Goal: Information Seeking & Learning: Learn about a topic

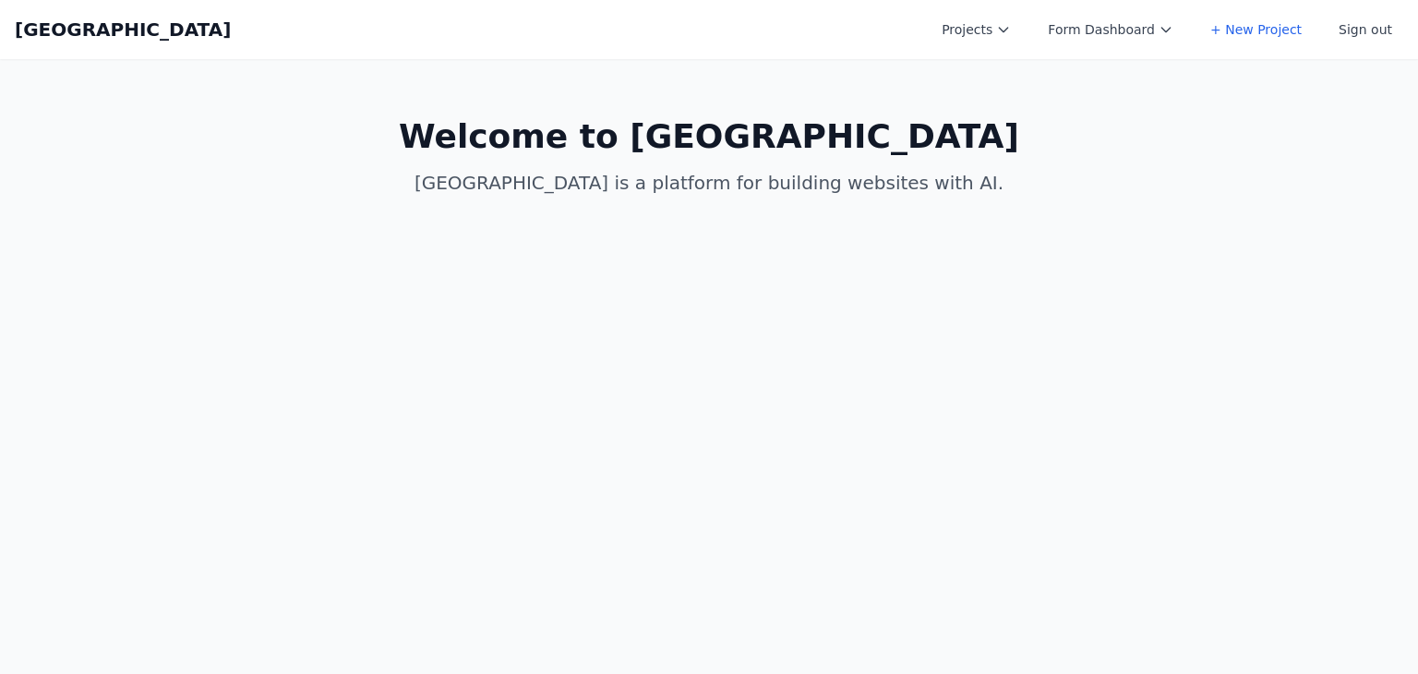
click at [1021, 56] on div "Coal Creek Projects Form Dashboard + New Project Sign out Open main menu" at bounding box center [709, 29] width 1389 height 59
click at [1008, 37] on button "Projects" at bounding box center [976, 29] width 91 height 33
click at [1021, 134] on link "Asis" at bounding box center [1034, 140] width 207 height 33
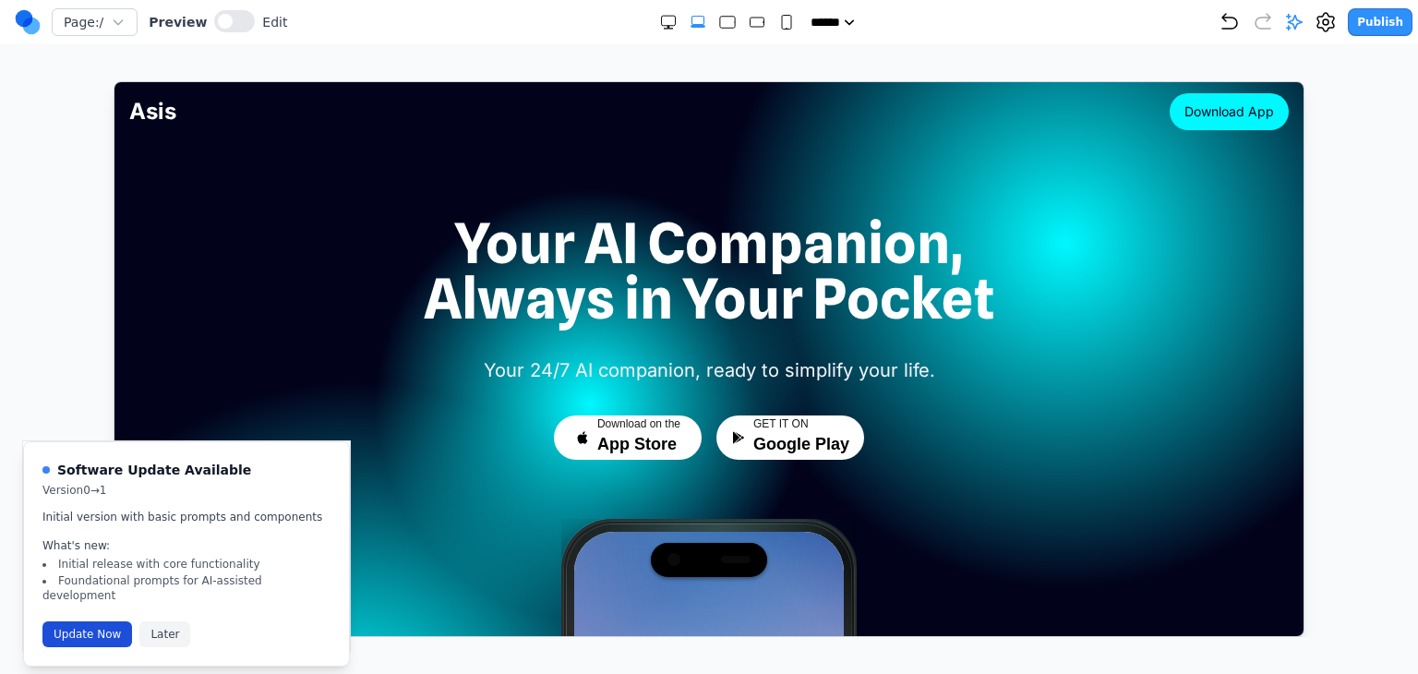
click at [96, 621] on button "Update Now" at bounding box center [87, 634] width 90 height 26
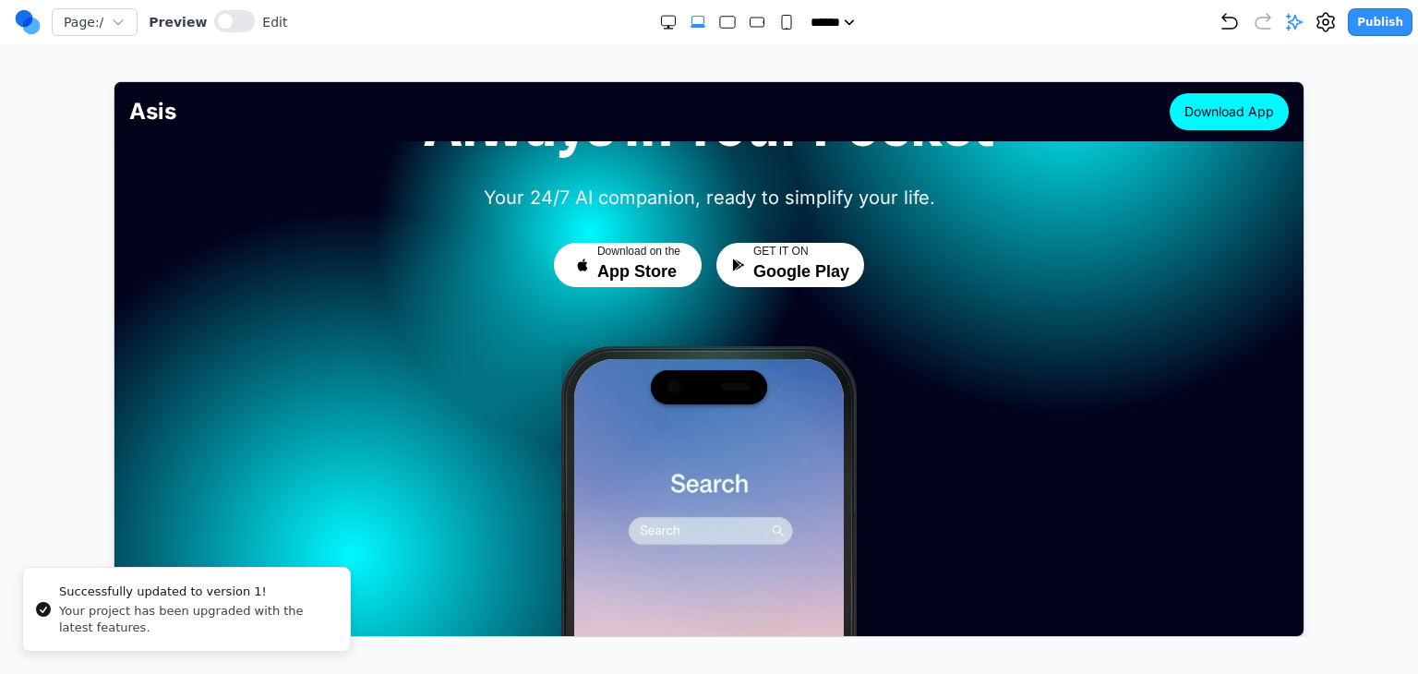
scroll to position [185, 0]
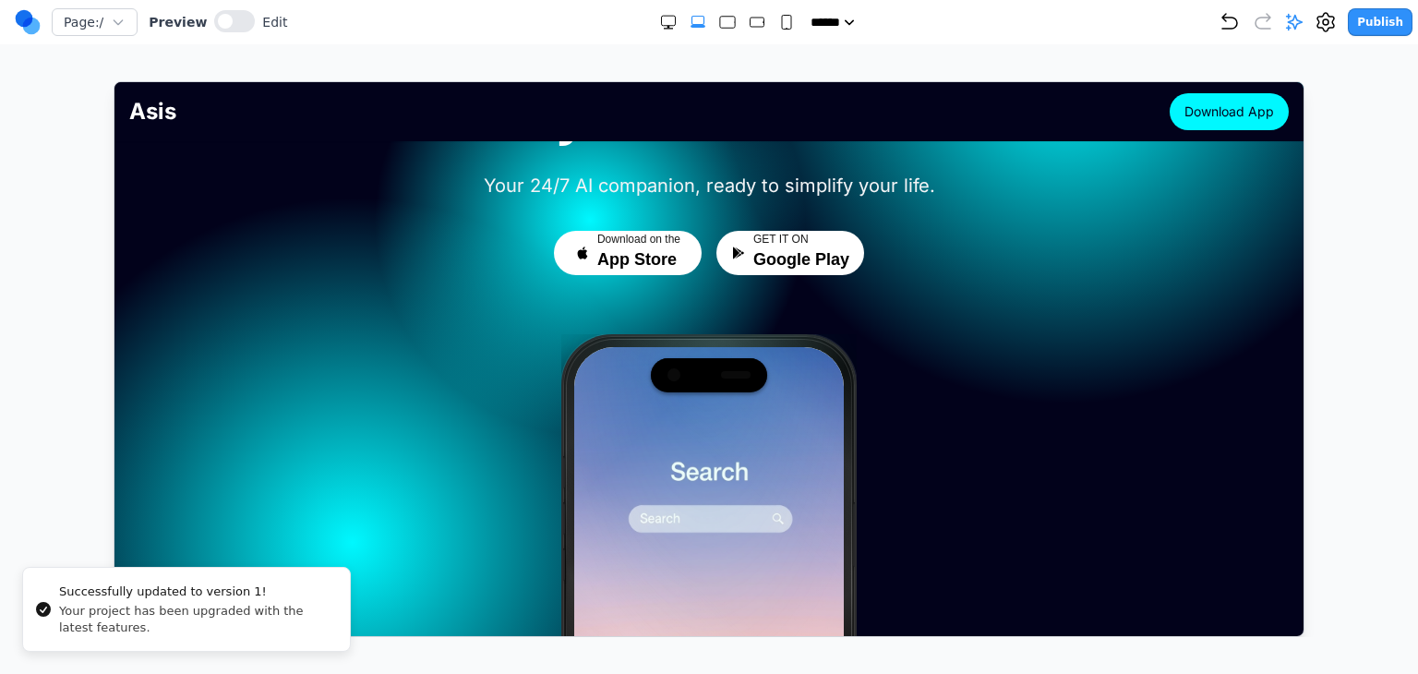
click at [63, 396] on div at bounding box center [709, 359] width 1344 height 556
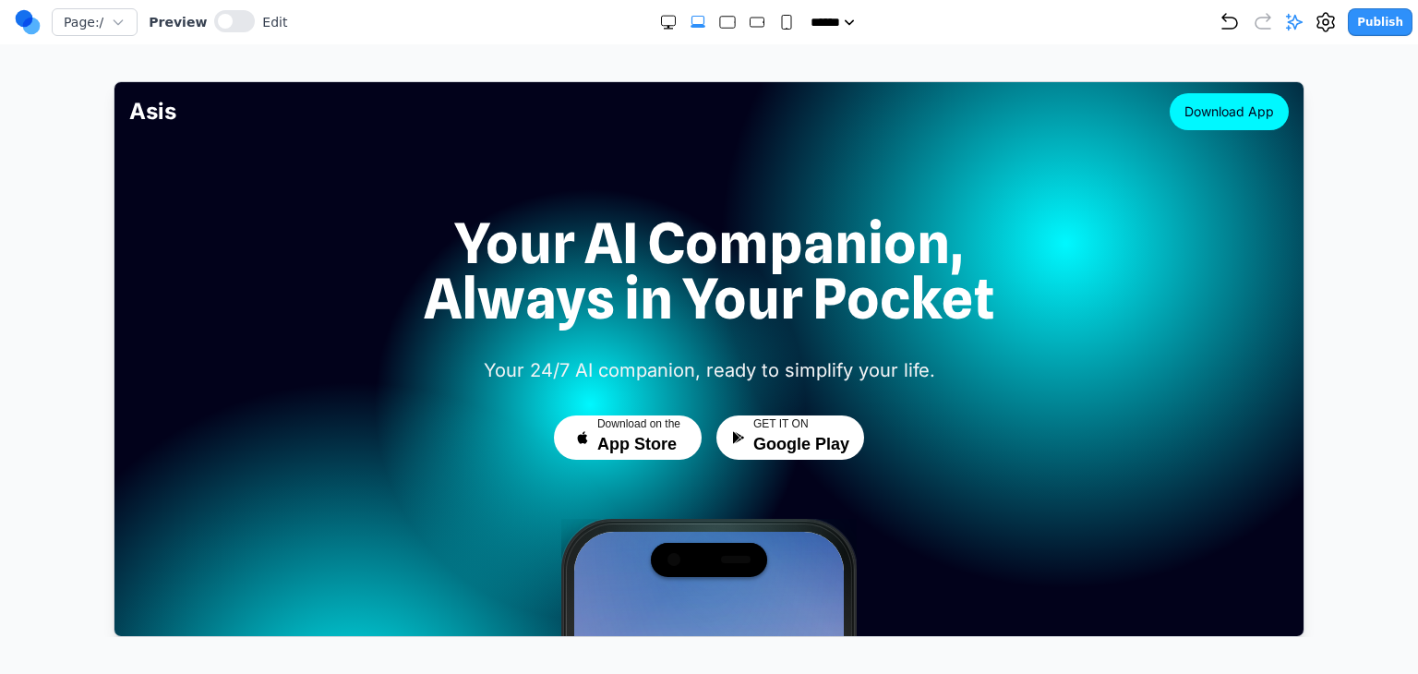
scroll to position [0, 0]
click at [1303, 23] on icon at bounding box center [1295, 23] width 16 height 16
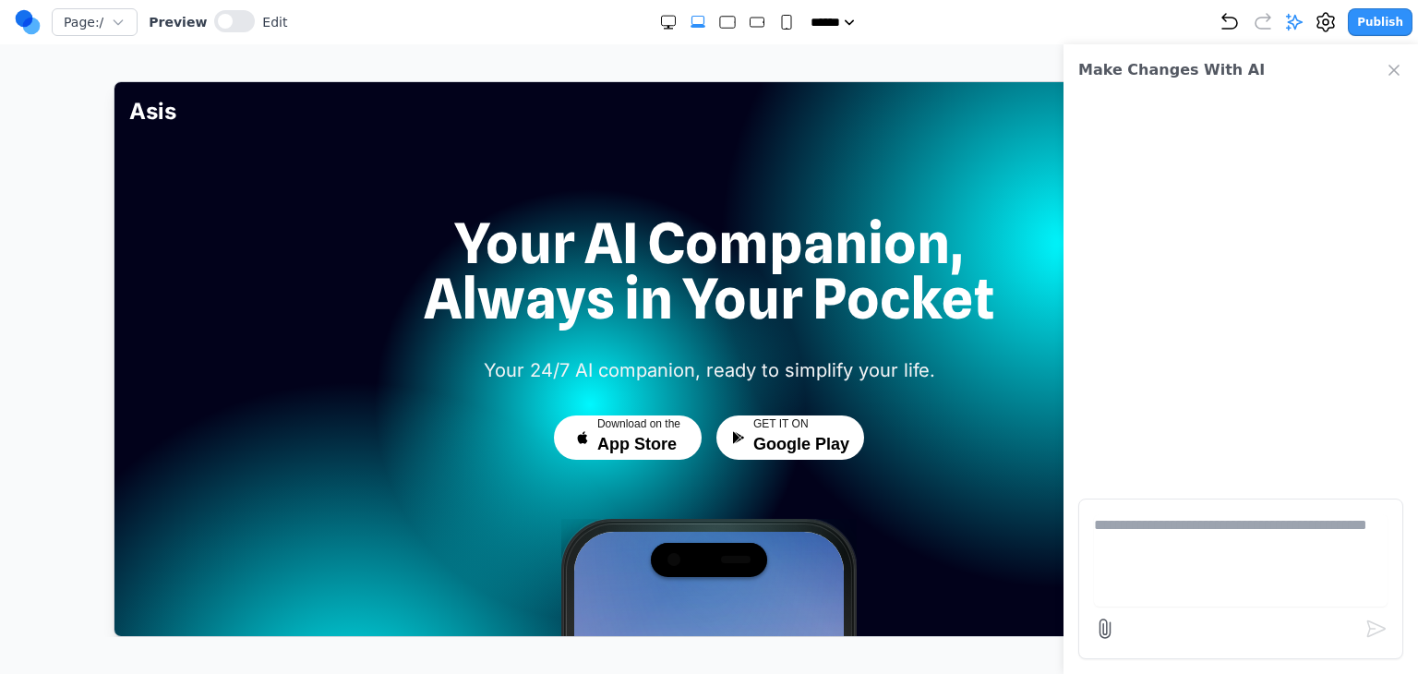
click at [1186, 517] on textarea at bounding box center [1241, 560] width 294 height 92
paste textarea "**"
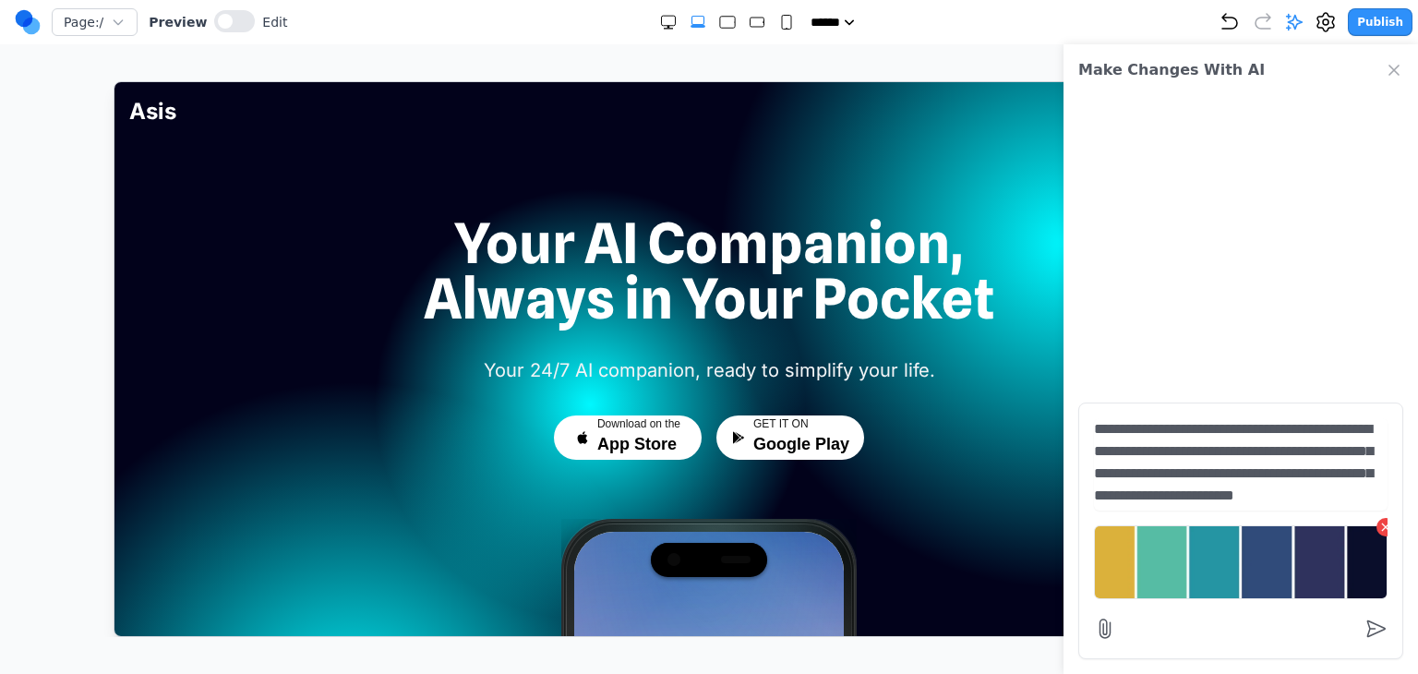
scroll to position [17, 0]
type textarea "**********"
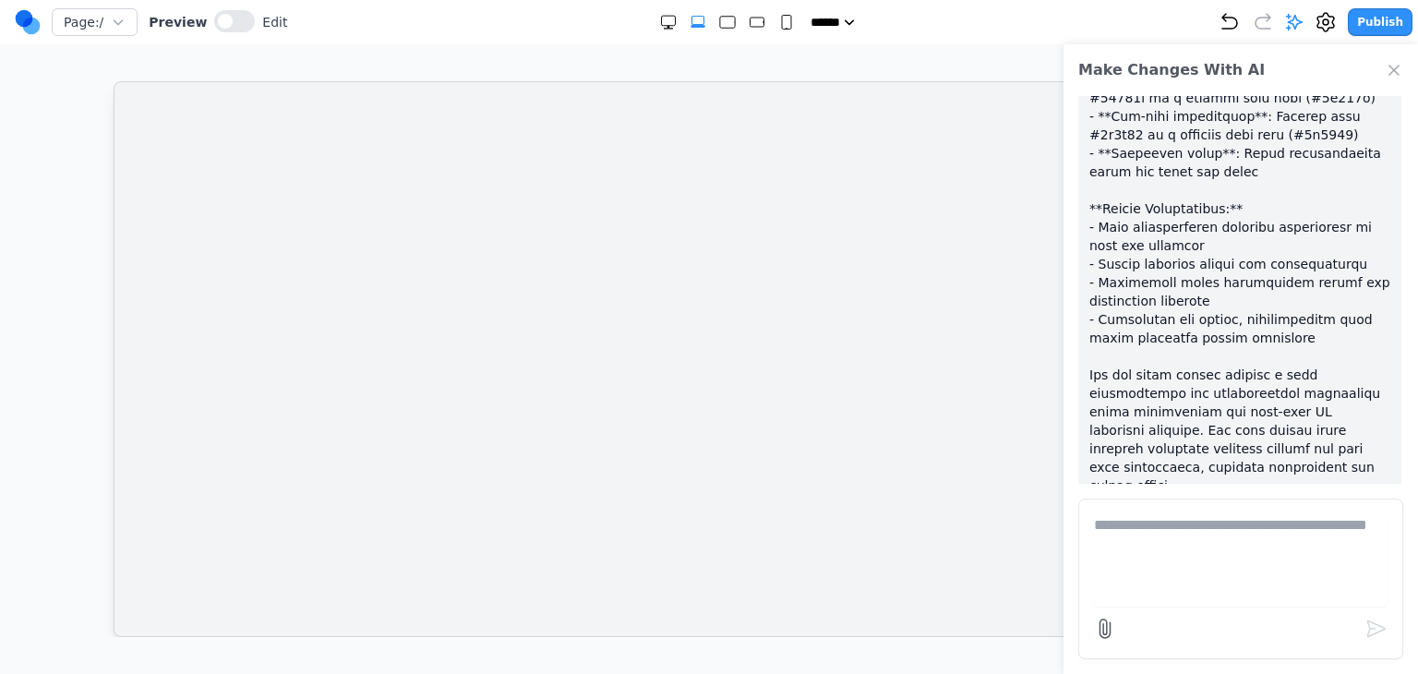
scroll to position [0, 0]
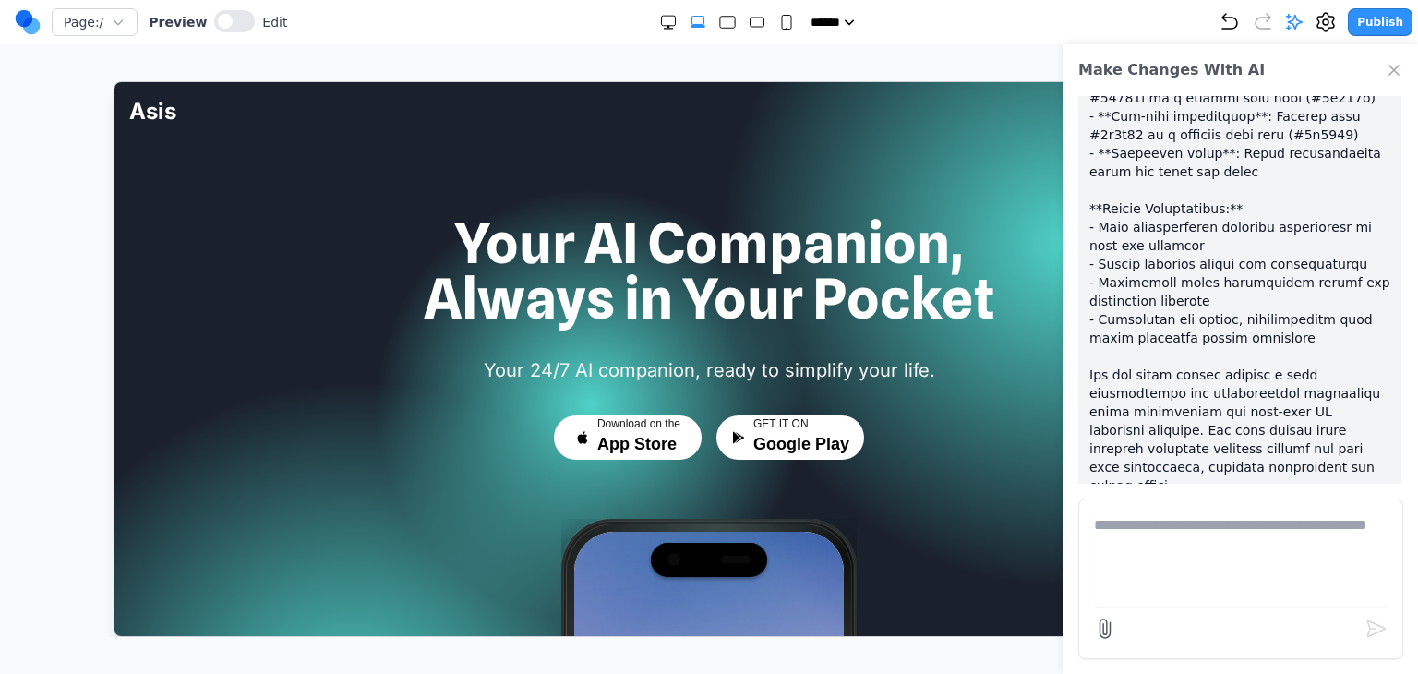
click at [1396, 67] on icon "Close Chat" at bounding box center [1394, 70] width 9 height 9
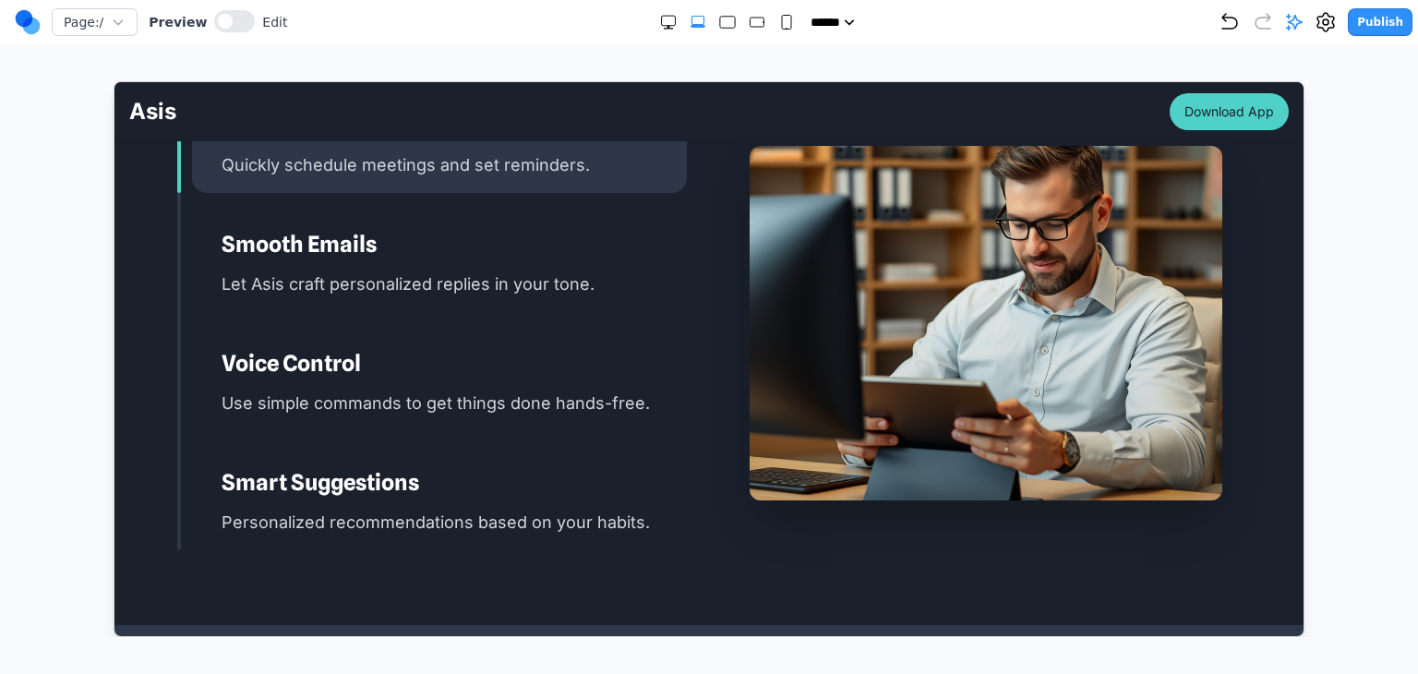
scroll to position [2493, 0]
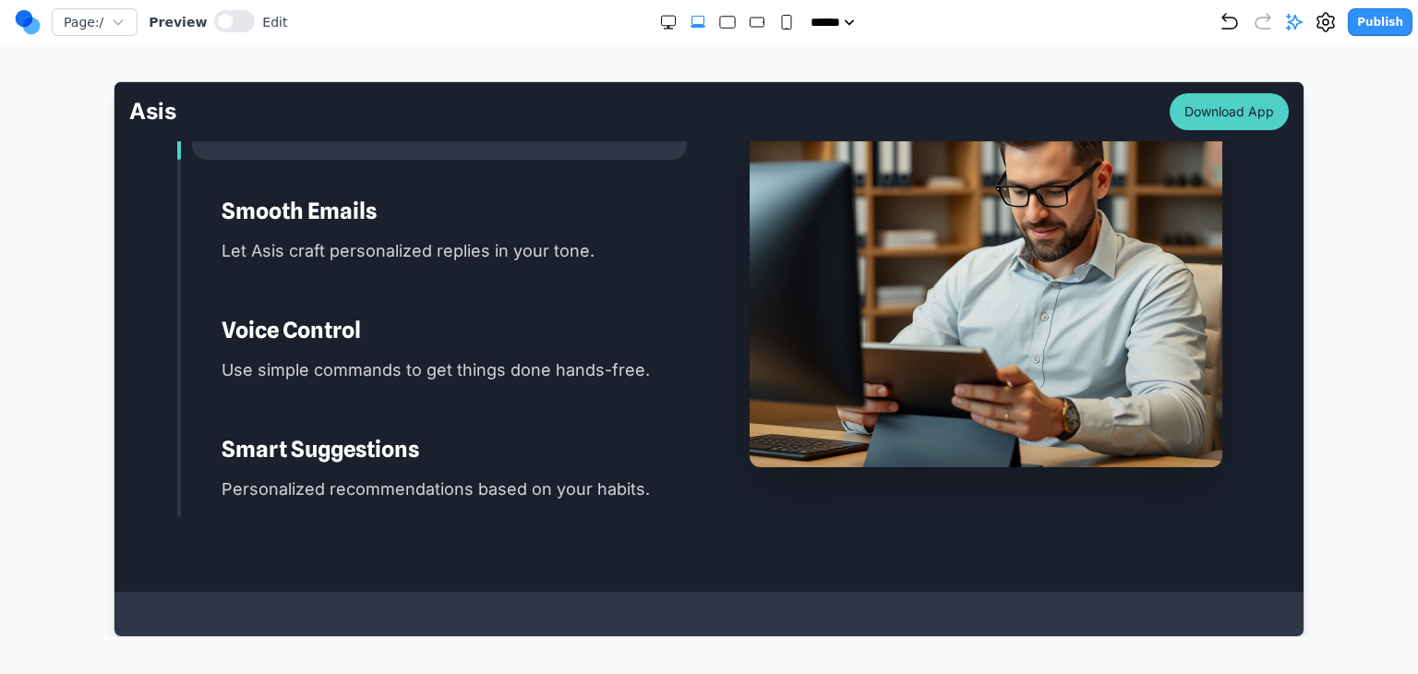
click at [344, 236] on p "Let Asis craft personalized replies in your tone." at bounding box center [453, 249] width 465 height 27
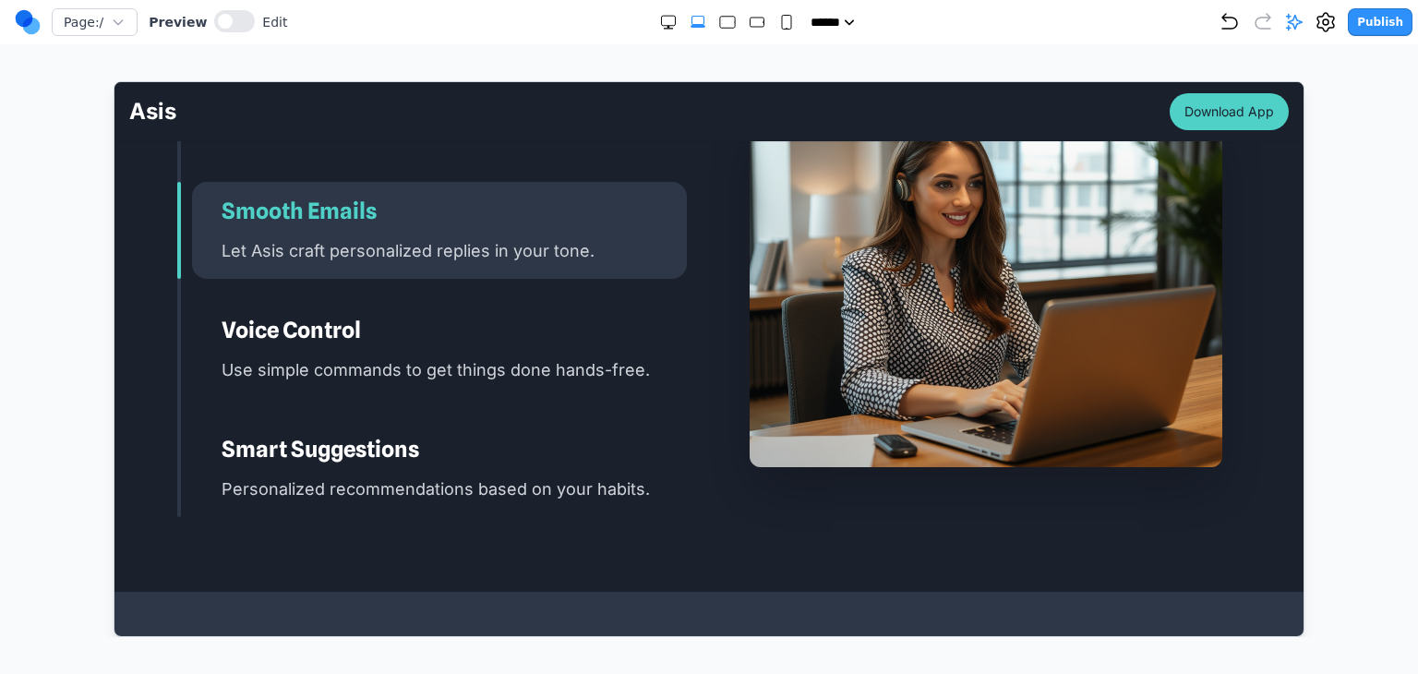
click at [327, 315] on h3 "Voice Control" at bounding box center [453, 330] width 465 height 30
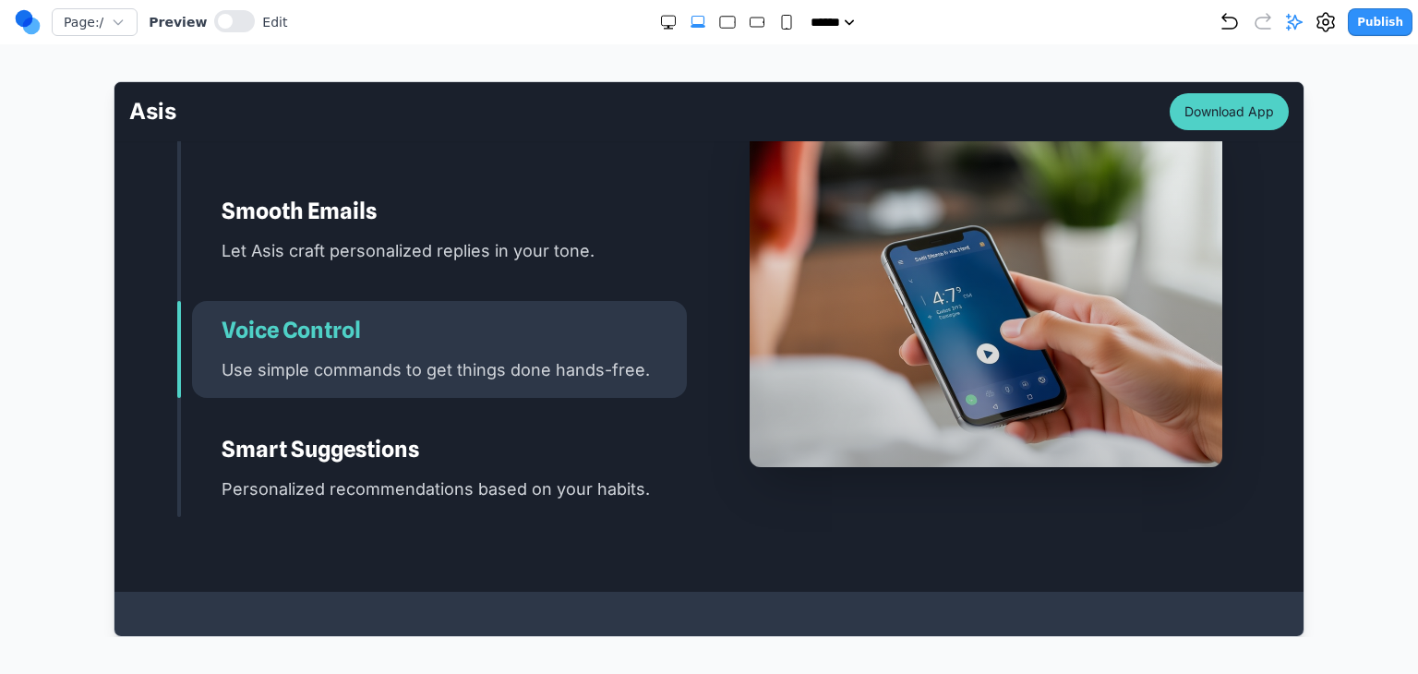
click at [317, 434] on h3 "Smart Suggestions" at bounding box center [453, 449] width 465 height 30
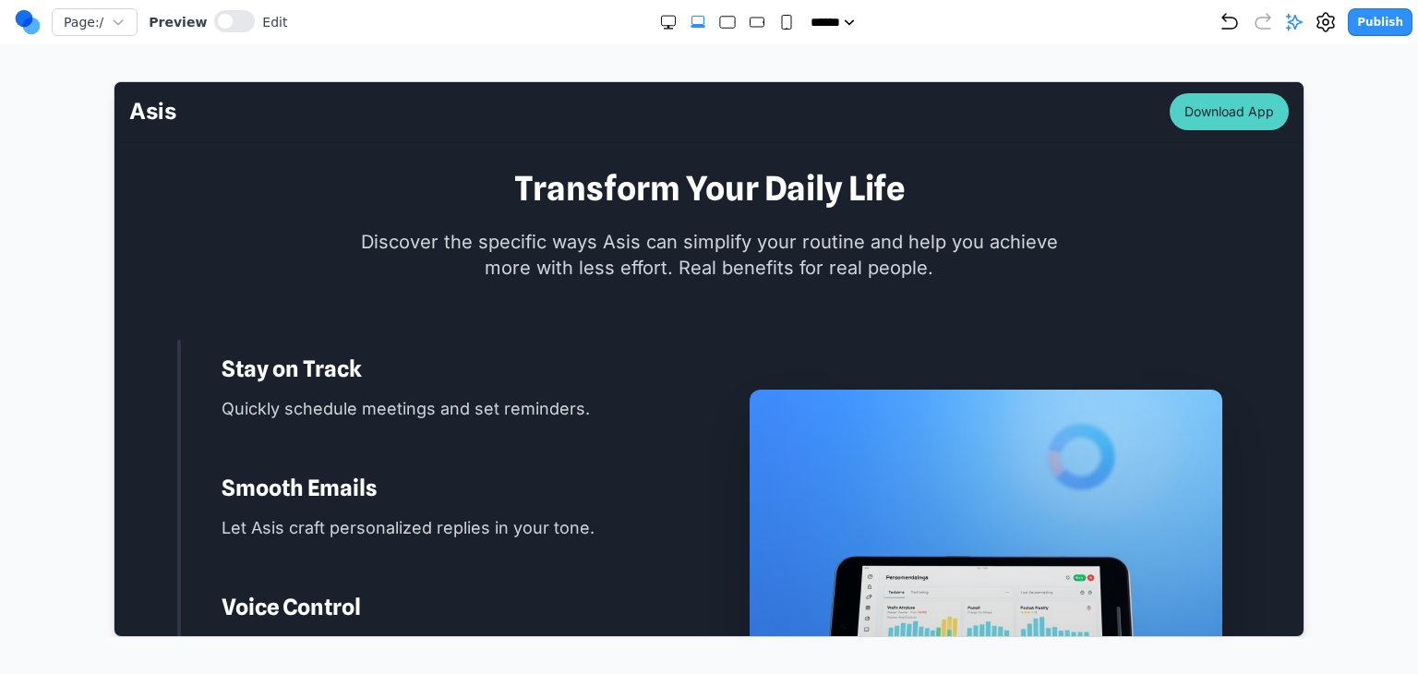
click at [332, 394] on p "Quickly schedule meetings and set reminders." at bounding box center [453, 407] width 465 height 27
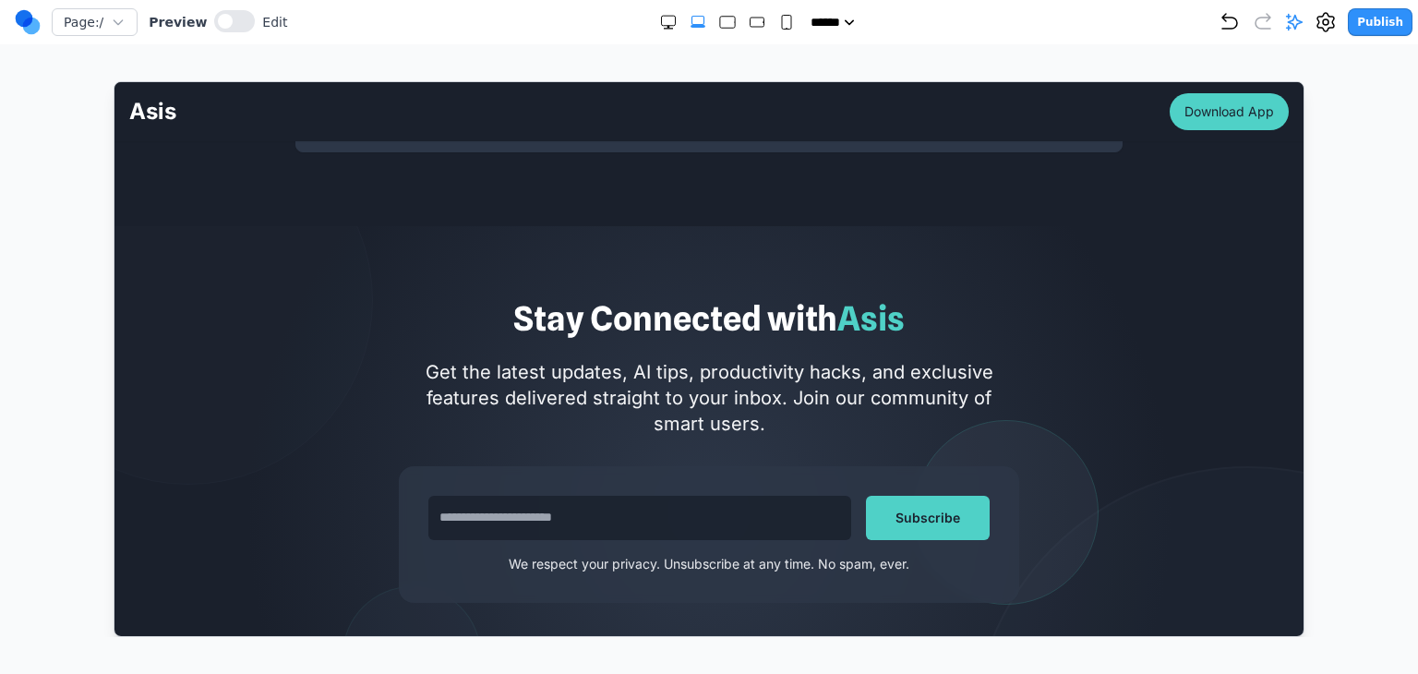
scroll to position [5725, 0]
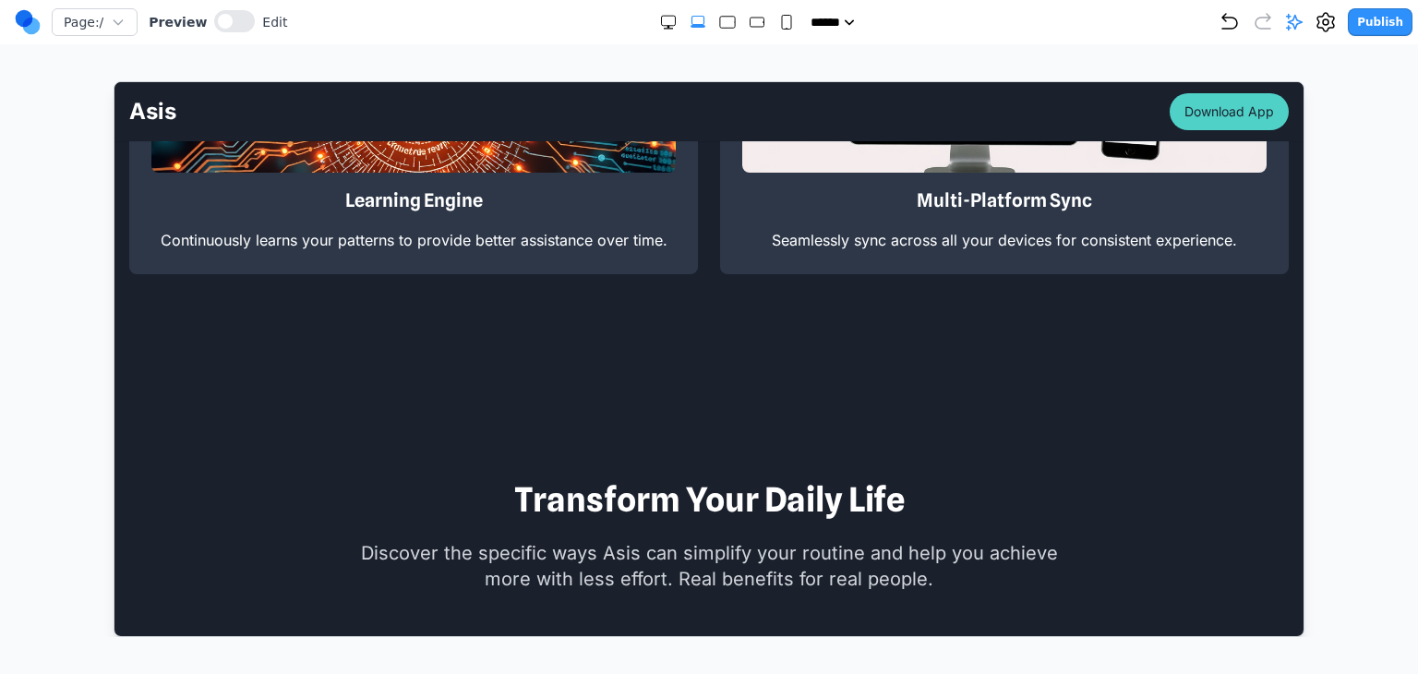
scroll to position [2032, 0]
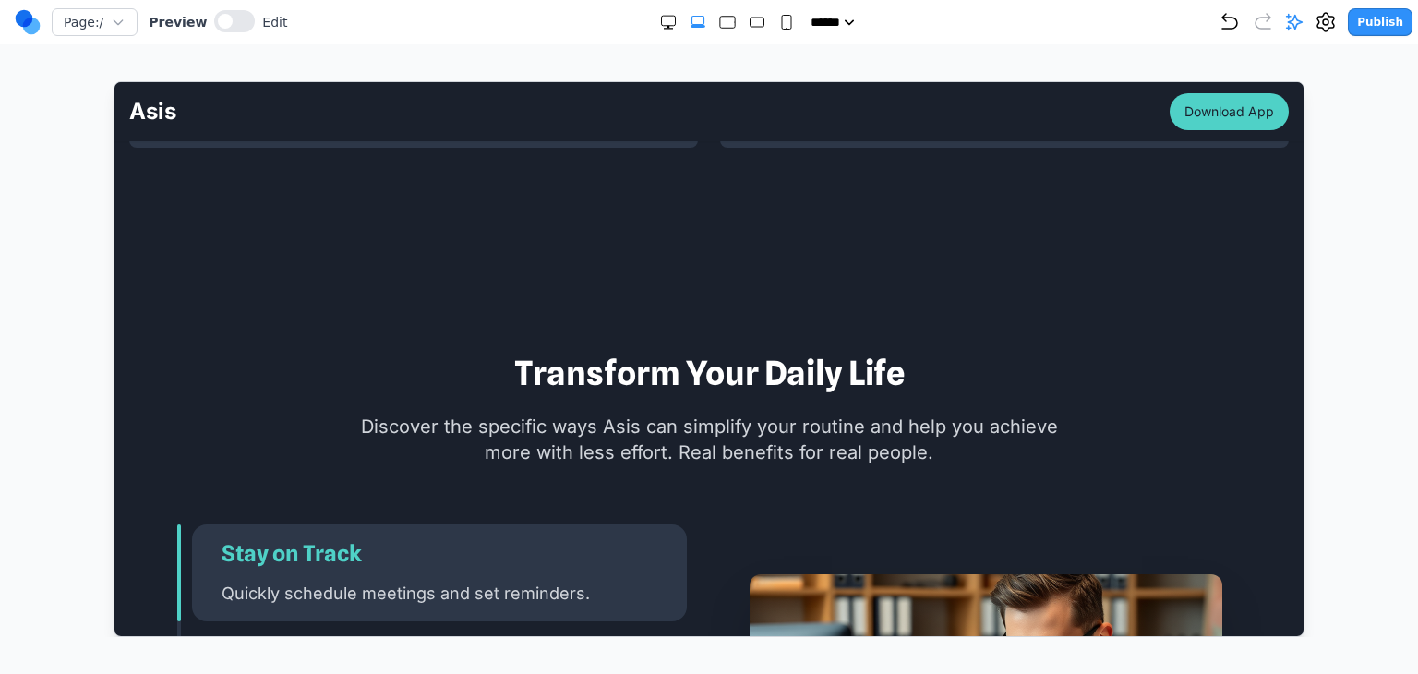
click at [782, 32] on div "Page: / Preview Edit ***** ***** ****** ****** ****** Publish" at bounding box center [714, 22] width 1398 height 30
click at [782, 23] on rect "Small" at bounding box center [786, 23] width 9 height 14
select select "**"
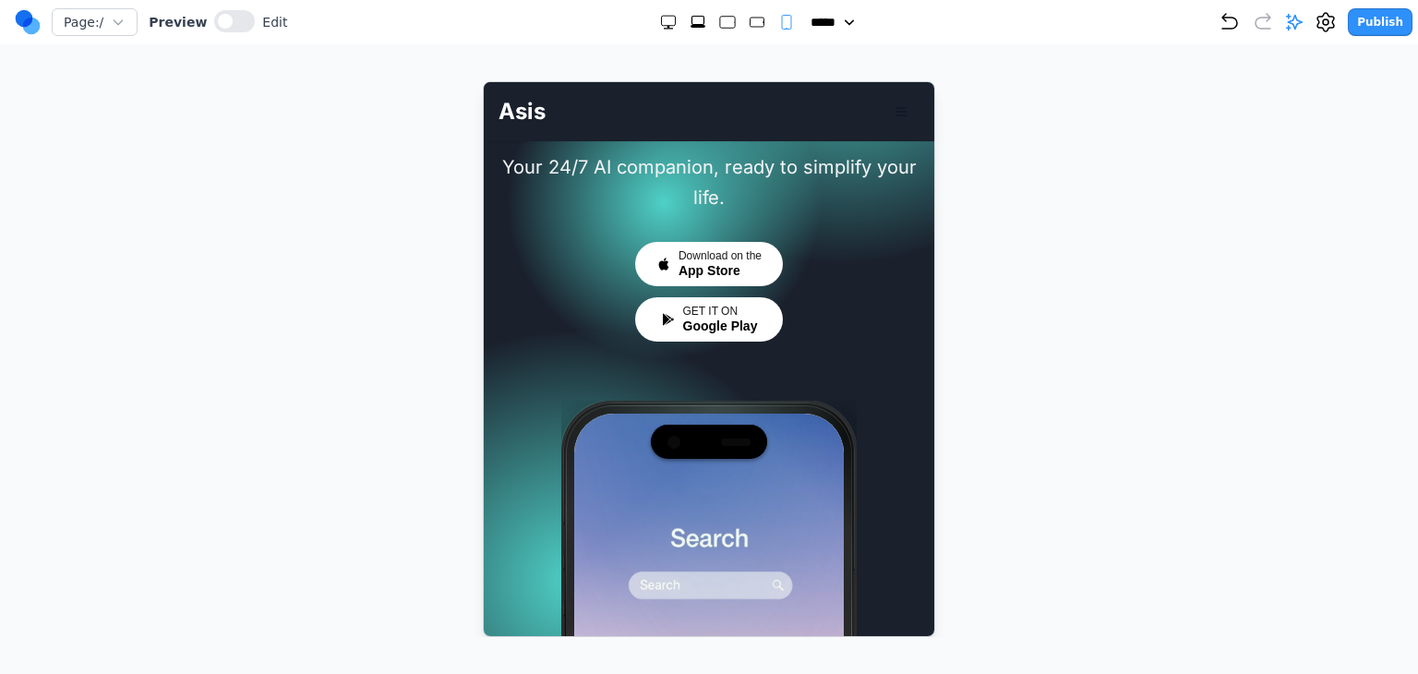
scroll to position [242, 0]
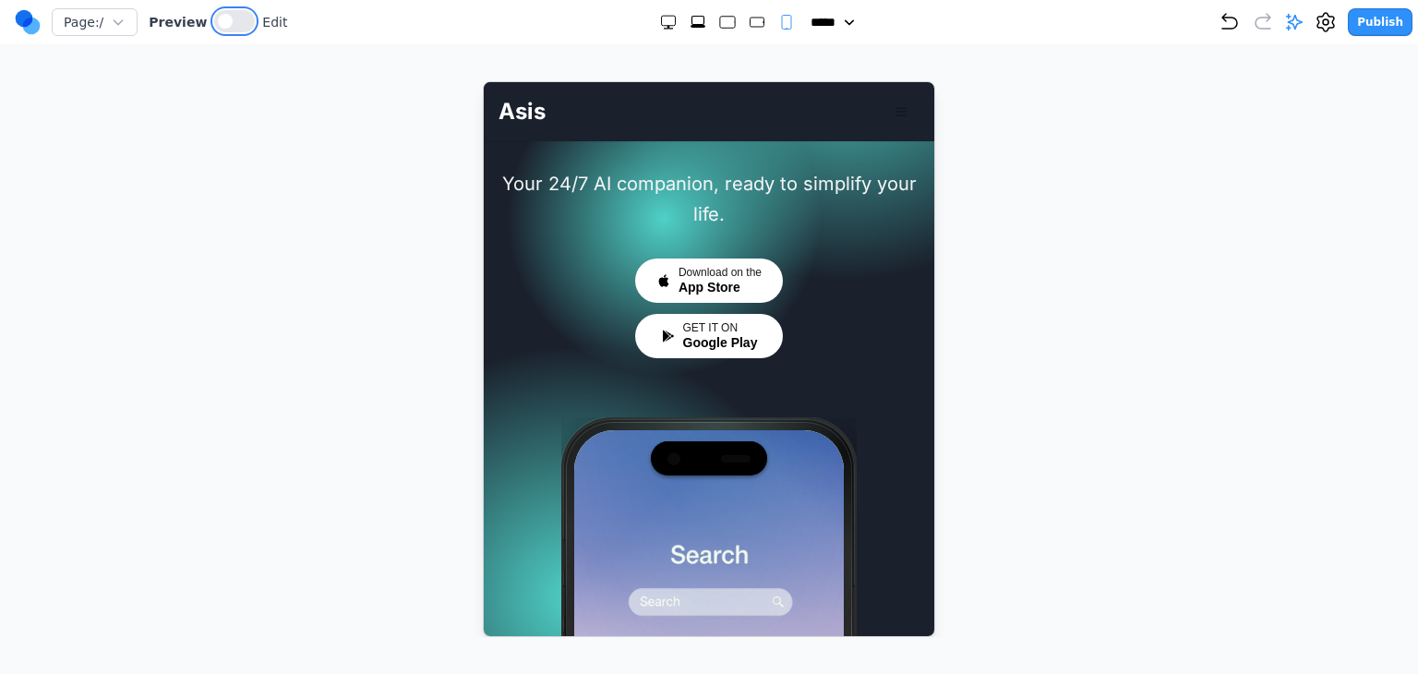
click at [235, 17] on button at bounding box center [234, 21] width 41 height 22
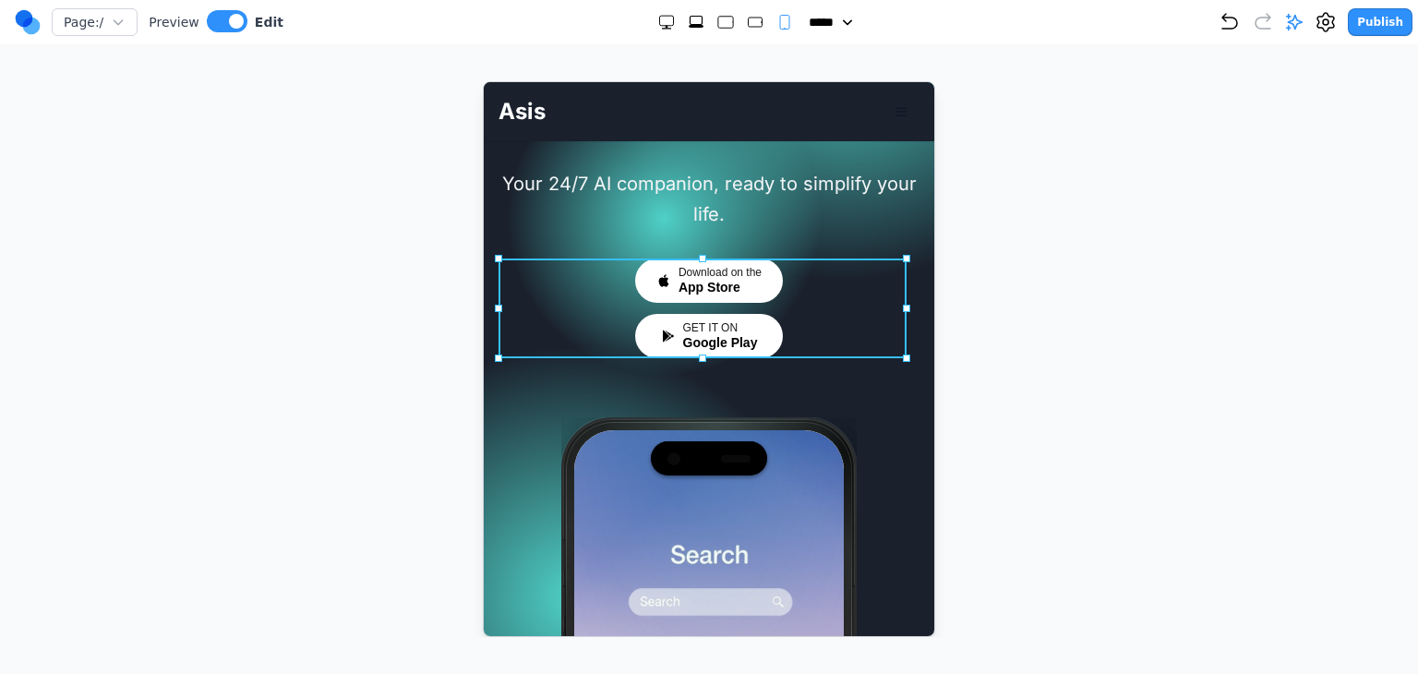
click at [609, 279] on div "Download on the App Store GET IT ON Google Play" at bounding box center [708, 308] width 421 height 100
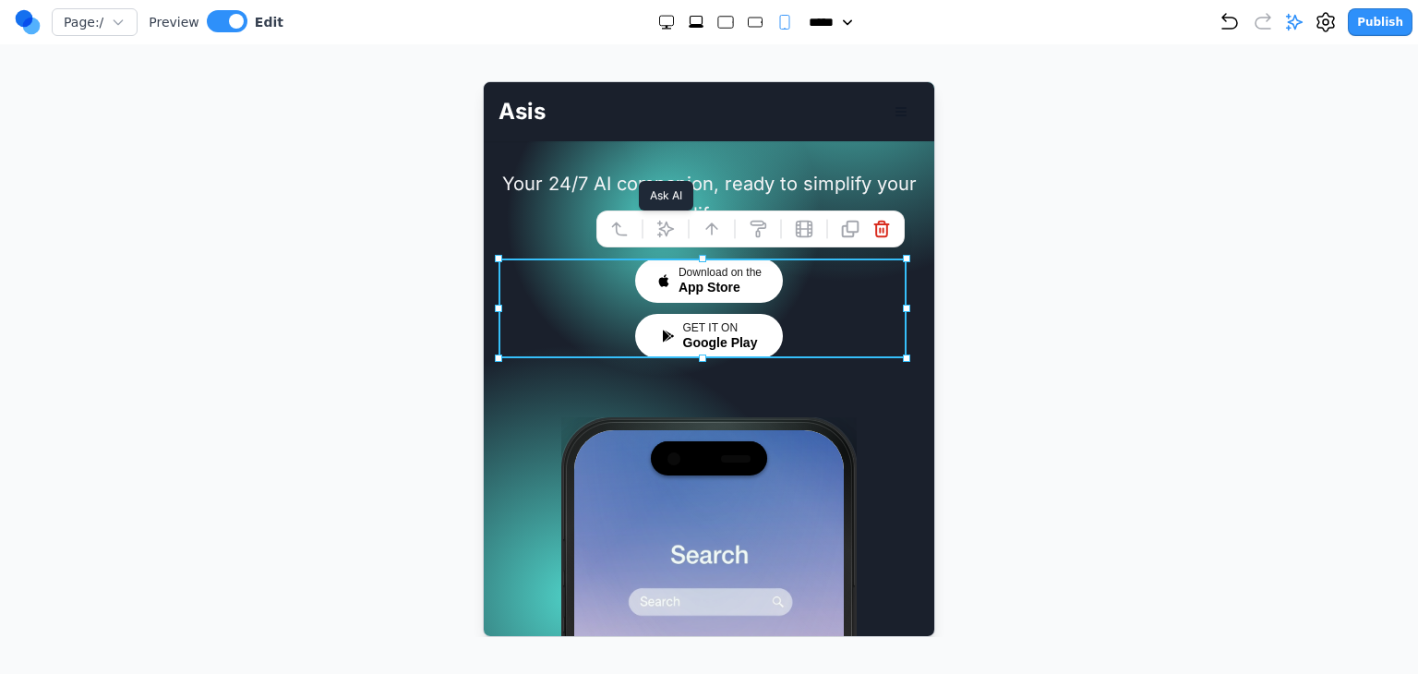
click at [657, 233] on icon at bounding box center [665, 229] width 16 height 16
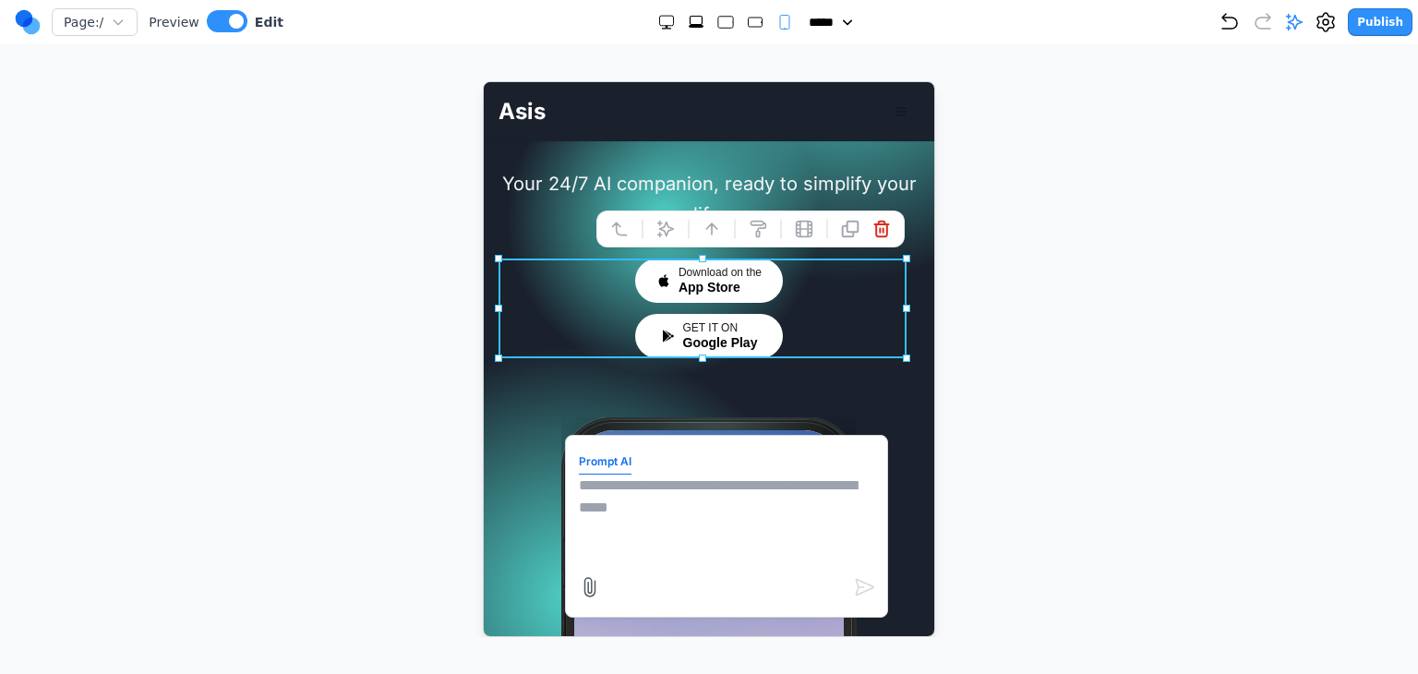
click at [690, 504] on textarea at bounding box center [725, 520] width 295 height 92
type textarea "**********"
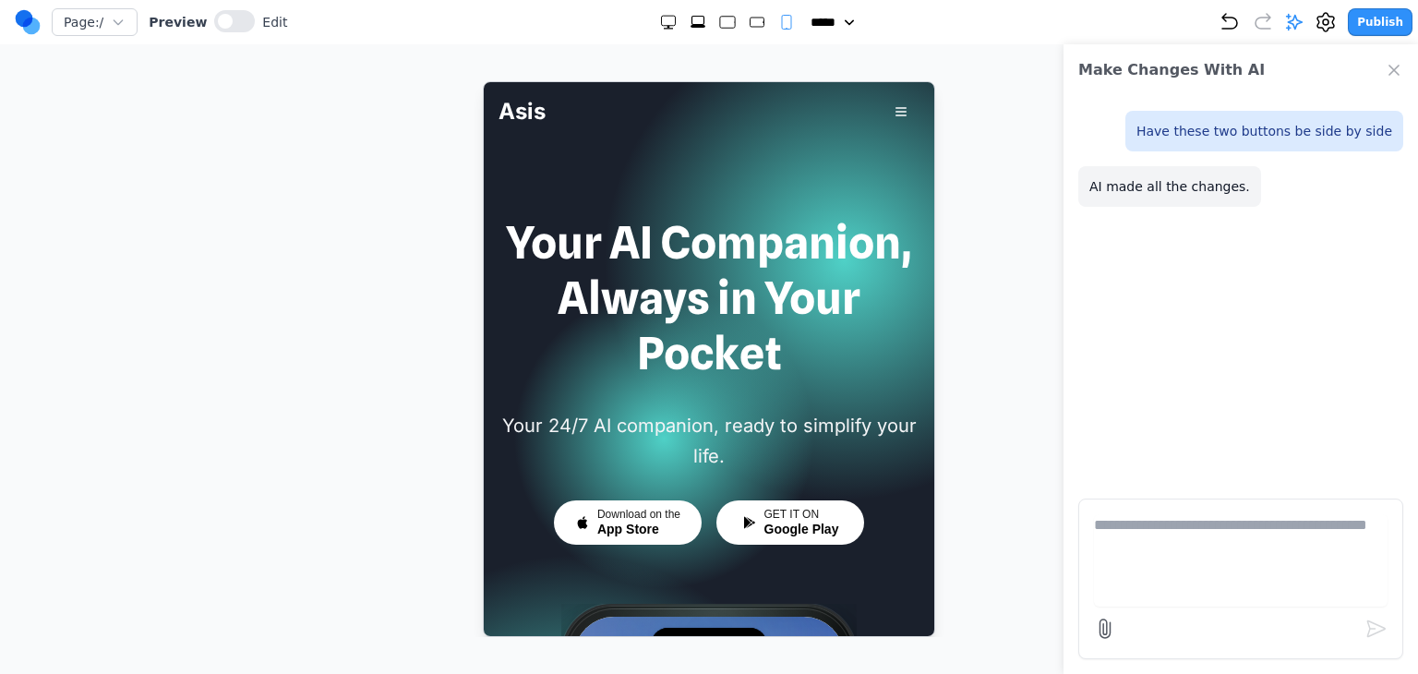
scroll to position [0, 0]
click at [694, 18] on icon "Extra Large" at bounding box center [698, 22] width 18 height 18
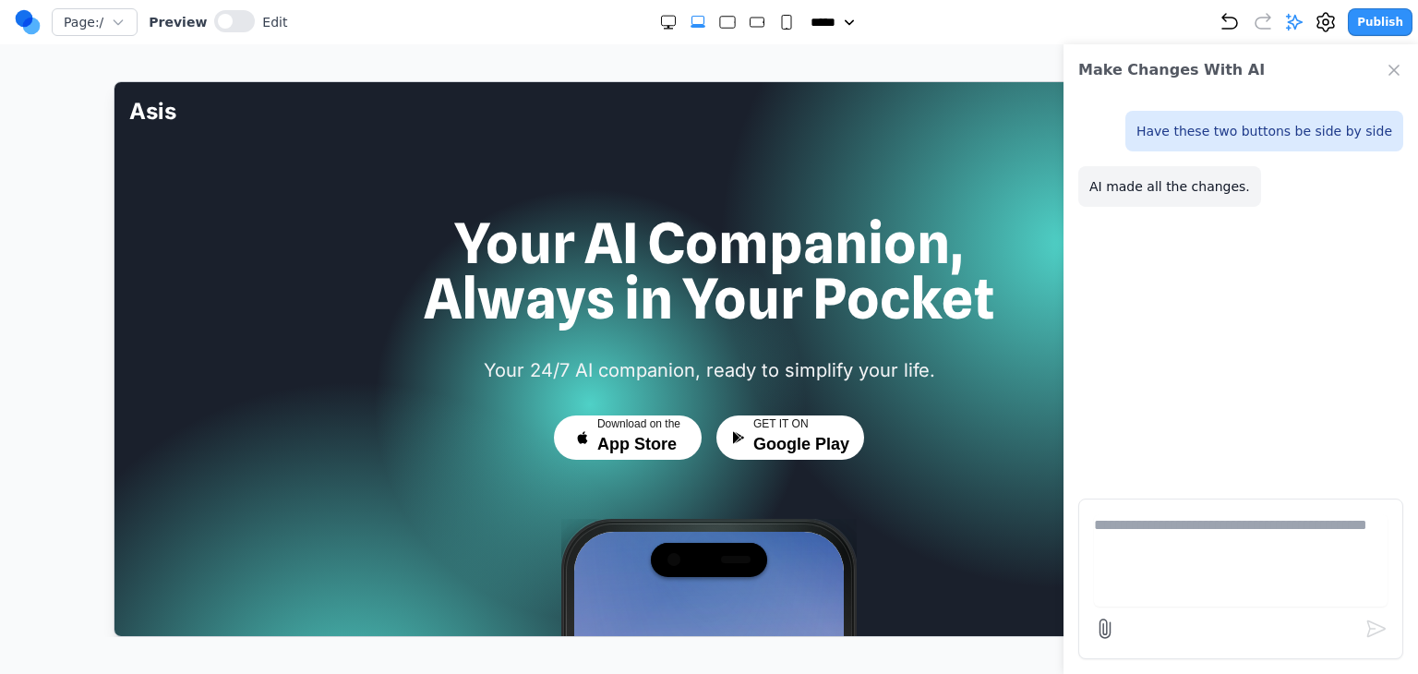
click at [750, 23] on rect "Medium" at bounding box center [757, 22] width 14 height 9
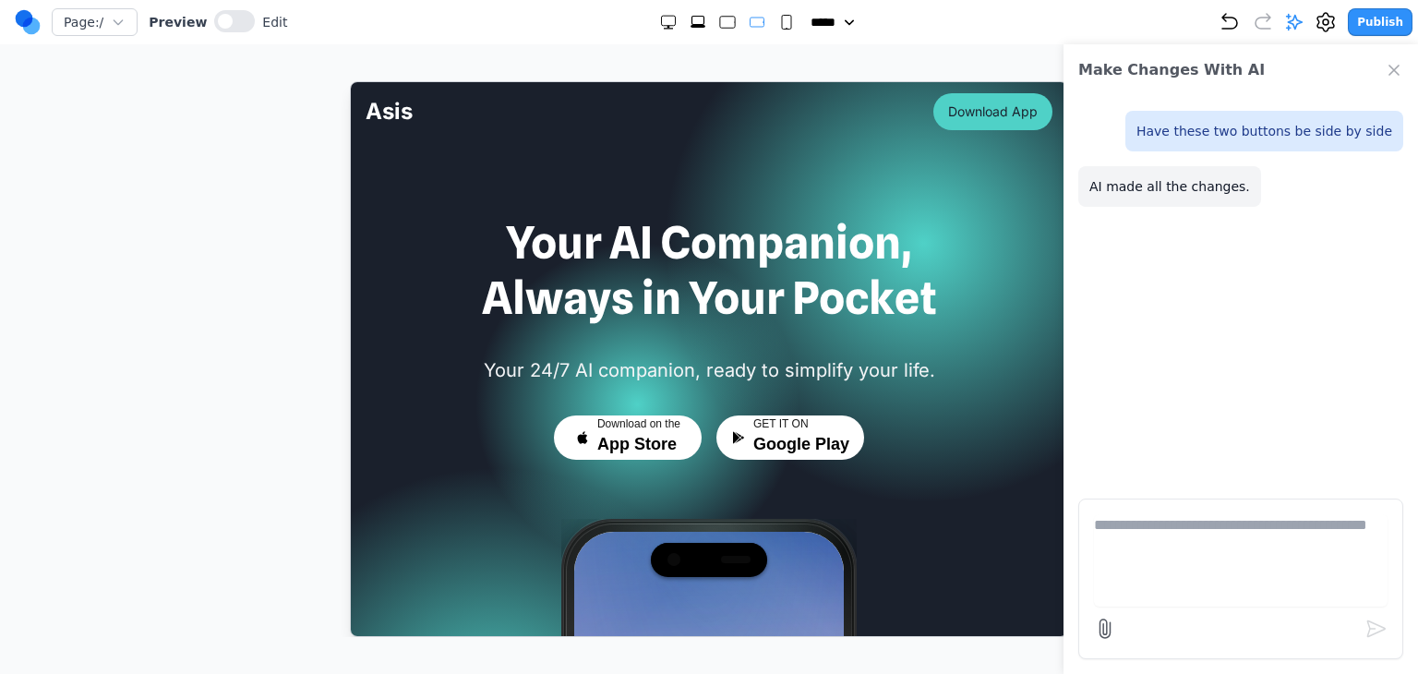
click at [1389, 78] on icon "Close Chat" at bounding box center [1394, 70] width 18 height 18
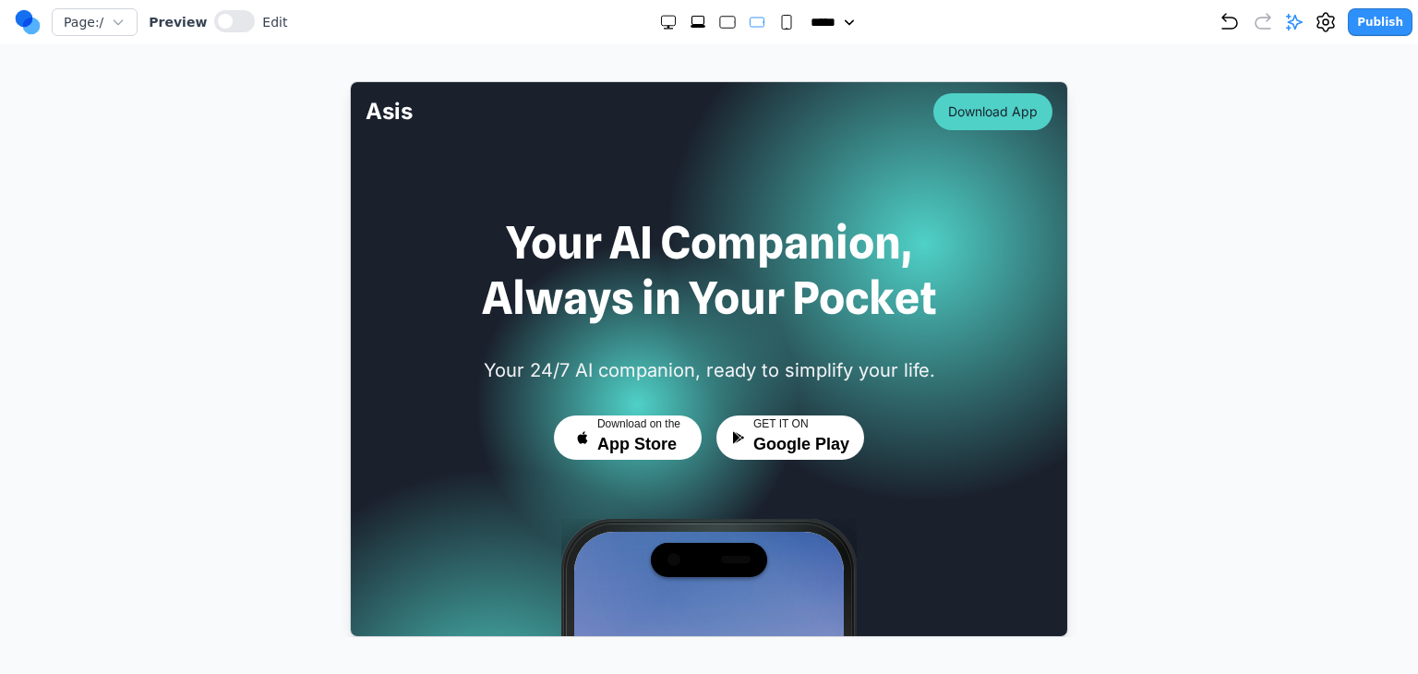
click at [726, 15] on icon "Large" at bounding box center [727, 22] width 18 height 18
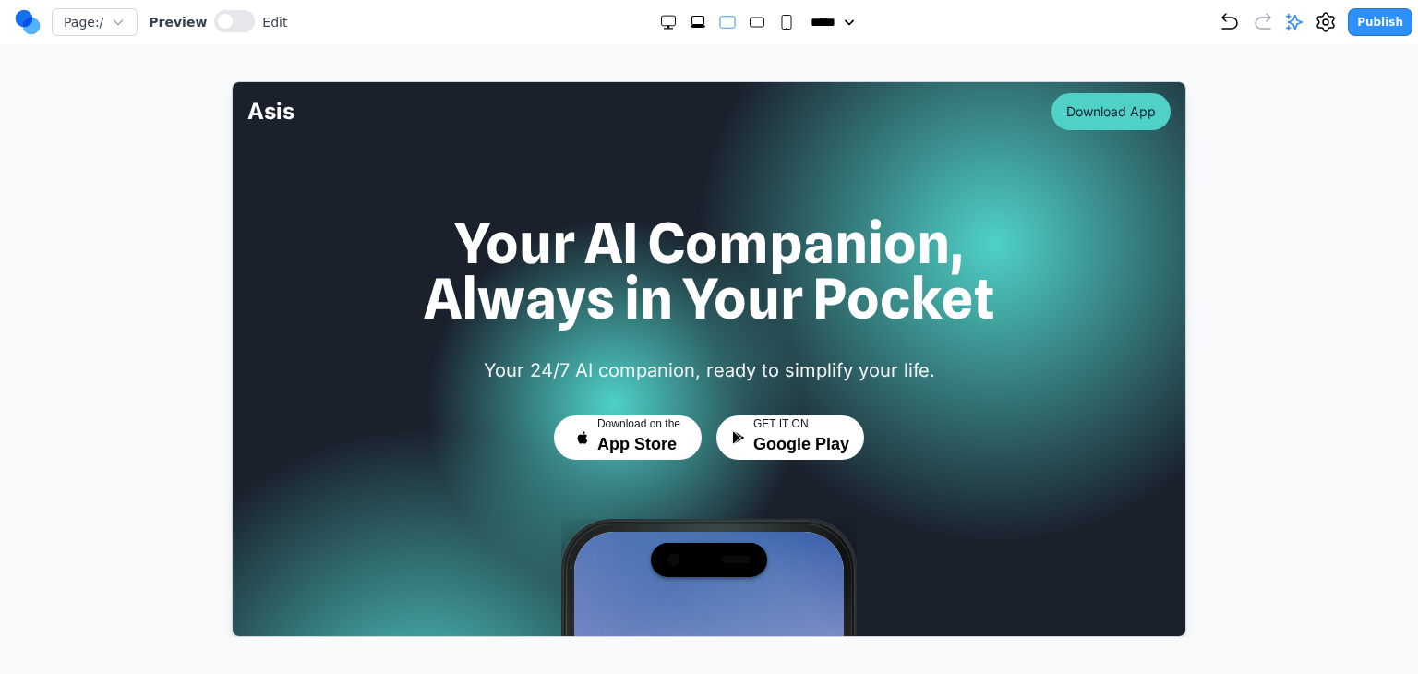
drag, startPoint x: 687, startPoint y: 23, endPoint x: 698, endPoint y: 21, distance: 11.2
click at [689, 23] on icon "Extra Large" at bounding box center [698, 22] width 18 height 18
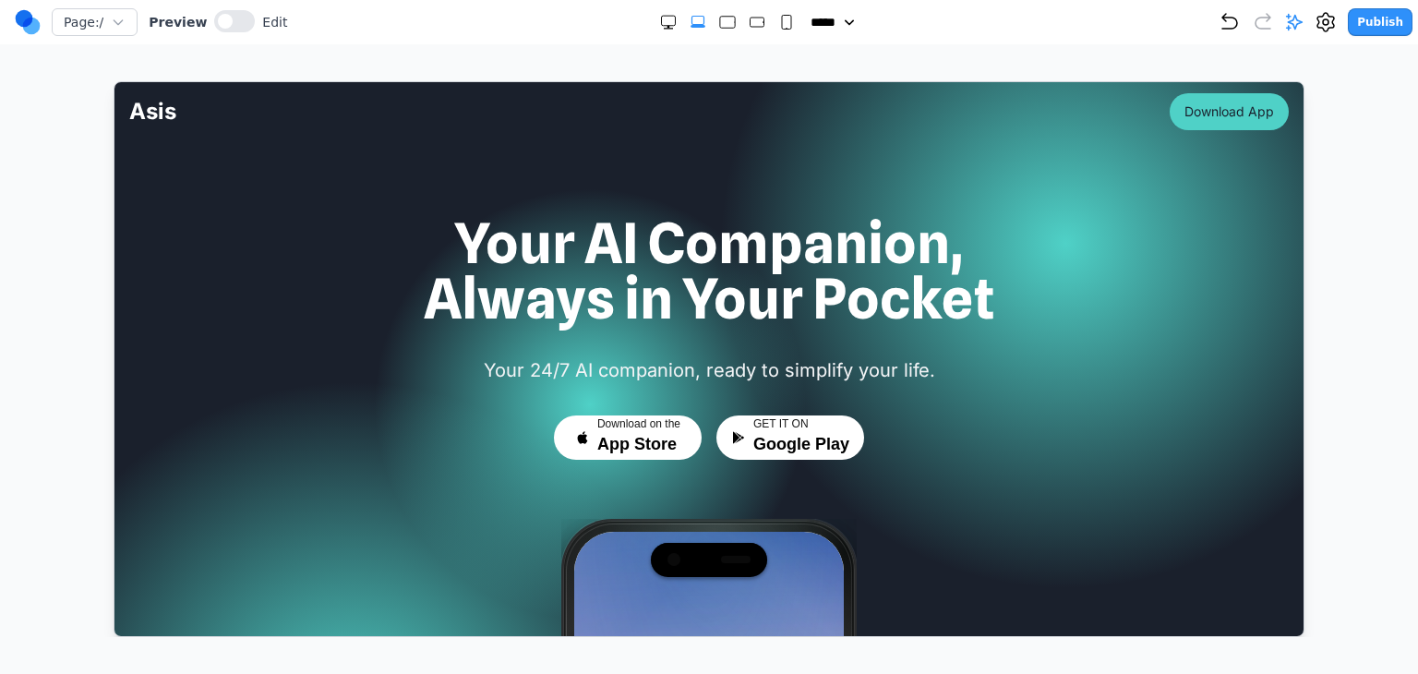
click at [793, 20] on div "***** ***** ****** ****** ******" at bounding box center [753, 22] width 932 height 18
click at [782, 20] on rect "Small" at bounding box center [786, 23] width 9 height 14
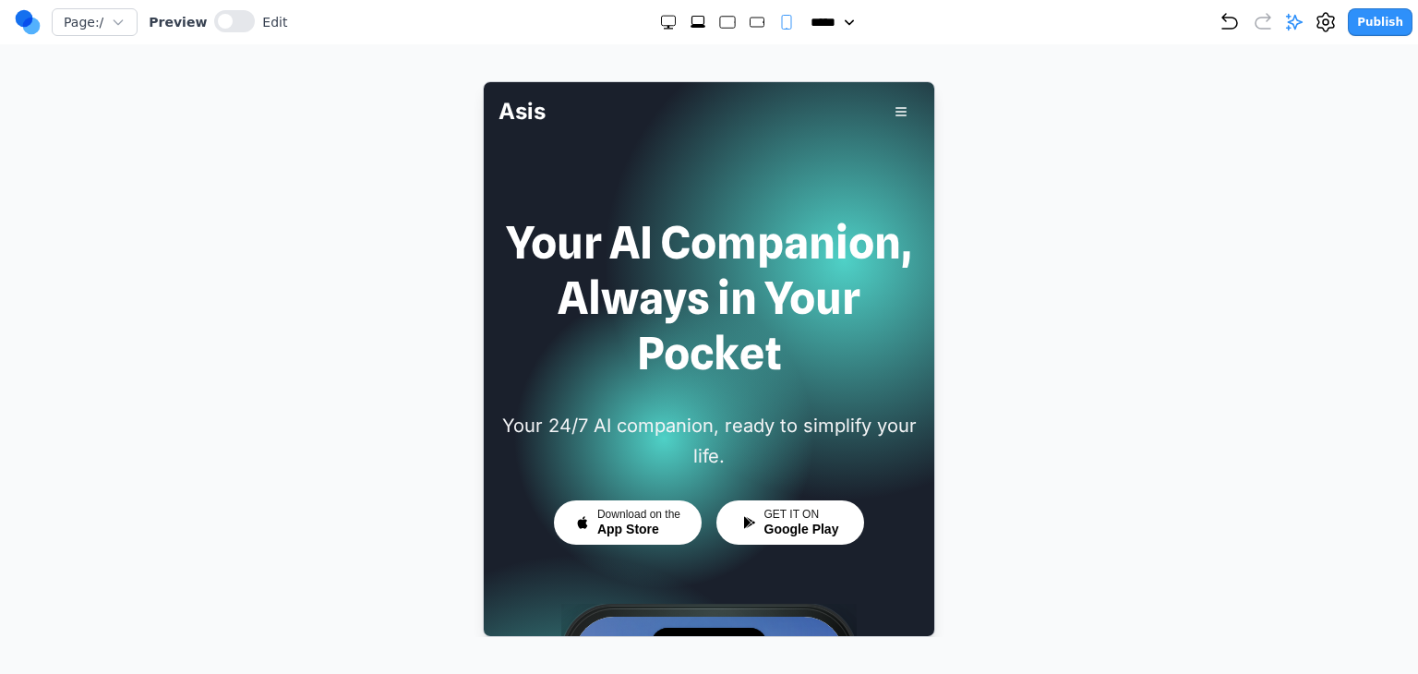
click at [695, 21] on rect "Extra Large" at bounding box center [698, 21] width 12 height 8
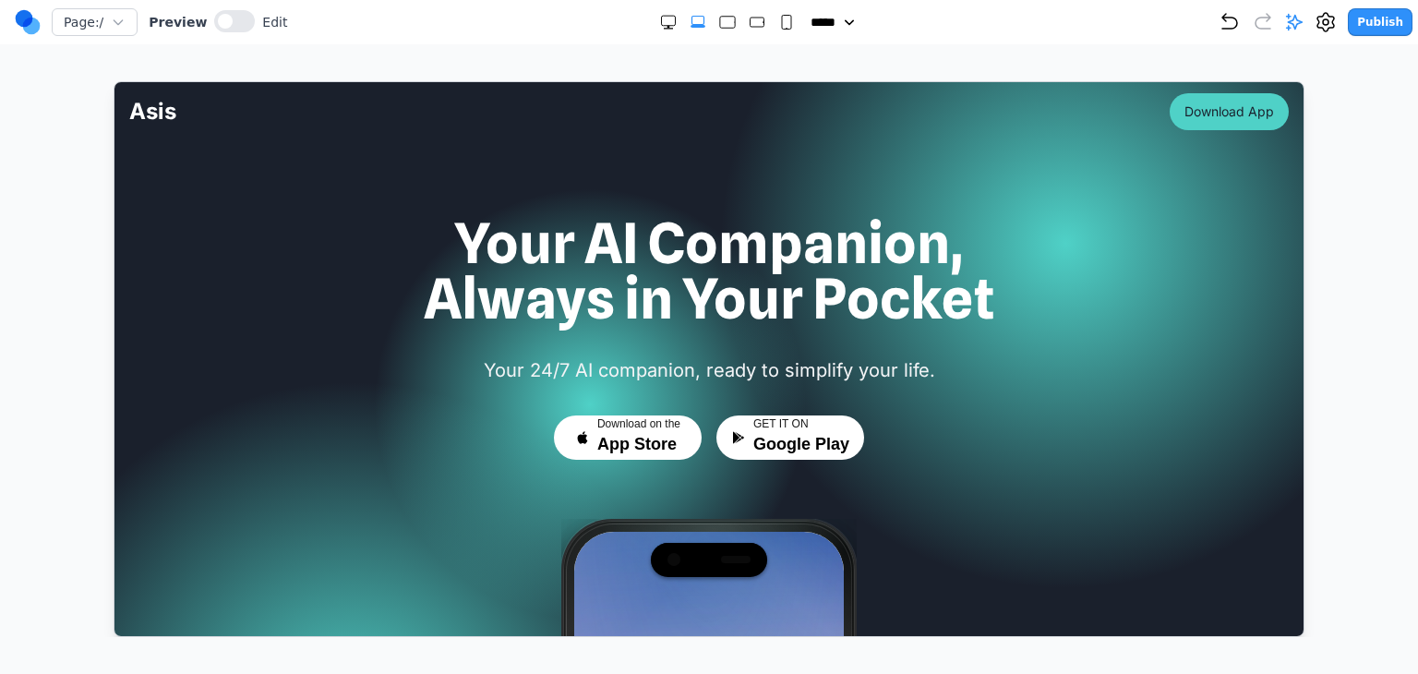
click at [782, 25] on rect "Small" at bounding box center [786, 23] width 9 height 14
select select "**"
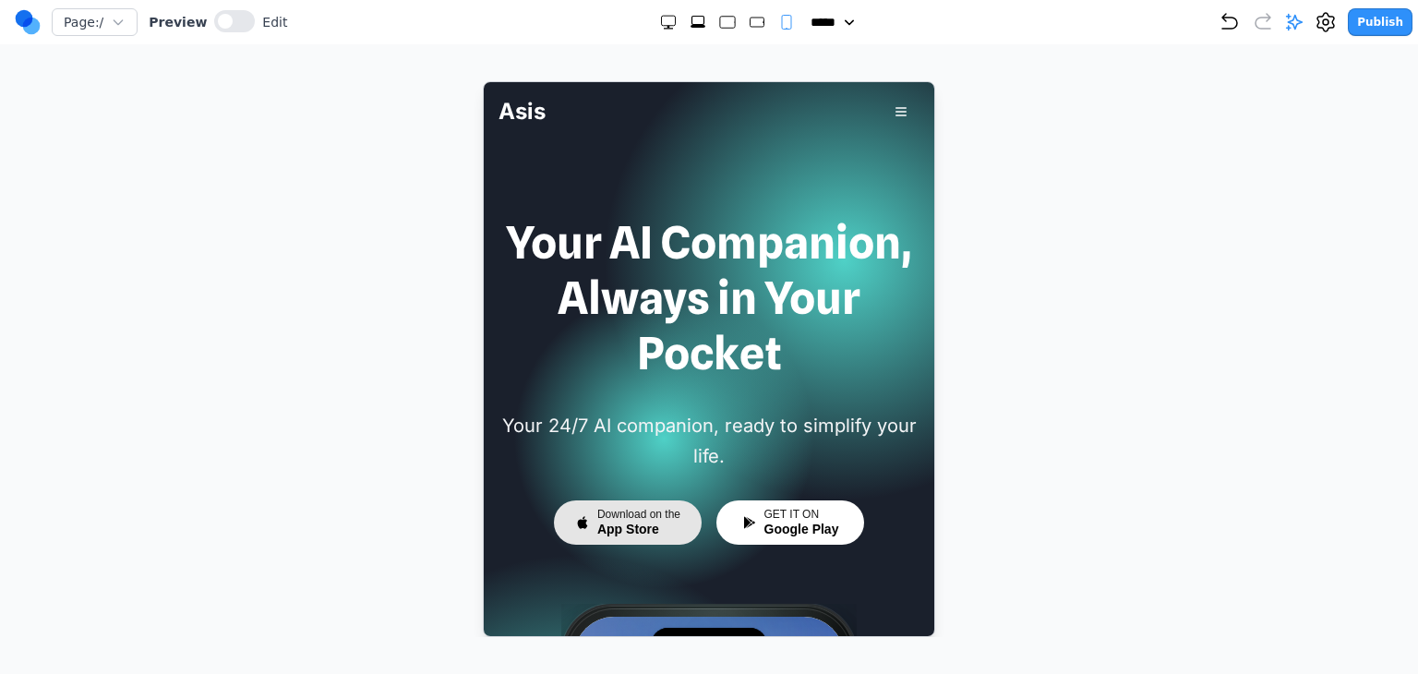
click at [650, 523] on span "App Store" at bounding box center [628, 529] width 62 height 17
drag, startPoint x: 1417, startPoint y: 401, endPoint x: 1417, endPoint y: 181, distance: 219.8
click at [236, 19] on button at bounding box center [234, 21] width 41 height 22
click at [892, 115] on button "button" at bounding box center [900, 110] width 37 height 33
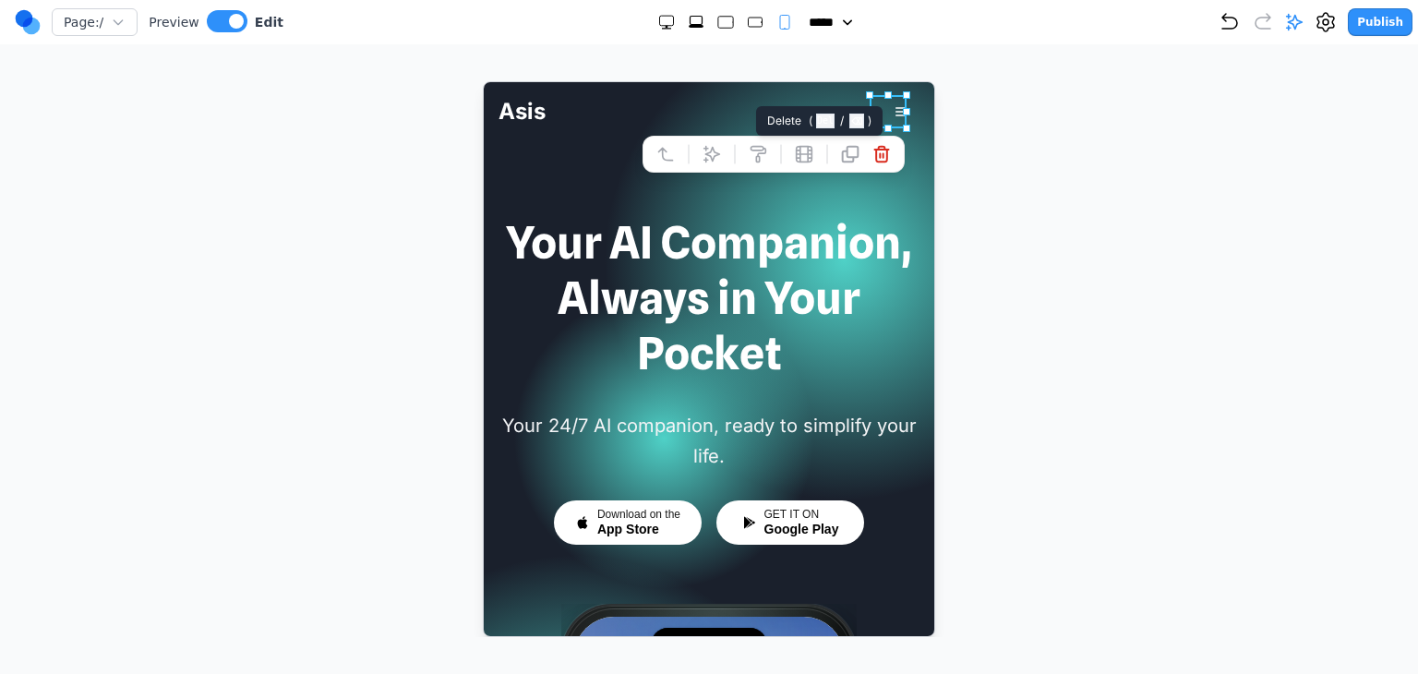
click at [872, 149] on icon at bounding box center [881, 153] width 18 height 18
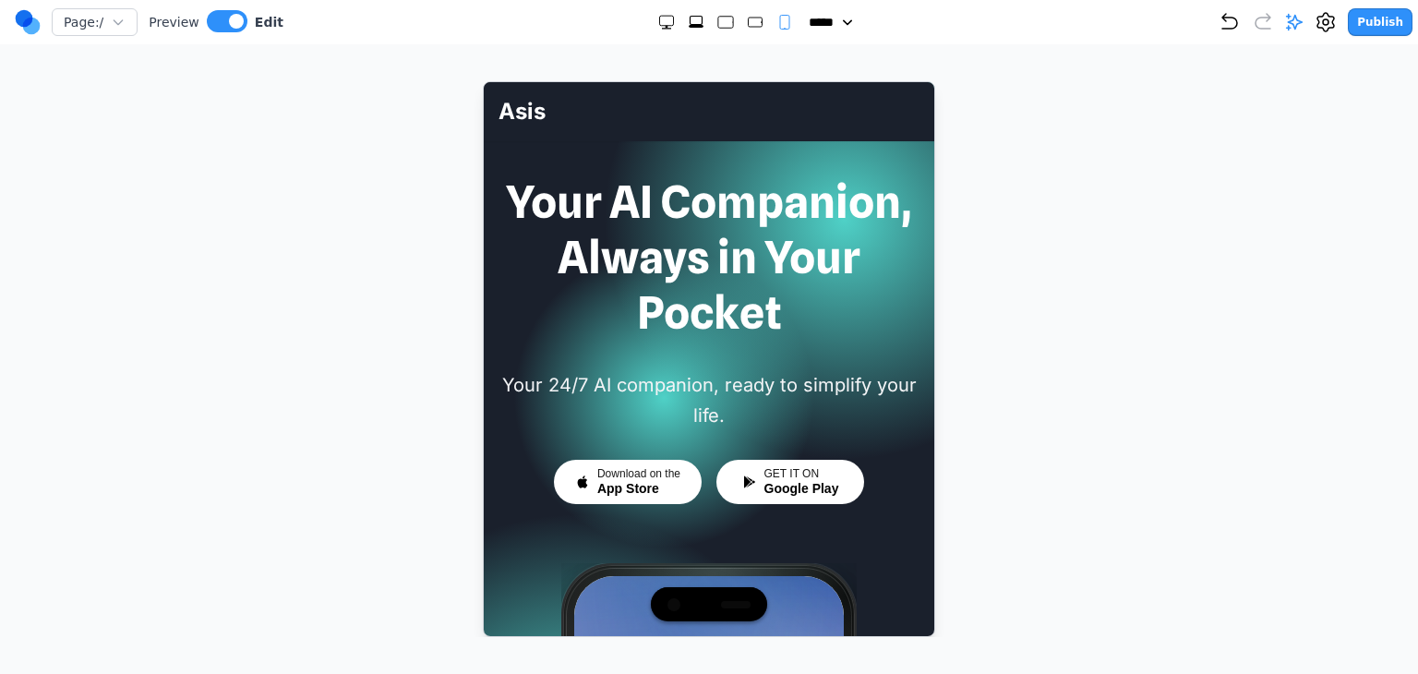
scroll to position [185, 0]
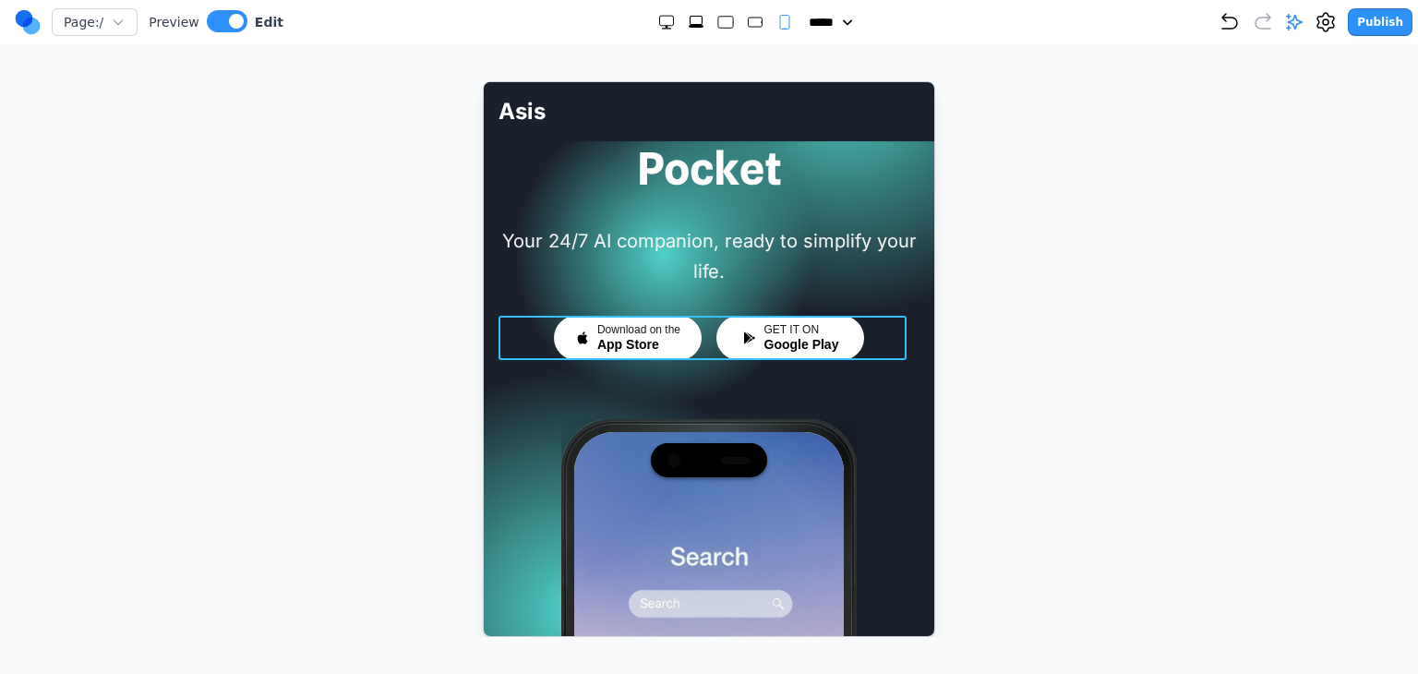
click at [703, 331] on div "Download on the App Store GET IT ON Google Play" at bounding box center [708, 337] width 421 height 44
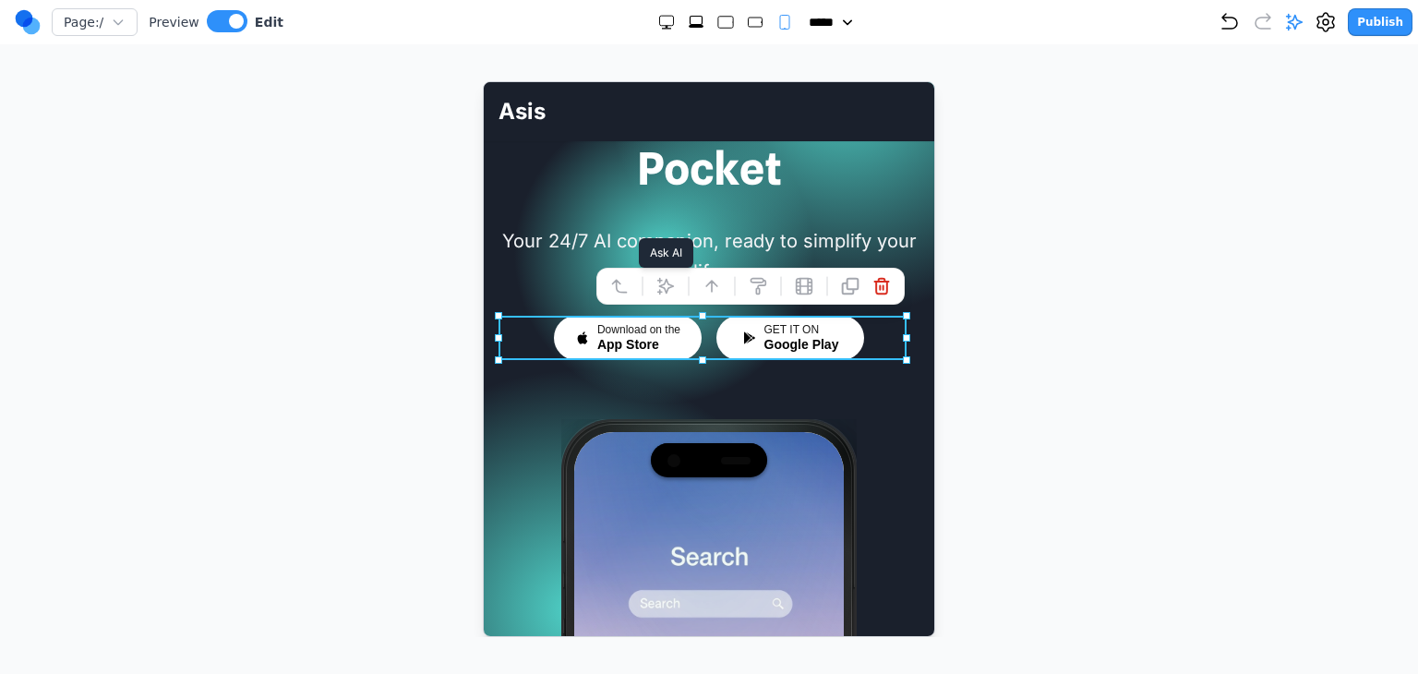
click at [658, 290] on icon at bounding box center [665, 285] width 18 height 18
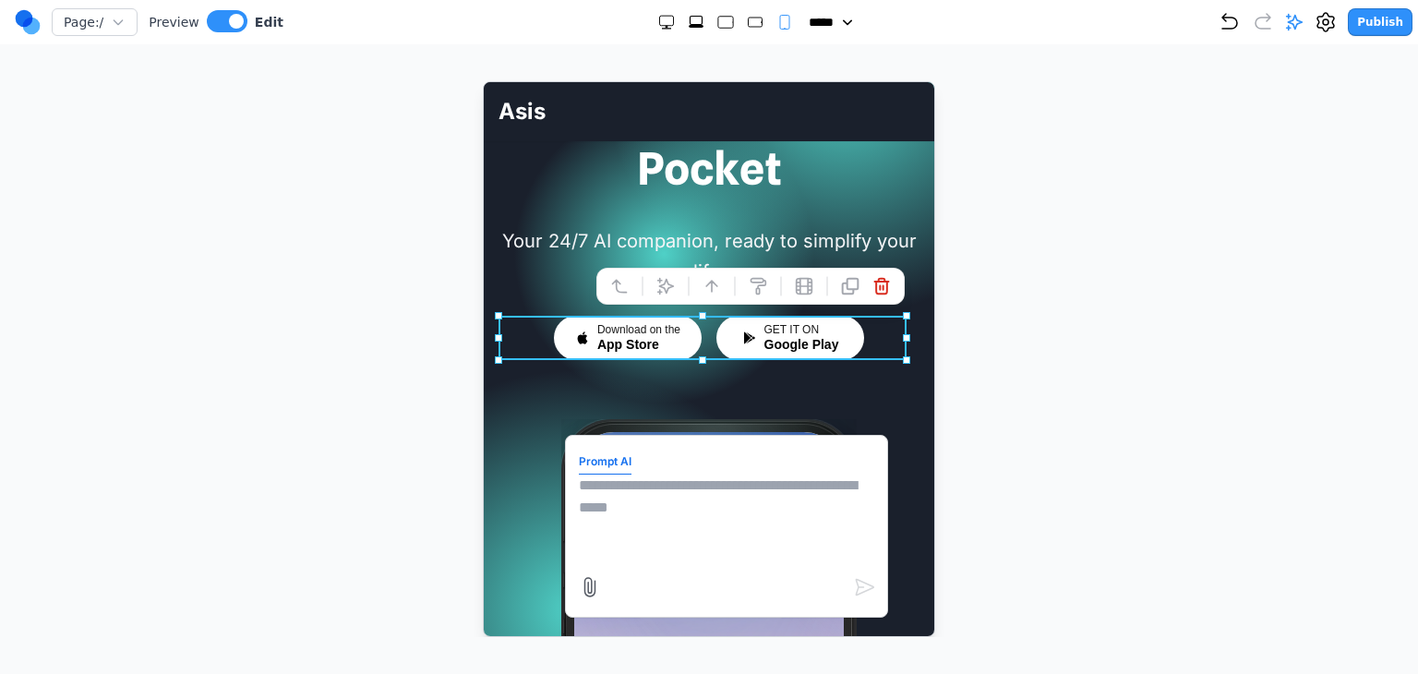
click at [718, 512] on textarea at bounding box center [725, 520] width 295 height 92
type textarea "*"
click at [953, 400] on div at bounding box center [709, 359] width 1344 height 556
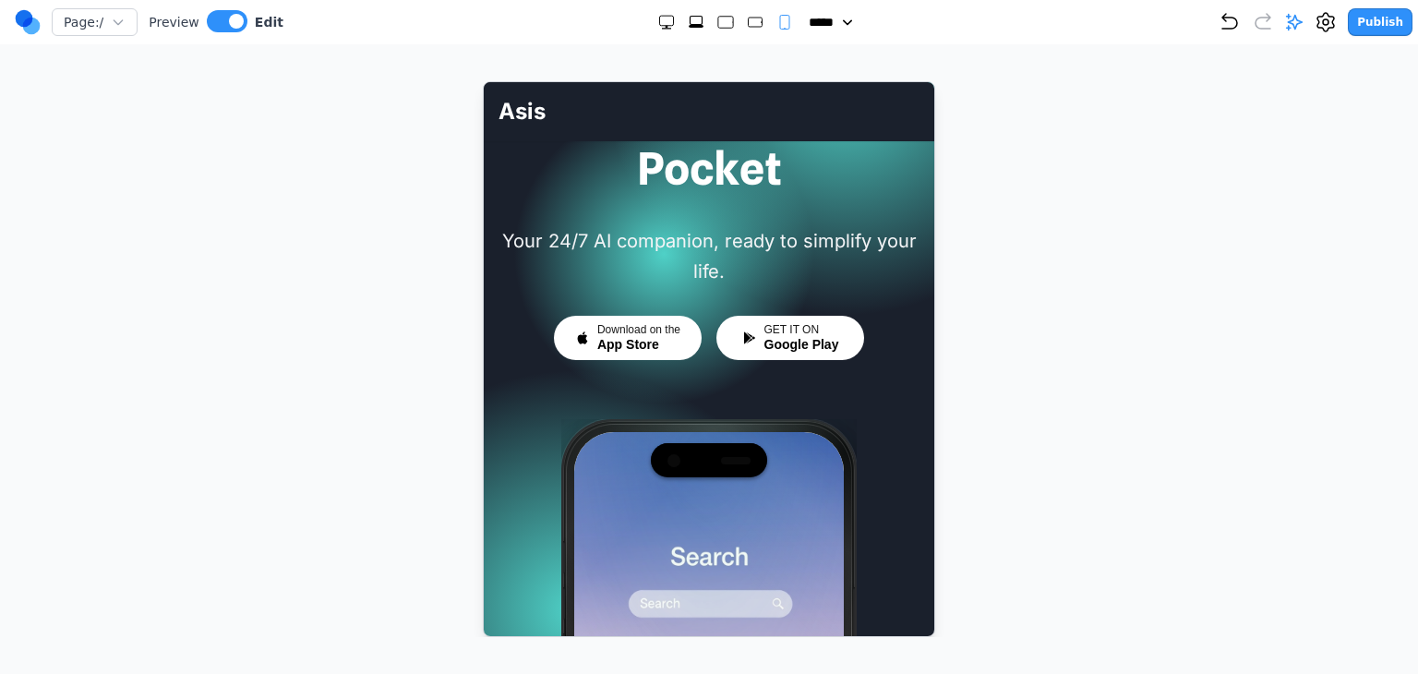
click at [694, 19] on rect "Extra Large" at bounding box center [696, 21] width 12 height 8
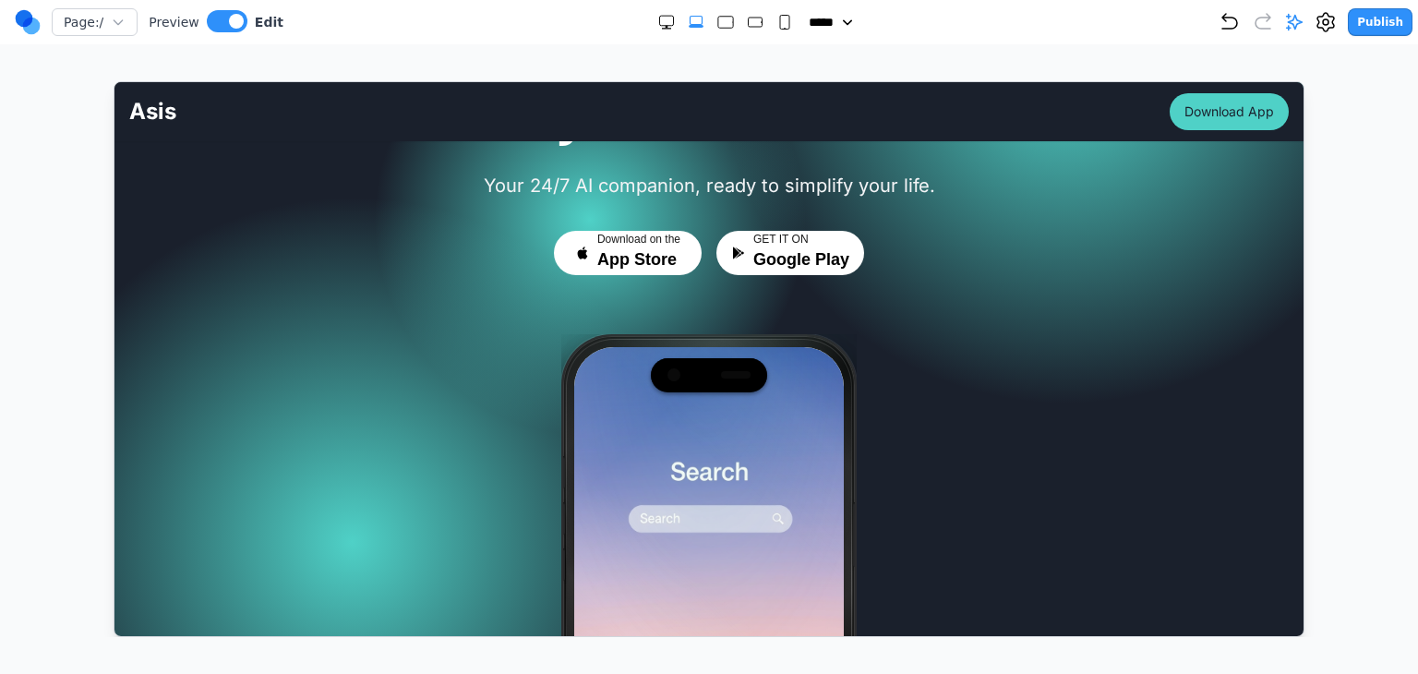
click at [780, 23] on rect "Small" at bounding box center [784, 23] width 9 height 14
select select "**"
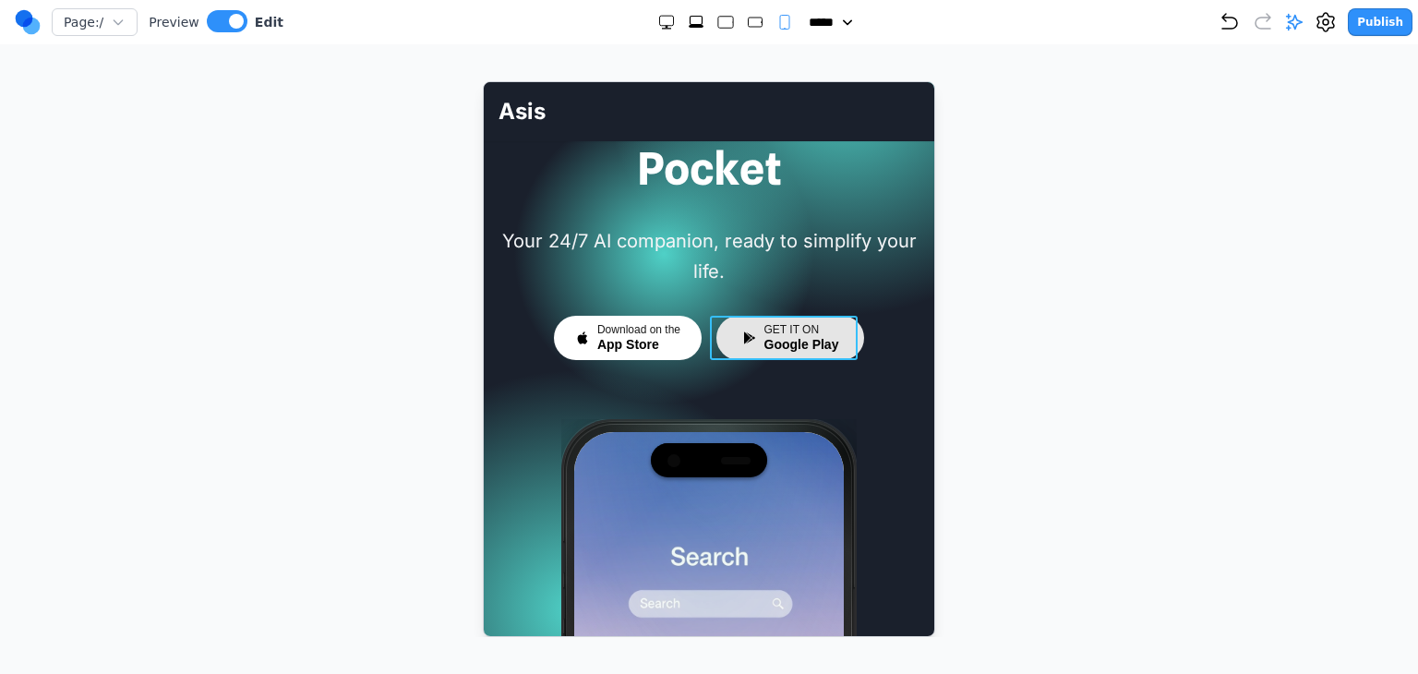
click at [798, 319] on button "GET IT ON Google Play" at bounding box center [790, 337] width 148 height 44
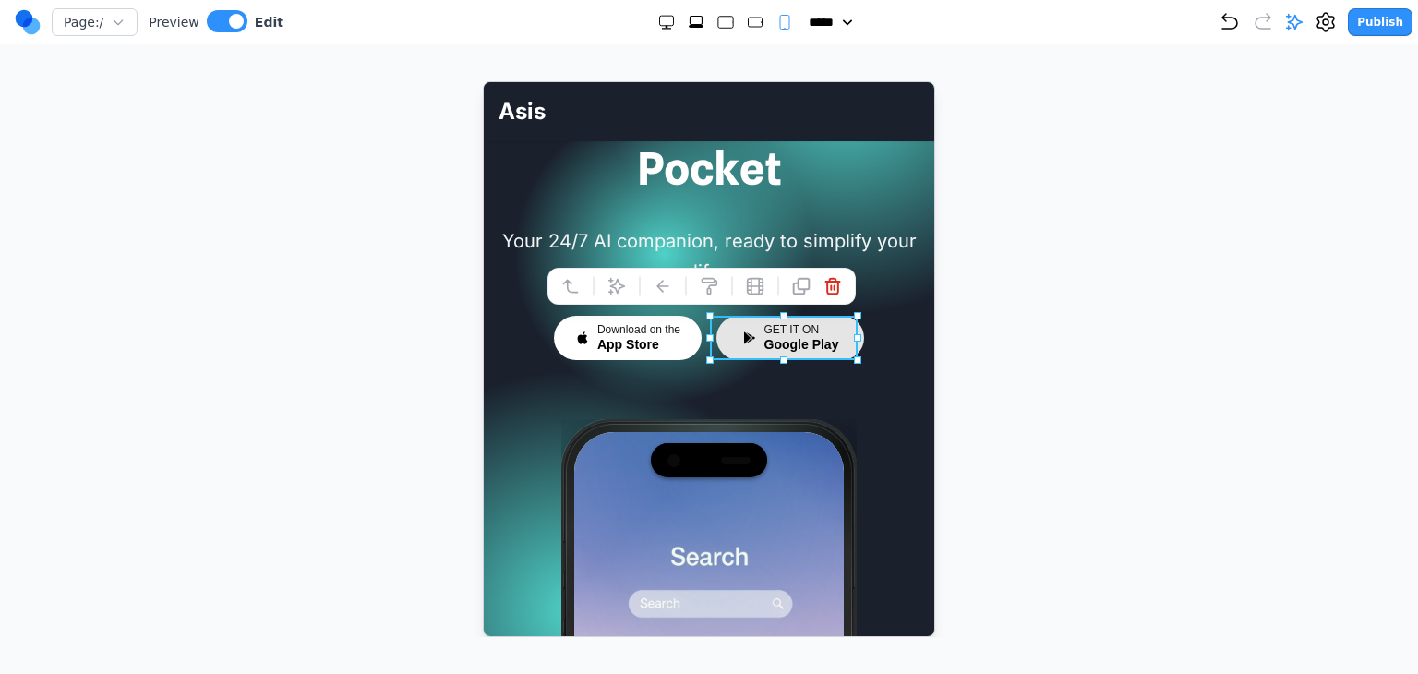
click at [717, 320] on button "GET IT ON Google Play" at bounding box center [790, 337] width 148 height 44
click at [681, 330] on button "Download on the App Store" at bounding box center [627, 337] width 148 height 44
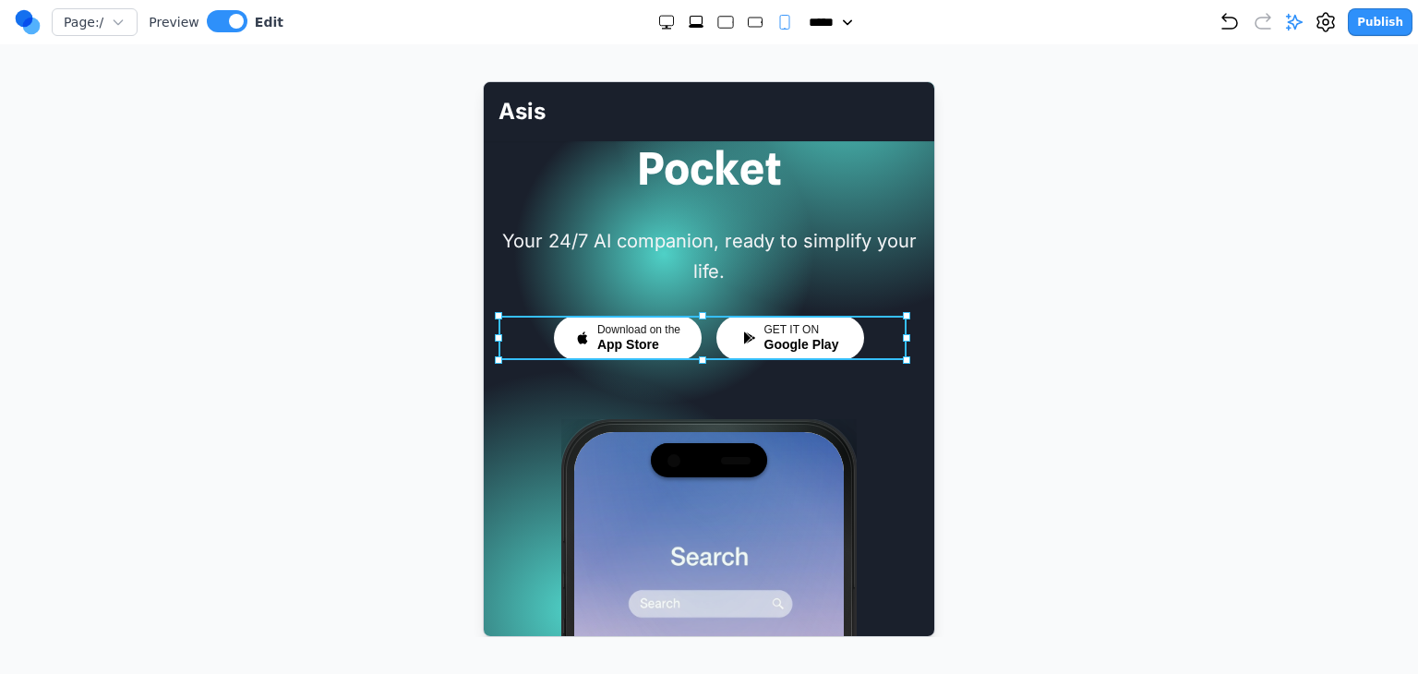
click at [698, 350] on div "Download on the App Store GET IT ON Google Play" at bounding box center [708, 337] width 421 height 44
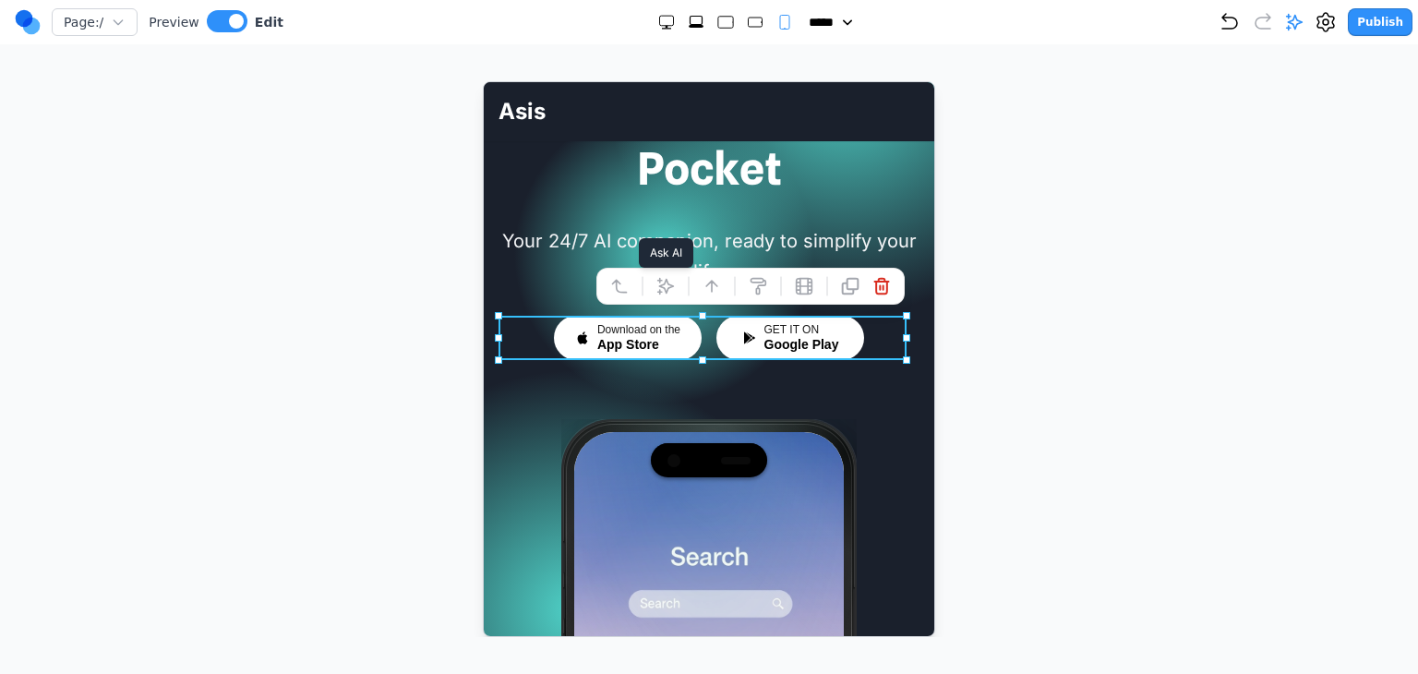
drag, startPoint x: 654, startPoint y: 282, endPoint x: 714, endPoint y: 362, distance: 100.3
click at [656, 282] on icon at bounding box center [665, 285] width 18 height 18
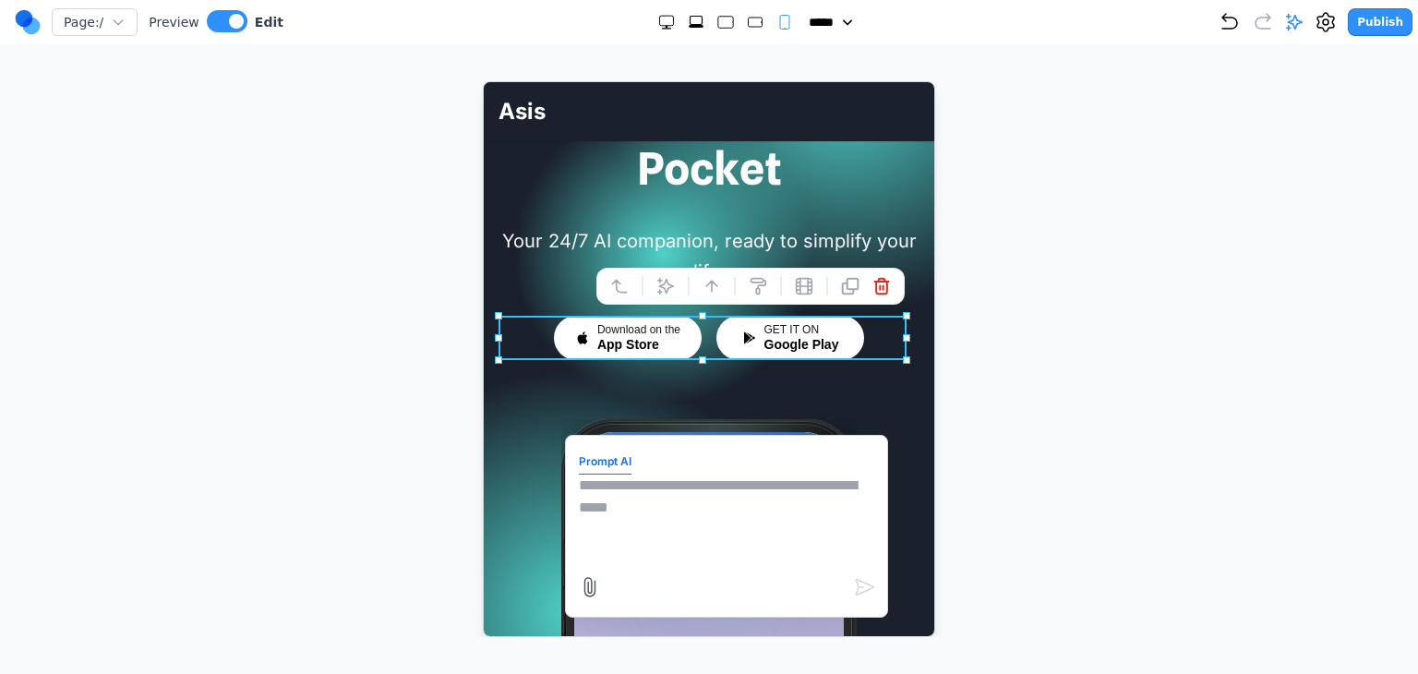
click at [742, 476] on textarea at bounding box center [725, 520] width 295 height 92
click at [632, 488] on textarea "**********" at bounding box center [725, 520] width 295 height 92
click at [825, 506] on textarea "**********" at bounding box center [725, 520] width 295 height 92
type textarea "*"
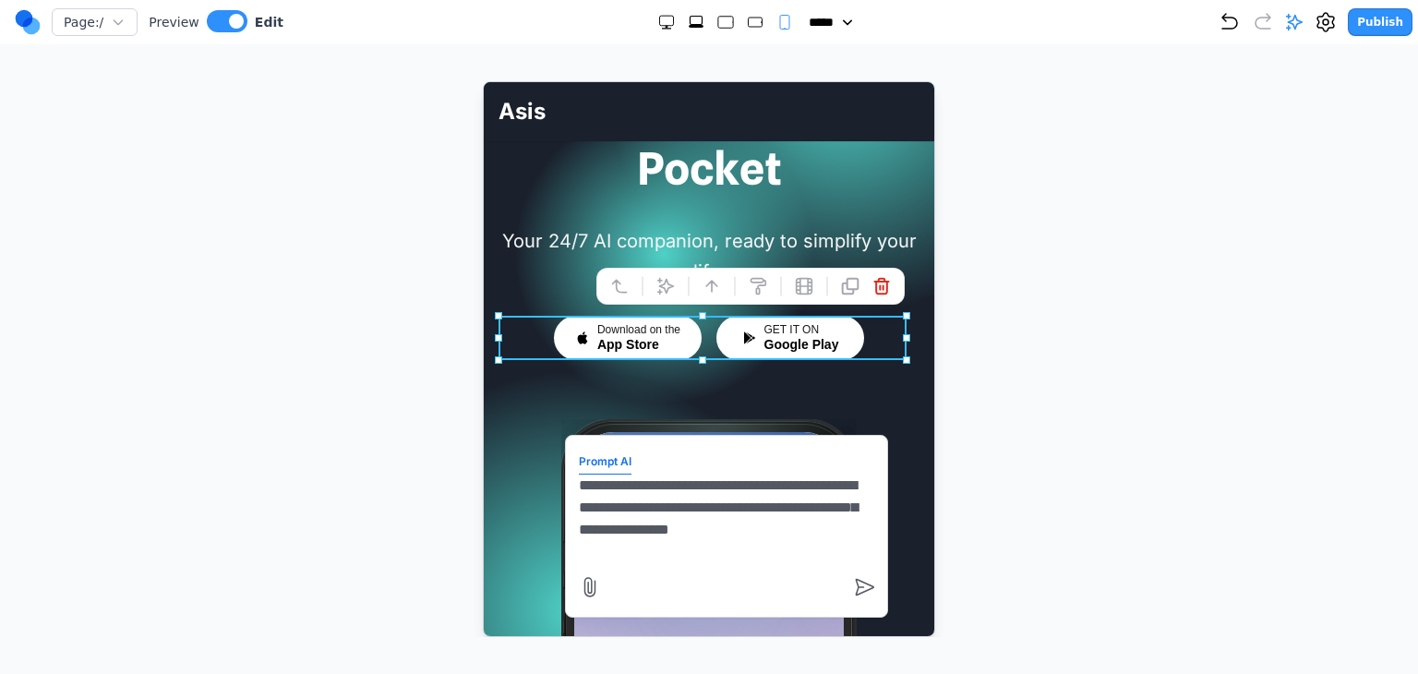
type textarea "**********"
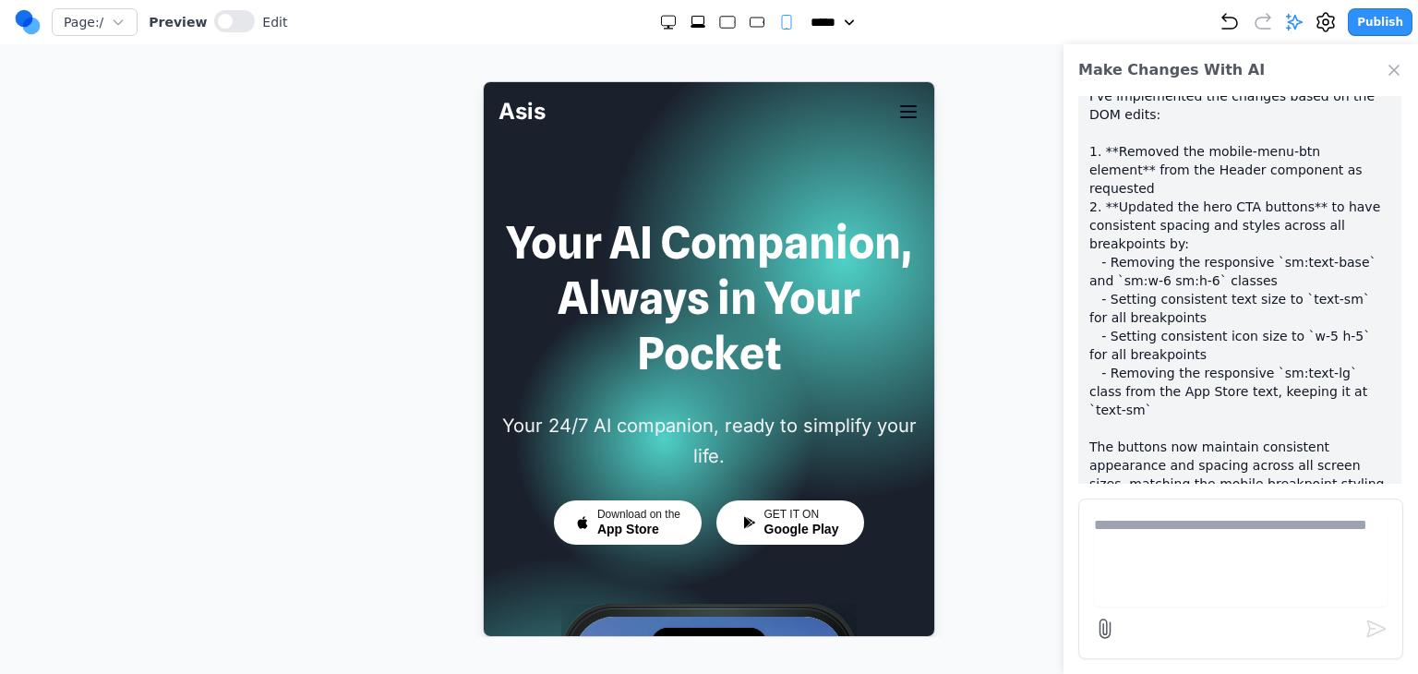
scroll to position [273, 0]
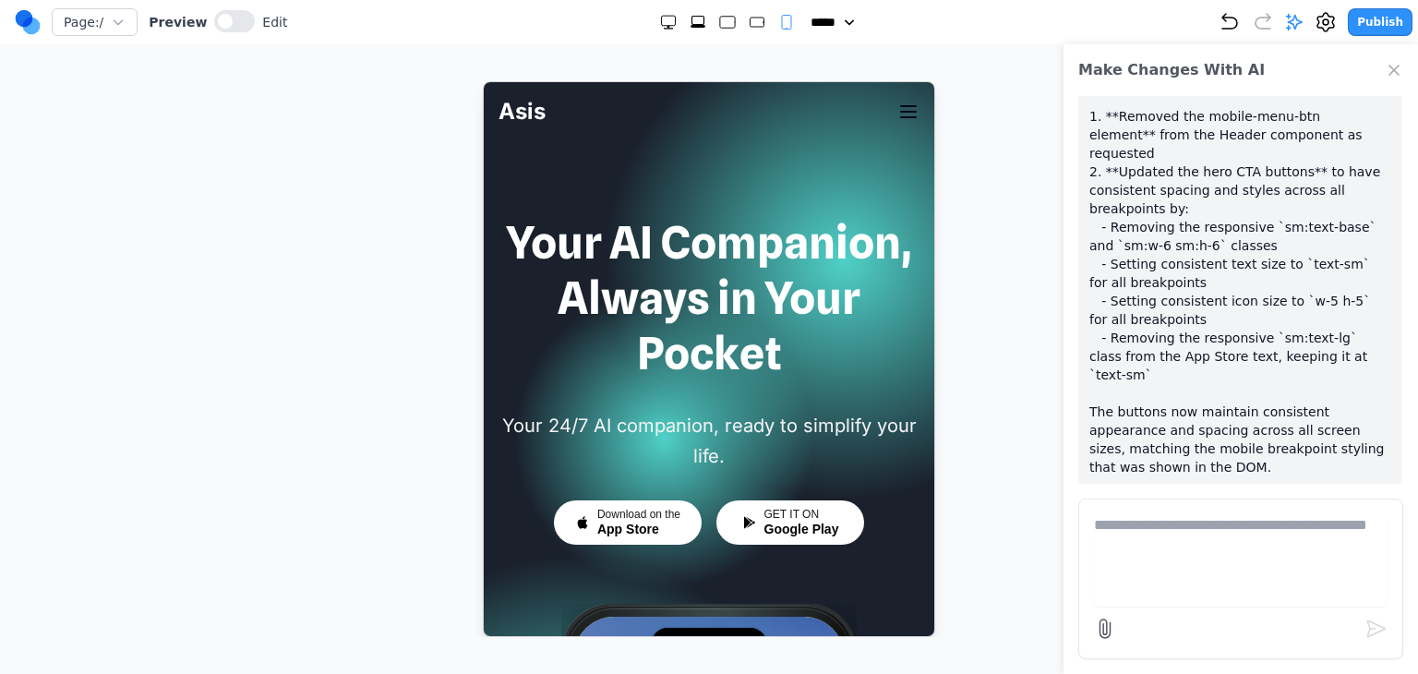
click at [1389, 78] on icon "Close Chat" at bounding box center [1394, 70] width 18 height 18
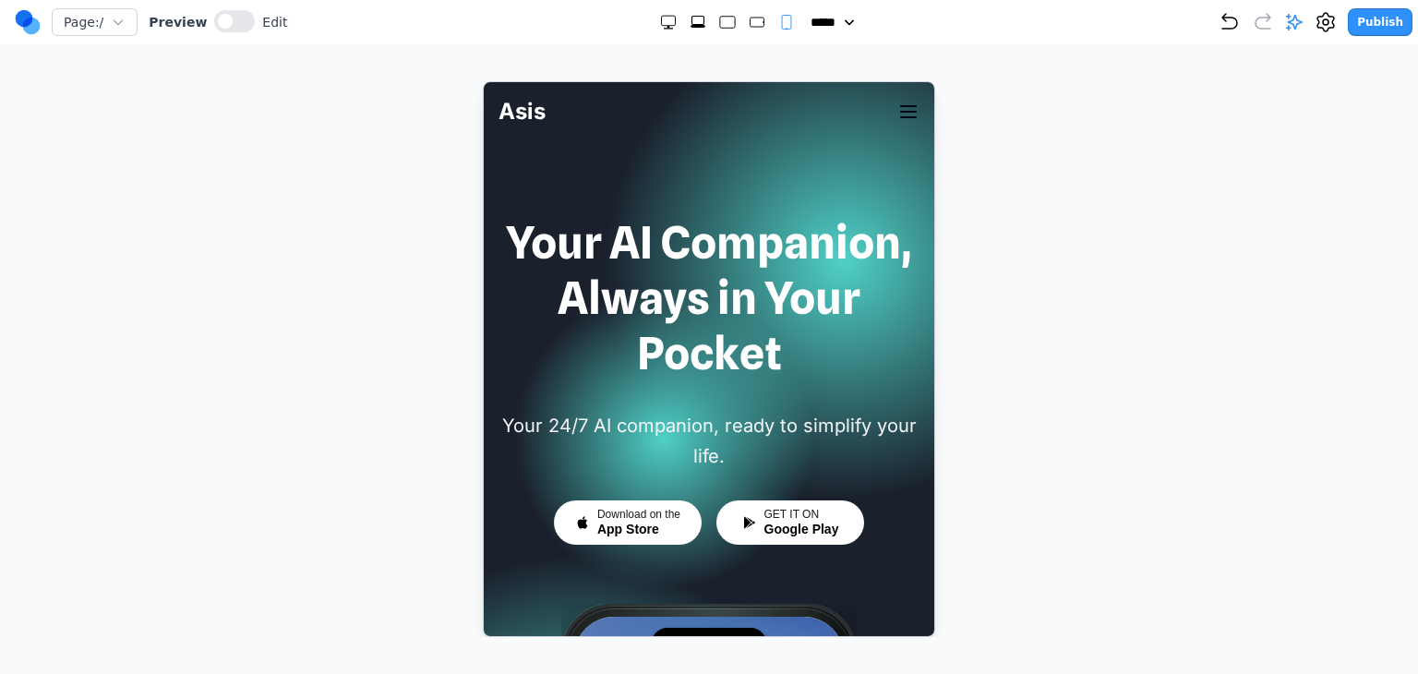
click at [694, 18] on icon "Extra Large" at bounding box center [698, 22] width 18 height 18
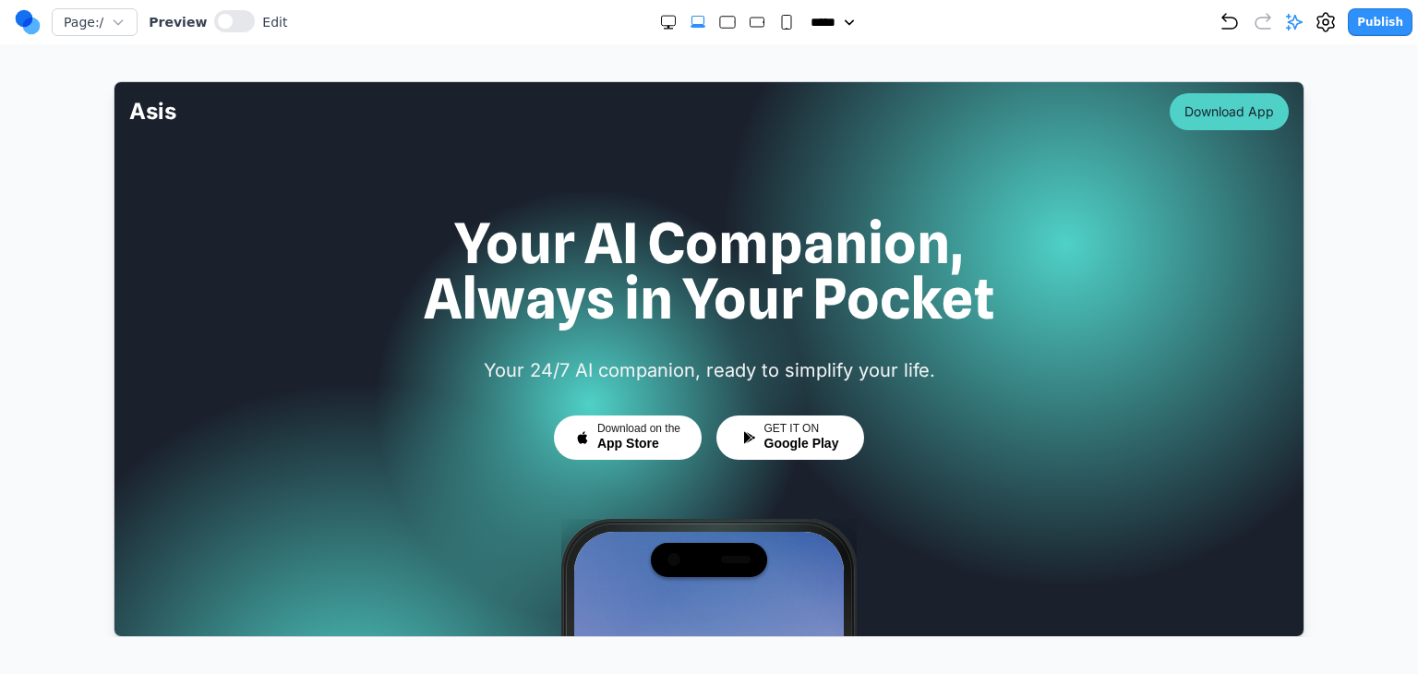
click at [720, 21] on rect "Large" at bounding box center [727, 23] width 15 height 12
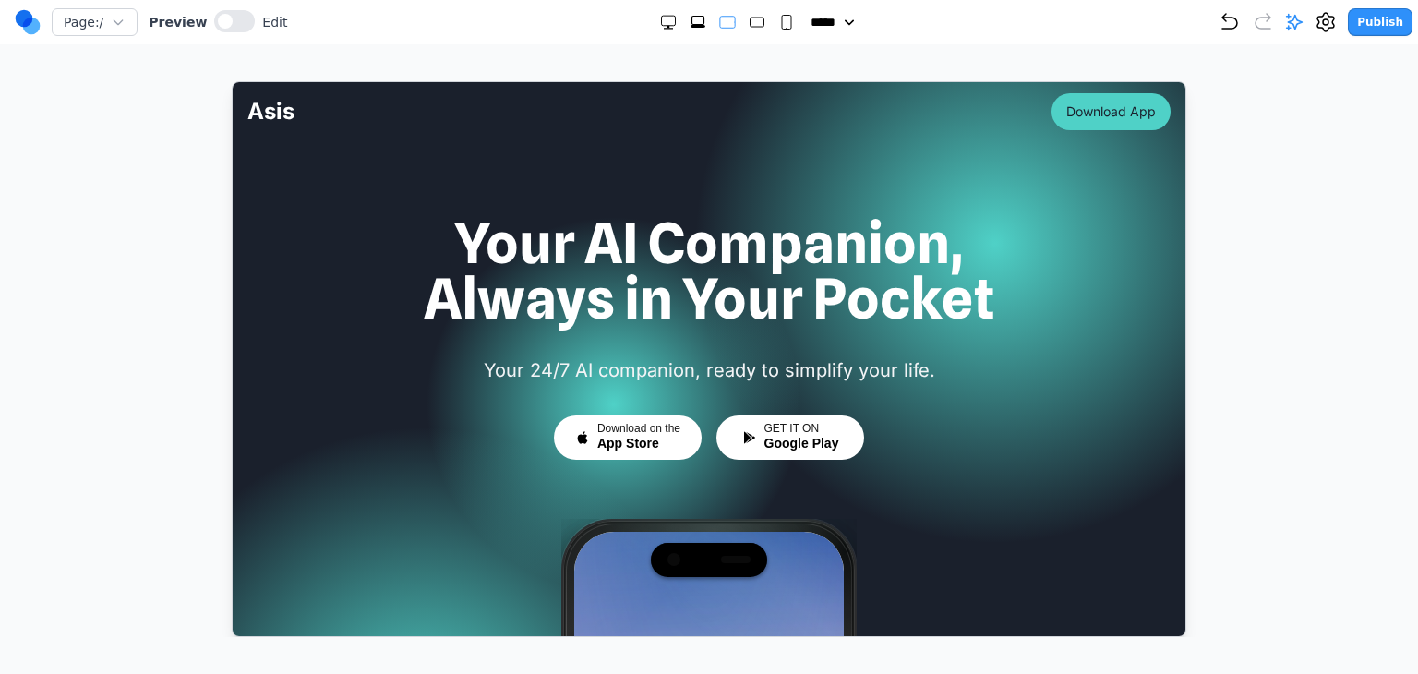
click at [748, 20] on icon "Medium" at bounding box center [757, 22] width 18 height 18
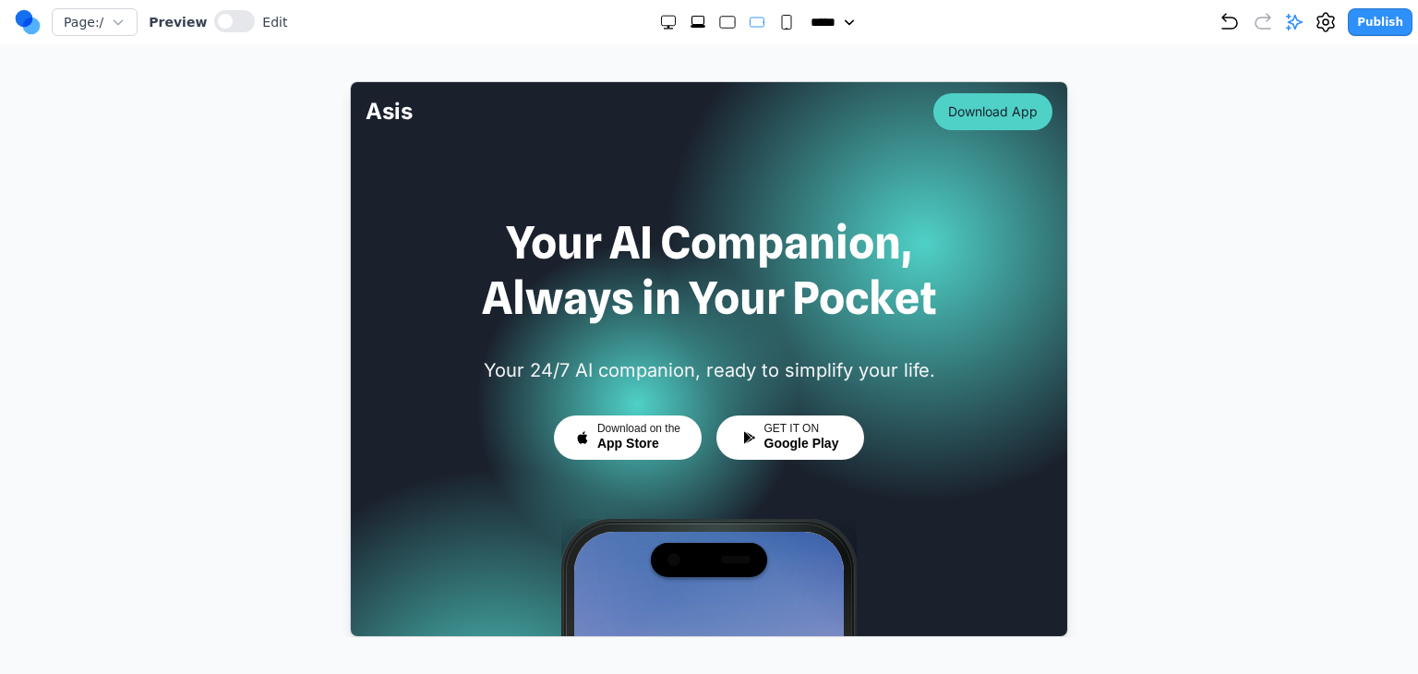
click at [782, 23] on rect "Small" at bounding box center [786, 23] width 9 height 14
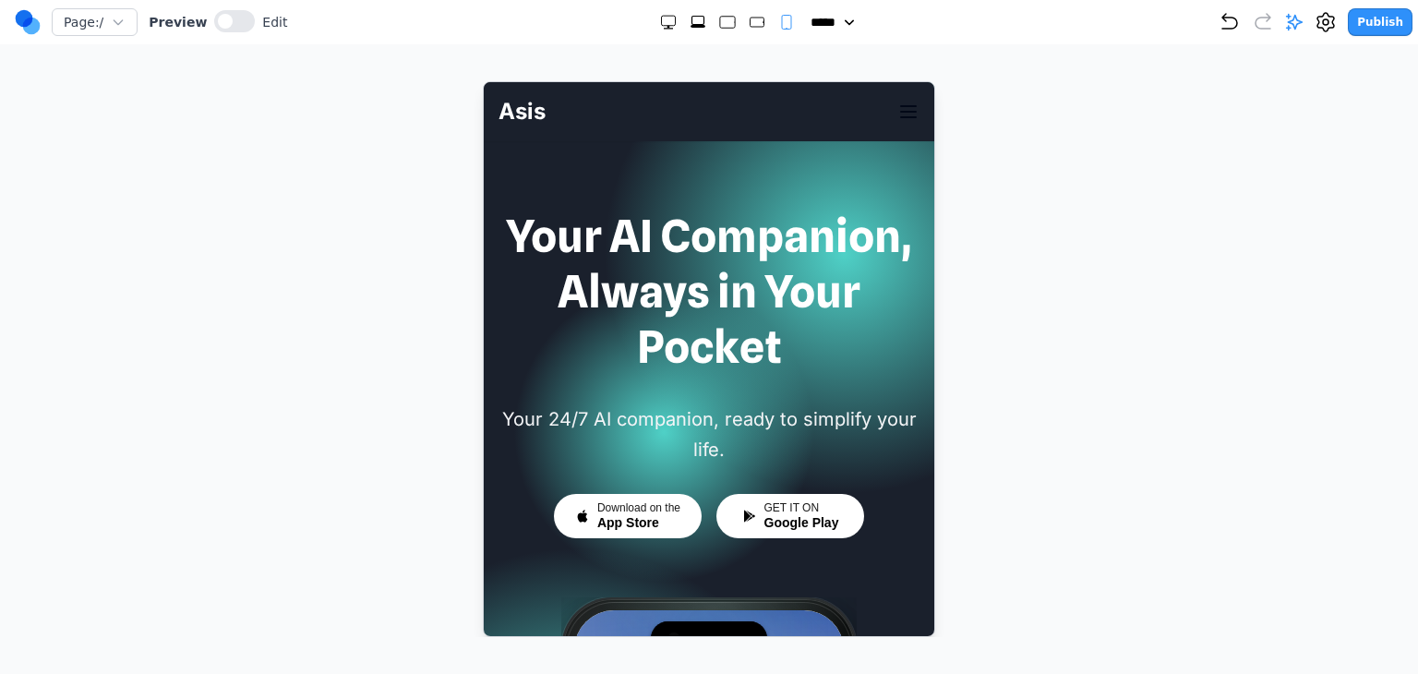
scroll to position [0, 0]
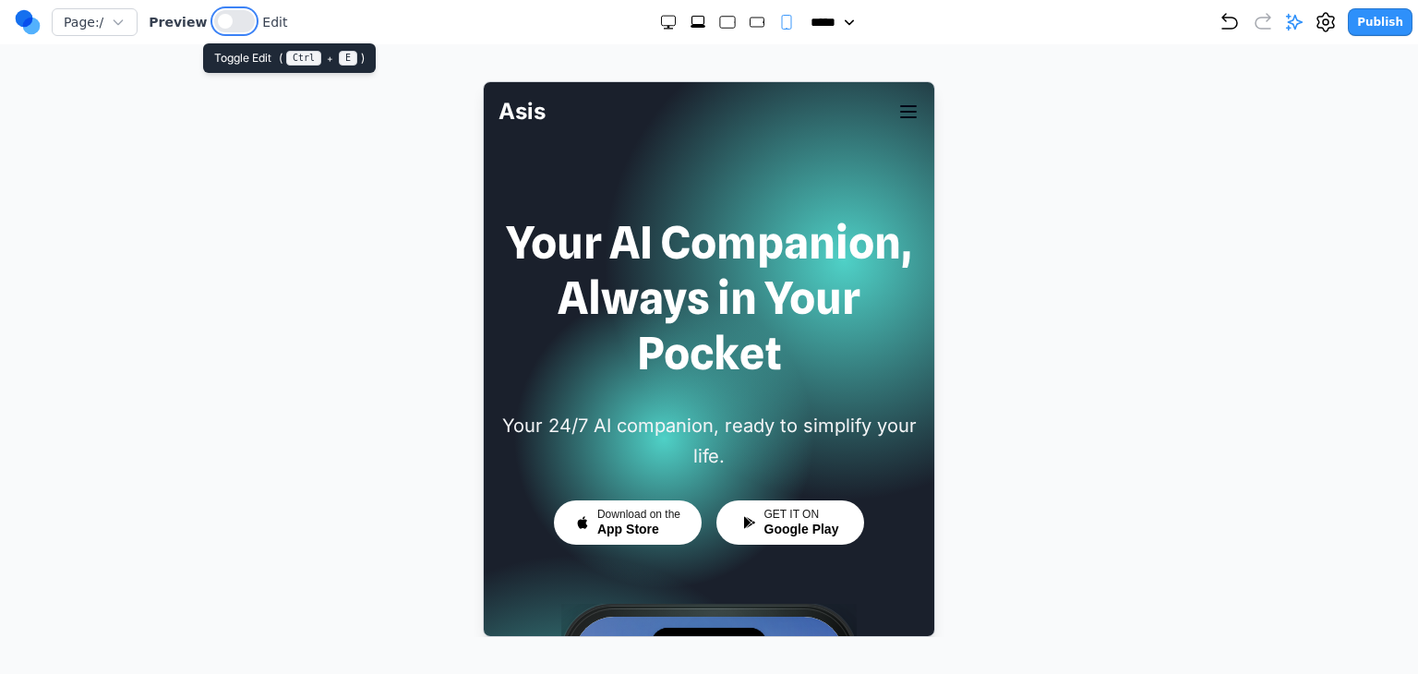
click at [218, 16] on span at bounding box center [225, 21] width 15 height 15
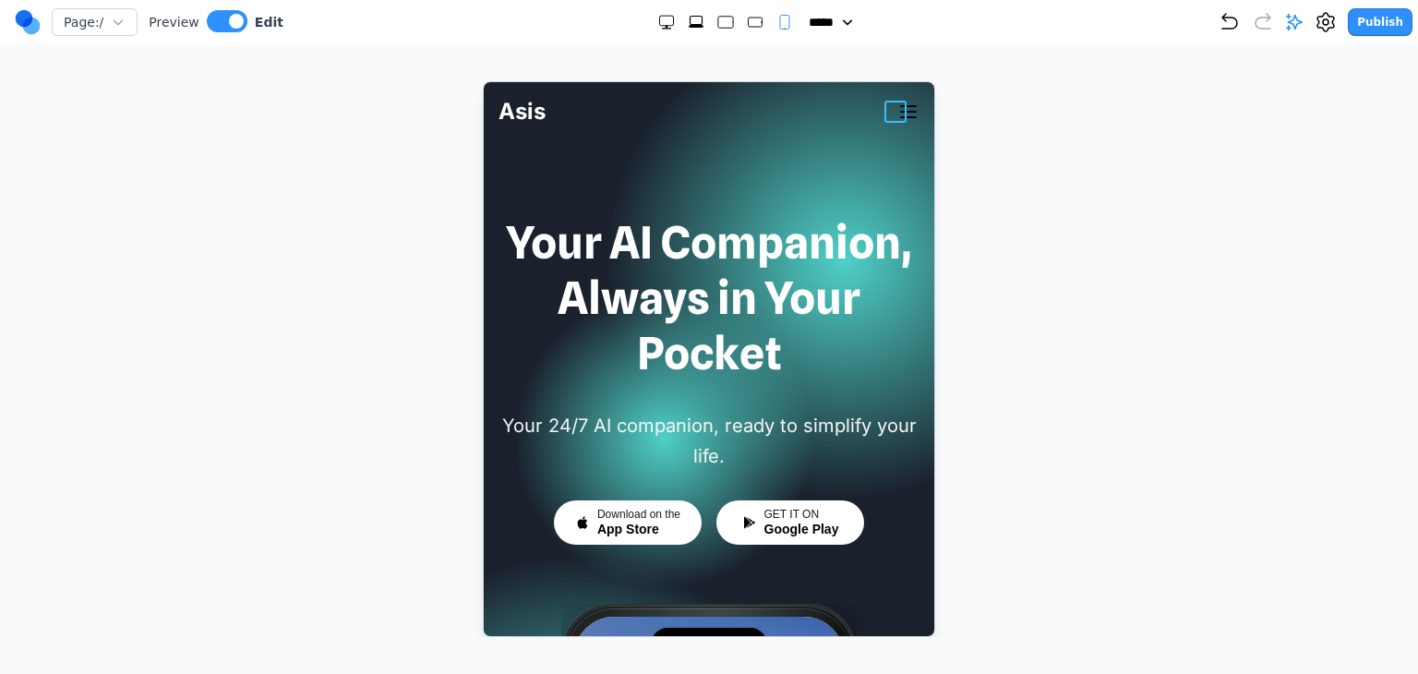
click at [897, 114] on icon "button" at bounding box center [908, 111] width 22 height 22
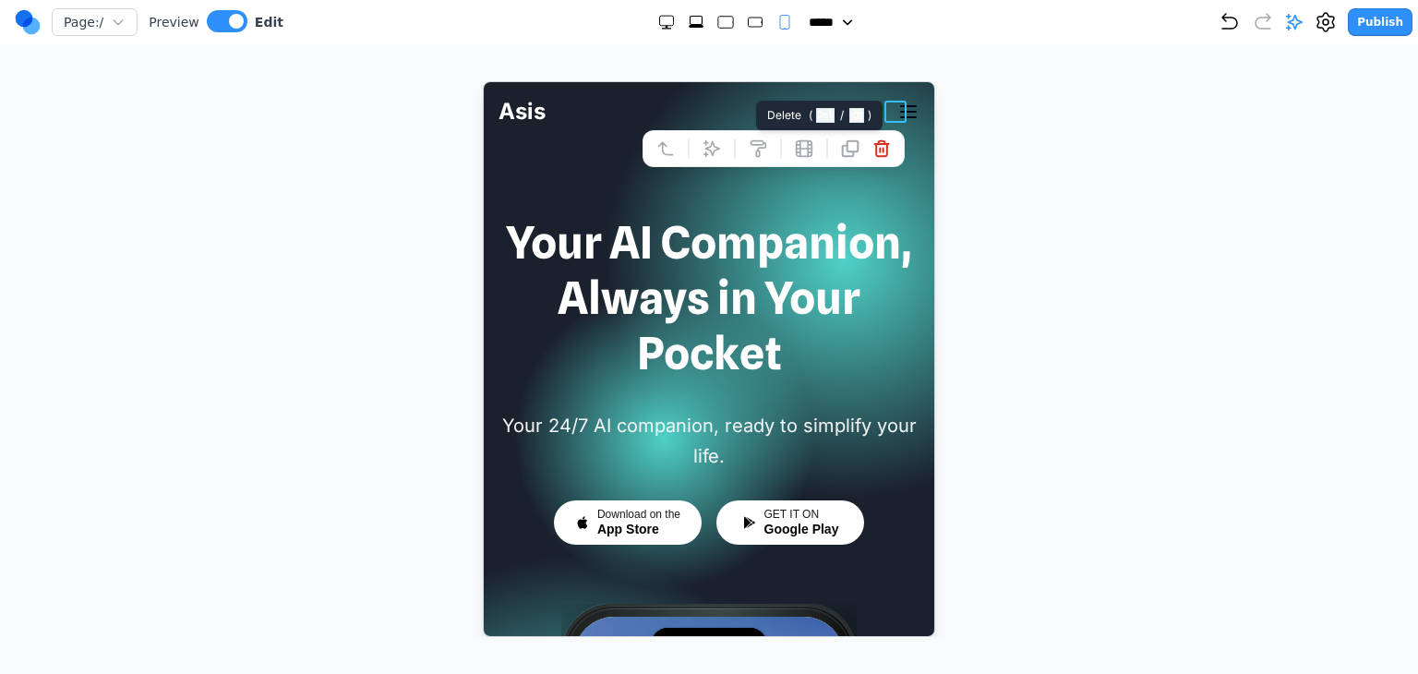
click at [874, 147] on icon at bounding box center [881, 148] width 14 height 16
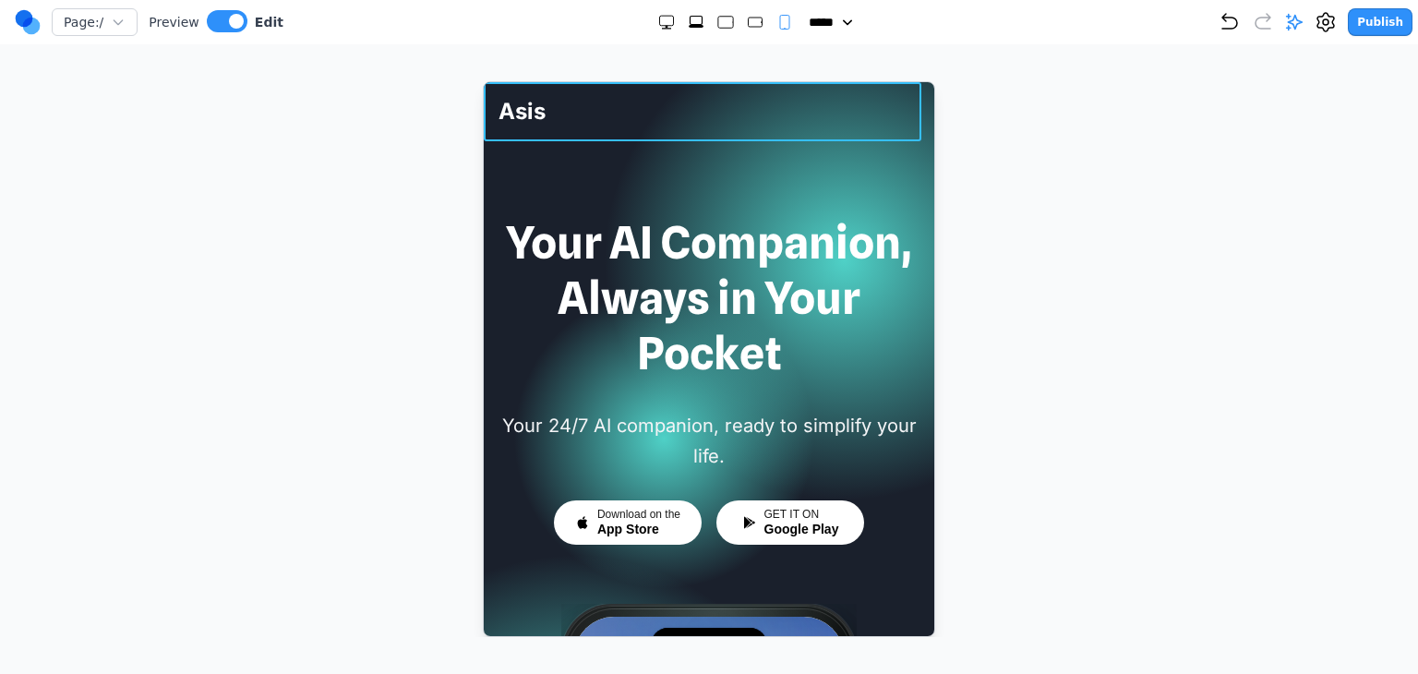
click at [892, 115] on div "Asis Download App" at bounding box center [708, 110] width 421 height 59
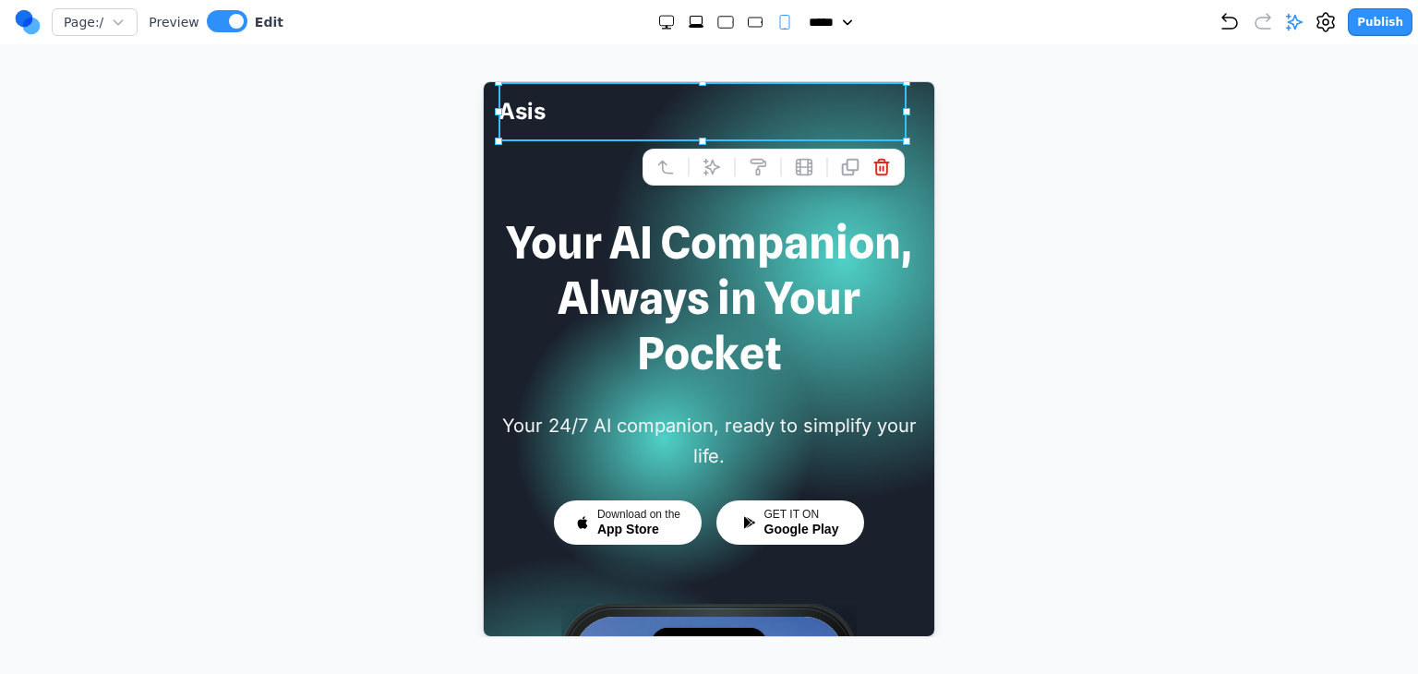
click at [916, 113] on div "Asis Download App" at bounding box center [708, 110] width 451 height 59
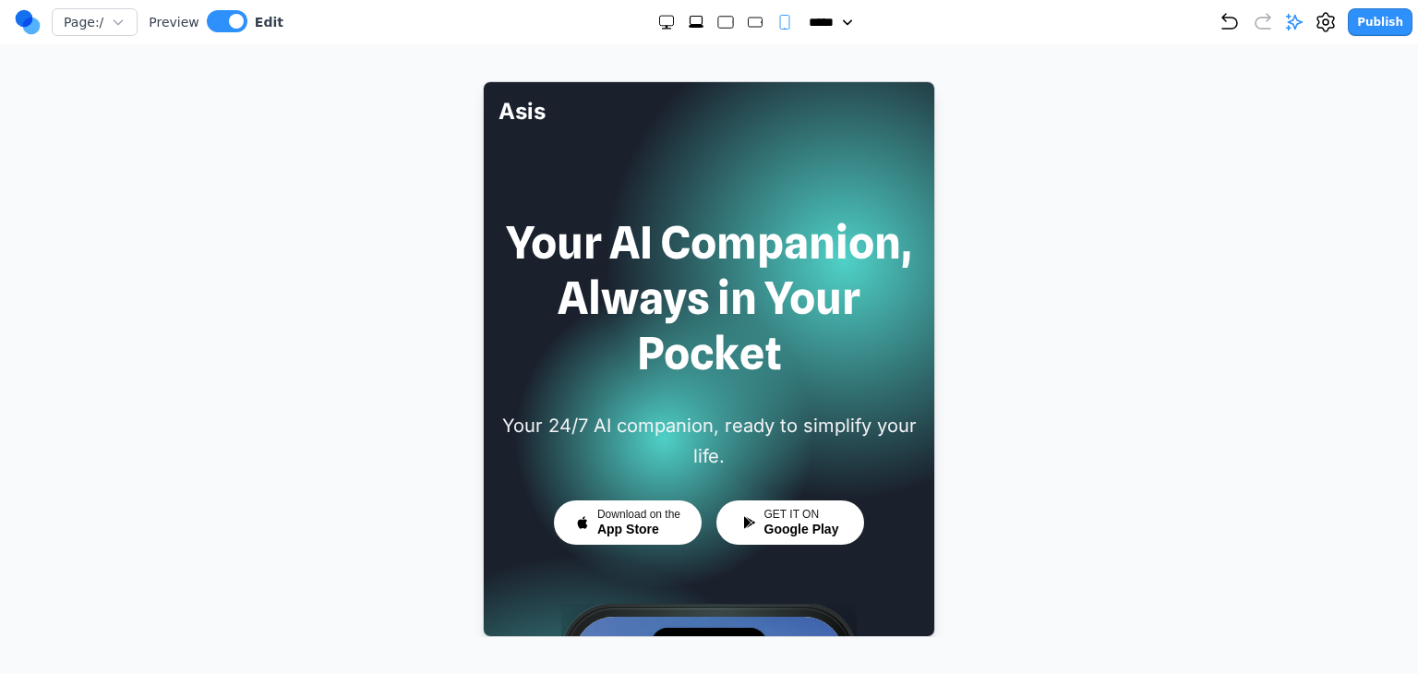
click at [748, 21] on rect "Medium" at bounding box center [755, 22] width 14 height 9
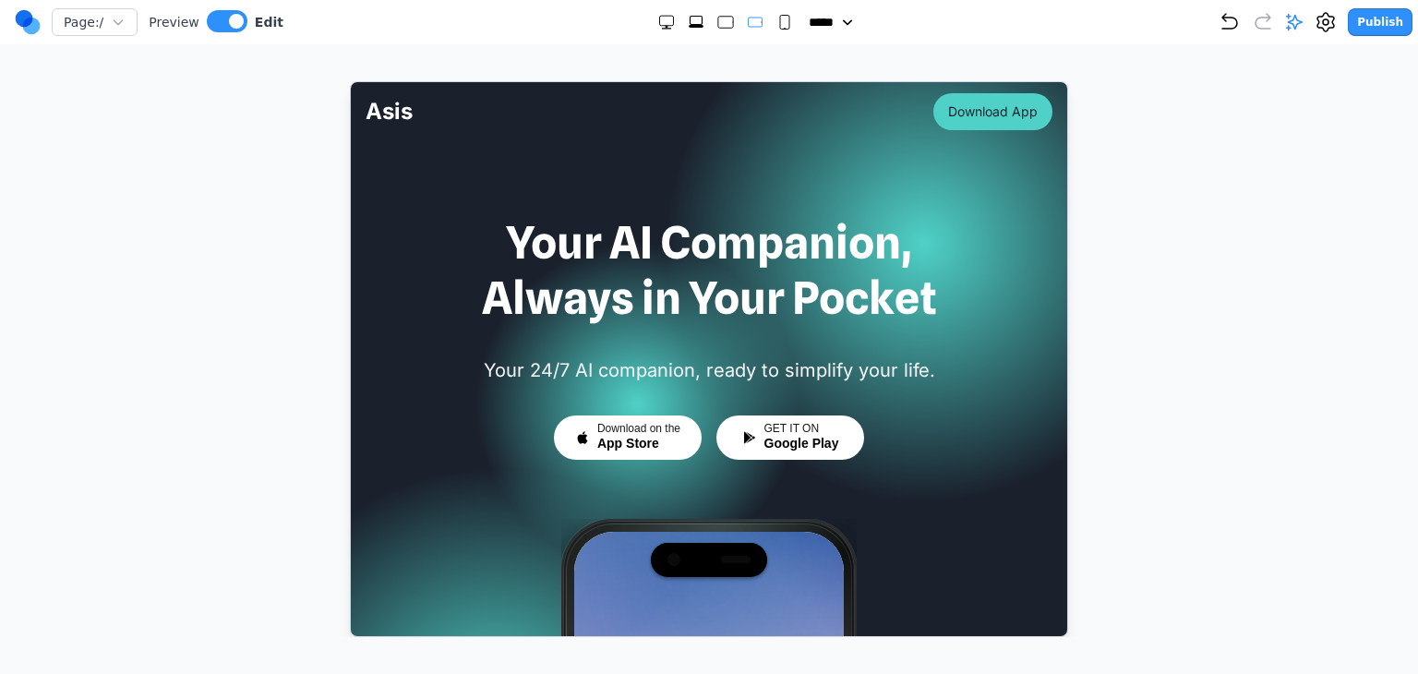
click at [717, 21] on rect "Large" at bounding box center [724, 23] width 15 height 12
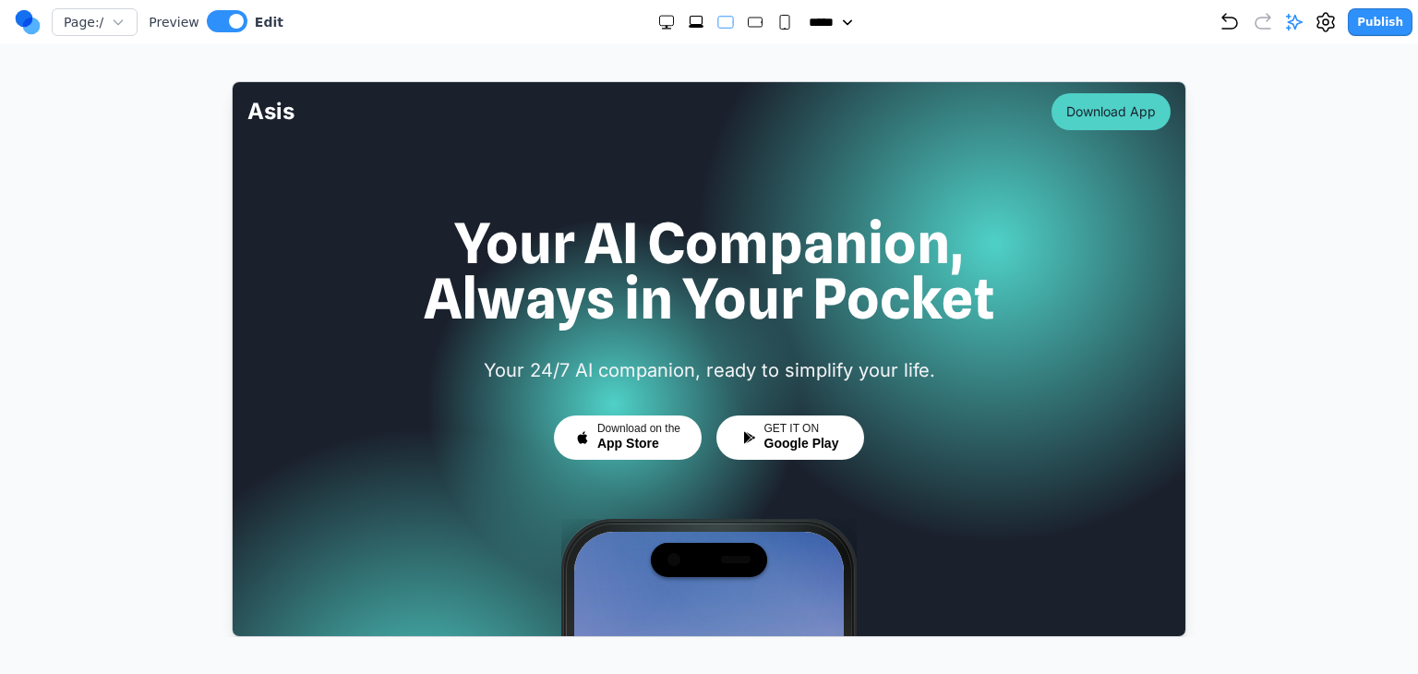
click at [687, 20] on icon "Extra Large" at bounding box center [696, 22] width 18 height 18
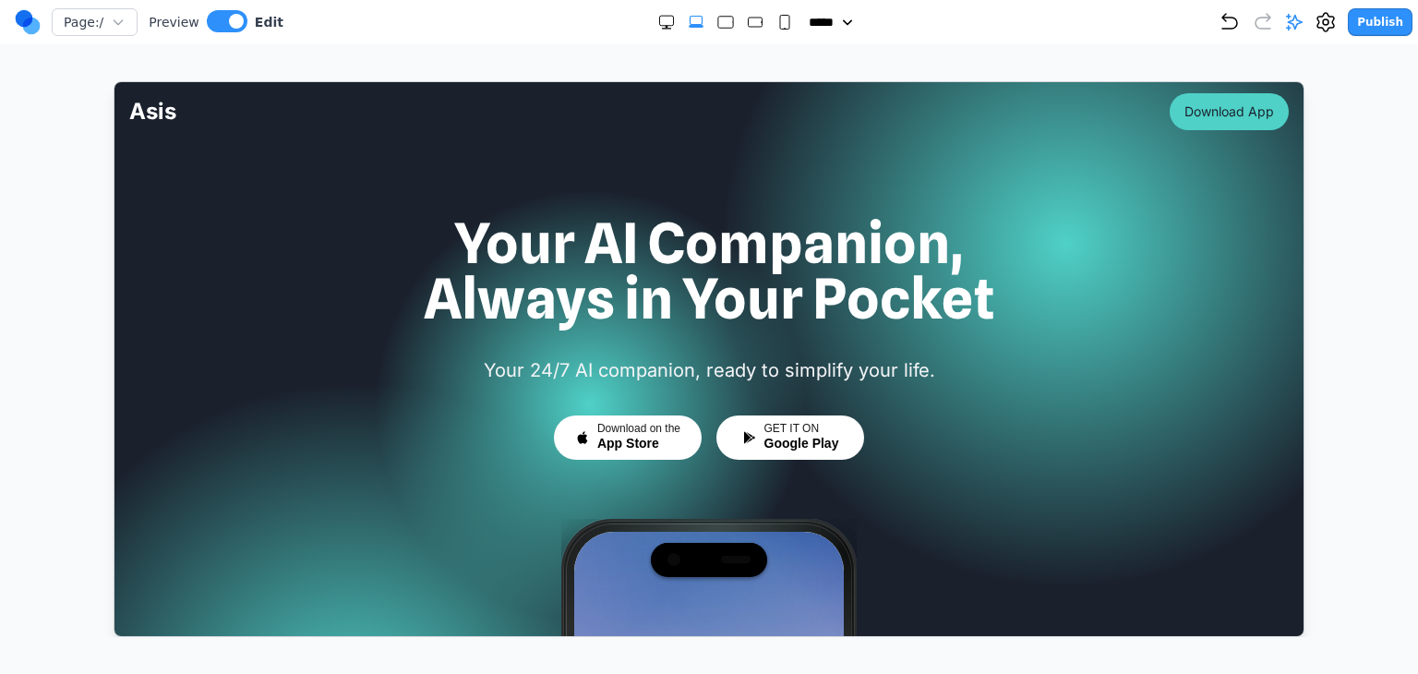
click at [795, 27] on div "***** ***** ****** ****** ******" at bounding box center [750, 22] width 935 height 18
click at [780, 25] on rect "Small" at bounding box center [784, 23] width 9 height 14
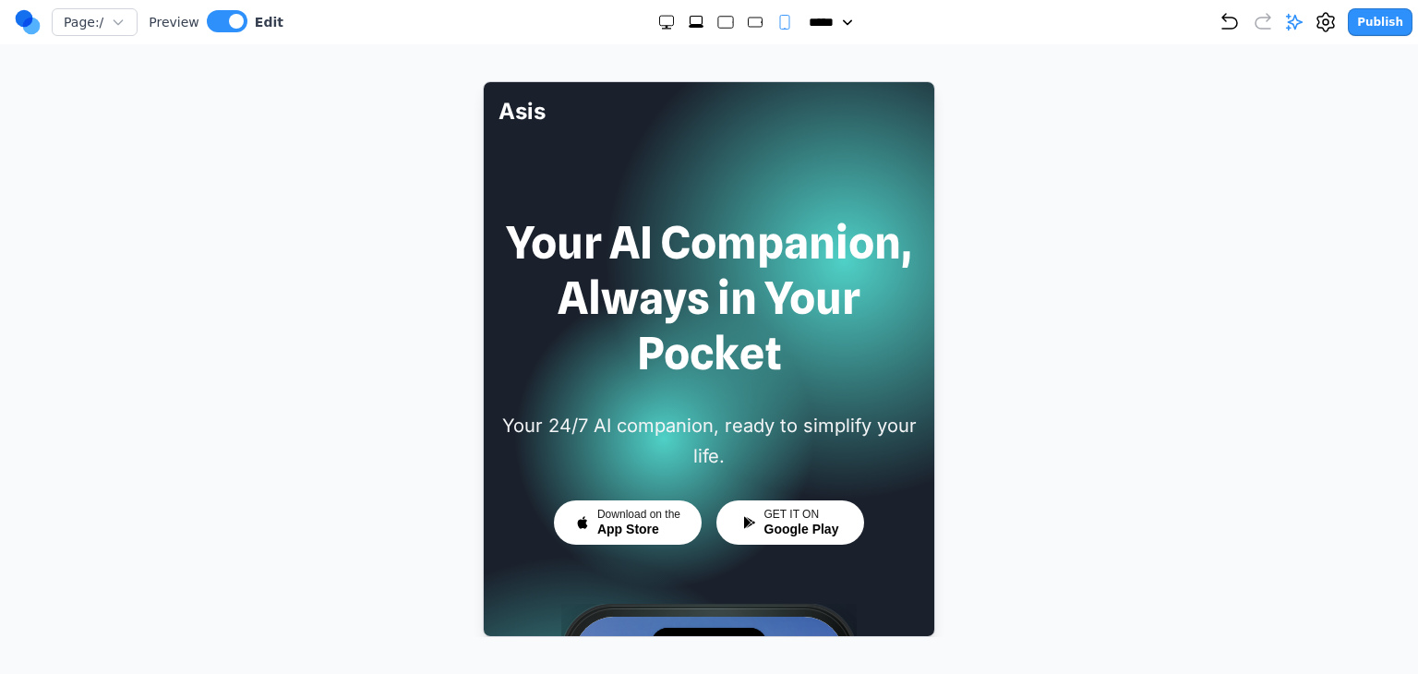
click at [748, 23] on rect "Medium" at bounding box center [755, 22] width 14 height 9
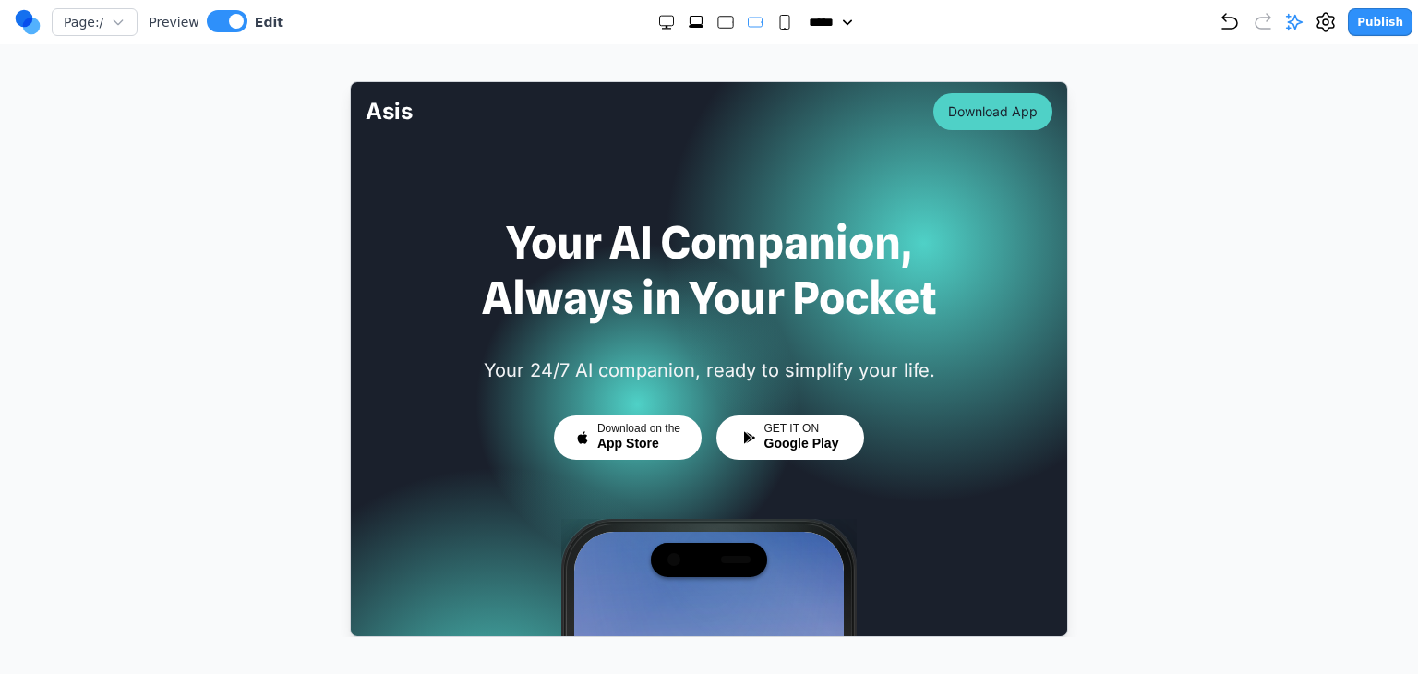
click at [706, 23] on div at bounding box center [725, 22] width 137 height 18
click at [721, 23] on rect "Large" at bounding box center [724, 23] width 15 height 12
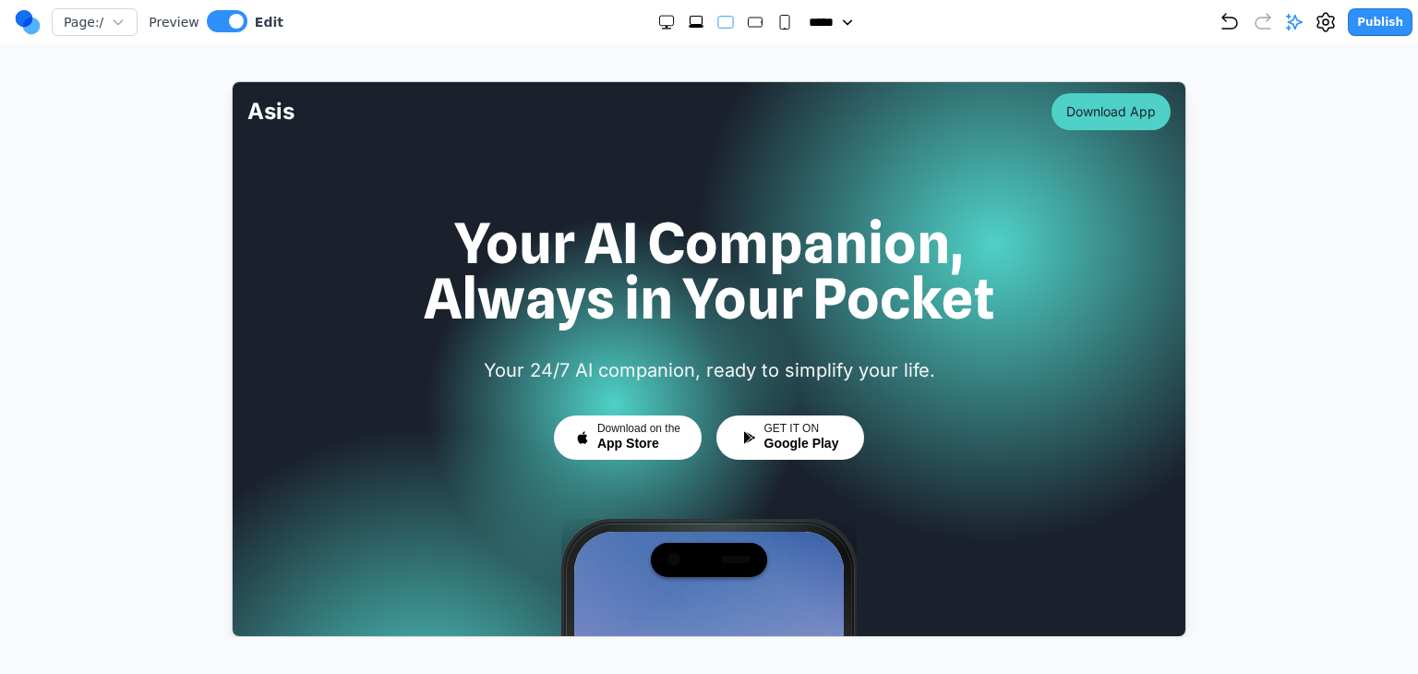
click at [687, 23] on icon "Extra Large" at bounding box center [696, 22] width 18 height 18
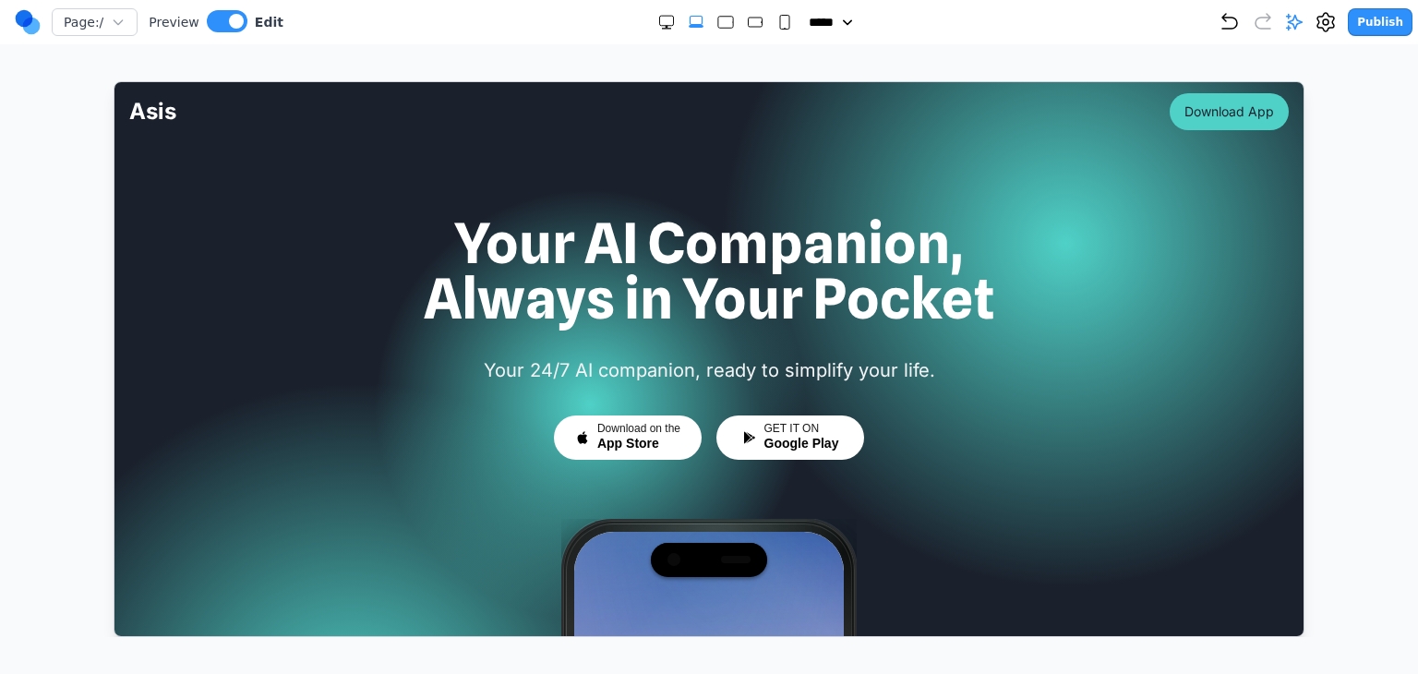
click at [748, 21] on rect "Medium" at bounding box center [755, 22] width 14 height 9
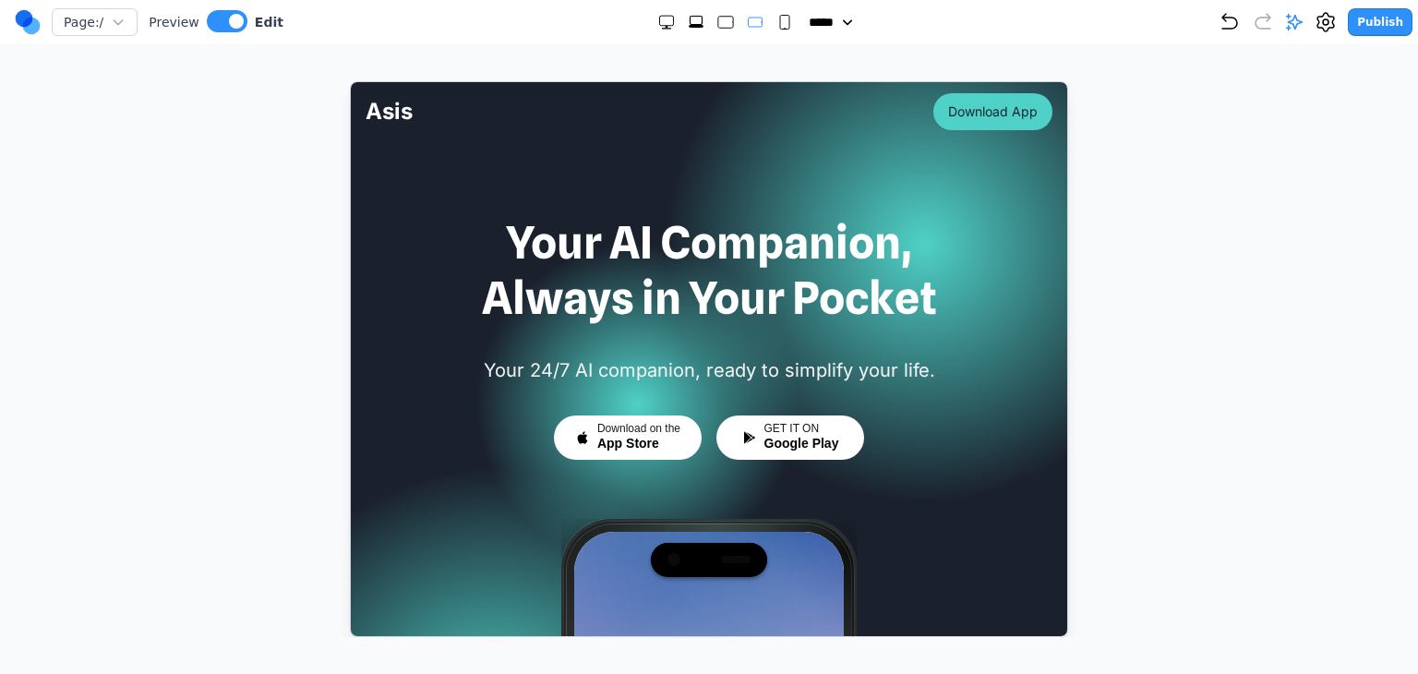
click at [776, 21] on icon "Small" at bounding box center [785, 22] width 18 height 18
select select "**"
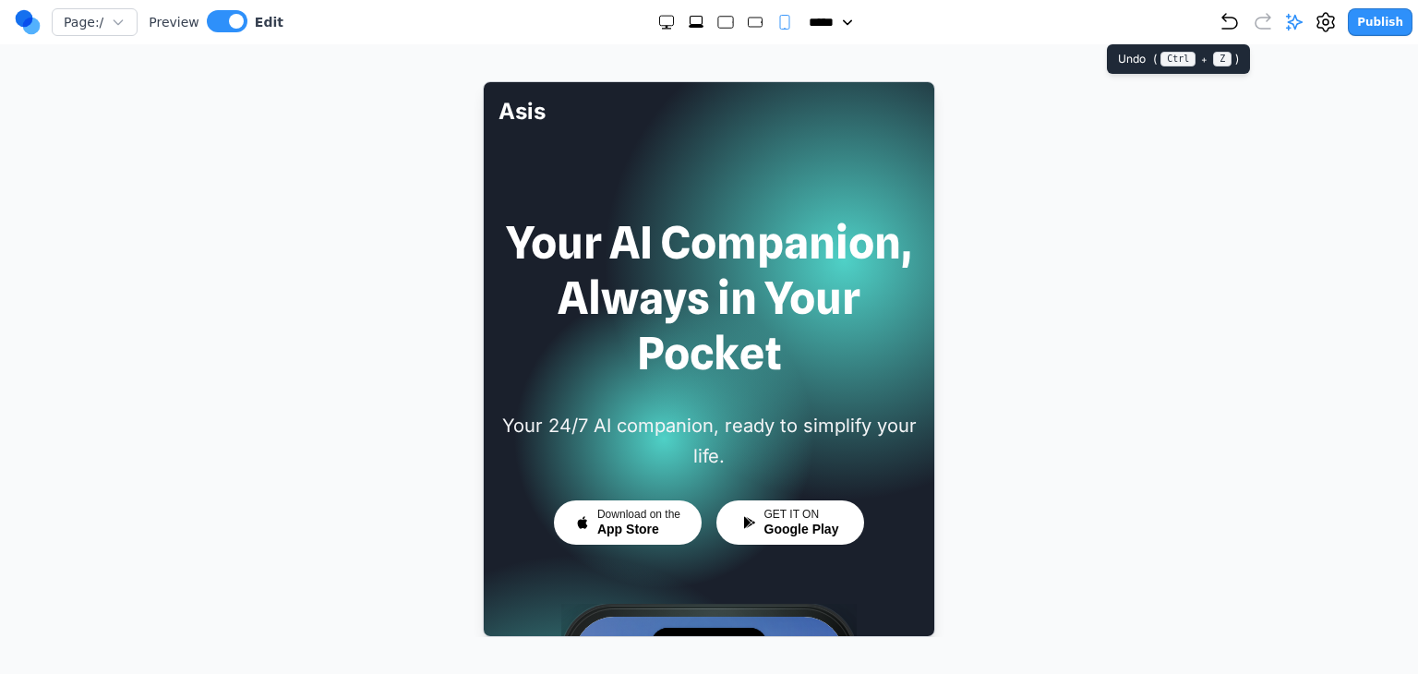
click at [1238, 27] on icon "Undo" at bounding box center [1230, 22] width 22 height 22
click at [1241, 27] on icon "Undo" at bounding box center [1230, 22] width 22 height 22
click at [1023, 115] on div at bounding box center [709, 359] width 1344 height 556
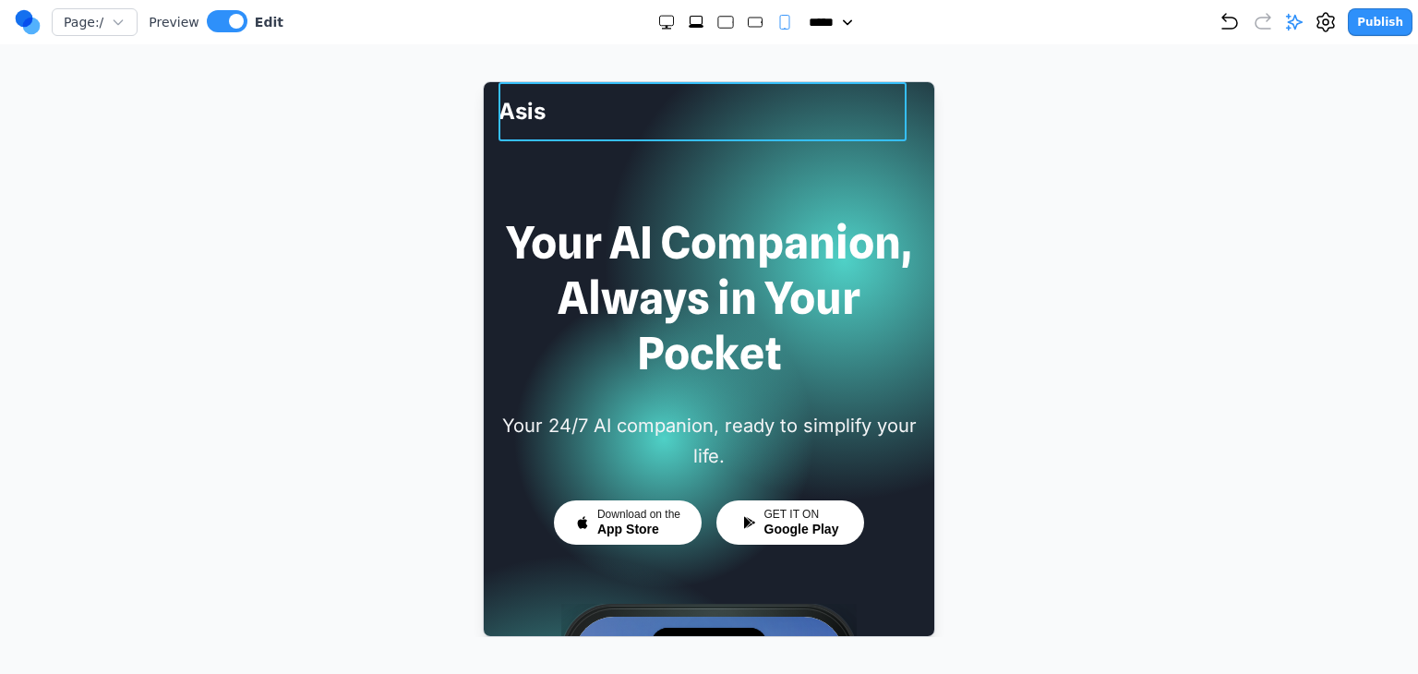
click at [877, 108] on div "Asis Download App" at bounding box center [708, 110] width 421 height 59
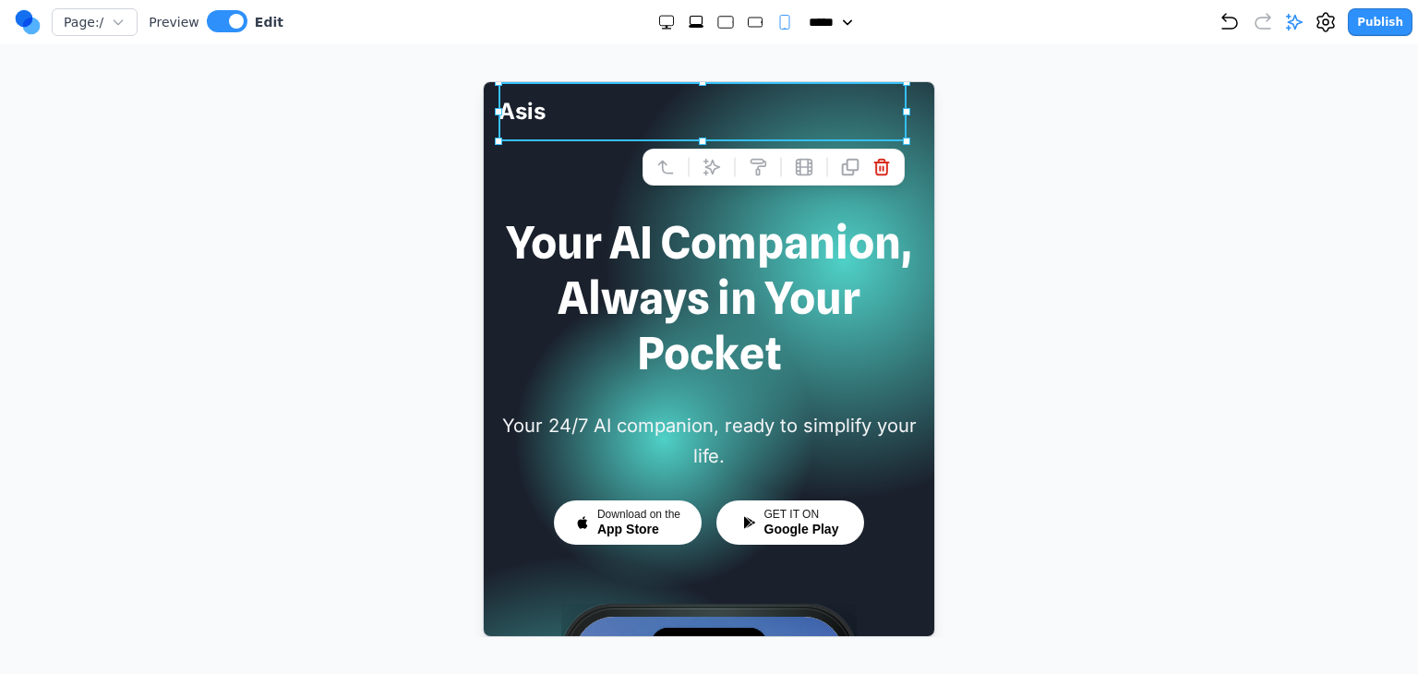
click at [1197, 66] on div "Page: / Preview Edit ***** ***** ****** ****** ****** Publish Make Changes With…" at bounding box center [709, 318] width 1418 height 637
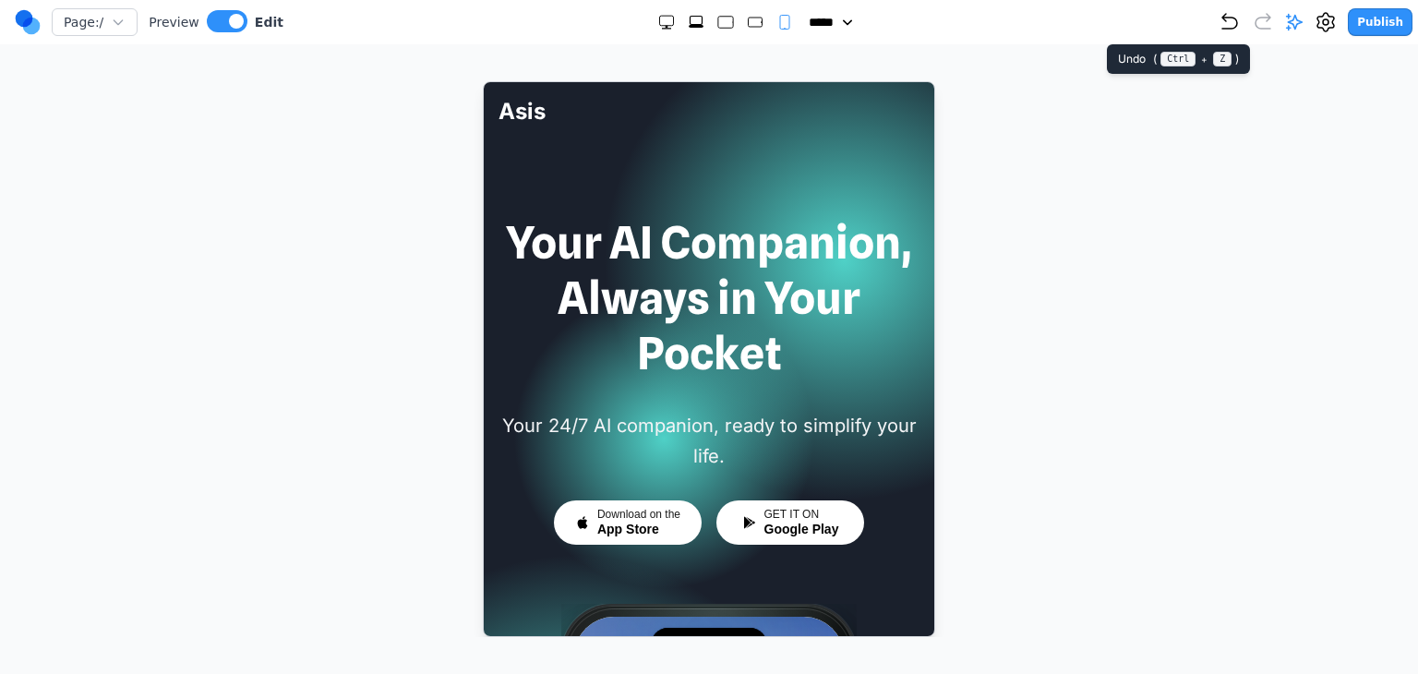
click at [1241, 20] on icon "Undo" at bounding box center [1230, 22] width 22 height 22
click at [1241, 21] on icon "Undo" at bounding box center [1230, 22] width 22 height 22
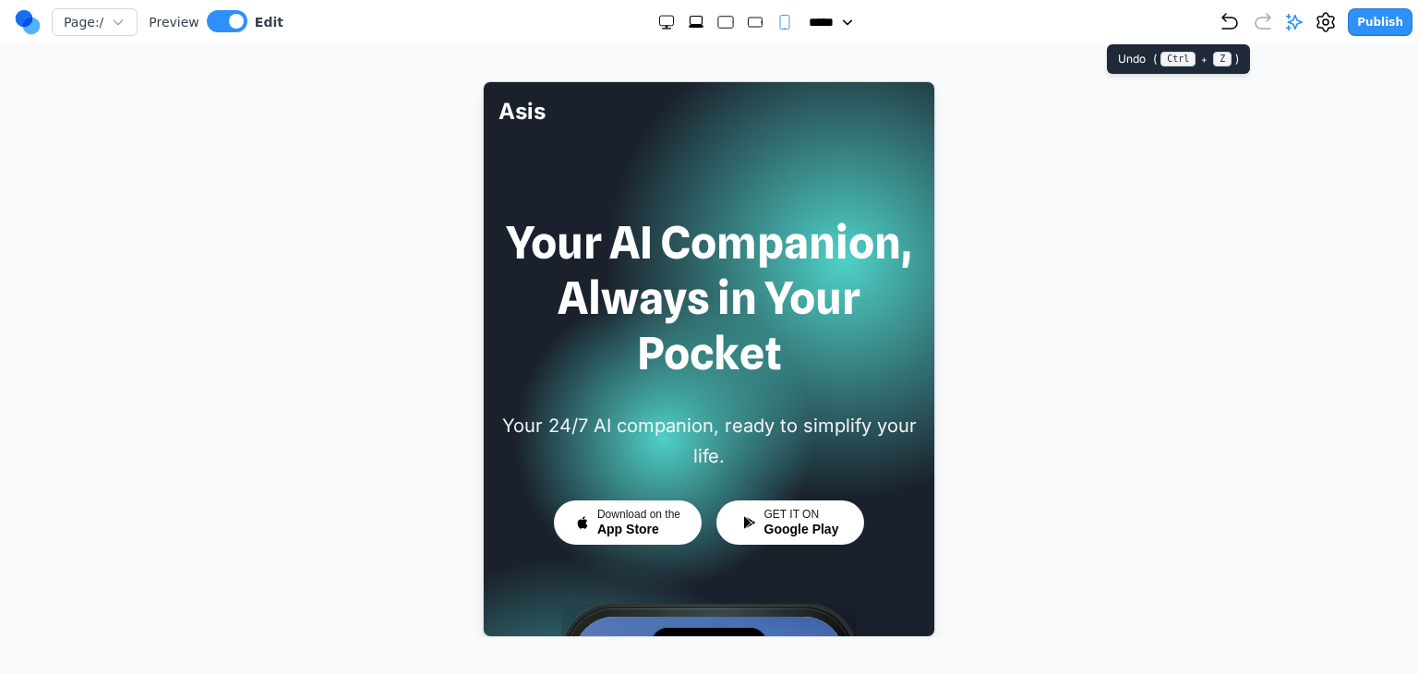
click at [1241, 21] on icon "Undo" at bounding box center [1230, 22] width 22 height 22
click at [1219, 15] on div "***** ***** ****** ****** ******" at bounding box center [750, 22] width 935 height 18
click at [1239, 20] on icon "Undo" at bounding box center [1230, 22] width 22 height 22
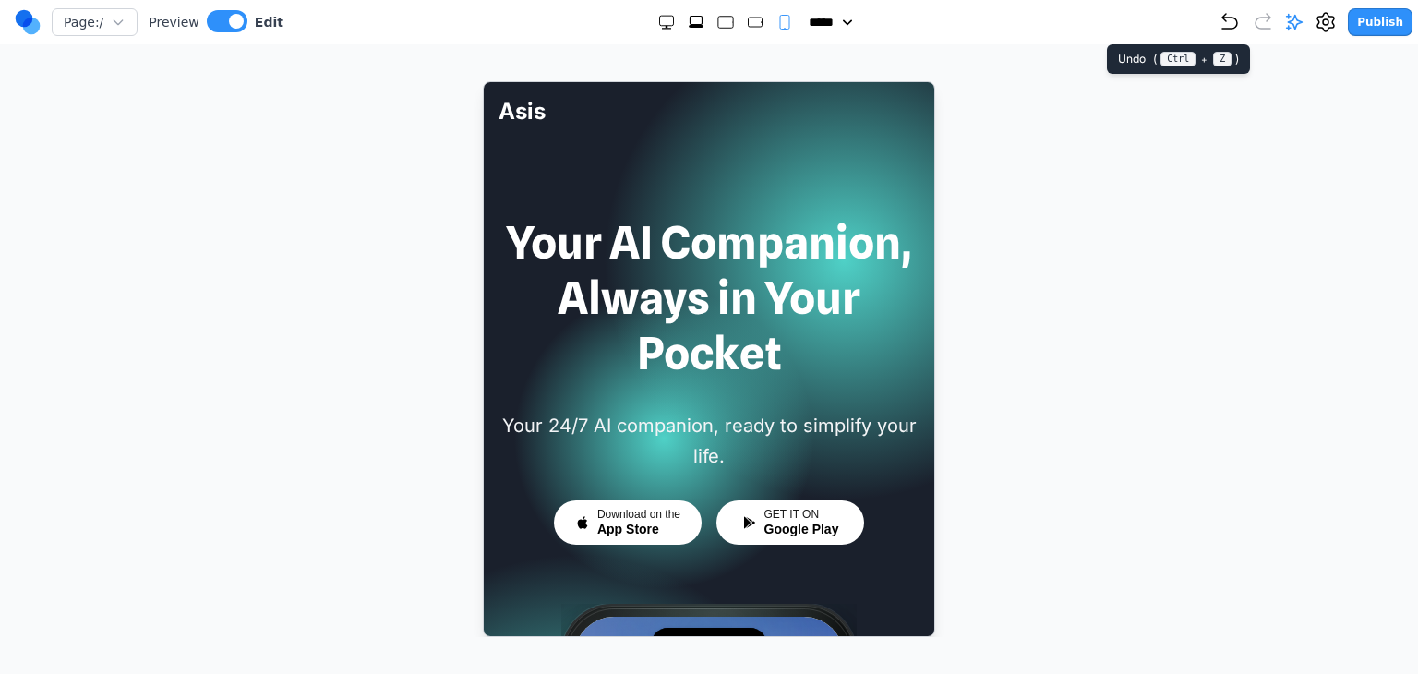
click at [1239, 20] on icon "Undo" at bounding box center [1230, 22] width 22 height 22
click at [746, 27] on icon "Medium" at bounding box center [755, 22] width 18 height 18
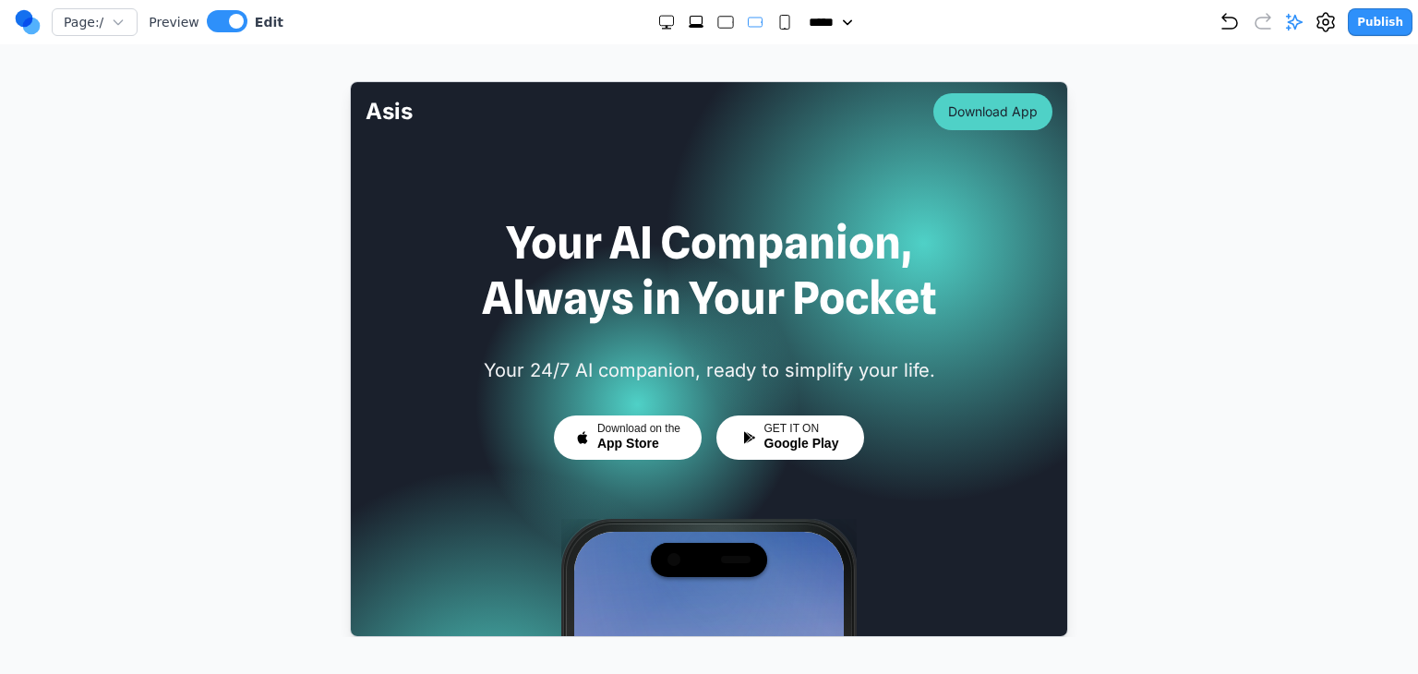
click at [780, 18] on rect "Small" at bounding box center [784, 23] width 9 height 14
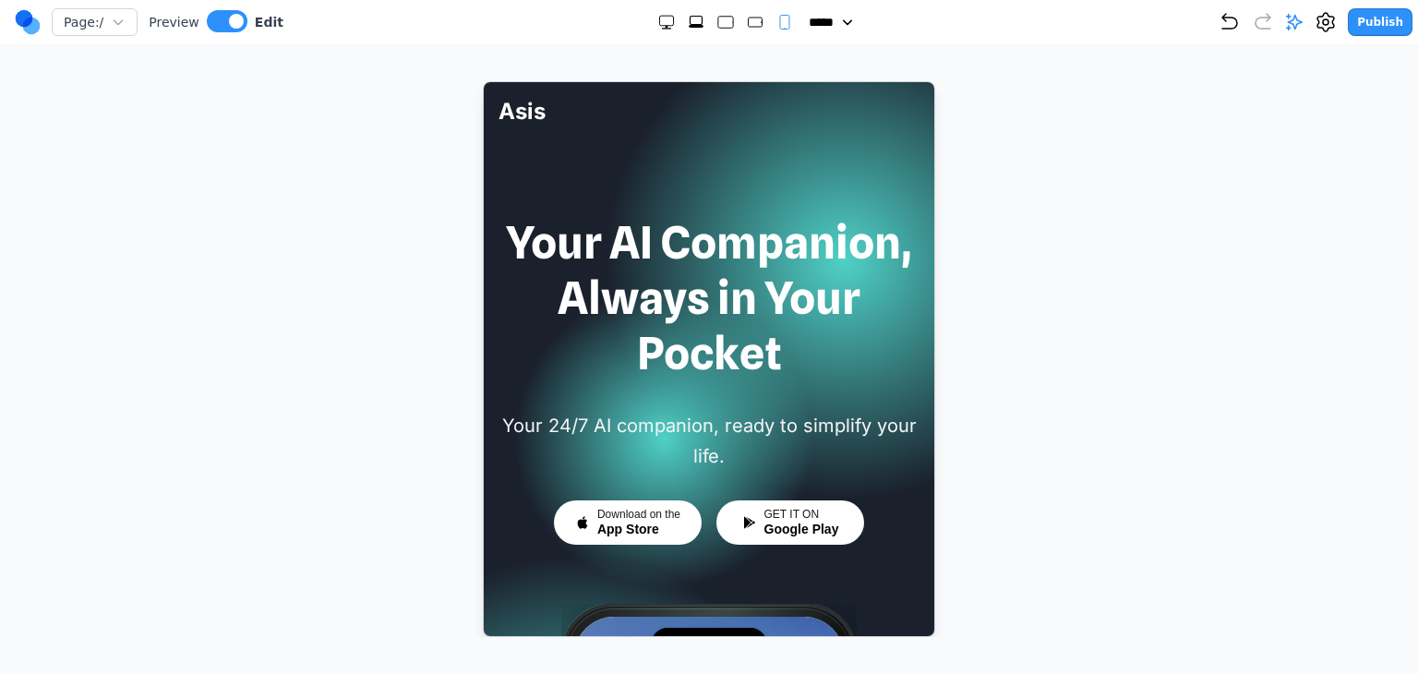
click at [756, 21] on icon "Medium" at bounding box center [755, 22] width 18 height 18
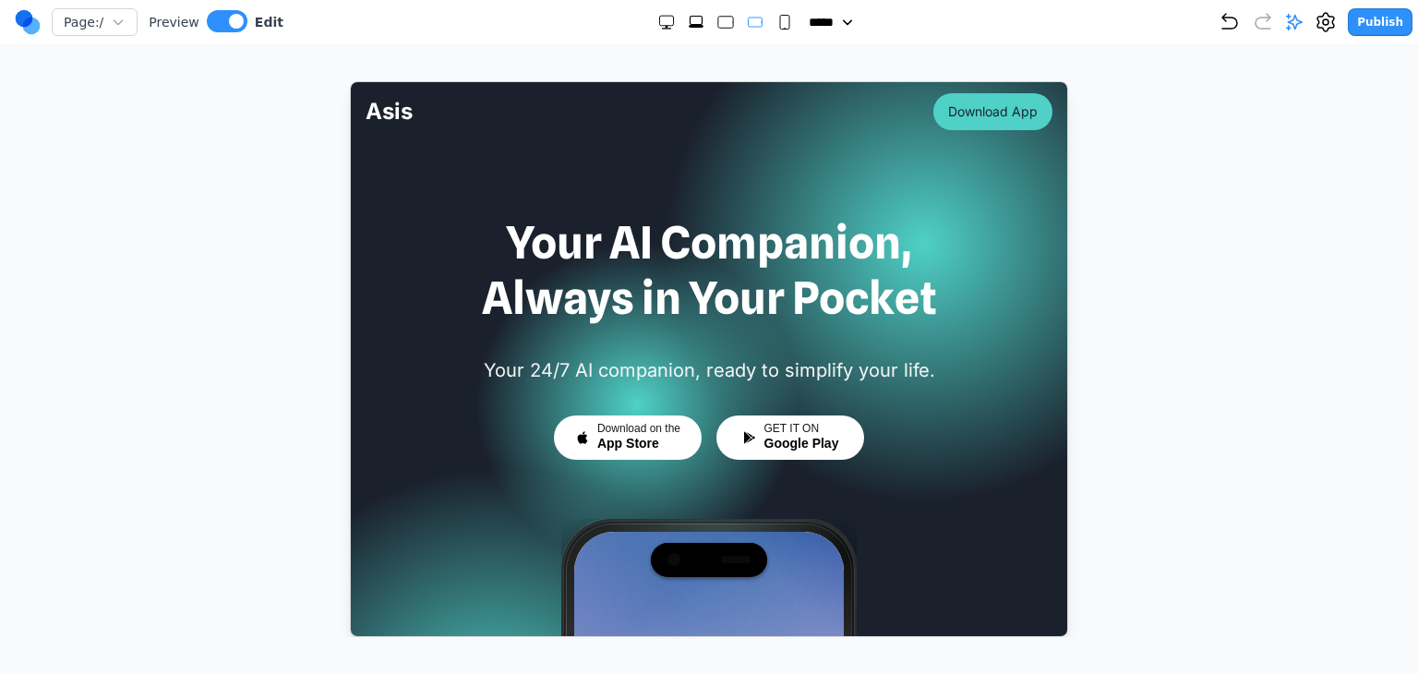
click at [717, 25] on rect "Large" at bounding box center [724, 23] width 15 height 12
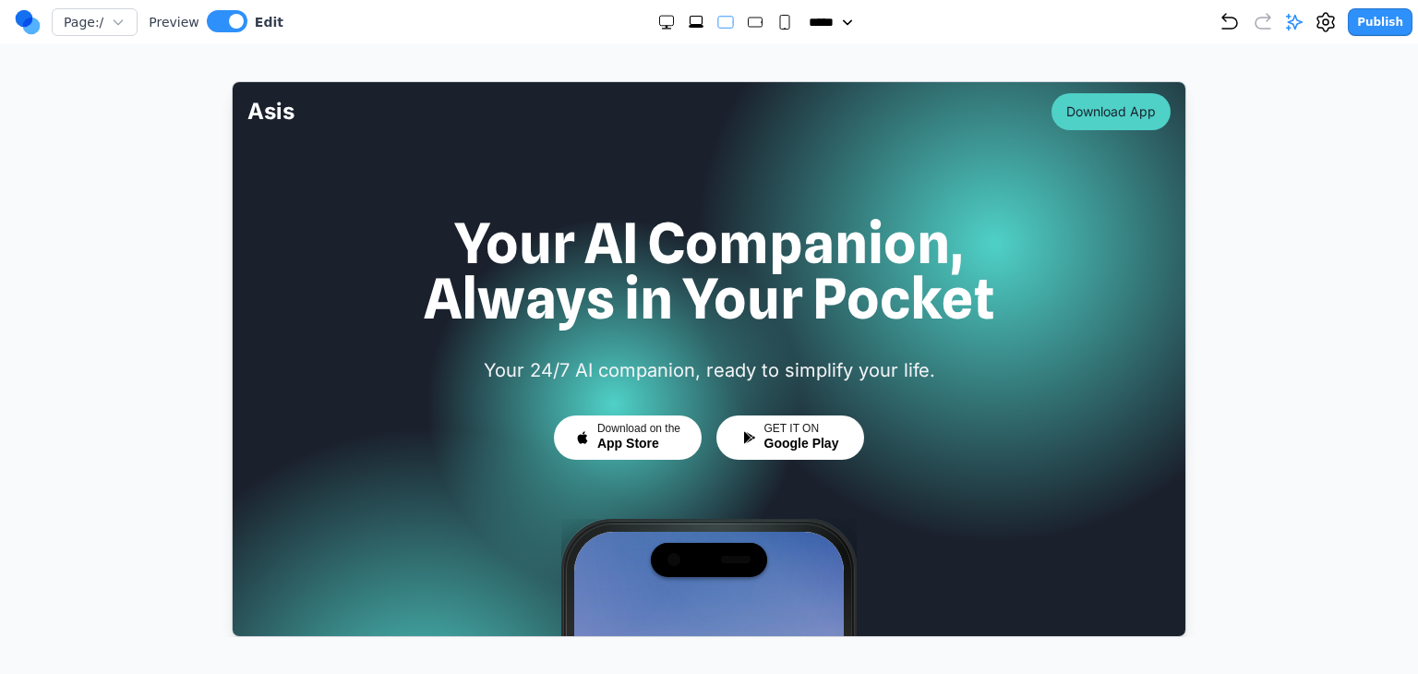
click at [689, 23] on icon "Extra Large" at bounding box center [696, 22] width 18 height 18
select select "**"
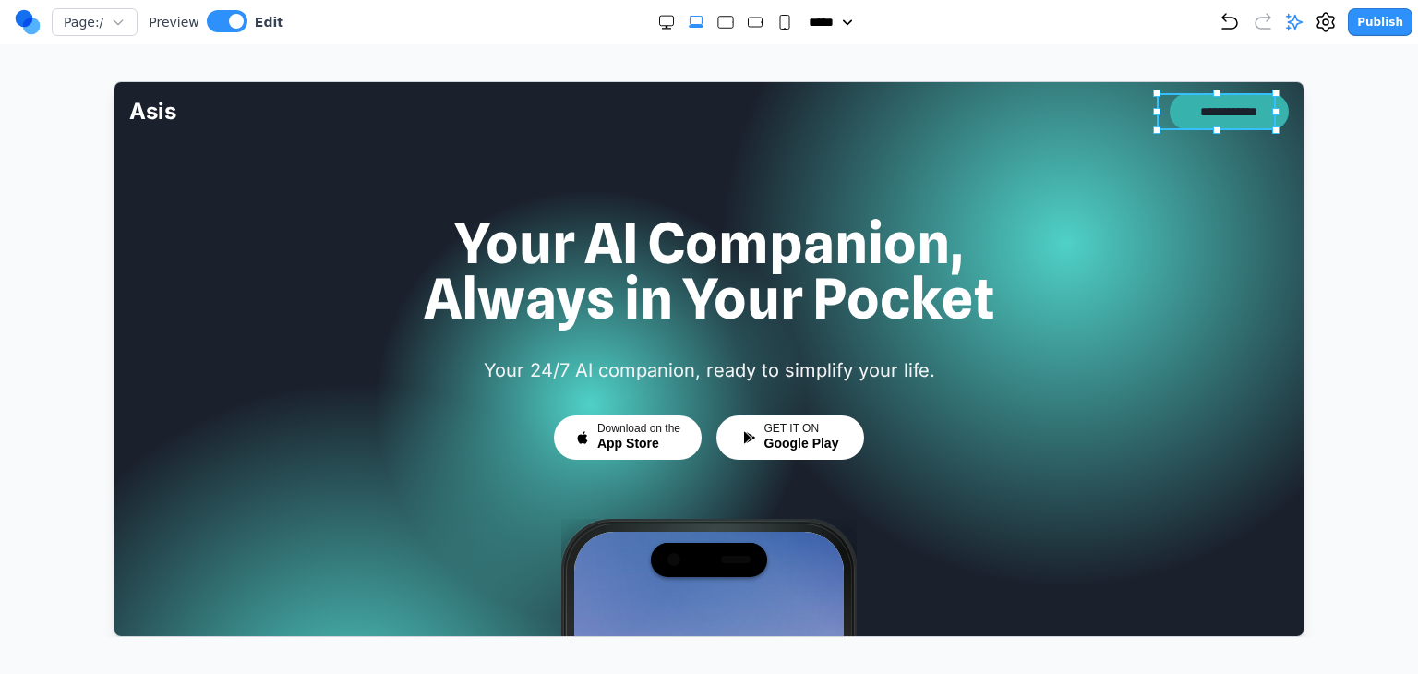
click at [1205, 119] on button "**********" at bounding box center [1228, 110] width 119 height 37
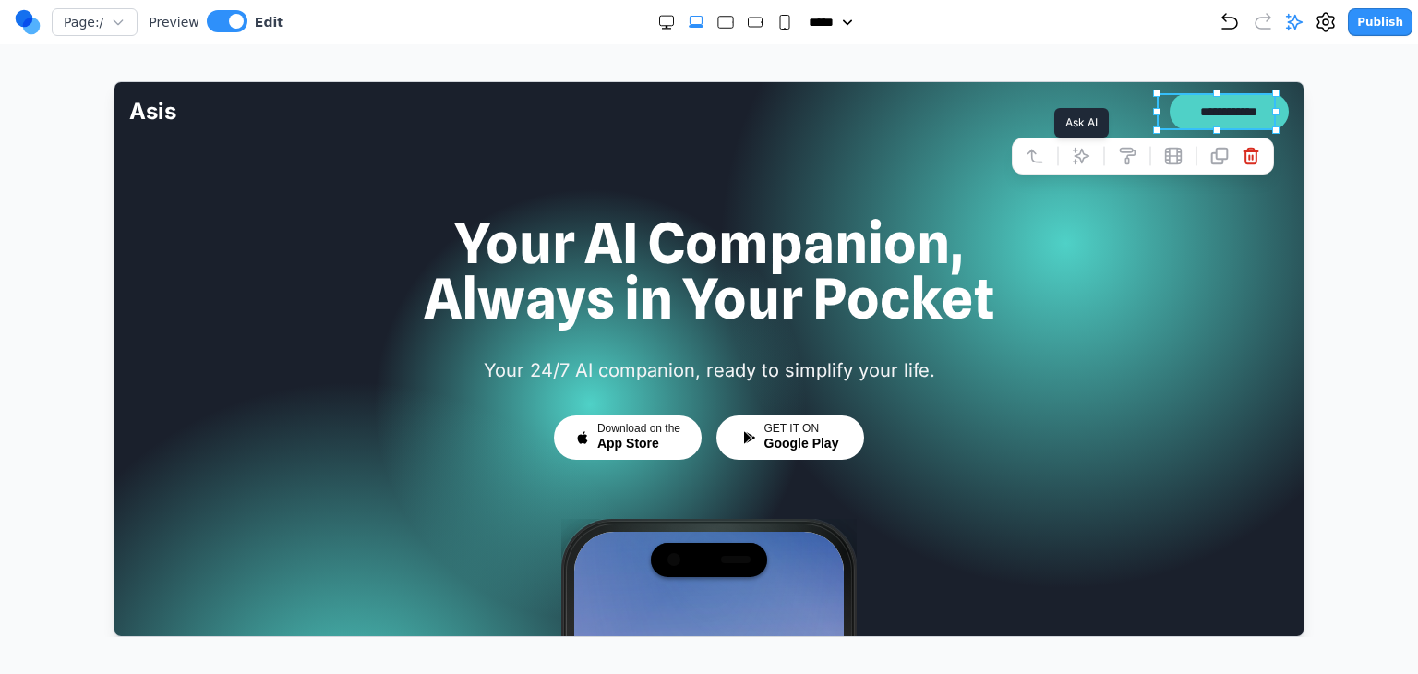
click at [1073, 147] on icon at bounding box center [1080, 155] width 18 height 18
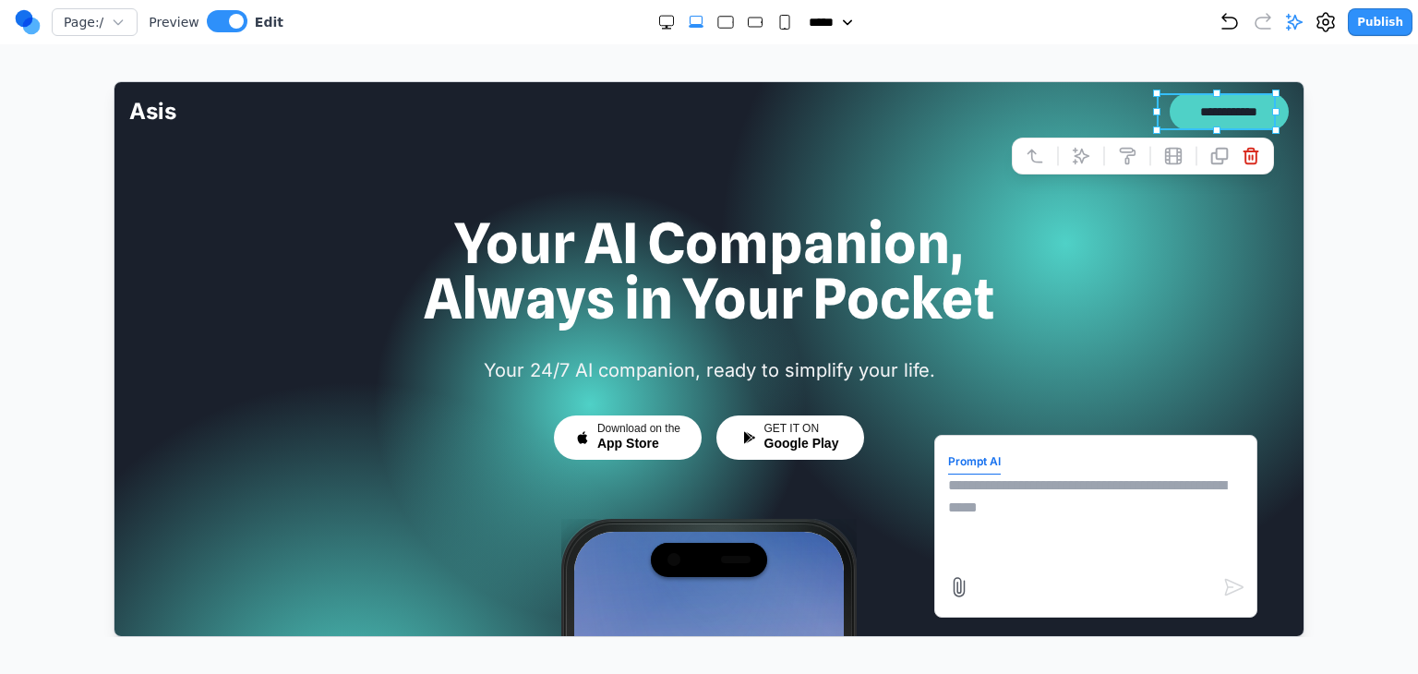
click at [1057, 496] on textarea at bounding box center [1094, 520] width 295 height 92
type textarea "**********"
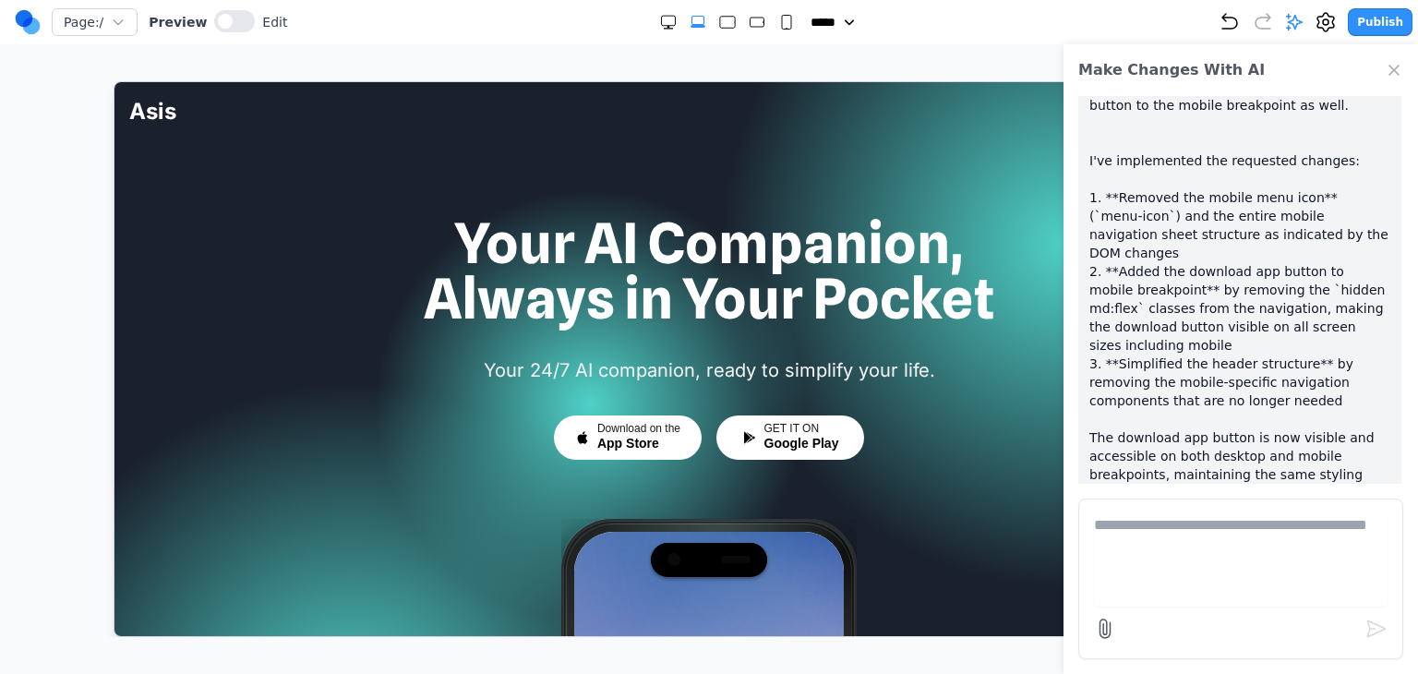
scroll to position [827, 0]
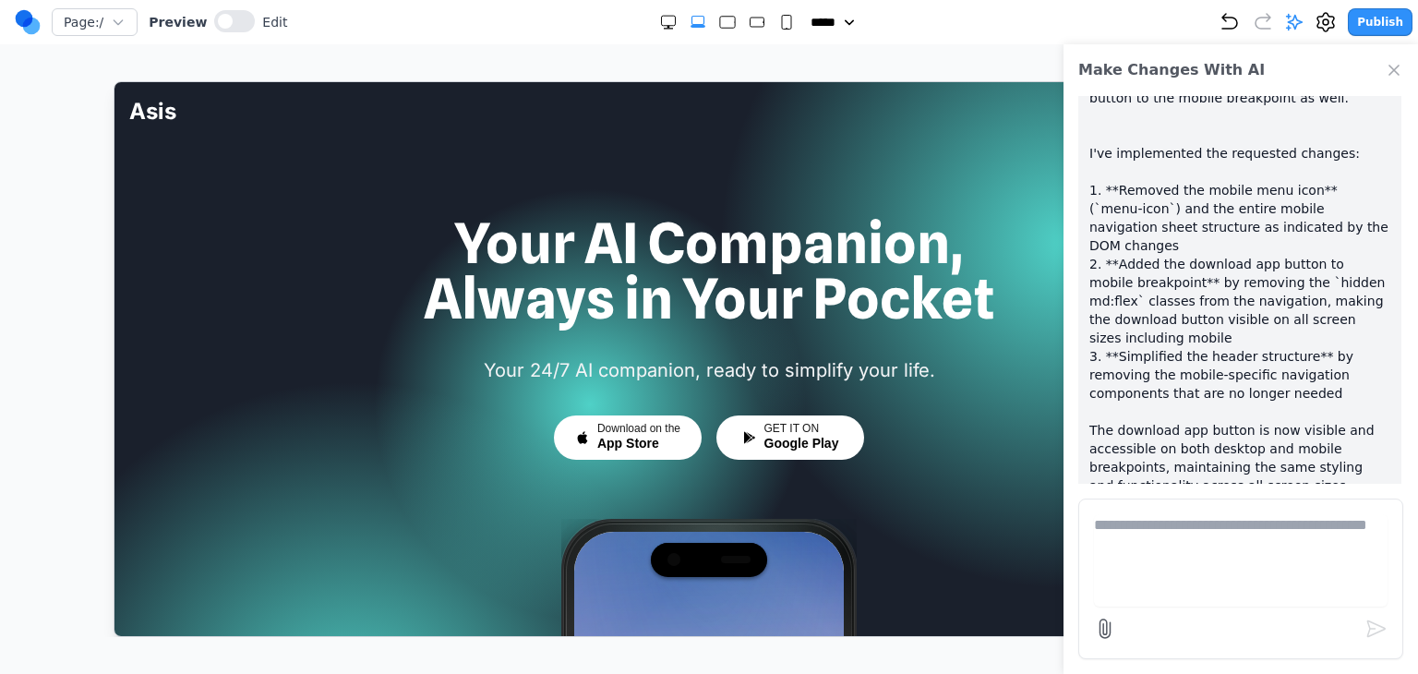
click at [1391, 71] on icon "Close Chat" at bounding box center [1394, 70] width 18 height 18
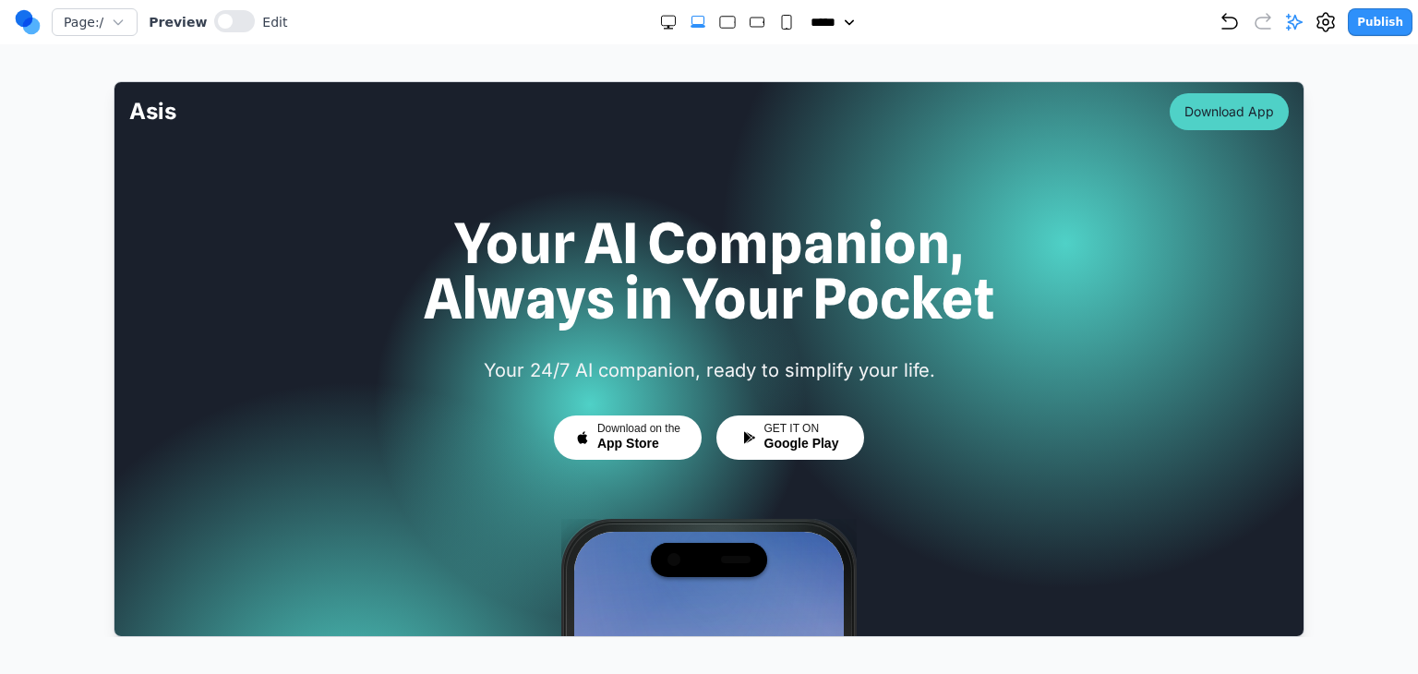
click at [722, 29] on icon "Large" at bounding box center [727, 22] width 18 height 18
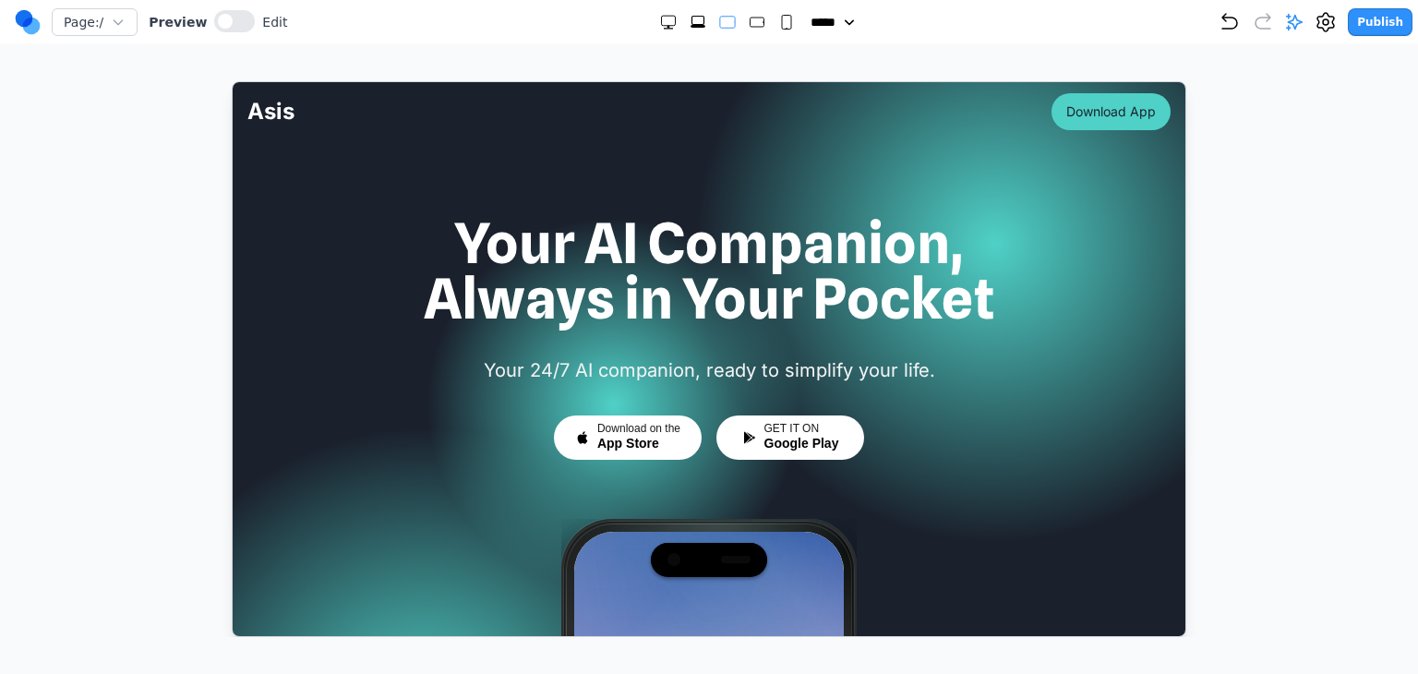
click at [754, 27] on rect "Medium" at bounding box center [757, 22] width 14 height 9
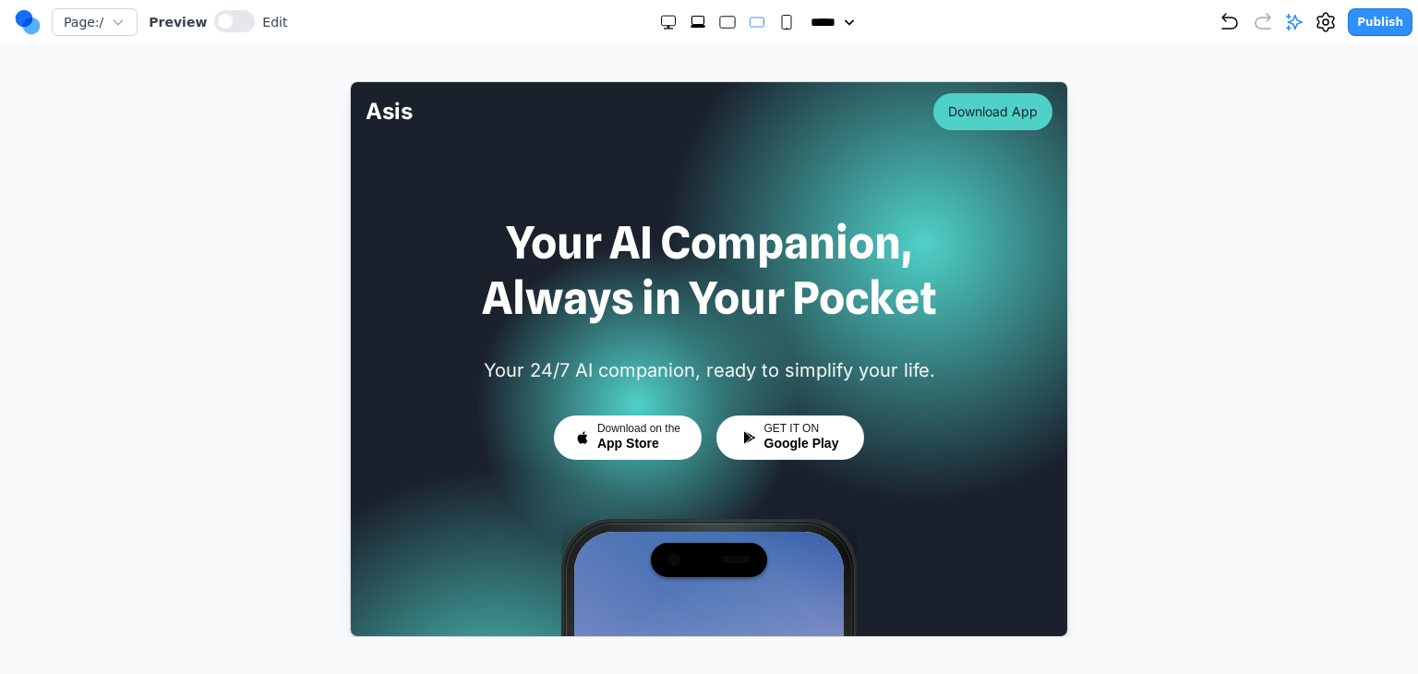
click at [782, 23] on rect "Small" at bounding box center [786, 23] width 9 height 14
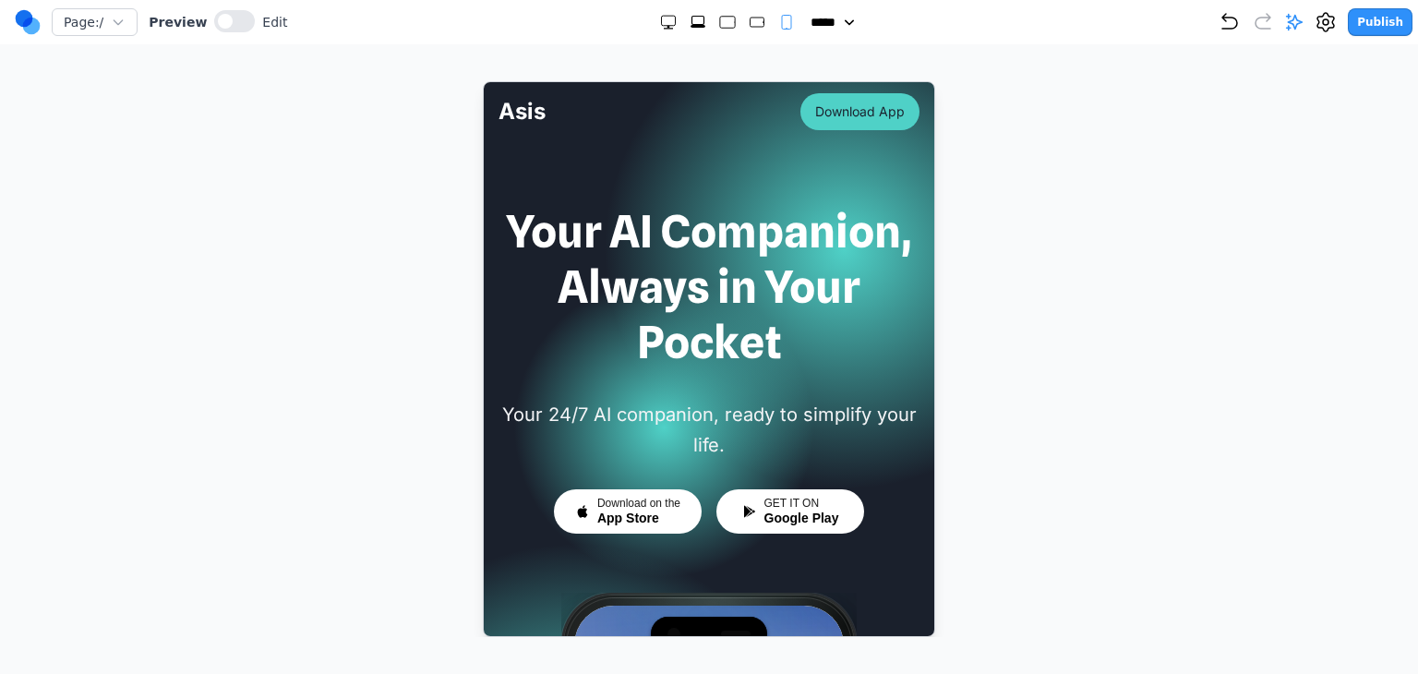
scroll to position [0, 0]
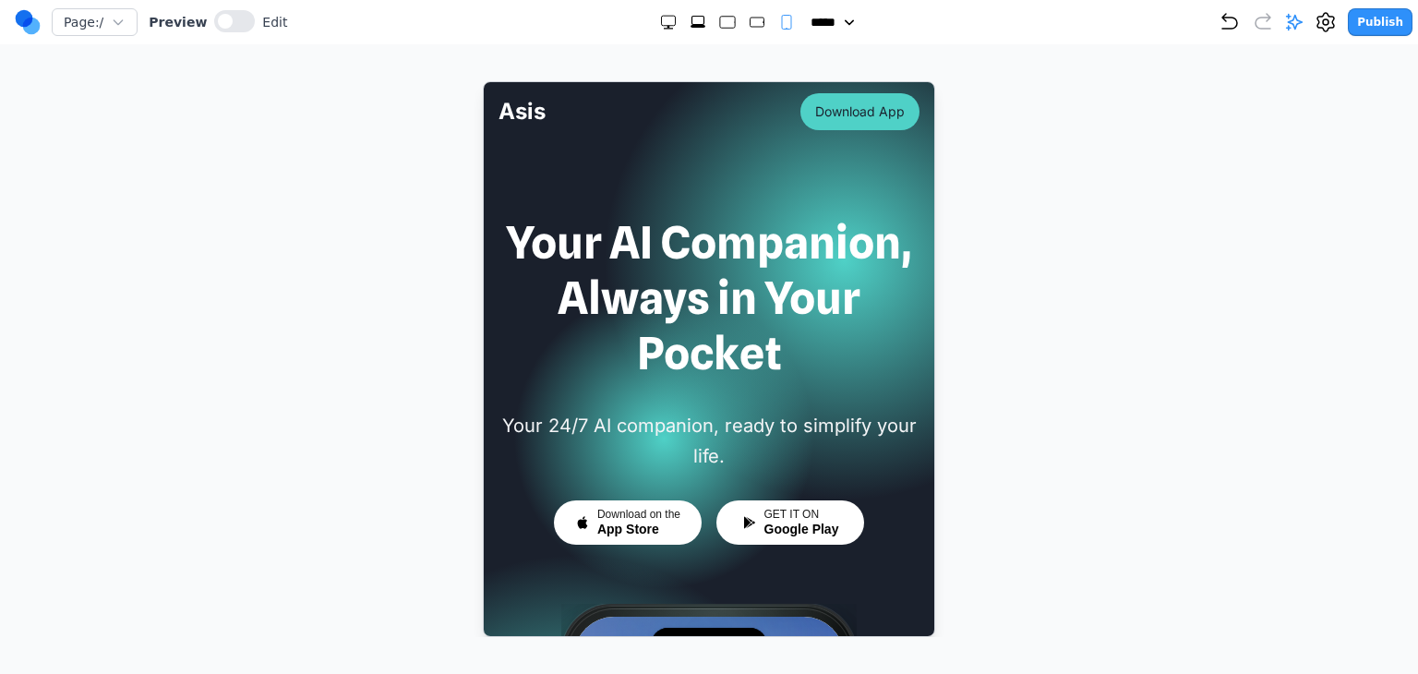
drag, startPoint x: 695, startPoint y: 23, endPoint x: 594, endPoint y: 38, distance: 102.6
click at [695, 23] on rect "Extra Large" at bounding box center [698, 21] width 12 height 8
select select "**"
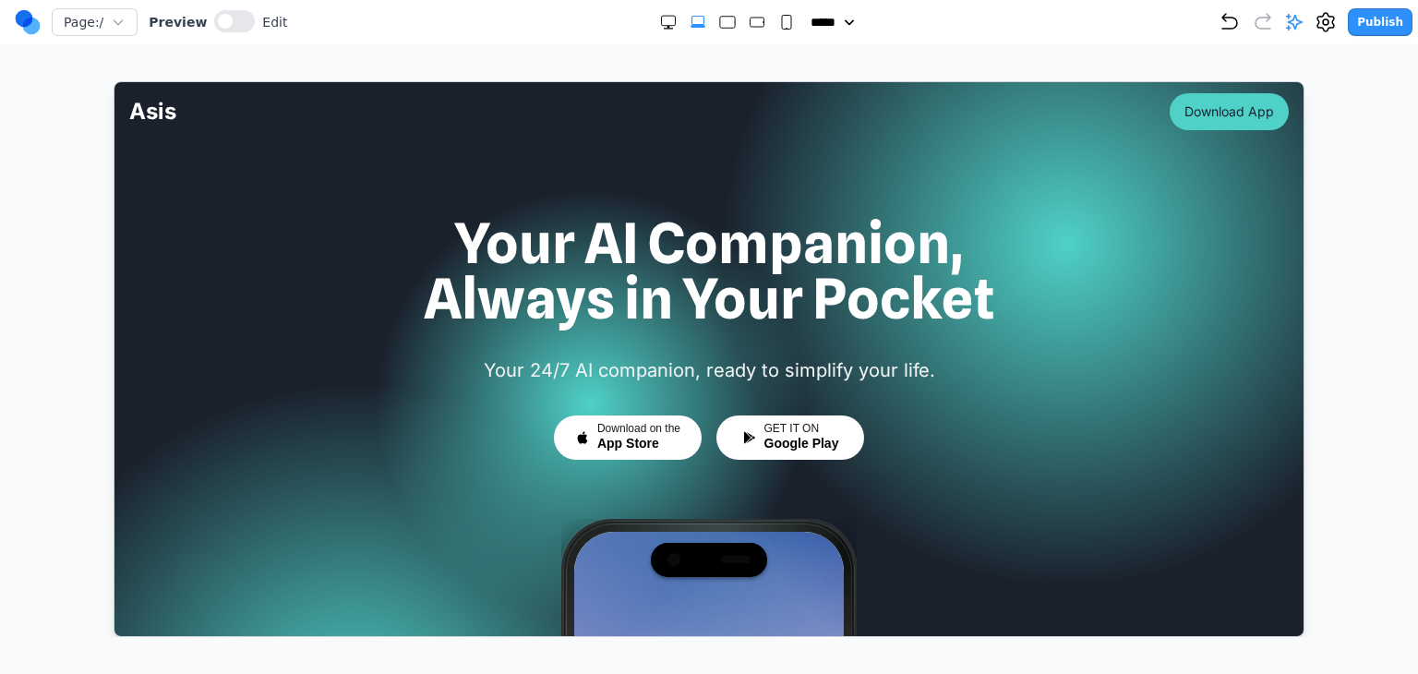
click at [1304, 30] on icon at bounding box center [1294, 22] width 18 height 18
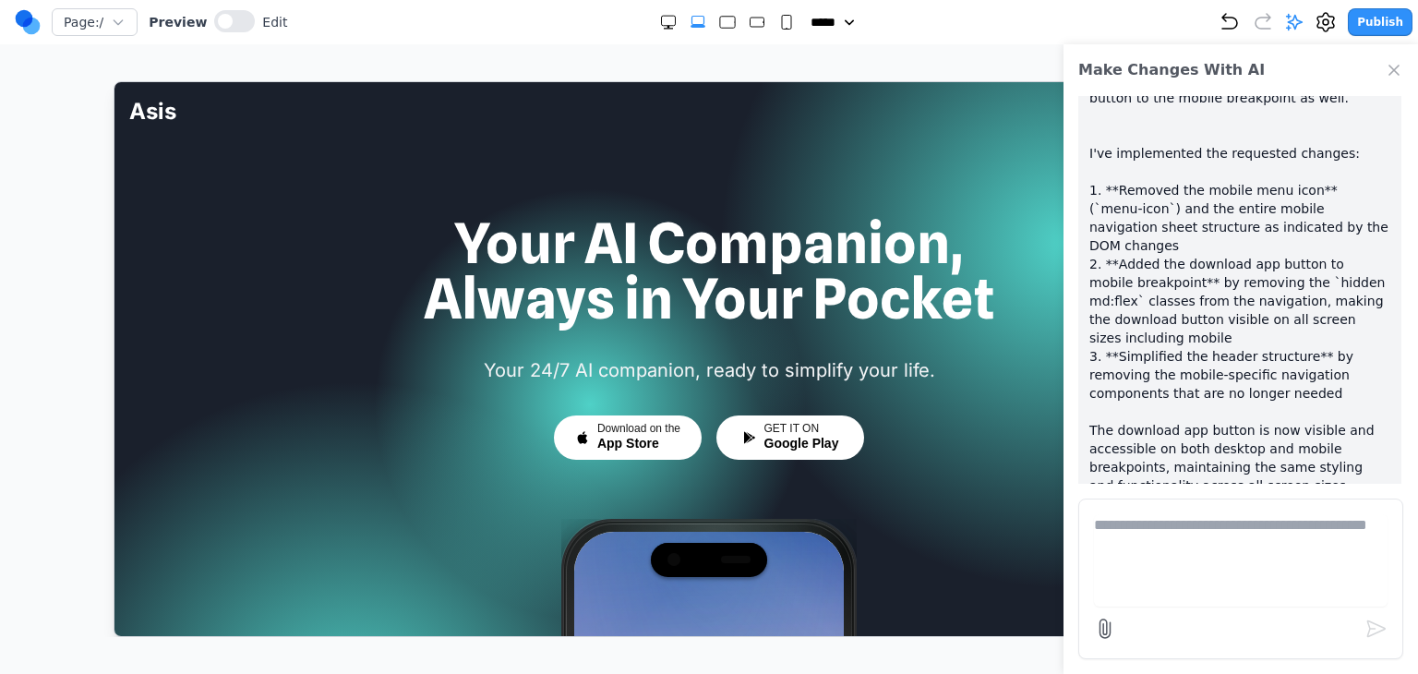
click at [1187, 531] on textarea at bounding box center [1241, 560] width 294 height 92
click at [222, 18] on button at bounding box center [234, 21] width 41 height 22
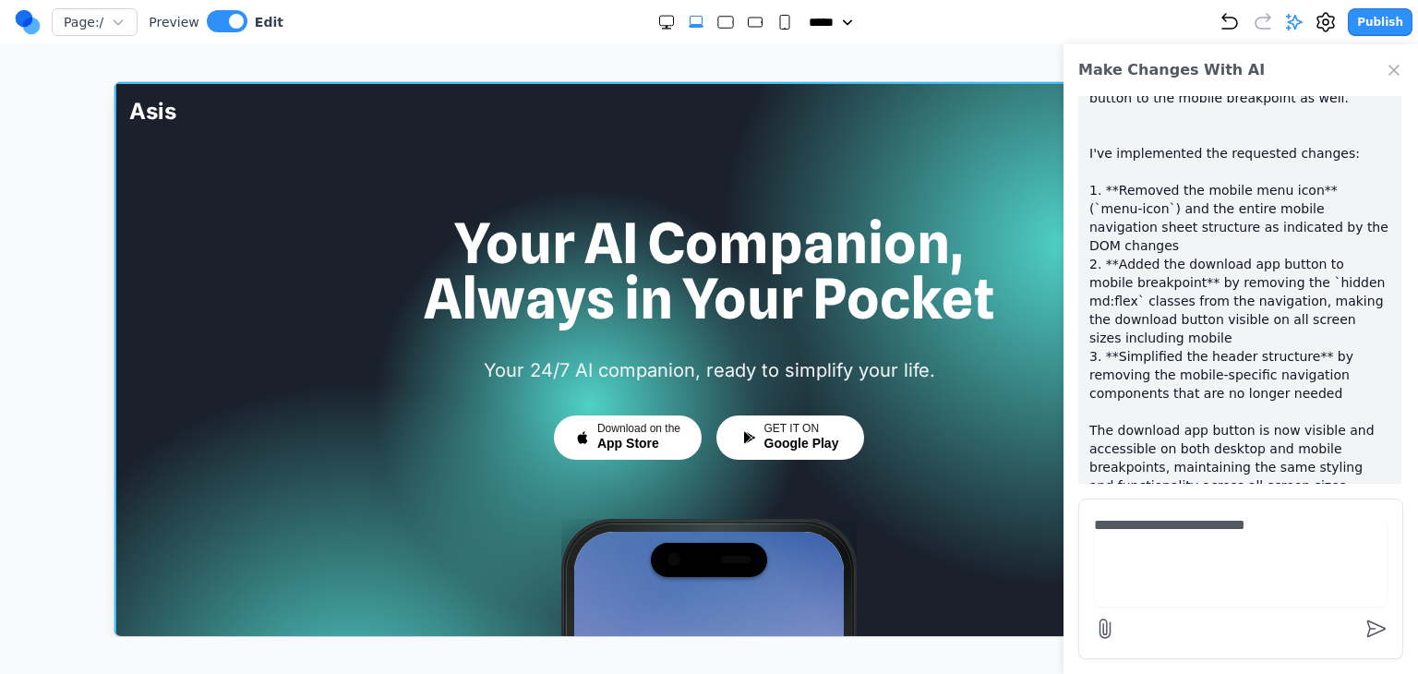
click at [287, 194] on div at bounding box center [708, 484] width 1189 height 806
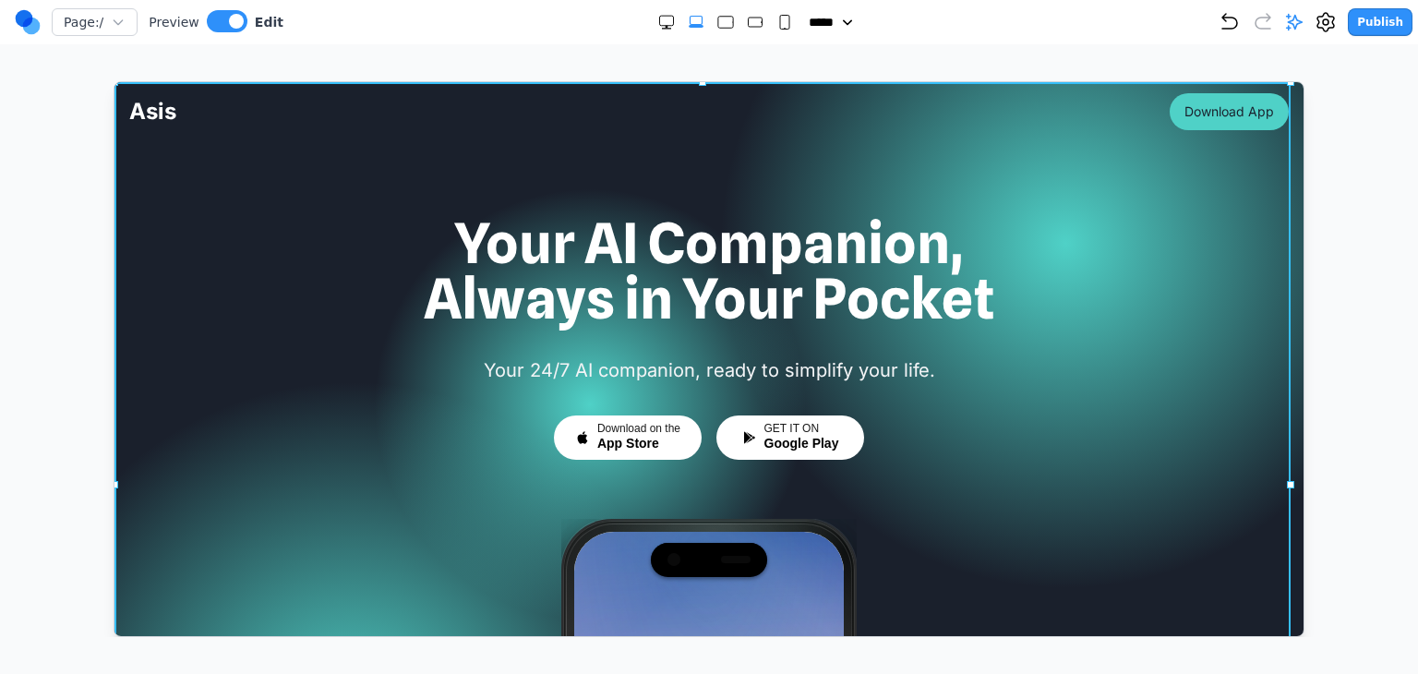
click at [460, 178] on div at bounding box center [708, 484] width 1189 height 806
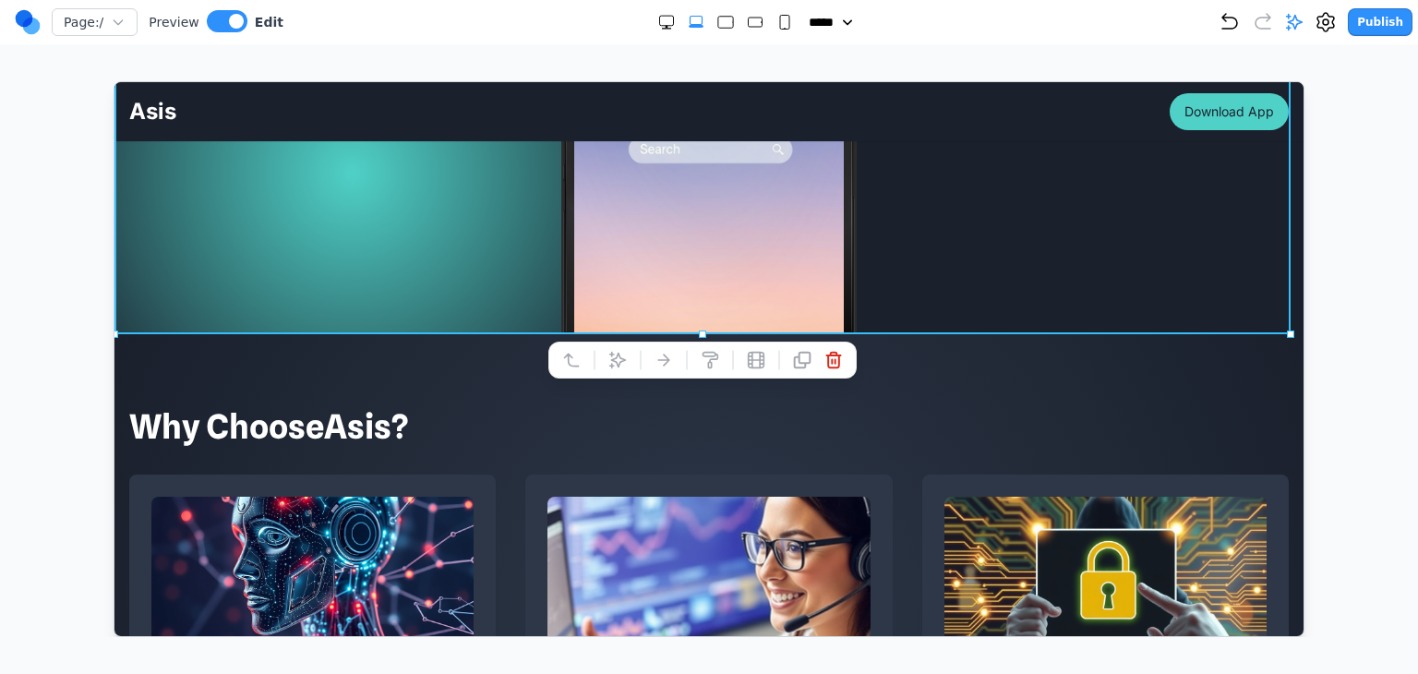
click at [288, 250] on div at bounding box center [708, 148] width 1160 height 369
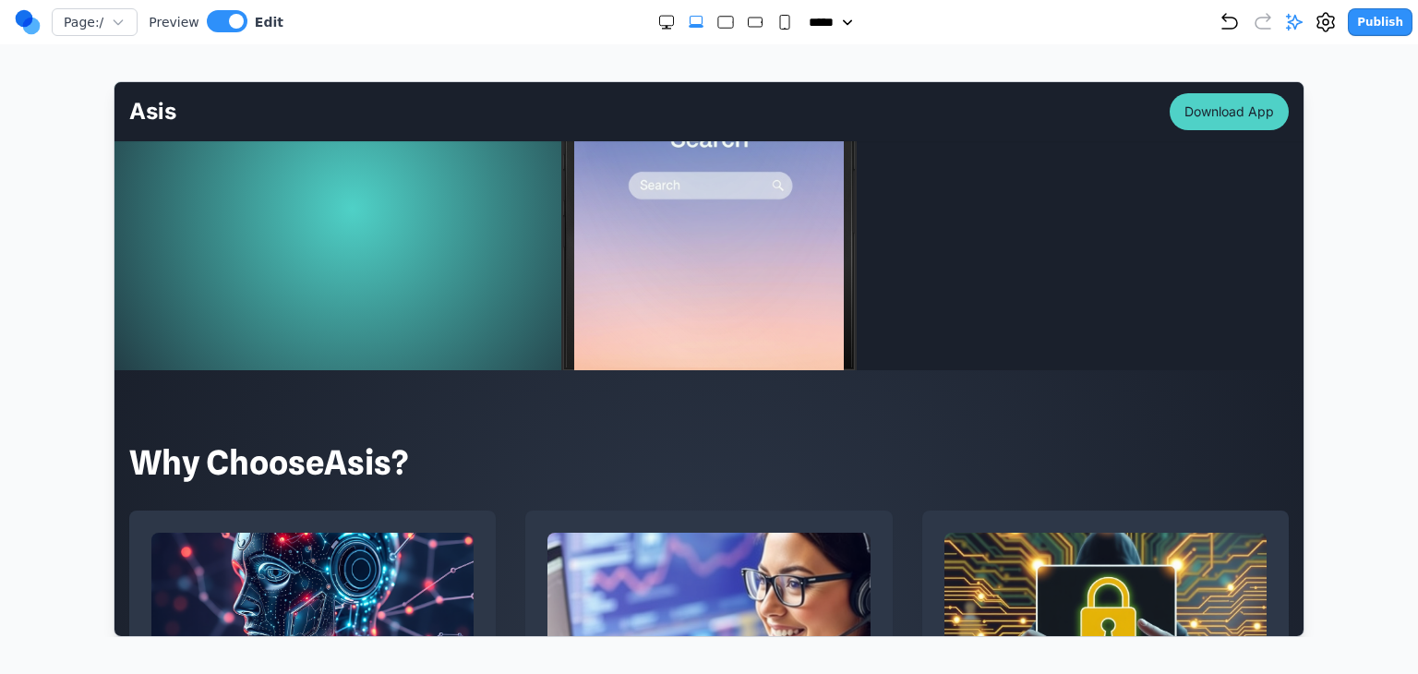
scroll to position [462, 0]
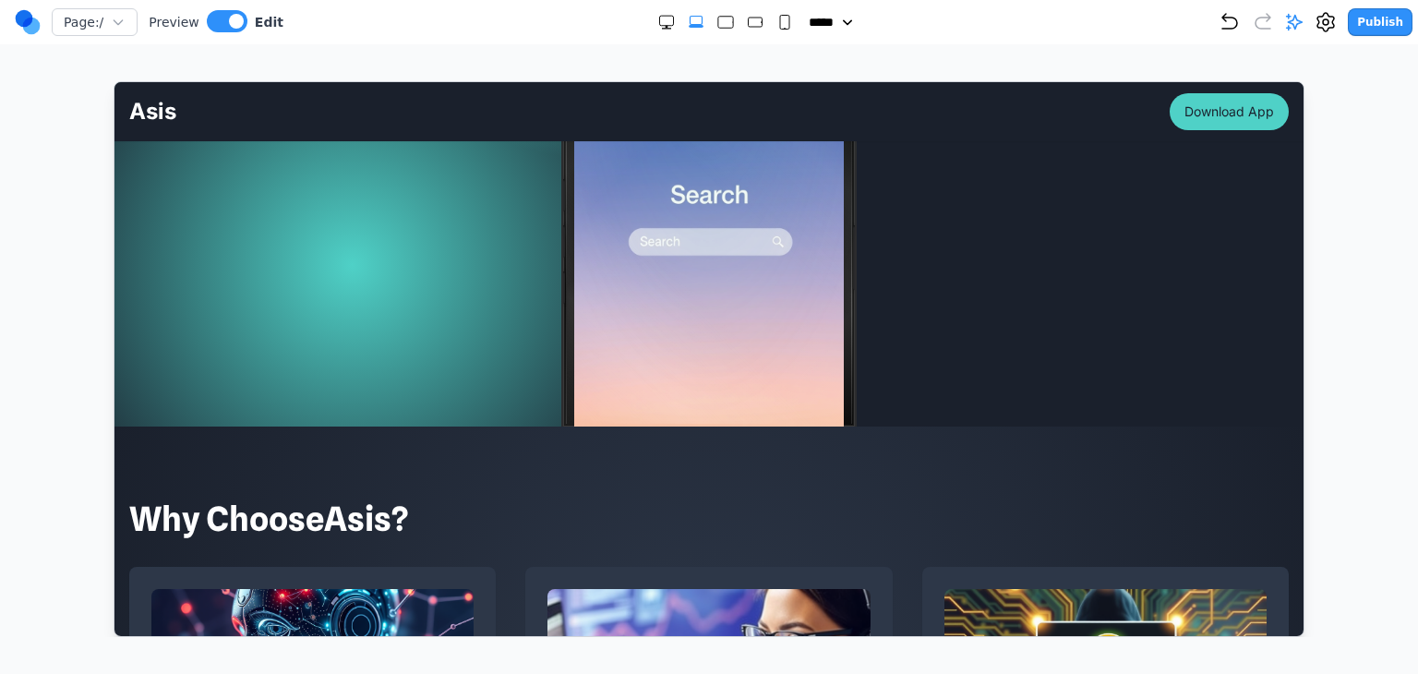
drag, startPoint x: 303, startPoint y: 266, endPoint x: 322, endPoint y: 282, distance: 24.9
click at [302, 267] on div at bounding box center [708, 240] width 1160 height 369
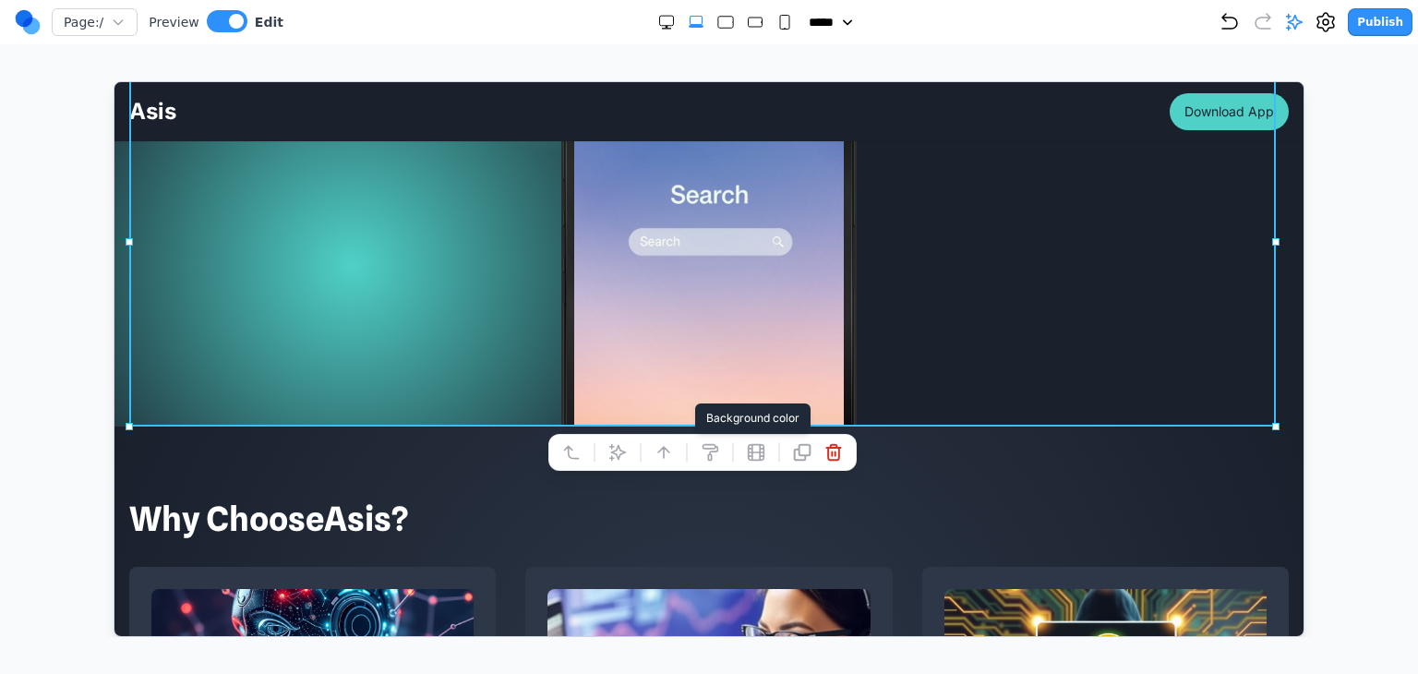
click at [716, 457] on icon at bounding box center [709, 451] width 18 height 18
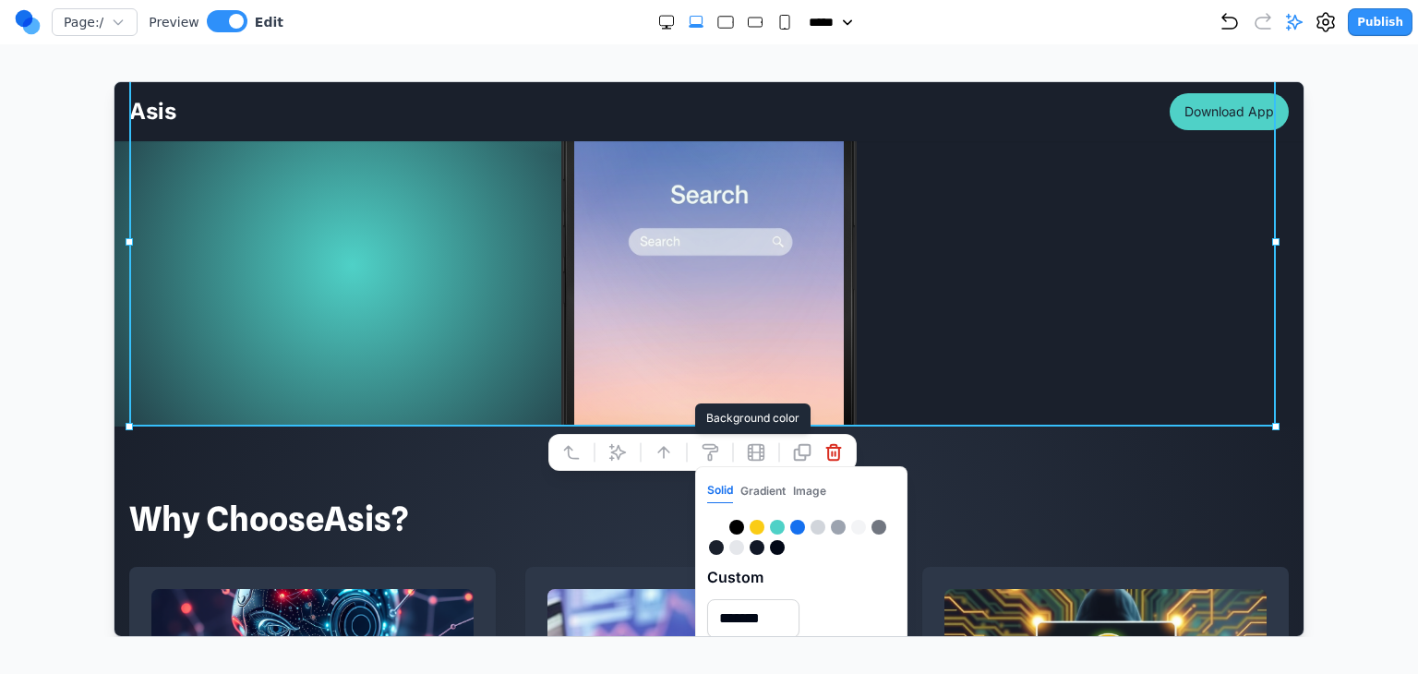
click at [777, 484] on button "Gradient" at bounding box center [762, 490] width 45 height 24
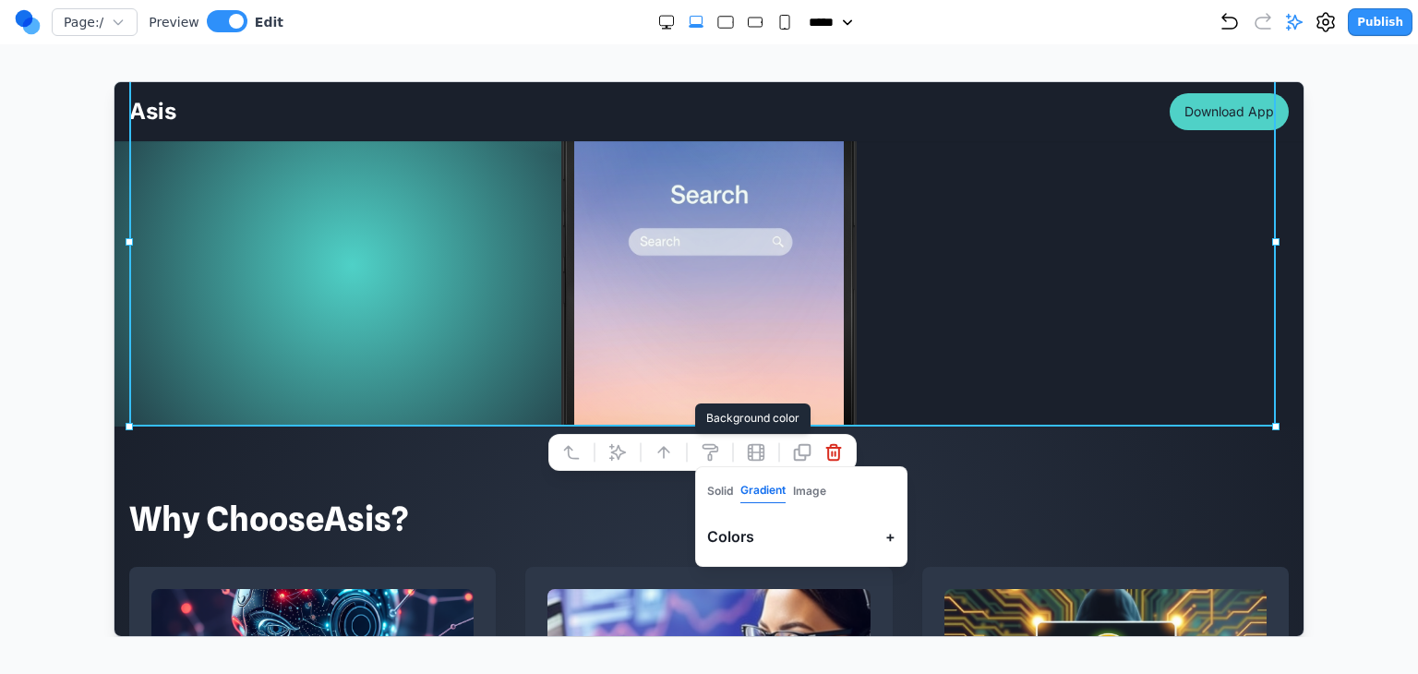
click at [724, 485] on button "Solid" at bounding box center [719, 490] width 26 height 24
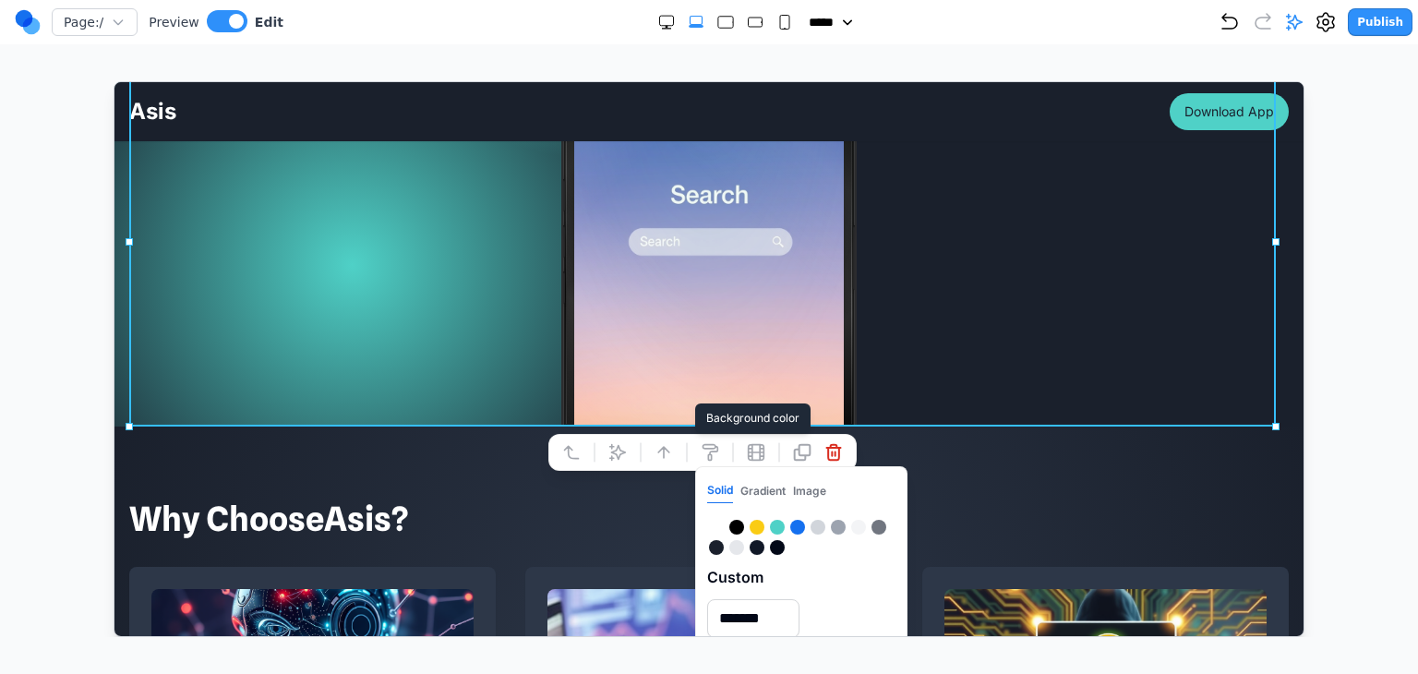
click at [989, 308] on div at bounding box center [708, 240] width 1160 height 369
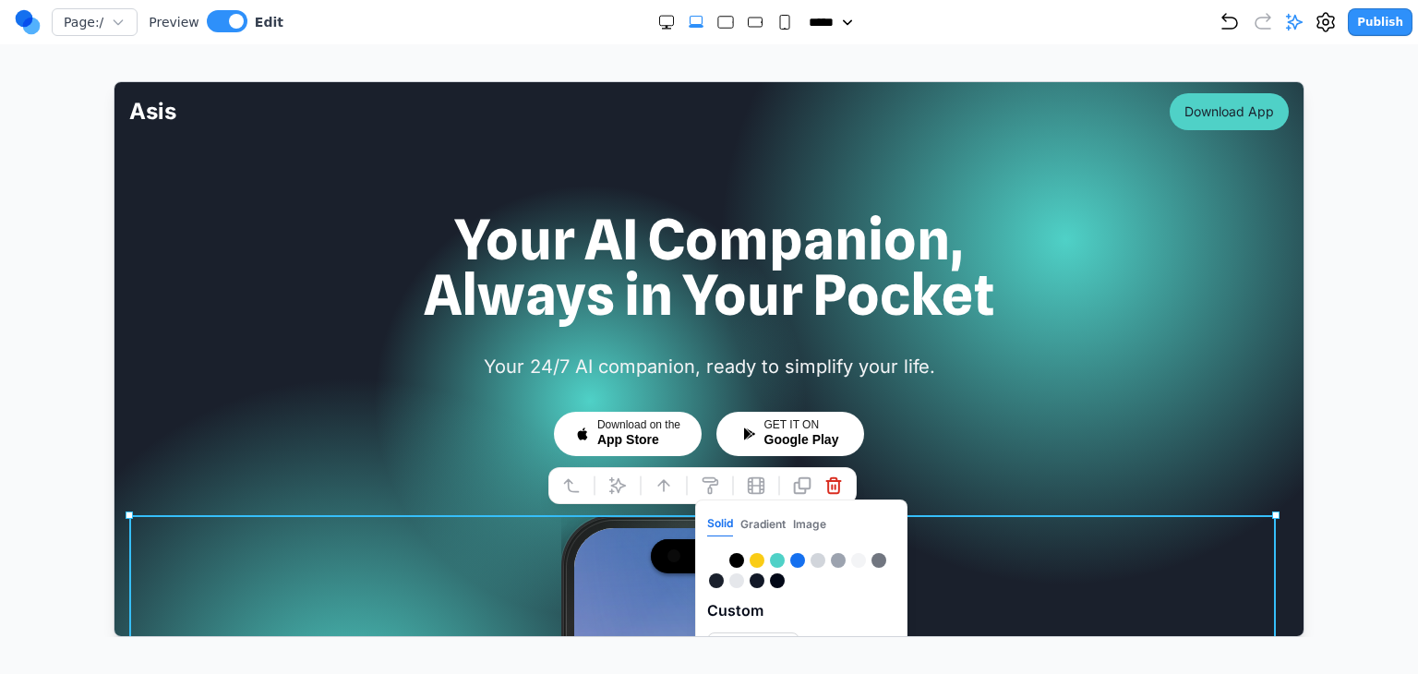
scroll to position [0, 0]
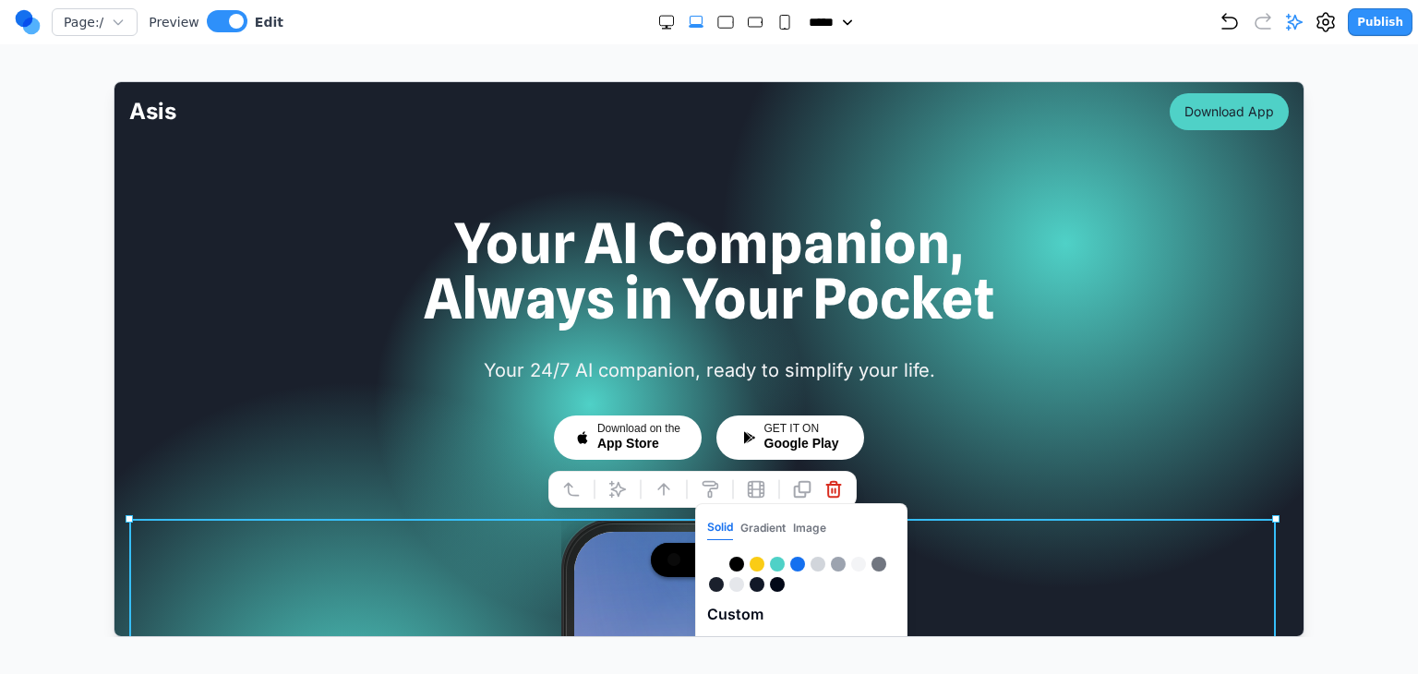
drag, startPoint x: 1382, startPoint y: 190, endPoint x: 1384, endPoint y: 178, distance: 12.1
click at [1384, 183] on div "Page: / Preview Edit ***** ***** ****** ****** ****** Publish Make Changes With…" at bounding box center [709, 318] width 1418 height 637
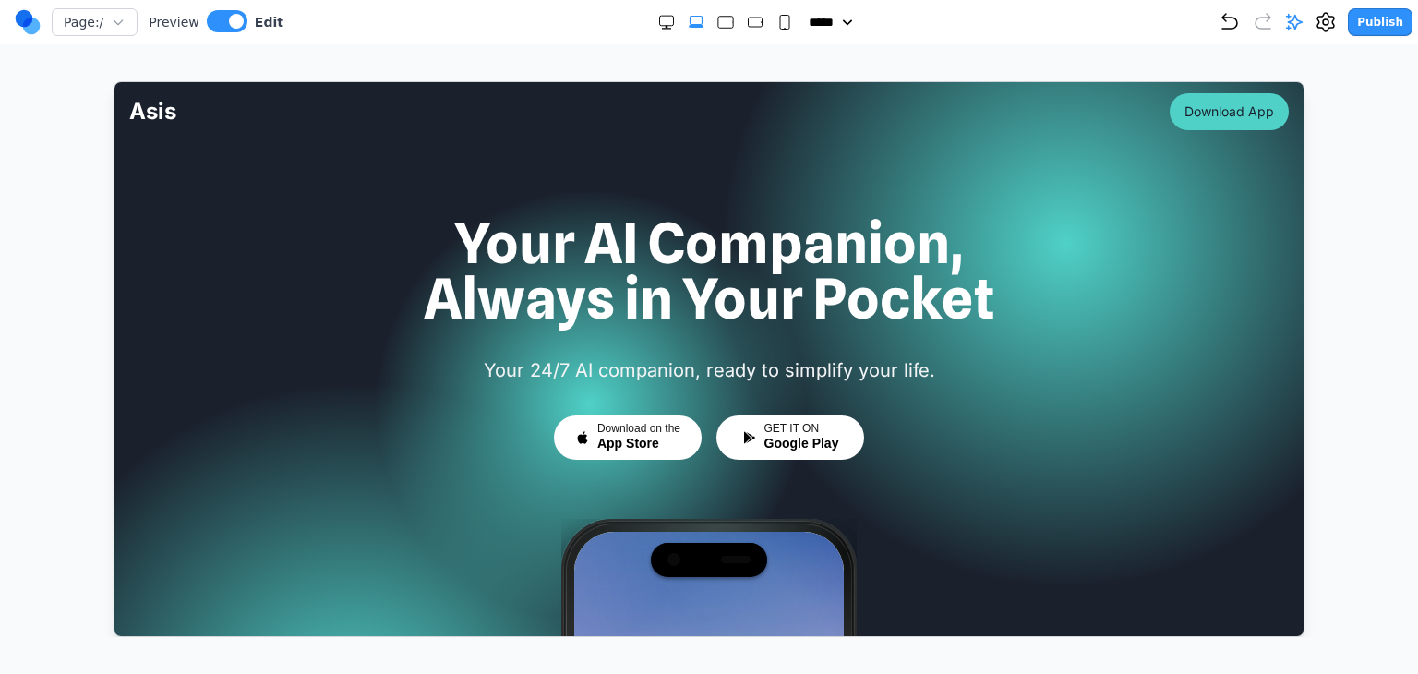
click at [1296, 23] on icon at bounding box center [1294, 22] width 18 height 18
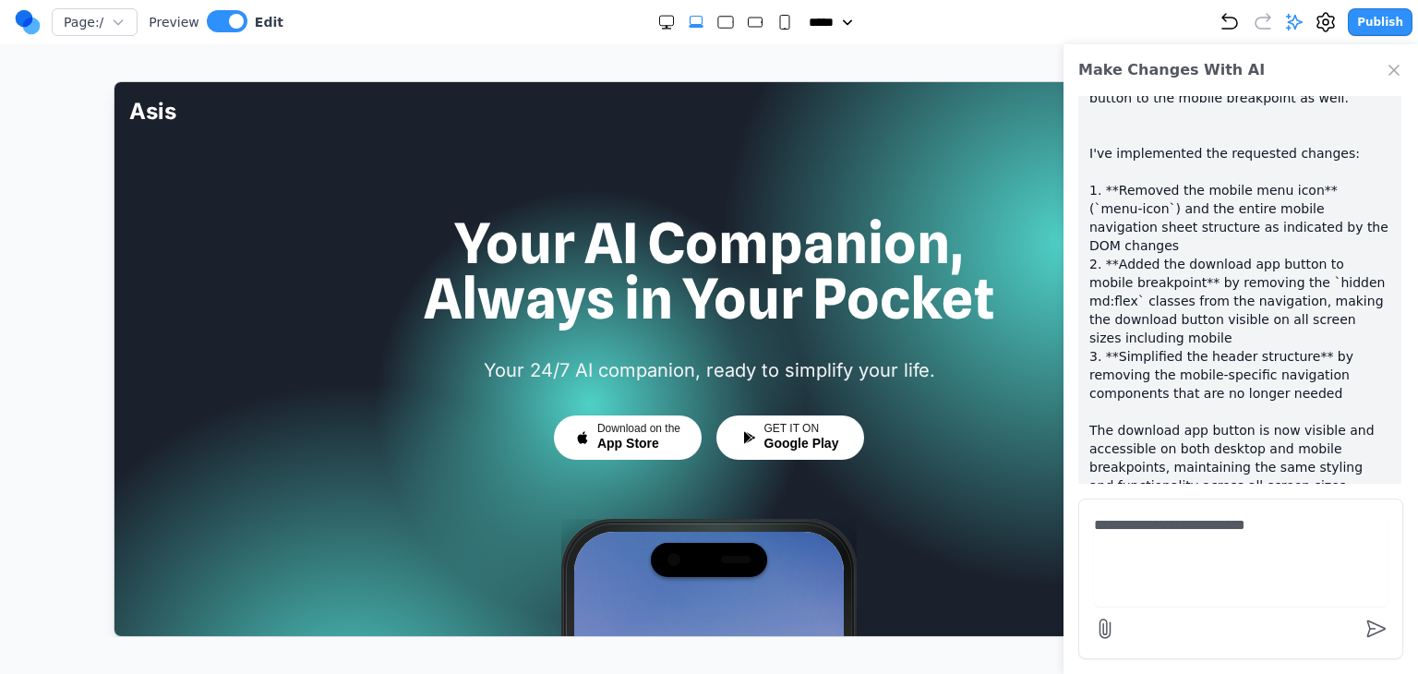
drag, startPoint x: 1308, startPoint y: 517, endPoint x: 1197, endPoint y: 527, distance: 111.3
click at [1197, 527] on textarea "**********" at bounding box center [1241, 560] width 294 height 92
type textarea "**********"
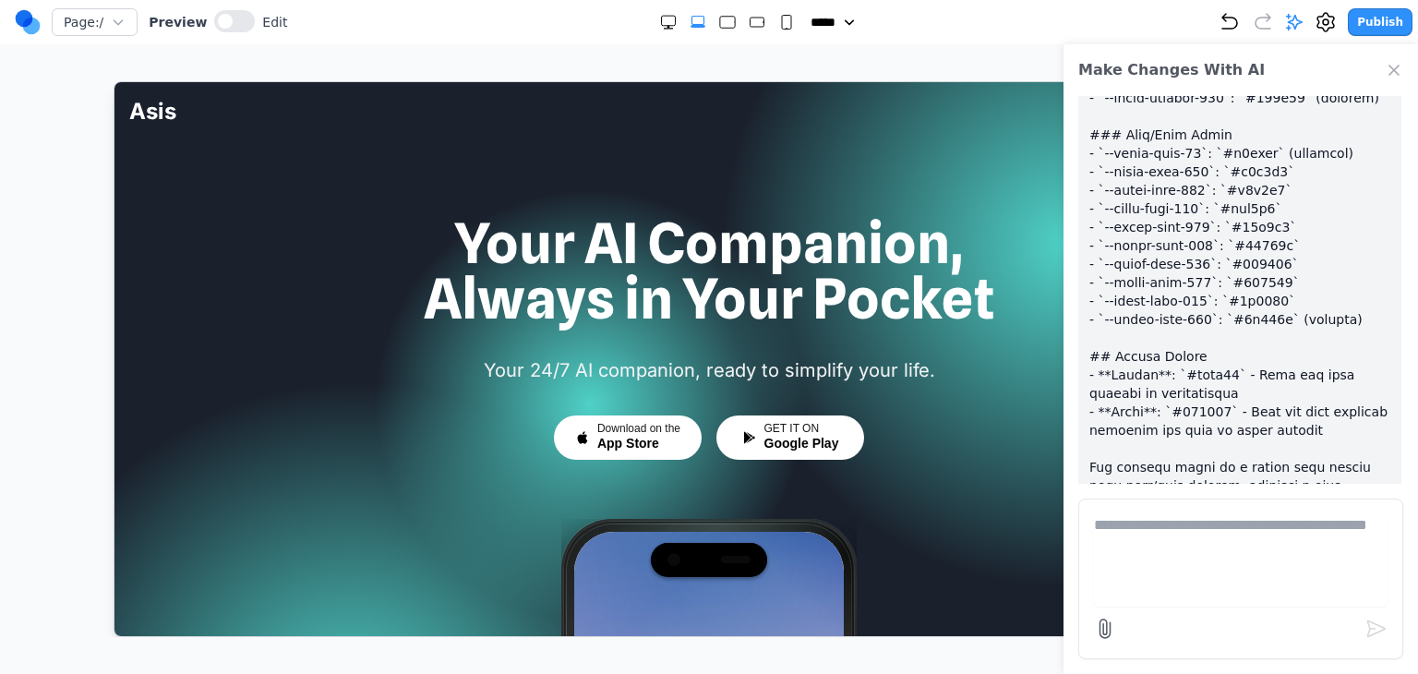
drag, startPoint x: 1160, startPoint y: 544, endPoint x: 1146, endPoint y: 525, distance: 23.1
click at [1160, 544] on textarea at bounding box center [1241, 560] width 294 height 92
paste textarea
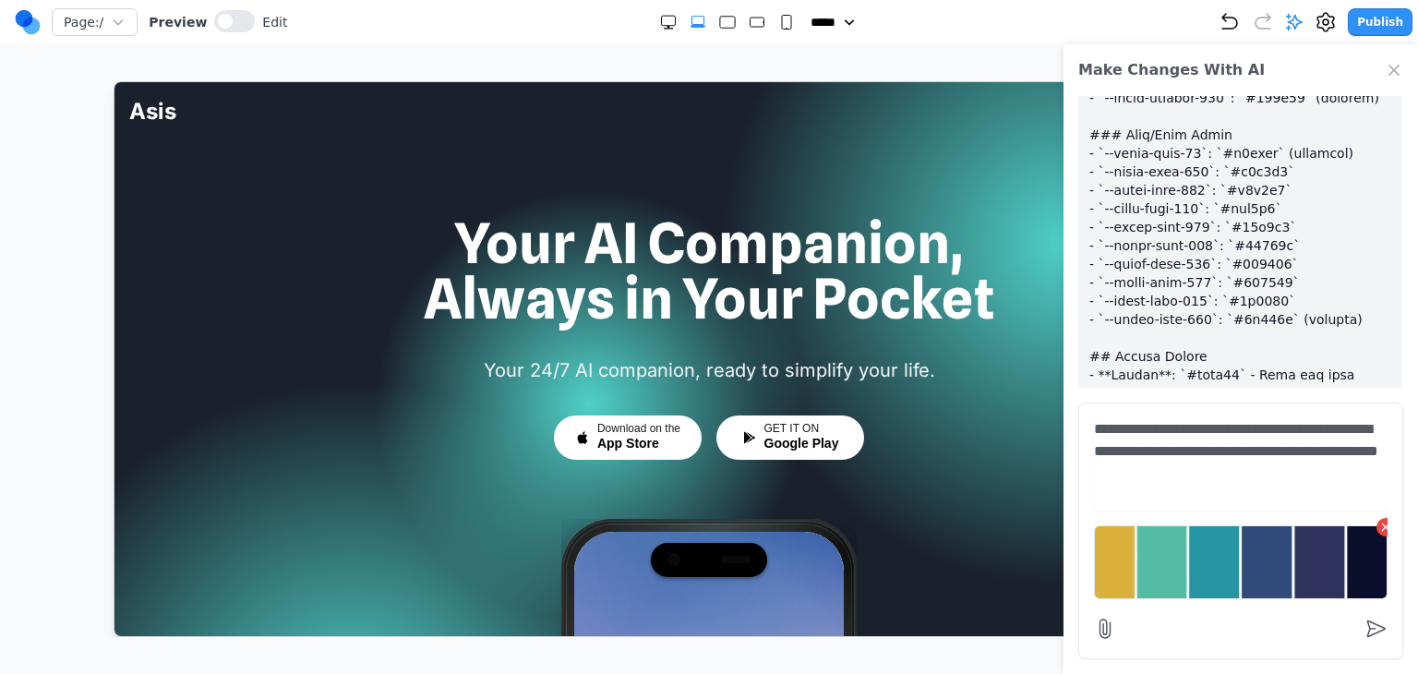
type textarea "**********"
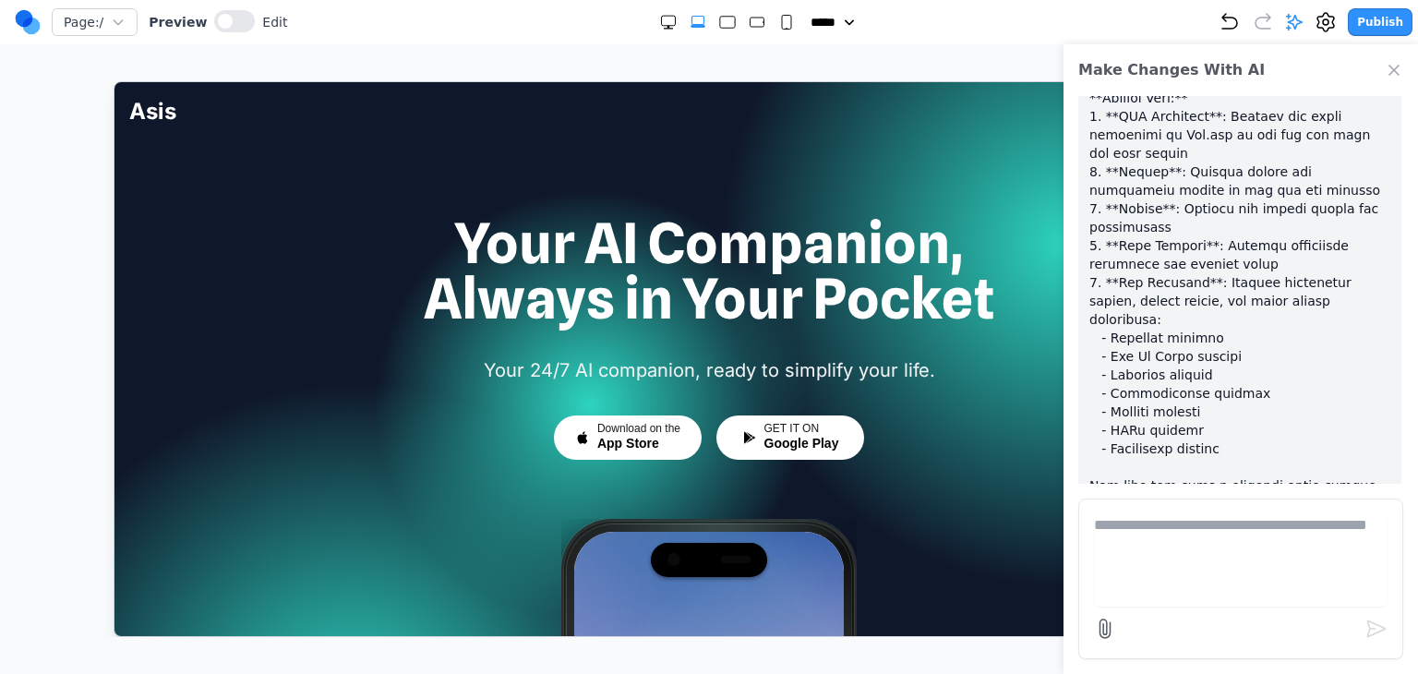
scroll to position [3114, 0]
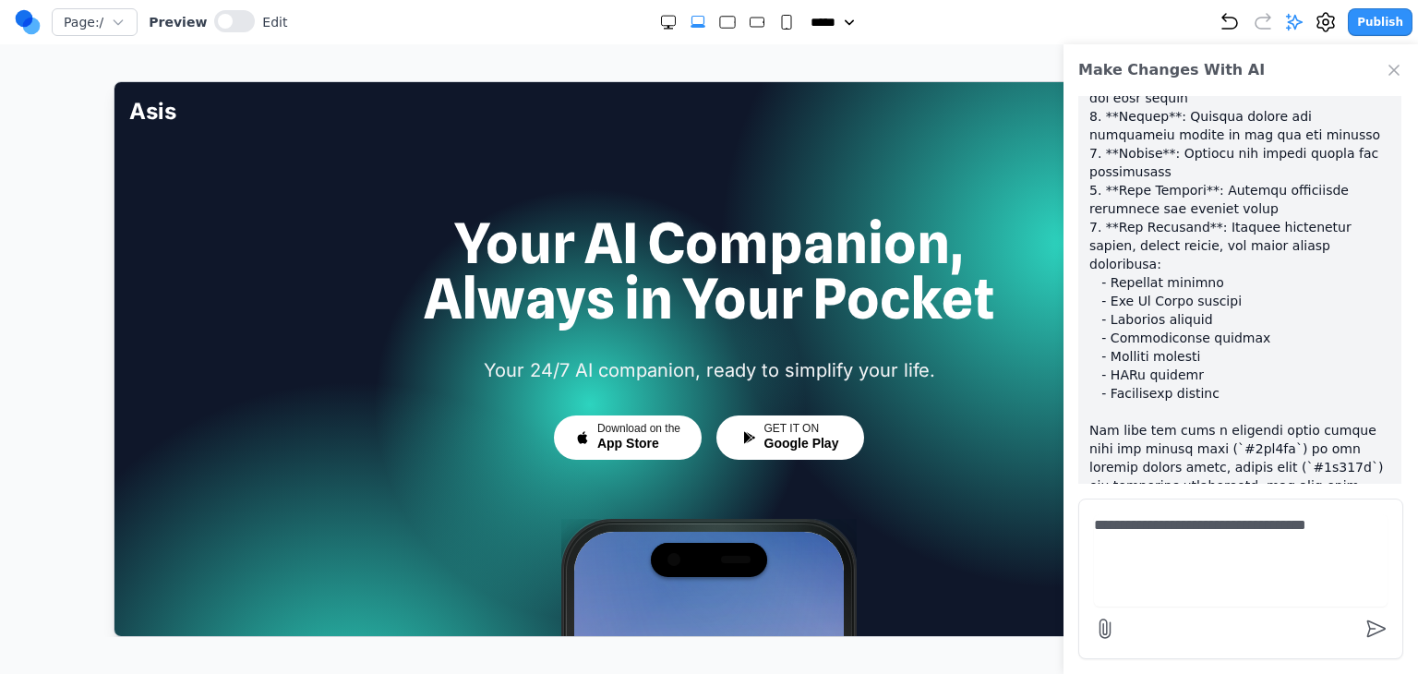
type textarea "**********"
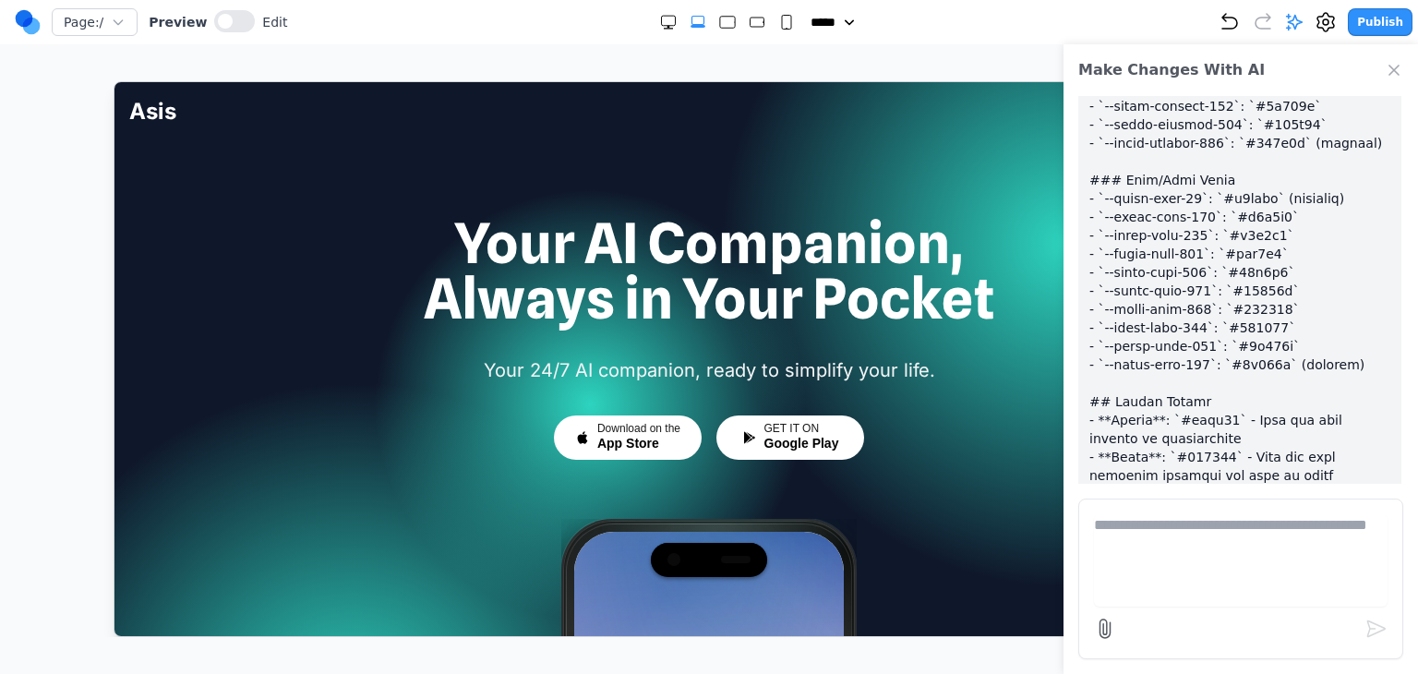
scroll to position [4443, 0]
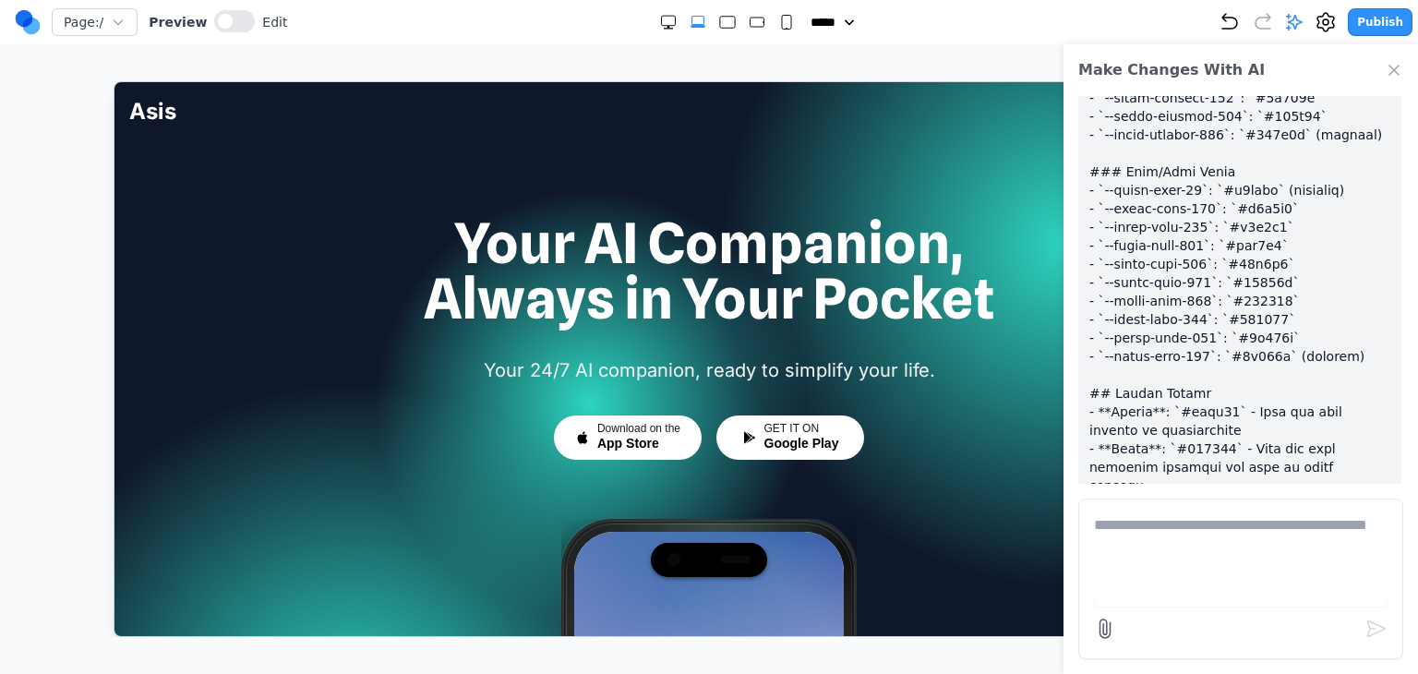
click at [1392, 71] on icon "Close Chat" at bounding box center [1394, 70] width 18 height 18
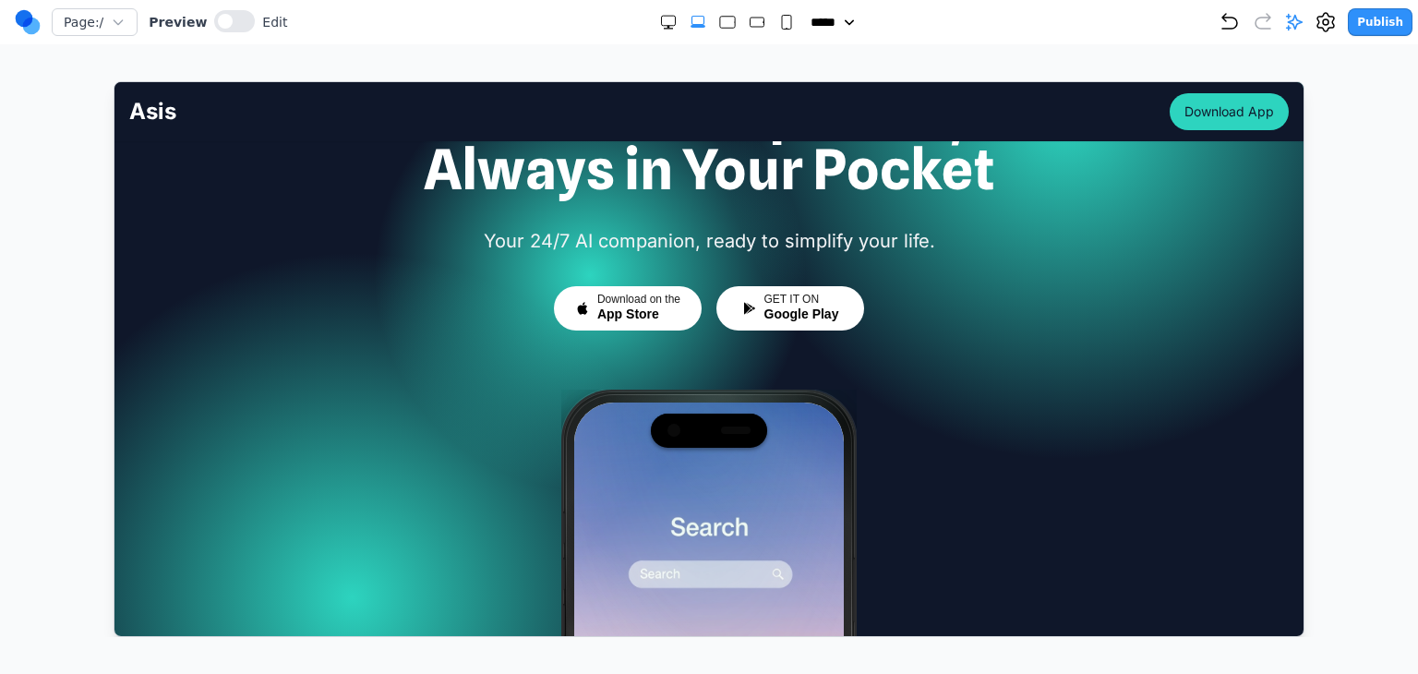
scroll to position [0, 0]
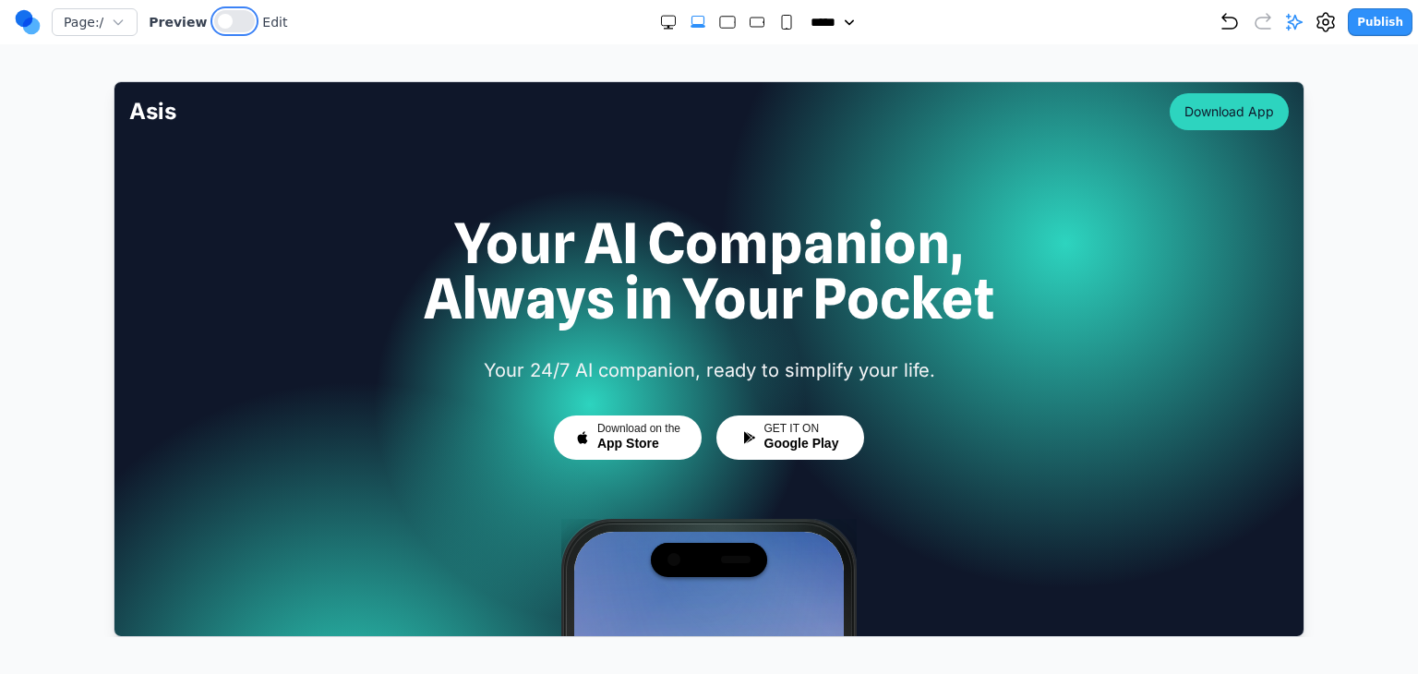
click at [221, 18] on span at bounding box center [225, 21] width 15 height 15
click at [1169, 108] on button "Download App" at bounding box center [1228, 110] width 119 height 37
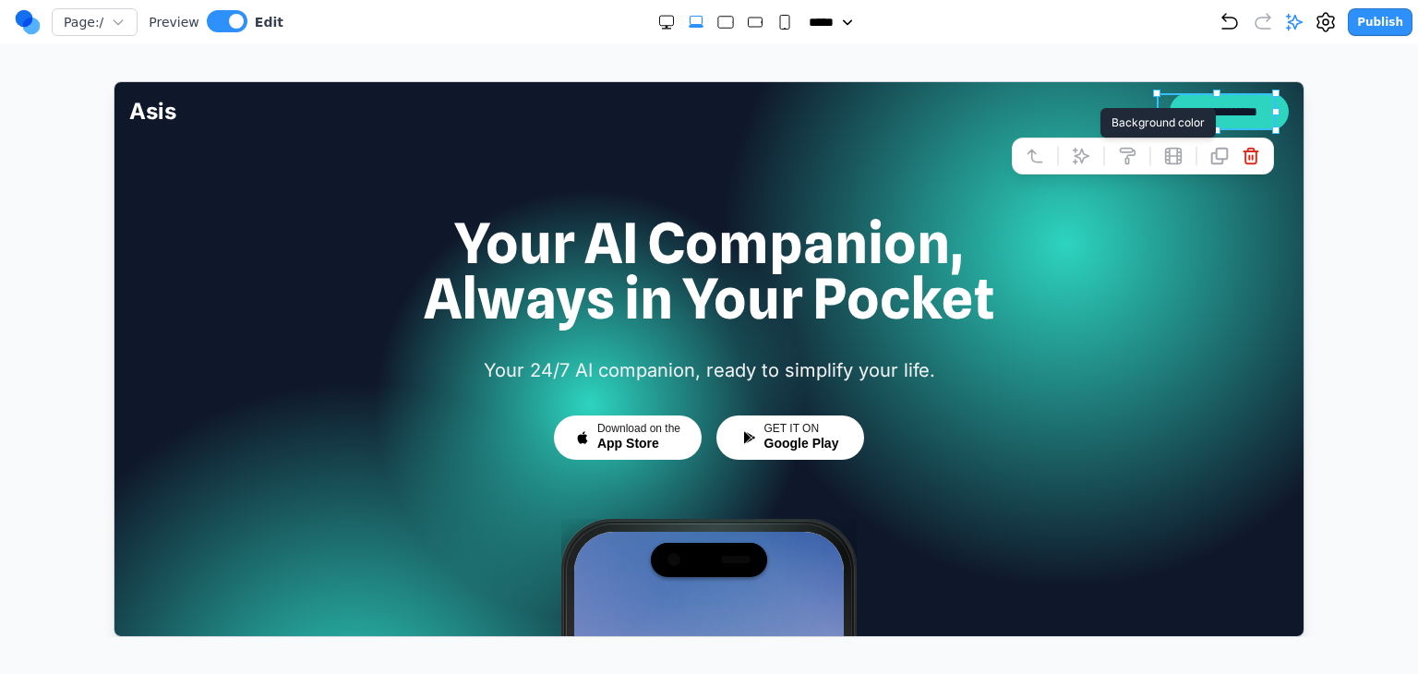
click at [1117, 156] on icon at bounding box center [1126, 155] width 18 height 18
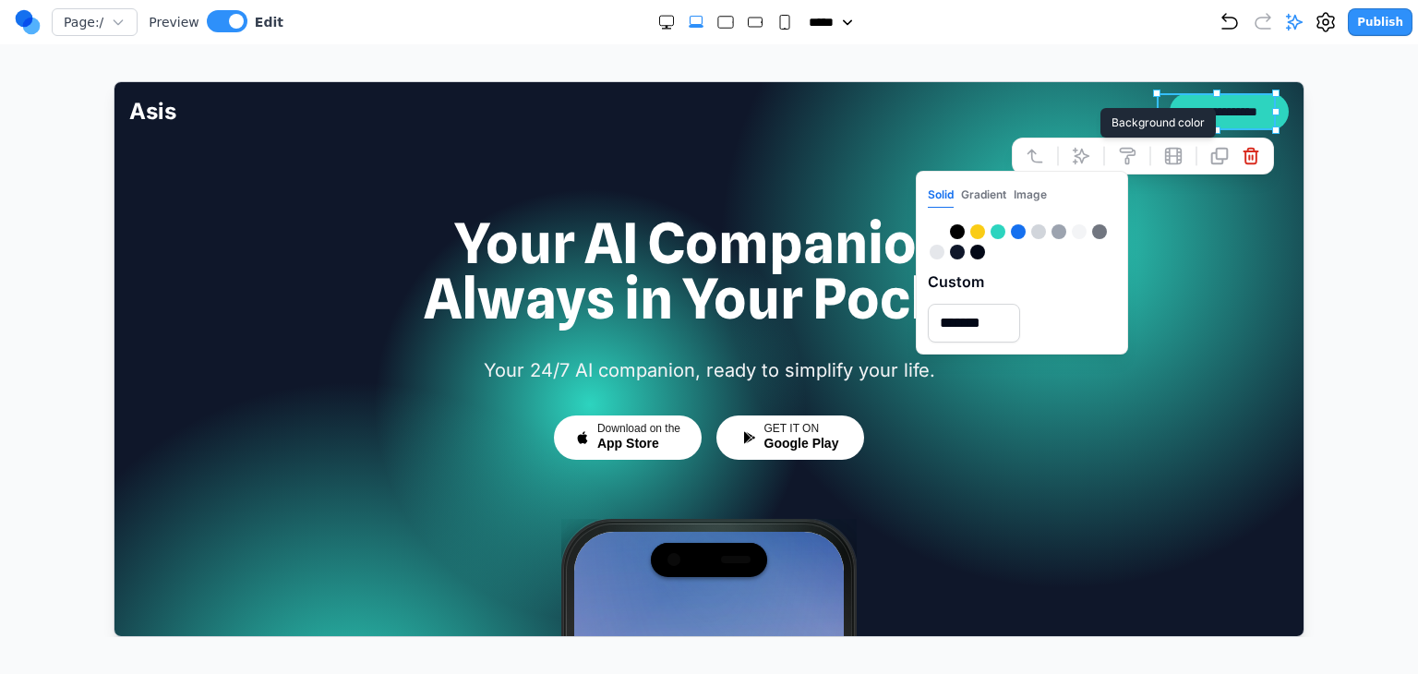
click at [1019, 303] on input "*******" at bounding box center [973, 322] width 92 height 39
paste input "text"
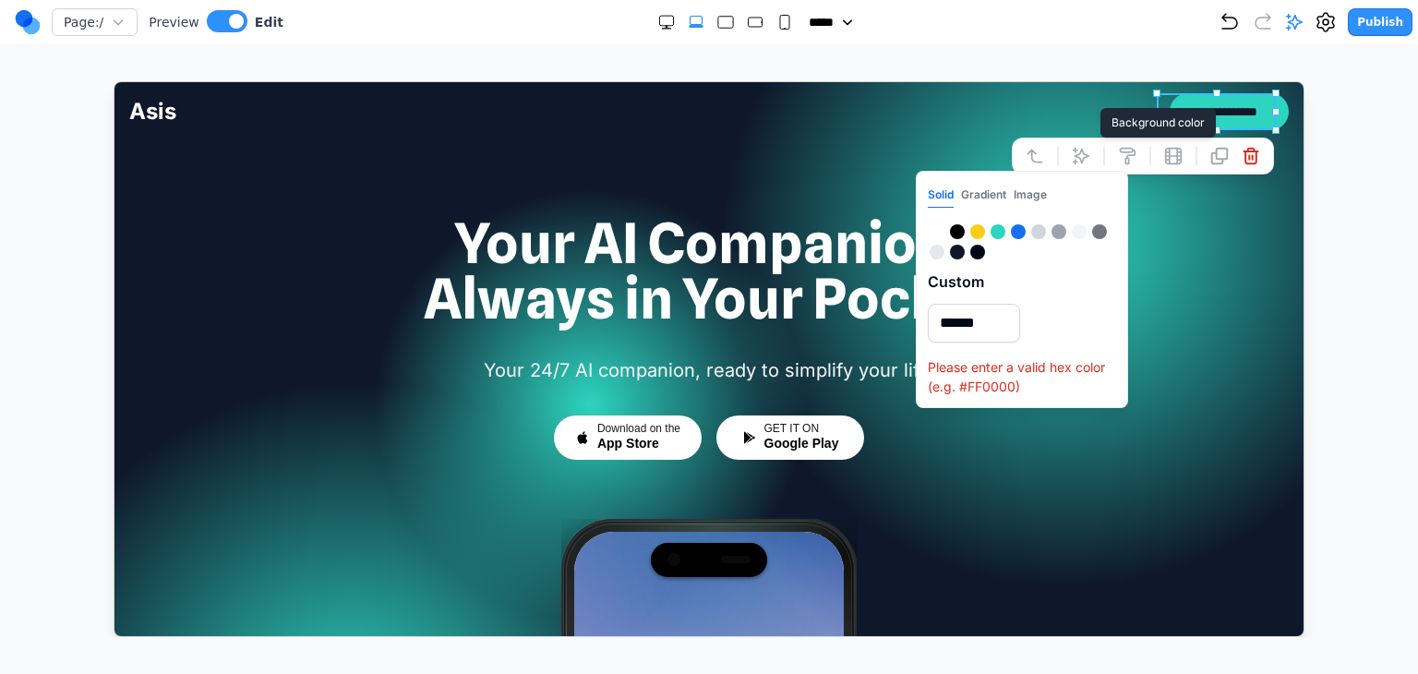
click at [1019, 303] on input "******" at bounding box center [973, 322] width 92 height 39
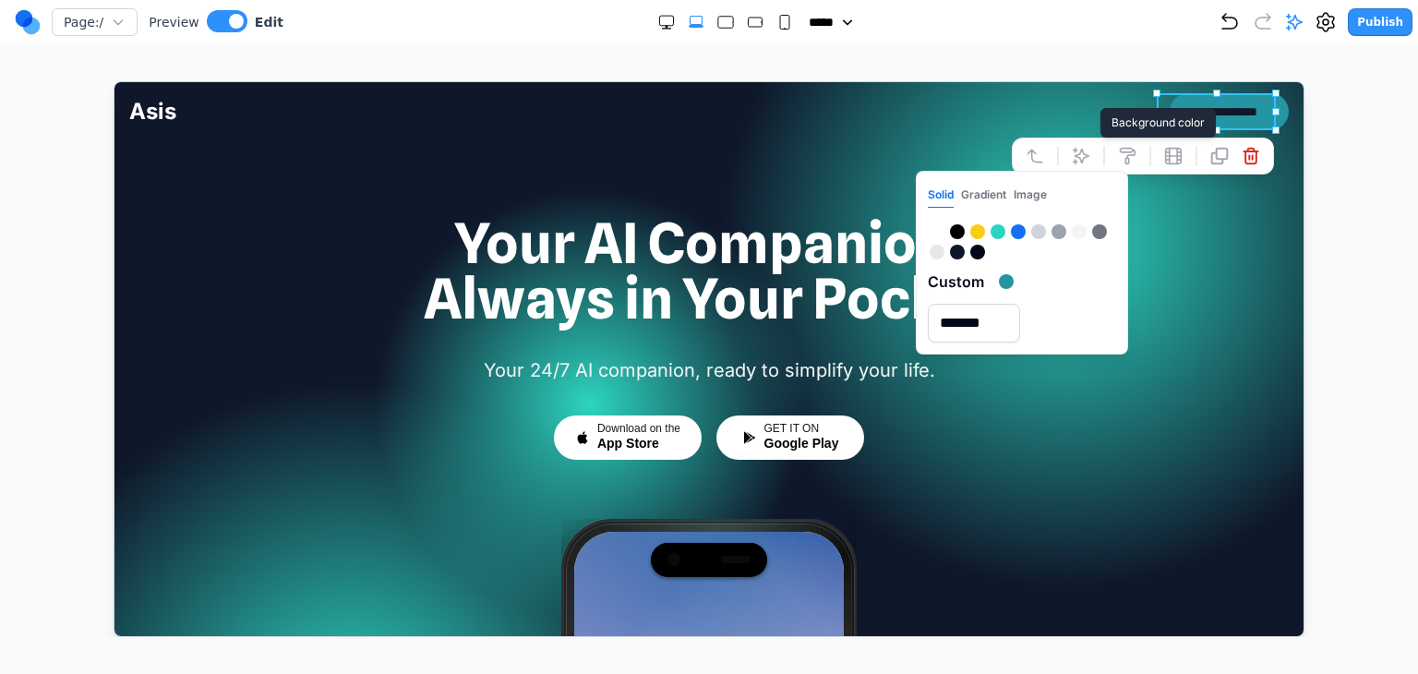
type input "*******"
click at [1209, 313] on h1 "Your AI Companion, Always in Your Pocket" at bounding box center [708, 269] width 1160 height 111
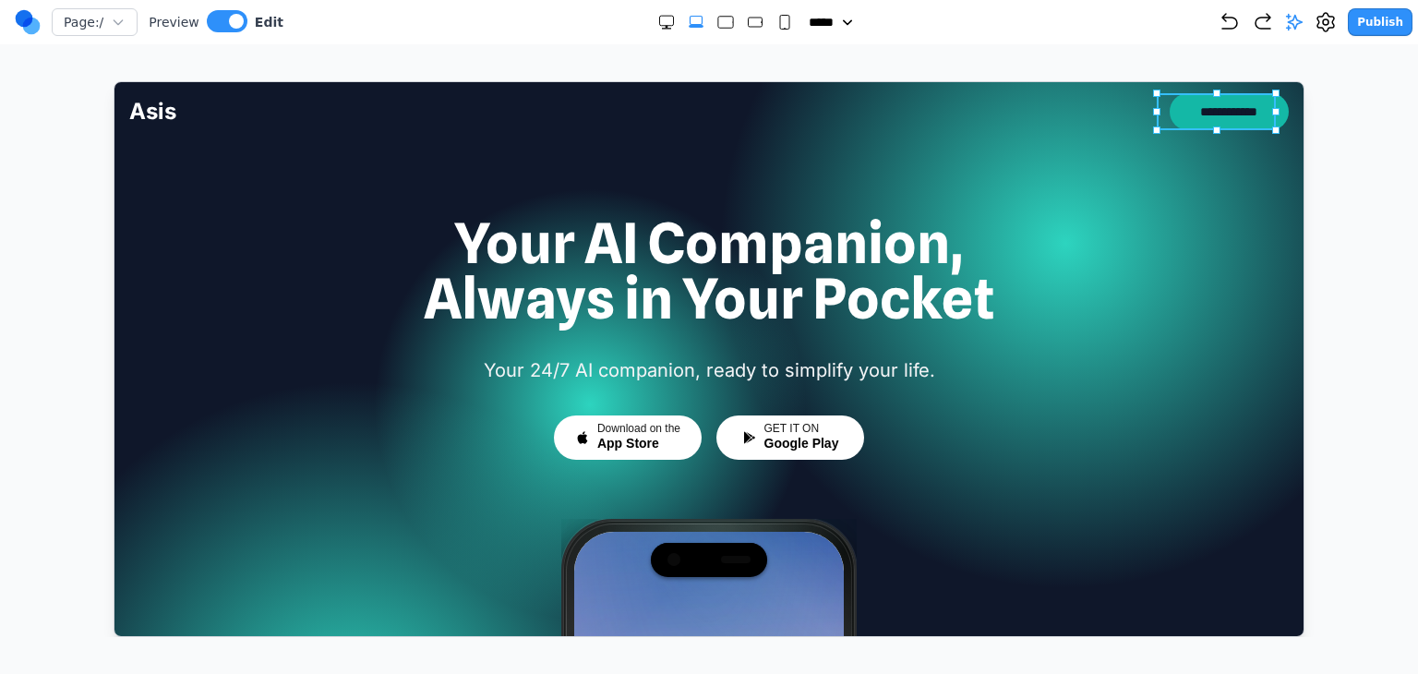
click at [1200, 110] on button "**********" at bounding box center [1228, 110] width 119 height 37
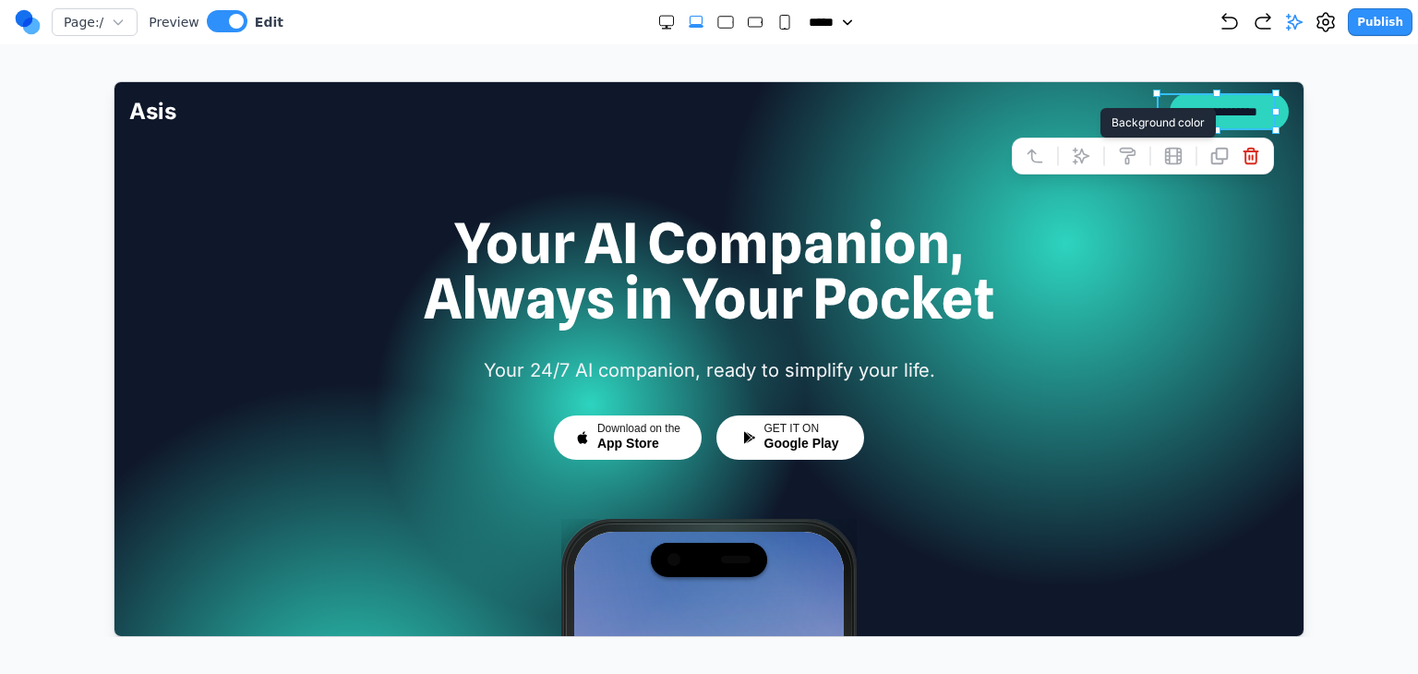
click at [1117, 161] on icon at bounding box center [1126, 155] width 18 height 18
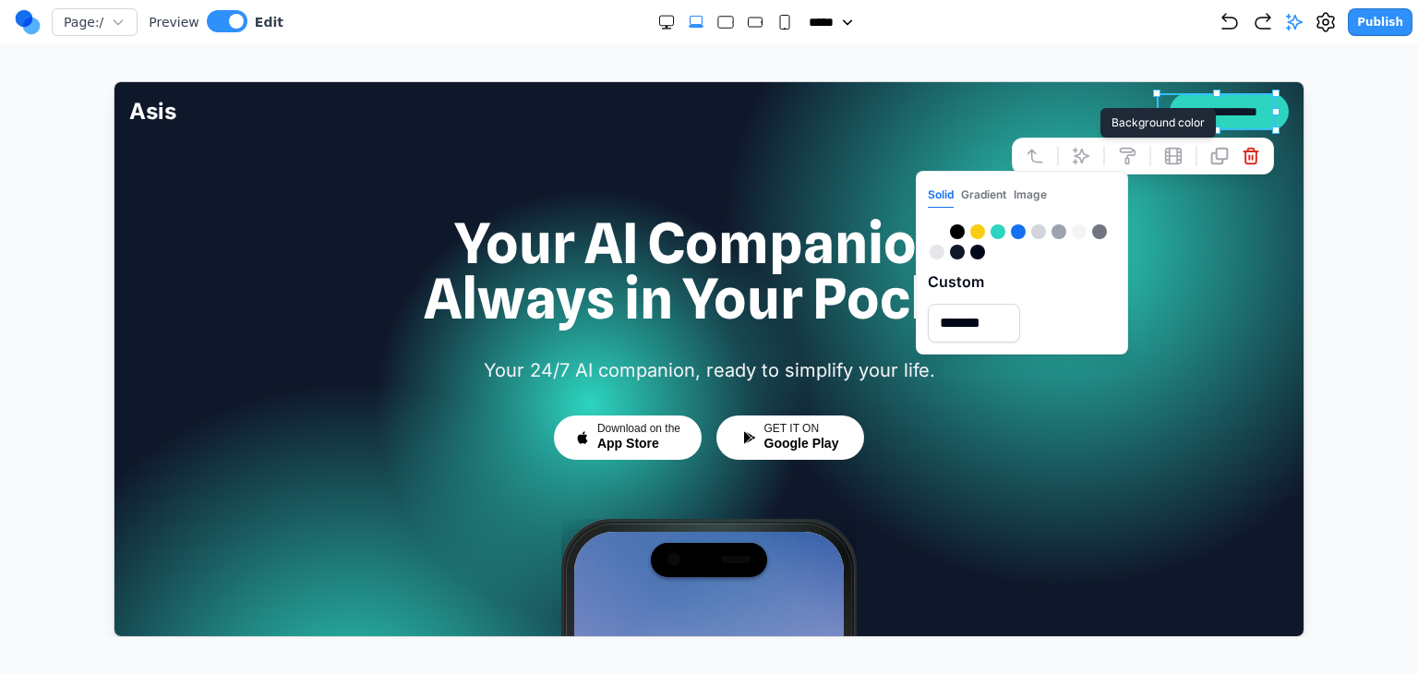
click at [1019, 303] on input "*******" at bounding box center [973, 322] width 92 height 39
drag, startPoint x: 1034, startPoint y: 285, endPoint x: 1128, endPoint y: 288, distance: 94.2
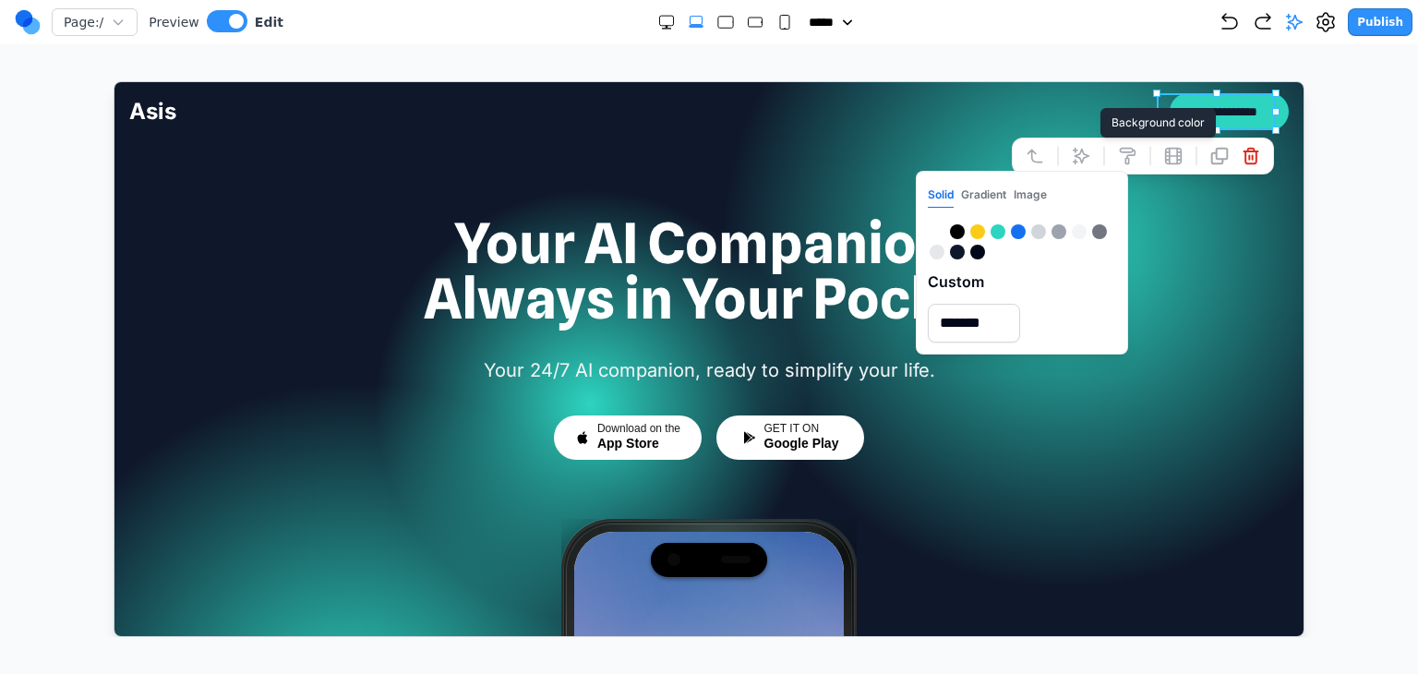
paste input "text"
type input "*******"
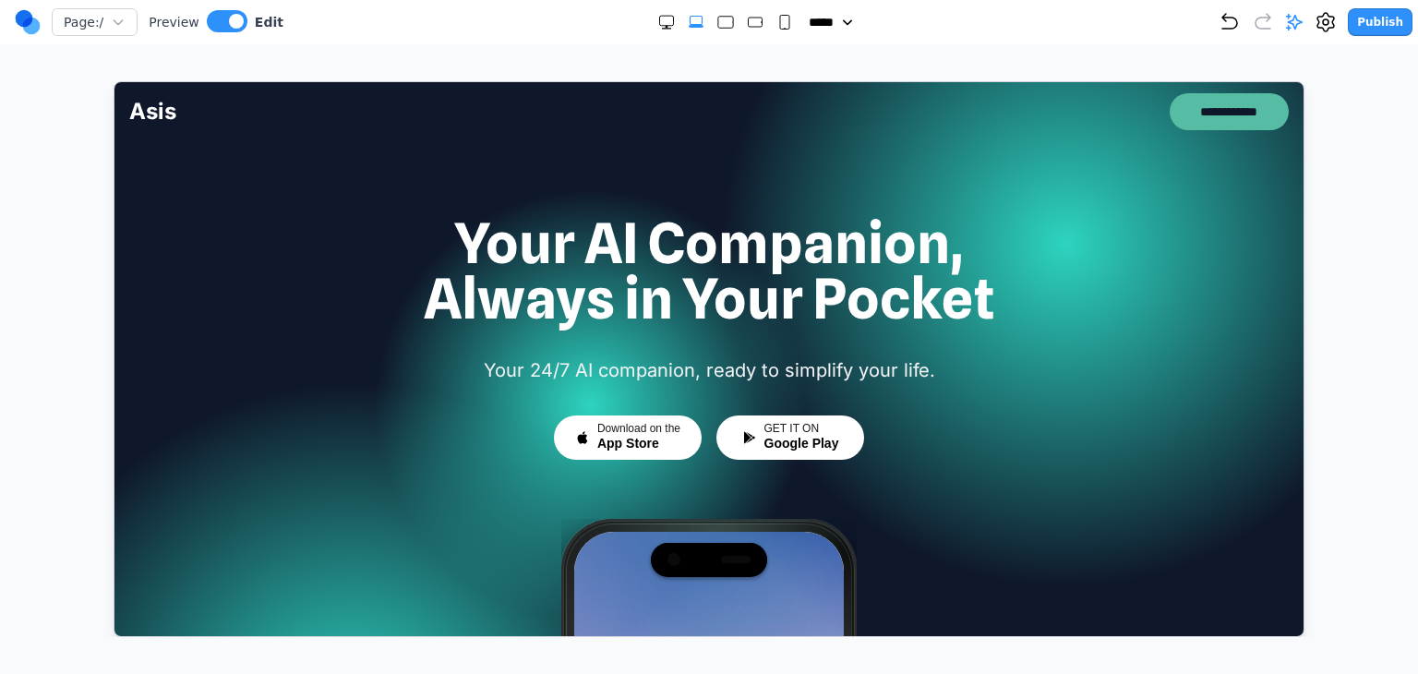
click at [1152, 285] on h1 "Your AI Companion, Always in Your Pocket" at bounding box center [708, 269] width 1160 height 111
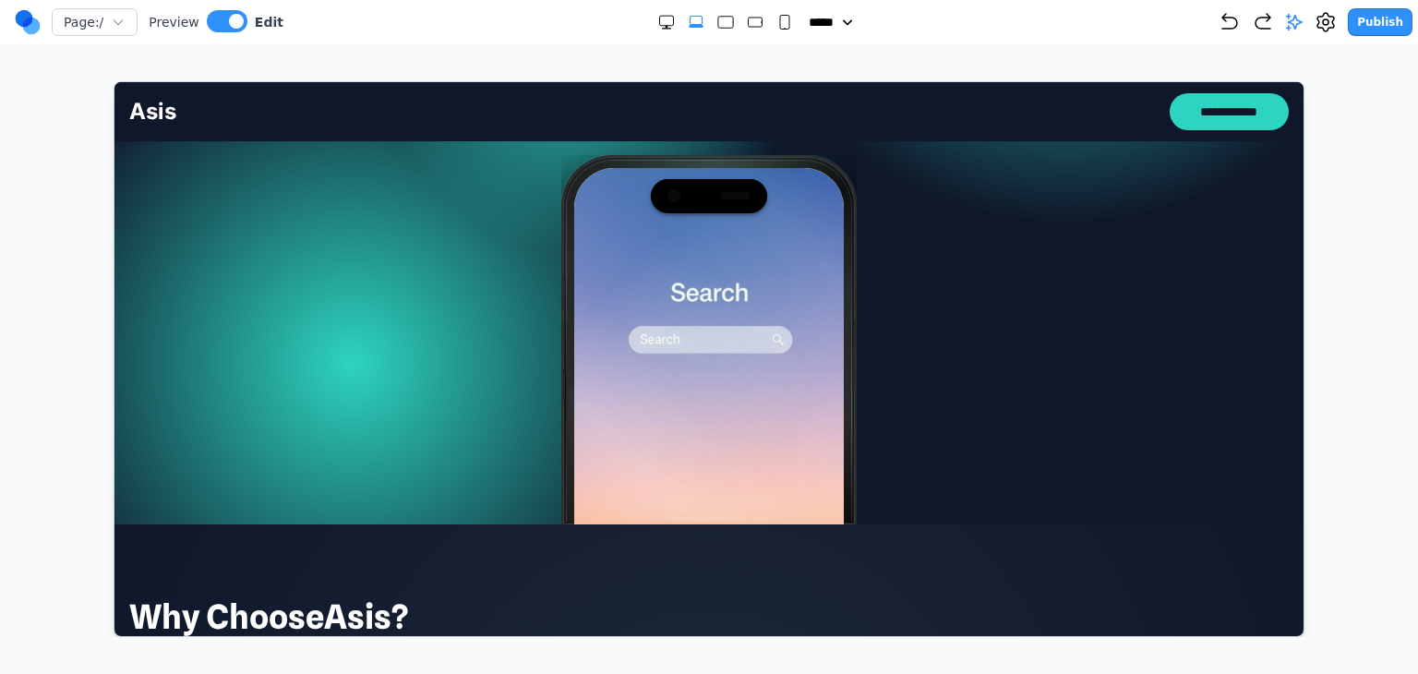
scroll to position [369, 0]
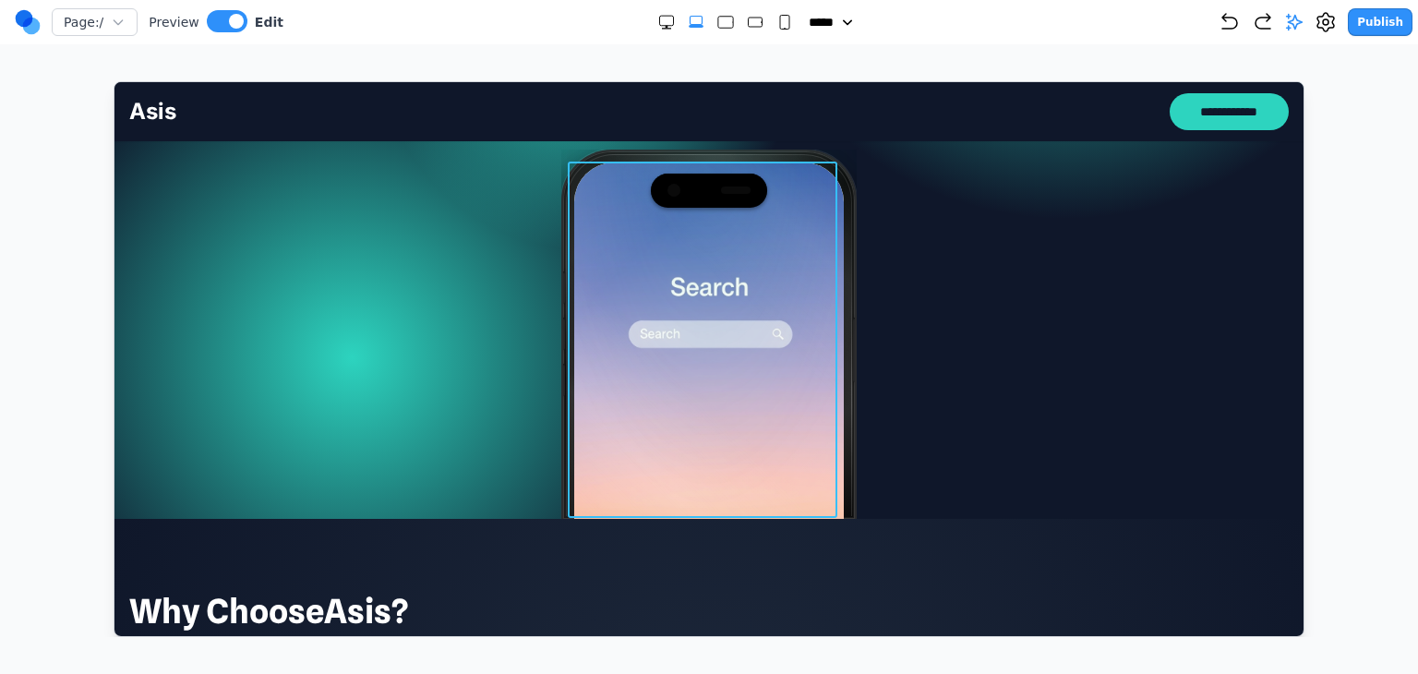
click at [783, 390] on img at bounding box center [708, 340] width 270 height 356
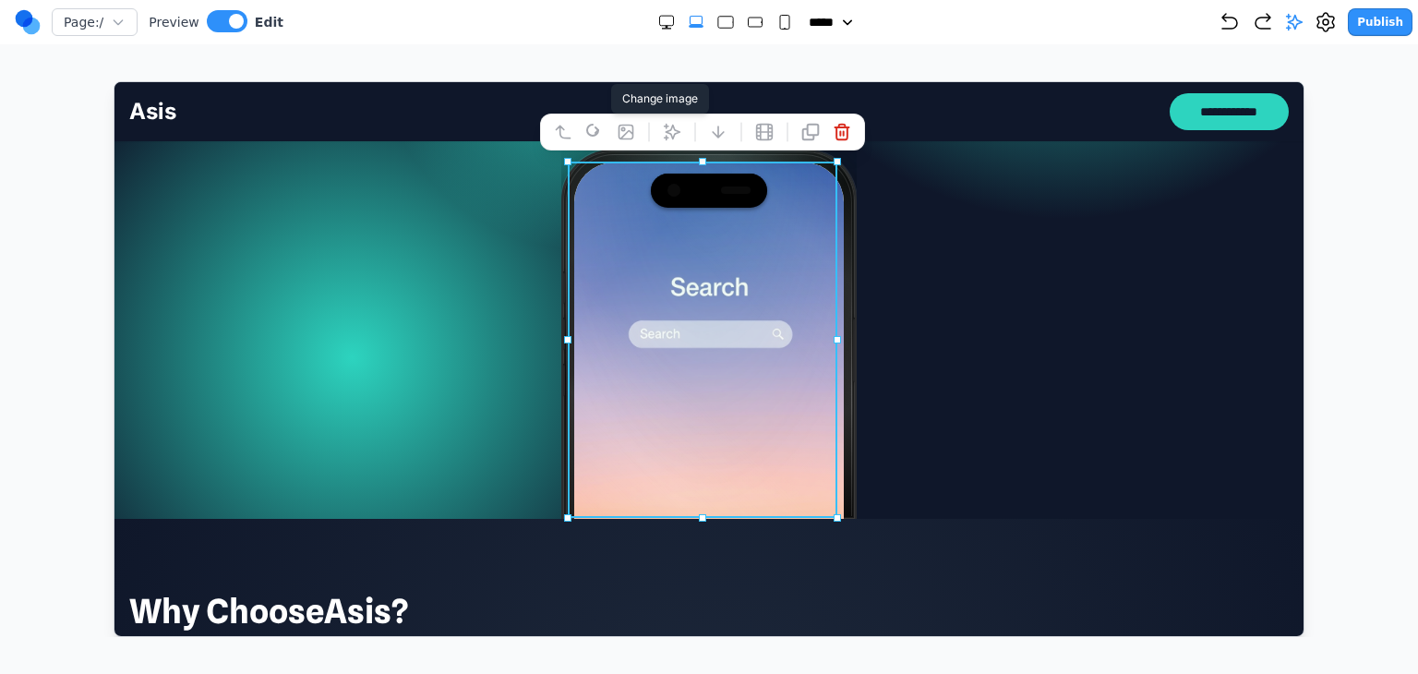
click at [625, 126] on icon at bounding box center [625, 131] width 18 height 18
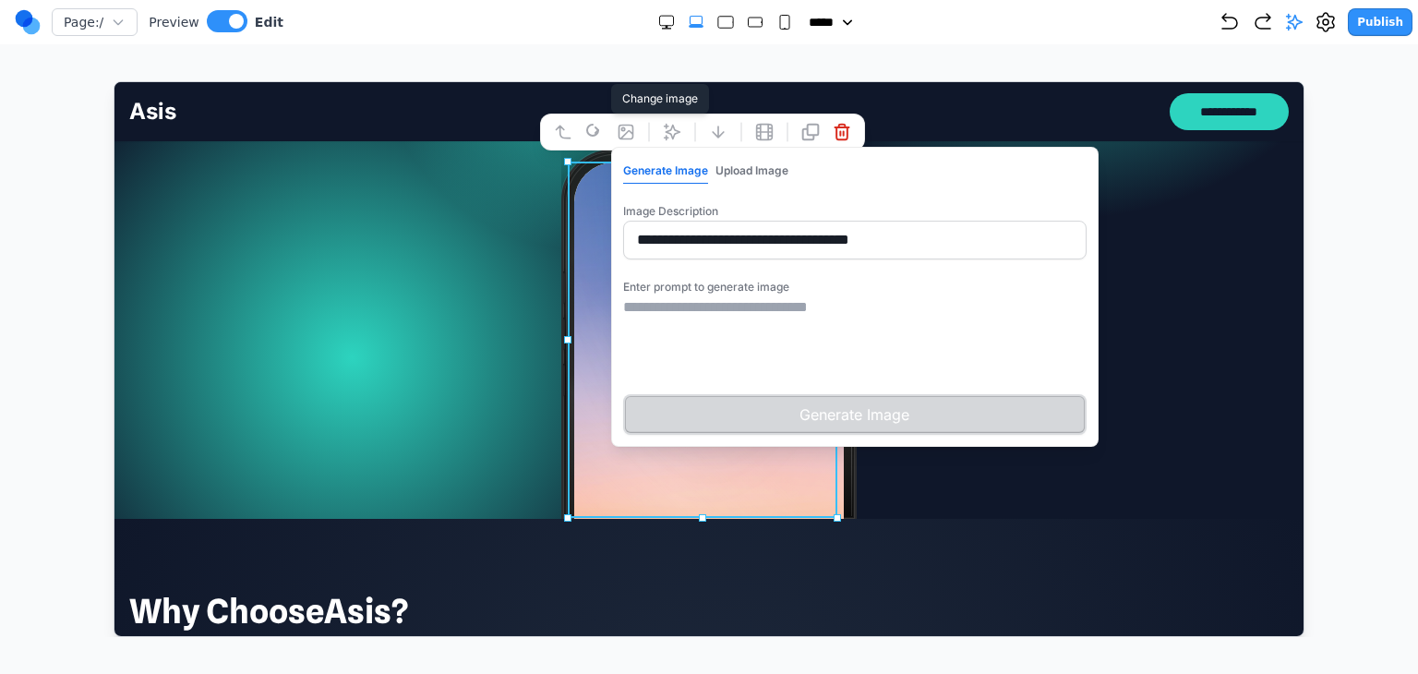
click at [802, 320] on textarea at bounding box center [854, 341] width 464 height 92
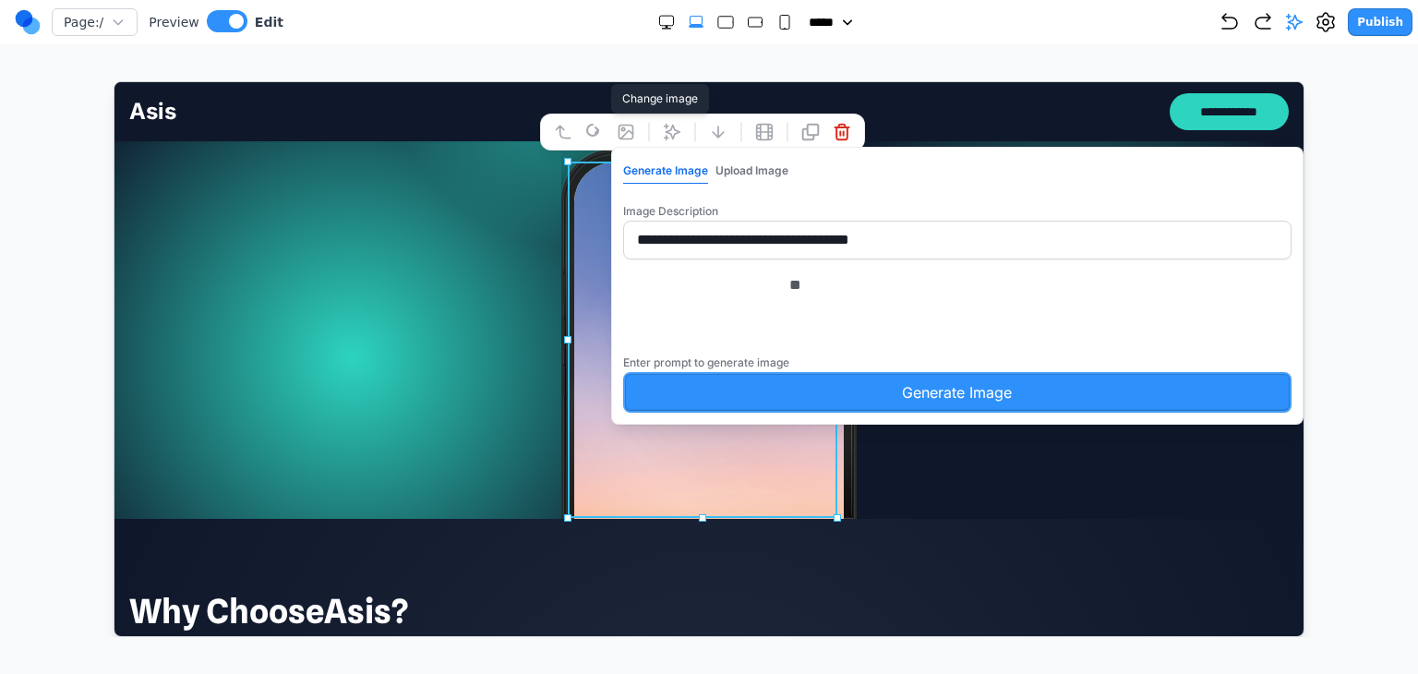
type textarea "*"
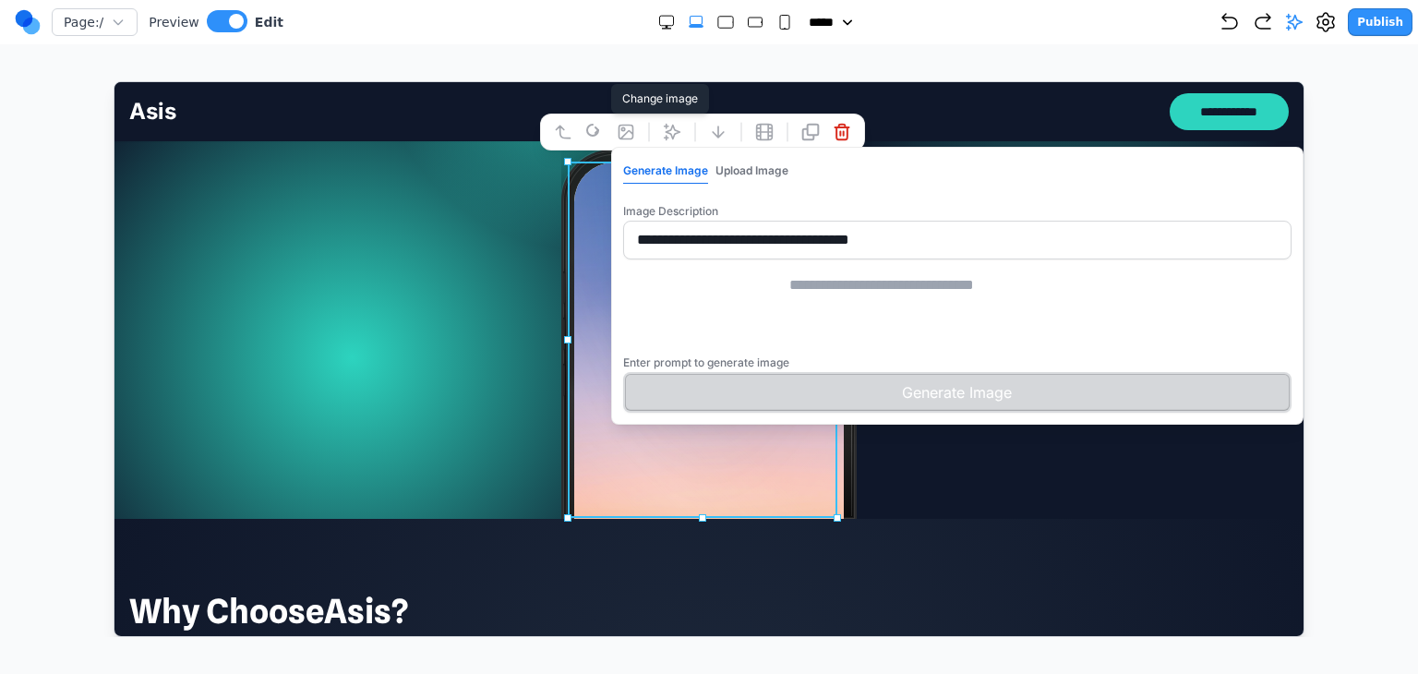
type textarea "*"
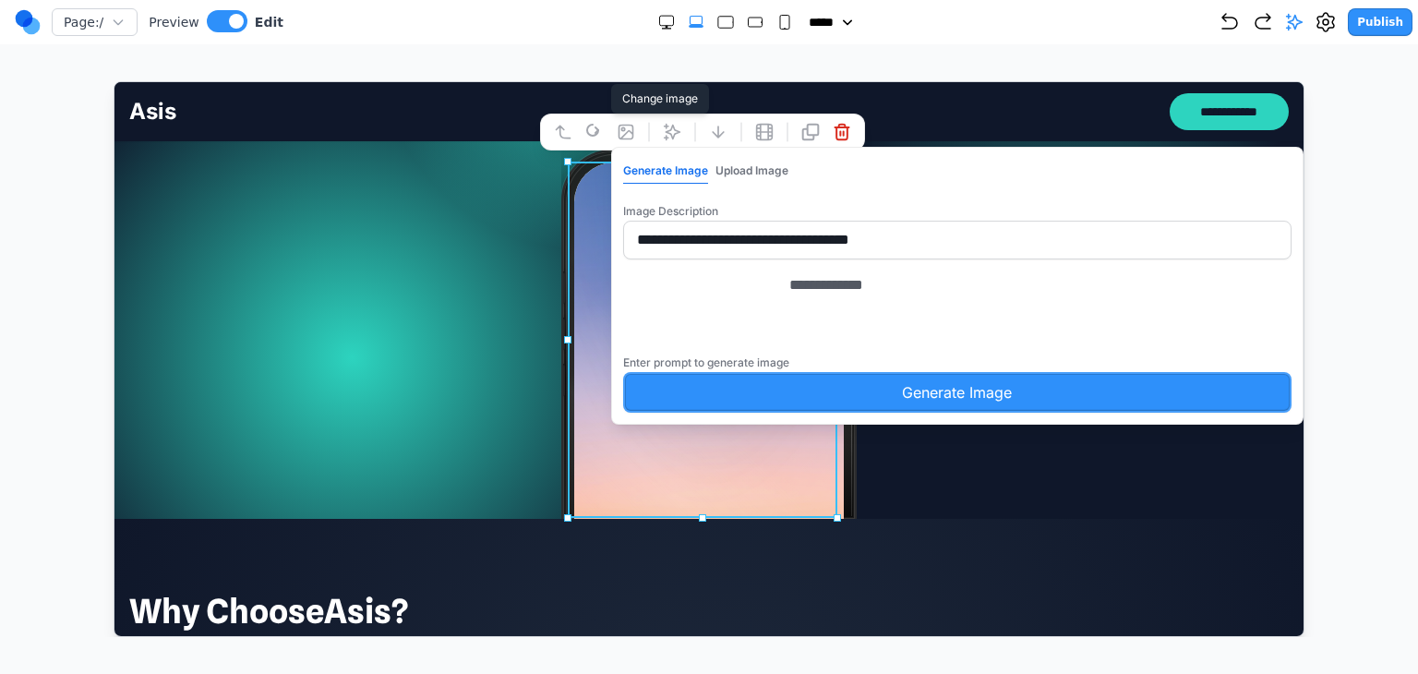
drag, startPoint x: 790, startPoint y: 322, endPoint x: 676, endPoint y: 325, distance: 114.5
click at [789, 327] on textarea "**********" at bounding box center [1029, 319] width 480 height 92
type textarea "**********"
click at [730, 412] on button "Generate Image" at bounding box center [956, 391] width 669 height 41
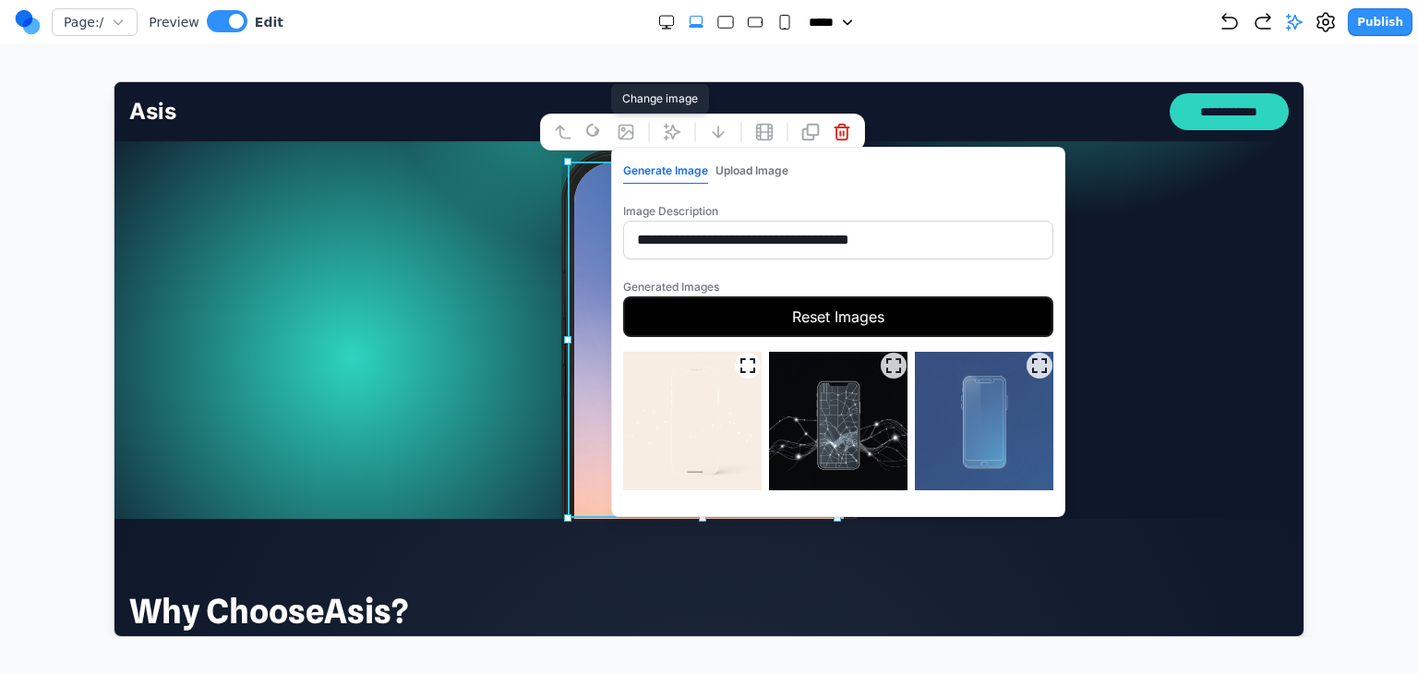
click at [798, 327] on button "Reset Images" at bounding box center [837, 315] width 430 height 41
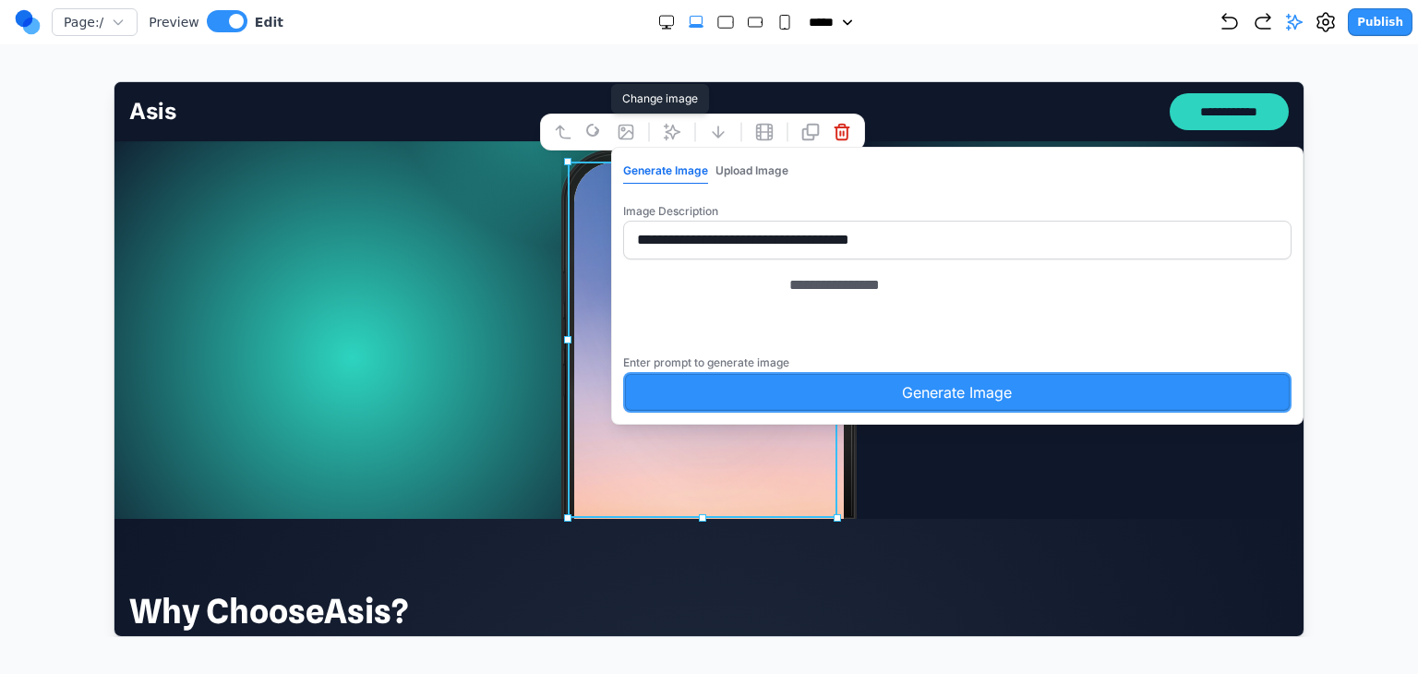
drag, startPoint x: 763, startPoint y: 319, endPoint x: 627, endPoint y: 327, distance: 136.0
click at [789, 327] on textarea "**********" at bounding box center [1029, 319] width 480 height 92
type textarea "**********"
click at [779, 408] on button "Generate Image" at bounding box center [956, 391] width 669 height 41
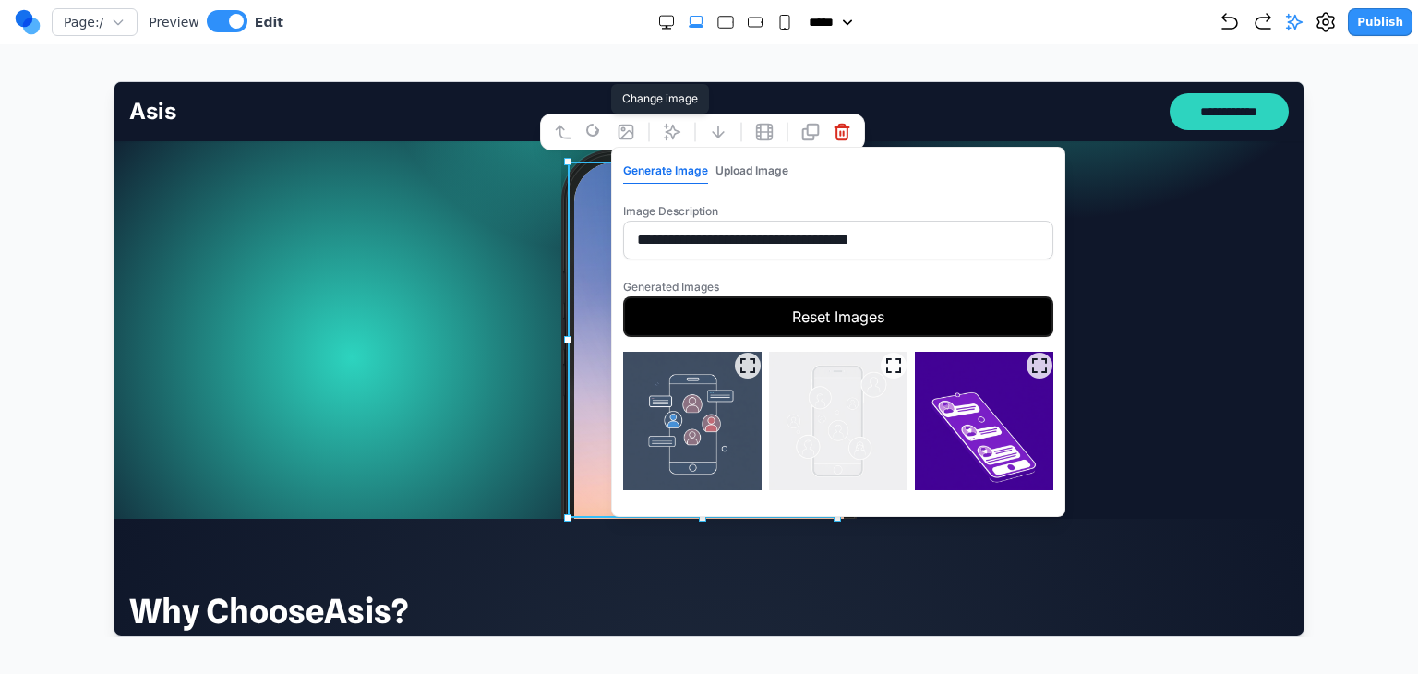
click at [958, 424] on img at bounding box center [983, 420] width 139 height 139
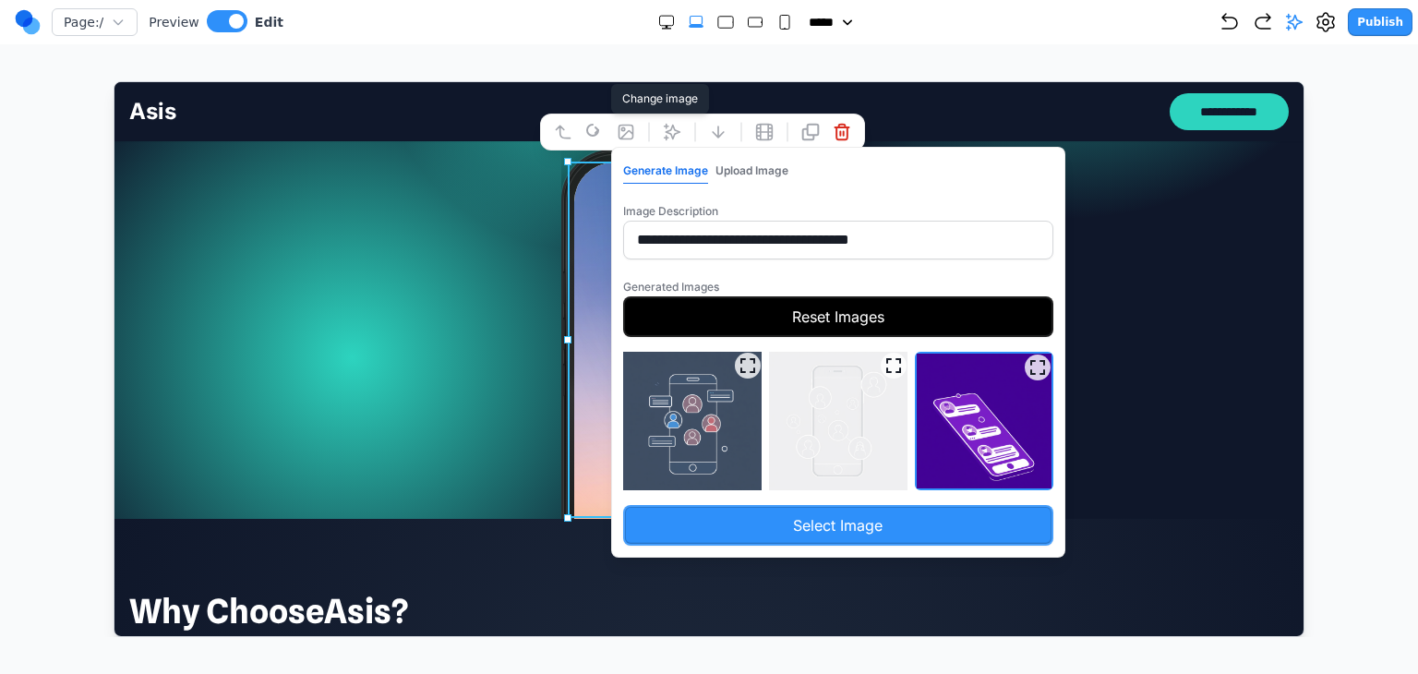
click at [890, 522] on button "Select Image" at bounding box center [837, 524] width 430 height 41
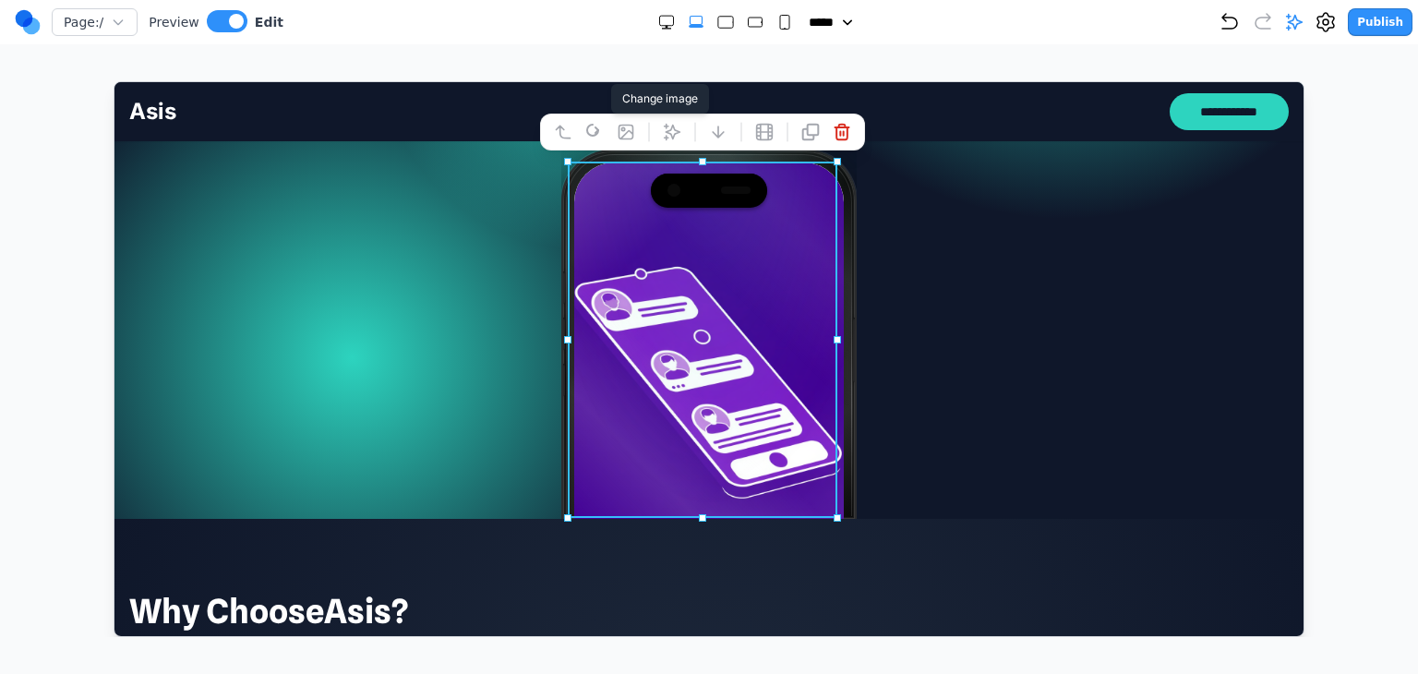
click at [630, 140] on button at bounding box center [625, 131] width 30 height 30
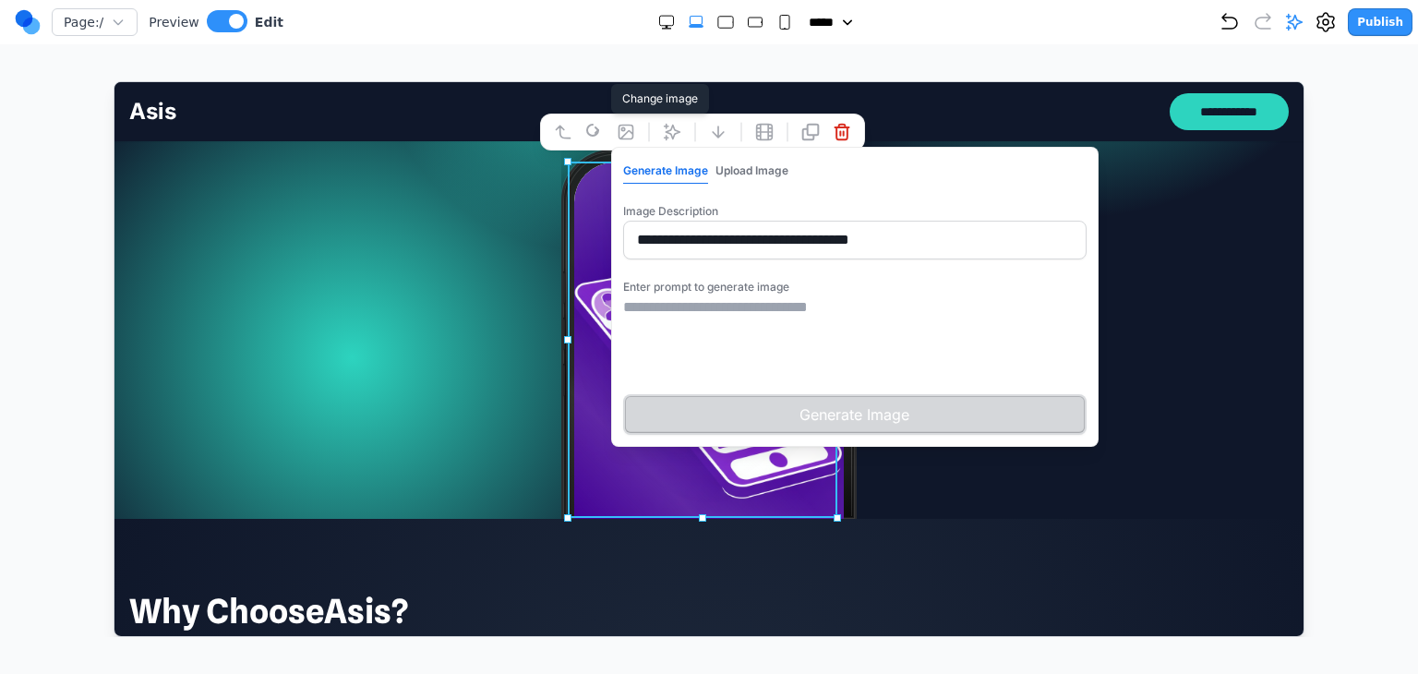
click at [719, 309] on textarea at bounding box center [854, 341] width 464 height 92
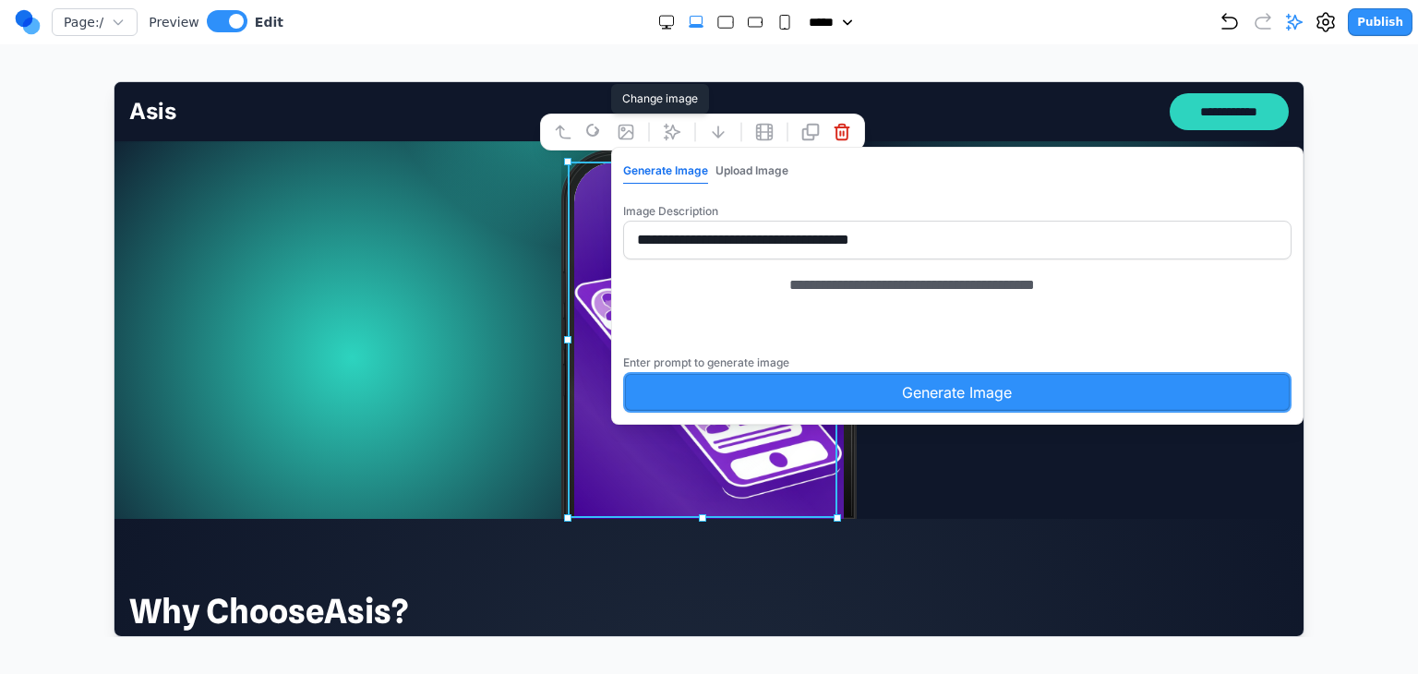
type textarea "**********"
click at [893, 412] on button "Generate Image" at bounding box center [956, 391] width 669 height 41
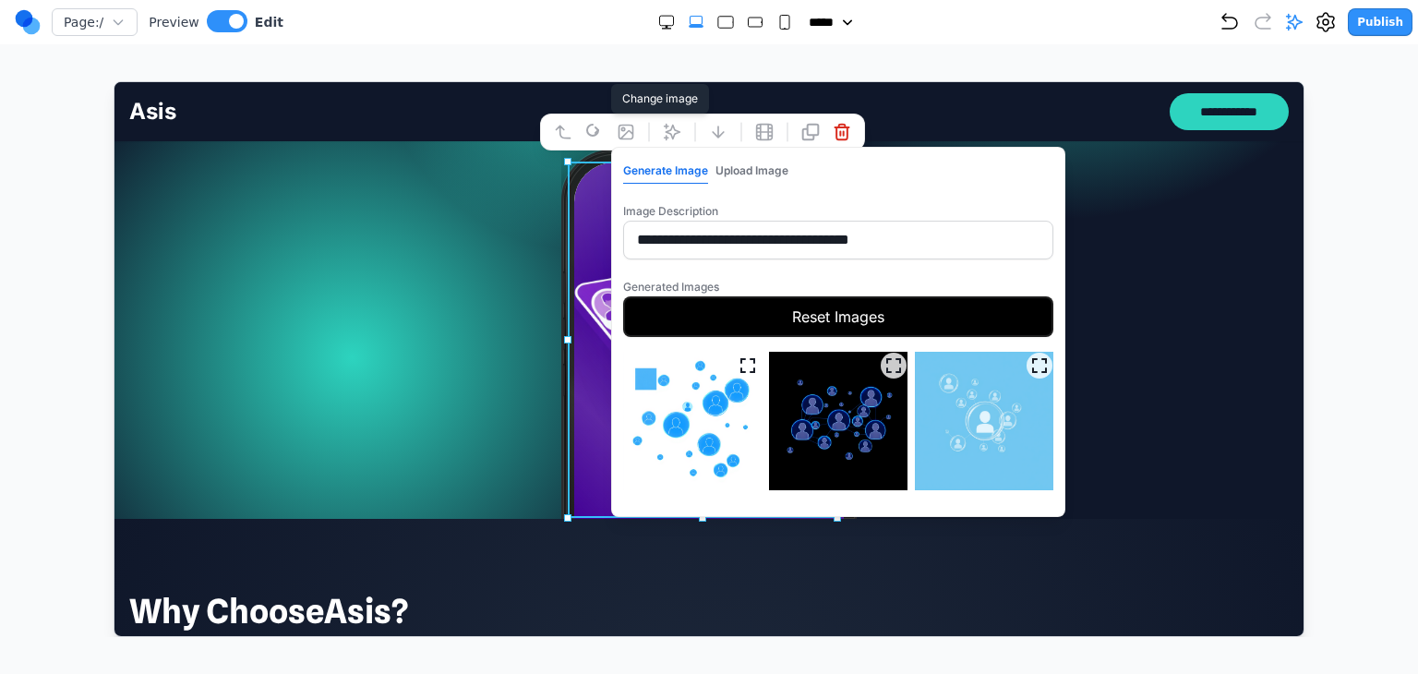
click at [820, 306] on button "Reset Images" at bounding box center [837, 315] width 430 height 41
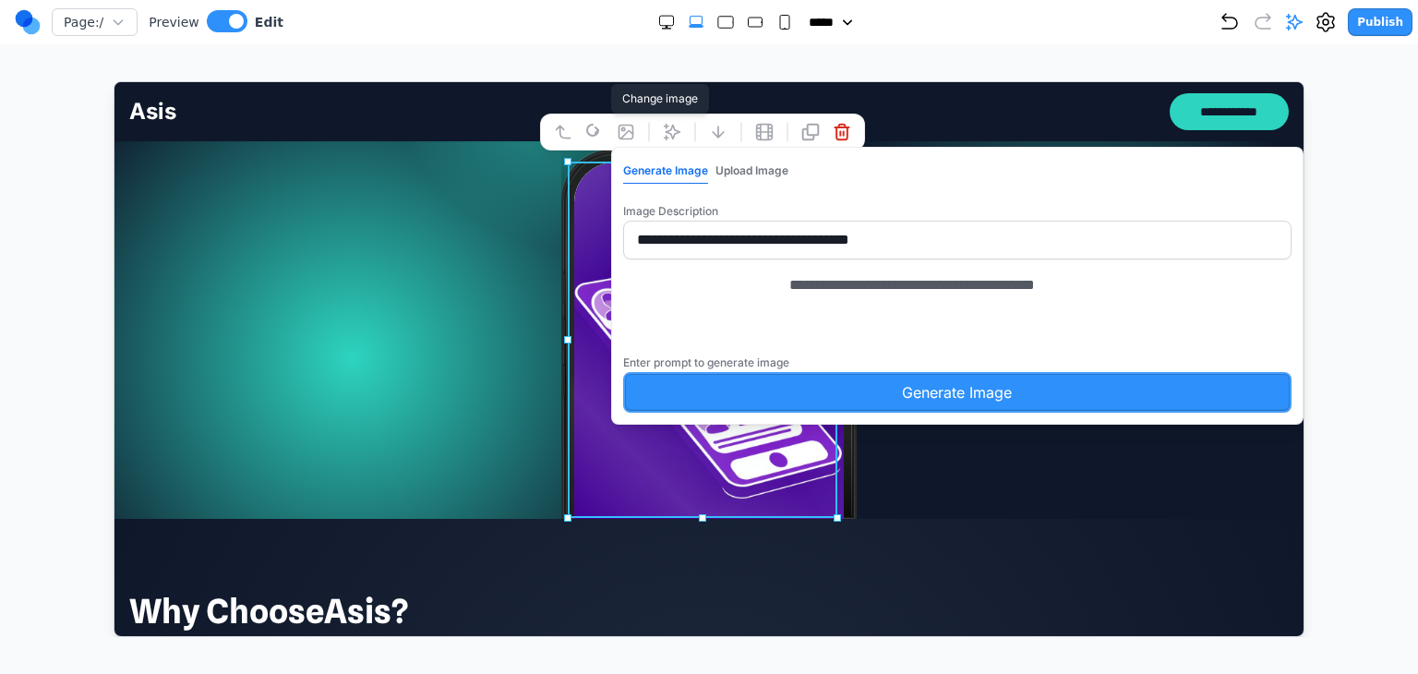
drag, startPoint x: 959, startPoint y: 305, endPoint x: 794, endPoint y: 309, distance: 165.4
click at [794, 309] on textarea "**********" at bounding box center [1029, 319] width 480 height 92
type textarea "**********"
click at [879, 400] on button "Generate Image" at bounding box center [956, 391] width 669 height 41
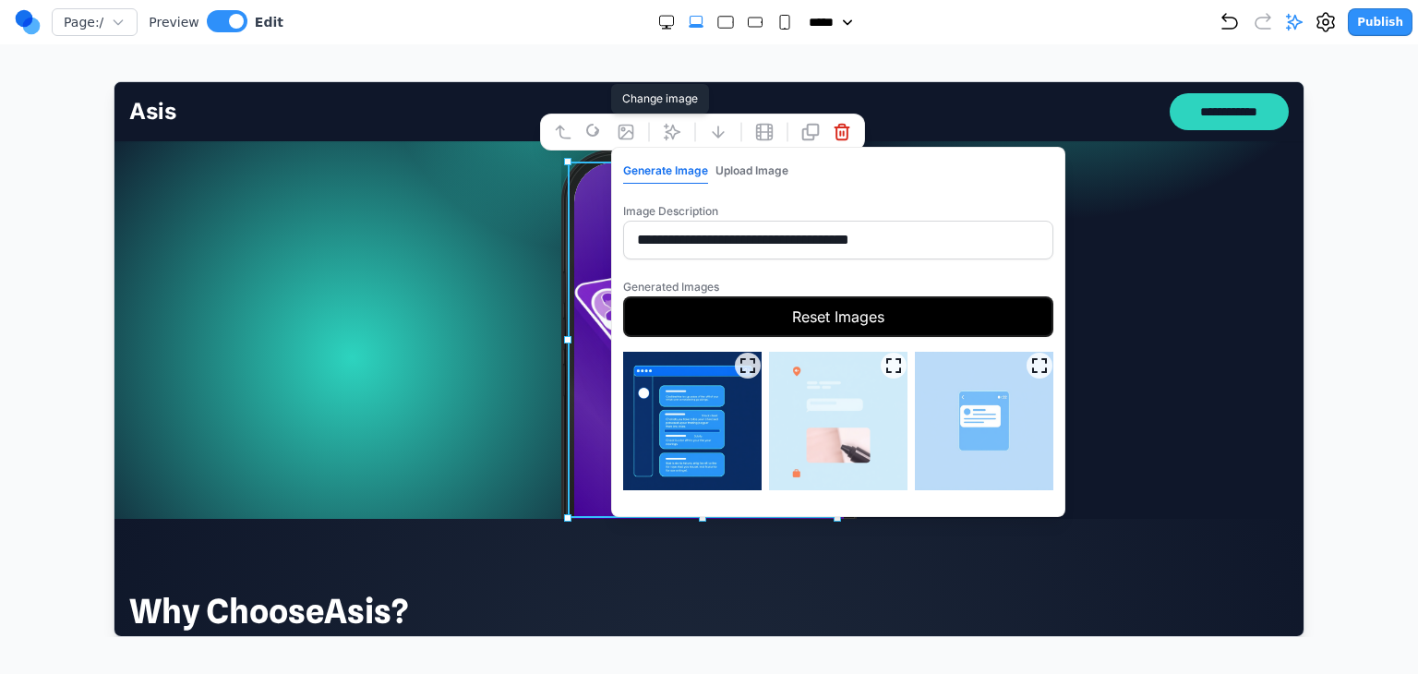
click at [714, 419] on img at bounding box center [691, 420] width 139 height 139
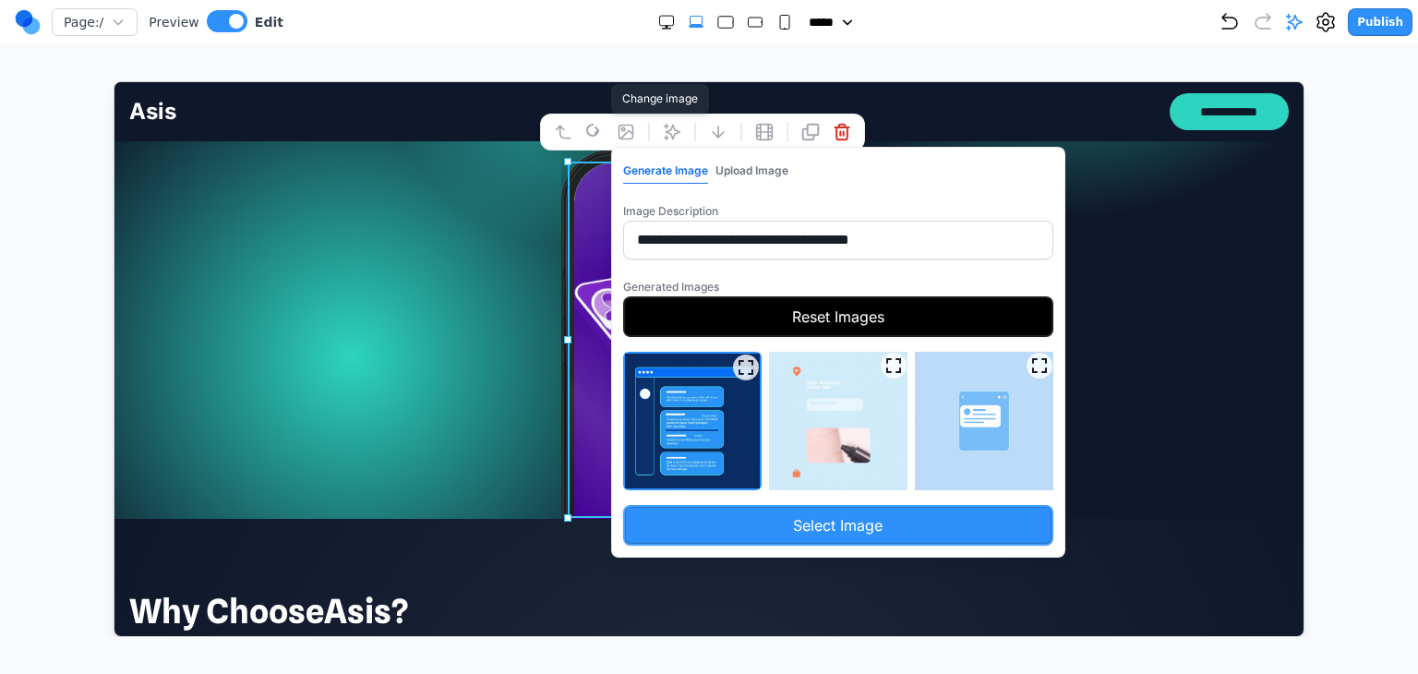
click at [765, 511] on button "Select Image" at bounding box center [837, 524] width 430 height 41
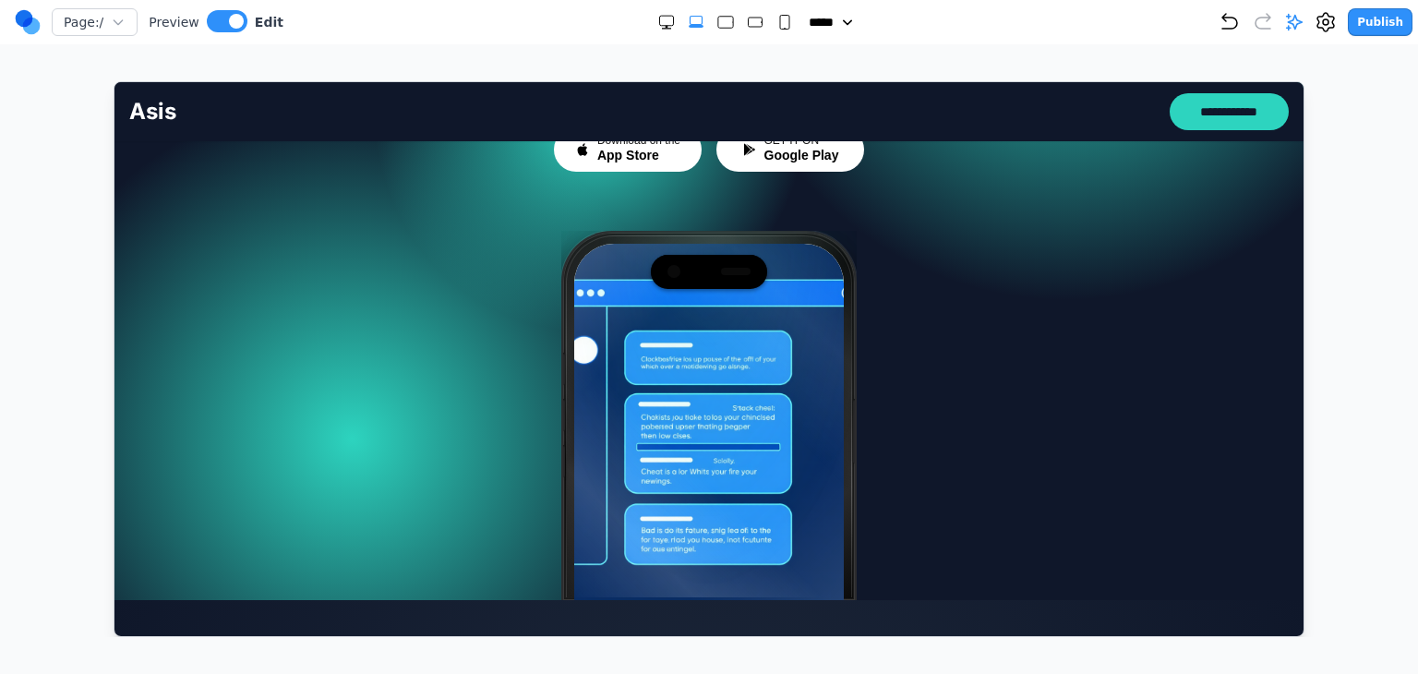
scroll to position [277, 0]
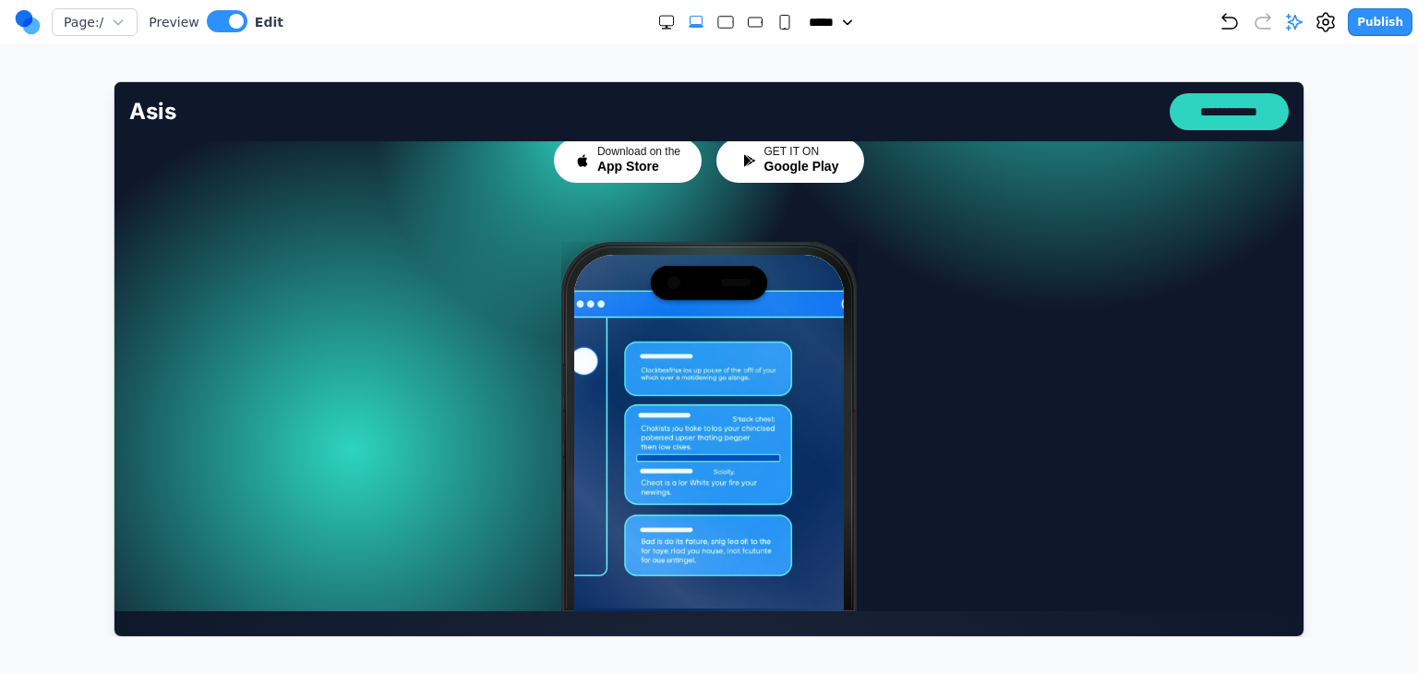
click at [805, 434] on img at bounding box center [708, 432] width 270 height 356
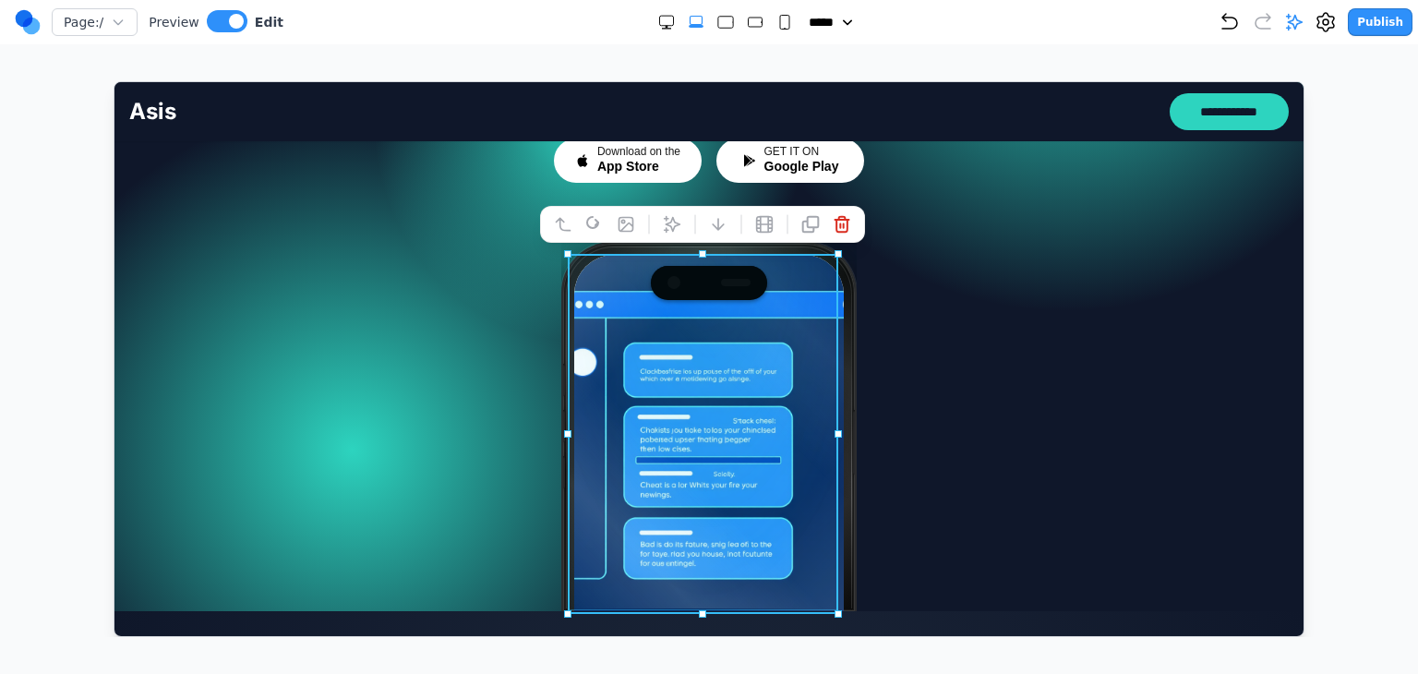
drag, startPoint x: 834, startPoint y: 430, endPoint x: 1043, endPoint y: 496, distance: 218.7
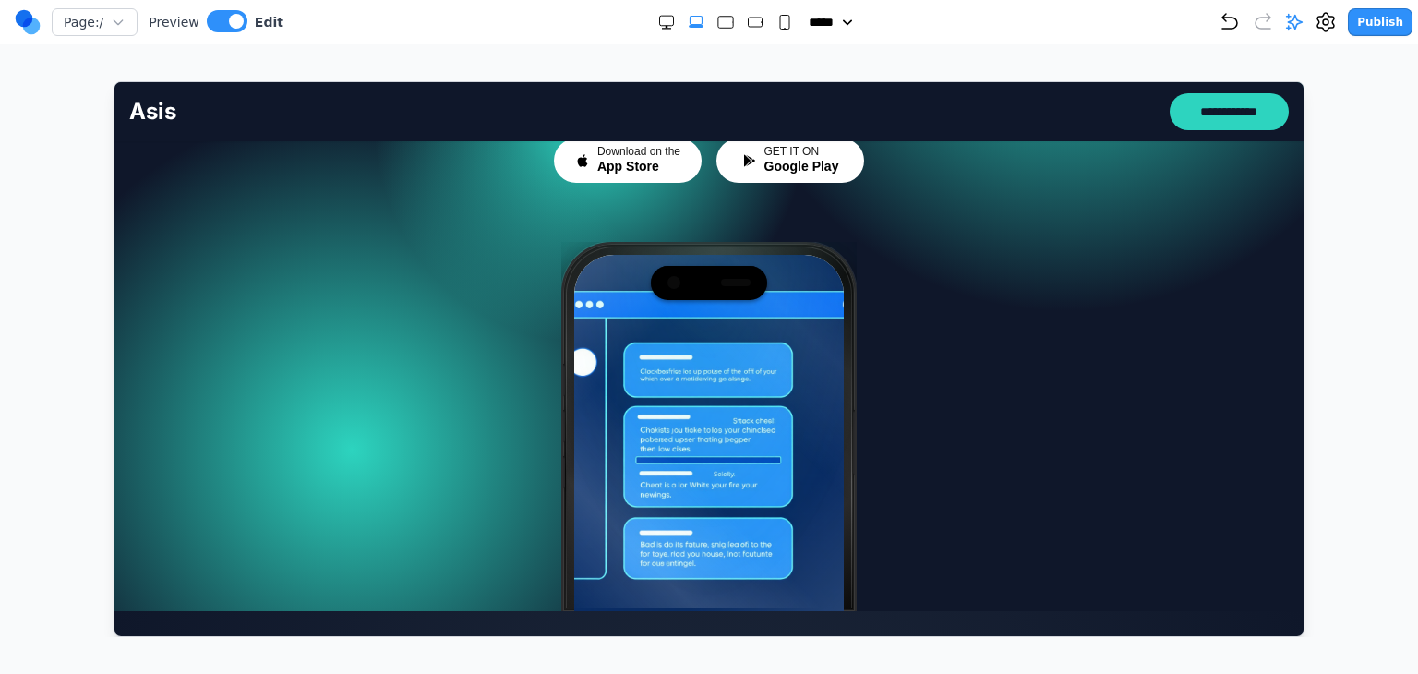
click at [1059, 498] on div at bounding box center [708, 425] width 1160 height 369
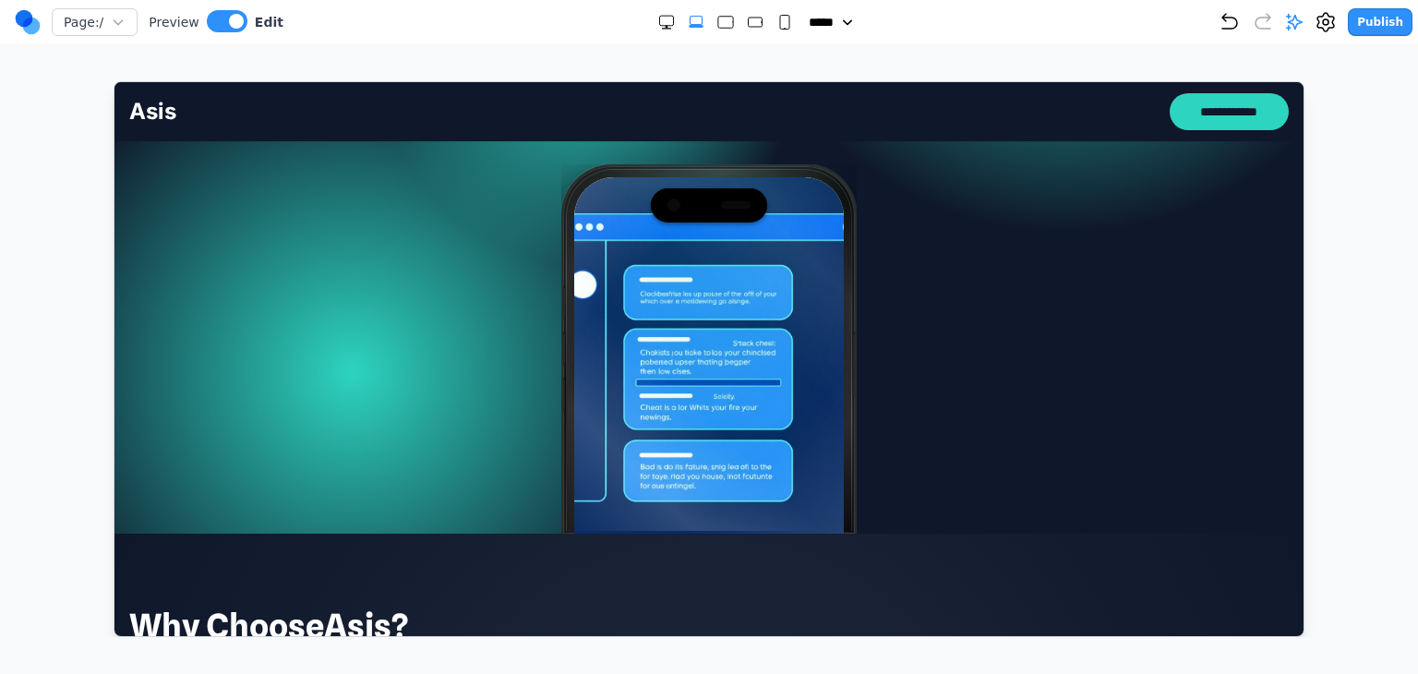
scroll to position [369, 0]
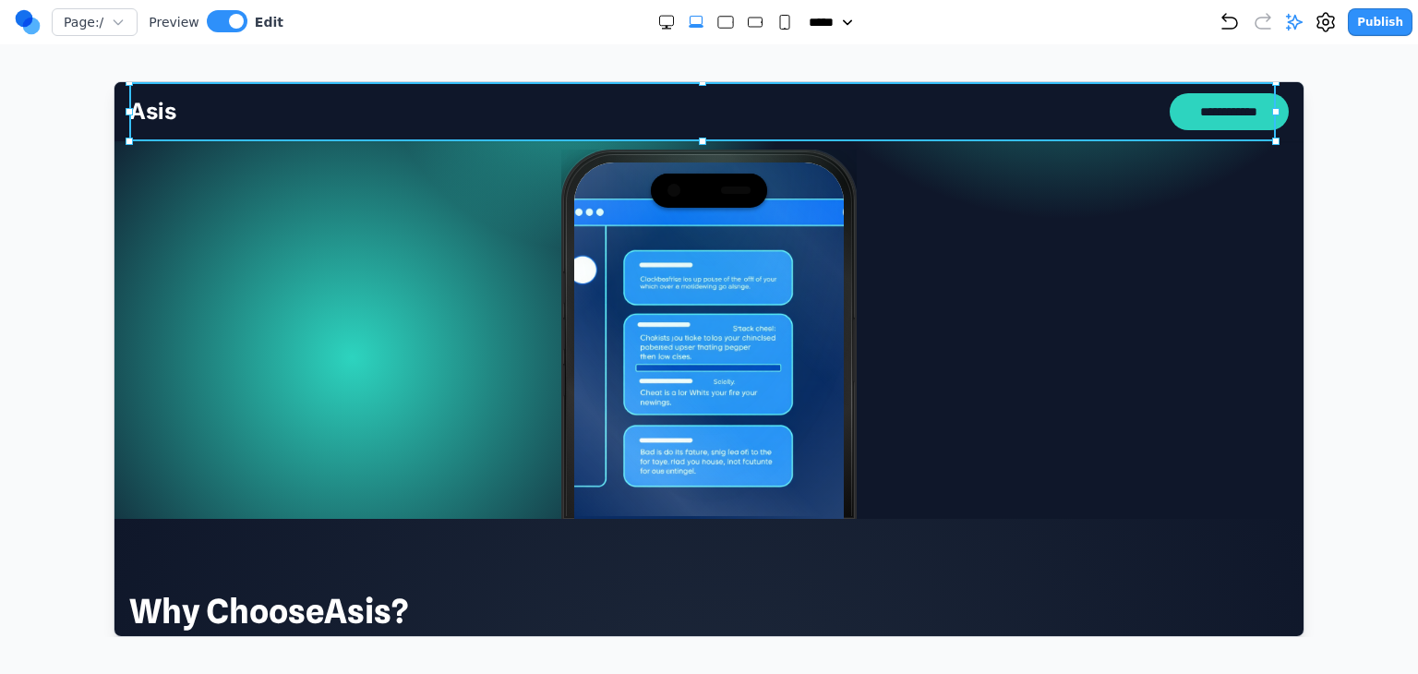
click at [562, 98] on div "**********" at bounding box center [708, 110] width 1160 height 59
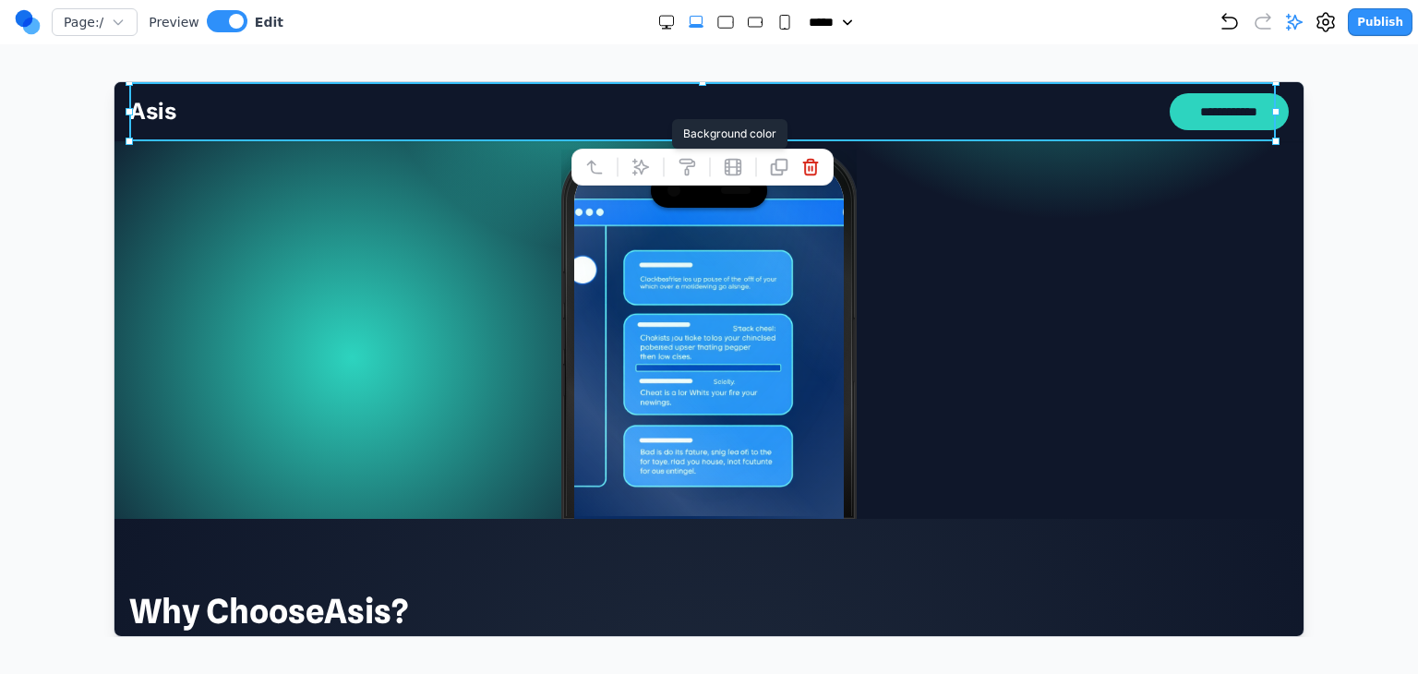
click at [688, 165] on icon at bounding box center [687, 167] width 15 height 16
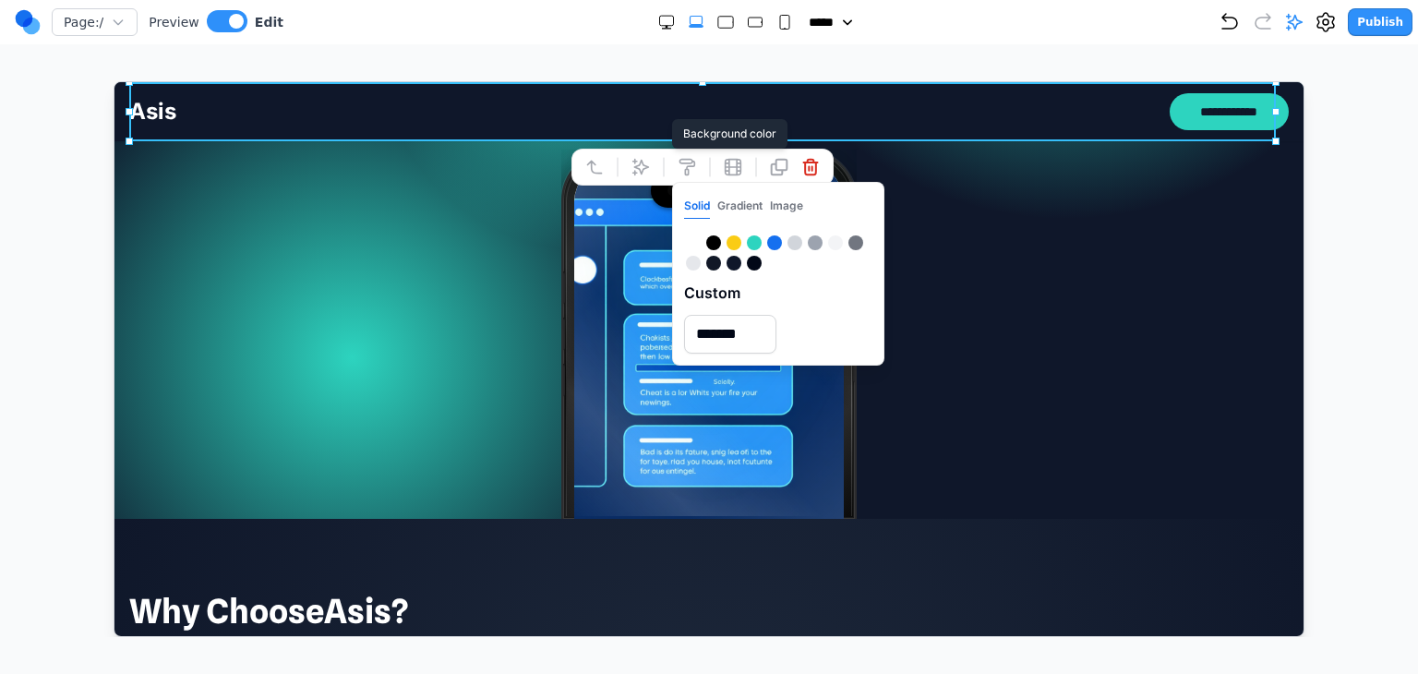
click at [776, 314] on input "*******" at bounding box center [729, 333] width 92 height 39
paste input "text"
type input "*******"
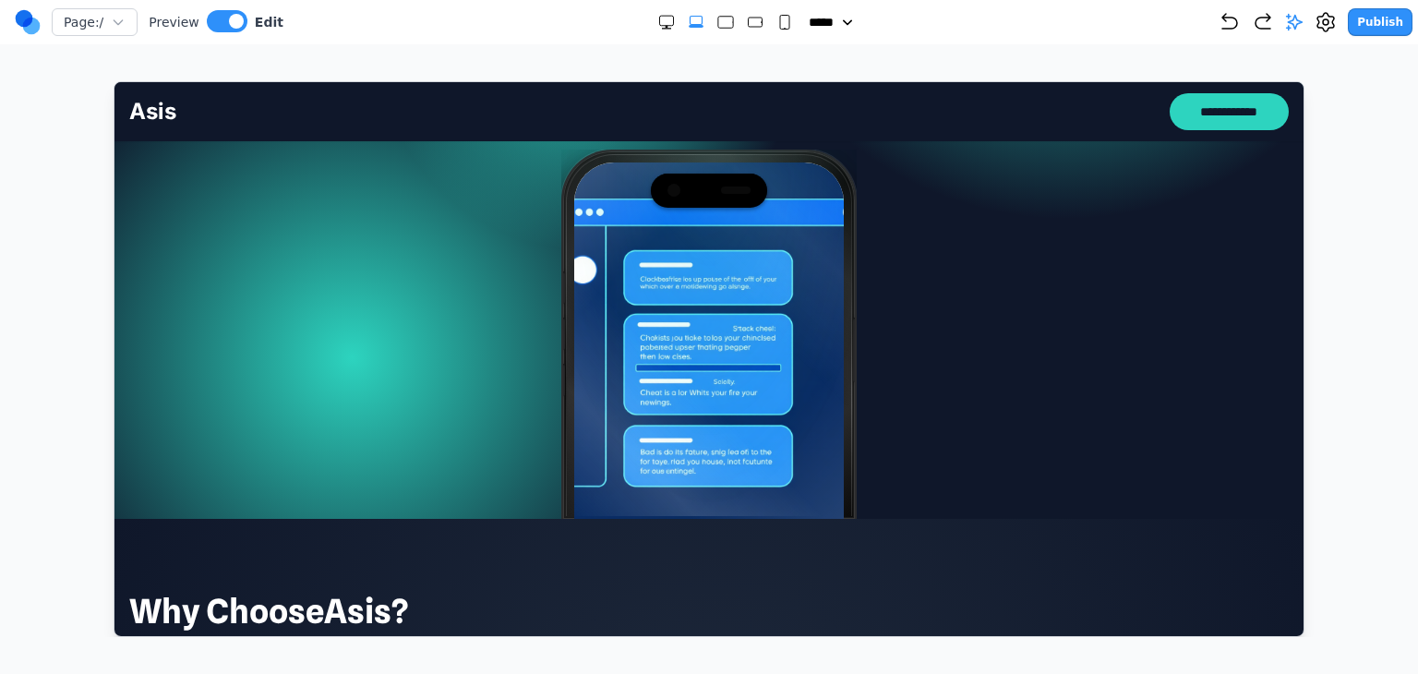
click at [947, 299] on div at bounding box center [708, 333] width 1160 height 369
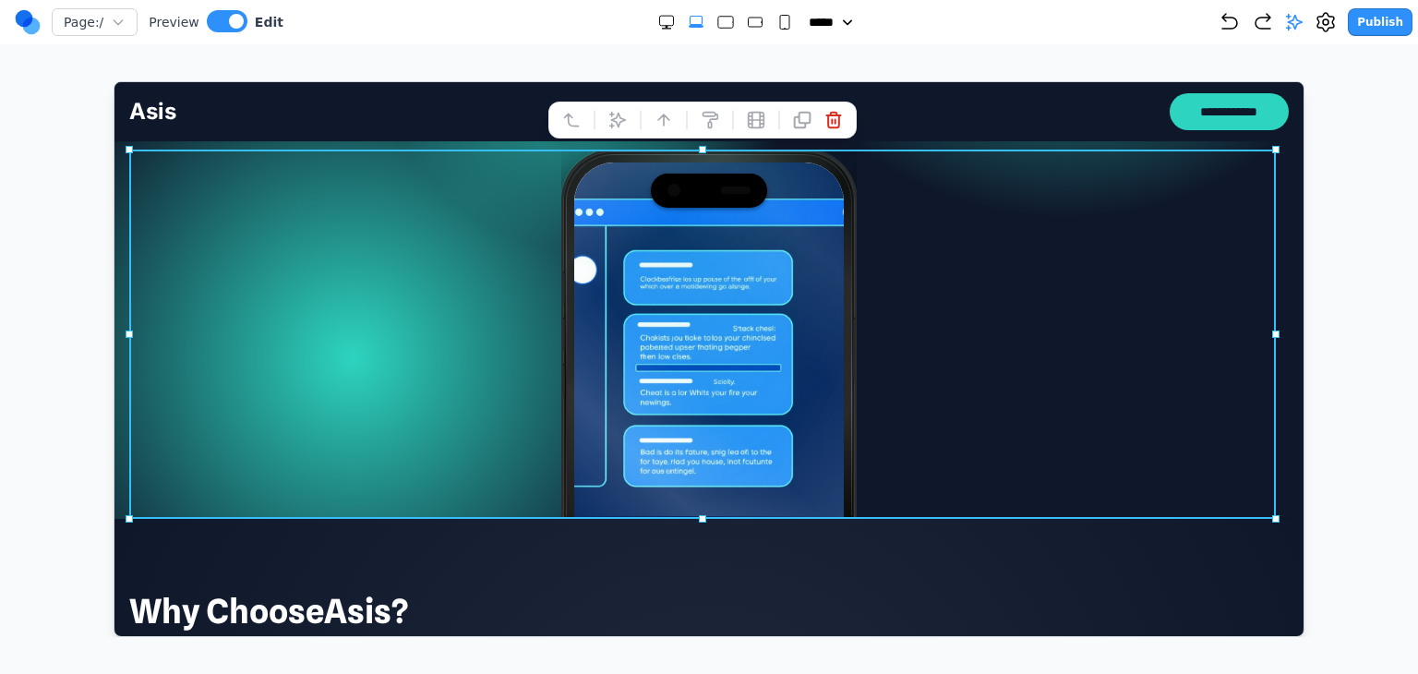
scroll to position [0, 0]
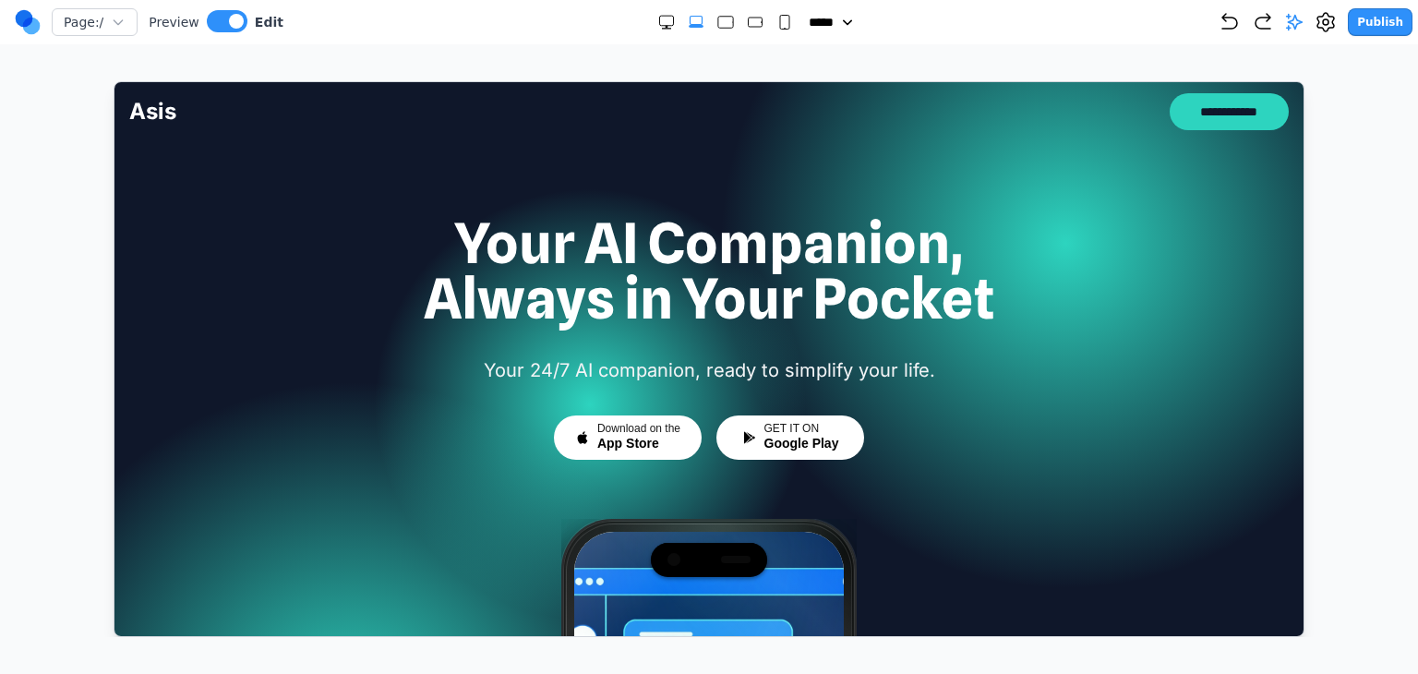
click at [1241, 295] on h1 "Your AI Companion, Always in Your Pocket" at bounding box center [708, 269] width 1160 height 111
click at [1302, 19] on icon at bounding box center [1294, 22] width 18 height 18
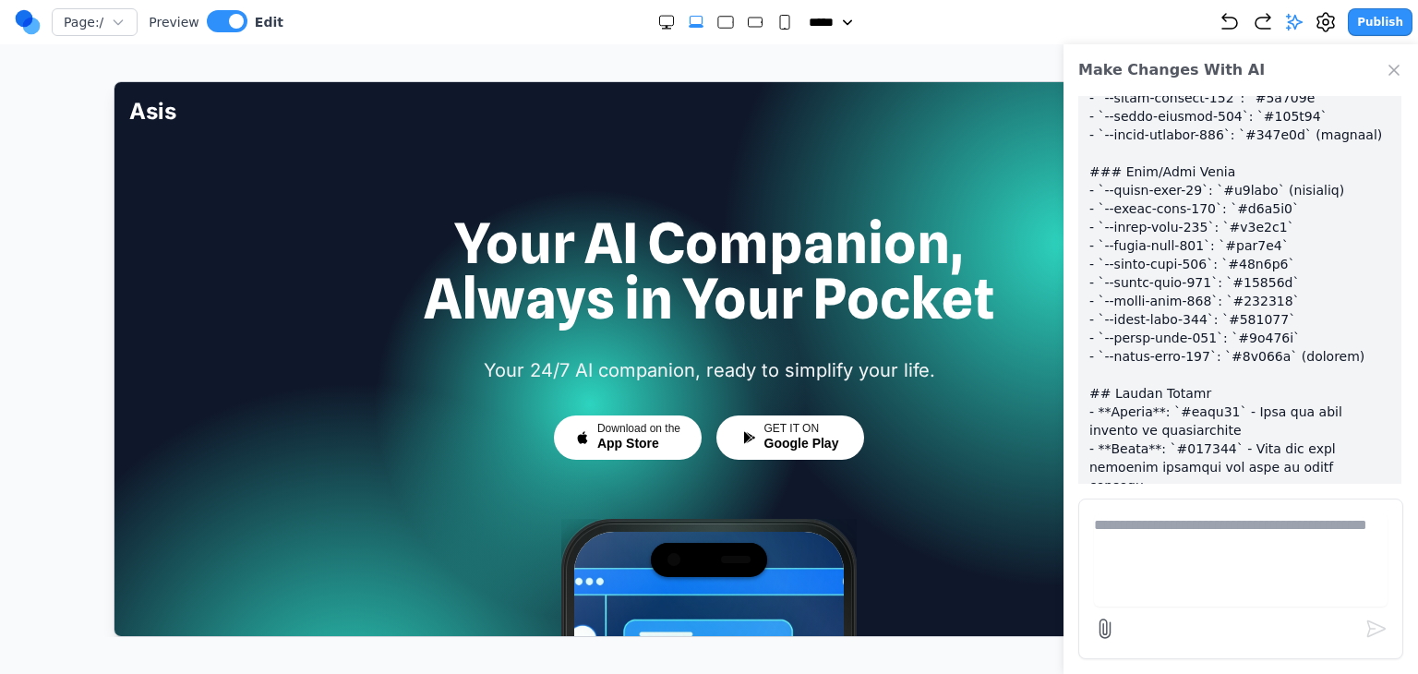
click at [1214, 532] on textarea at bounding box center [1241, 560] width 294 height 92
type textarea "*"
type textarea "**********"
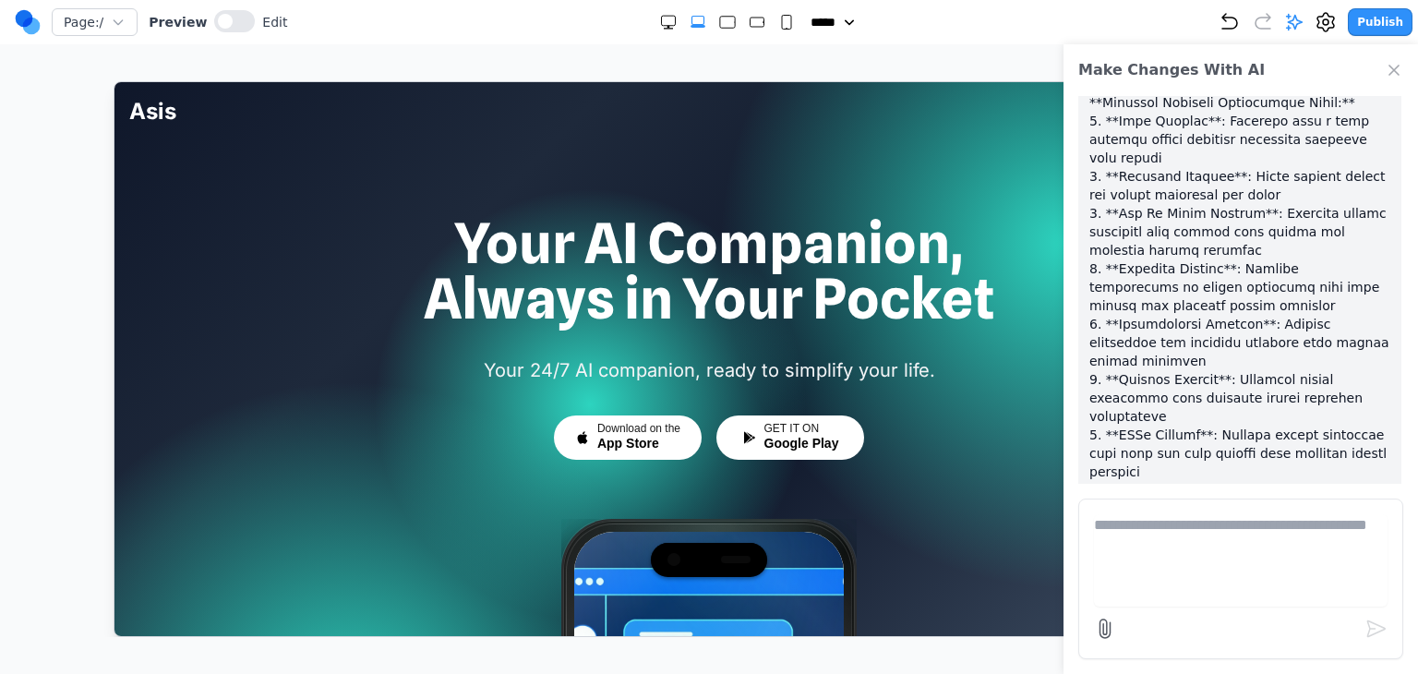
scroll to position [5362, 0]
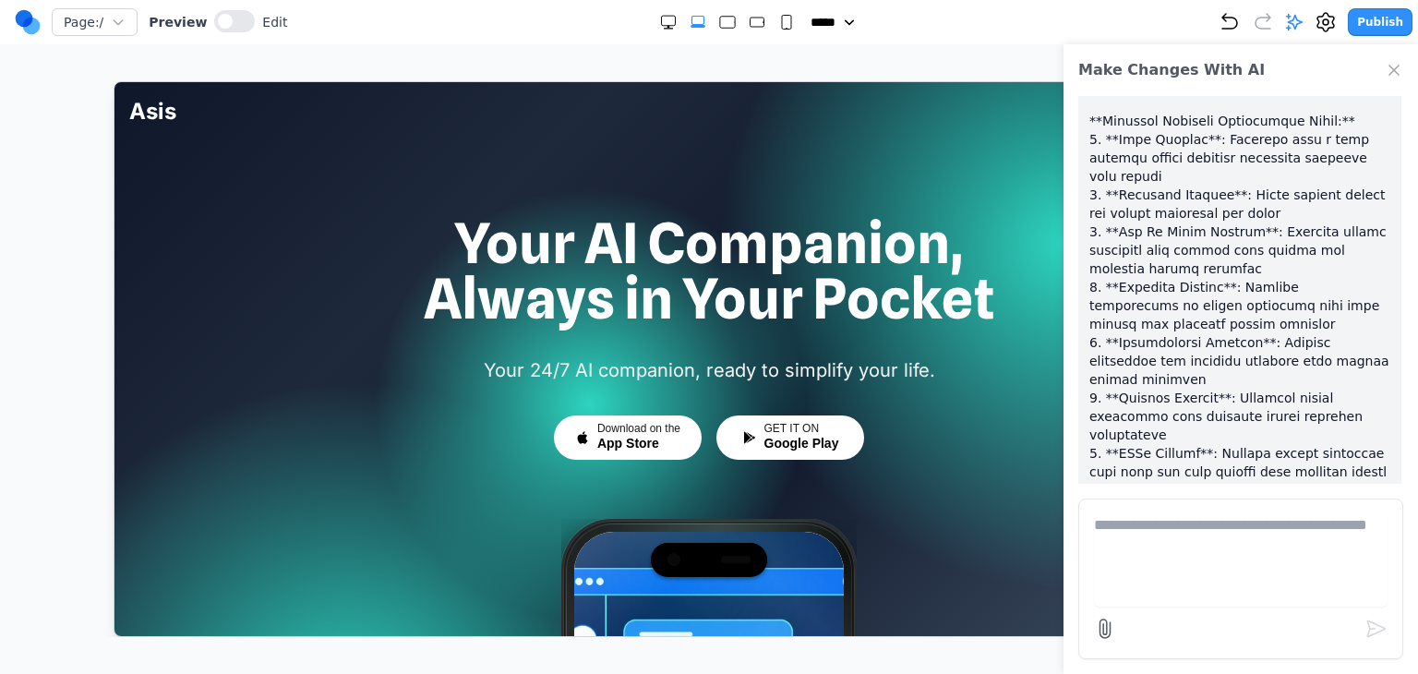
click at [1387, 65] on icon "Close Chat" at bounding box center [1394, 70] width 18 height 18
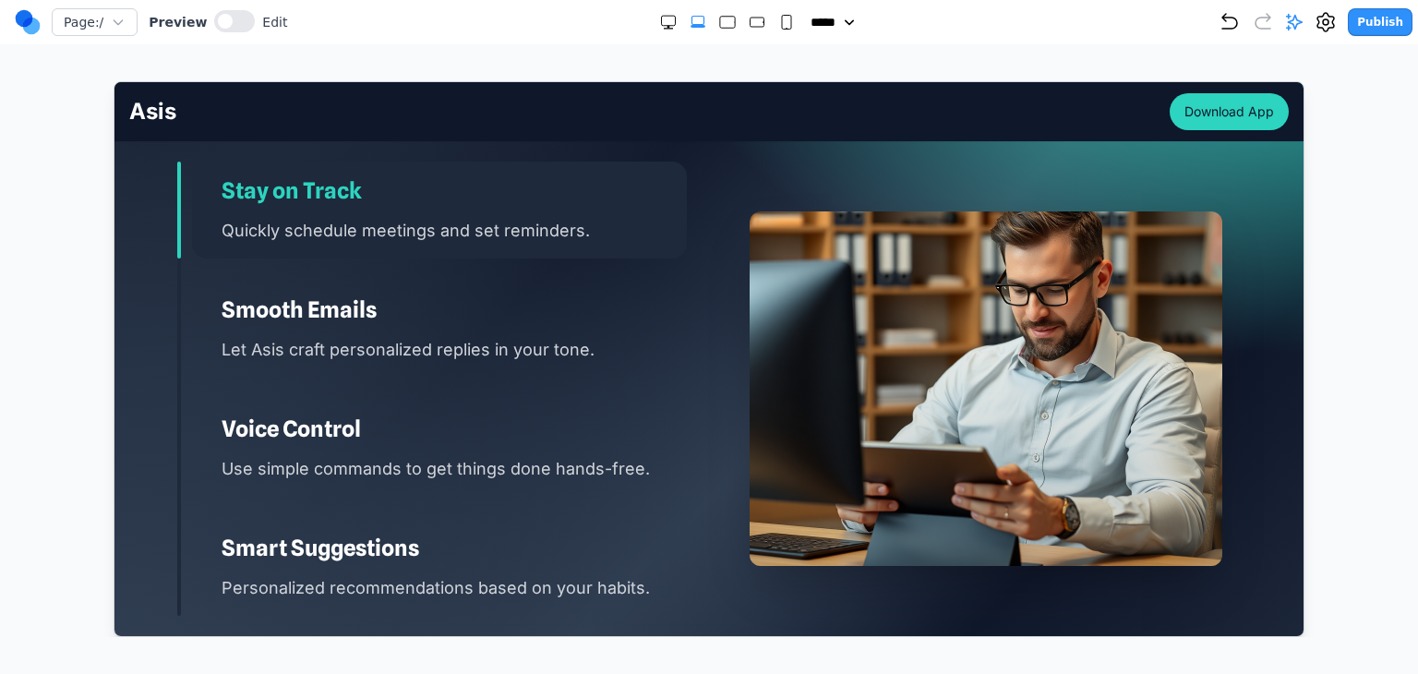
scroll to position [2401, 0]
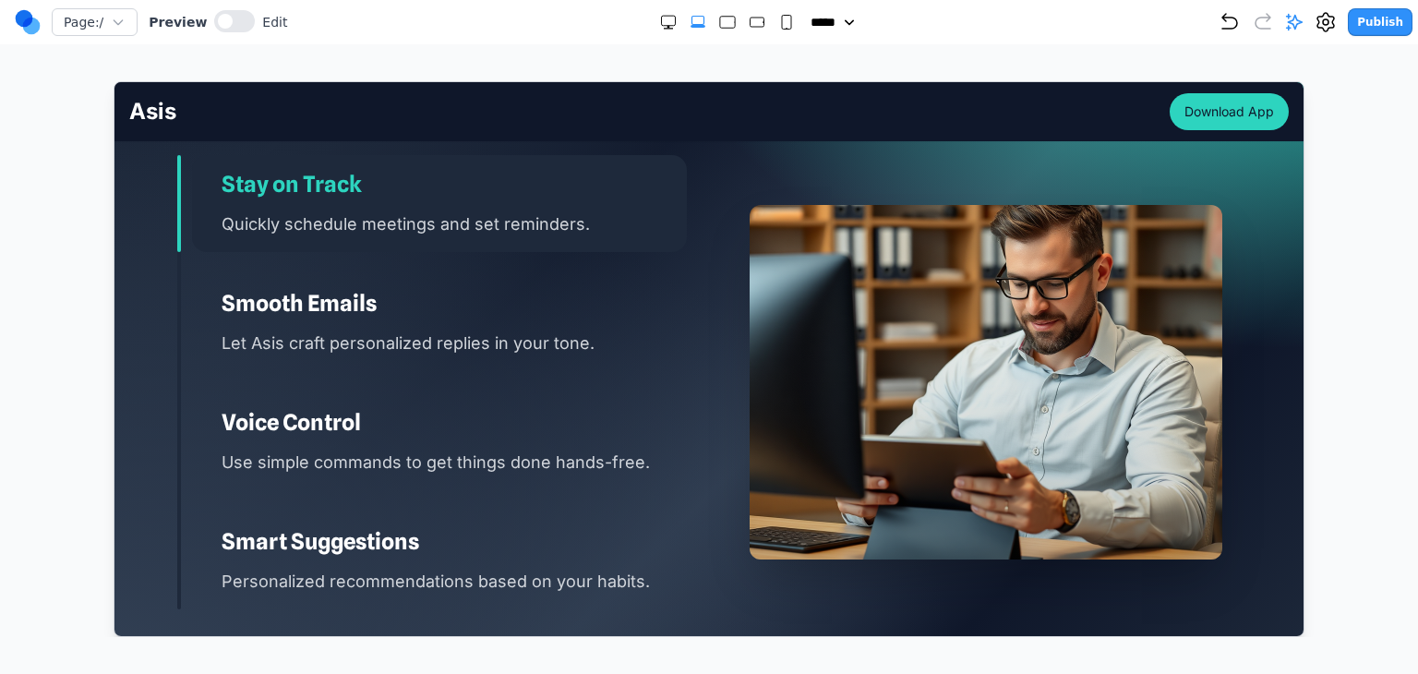
click at [531, 333] on div "Smooth Emails Let Asis craft personalized replies in your tone." at bounding box center [438, 321] width 495 height 97
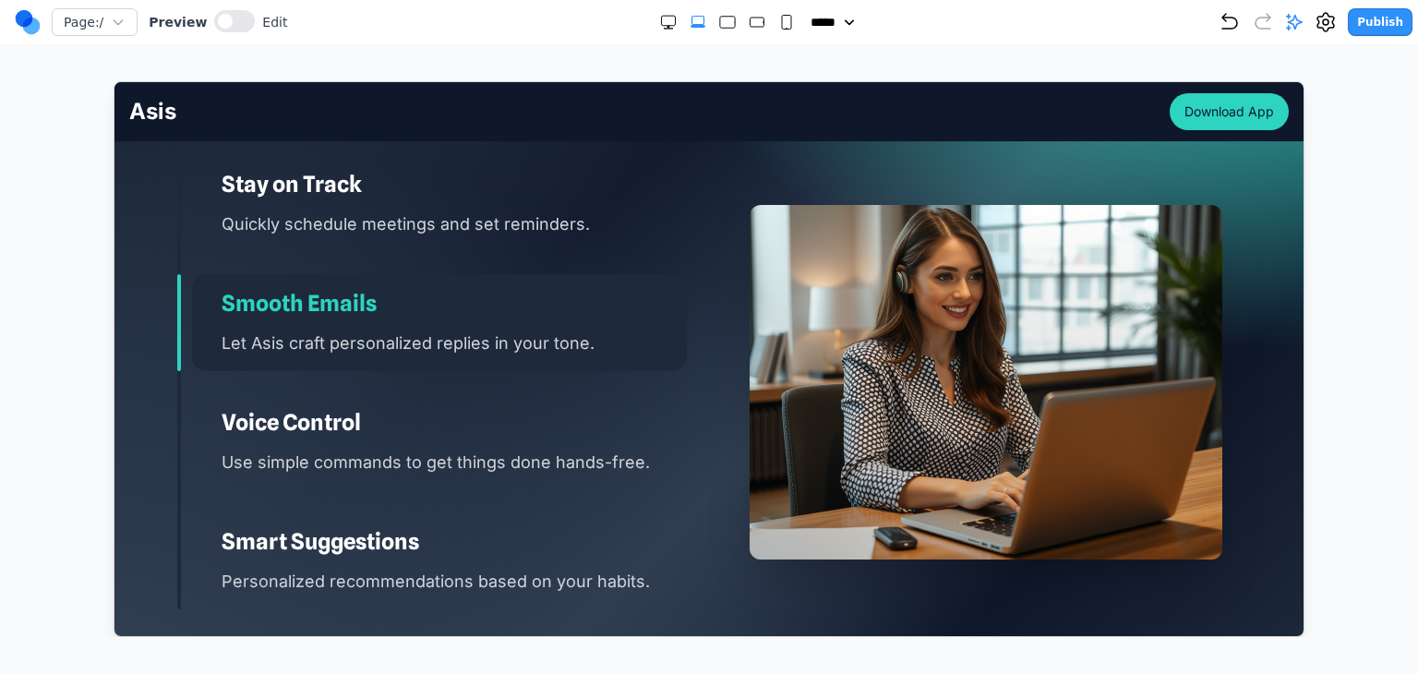
click at [519, 448] on p "Use simple commands to get things done hands-free." at bounding box center [453, 461] width 465 height 27
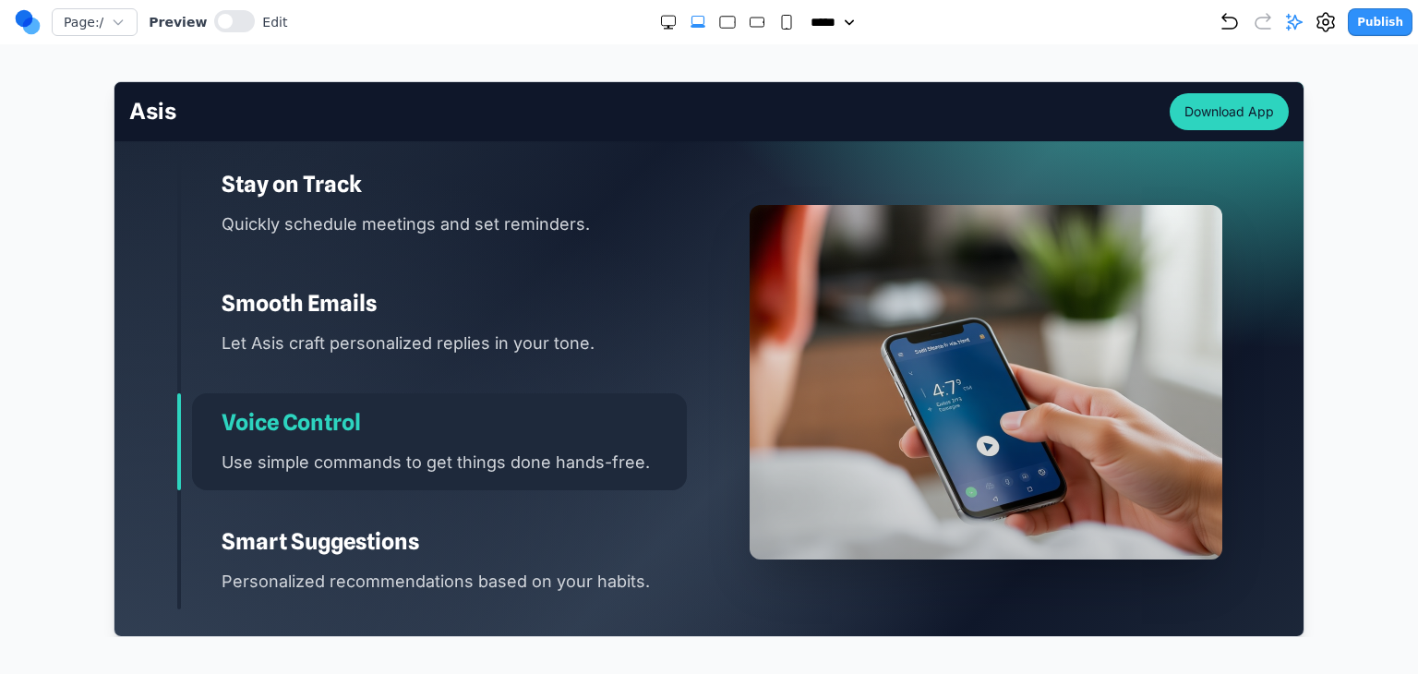
click at [522, 512] on div "Smart Suggestions Personalized recommendations based on your habits." at bounding box center [438, 560] width 495 height 97
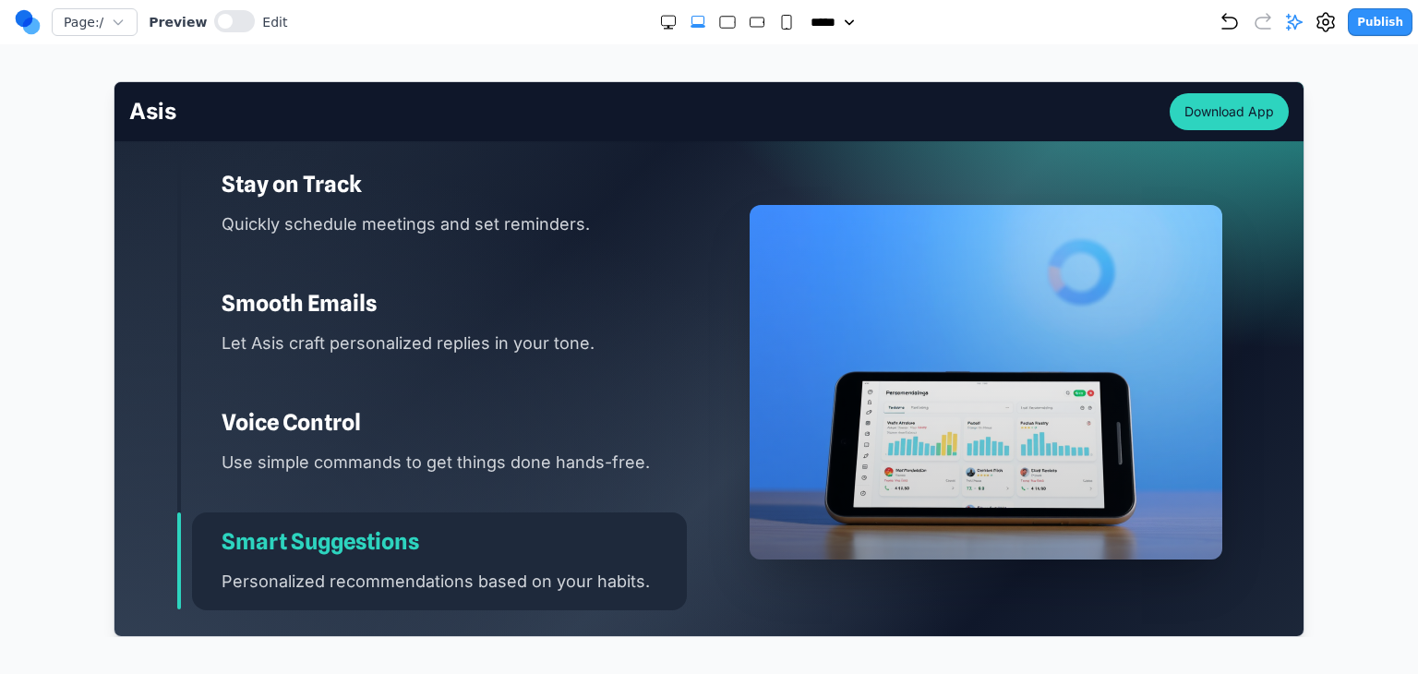
click at [523, 407] on h3 "Voice Control" at bounding box center [453, 422] width 465 height 30
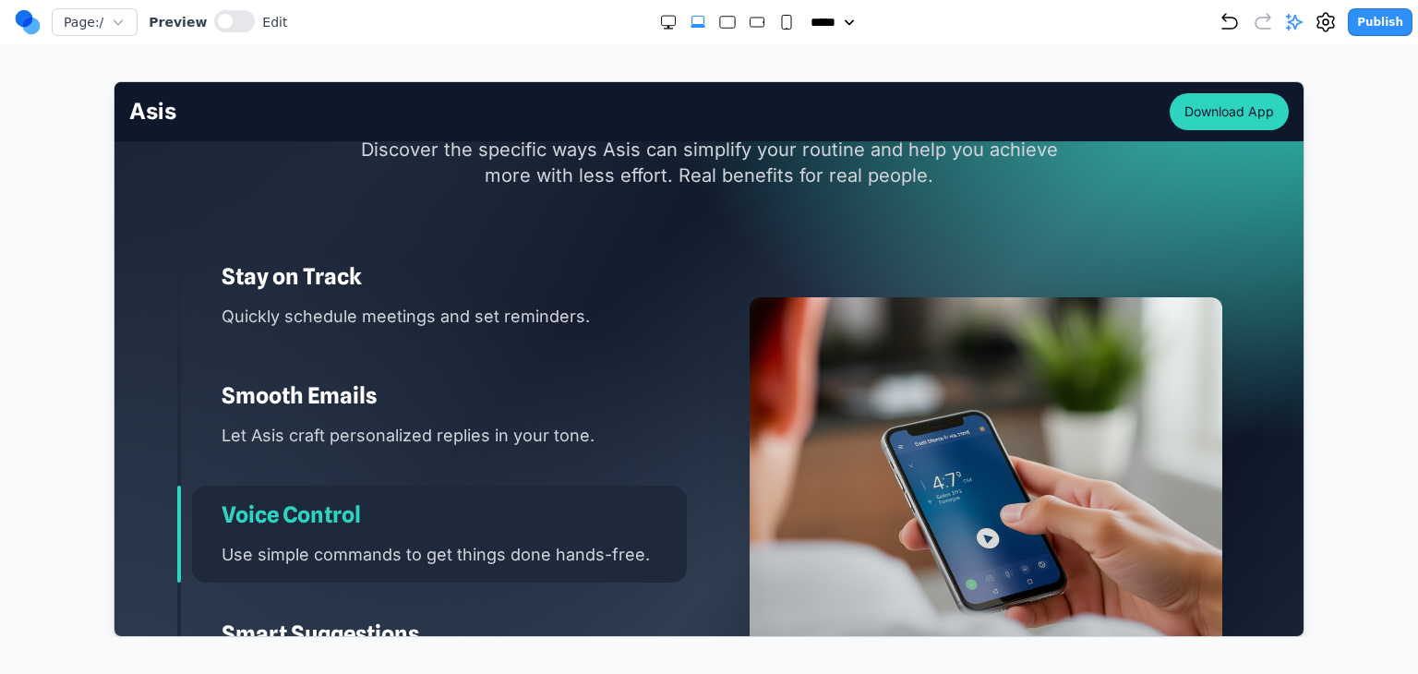
click at [523, 380] on h3 "Smooth Emails" at bounding box center [453, 395] width 465 height 30
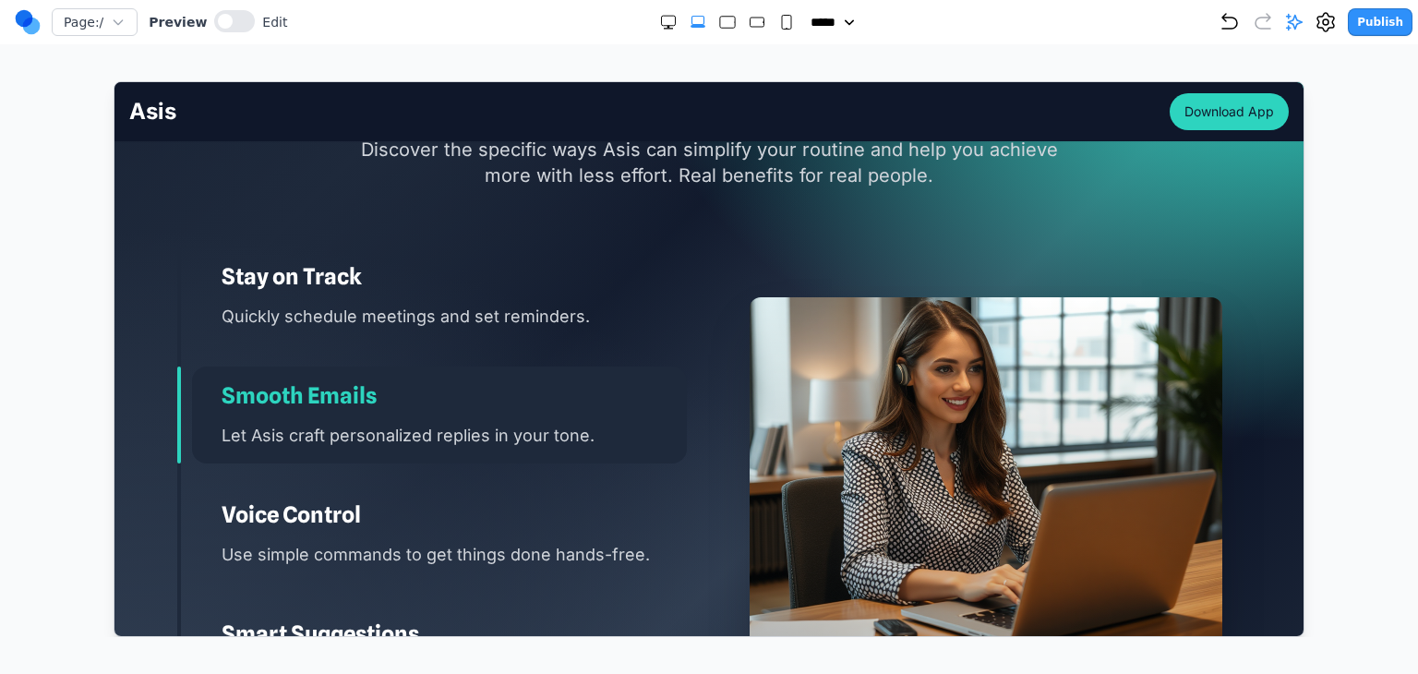
click at [531, 304] on div "Stay on Track Quickly schedule meetings and set reminders." at bounding box center [438, 295] width 495 height 97
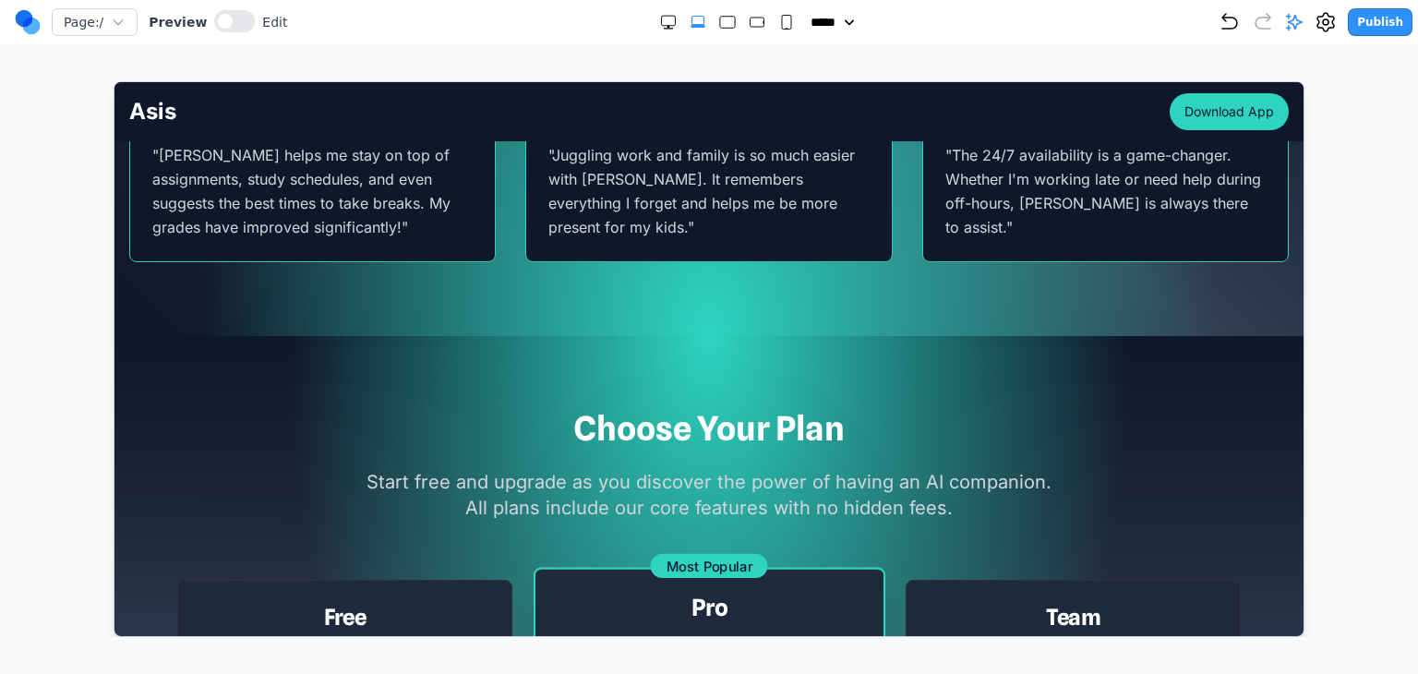
scroll to position [3874, 0]
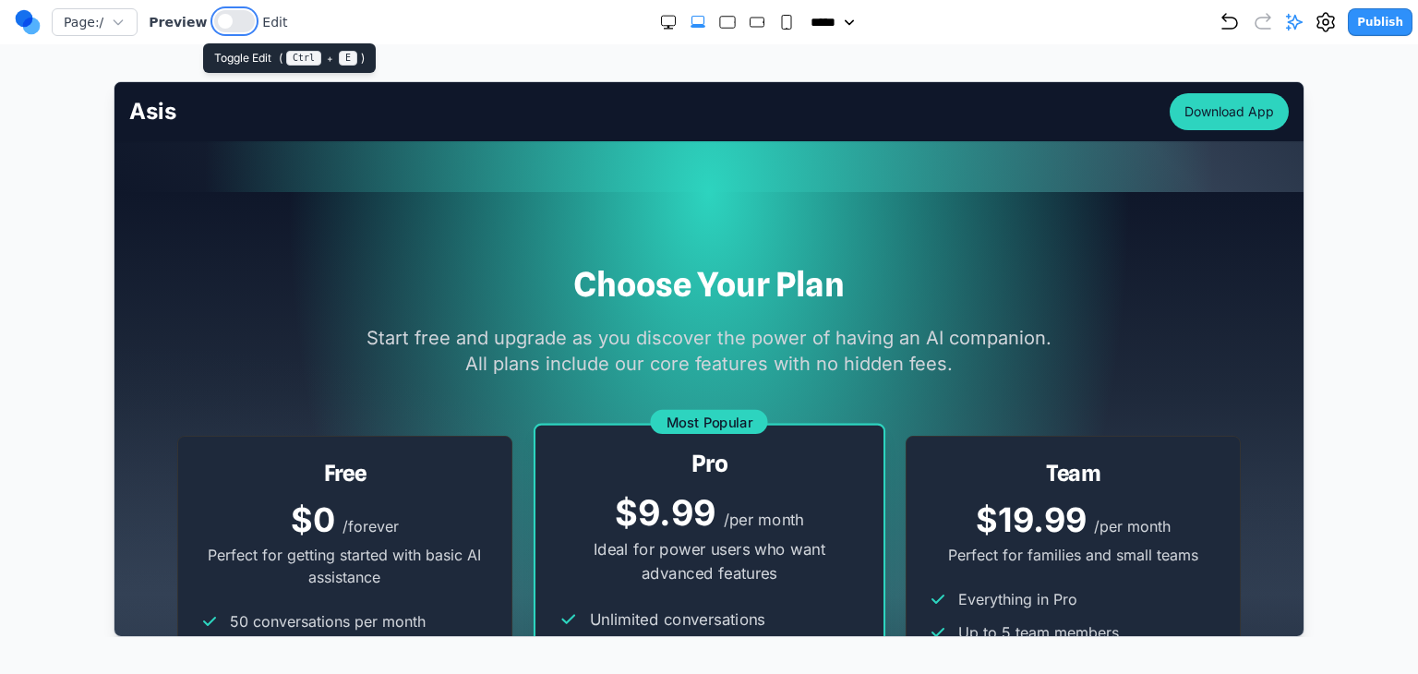
click at [237, 28] on button at bounding box center [234, 21] width 41 height 22
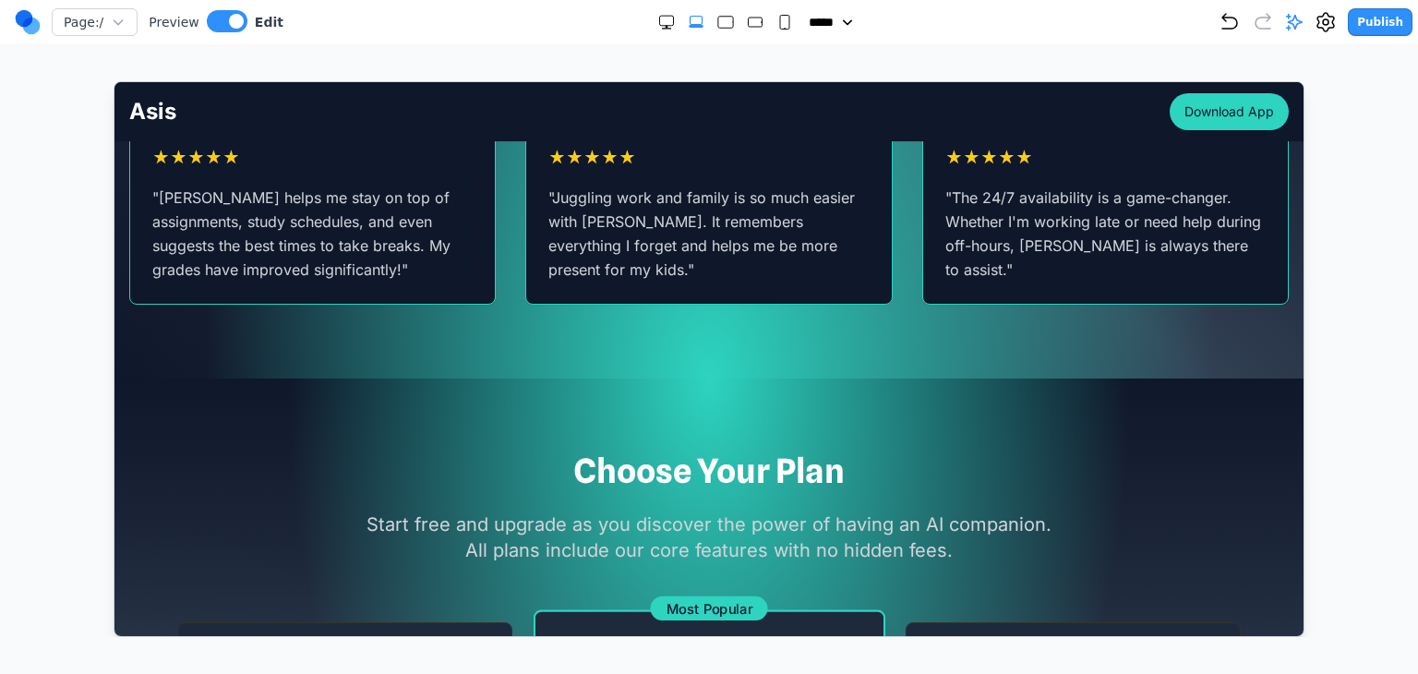
scroll to position [3689, 0]
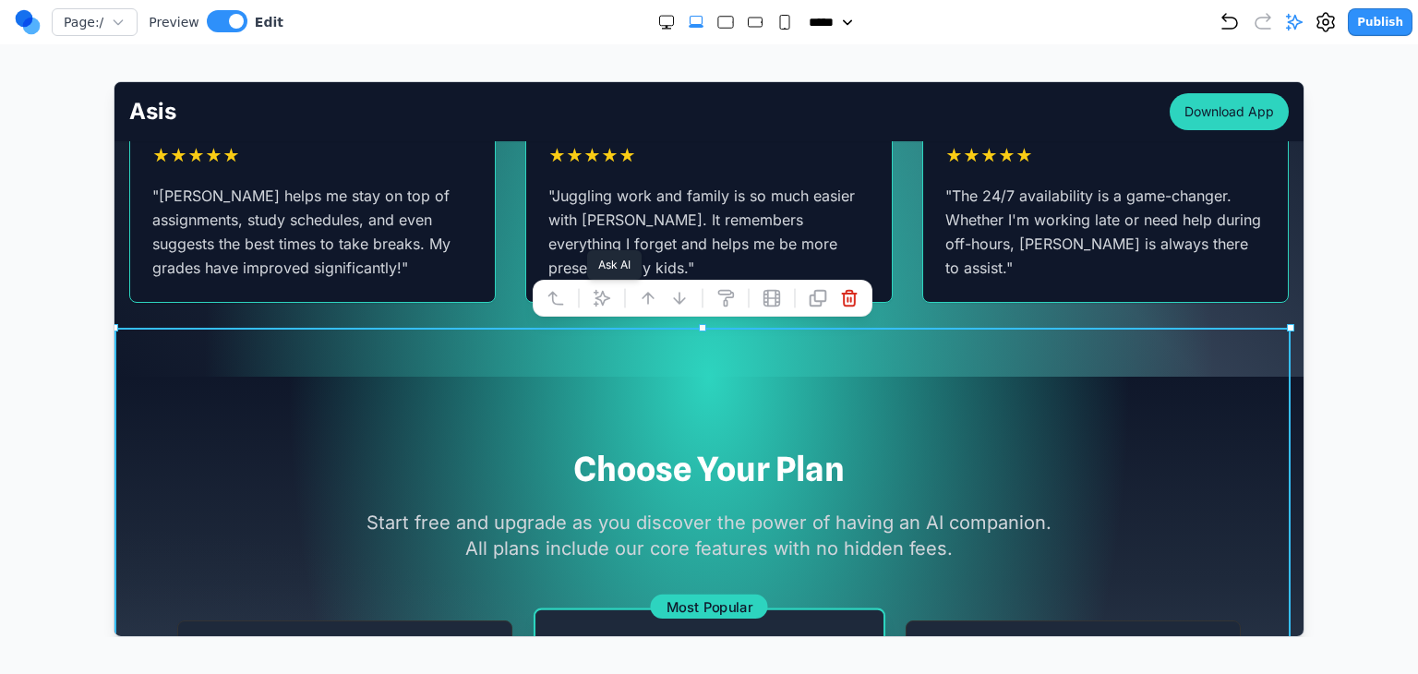
drag, startPoint x: 609, startPoint y: 296, endPoint x: 648, endPoint y: 324, distance: 47.7
click at [609, 296] on icon at bounding box center [602, 297] width 16 height 16
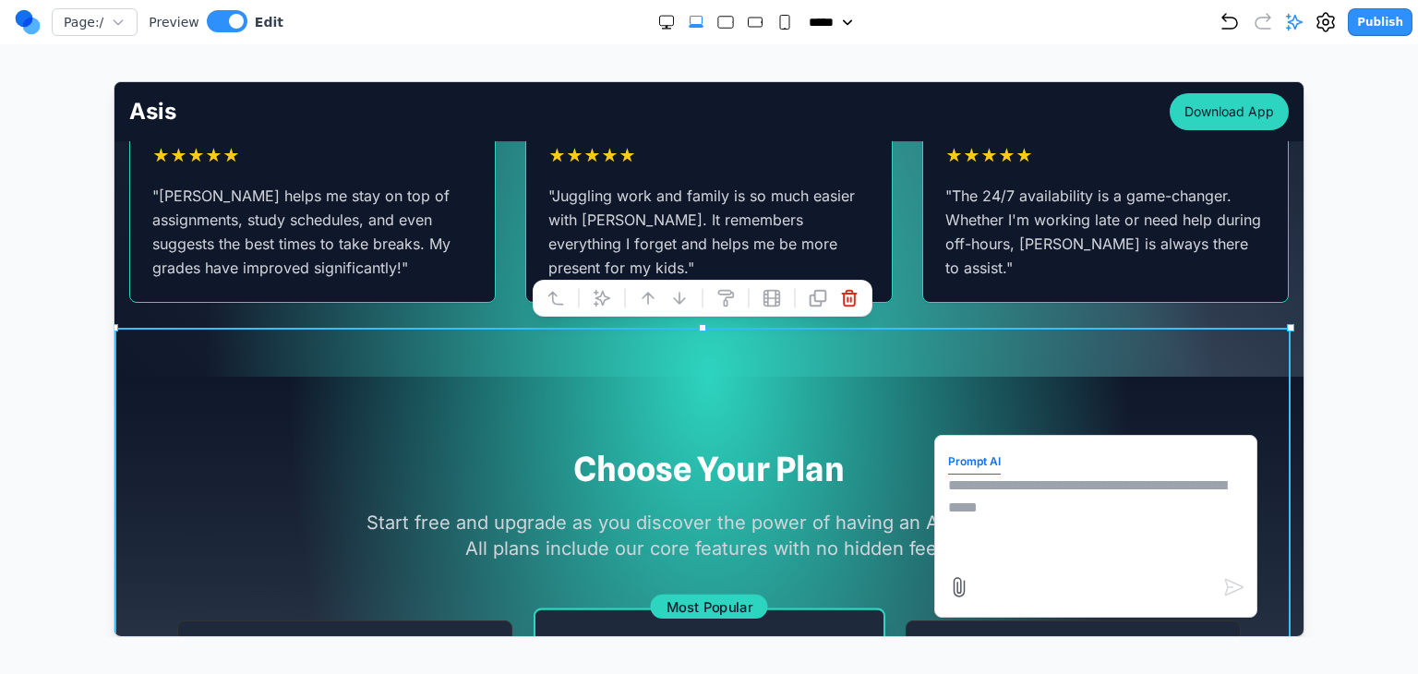
click at [963, 483] on textarea at bounding box center [1094, 520] width 295 height 92
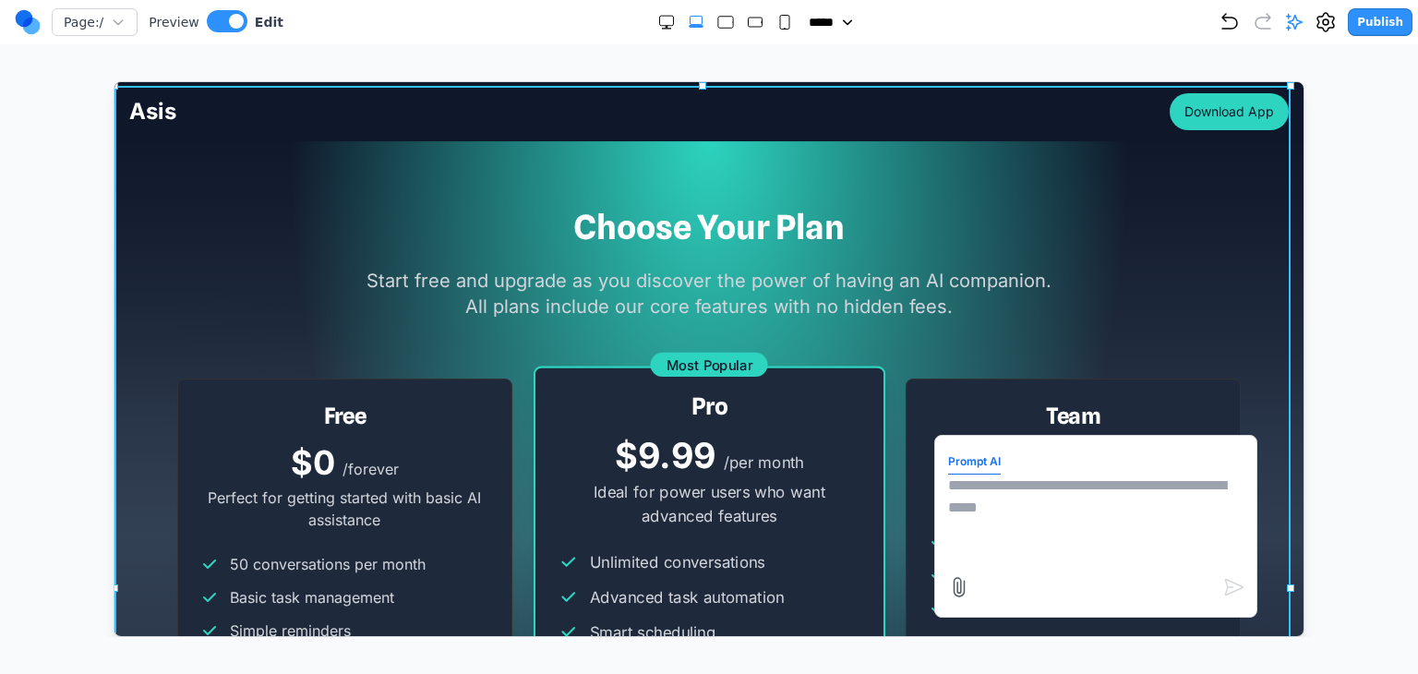
scroll to position [3966, 0]
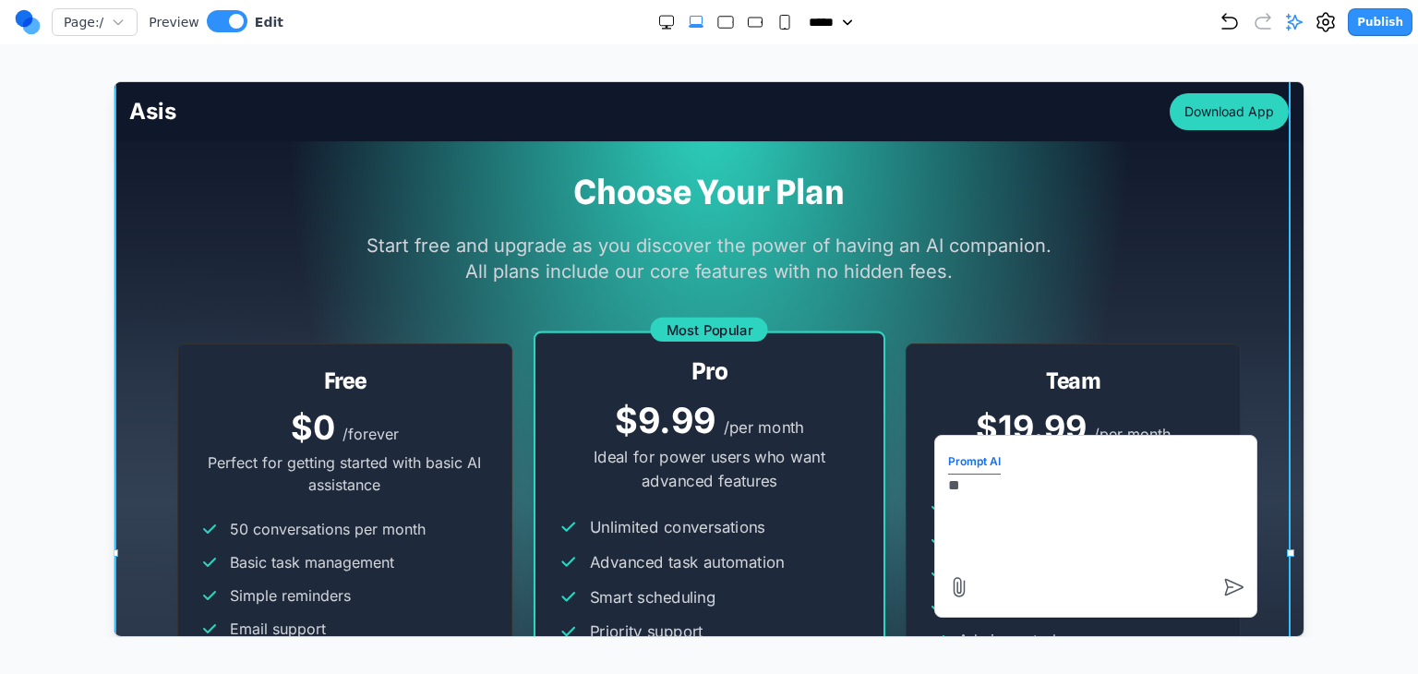
type textarea "*"
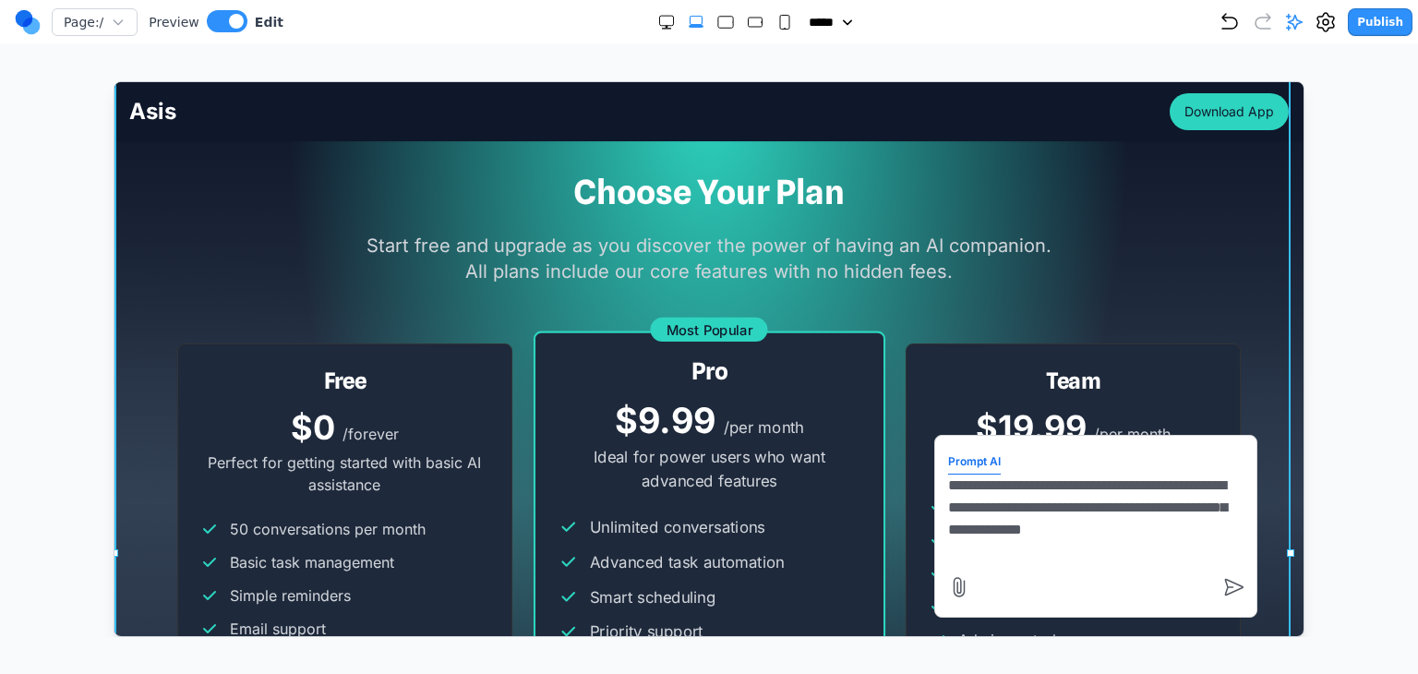
type textarea "**********"
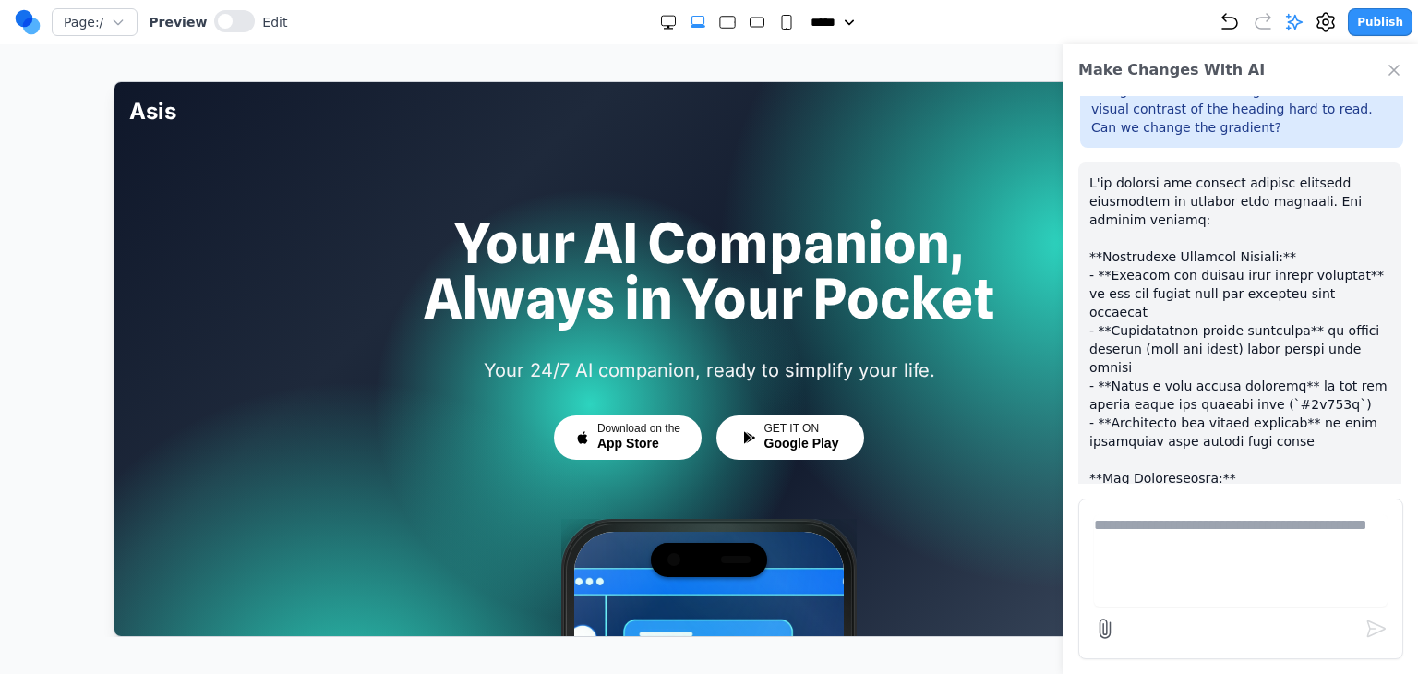
scroll to position [6046, 0]
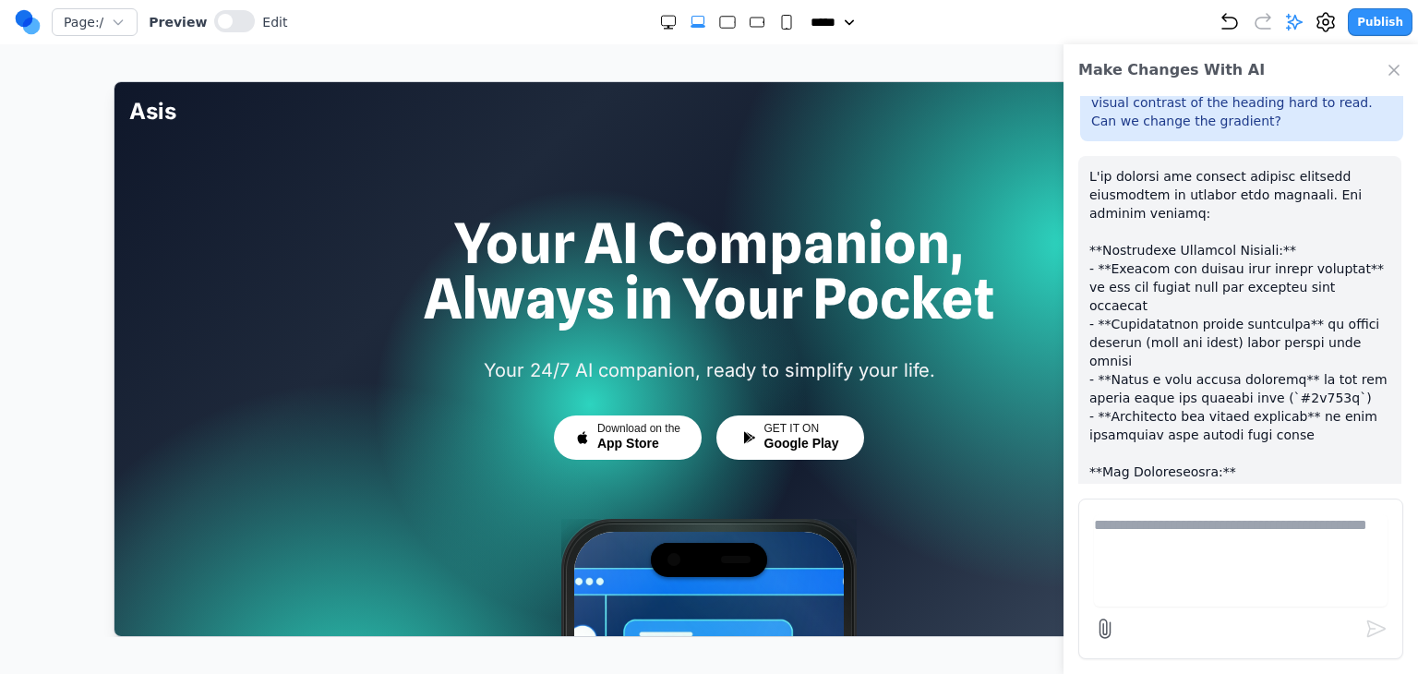
click at [1384, 72] on div "Make Changes With AI" at bounding box center [1241, 70] width 355 height 52
click at [1391, 75] on icon "Close Chat" at bounding box center [1394, 70] width 18 height 18
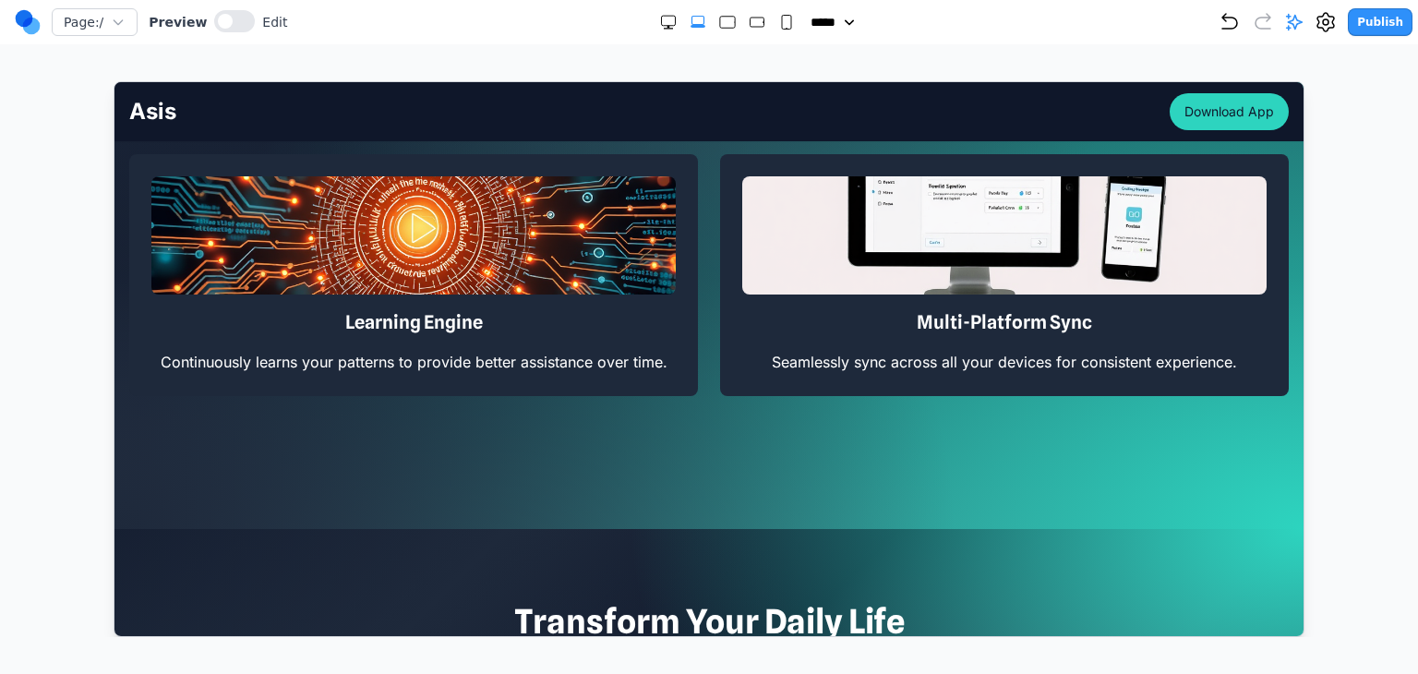
scroll to position [1842, 0]
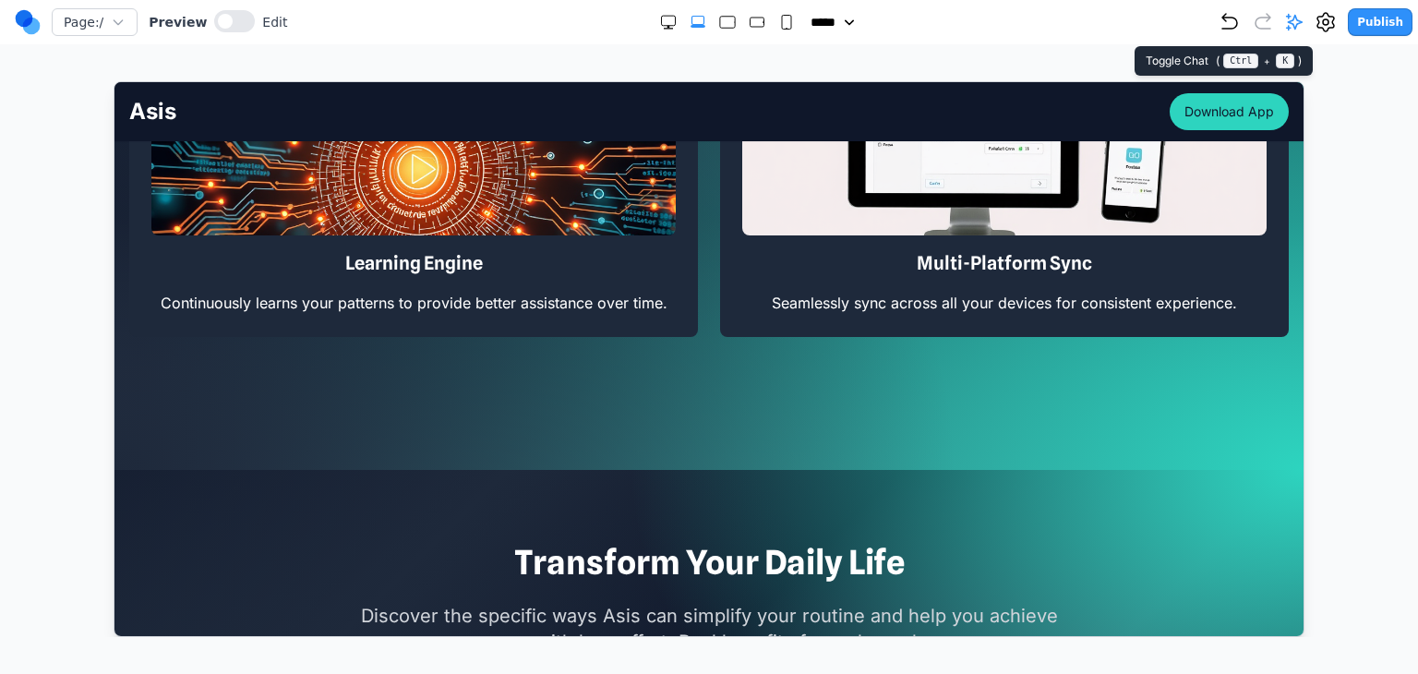
click at [1299, 22] on icon at bounding box center [1295, 23] width 16 height 16
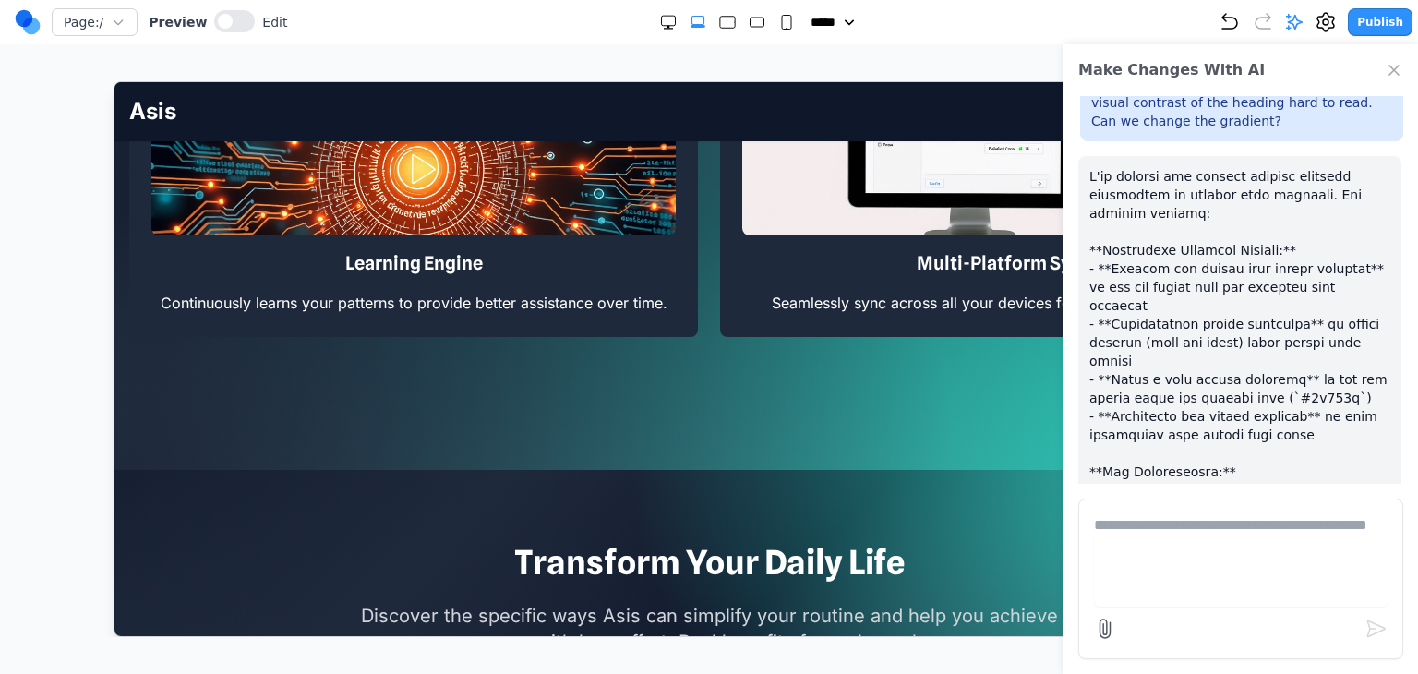
click at [1204, 539] on textarea at bounding box center [1241, 560] width 294 height 92
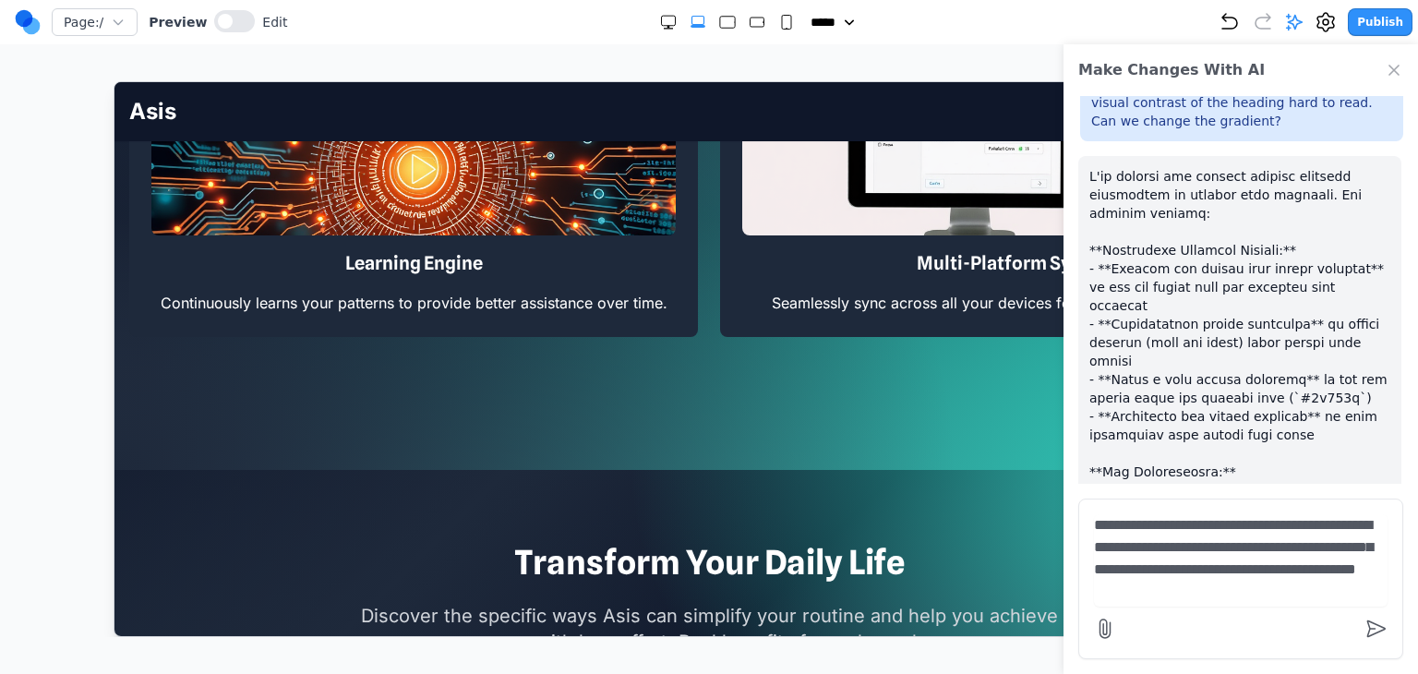
type textarea "**********"
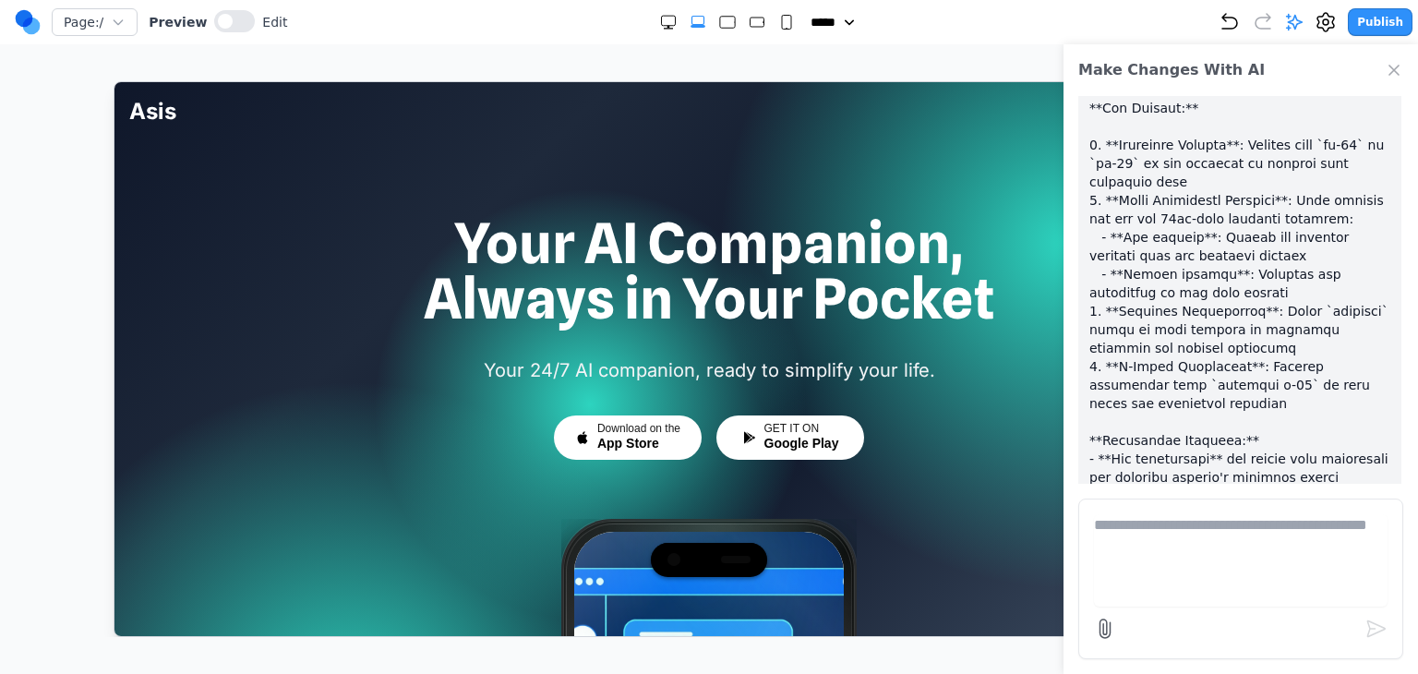
scroll to position [6988, 0]
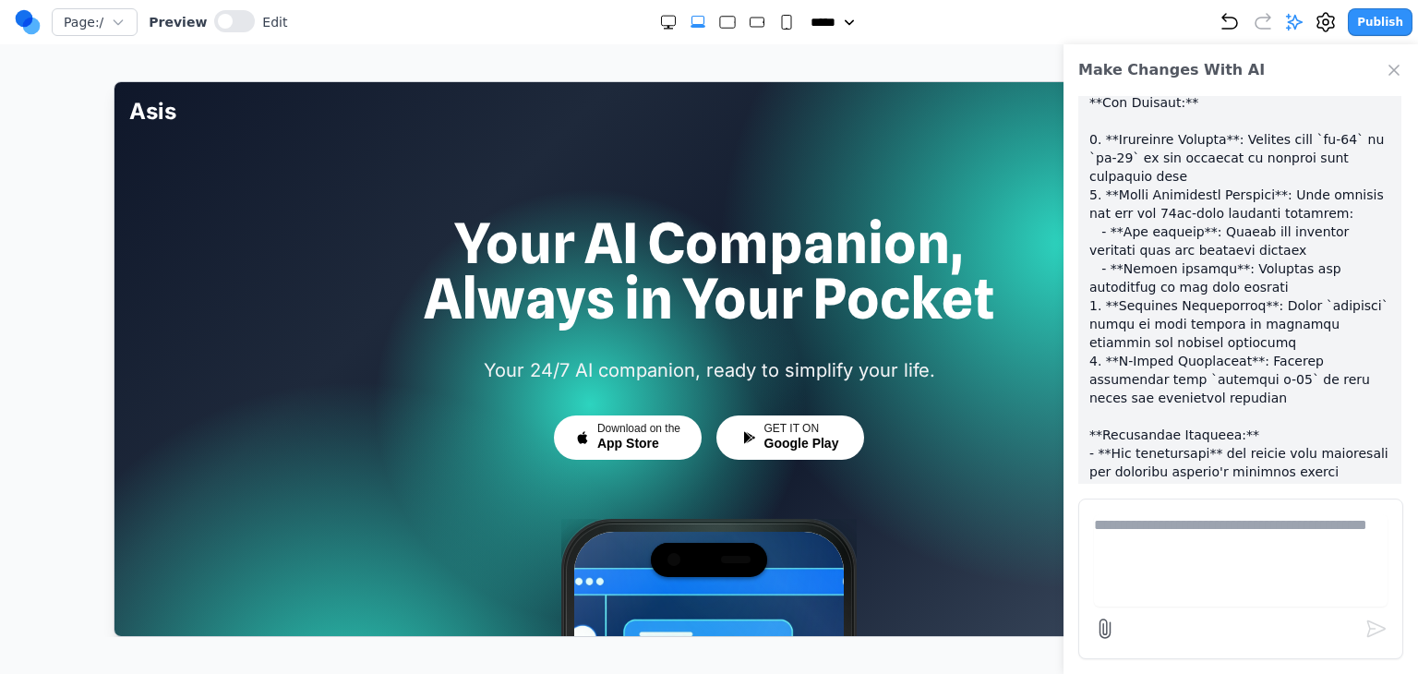
click at [1402, 78] on icon "Close Chat" at bounding box center [1394, 70] width 18 height 18
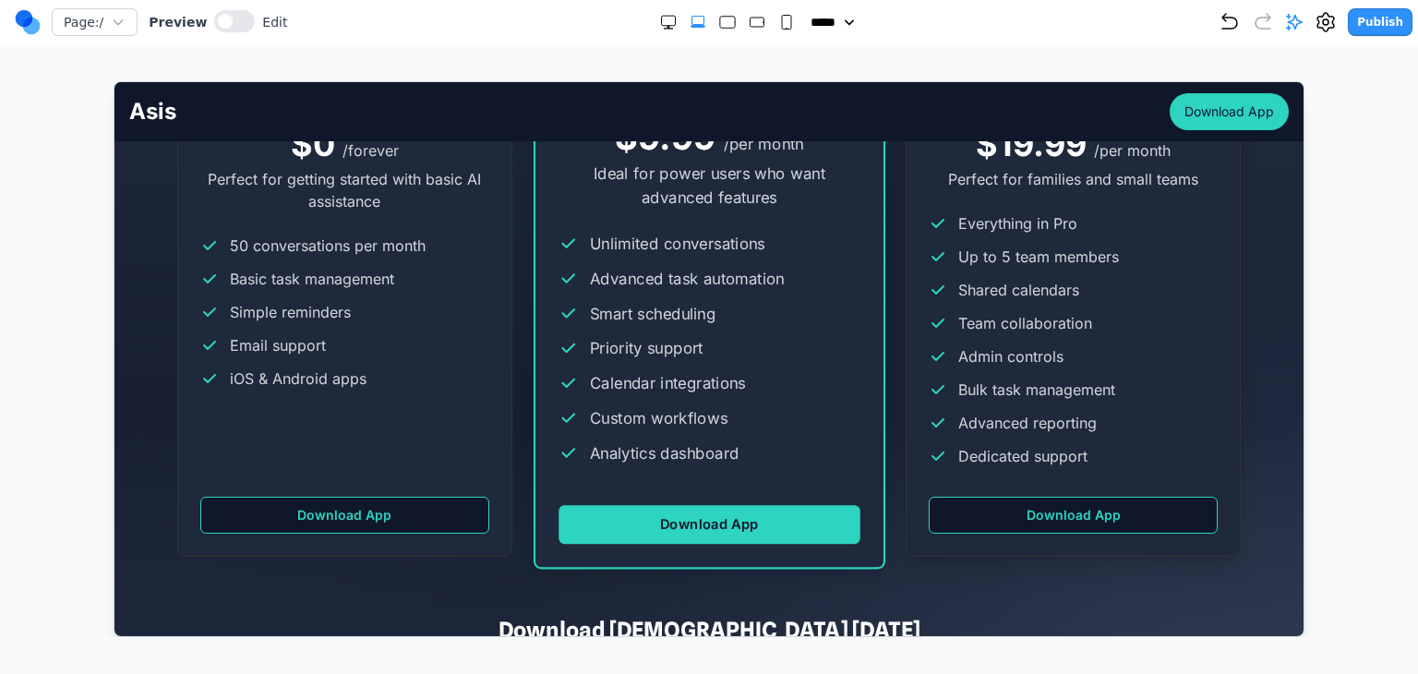
scroll to position [4432, 0]
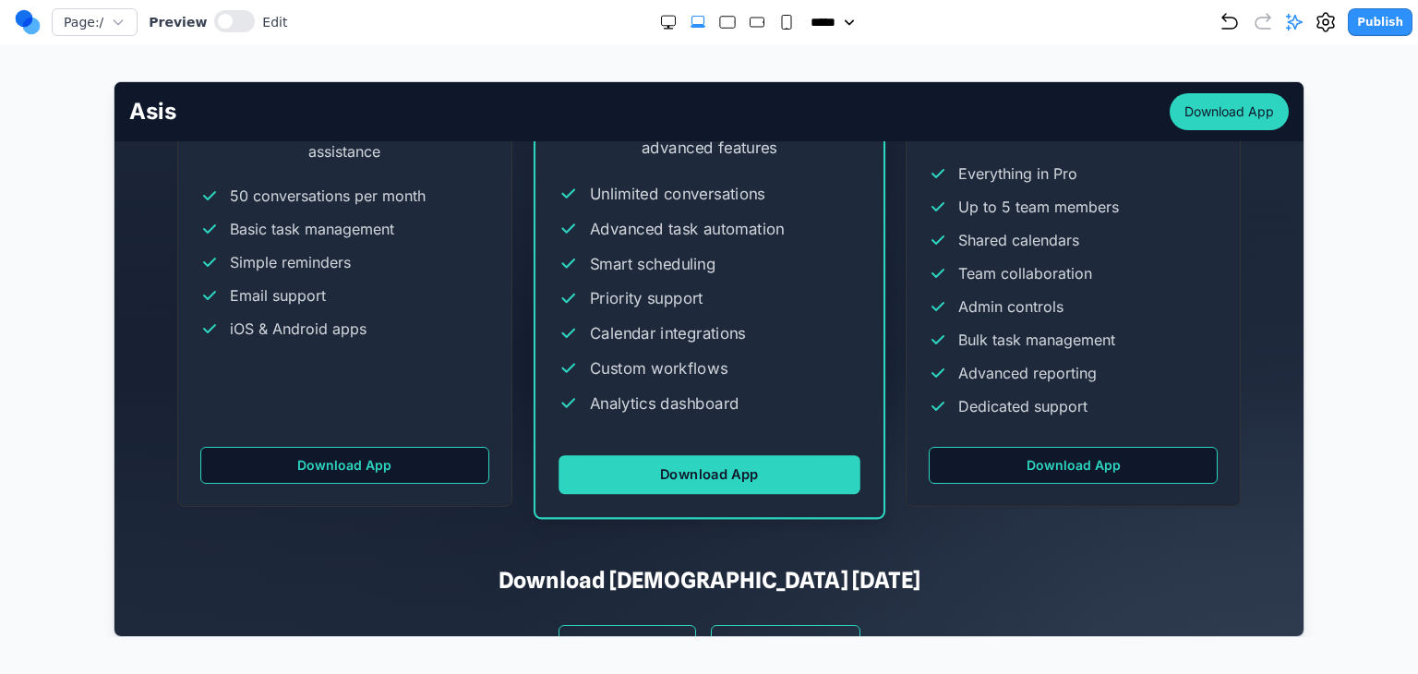
click at [1230, 22] on icon "Undo" at bounding box center [1230, 22] width 22 height 22
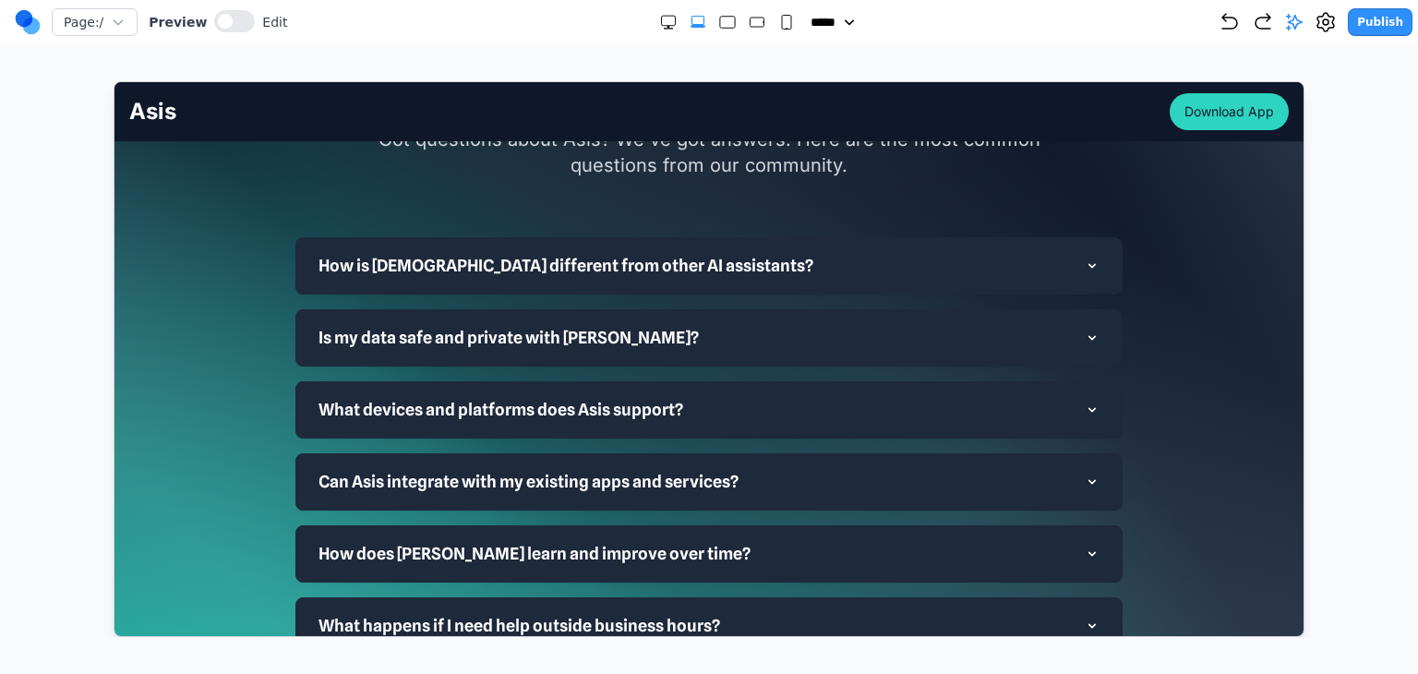
scroll to position [5074, 0]
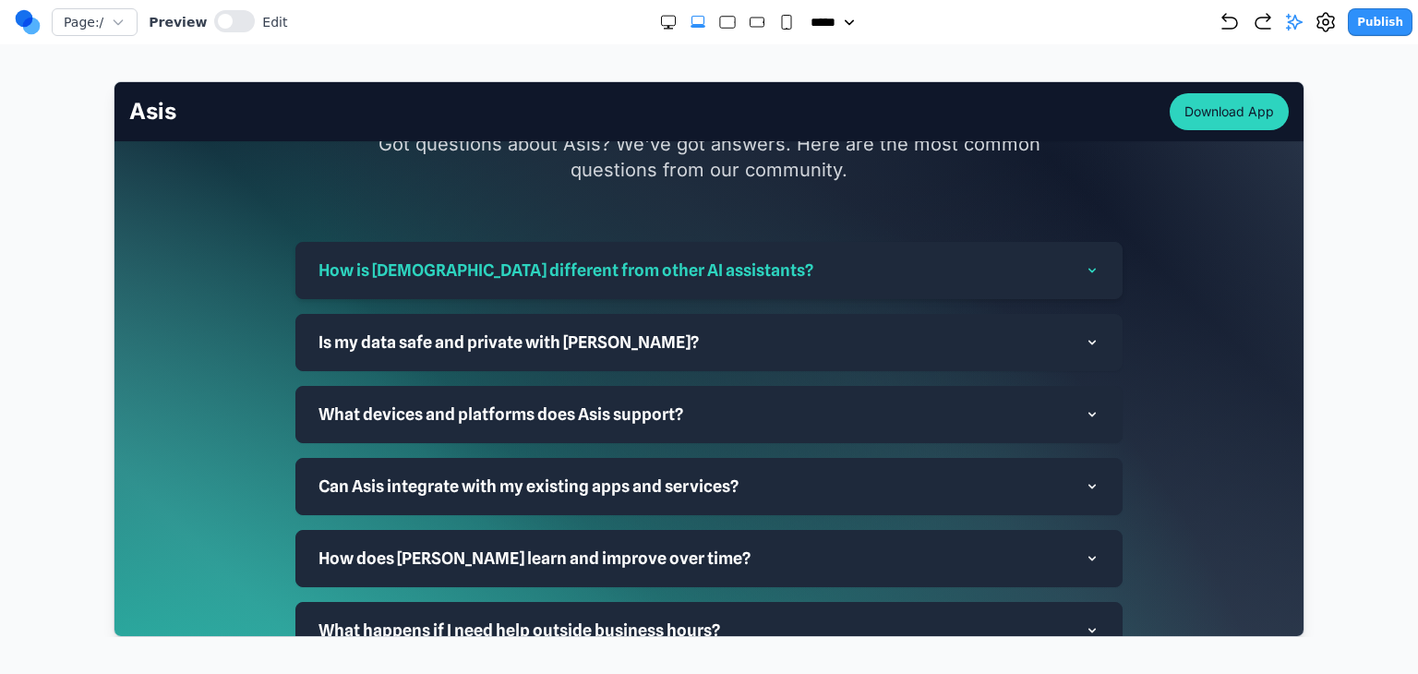
click at [842, 242] on button "How is [DEMOGRAPHIC_DATA] different from other AI assistants?" at bounding box center [708, 269] width 781 height 55
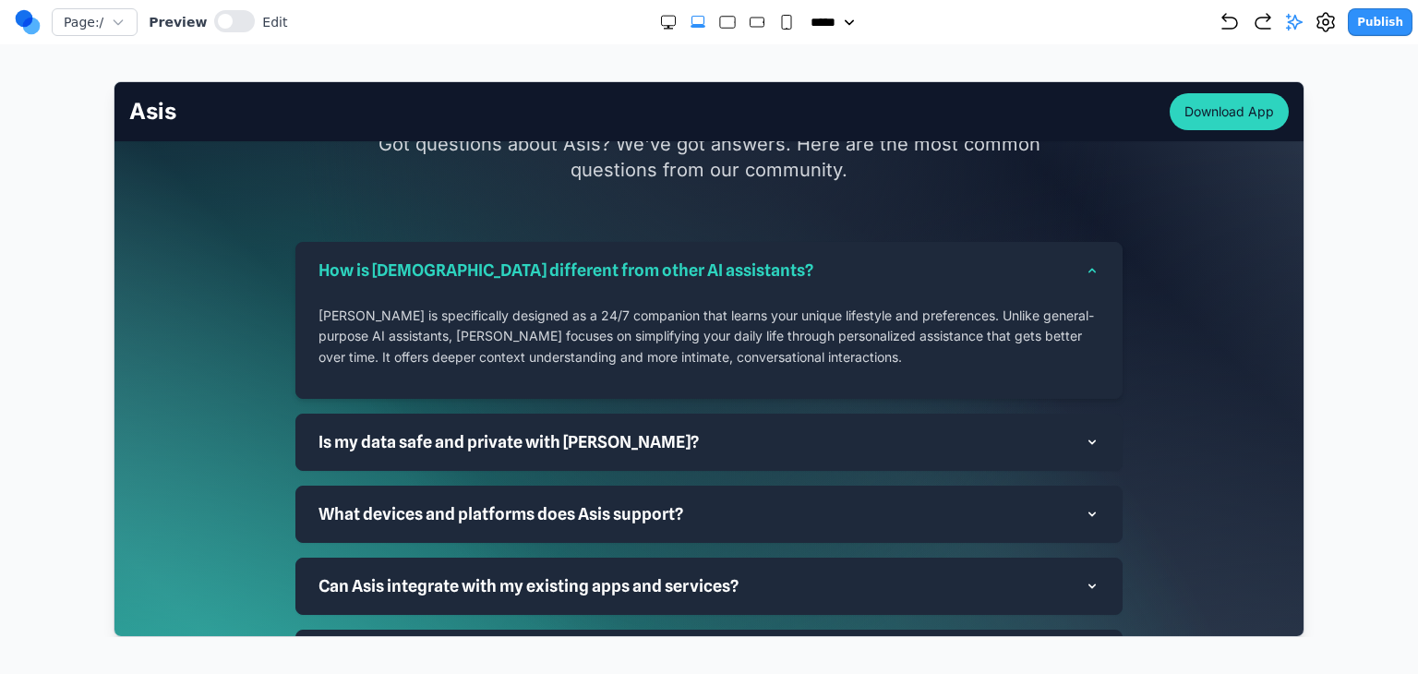
click at [842, 242] on button "How is [DEMOGRAPHIC_DATA] different from other AI assistants?" at bounding box center [708, 269] width 781 height 55
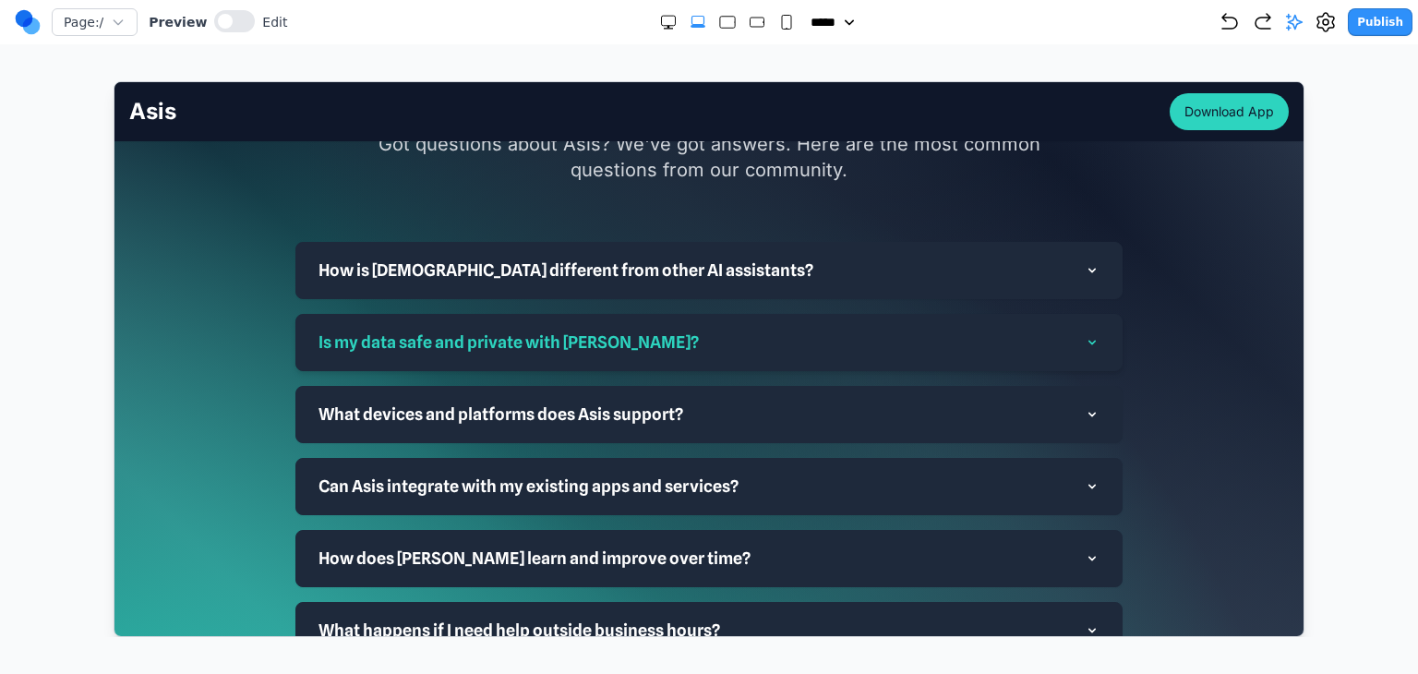
click at [817, 314] on button "Is my data safe and private with [PERSON_NAME]?" at bounding box center [708, 341] width 781 height 55
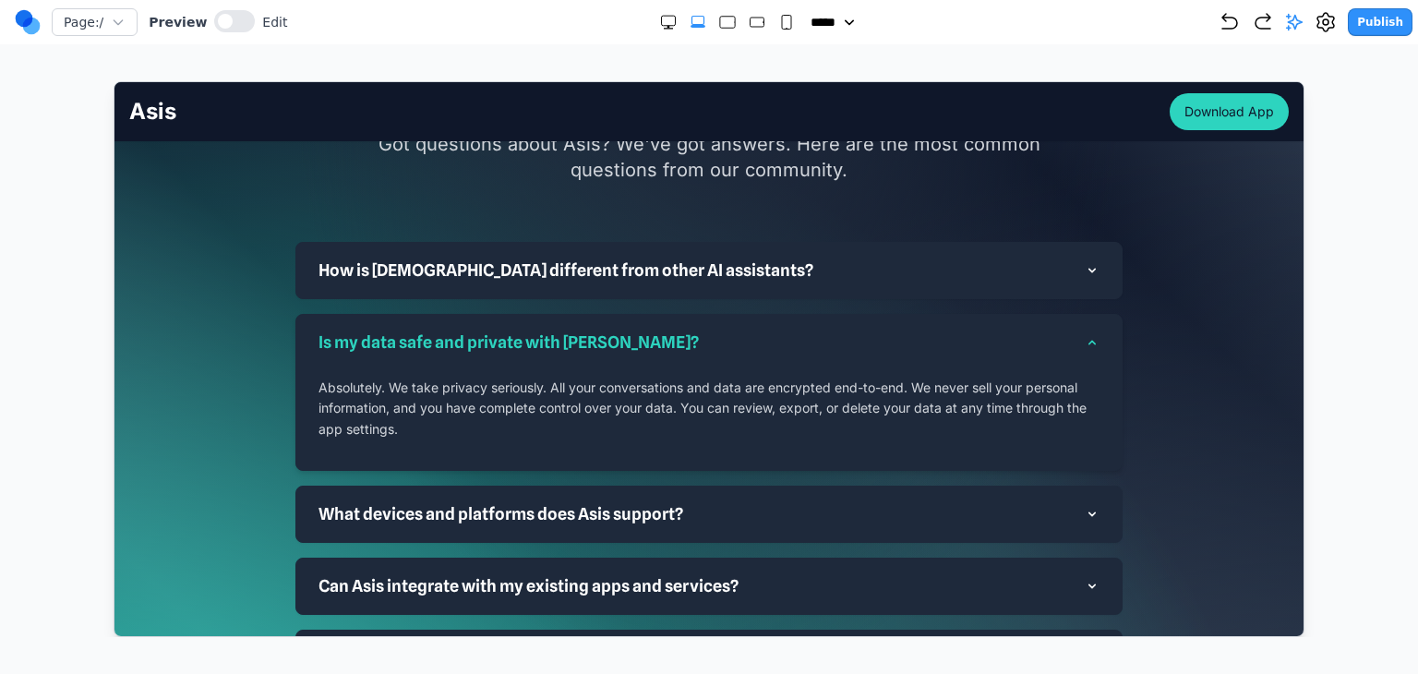
click at [817, 314] on button "Is my data safe and private with [PERSON_NAME]?" at bounding box center [708, 341] width 781 height 55
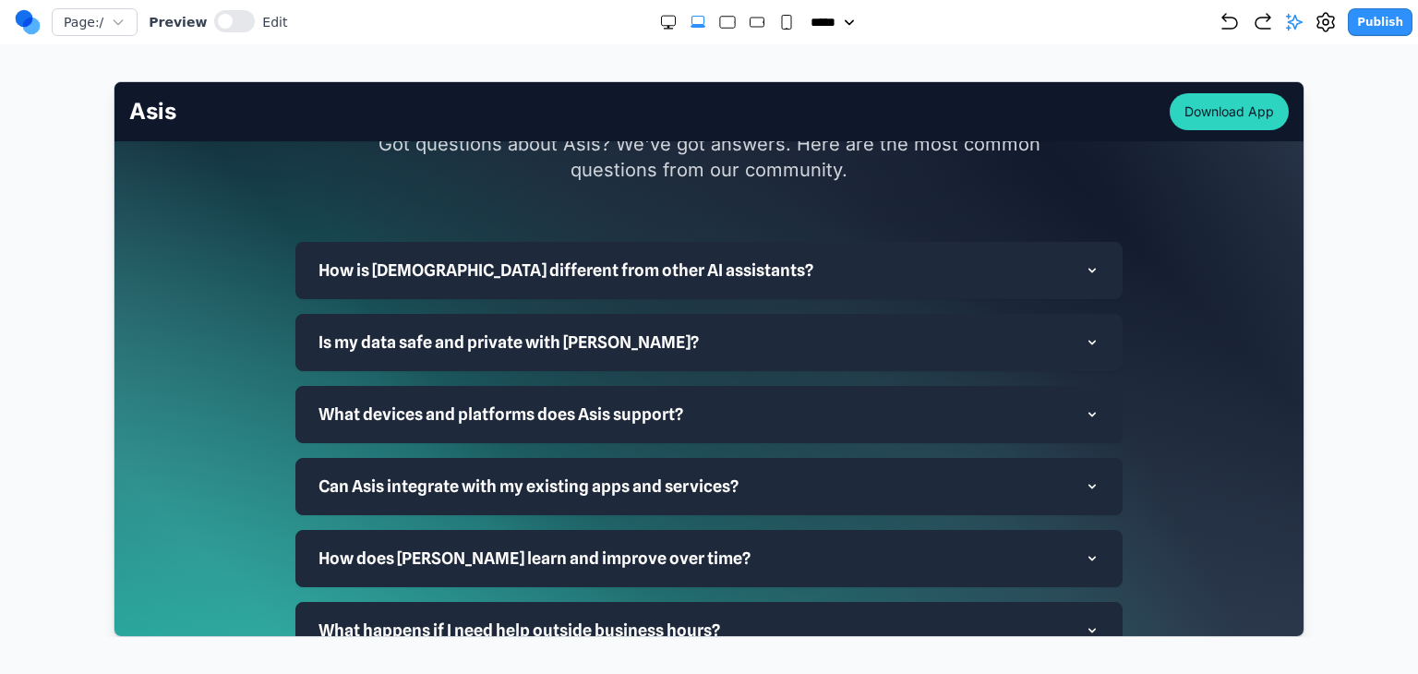
click at [814, 325] on div "How is Asis different from other AI assistants? Is my data safe and private wit…" at bounding box center [708, 521] width 827 height 561
click at [820, 386] on button "What devices and platforms does Asis support?" at bounding box center [708, 413] width 781 height 55
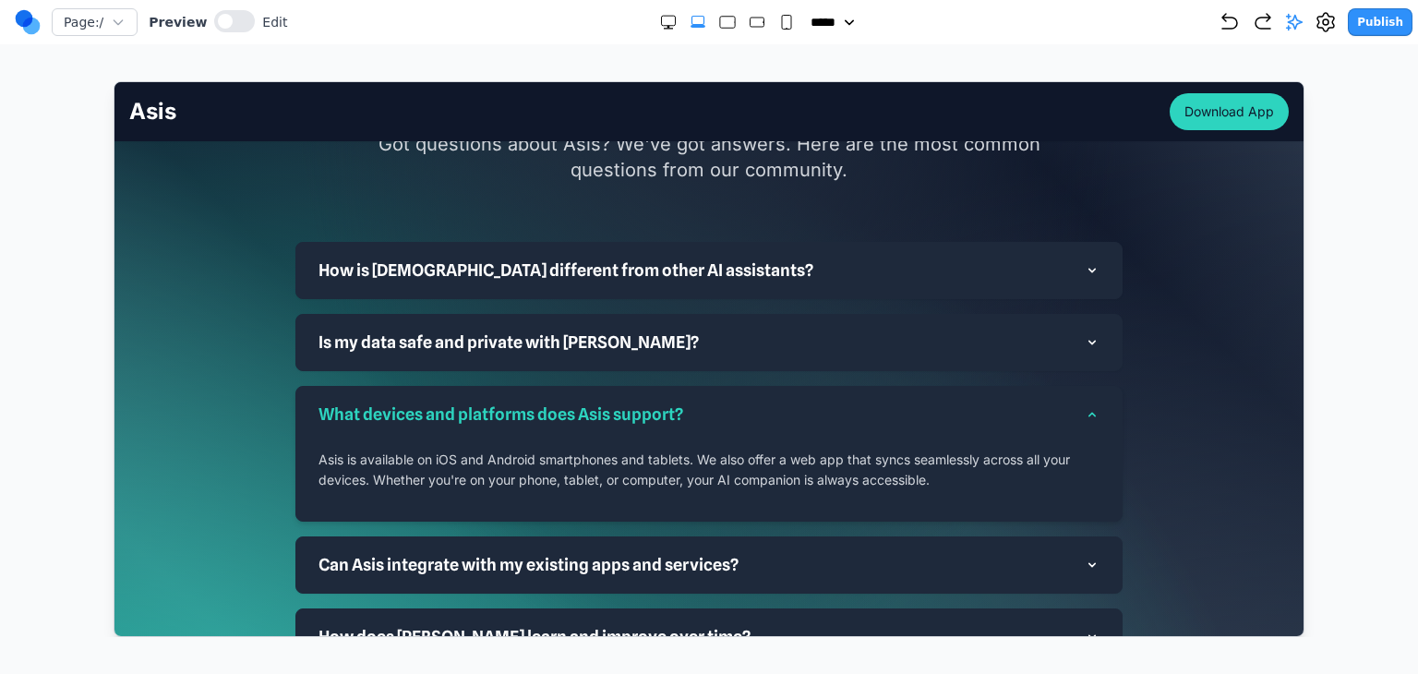
click at [820, 386] on button "What devices and platforms does Asis support?" at bounding box center [708, 413] width 781 height 55
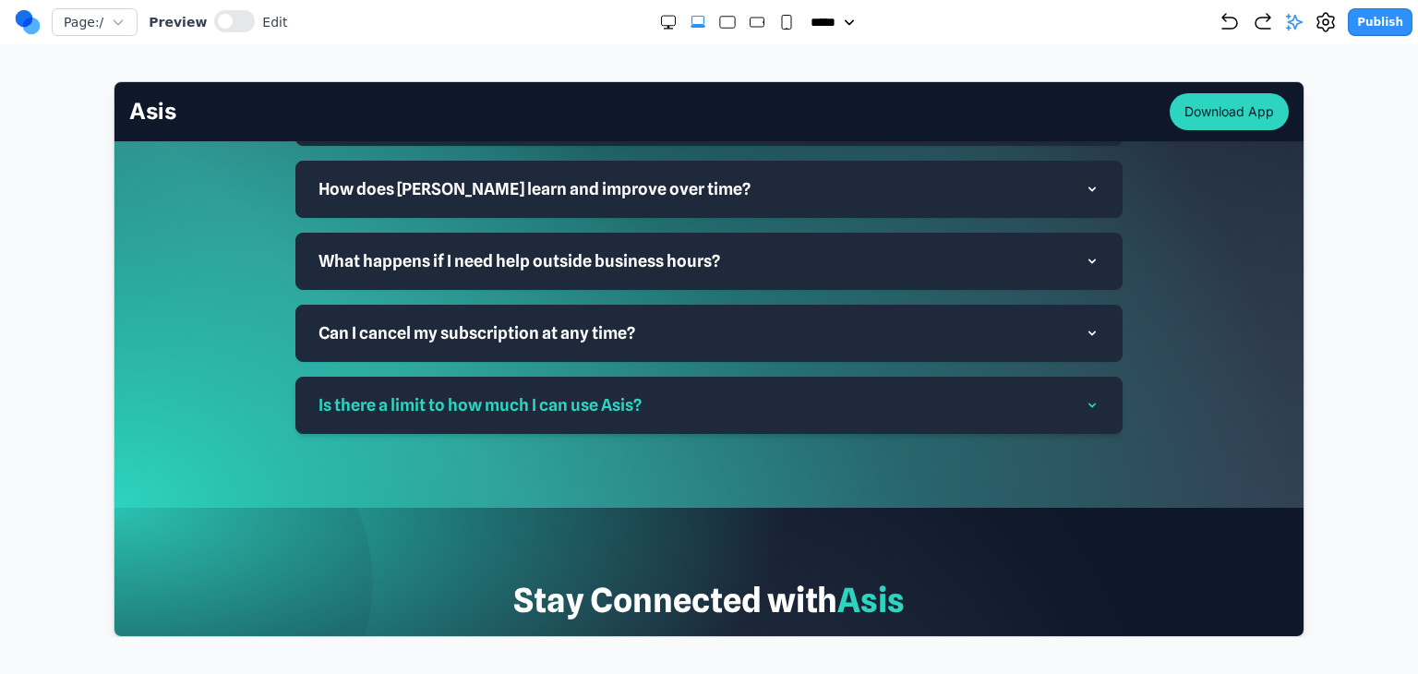
click at [817, 377] on button "Is there a limit to how much I can use Asis?" at bounding box center [708, 404] width 781 height 55
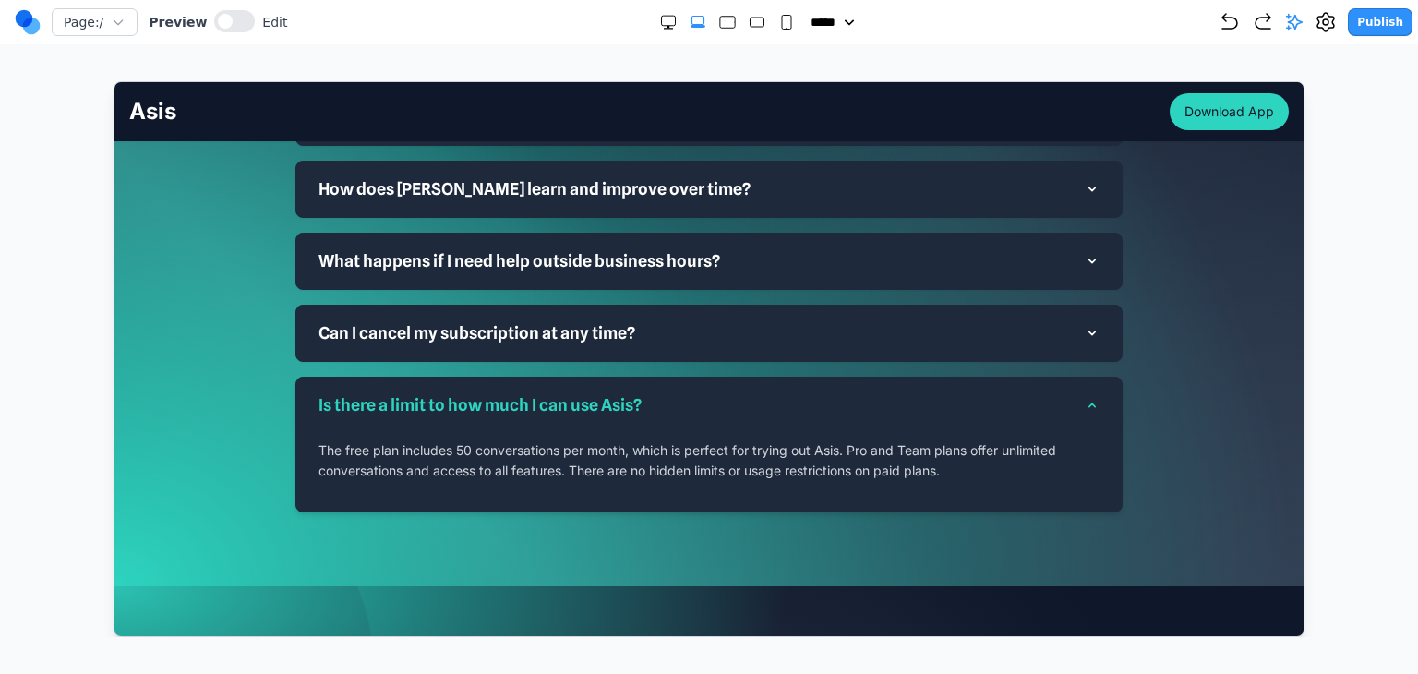
click at [817, 377] on button "Is there a limit to how much I can use Asis?" at bounding box center [708, 404] width 781 height 55
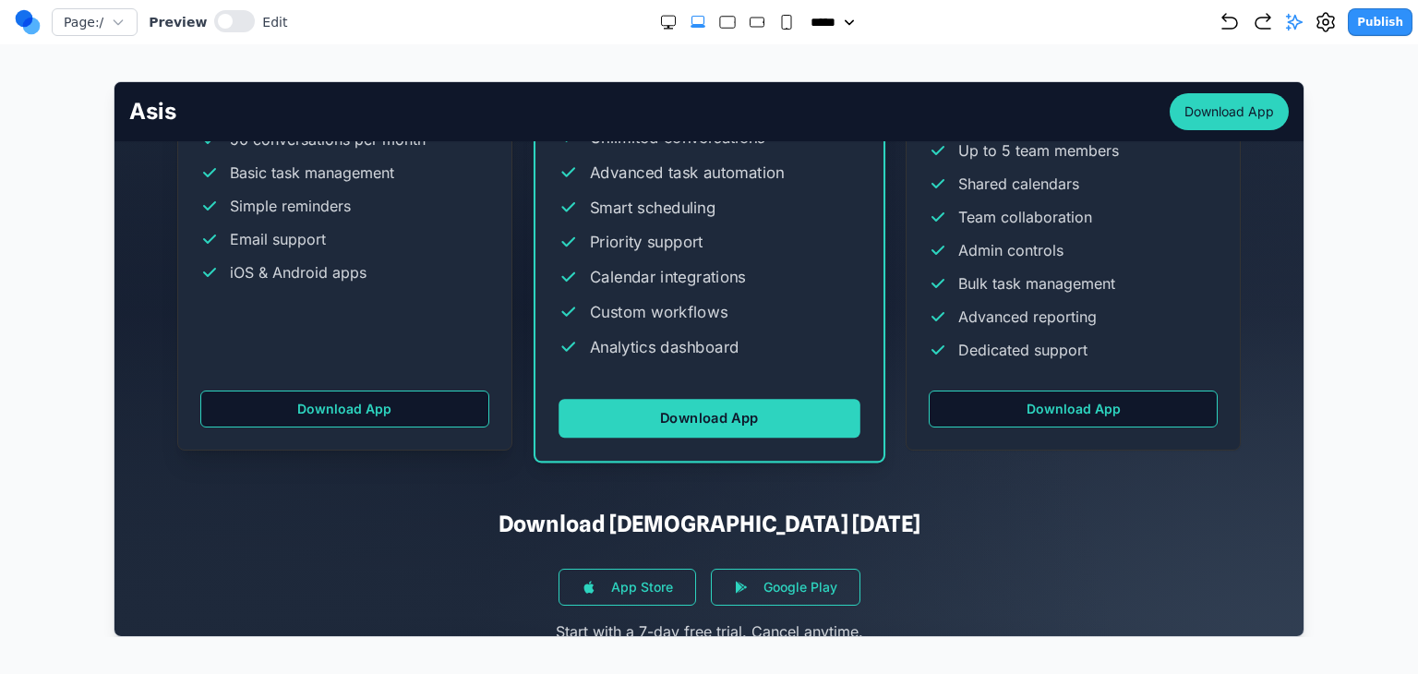
scroll to position [4525, 0]
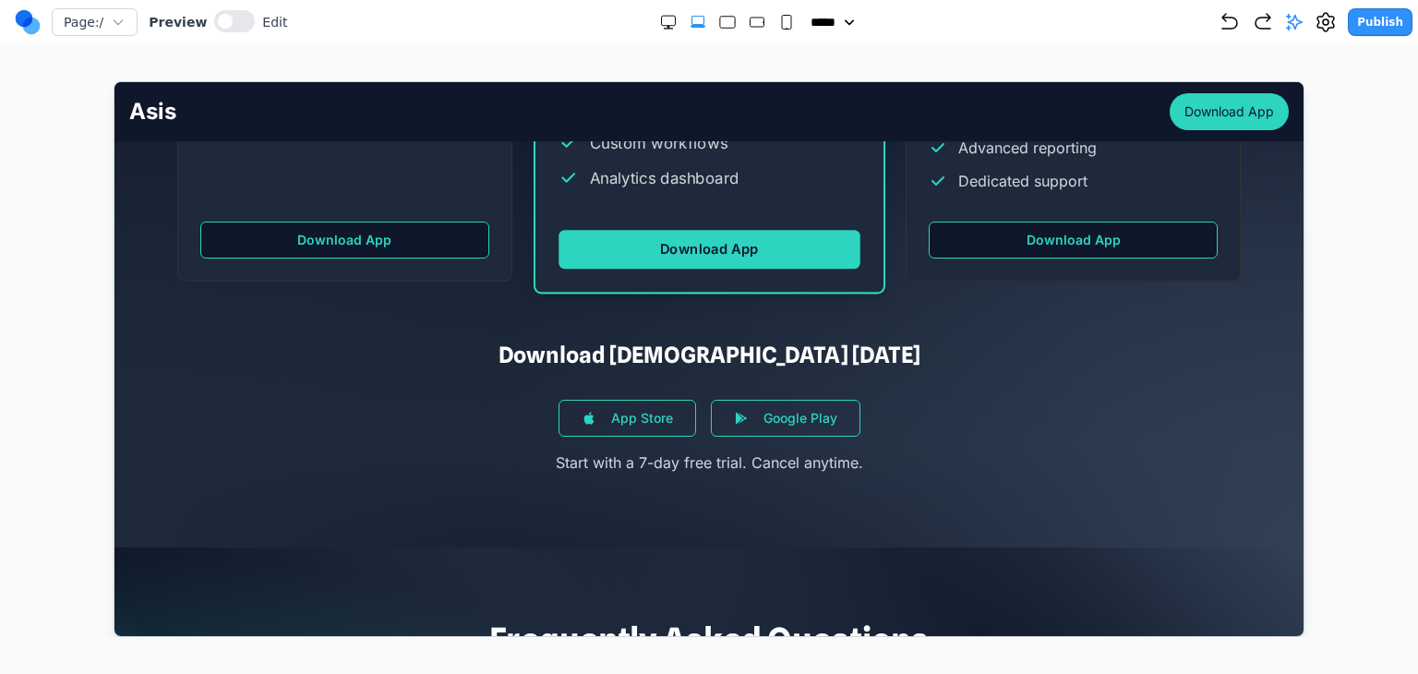
click at [214, 30] on button at bounding box center [234, 21] width 41 height 22
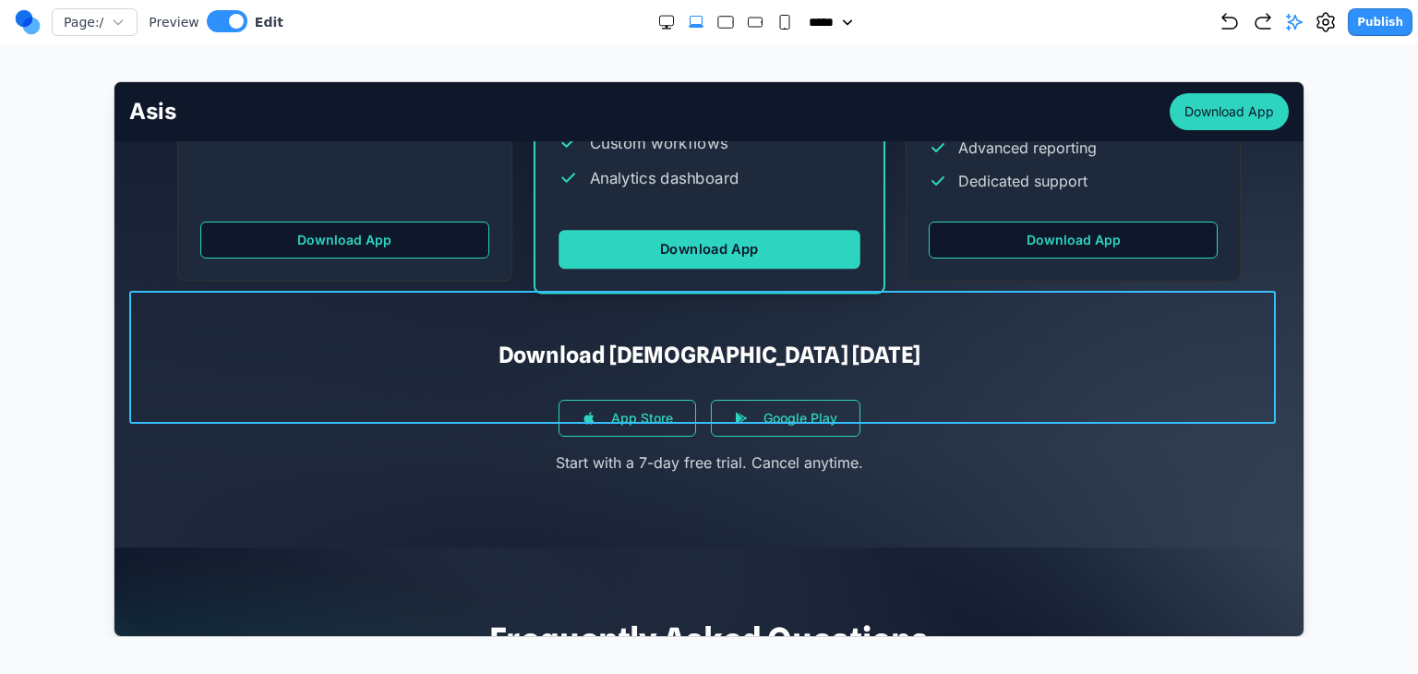
click at [410, 343] on div "Download Asis Today App Store Google Play Start with a 7-day free trial. Cancel…" at bounding box center [708, 406] width 1160 height 133
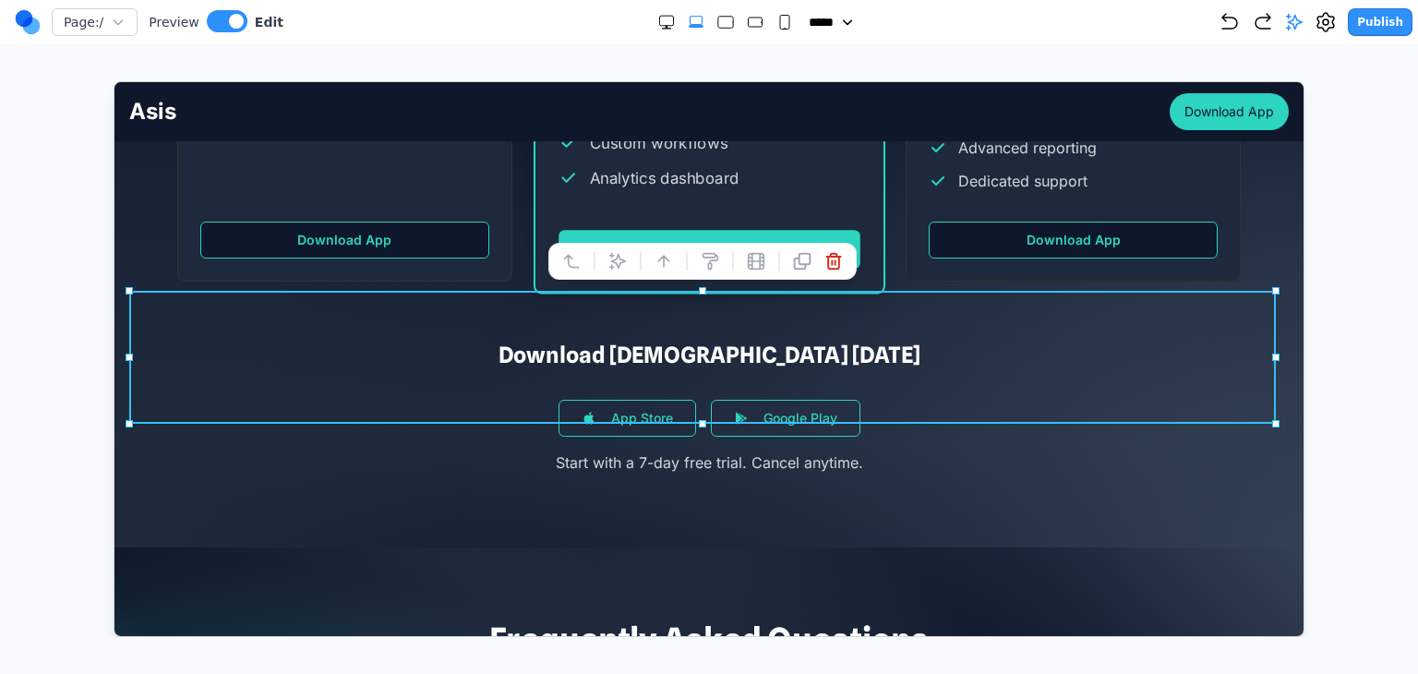
click at [608, 259] on icon at bounding box center [617, 260] width 18 height 18
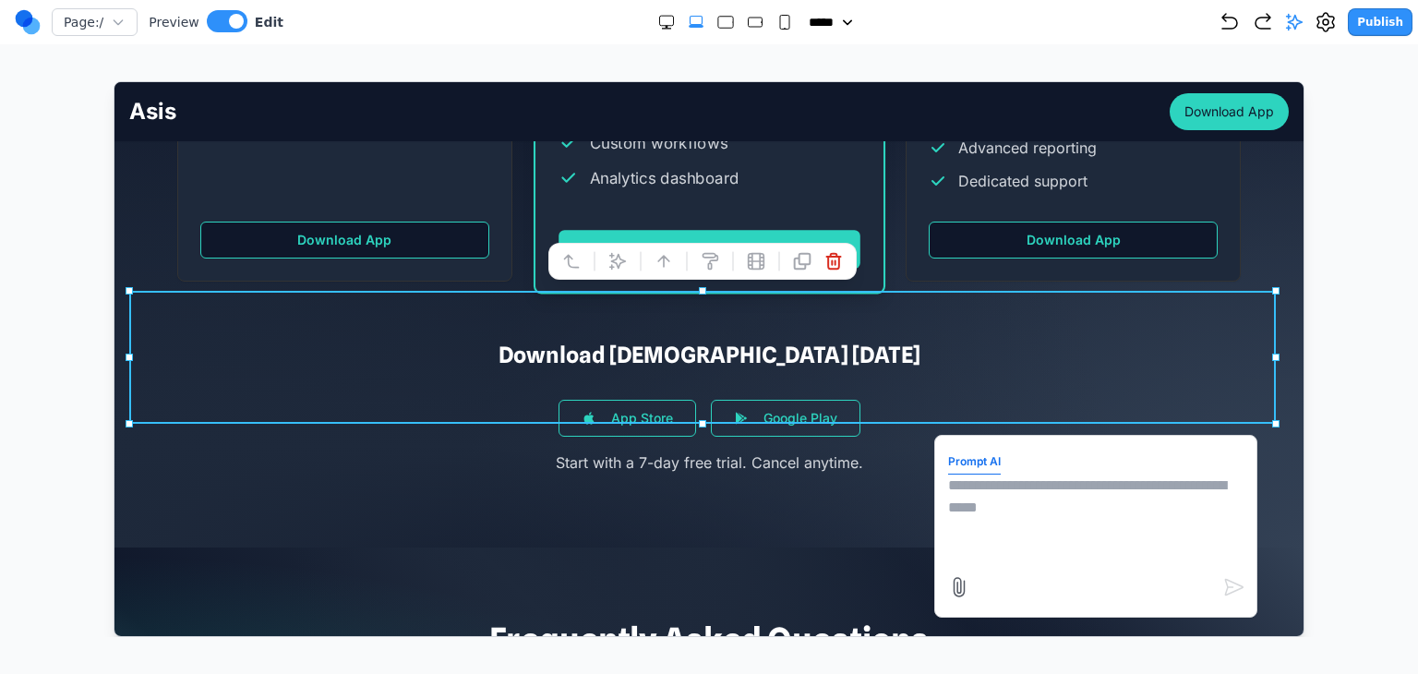
click at [971, 494] on textarea at bounding box center [1094, 520] width 295 height 92
type textarea "**********"
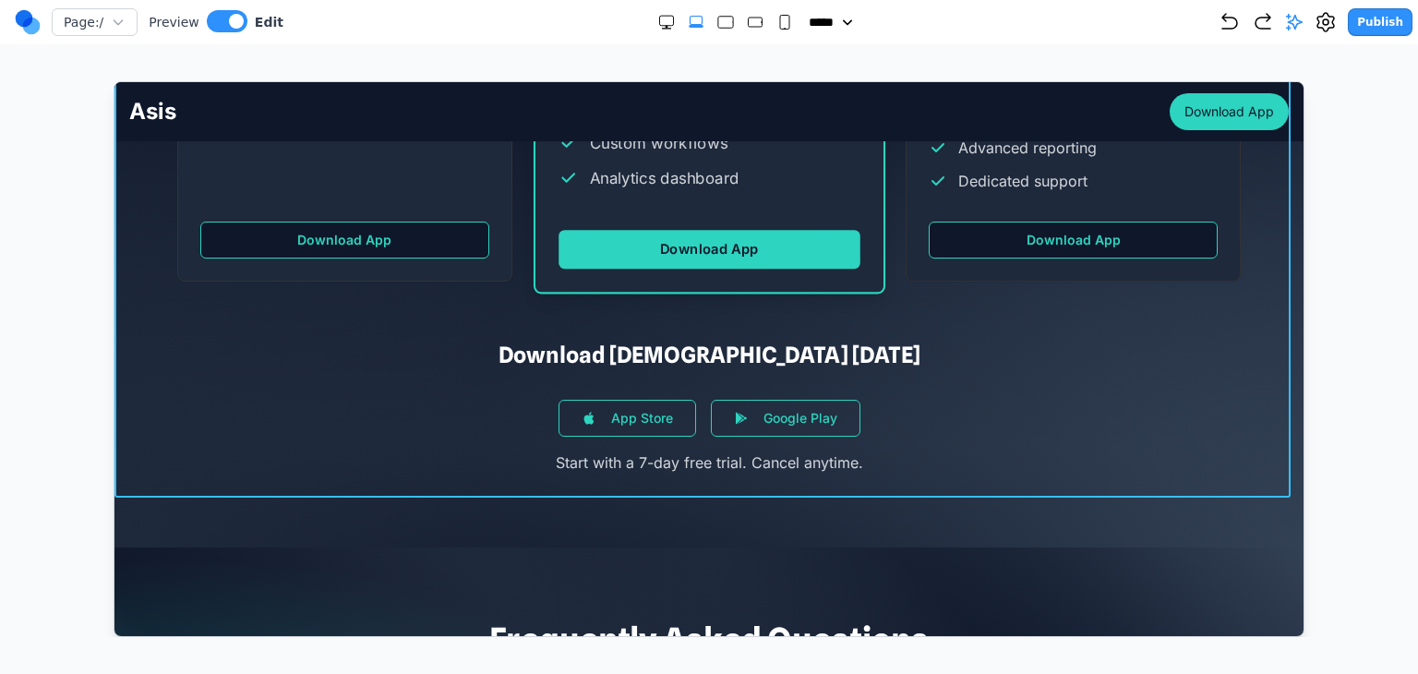
click at [384, 450] on section "Choose Your Plan Start free and upgrade as you discover the power of having an …" at bounding box center [708, 43] width 1189 height 1007
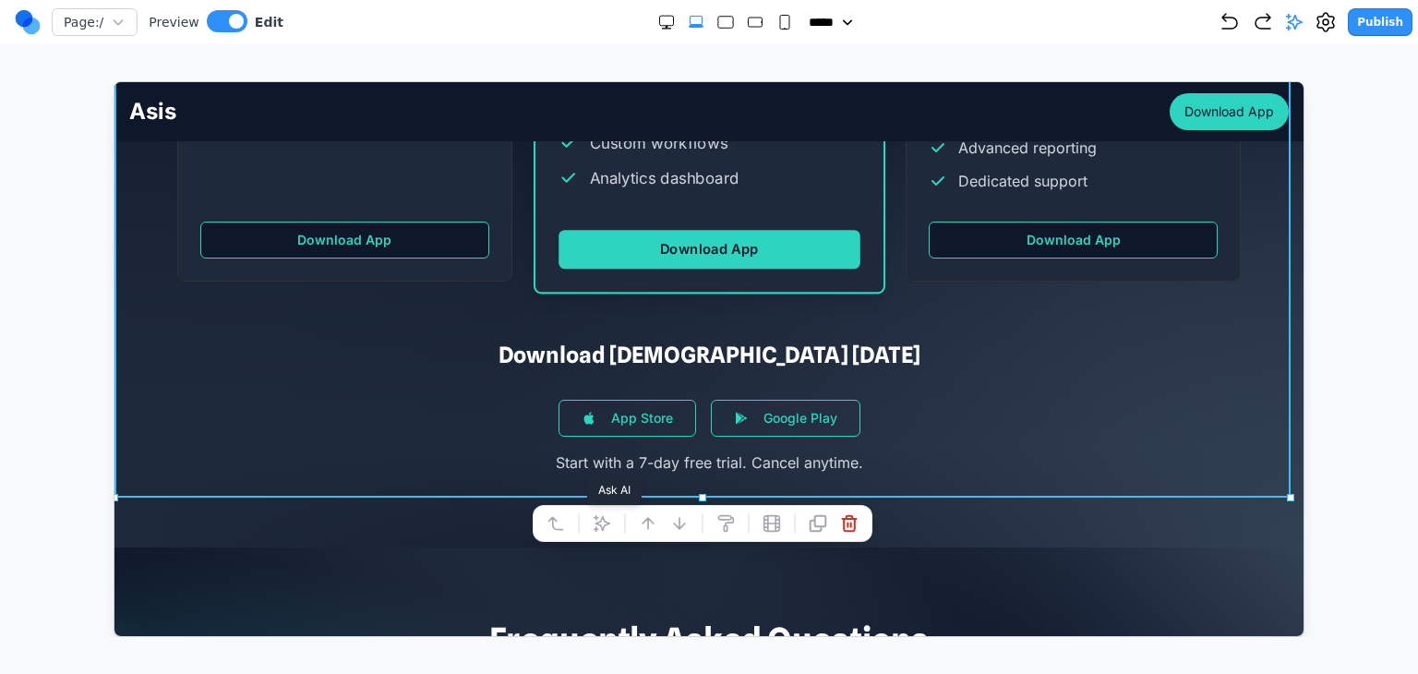
click at [596, 515] on icon at bounding box center [602, 523] width 16 height 16
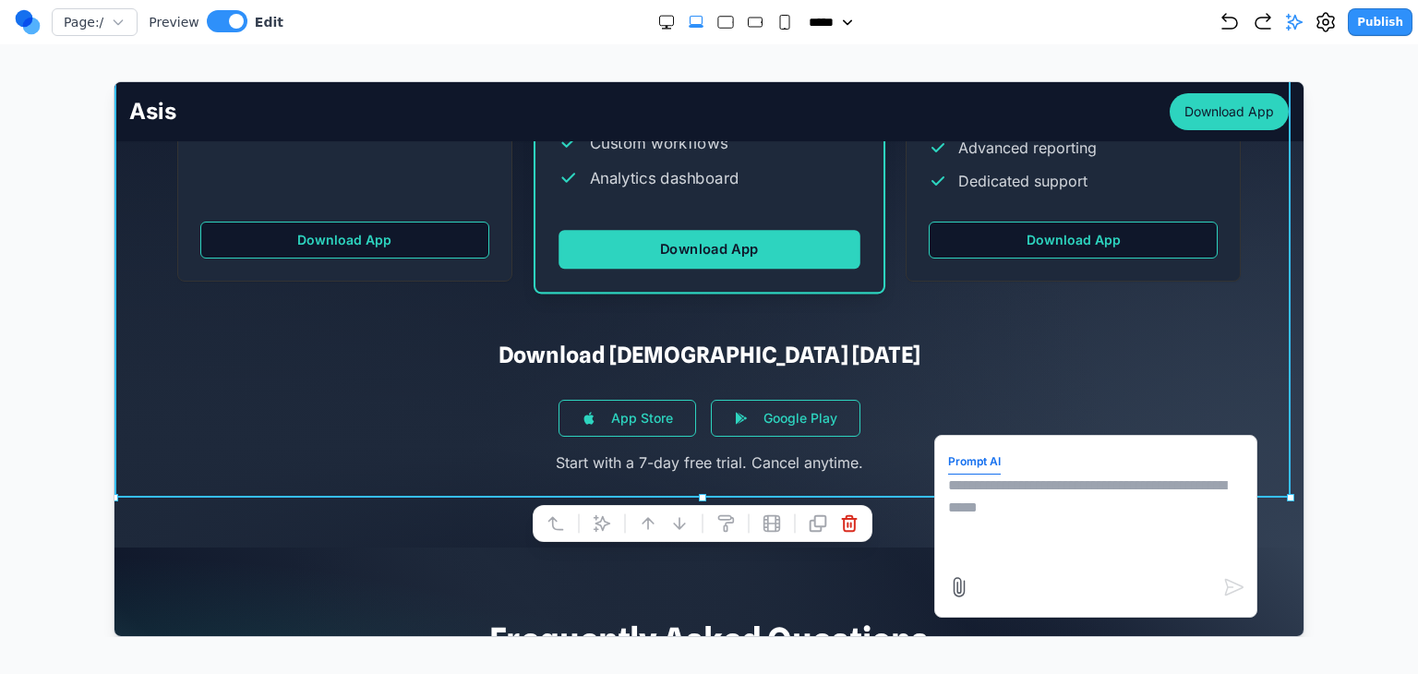
click at [1012, 495] on textarea at bounding box center [1094, 520] width 295 height 92
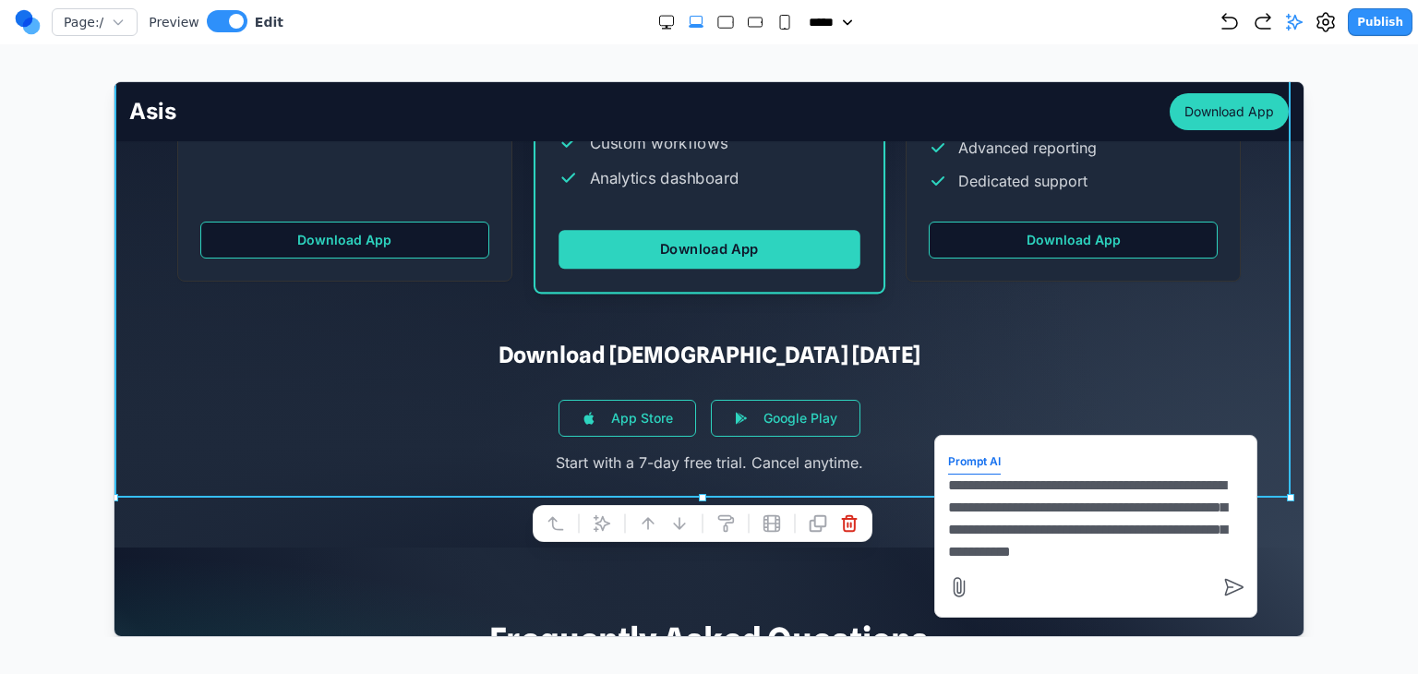
scroll to position [17, 0]
type textarea "**********"
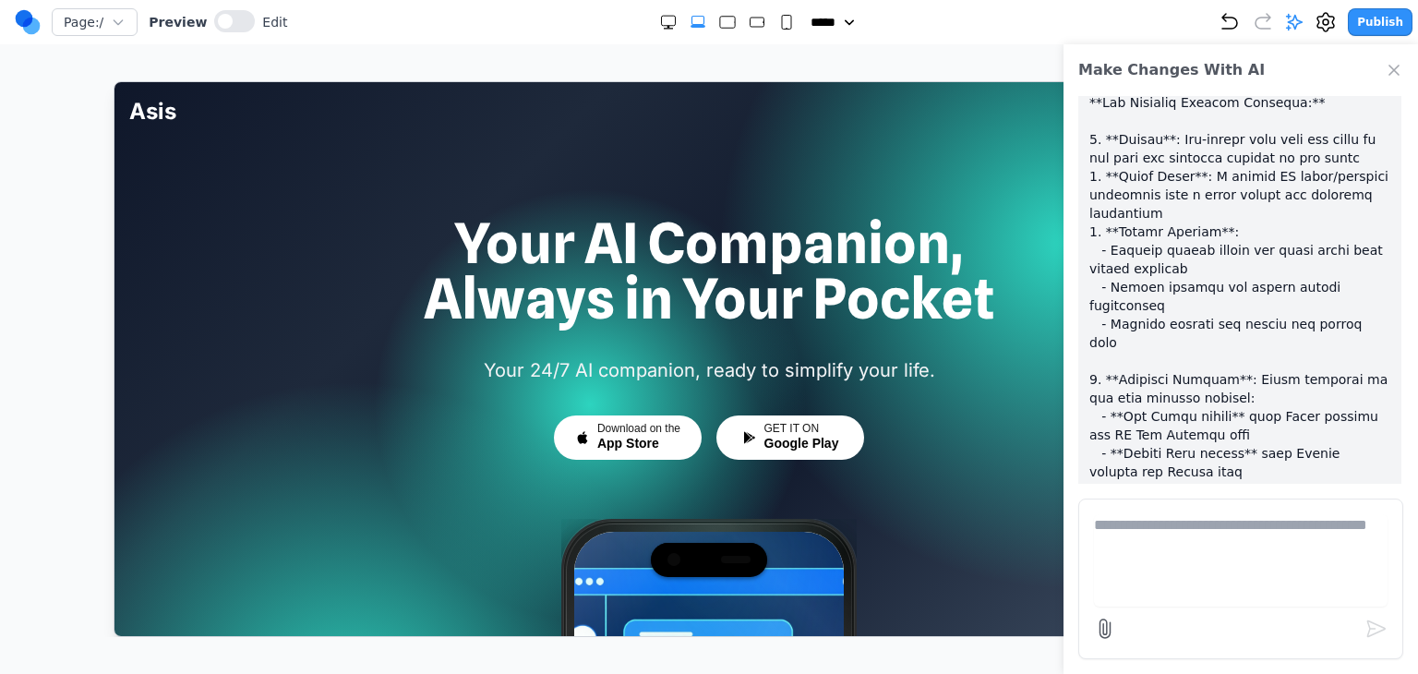
scroll to position [0, 0]
click at [1390, 63] on icon "Close Chat" at bounding box center [1394, 70] width 18 height 18
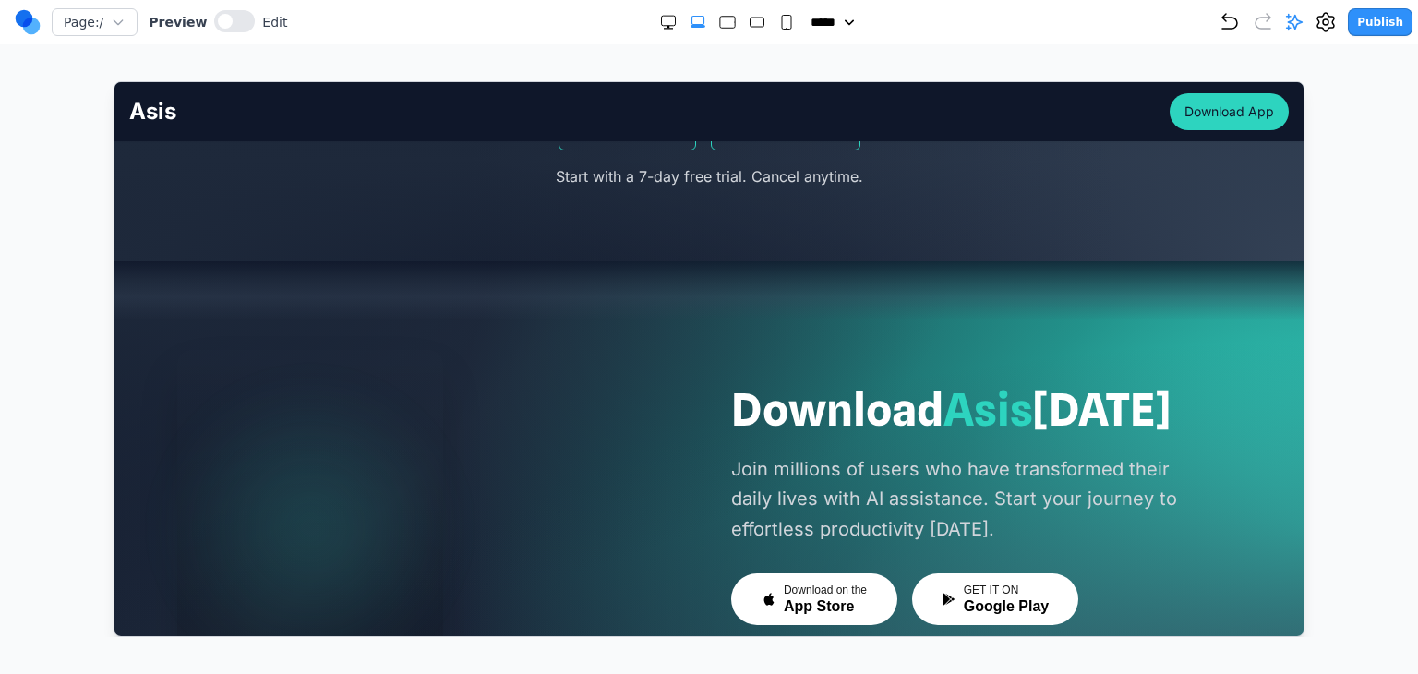
scroll to position [4617, 0]
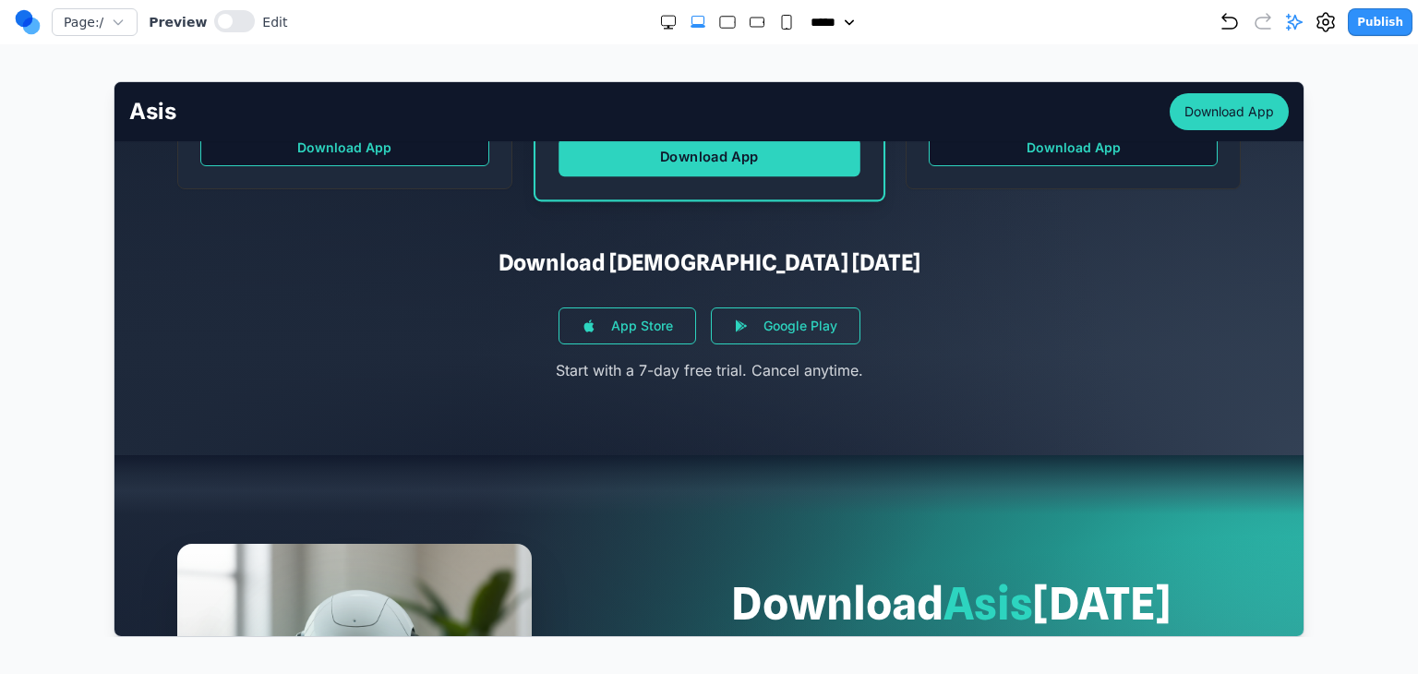
click at [862, 307] on div "App Store Google Play" at bounding box center [708, 325] width 414 height 37
click at [223, 23] on button at bounding box center [234, 21] width 41 height 22
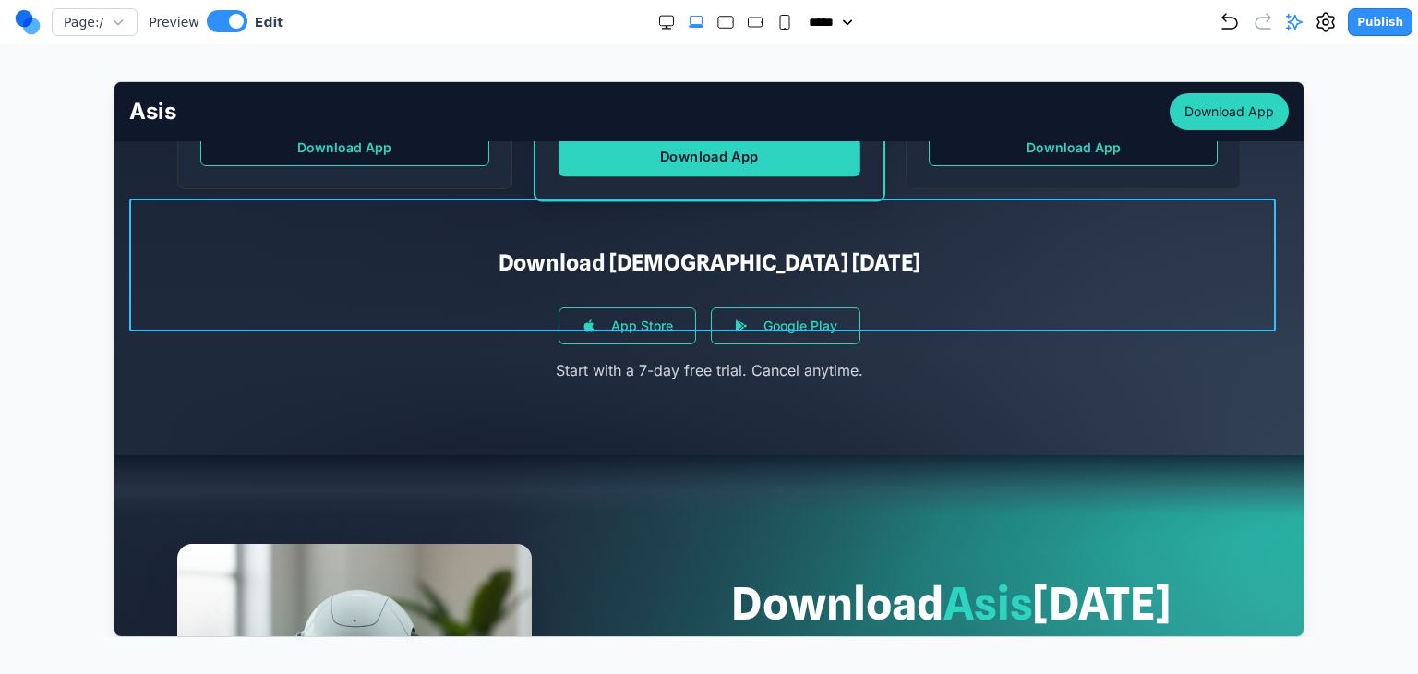
click at [469, 257] on div "Download Asis Today App Store Google Play Start with a 7-day free trial. Cancel…" at bounding box center [708, 313] width 1160 height 133
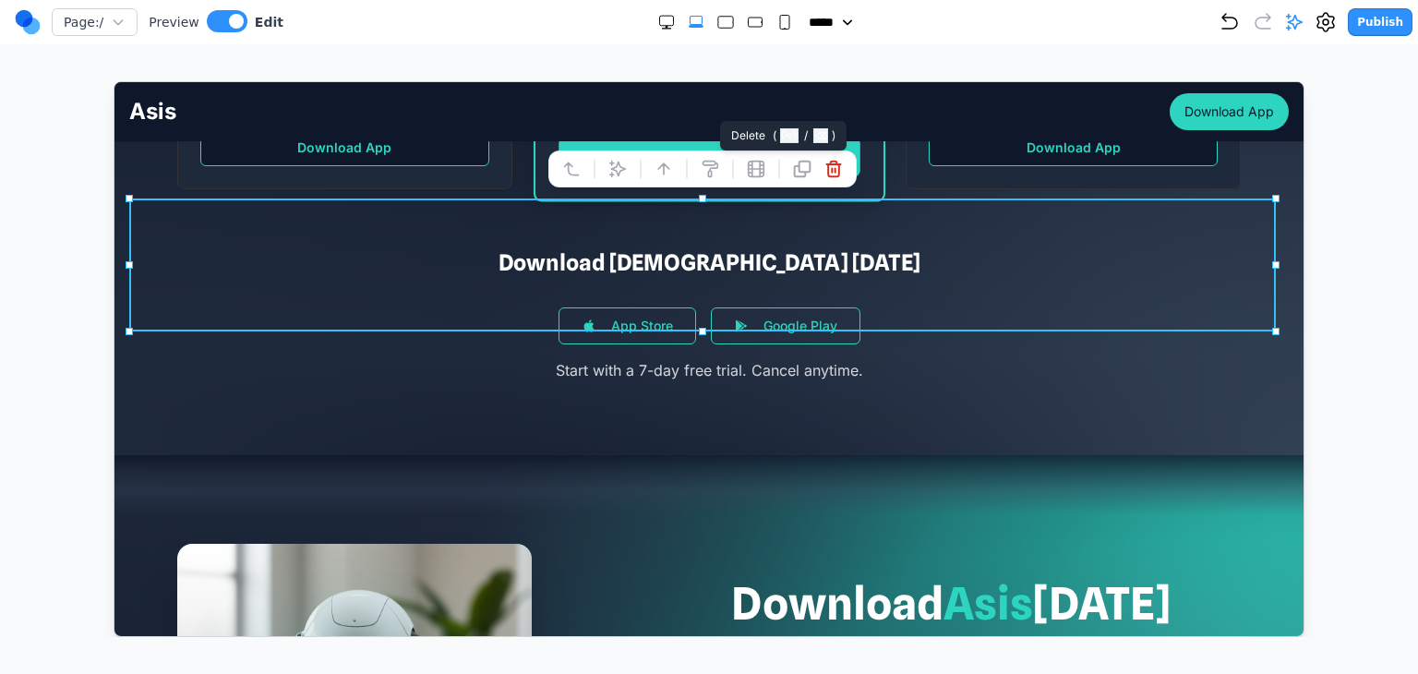
click at [831, 178] on button at bounding box center [833, 168] width 30 height 30
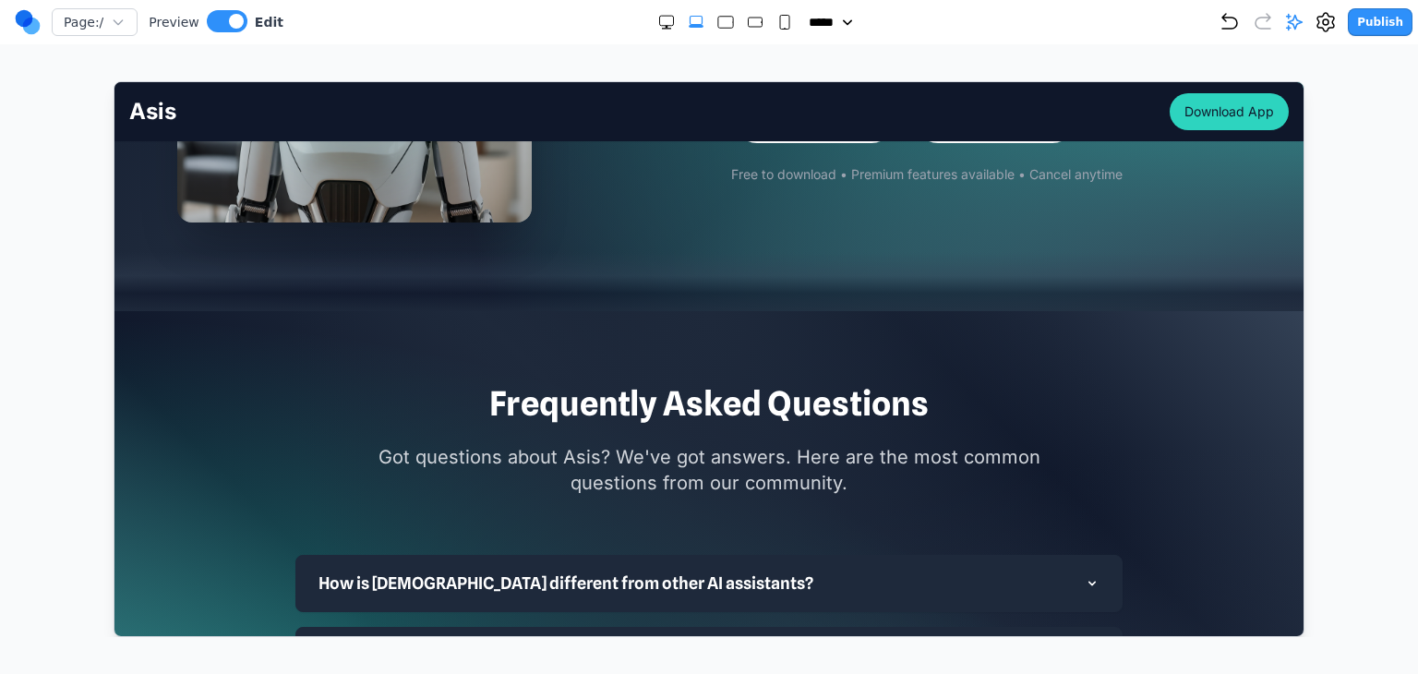
scroll to position [4894, 0]
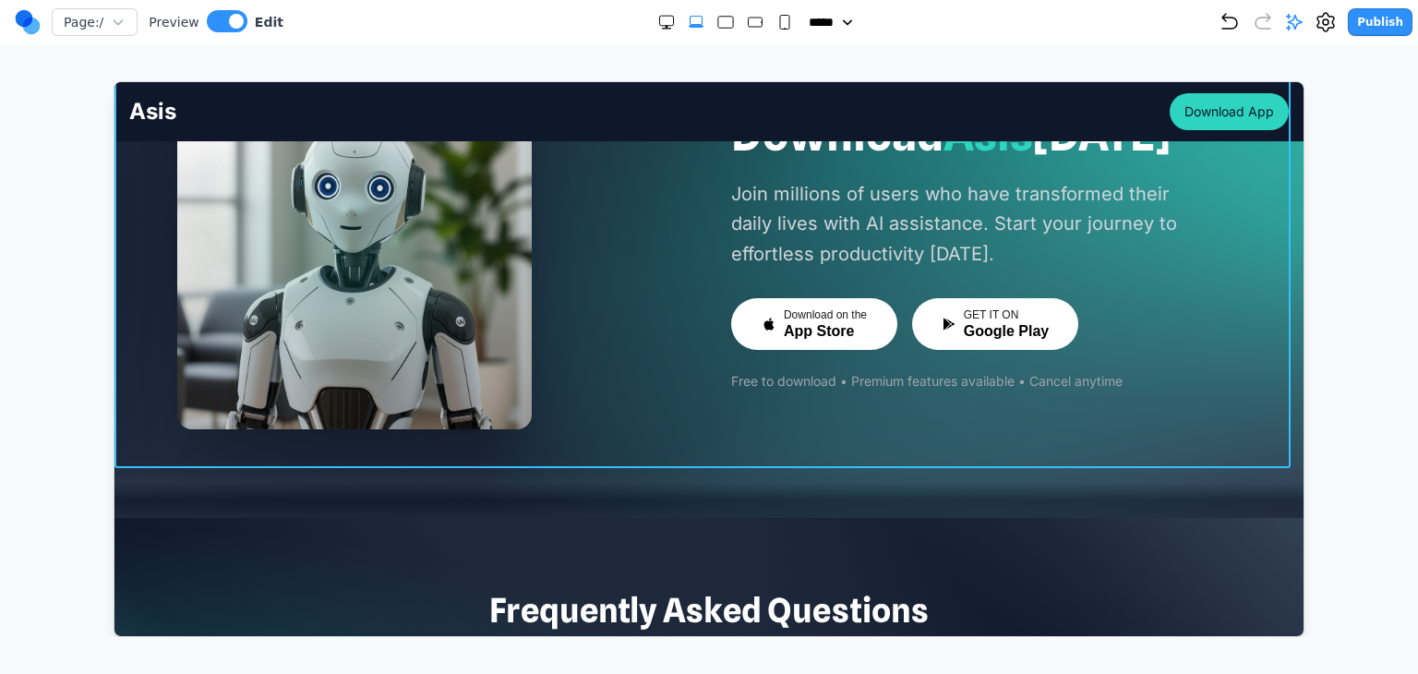
click at [201, 414] on section "Download Asis Today Join millions of users who have transformed their daily liv…" at bounding box center [708, 251] width 1189 height 532
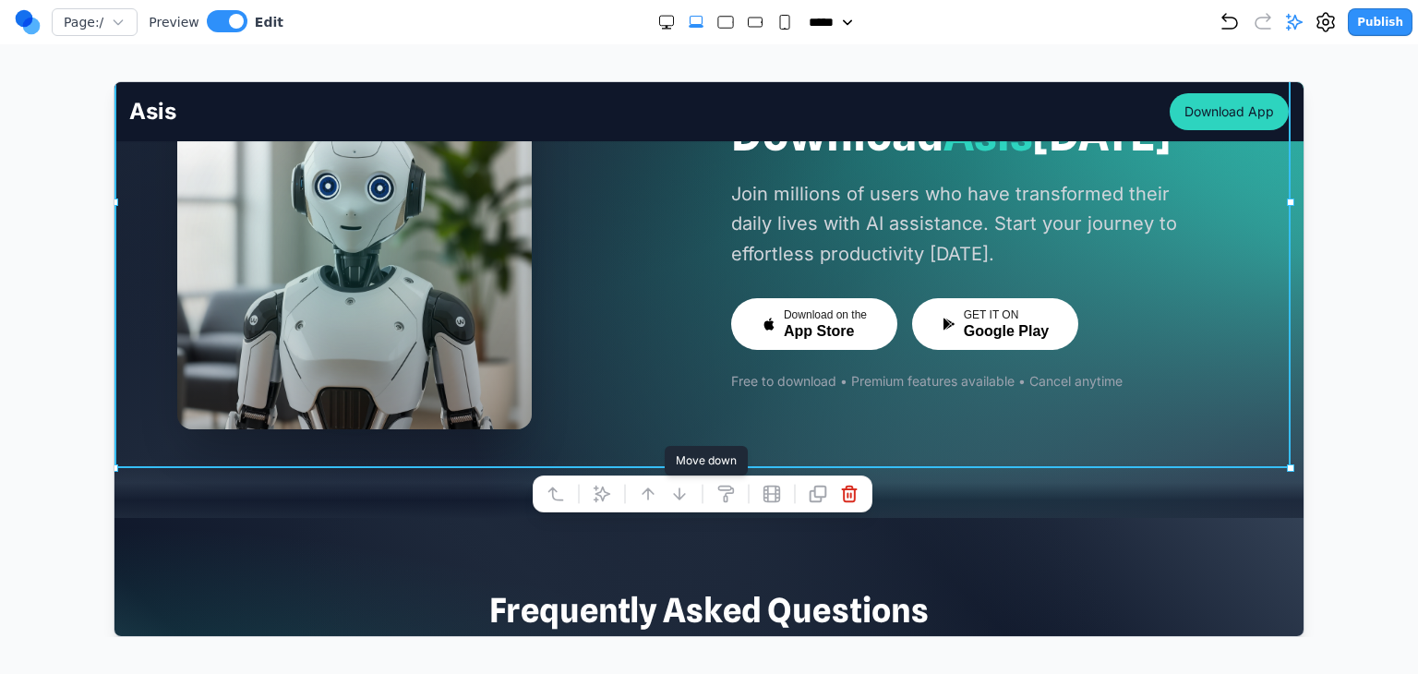
click at [679, 490] on icon at bounding box center [678, 493] width 11 height 11
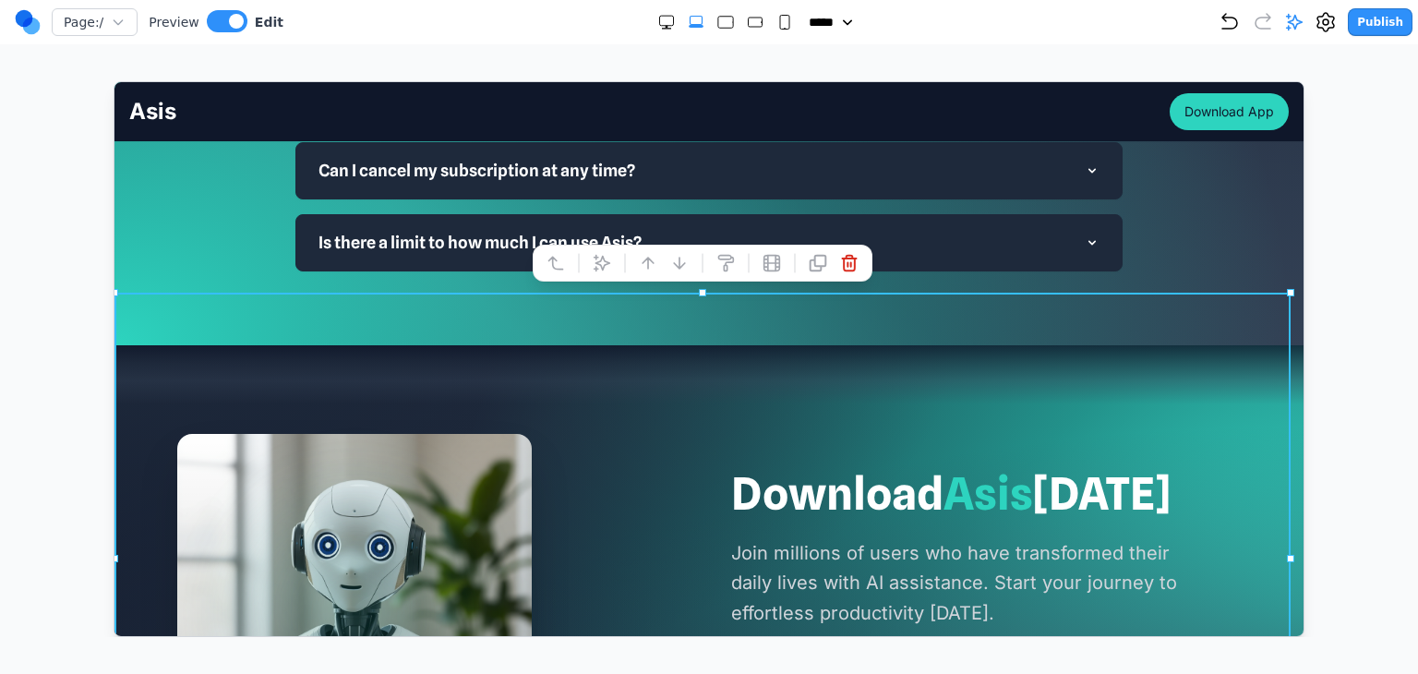
scroll to position [5400, 0]
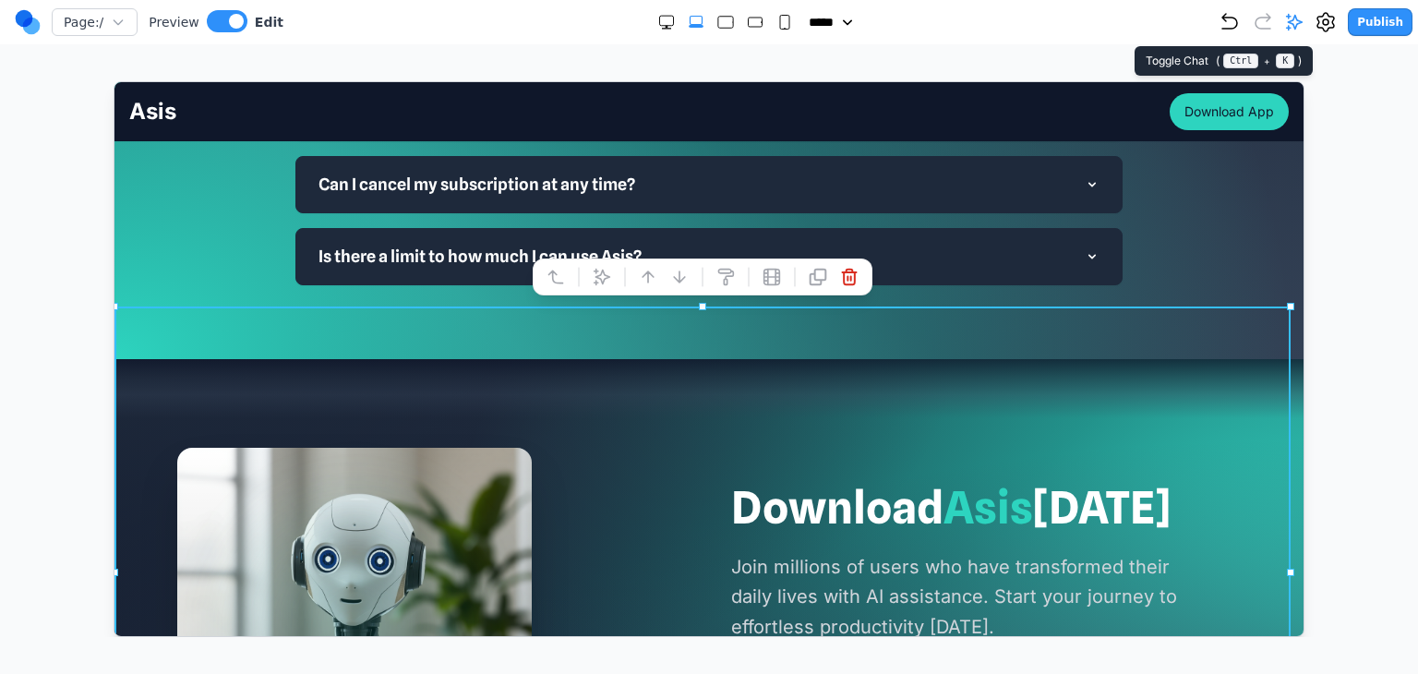
click at [1304, 19] on icon at bounding box center [1294, 22] width 18 height 18
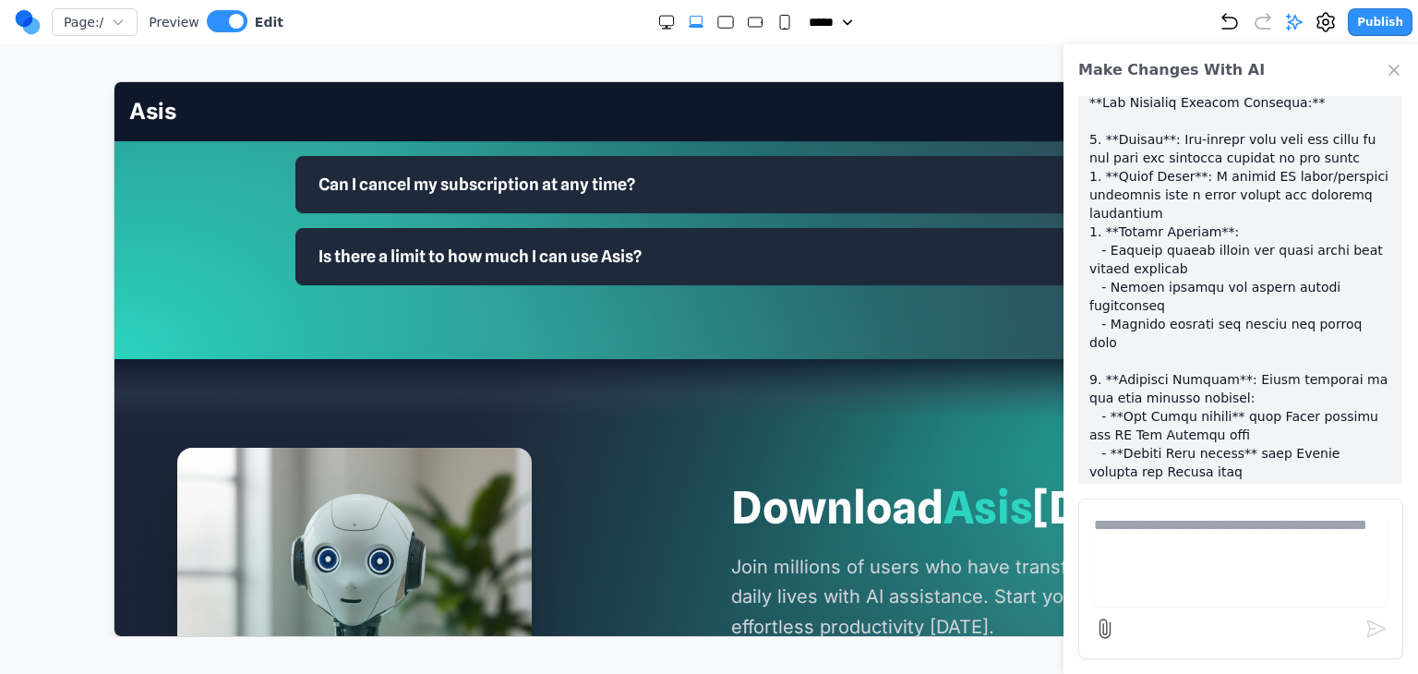
click at [1197, 525] on textarea at bounding box center [1241, 560] width 294 height 92
type textarea "*"
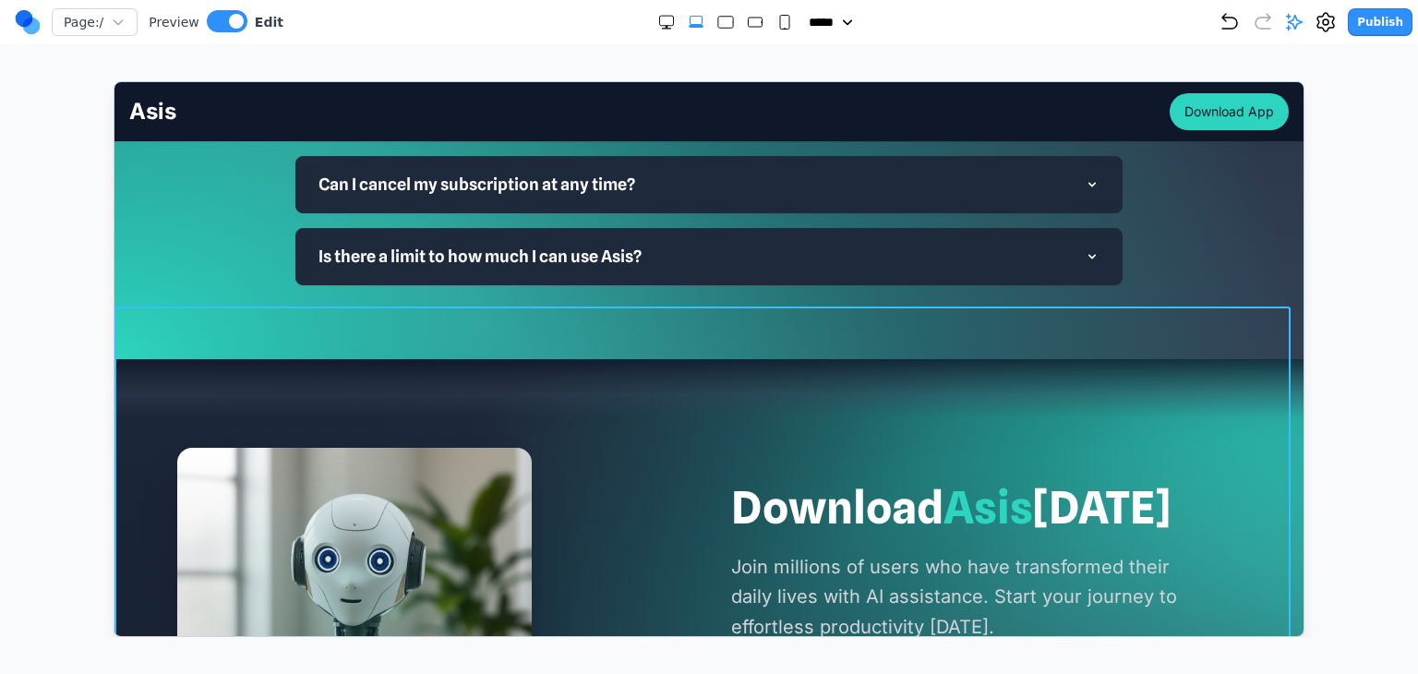
click at [572, 361] on section "Download Asis Today Join millions of users who have transformed their daily liv…" at bounding box center [708, 624] width 1189 height 532
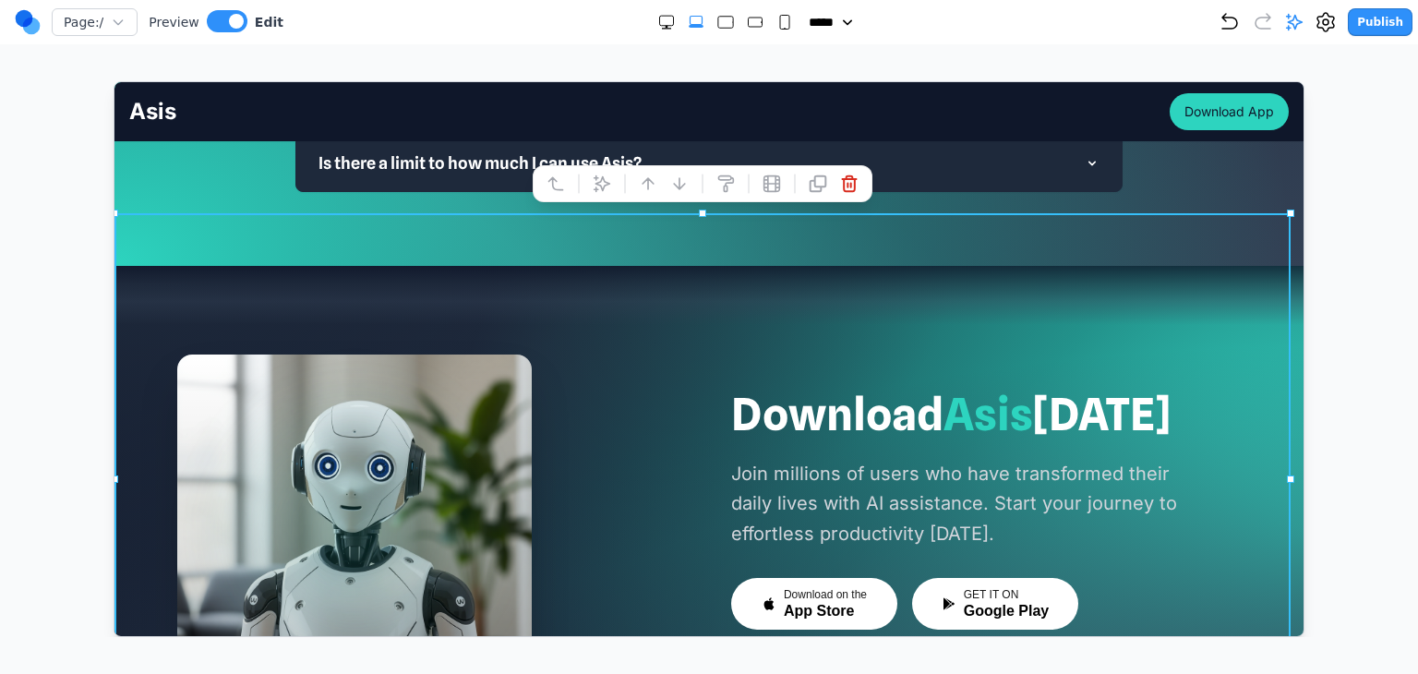
scroll to position [5493, 0]
click at [602, 194] on button at bounding box center [601, 184] width 30 height 30
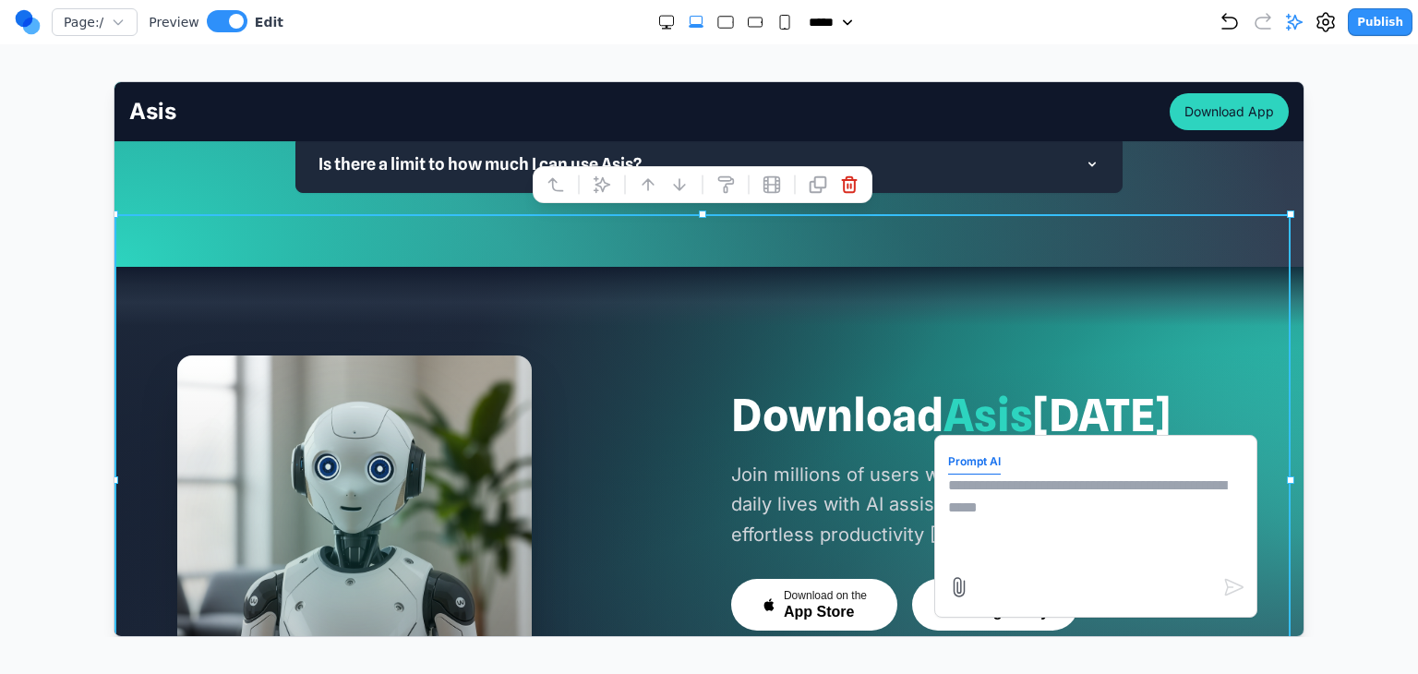
click at [1001, 474] on textarea at bounding box center [1094, 520] width 295 height 92
type textarea "*"
drag, startPoint x: 1308, startPoint y: 7, endPoint x: 1320, endPoint y: 44, distance: 38.8
click at [1309, 8] on div "Page: / Preview Edit ***** ***** ****** ****** ****** Publish" at bounding box center [714, 22] width 1398 height 30
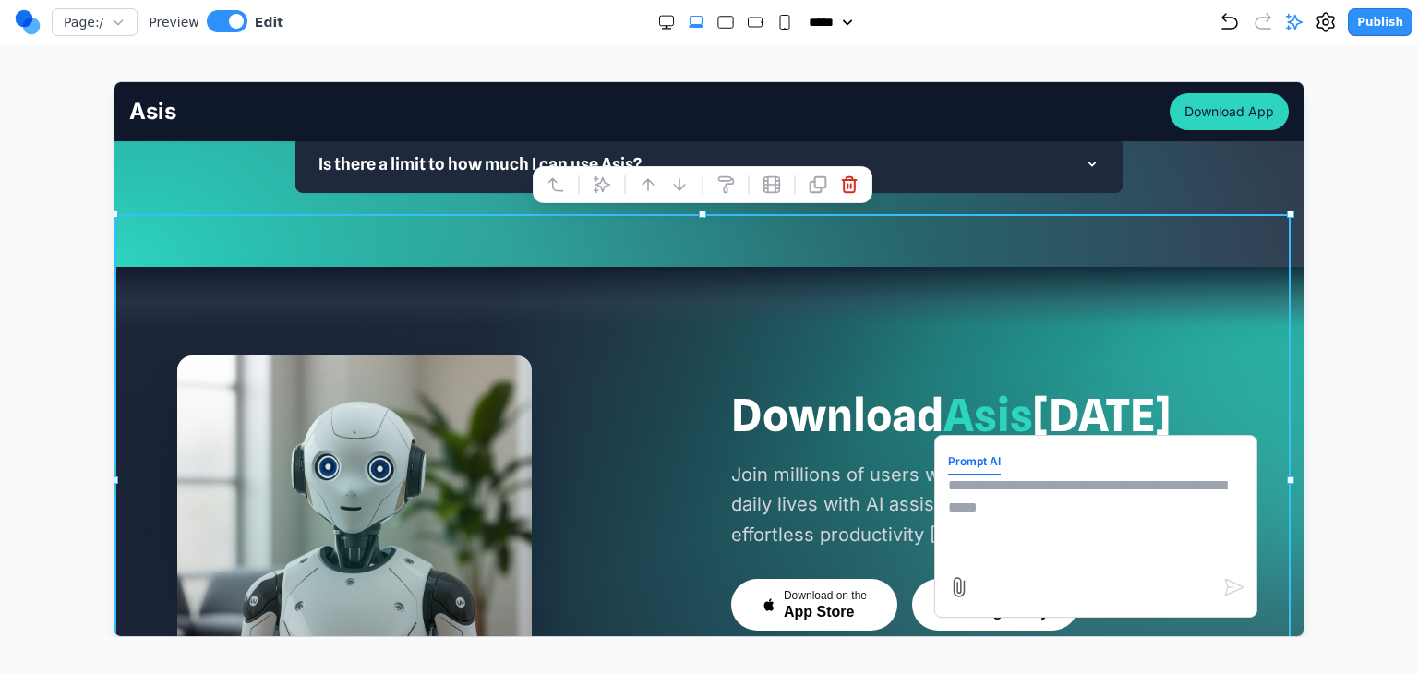
click at [1303, 19] on icon at bounding box center [1295, 23] width 16 height 16
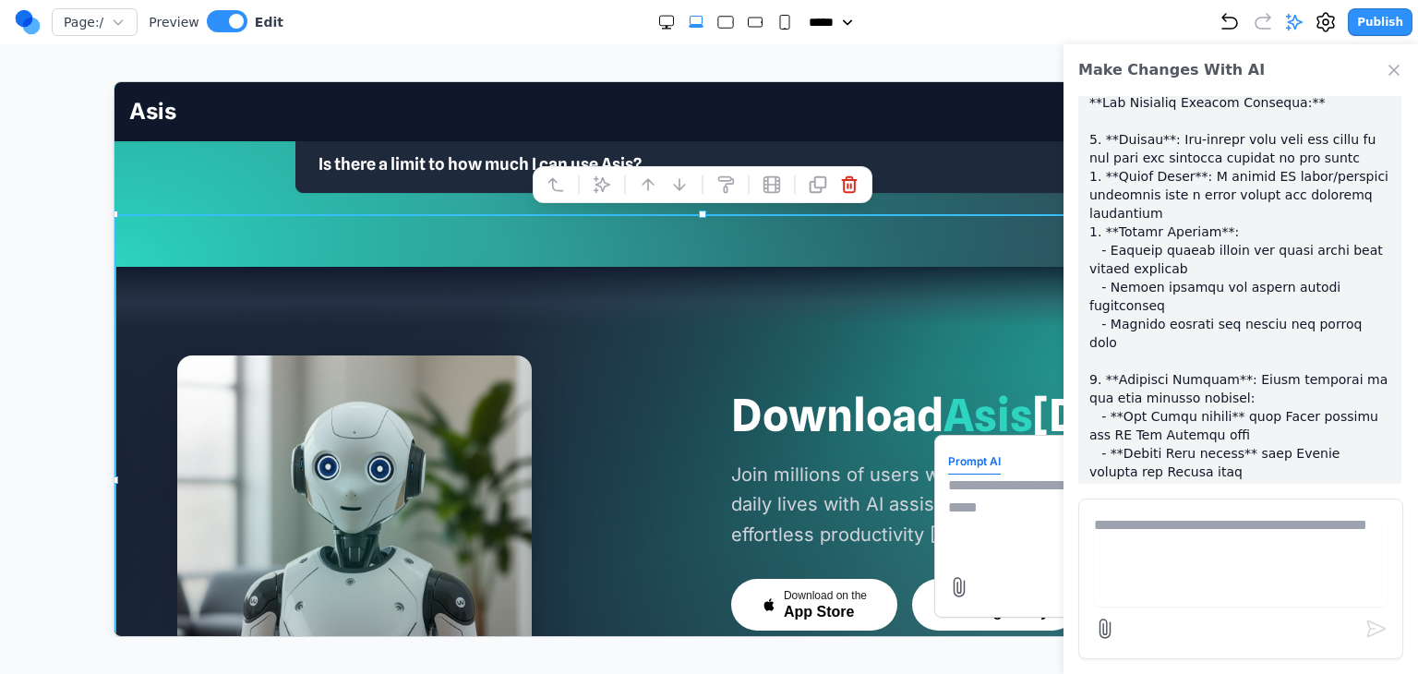
click at [1018, 482] on textarea at bounding box center [1094, 520] width 295 height 92
click at [1396, 74] on icon "Close Chat" at bounding box center [1394, 70] width 18 height 18
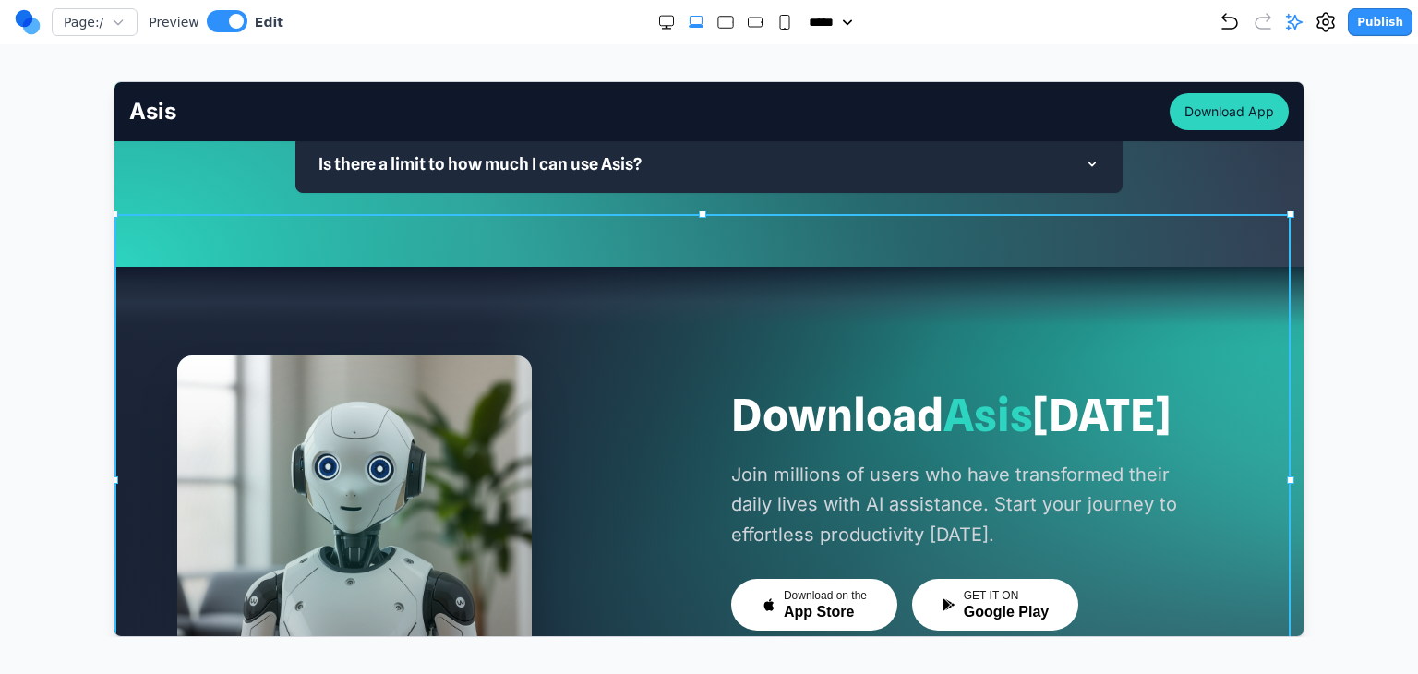
drag, startPoint x: 1043, startPoint y: 238, endPoint x: 946, endPoint y: 227, distance: 98.5
click at [1043, 266] on section "Download Asis Today Join millions of users who have transformed their daily liv…" at bounding box center [708, 532] width 1189 height 532
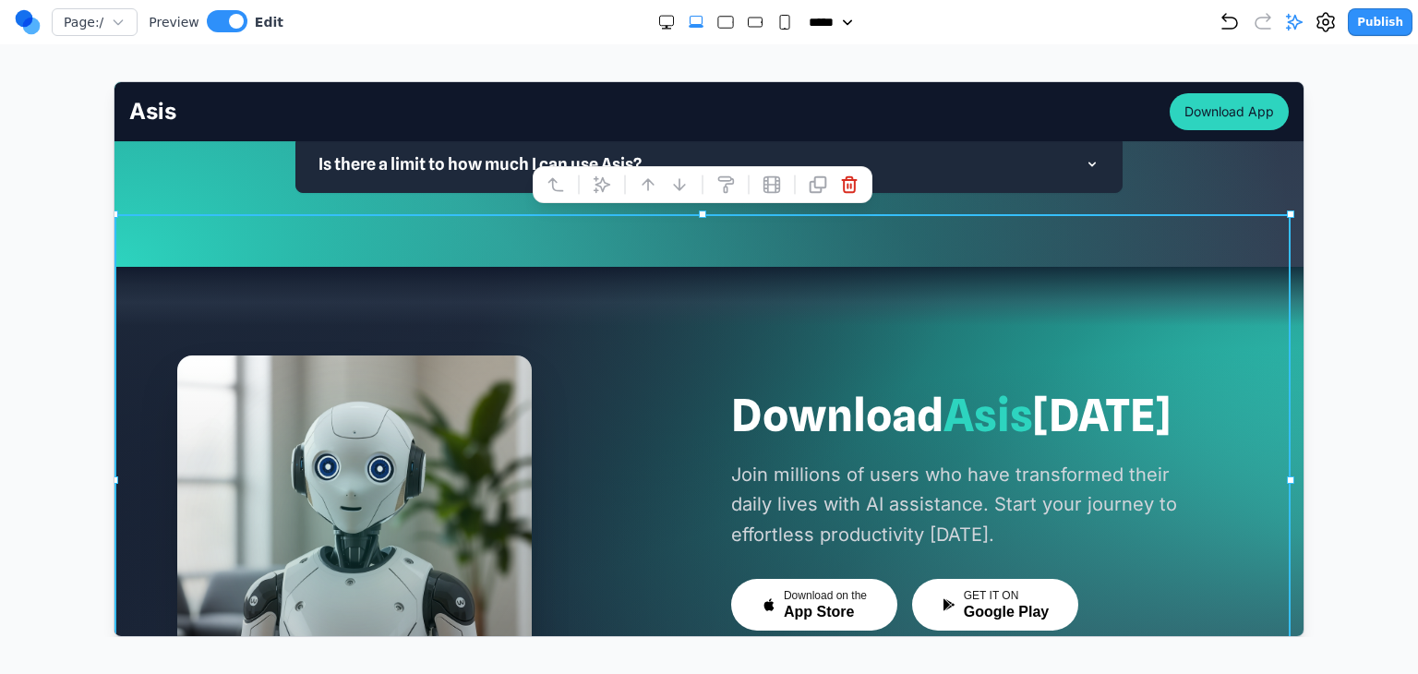
click at [606, 183] on icon at bounding box center [602, 184] width 16 height 16
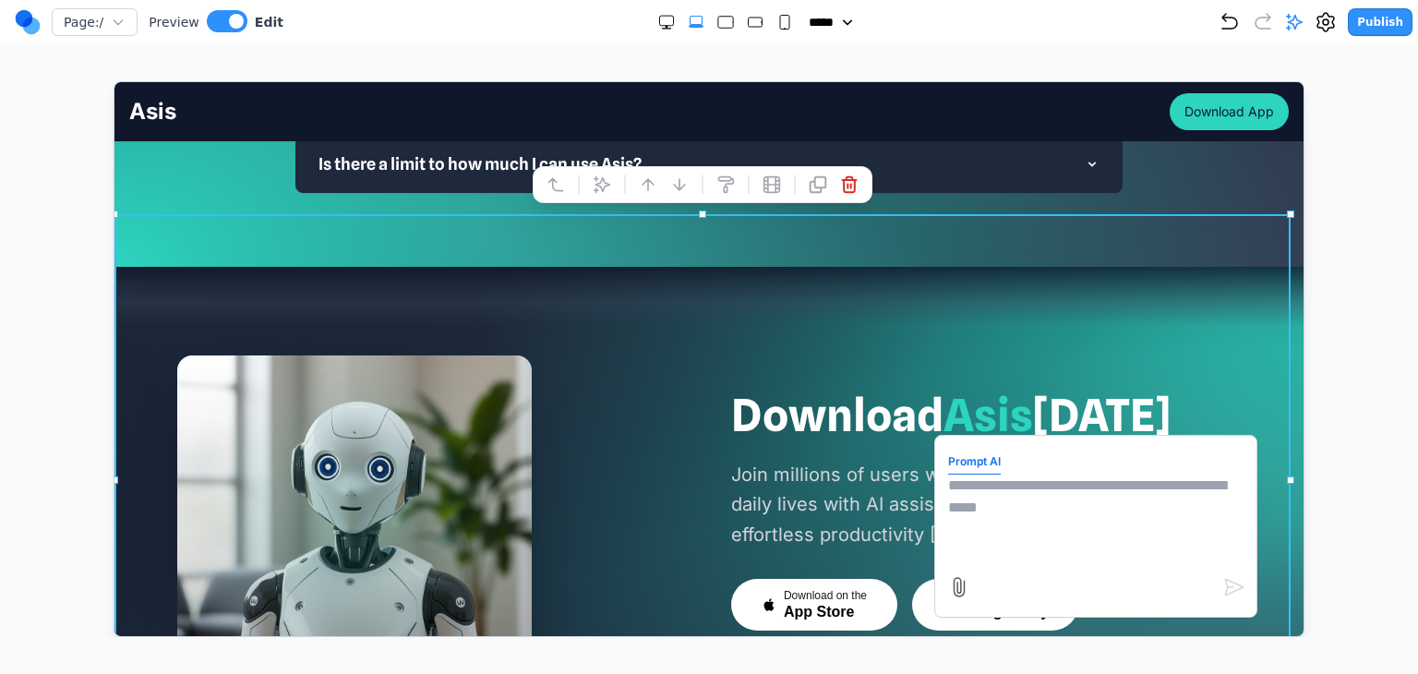
drag, startPoint x: 974, startPoint y: 462, endPoint x: 971, endPoint y: 446, distance: 16.1
click at [974, 474] on textarea at bounding box center [1094, 520] width 295 height 92
type textarea "**********"
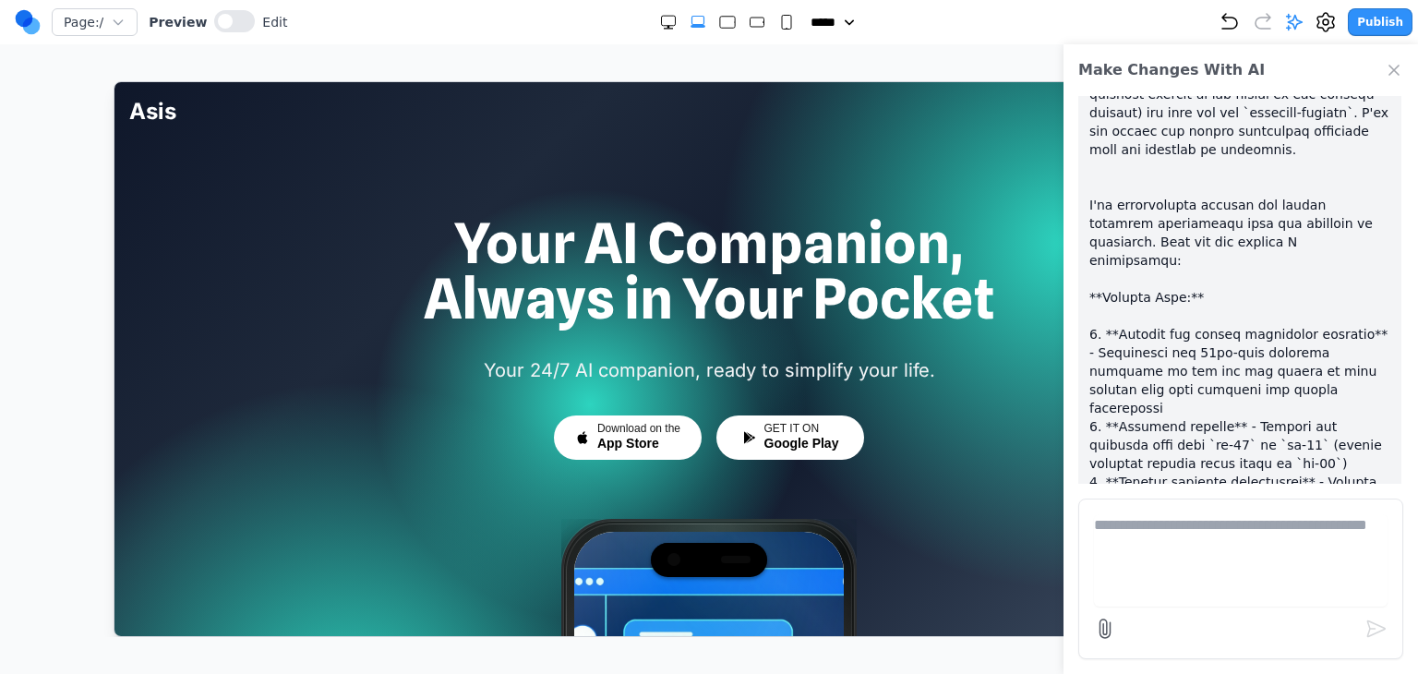
scroll to position [9038, 0]
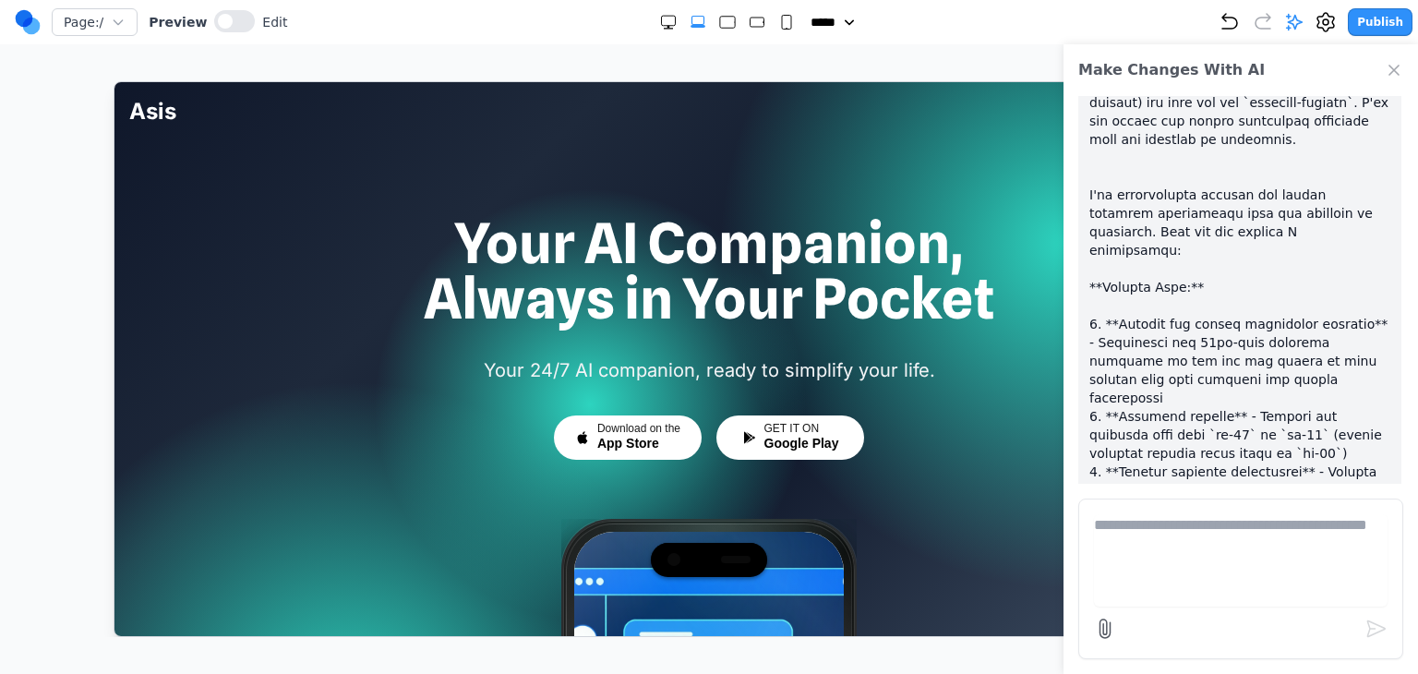
click at [1393, 67] on icon "Close Chat" at bounding box center [1394, 70] width 9 height 9
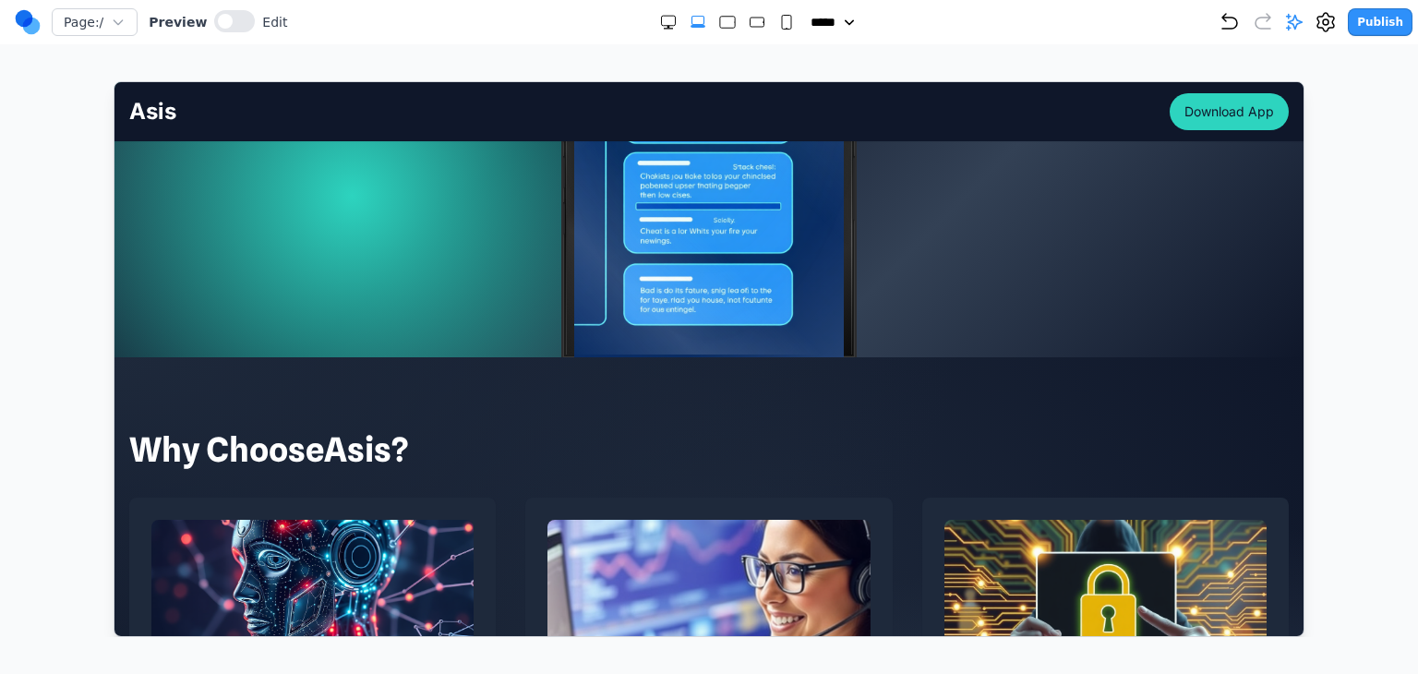
scroll to position [554, 0]
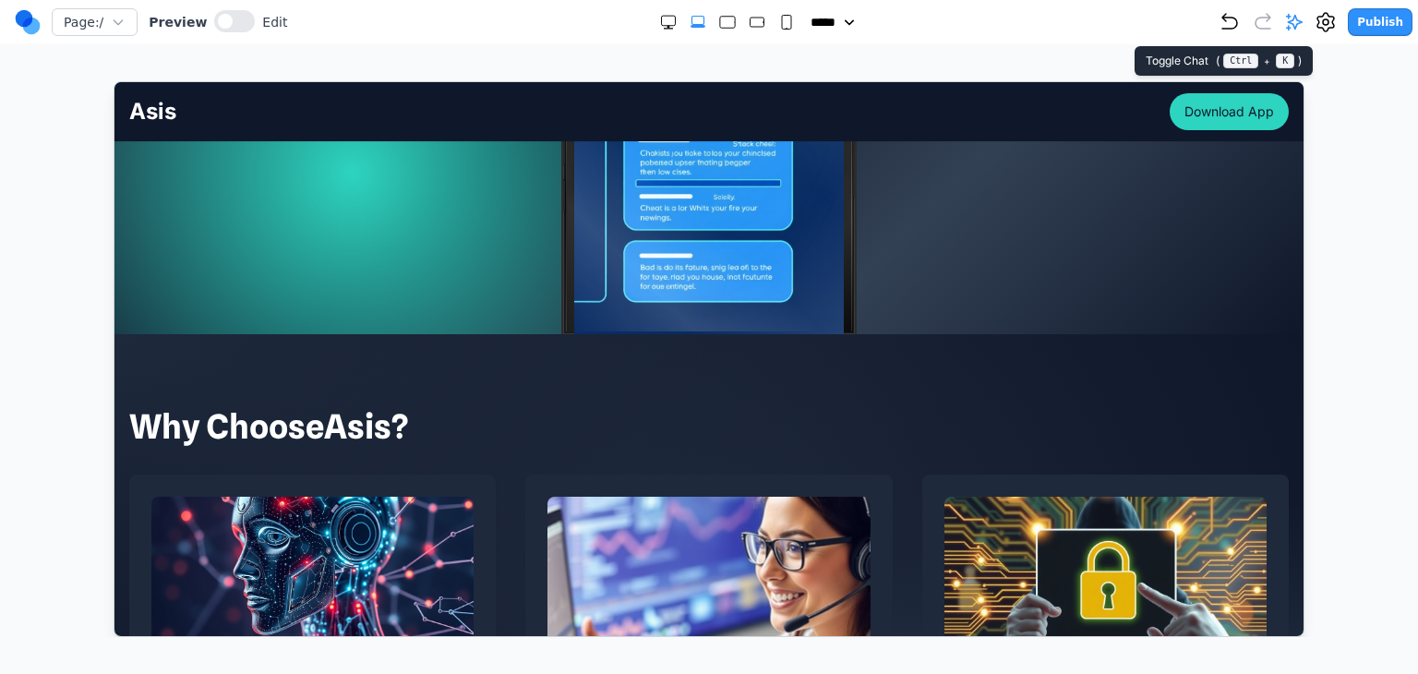
click at [1300, 28] on icon at bounding box center [1295, 23] width 16 height 16
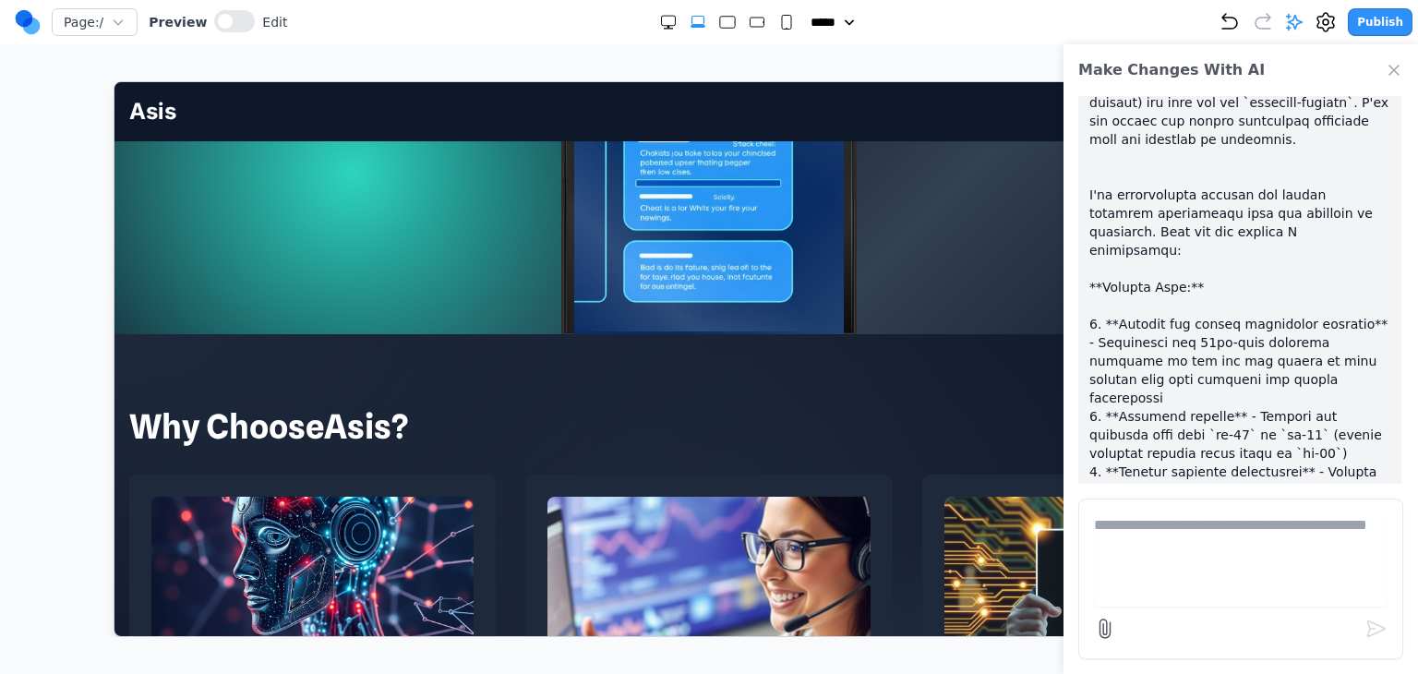
click at [1394, 75] on icon "Close Chat" at bounding box center [1394, 70] width 18 height 18
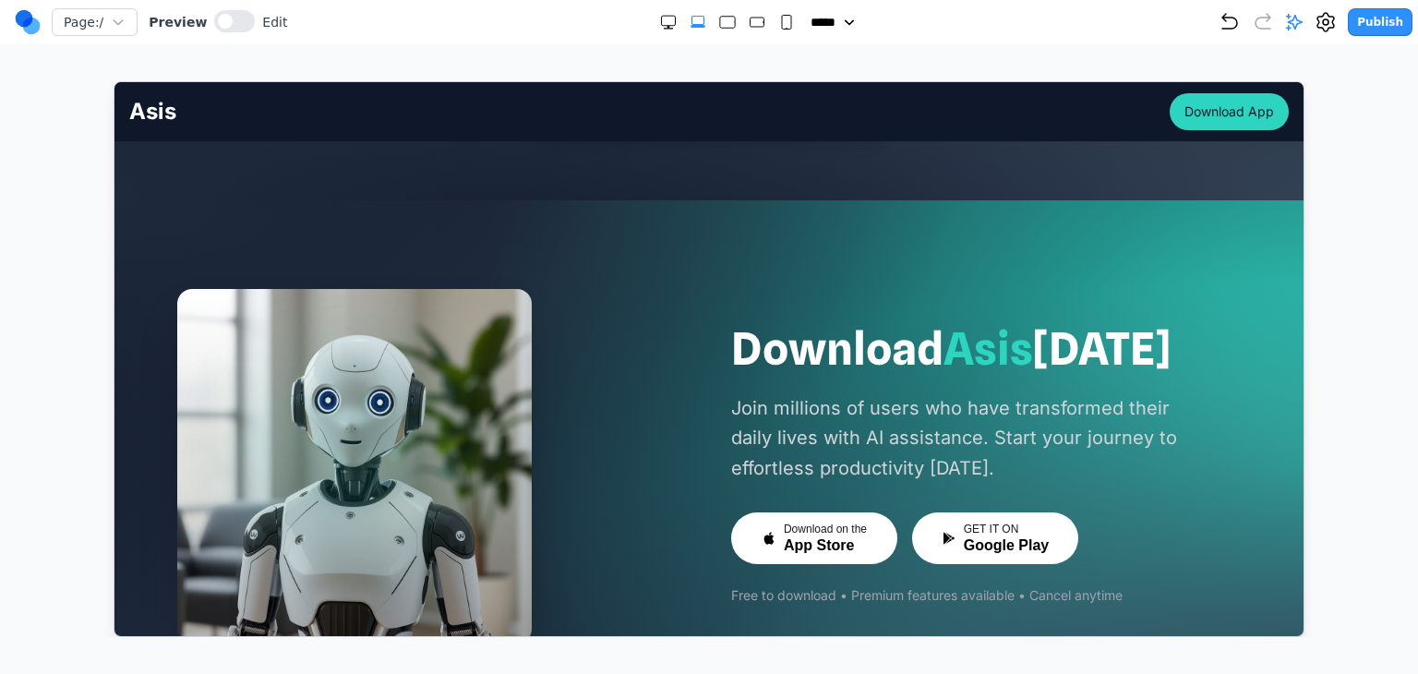
scroll to position [4675, 0]
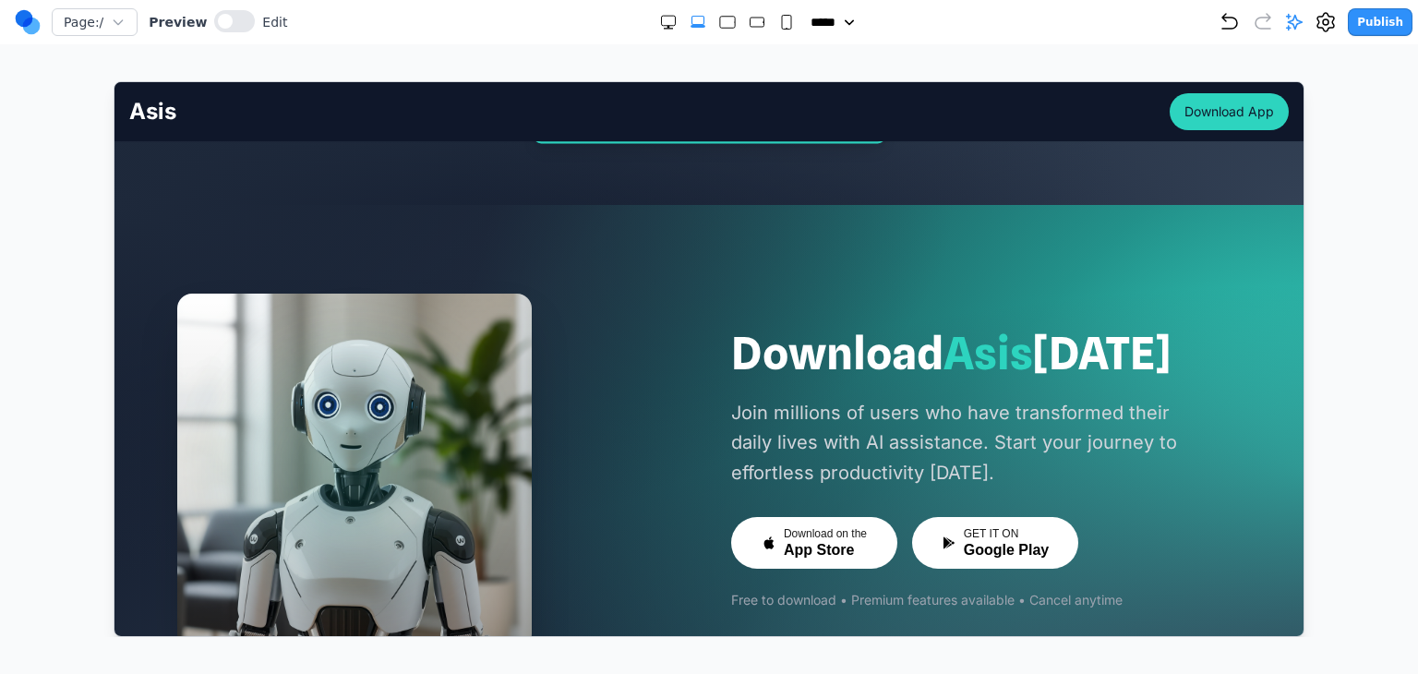
click at [1019, 326] on span "Asis" at bounding box center [988, 352] width 90 height 53
click at [240, 19] on button at bounding box center [234, 21] width 41 height 22
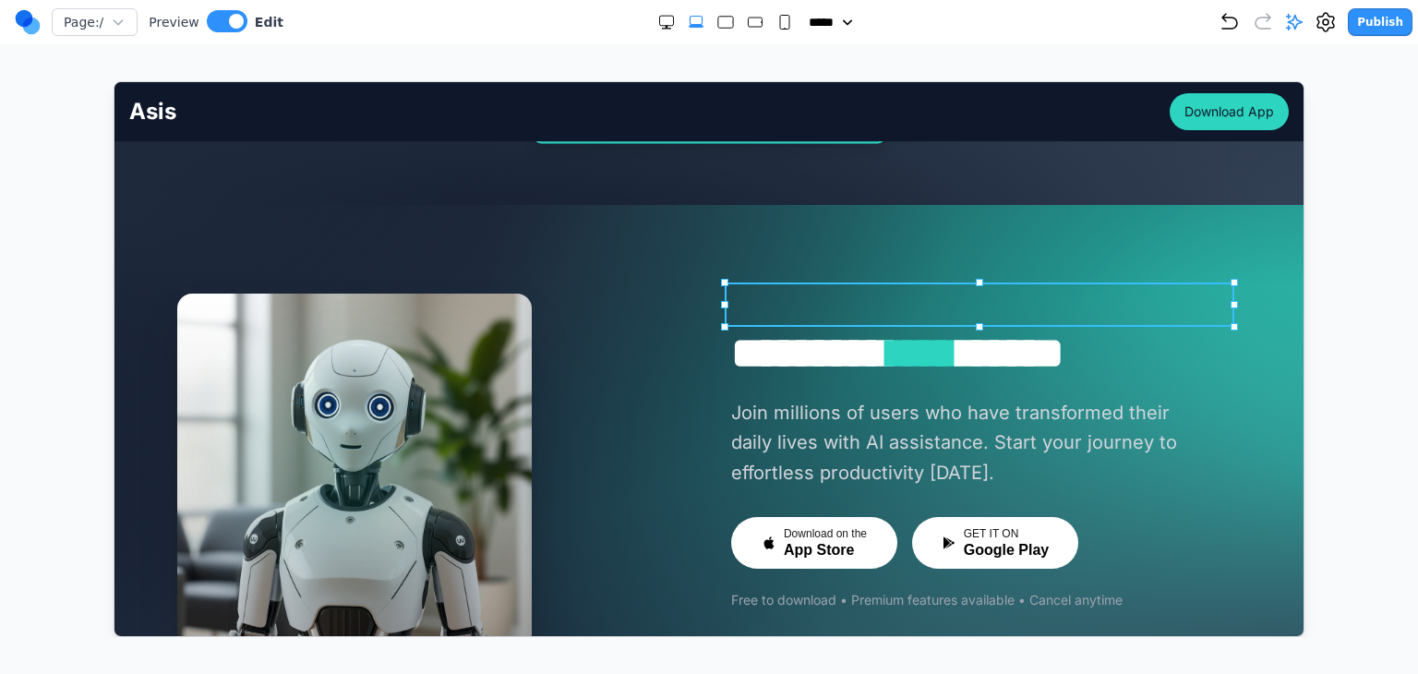
click at [839, 331] on h2 "******** **** *****" at bounding box center [985, 353] width 510 height 44
drag, startPoint x: 936, startPoint y: 307, endPoint x: 1032, endPoint y: 315, distance: 96.3
click at [1032, 331] on h2 "******** **** *****" at bounding box center [985, 353] width 510 height 44
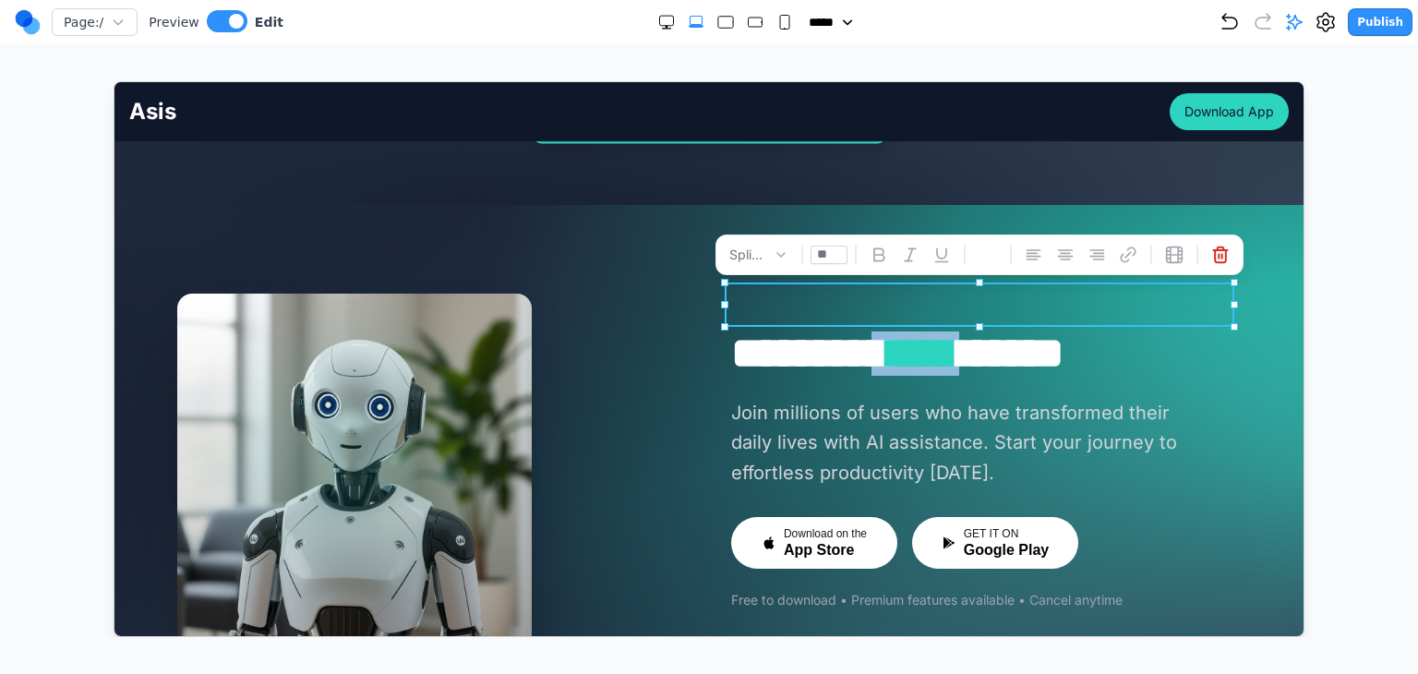
click at [995, 250] on div at bounding box center [987, 254] width 18 height 18
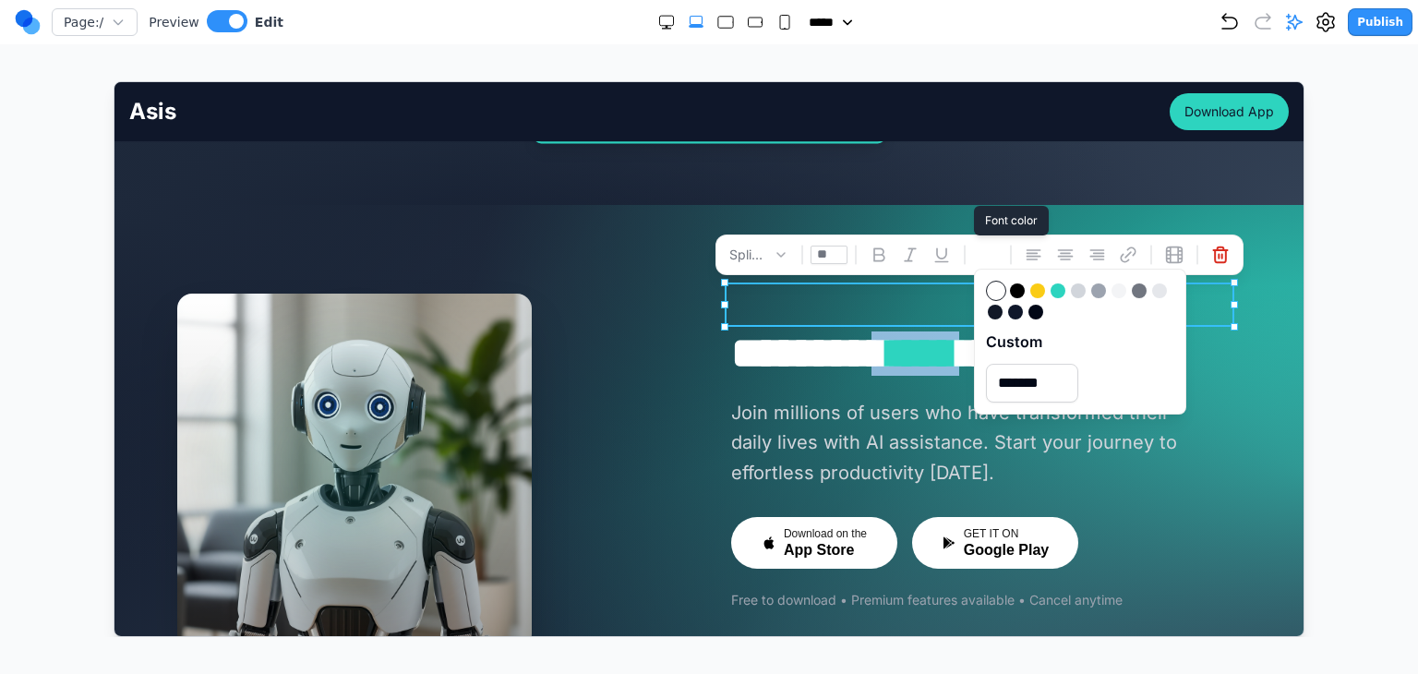
click at [990, 284] on div at bounding box center [995, 290] width 15 height 15
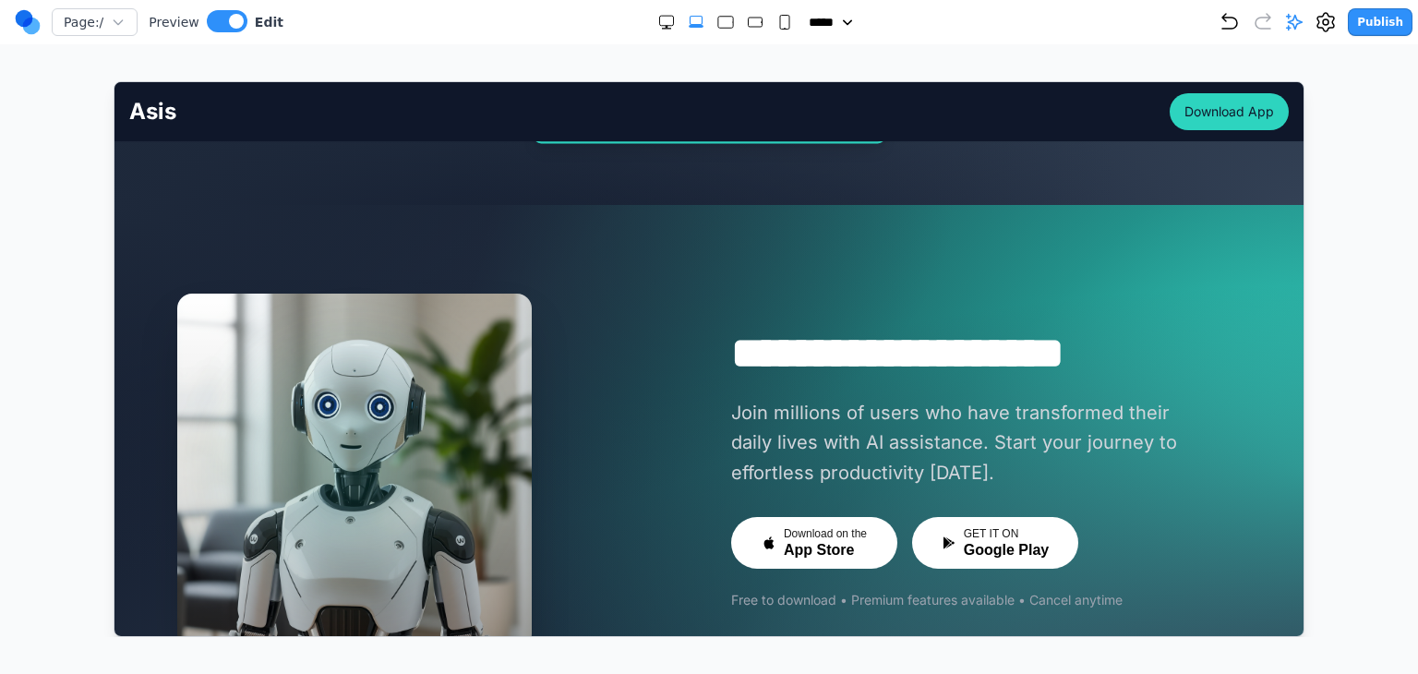
click at [886, 333] on div "******** **** ***** Join millions of users who have transformed their daily liv…" at bounding box center [985, 470] width 510 height 279
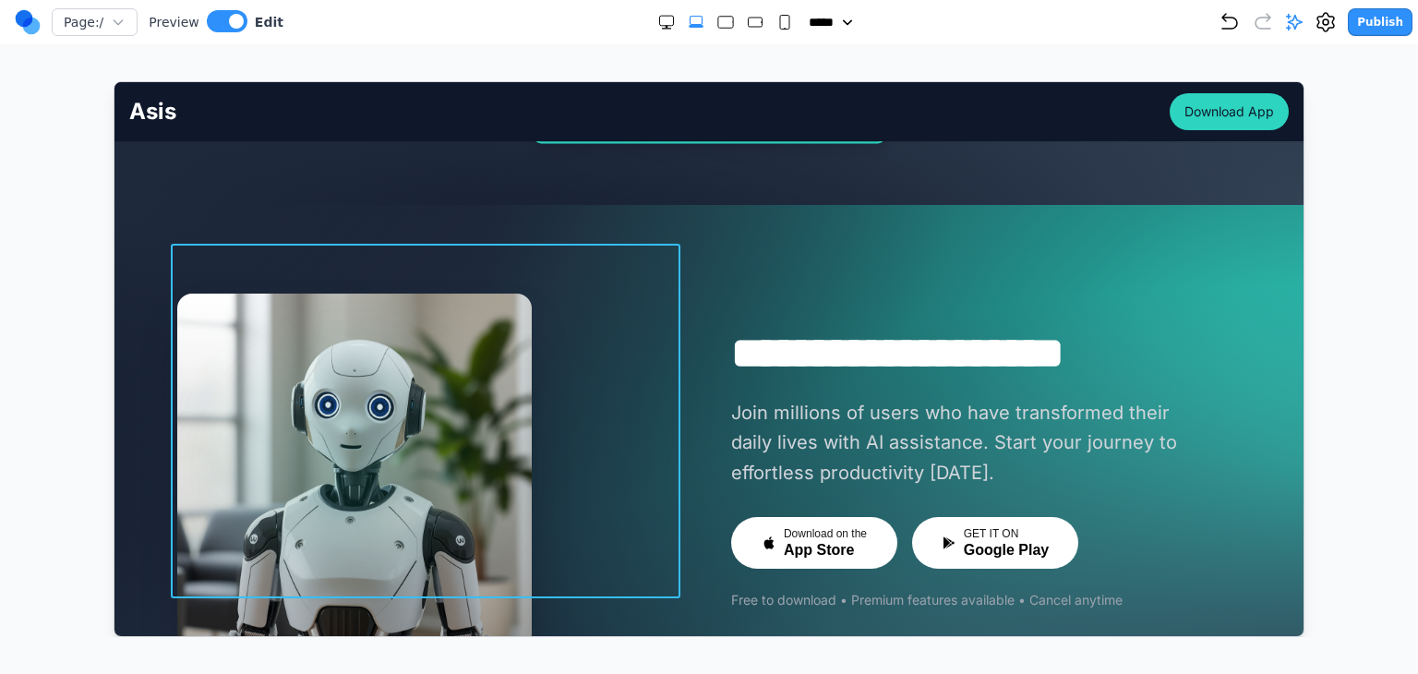
click at [587, 298] on div at bounding box center [431, 470] width 510 height 355
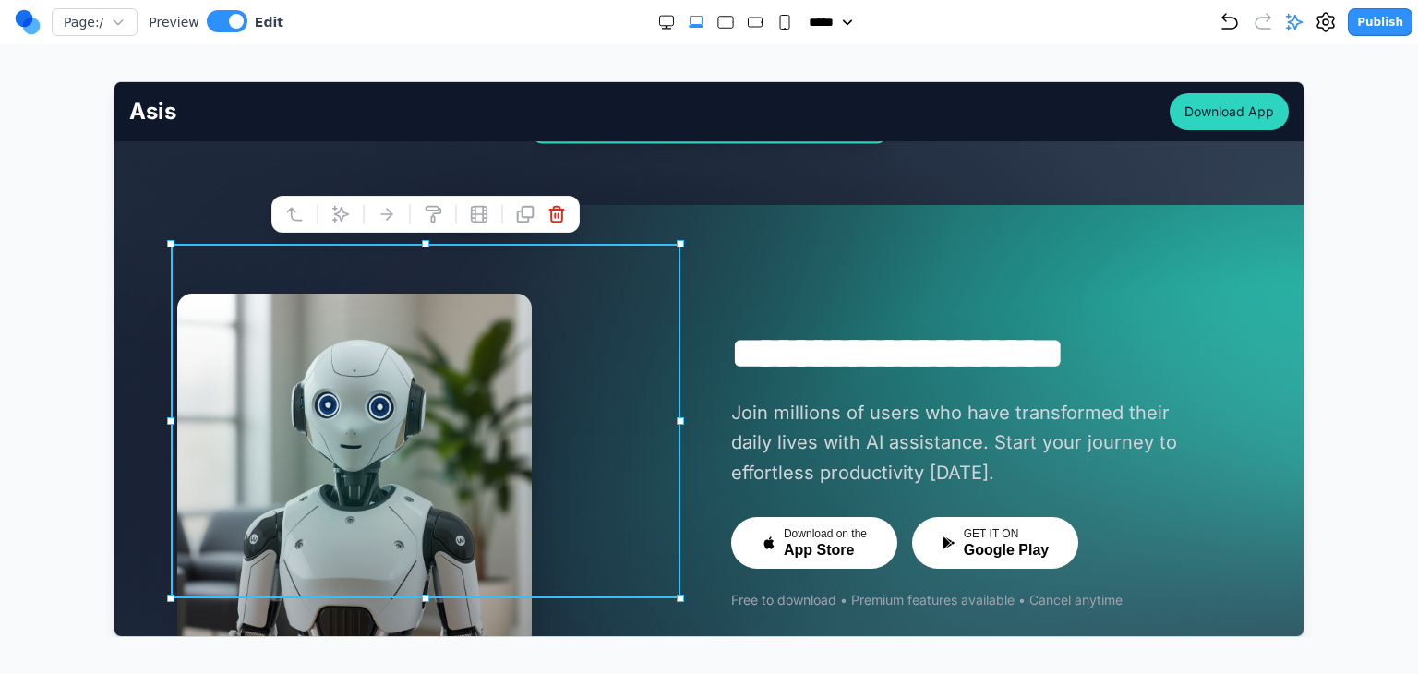
click at [691, 293] on div "******** **** ***** Join millions of users who have transformed their daily liv…" at bounding box center [708, 470] width 1064 height 355
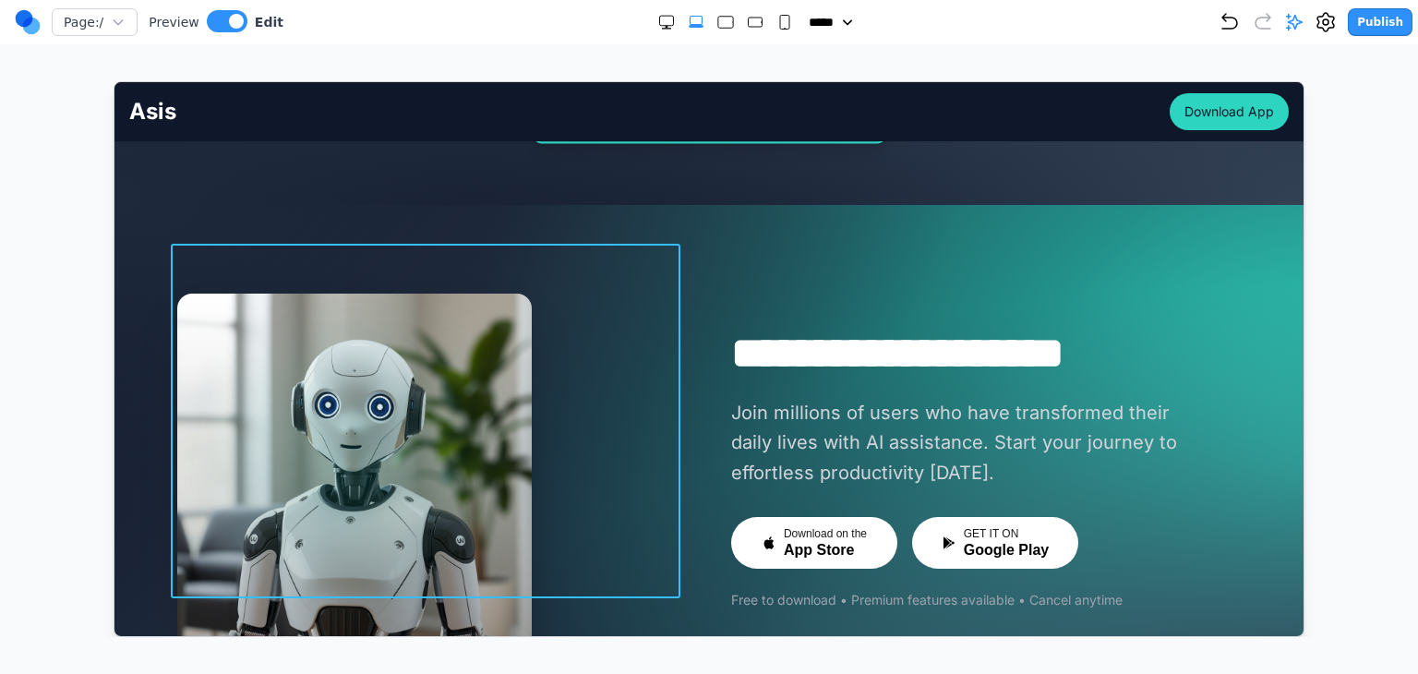
click at [672, 293] on div at bounding box center [431, 470] width 510 height 355
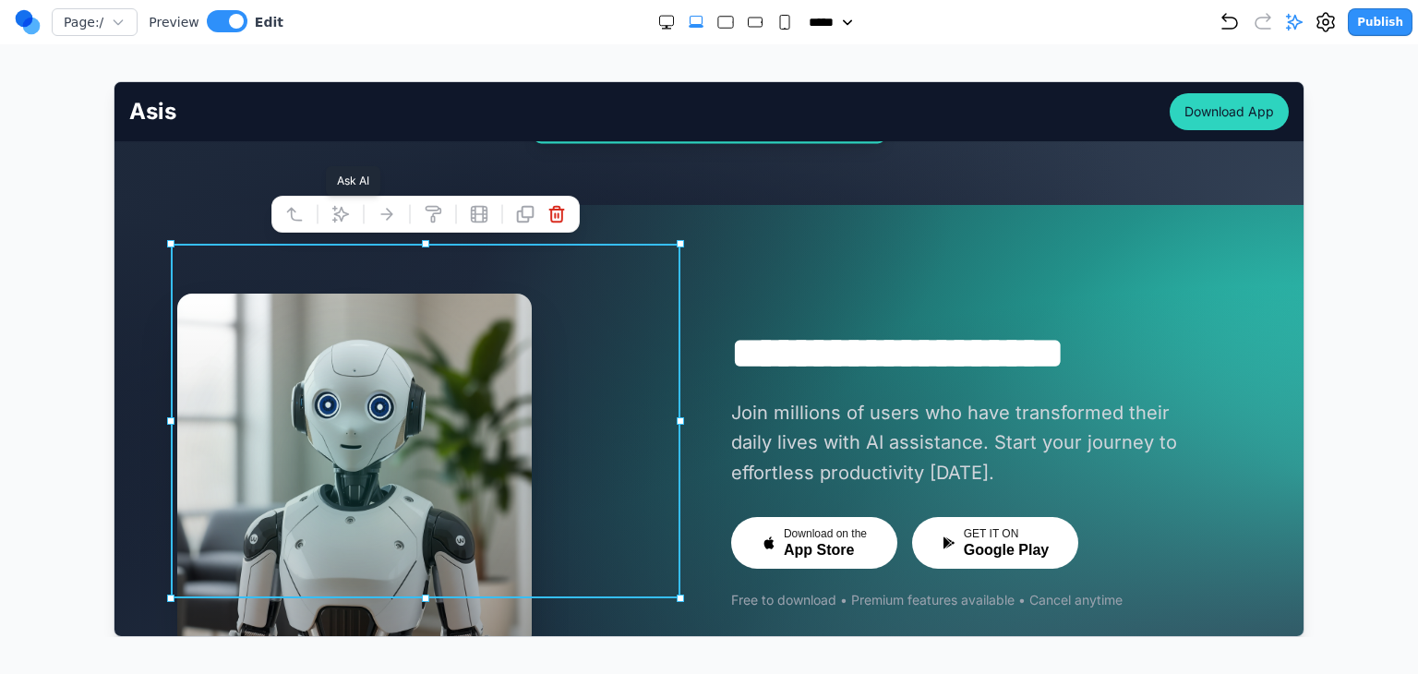
click at [338, 211] on icon at bounding box center [340, 214] width 16 height 16
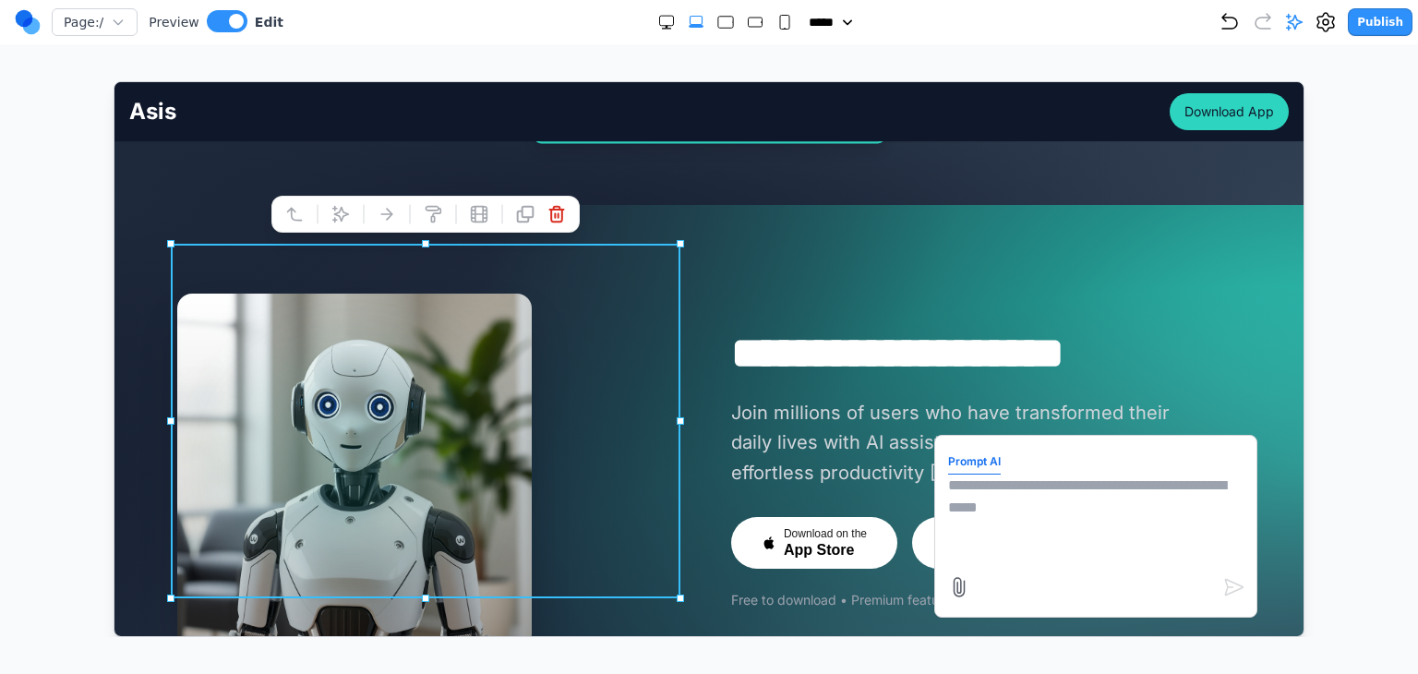
click at [1004, 529] on textarea at bounding box center [1094, 520] width 295 height 92
type textarea "**********"
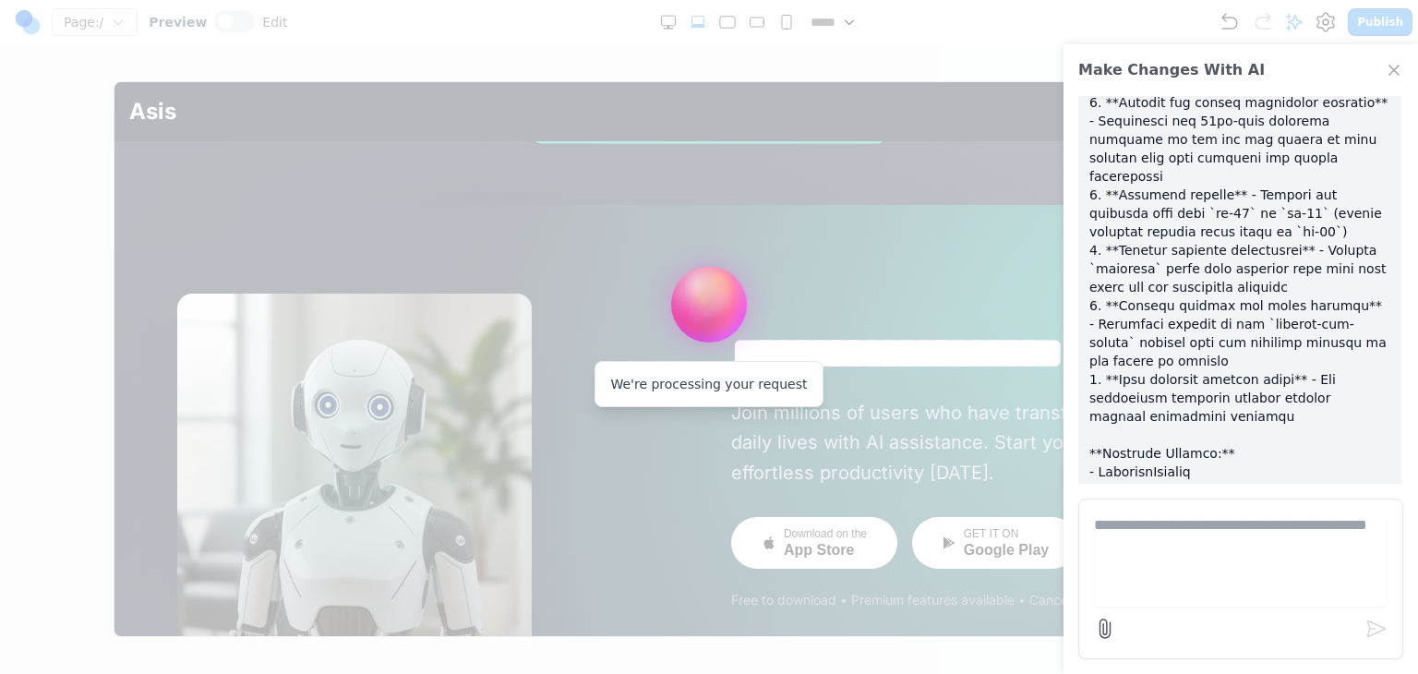
scroll to position [9333, 0]
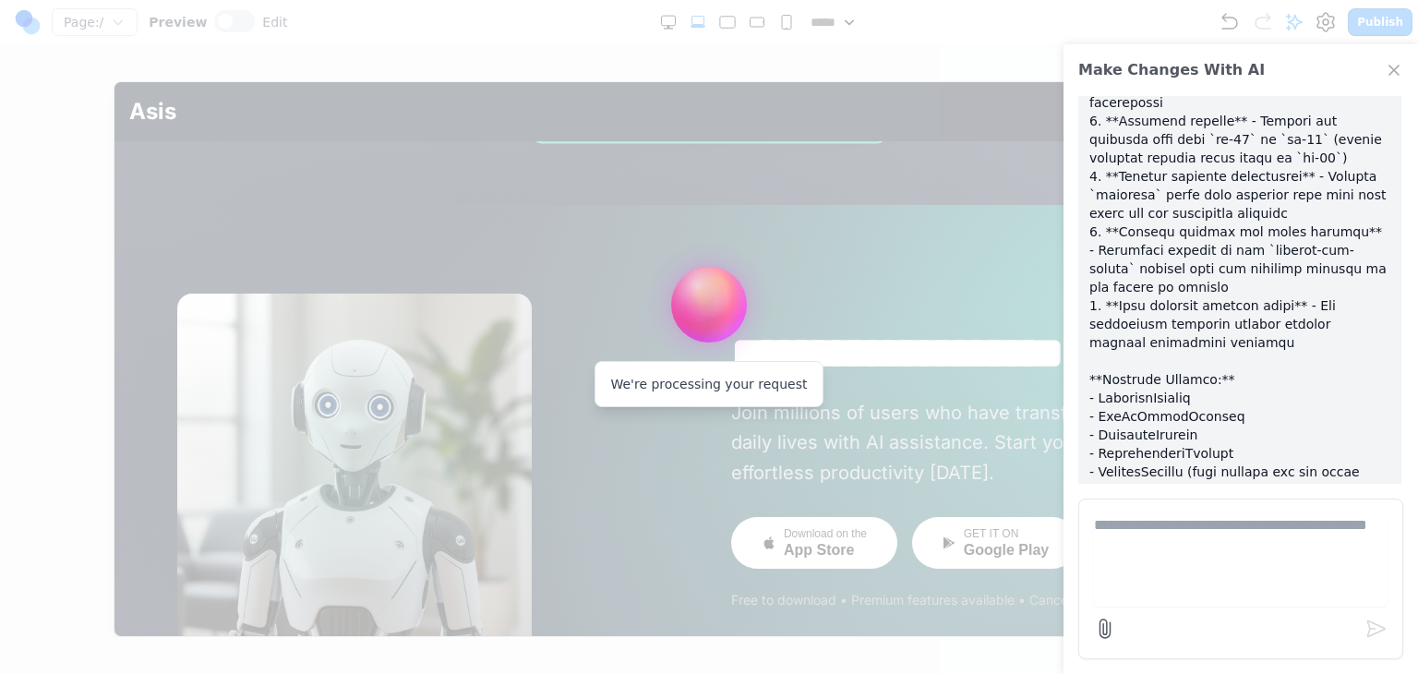
click at [1160, 510] on form at bounding box center [1241, 579] width 325 height 161
click at [1160, 518] on textarea at bounding box center [1241, 560] width 294 height 92
type textarea "*"
type textarea "**********"
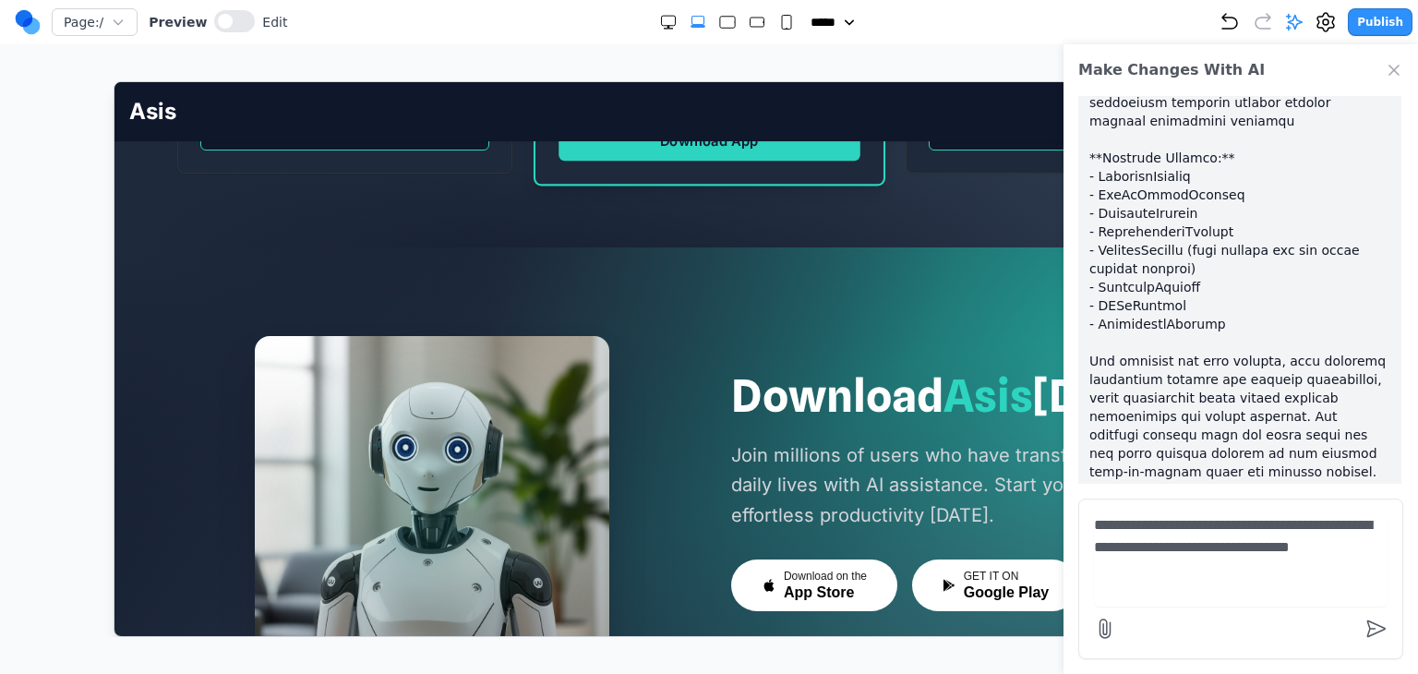
scroll to position [4617, 0]
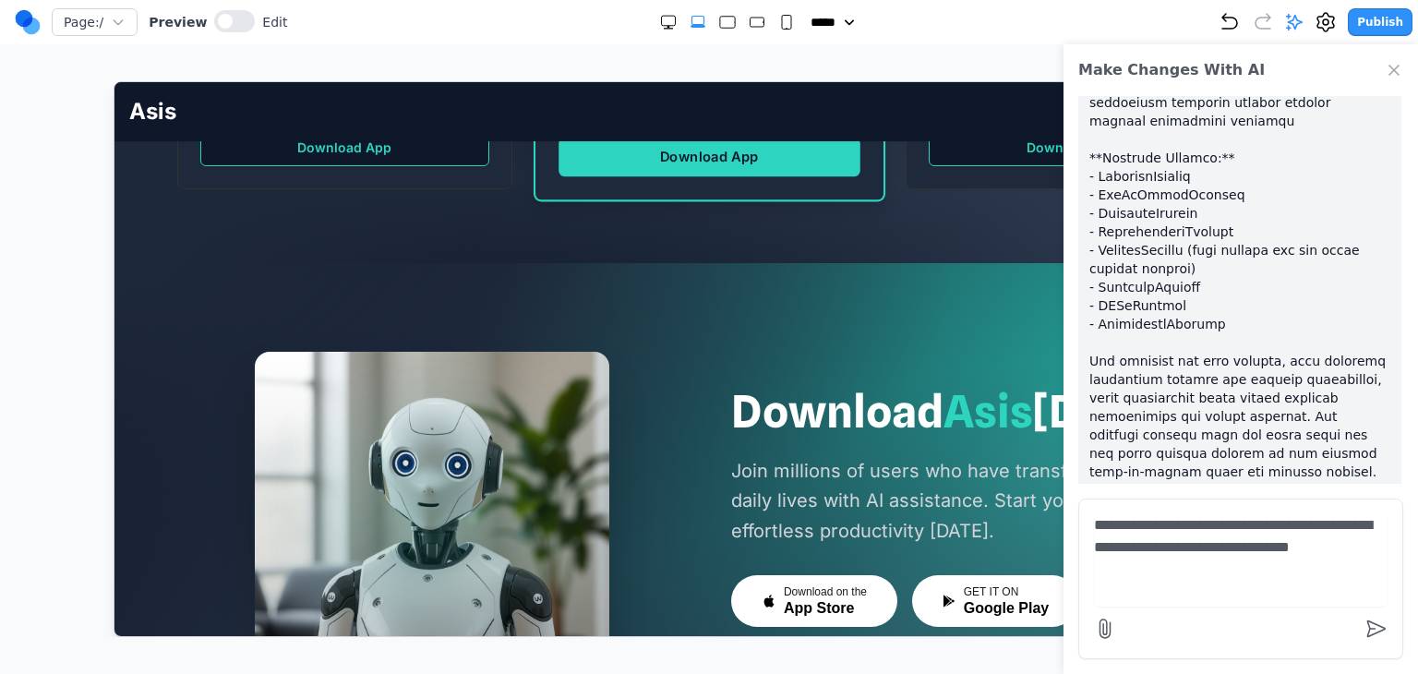
click at [364, 262] on section "Download Asis Today Join millions of users who have transformed their daily liv…" at bounding box center [708, 528] width 1189 height 532
click at [218, 29] on button at bounding box center [234, 21] width 41 height 22
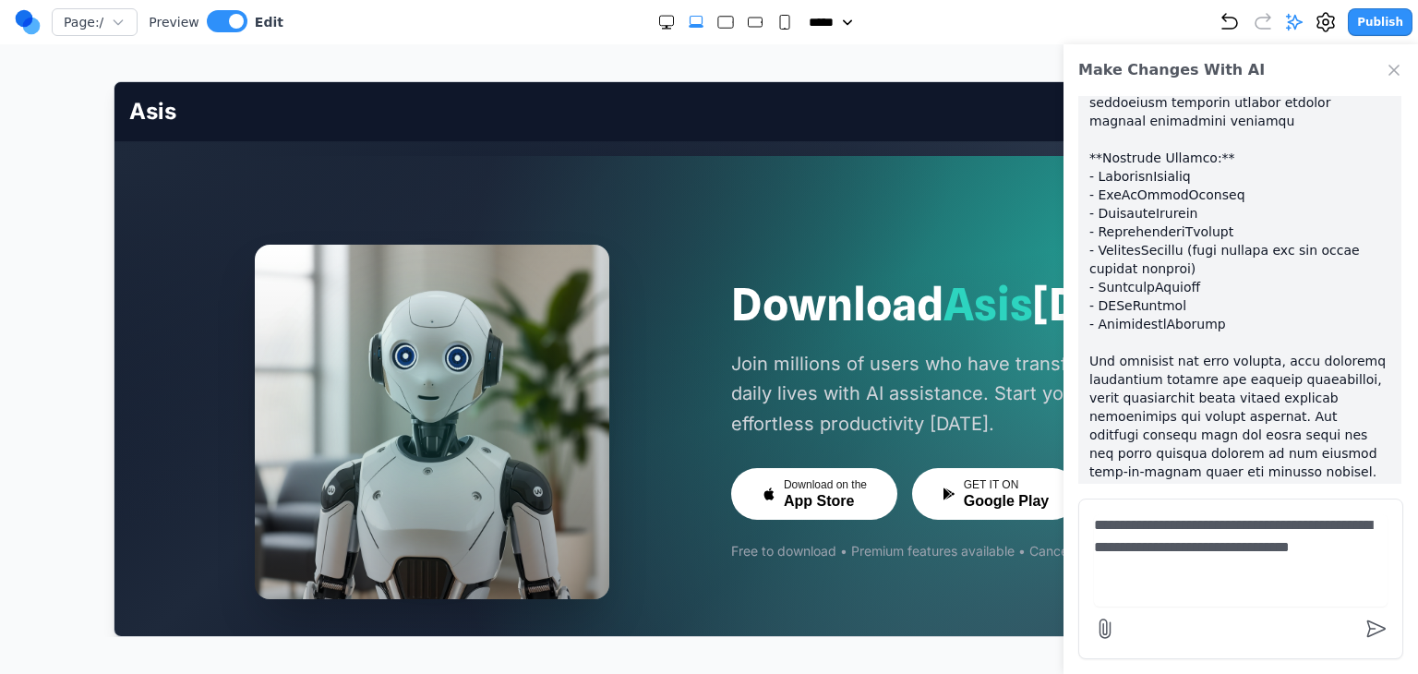
scroll to position [4709, 0]
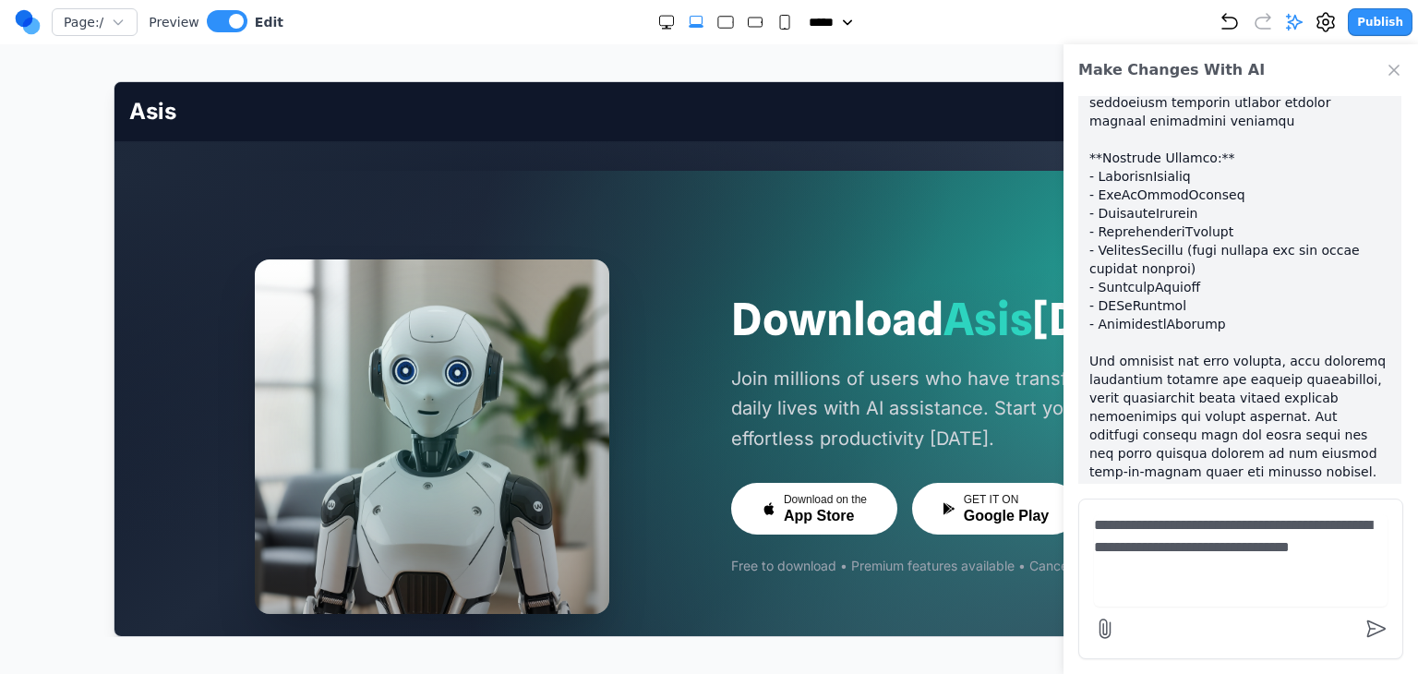
click at [1399, 72] on icon "Close Chat" at bounding box center [1394, 70] width 18 height 18
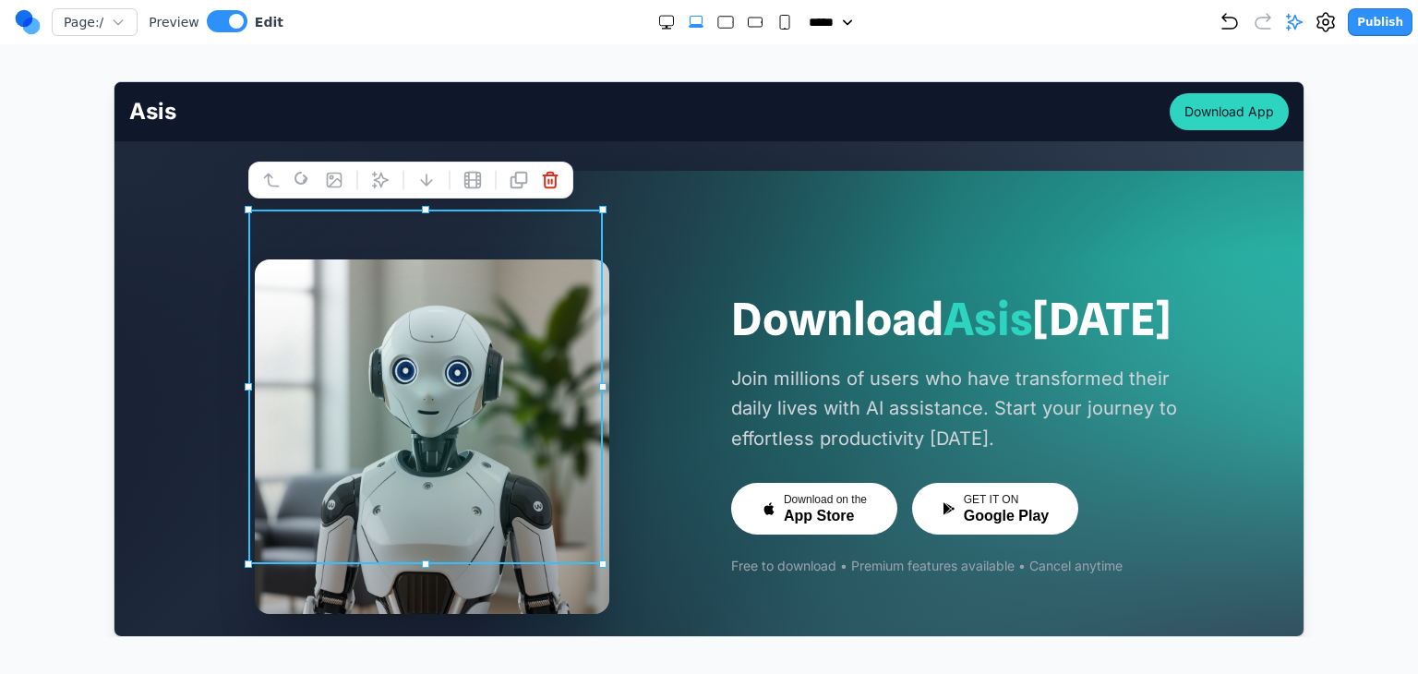
click at [517, 269] on div at bounding box center [431, 436] width 355 height 355
drag, startPoint x: 332, startPoint y: 175, endPoint x: 350, endPoint y: 192, distance: 24.8
click at [332, 175] on icon at bounding box center [333, 179] width 18 height 18
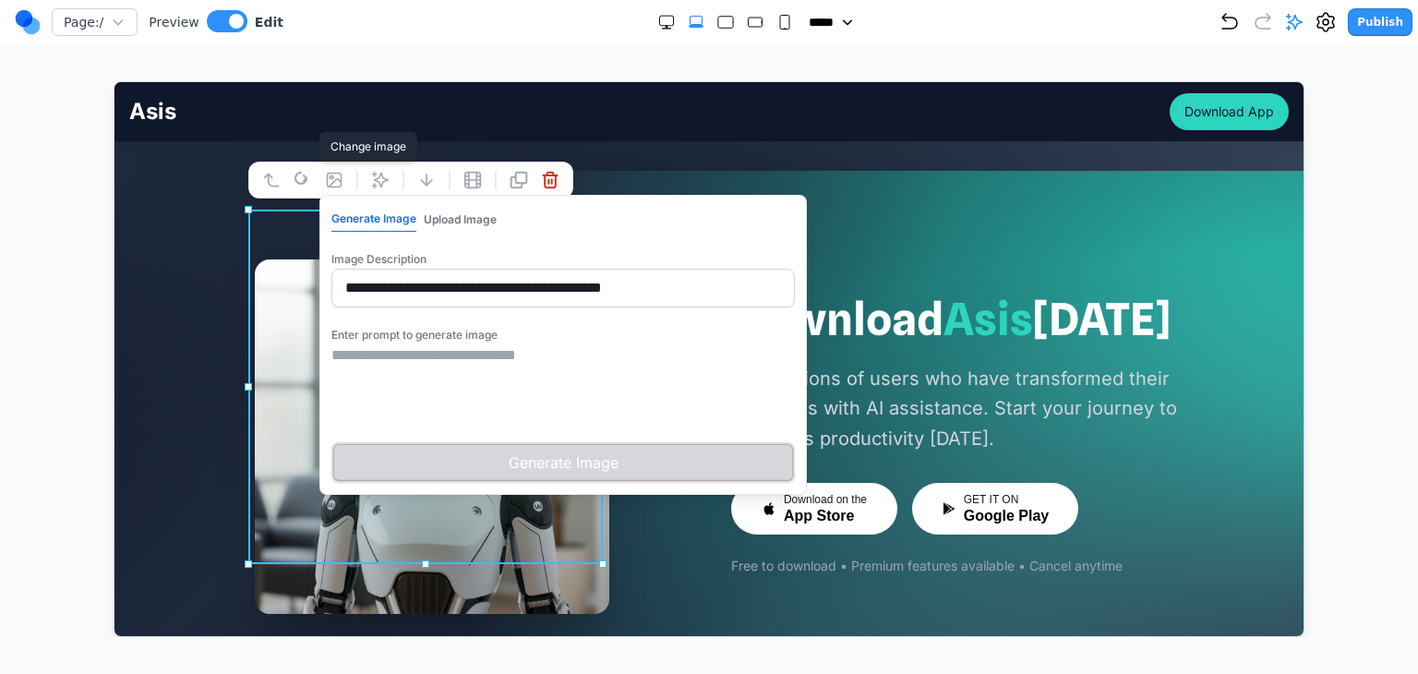
click at [458, 335] on label "Enter prompt to generate image" at bounding box center [414, 334] width 166 height 14
click at [458, 363] on textarea at bounding box center [563, 390] width 464 height 92
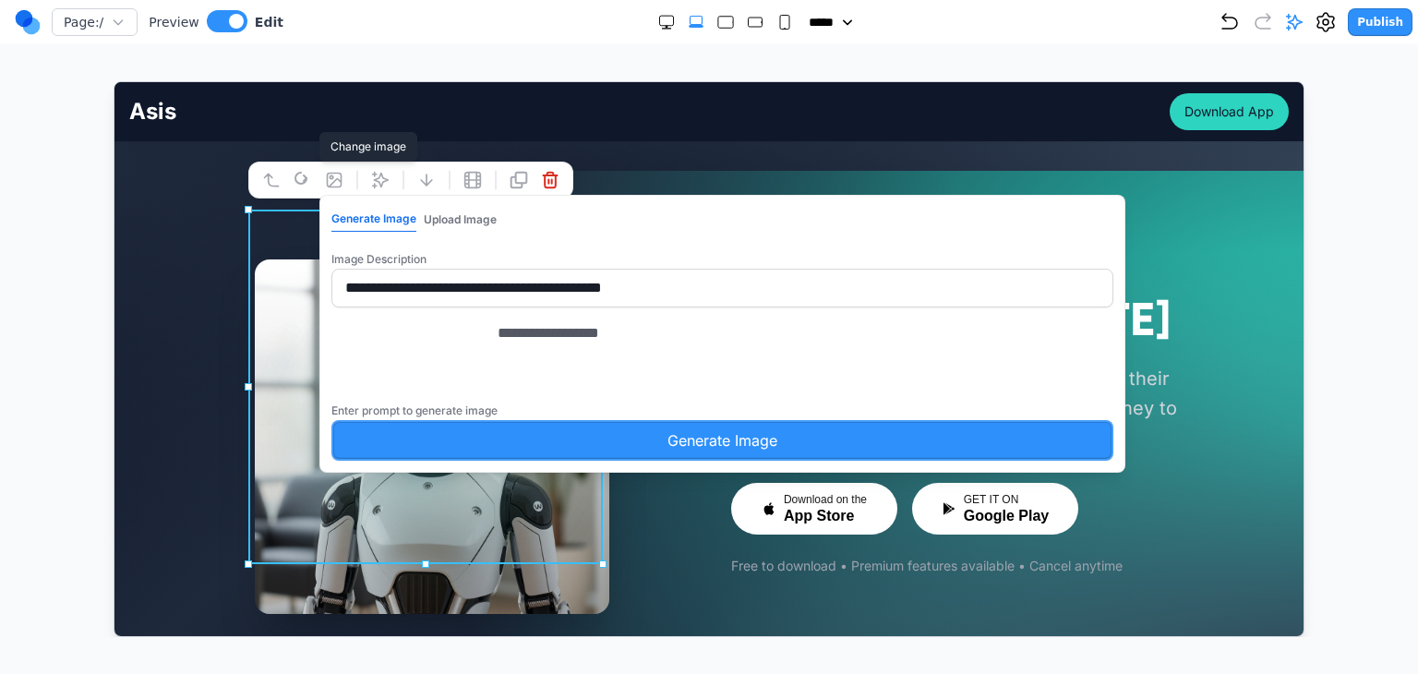
type textarea "**********"
click at [506, 460] on button "Generate Image" at bounding box center [722, 439] width 782 height 41
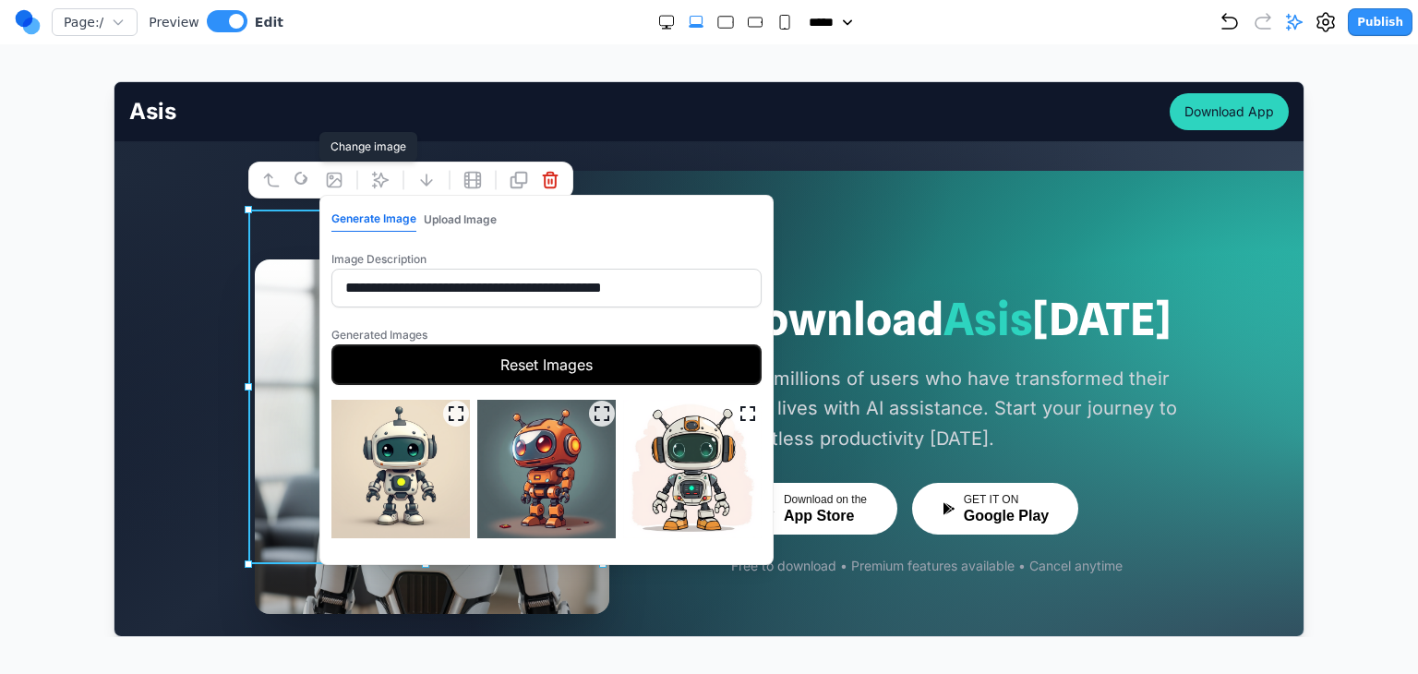
click at [491, 351] on button "Reset Images" at bounding box center [546, 364] width 430 height 41
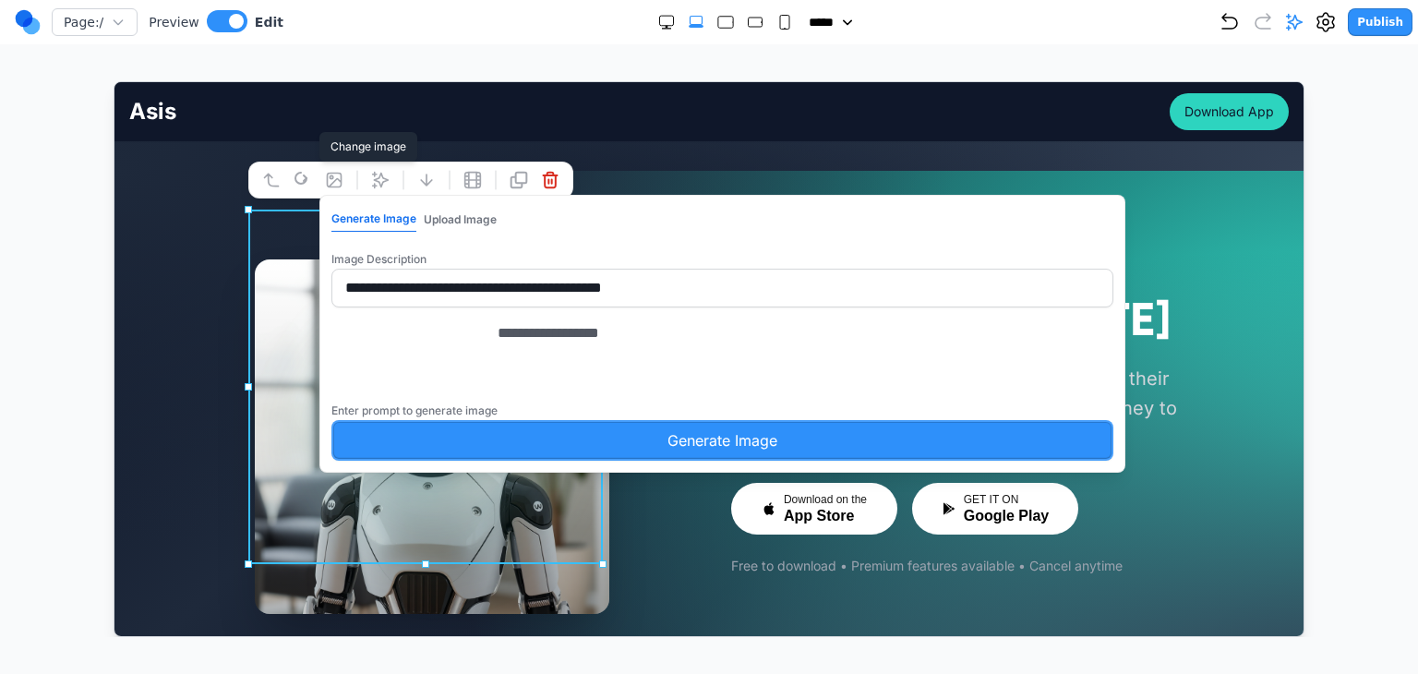
drag, startPoint x: 491, startPoint y: 351, endPoint x: 287, endPoint y: 357, distance: 204.2
drag, startPoint x: 468, startPoint y: 374, endPoint x: 294, endPoint y: 344, distance: 177.0
type textarea "**********"
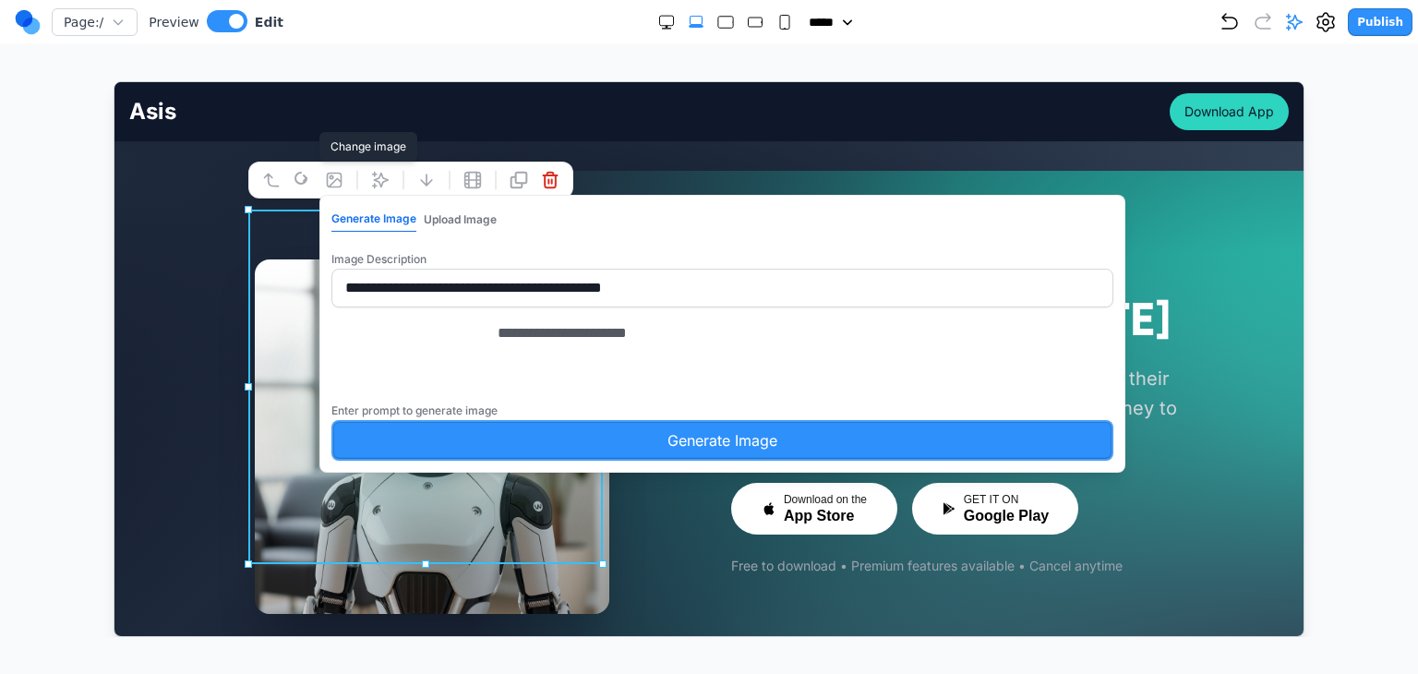
click at [550, 460] on button "Generate Image" at bounding box center [722, 439] width 782 height 41
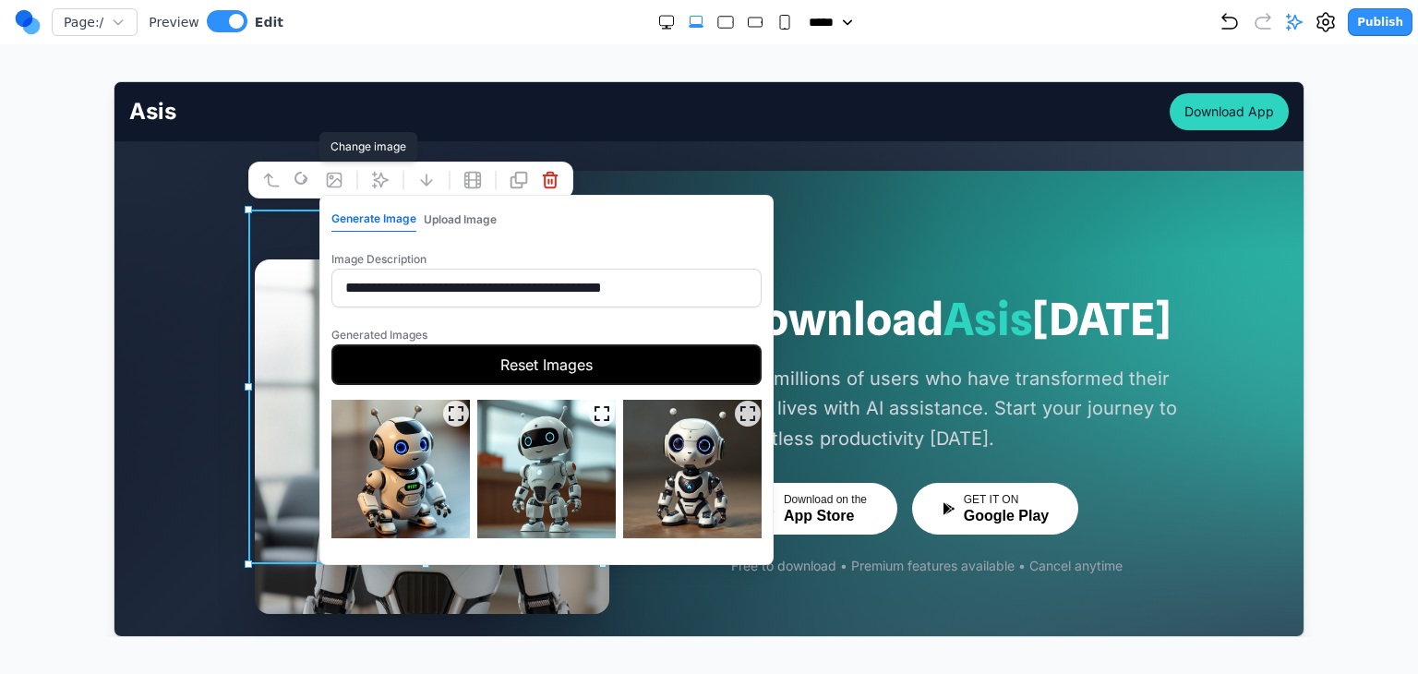
click at [549, 466] on img at bounding box center [545, 468] width 139 height 139
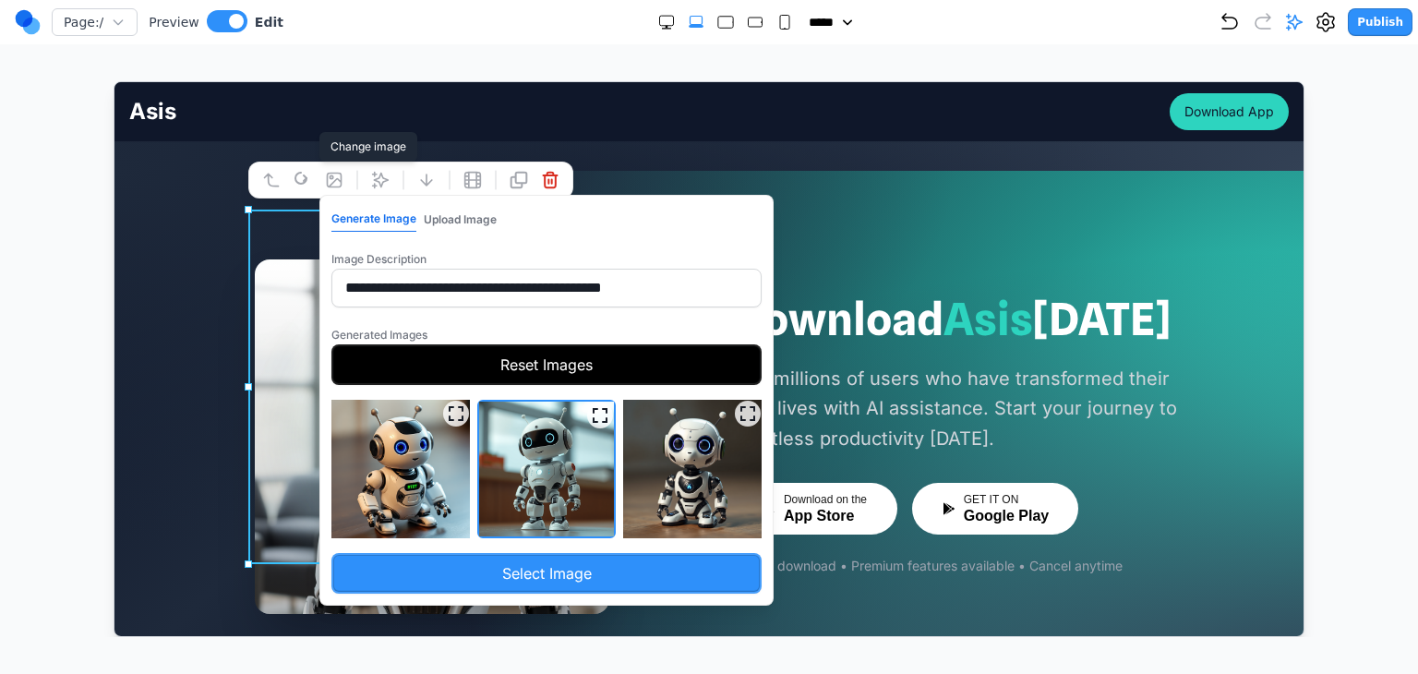
click at [556, 556] on button "Select Image" at bounding box center [546, 572] width 430 height 41
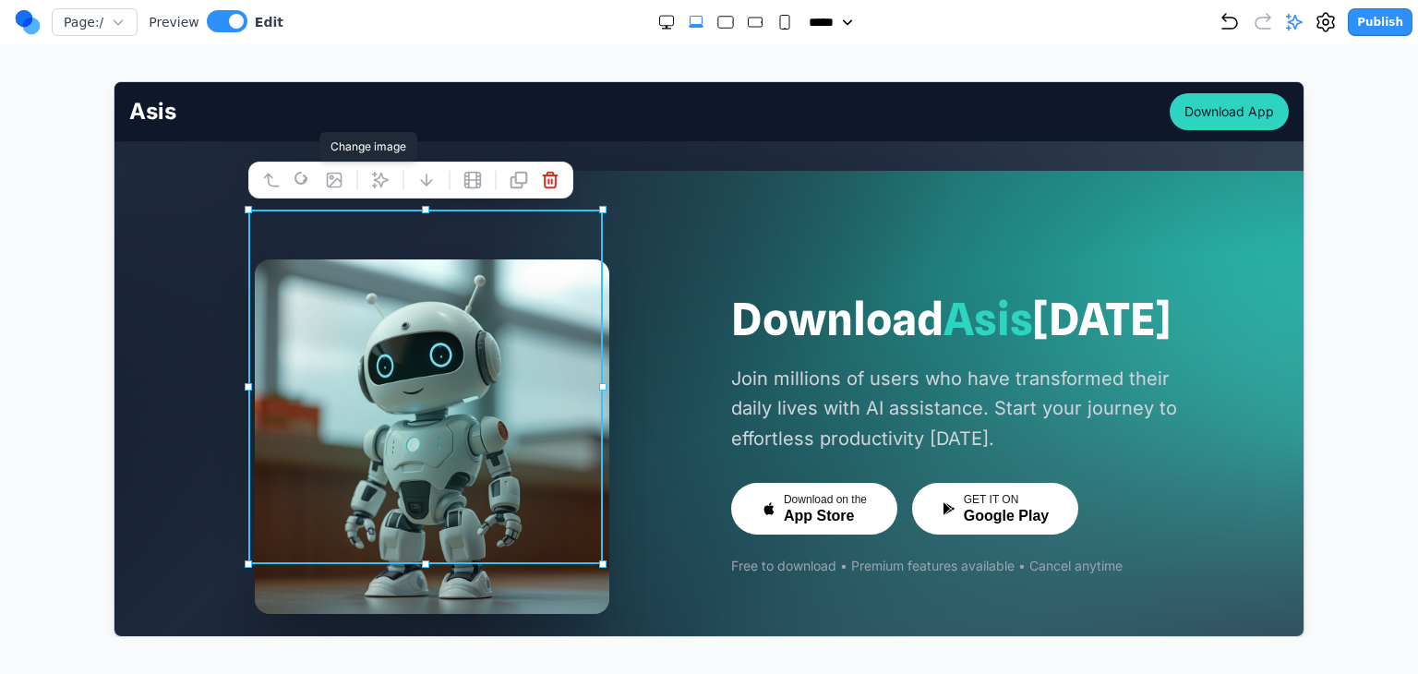
click at [647, 511] on div at bounding box center [431, 436] width 510 height 355
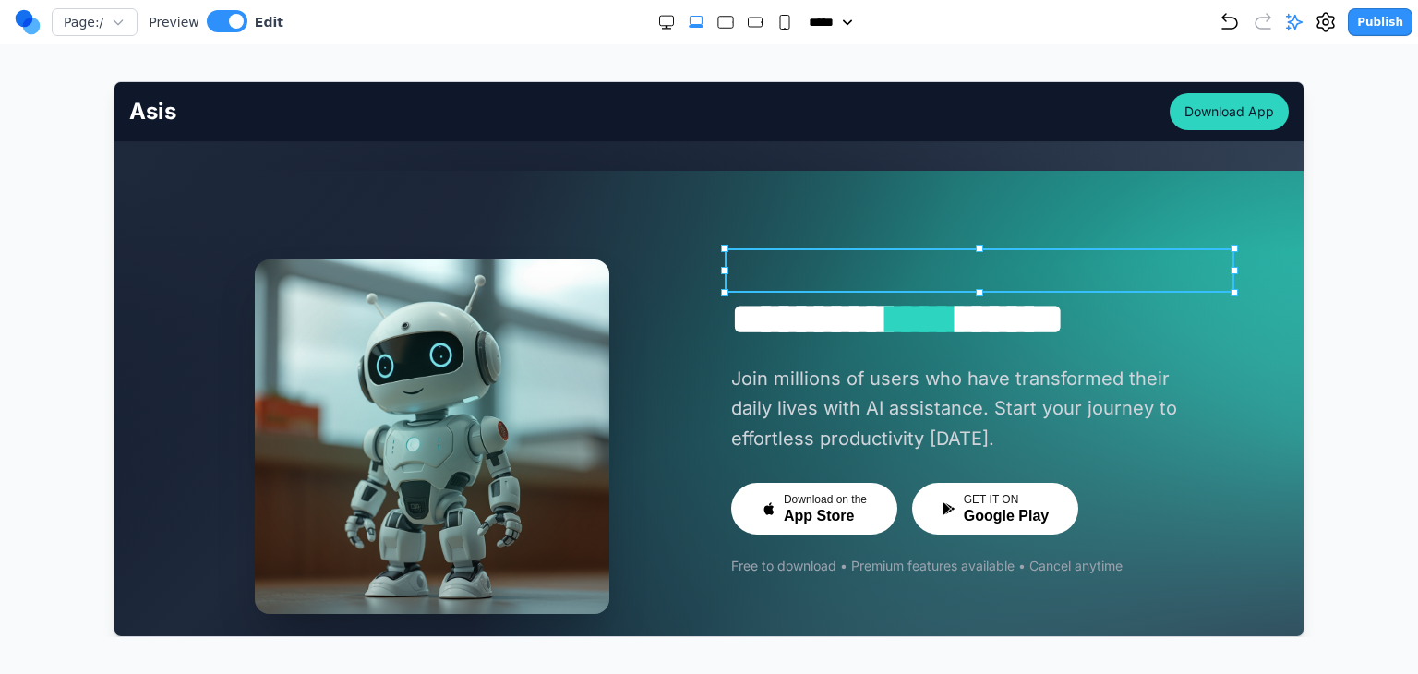
click at [879, 296] on h2 "******** **** *****" at bounding box center [985, 318] width 510 height 44
drag, startPoint x: 947, startPoint y: 270, endPoint x: 1038, endPoint y: 270, distance: 90.5
click at [1038, 296] on h2 "******** **** *****" at bounding box center [985, 318] width 510 height 44
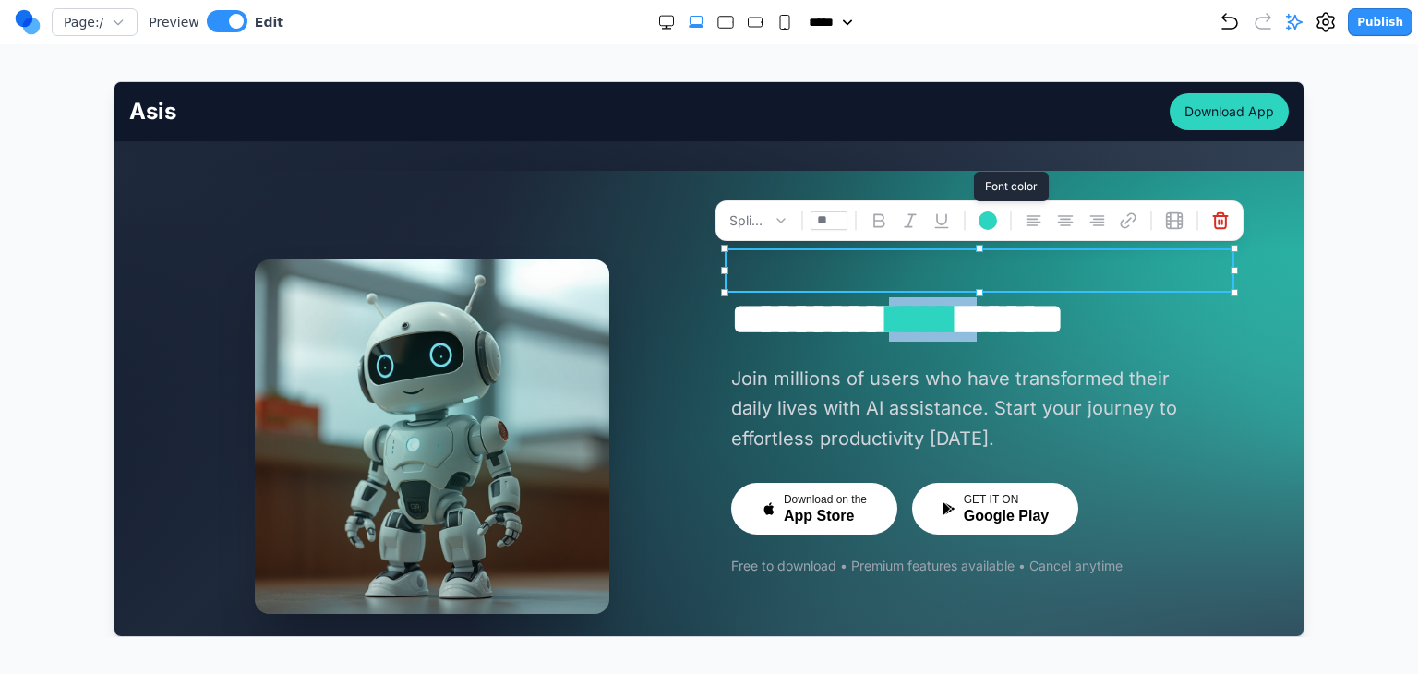
click at [982, 214] on div at bounding box center [987, 220] width 18 height 18
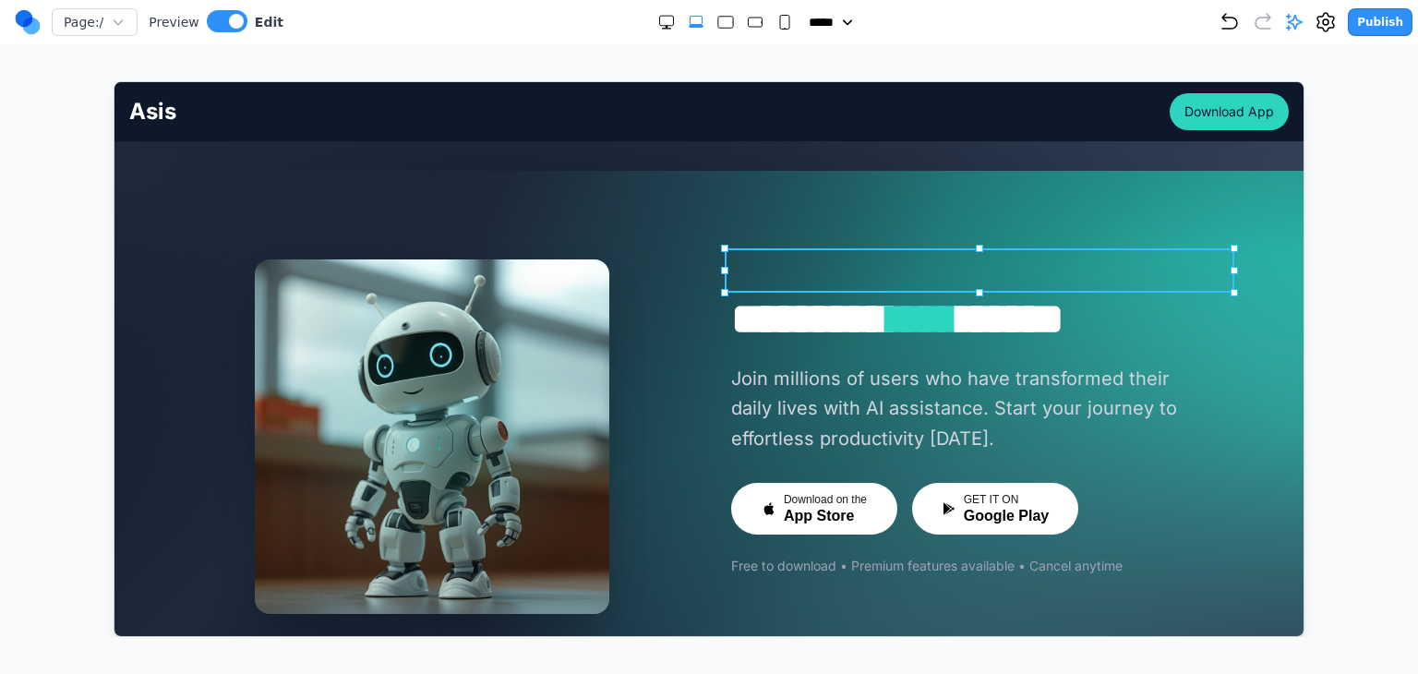
click at [959, 296] on span "****" at bounding box center [923, 317] width 70 height 43
drag, startPoint x: 1033, startPoint y: 263, endPoint x: 942, endPoint y: 263, distance: 91.4
click at [942, 296] on h2 "******** **** *****" at bounding box center [985, 318] width 510 height 44
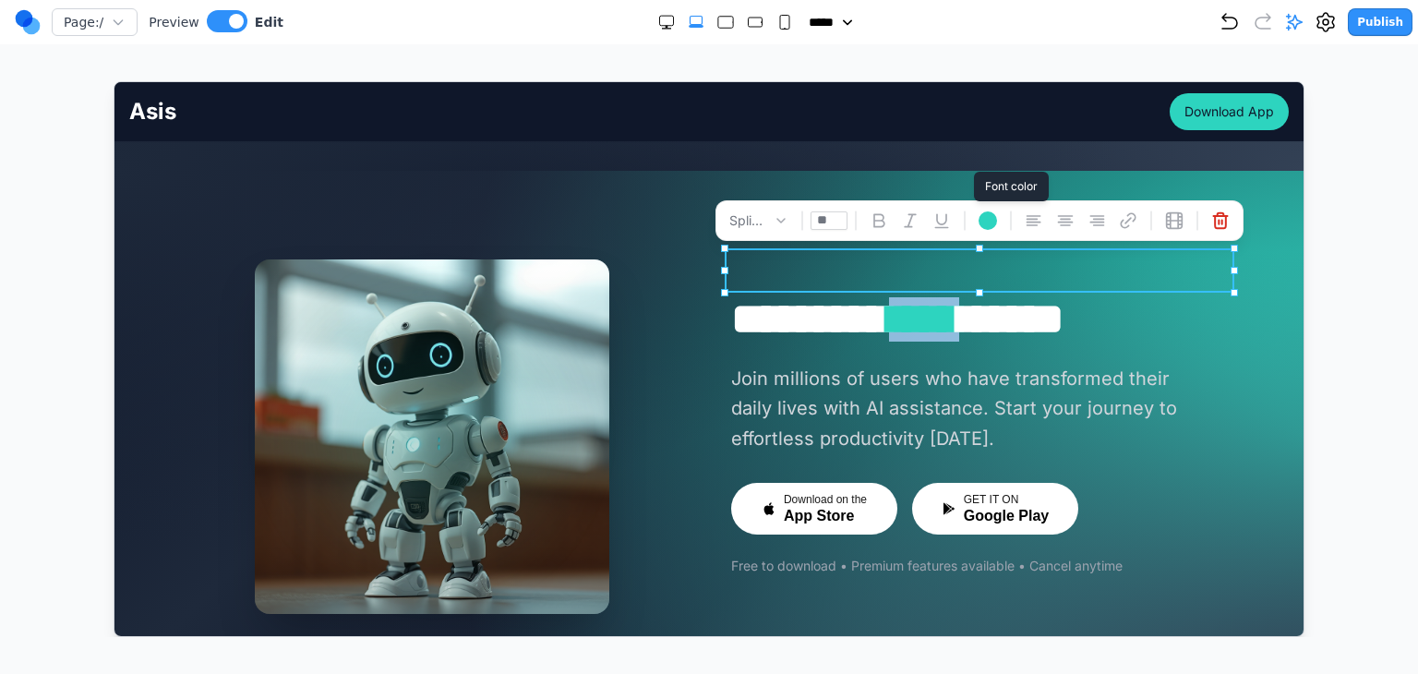
click at [985, 219] on div at bounding box center [987, 220] width 18 height 18
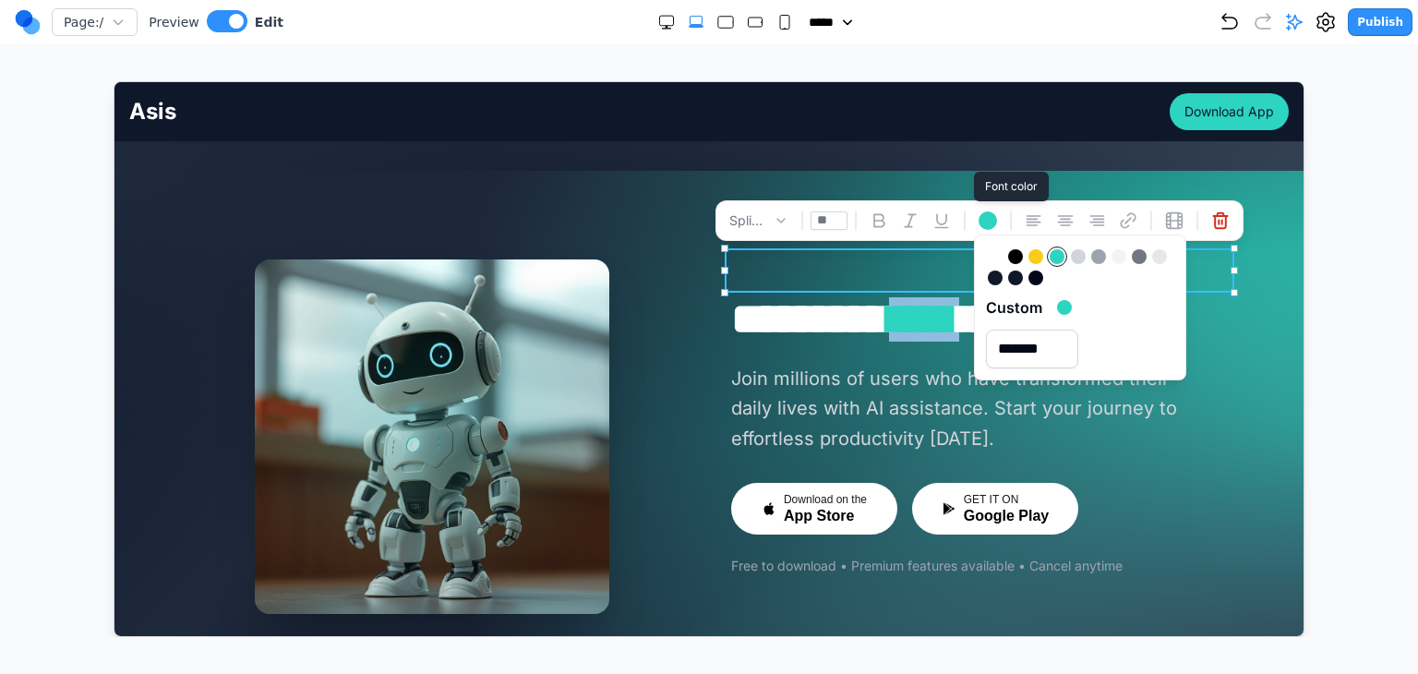
click at [989, 253] on div at bounding box center [994, 255] width 15 height 15
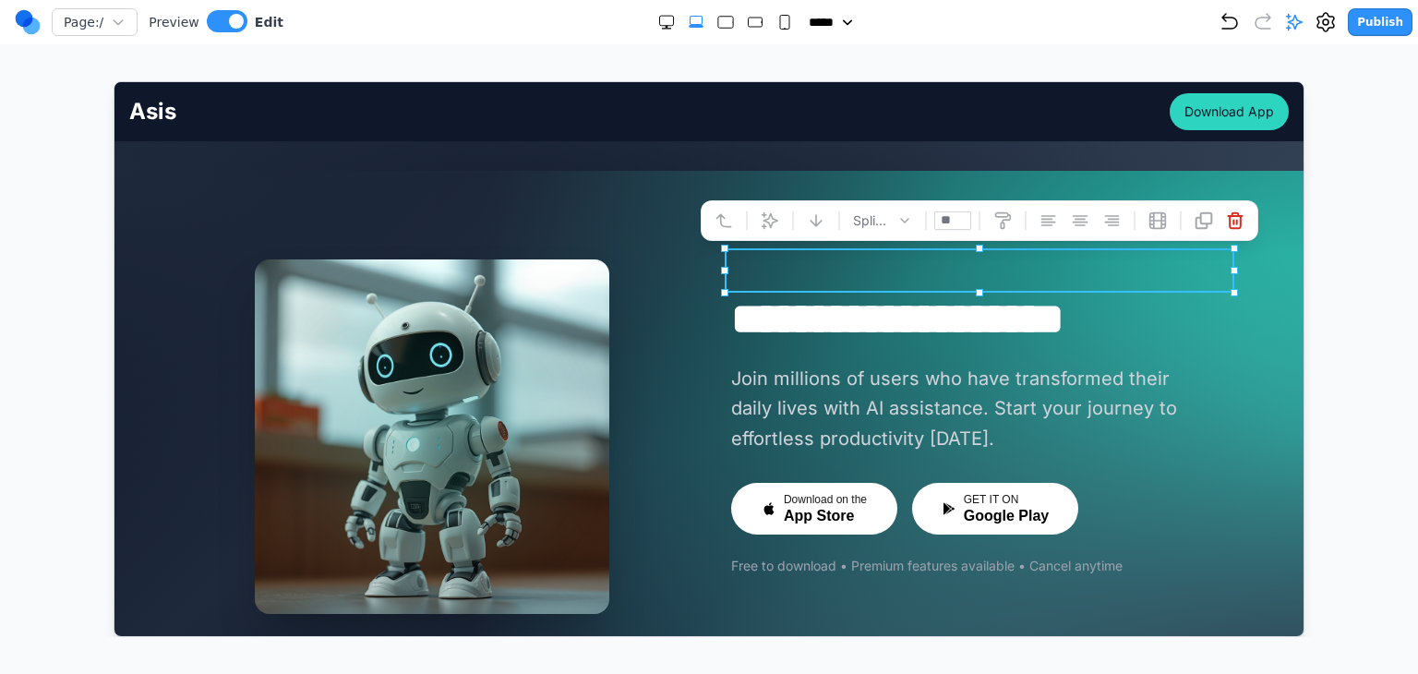
click at [917, 296] on div "******** **** ***** Join millions of users who have transformed their daily liv…" at bounding box center [985, 435] width 510 height 279
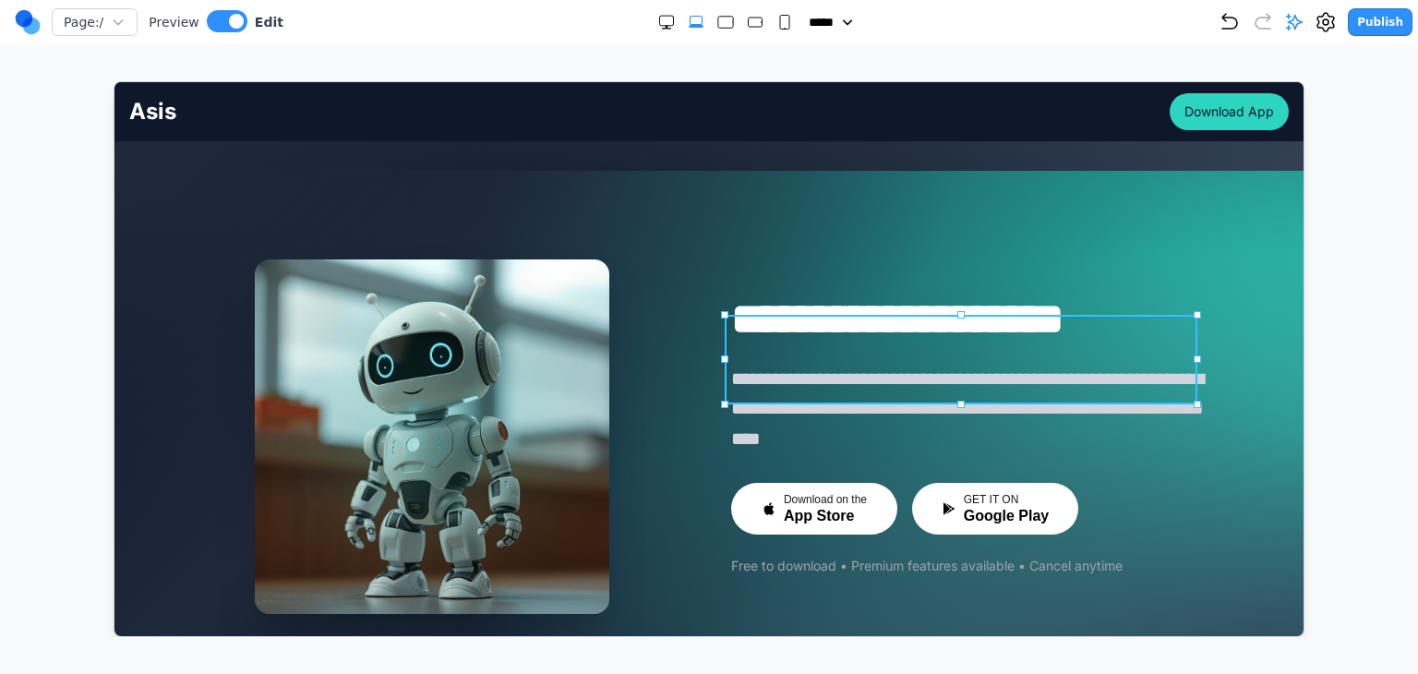
click at [1140, 387] on p "**********" at bounding box center [966, 408] width 473 height 90
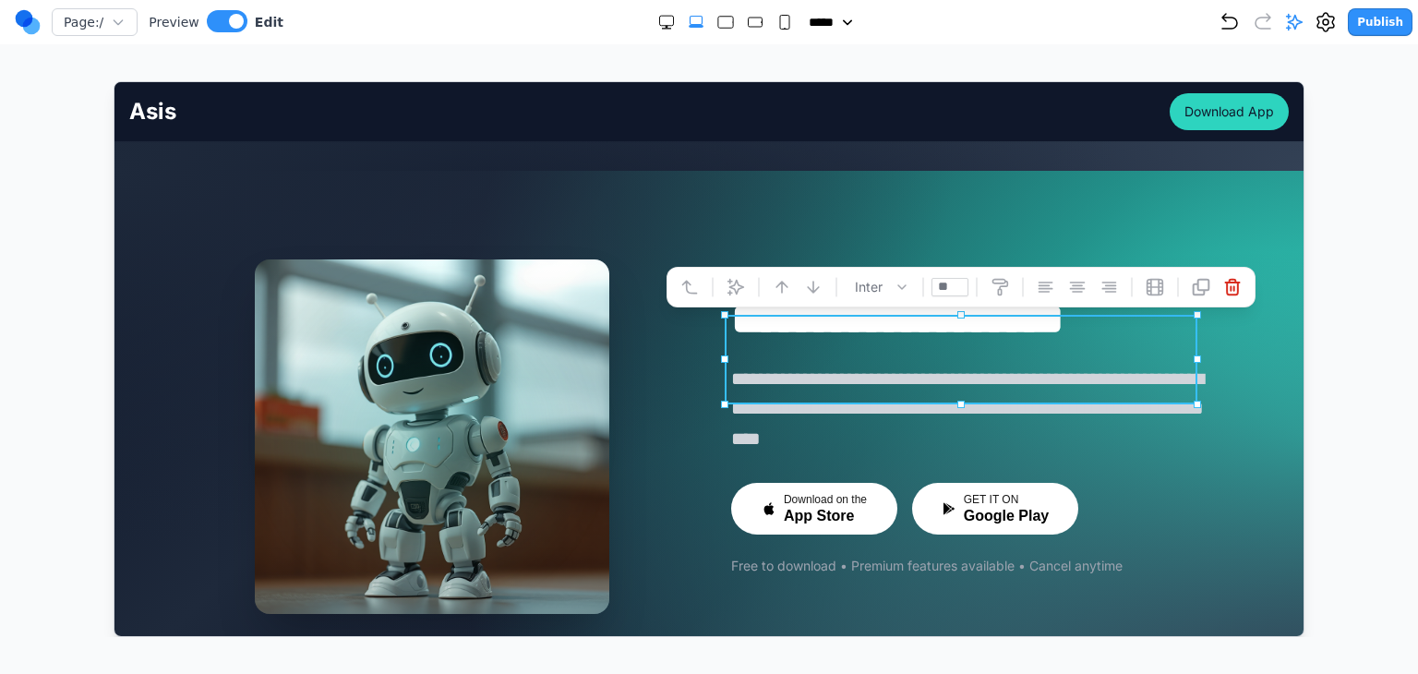
click at [1219, 482] on div "Download on the App Store GET IT ON Google Play" at bounding box center [985, 508] width 510 height 52
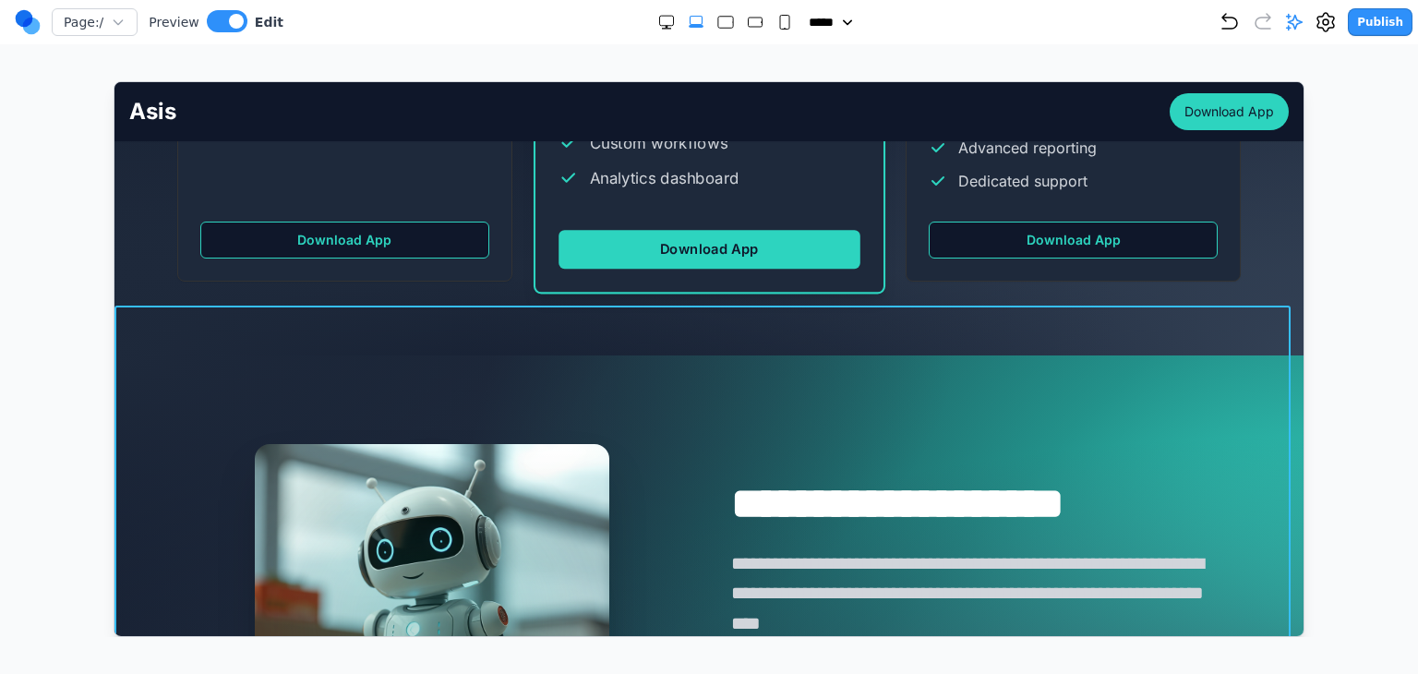
click at [560, 355] on section "**********" at bounding box center [708, 621] width 1189 height 532
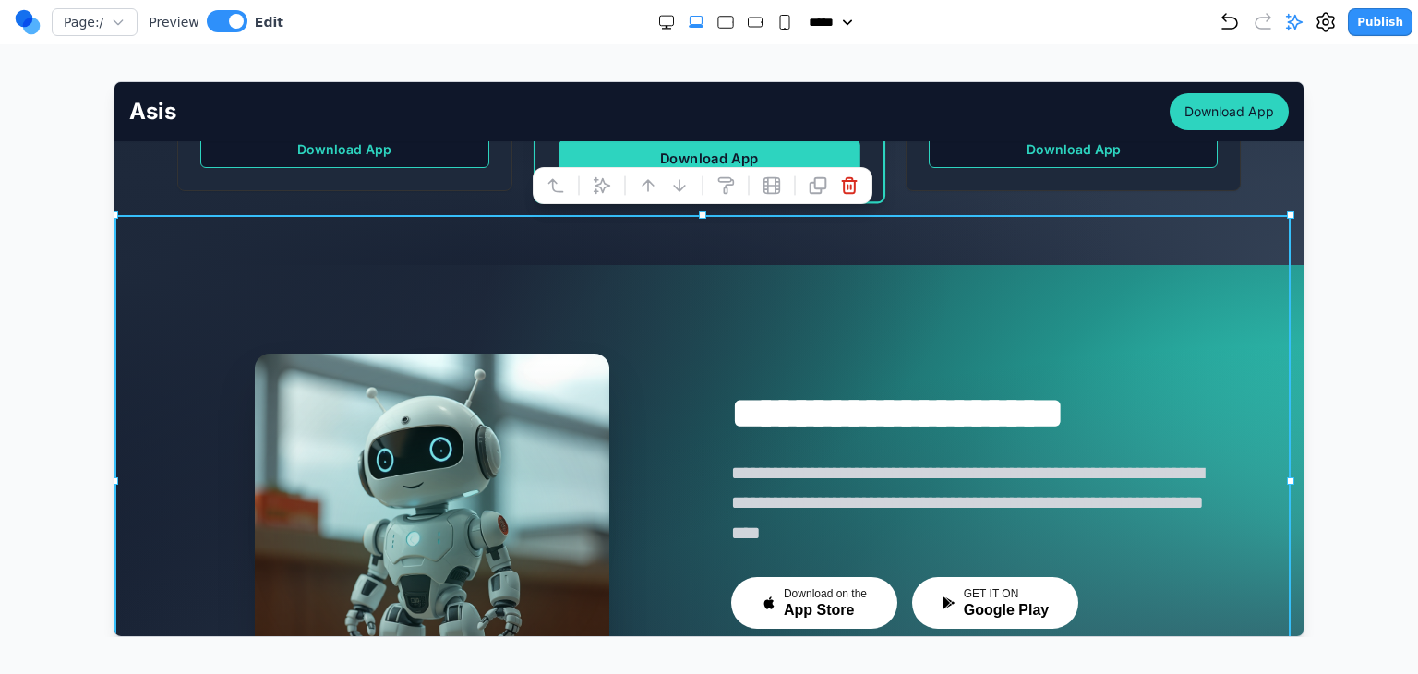
scroll to position [4617, 0]
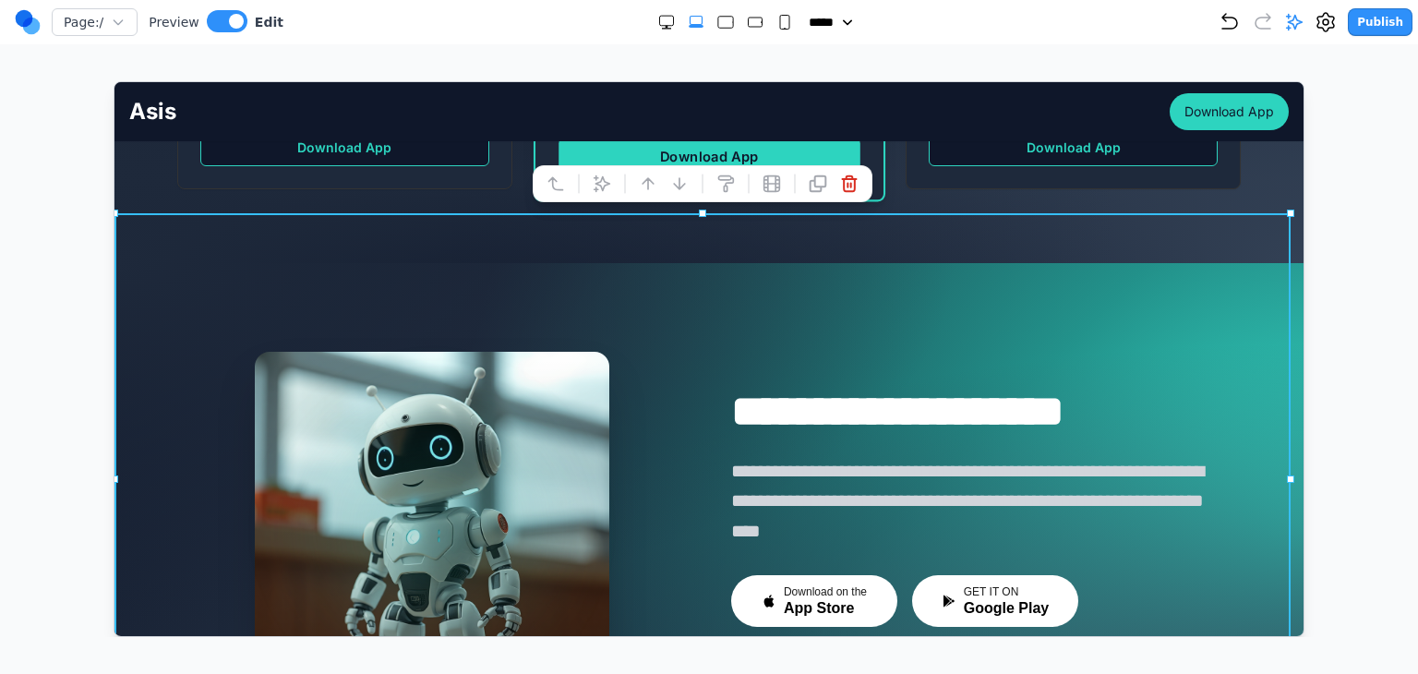
click at [602, 189] on icon at bounding box center [602, 183] width 16 height 16
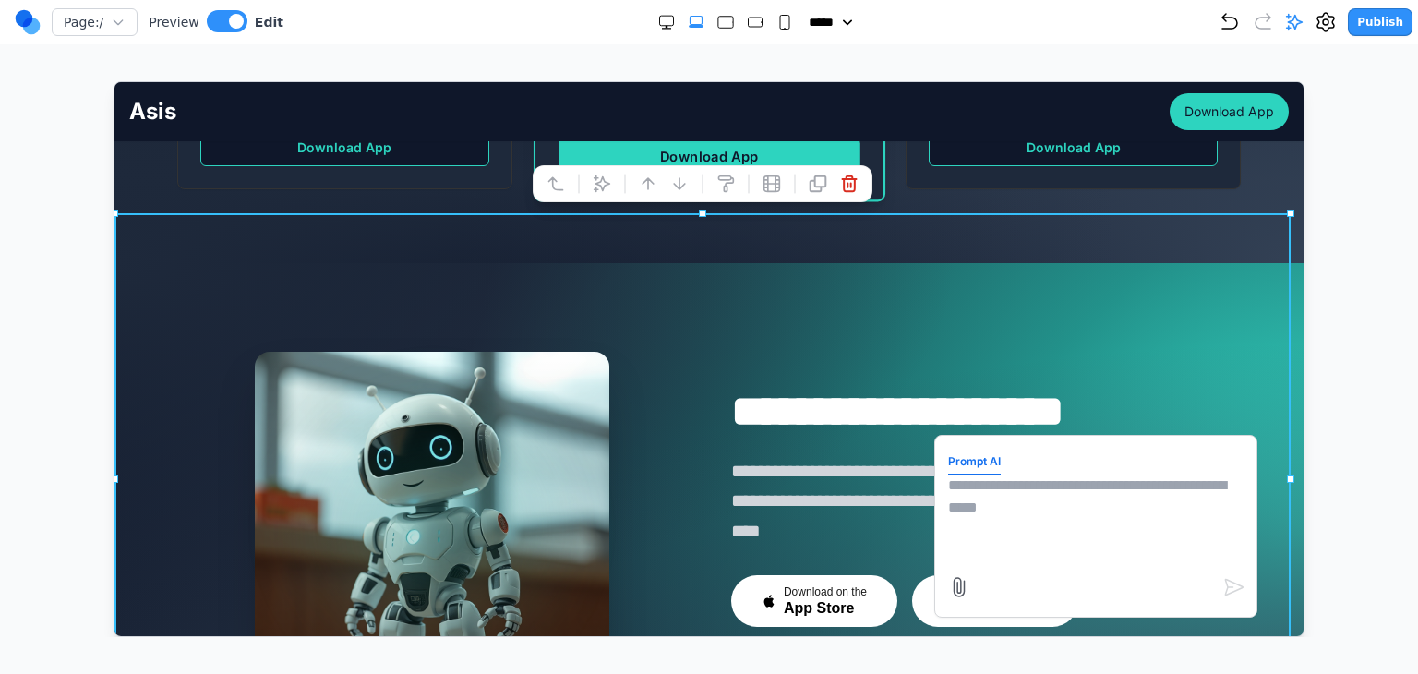
click at [967, 455] on button "Prompt AI" at bounding box center [973, 461] width 53 height 25
click at [986, 488] on textarea at bounding box center [1094, 520] width 295 height 92
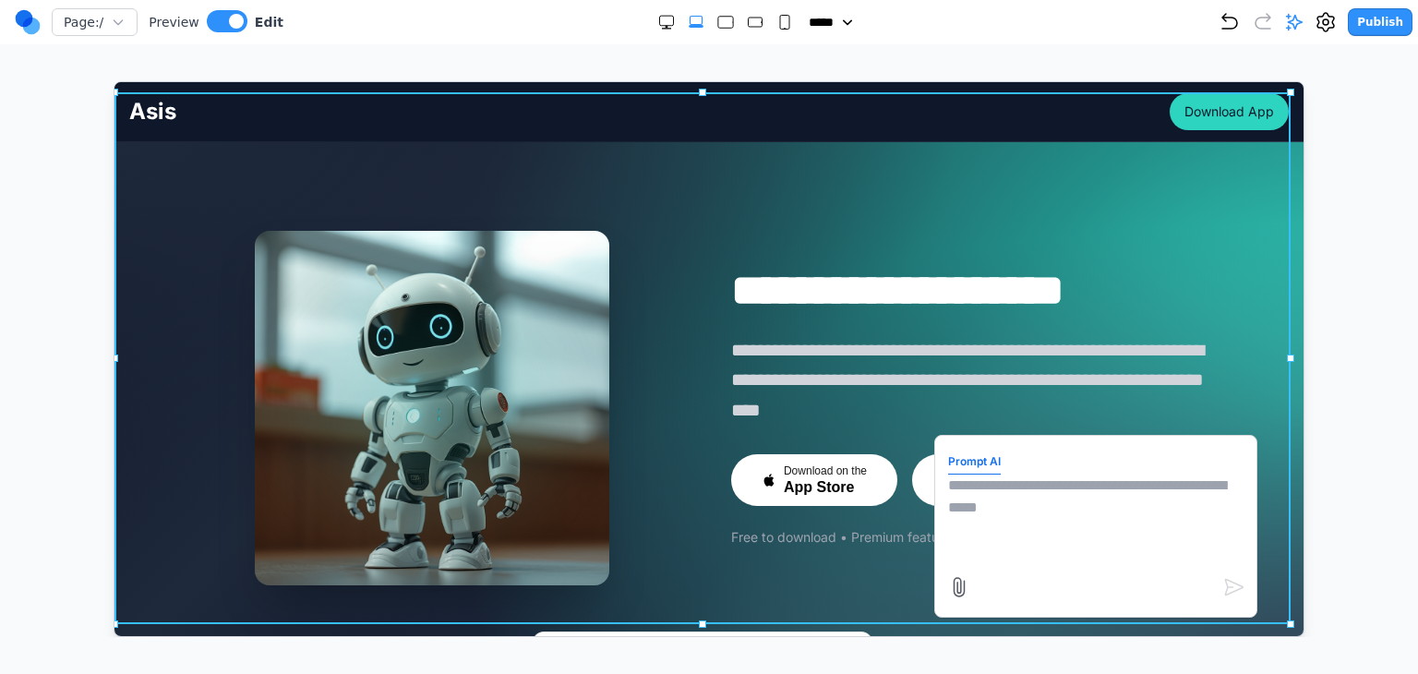
scroll to position [4709, 0]
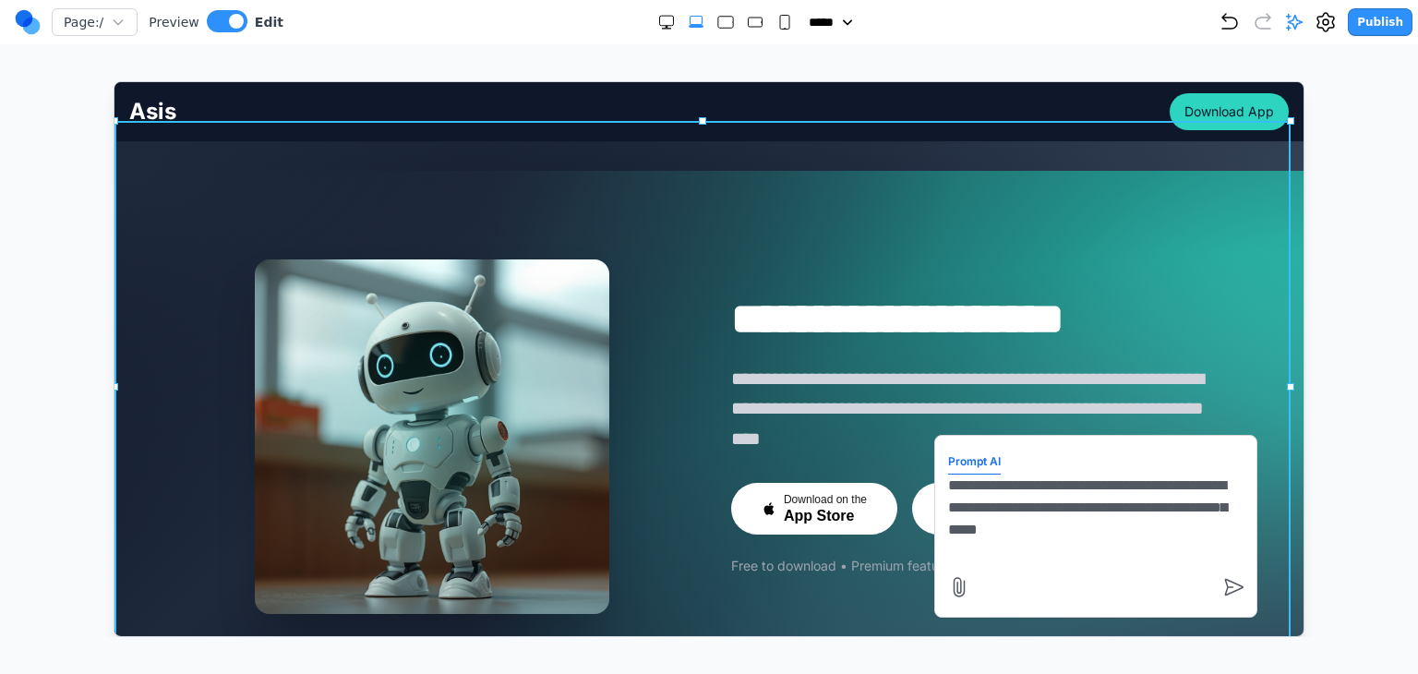
type textarea "**********"
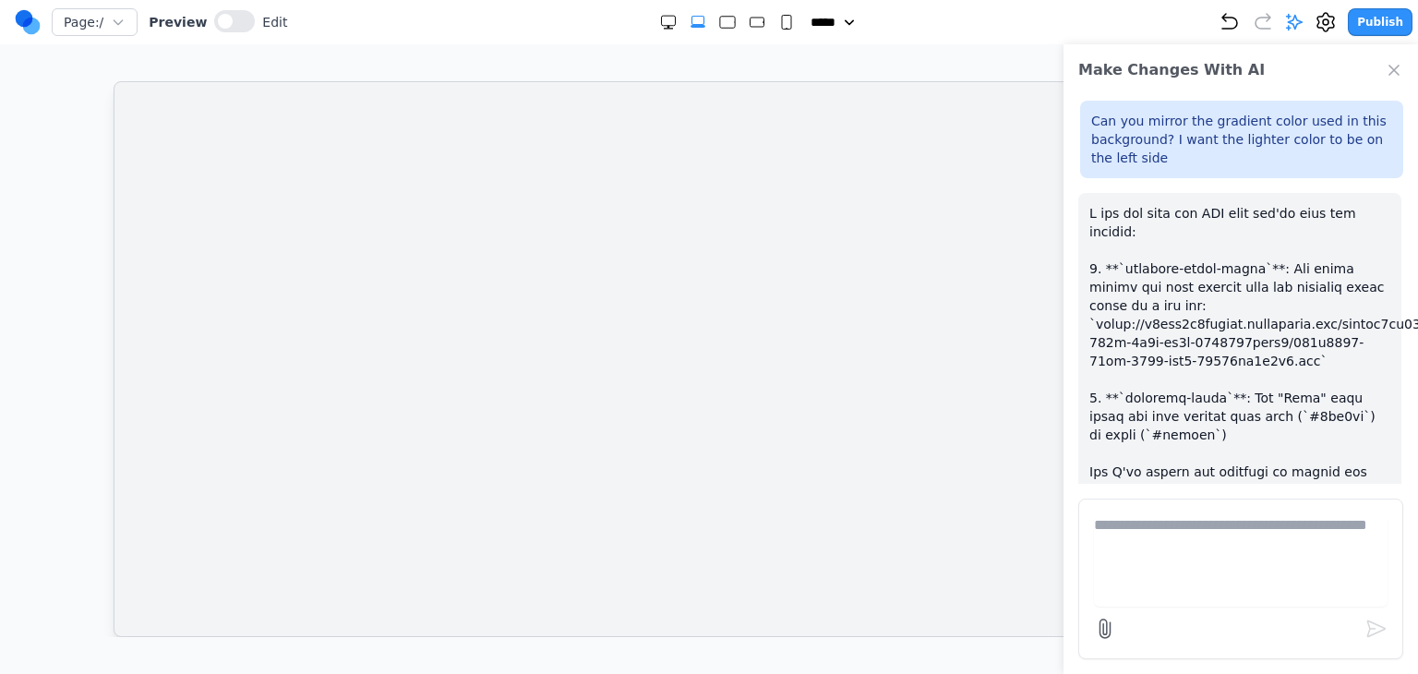
scroll to position [0, 0]
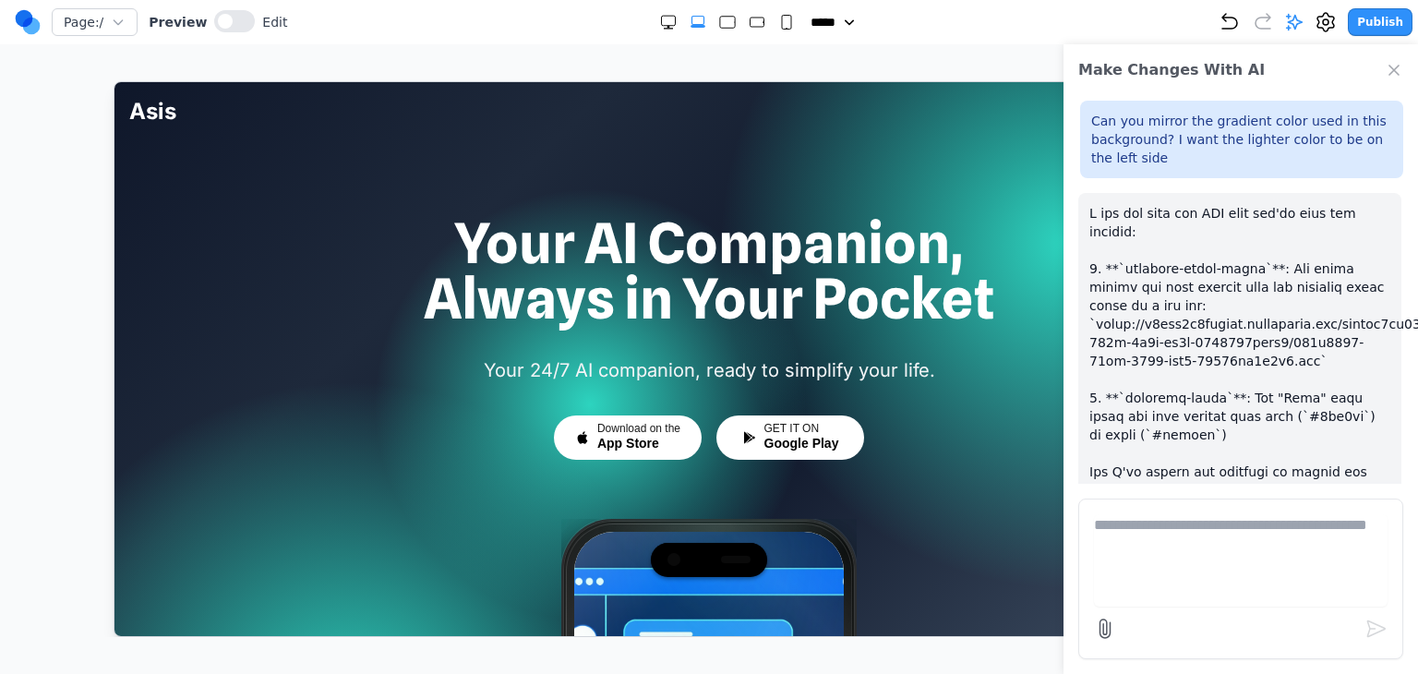
click at [1396, 72] on icon "Close Chat" at bounding box center [1394, 70] width 9 height 9
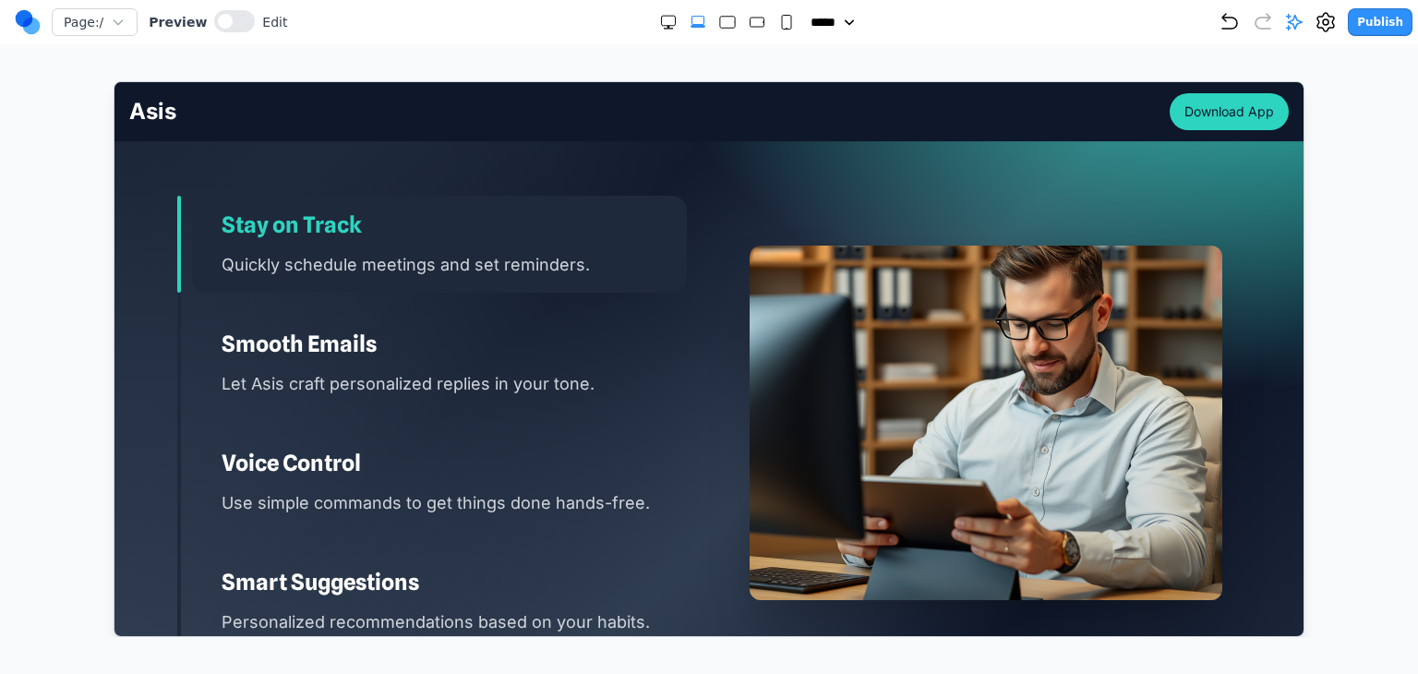
scroll to position [2401, 0]
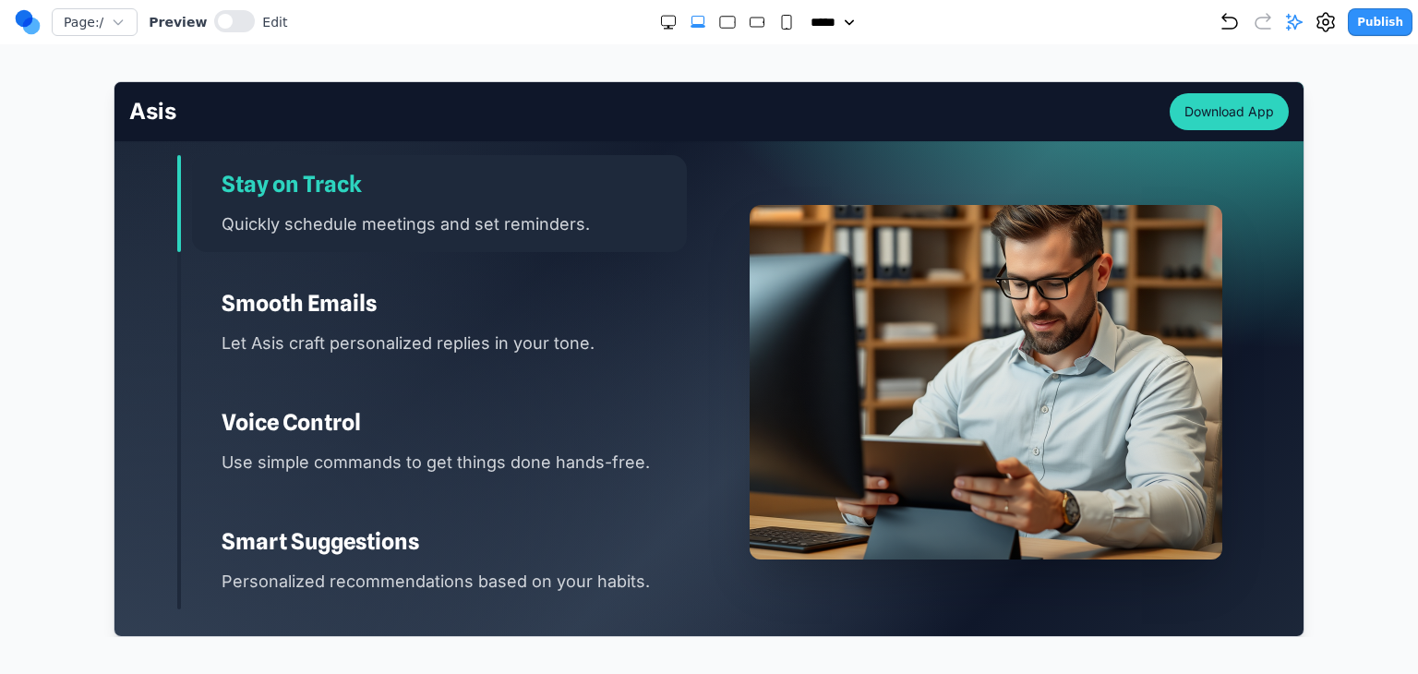
click at [456, 288] on h3 "Smooth Emails" at bounding box center [453, 303] width 465 height 30
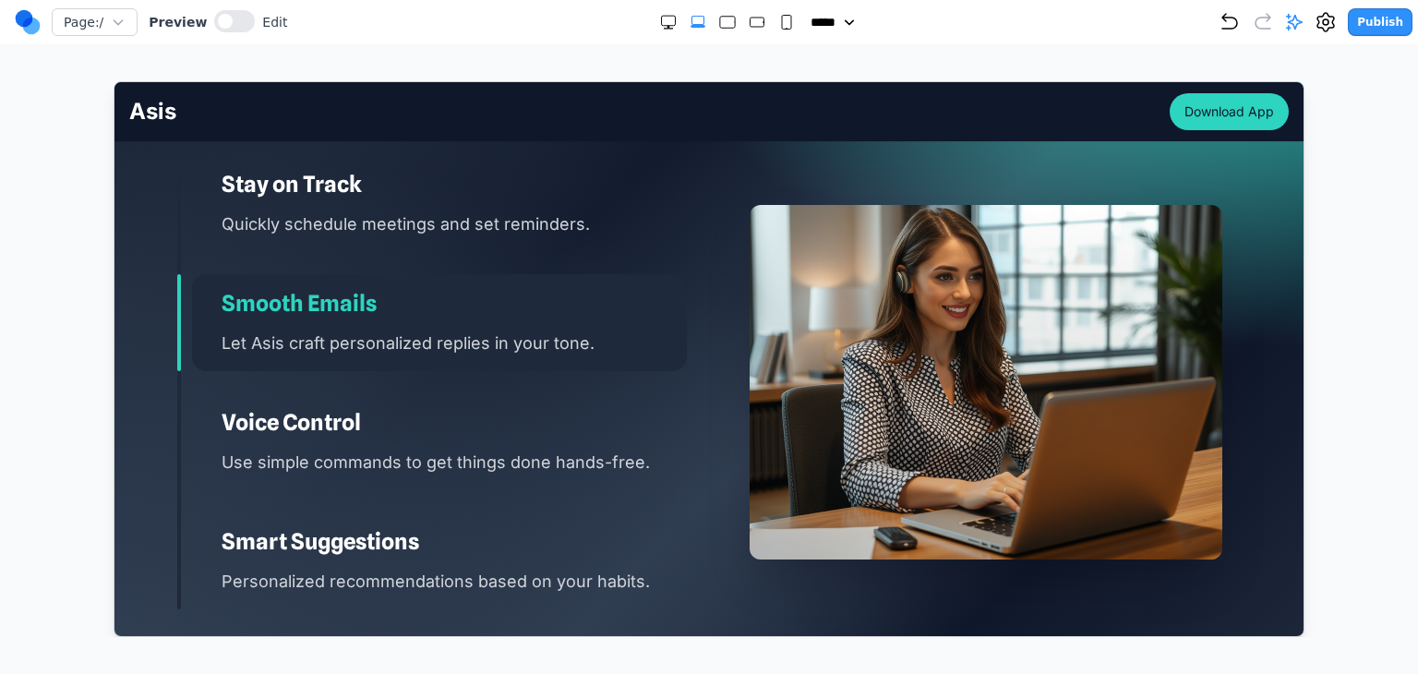
click at [458, 407] on h3 "Voice Control" at bounding box center [453, 422] width 465 height 30
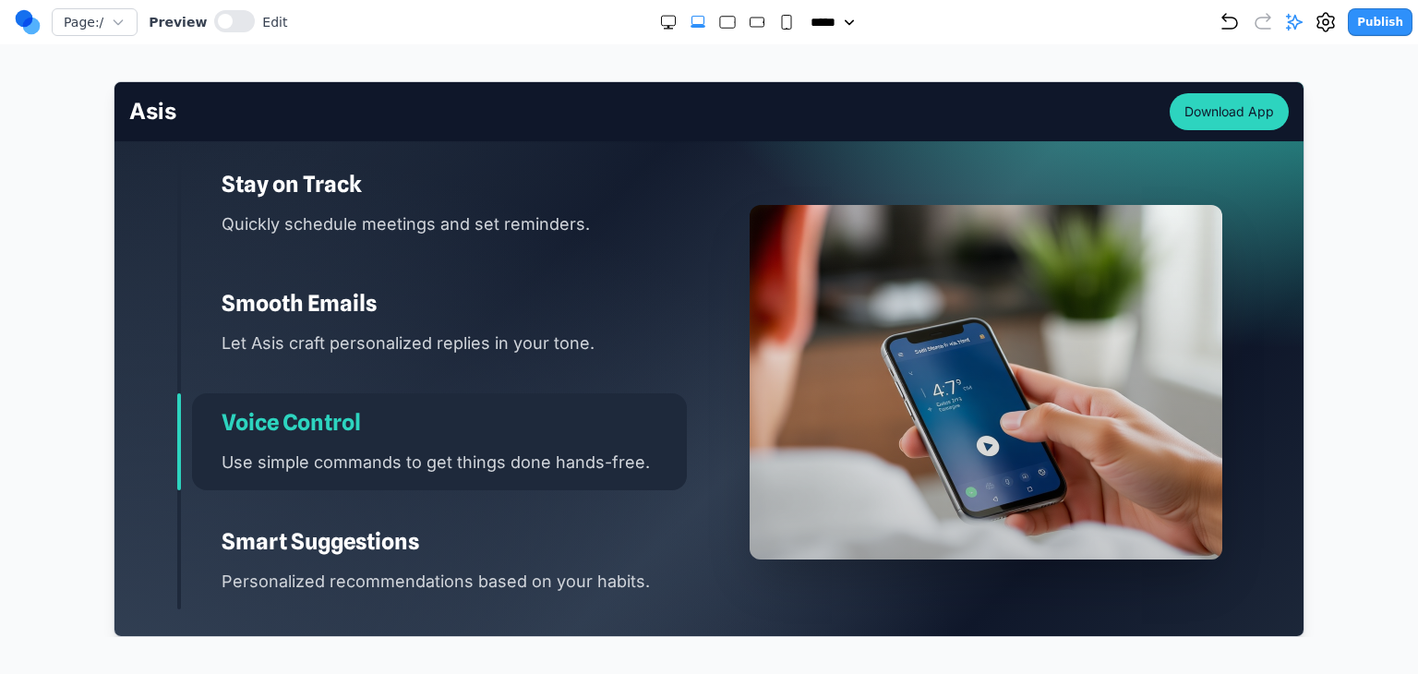
click at [439, 486] on div "Stay on Track Quickly schedule meetings and set reminders. Smooth Emails Let As…" at bounding box center [431, 381] width 510 height 455
click at [461, 512] on div "Smart Suggestions Personalized recommendations based on your habits." at bounding box center [438, 560] width 495 height 97
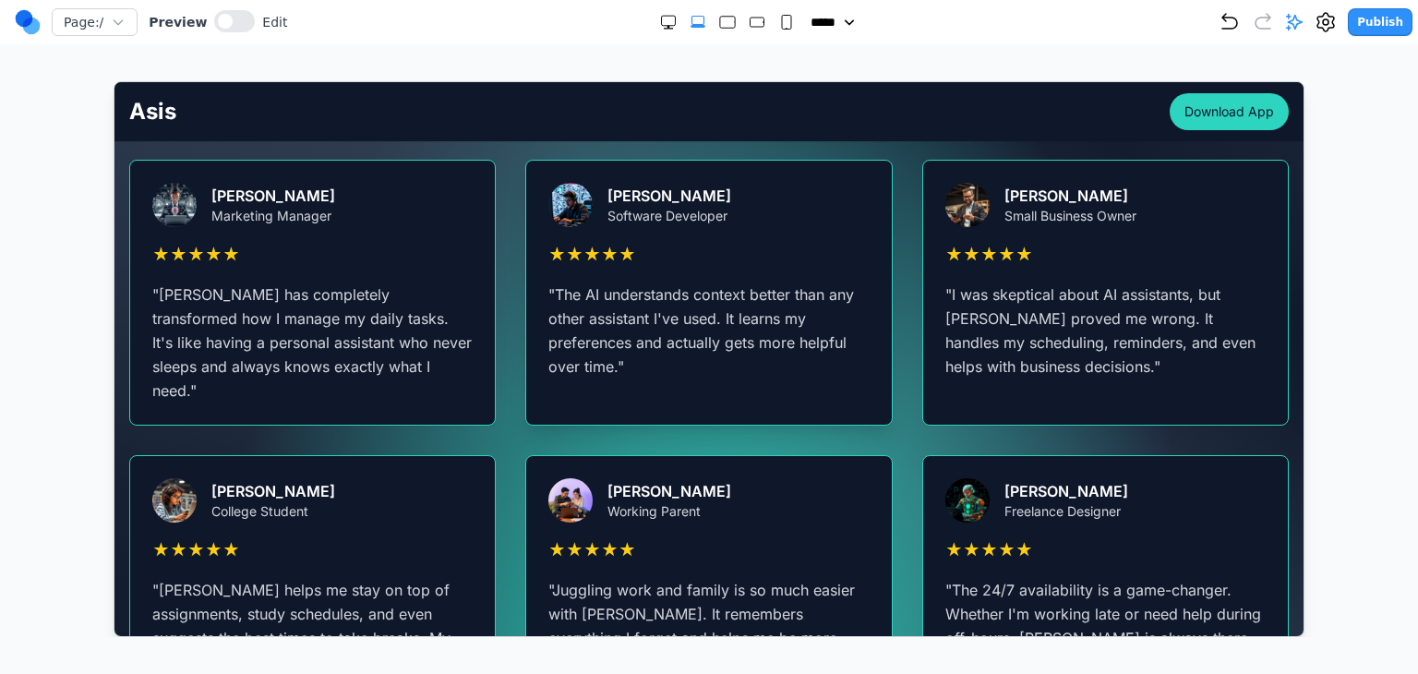
scroll to position [3290, 0]
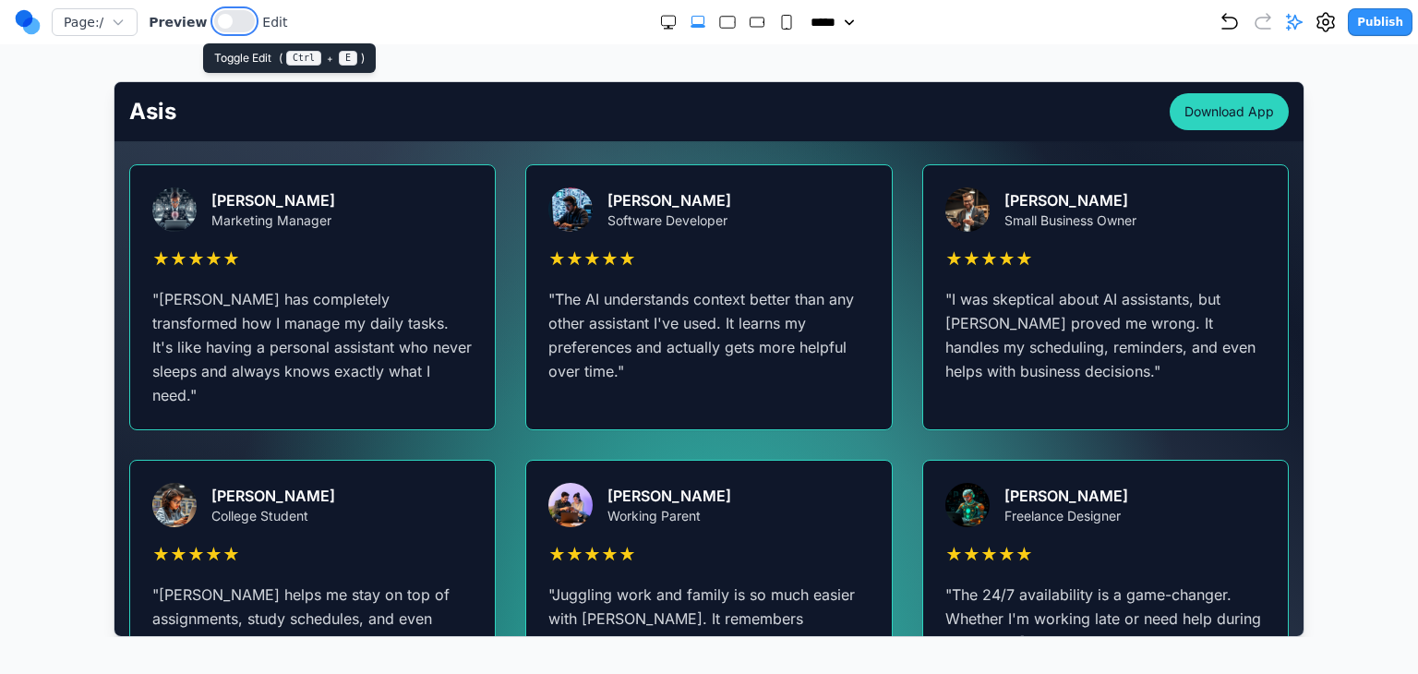
click at [221, 21] on span at bounding box center [225, 21] width 15 height 15
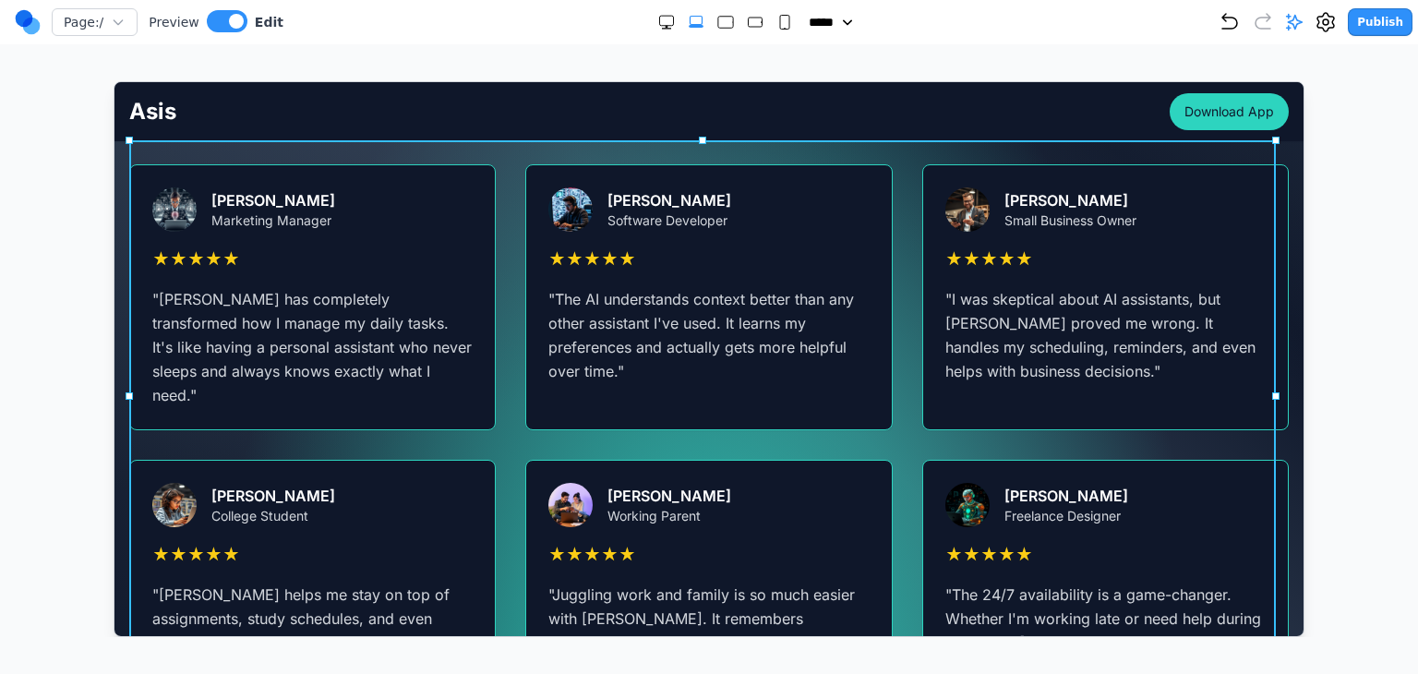
click at [505, 266] on div "Sarah Johnson Marketing Manager ★ ★ ★ ★ ★ " Asis has completely transformed how…" at bounding box center [708, 431] width 1160 height 537
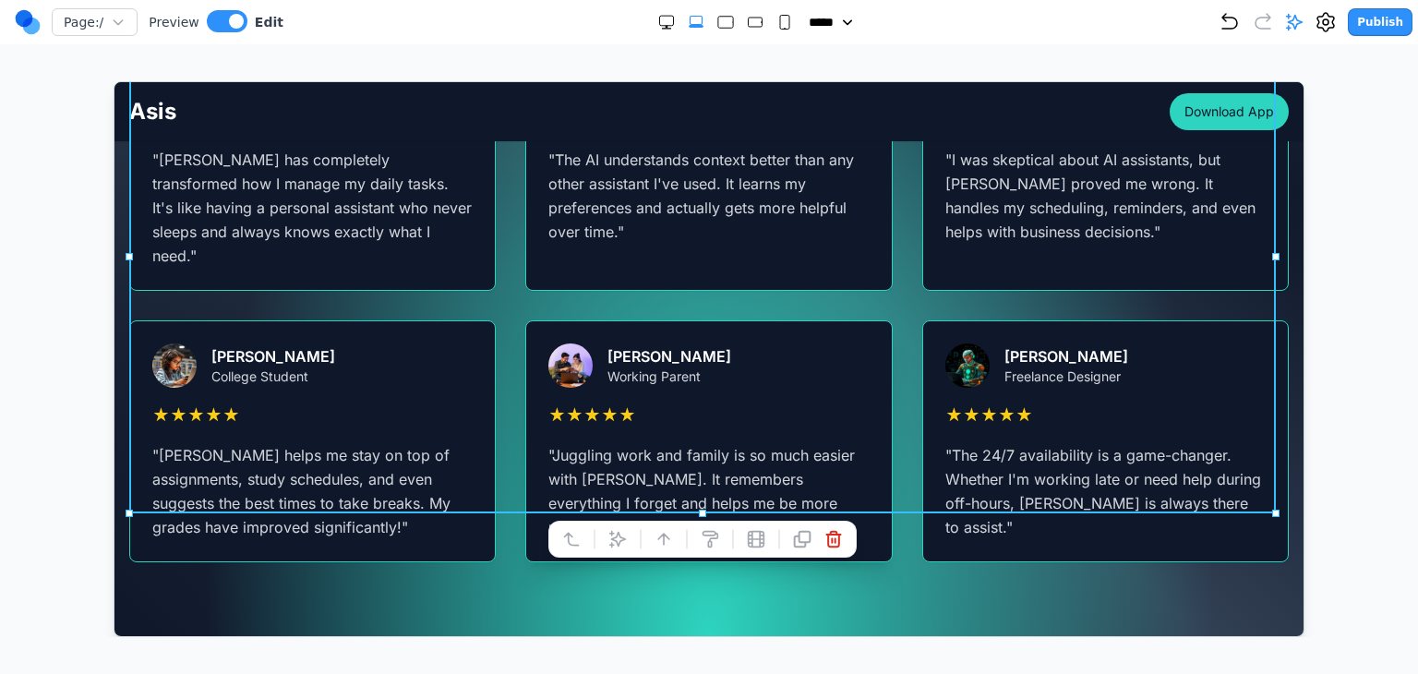
scroll to position [3382, 0]
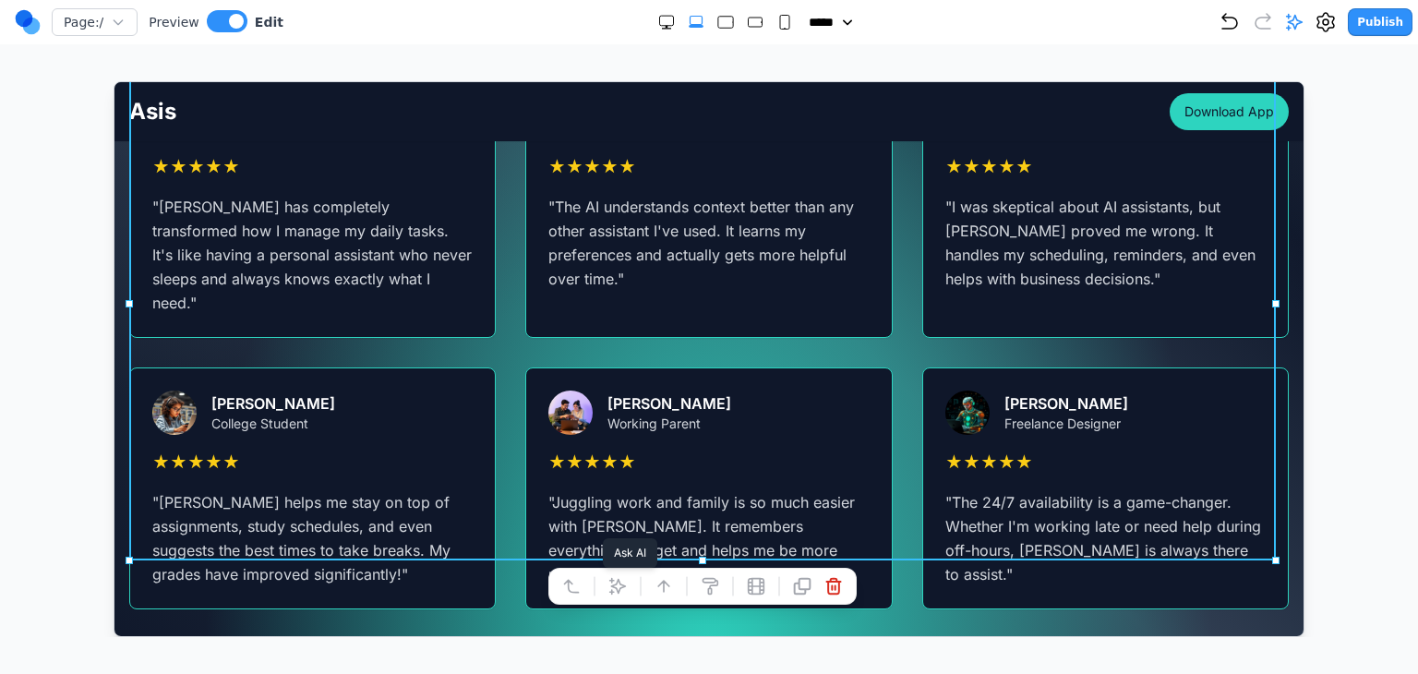
drag, startPoint x: 609, startPoint y: 581, endPoint x: 634, endPoint y: 585, distance: 26.1
click at [609, 581] on icon at bounding box center [617, 585] width 18 height 18
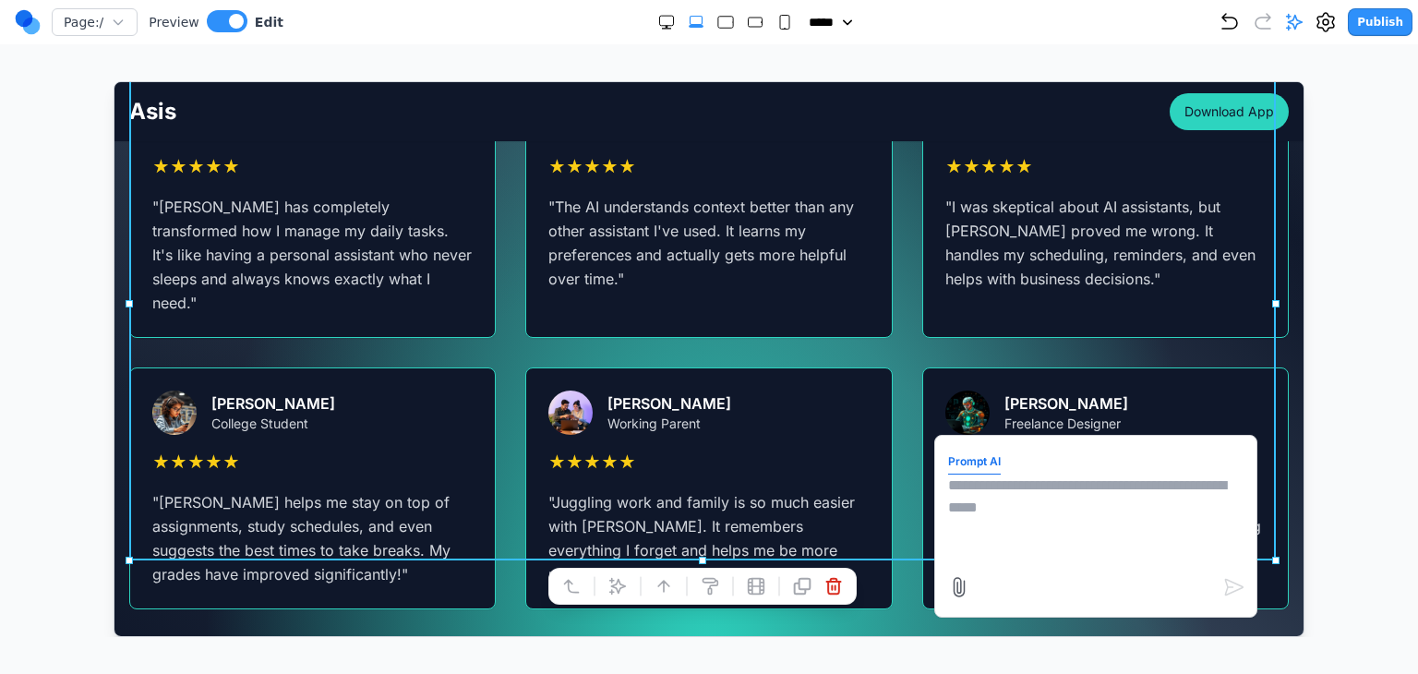
click at [975, 548] on textarea at bounding box center [1094, 520] width 295 height 92
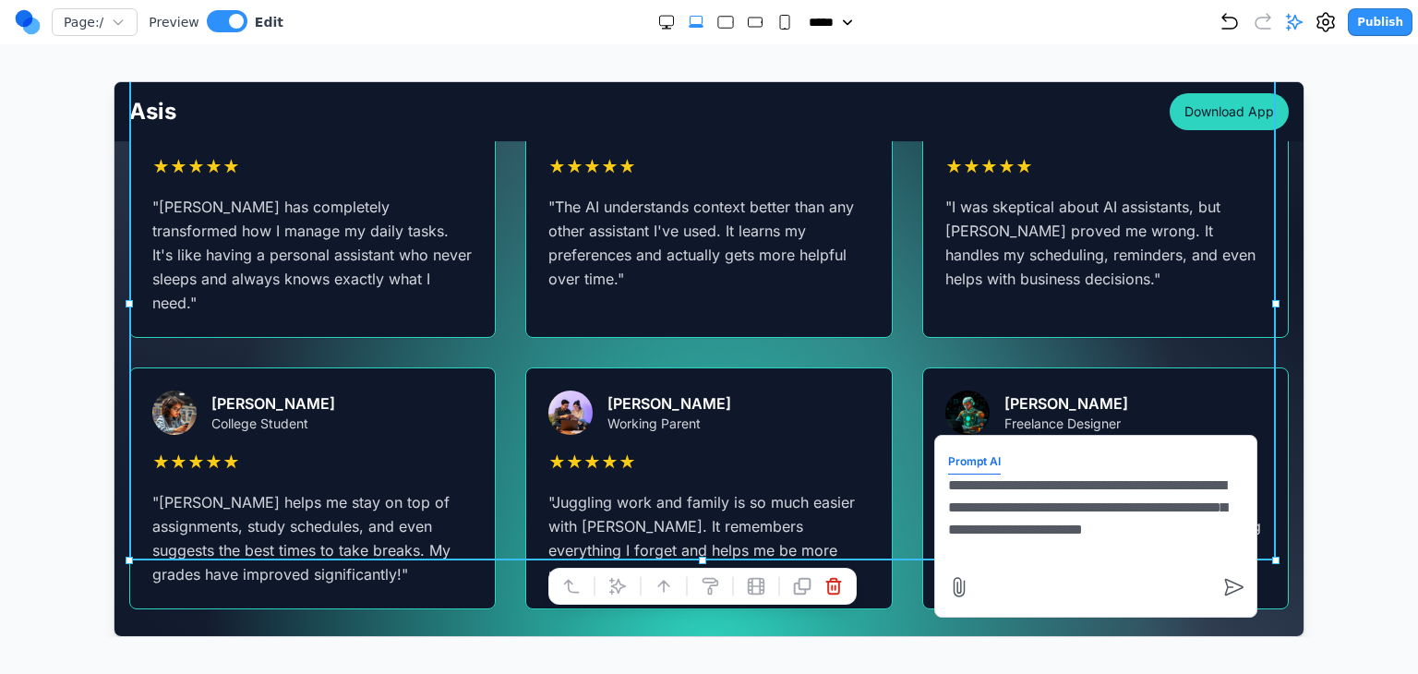
type textarea "**********"
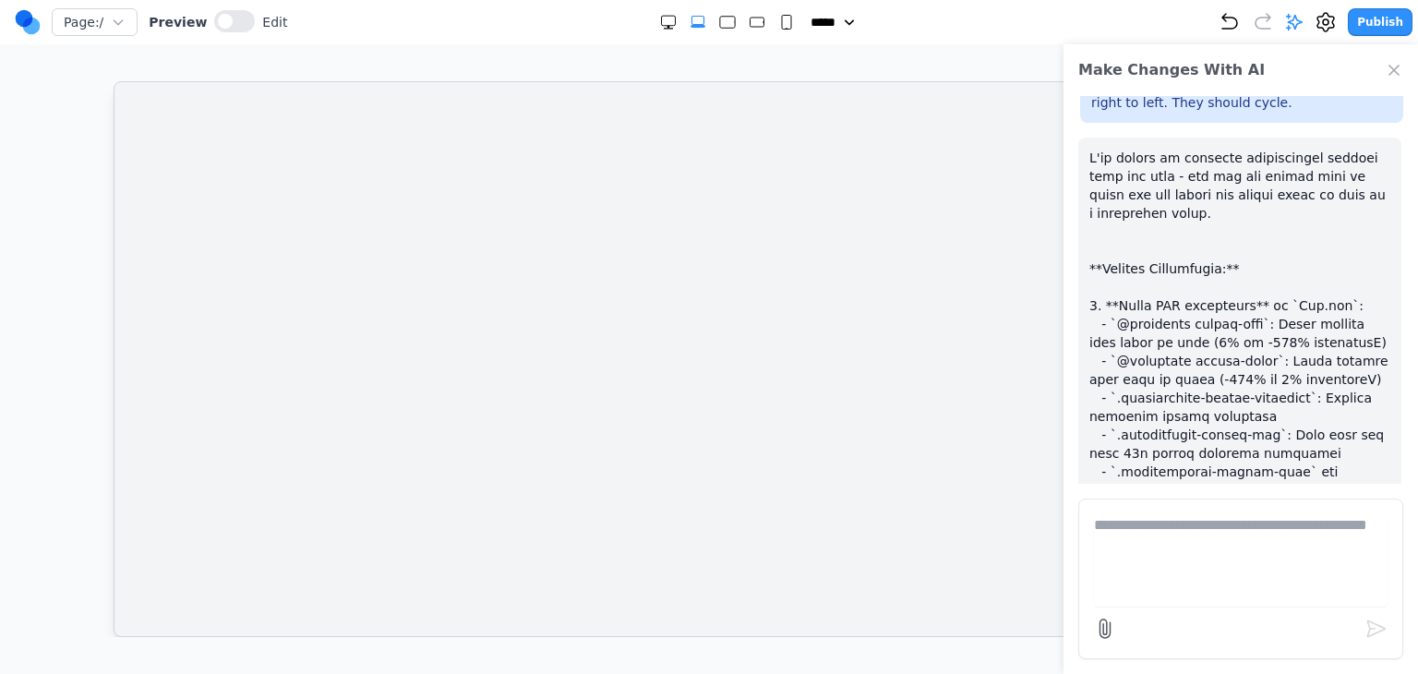
scroll to position [0, 0]
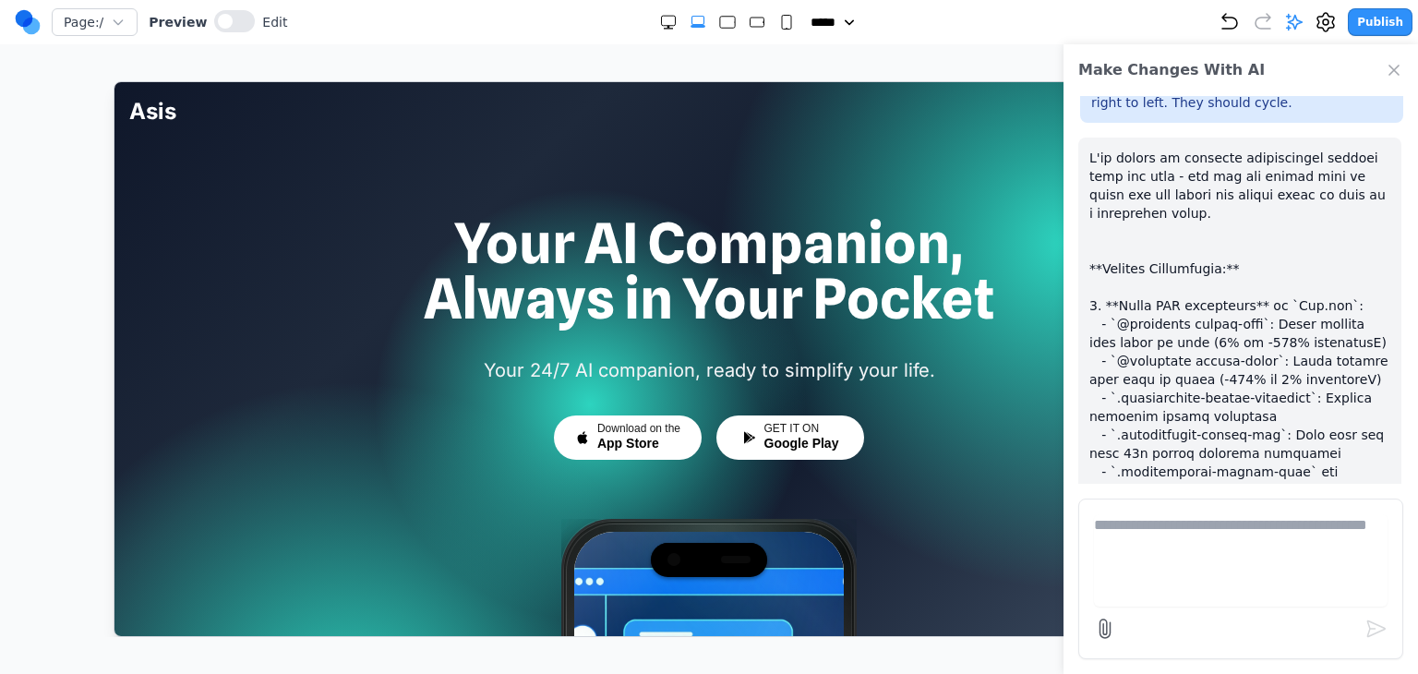
click at [1389, 71] on icon "Close Chat" at bounding box center [1394, 70] width 18 height 18
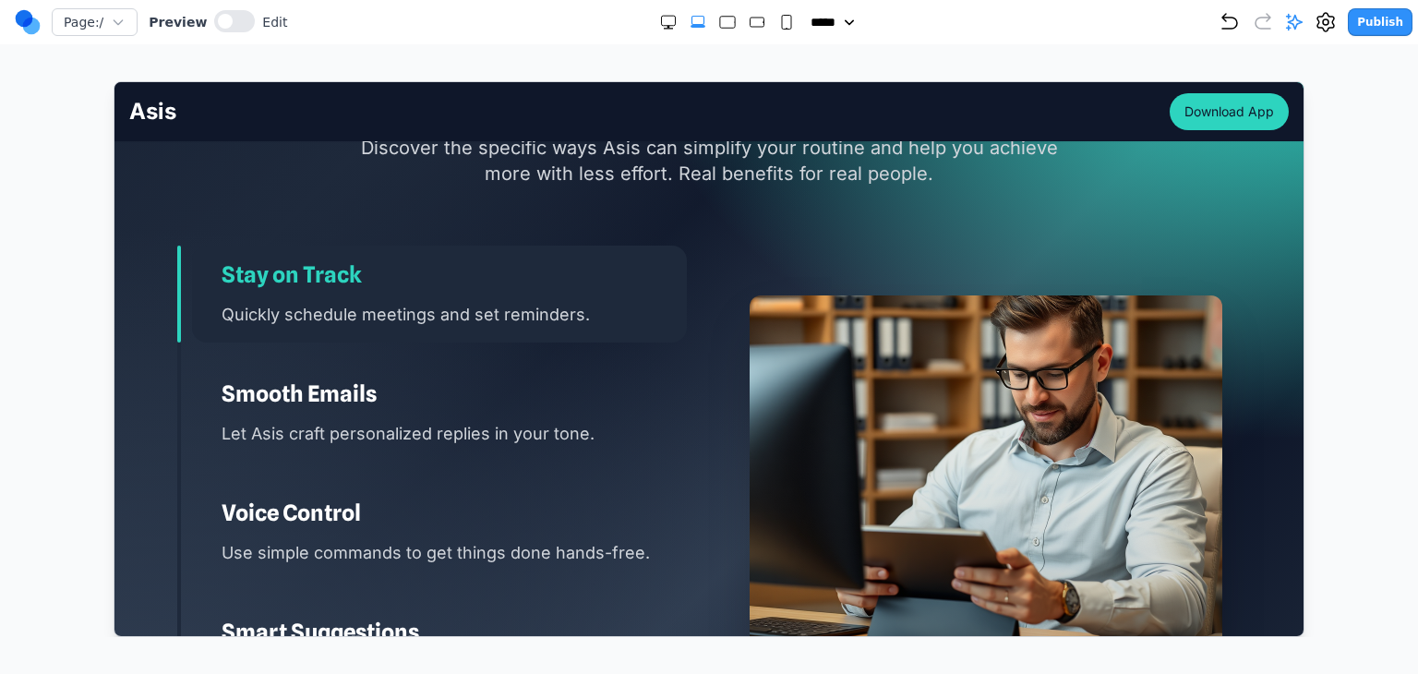
scroll to position [2309, 0]
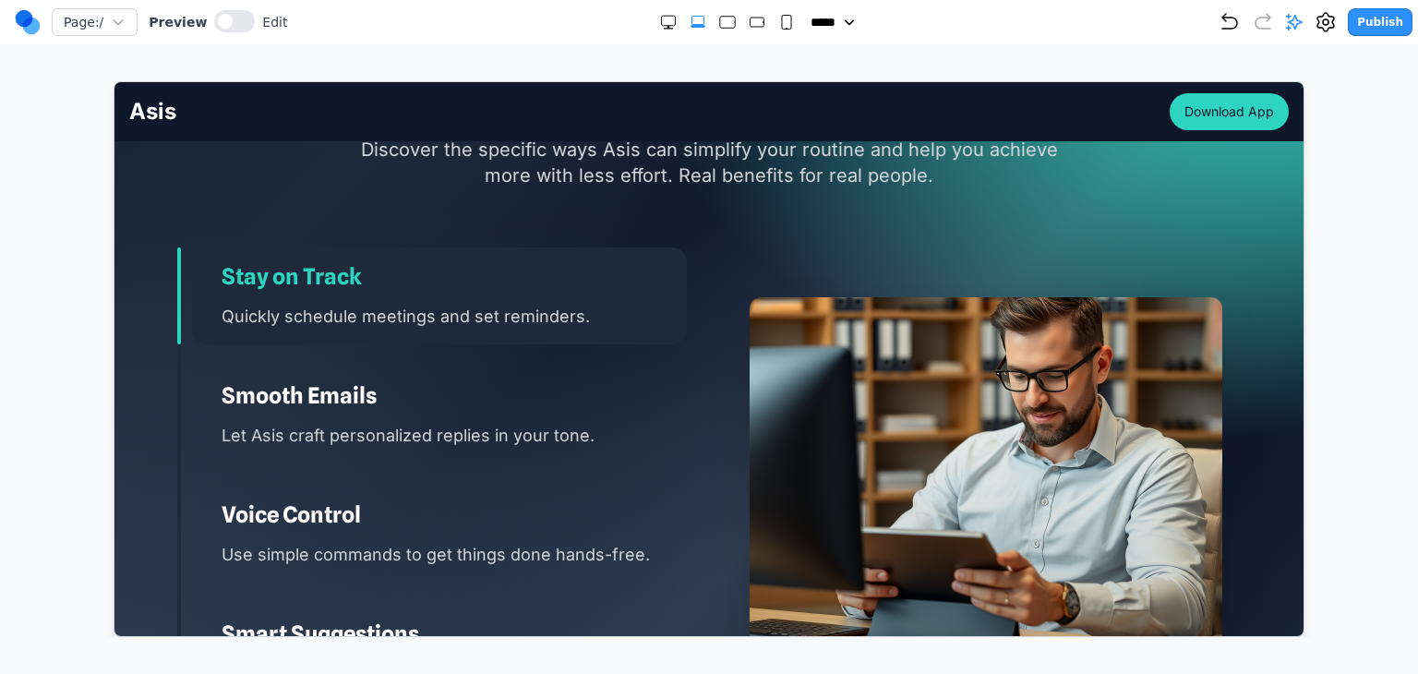
drag, startPoint x: 494, startPoint y: 335, endPoint x: 496, endPoint y: 344, distance: 9.4
click at [494, 337] on div "Stay on Track Quickly schedule meetings and set reminders. Smooth Emails Let As…" at bounding box center [431, 474] width 510 height 455
click at [481, 380] on h3 "Smooth Emails" at bounding box center [453, 395] width 465 height 30
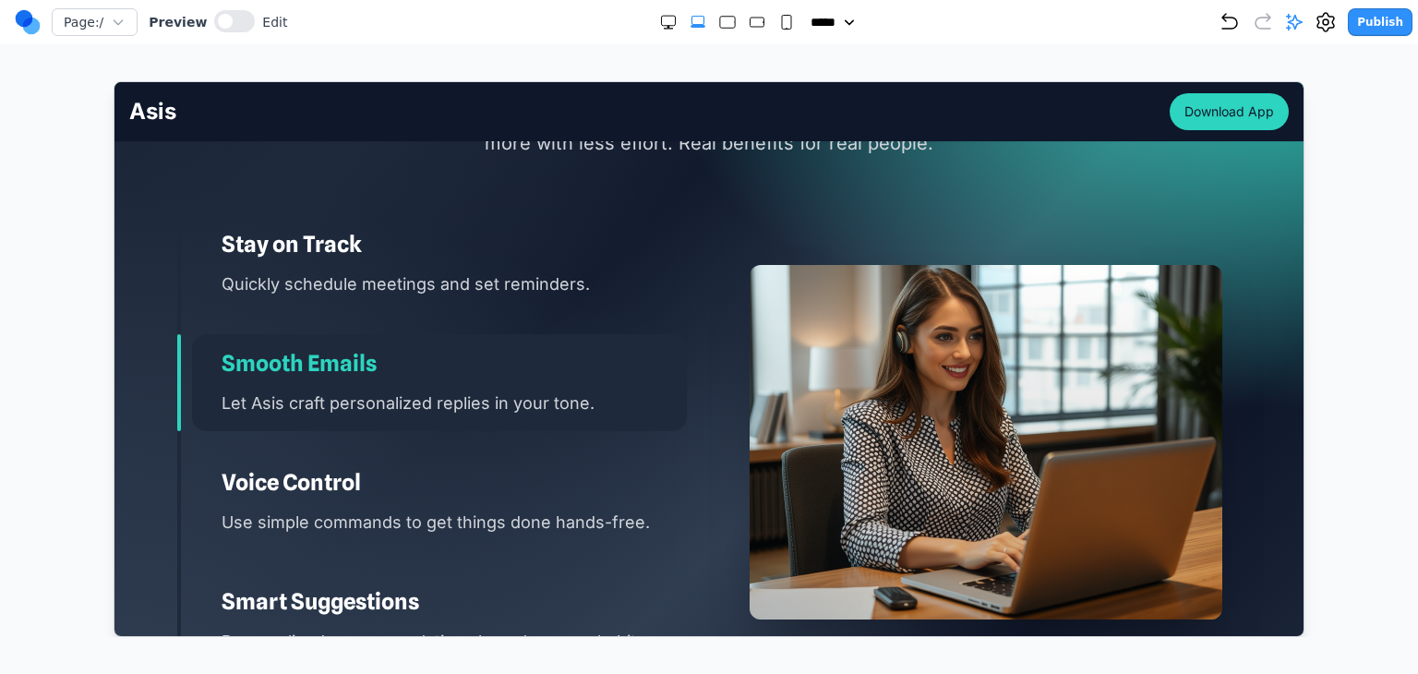
scroll to position [2493, 0]
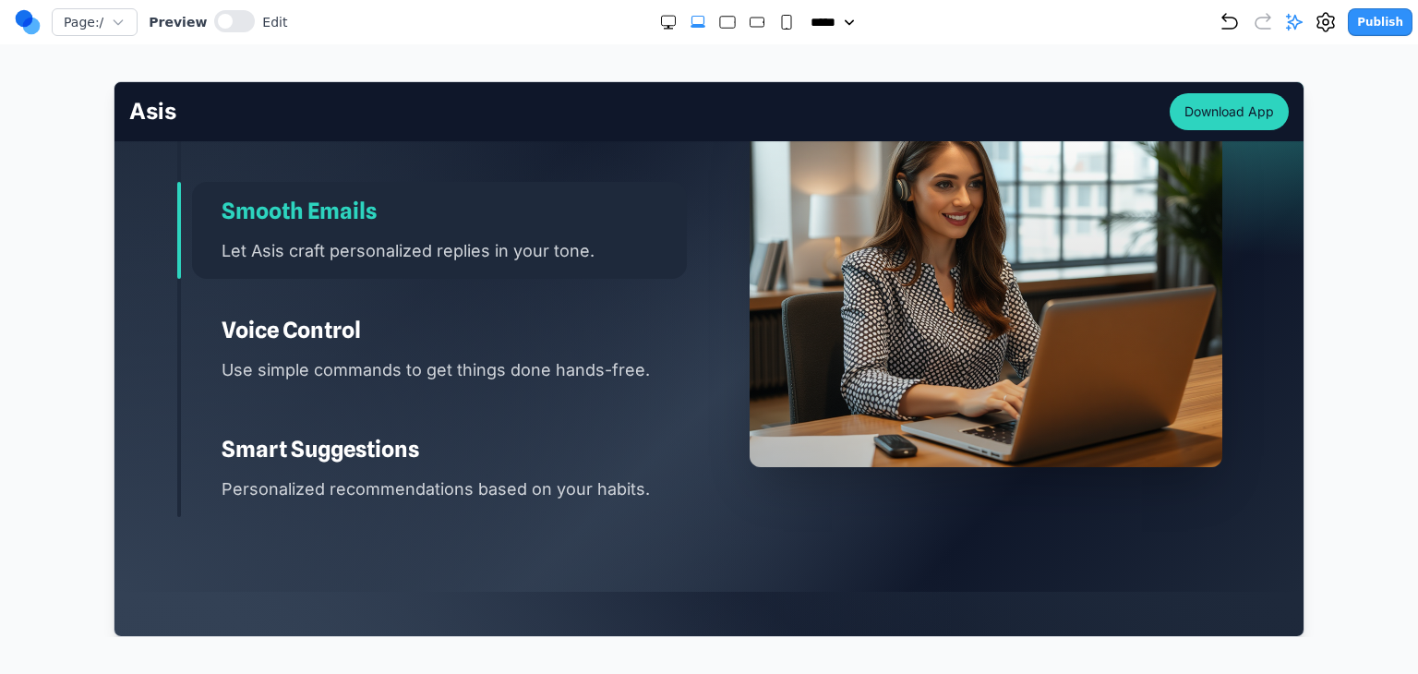
click at [477, 377] on div "Stay on Track Quickly schedule meetings and set reminders. Smooth Emails Let As…" at bounding box center [431, 289] width 510 height 455
click at [446, 356] on p "Use simple commands to get things done hands-free." at bounding box center [453, 369] width 465 height 27
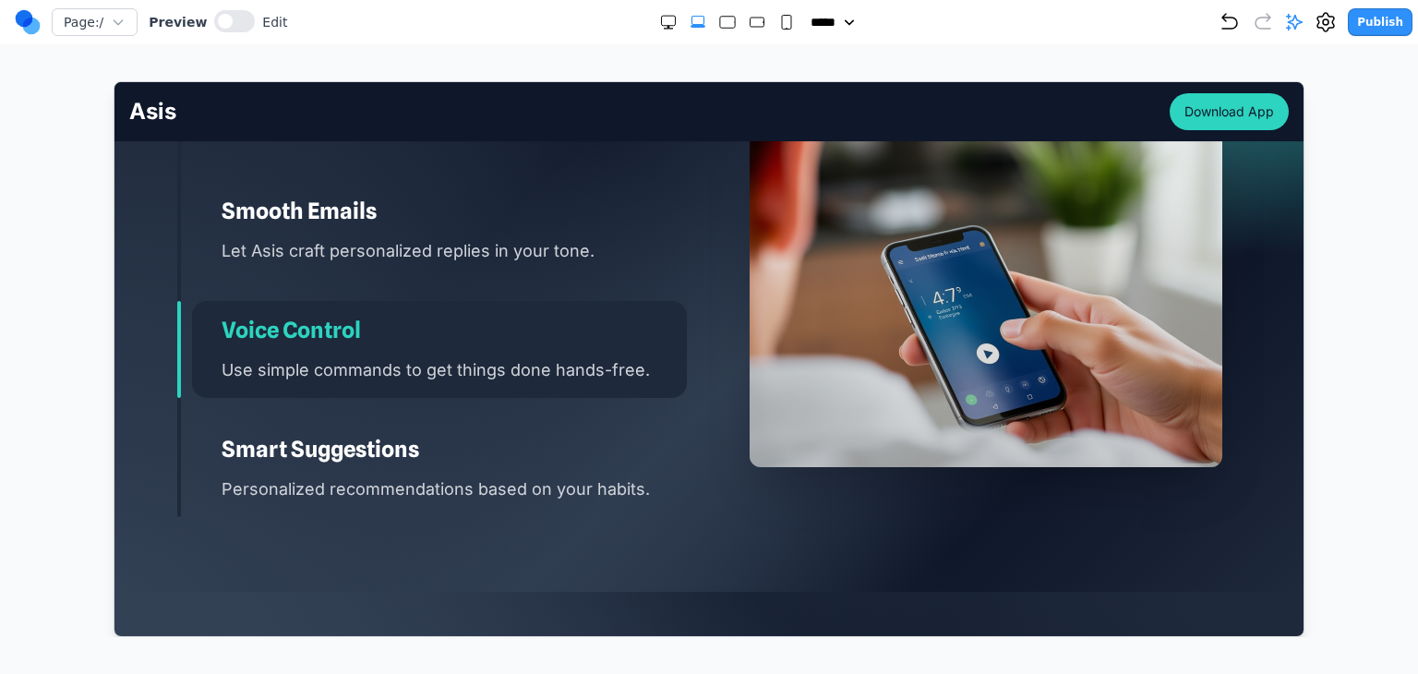
click at [452, 434] on h3 "Smart Suggestions" at bounding box center [453, 449] width 465 height 30
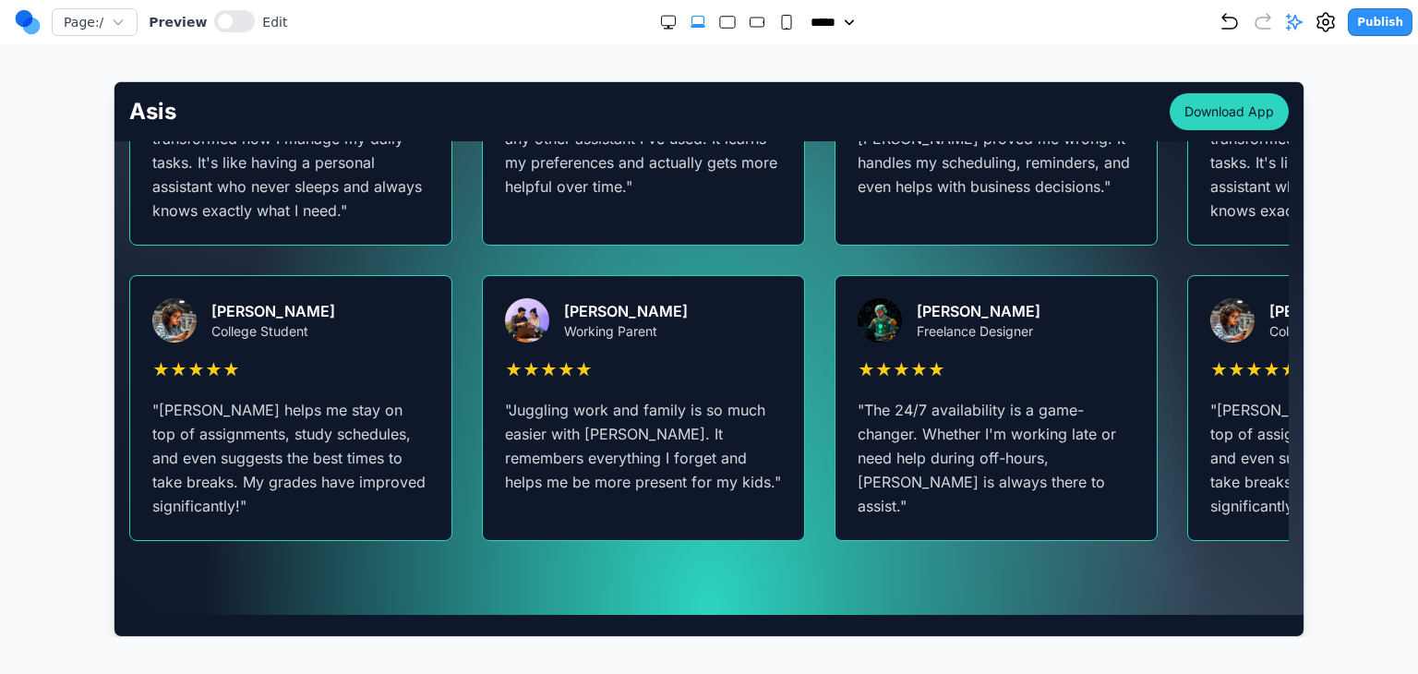
scroll to position [3509, 0]
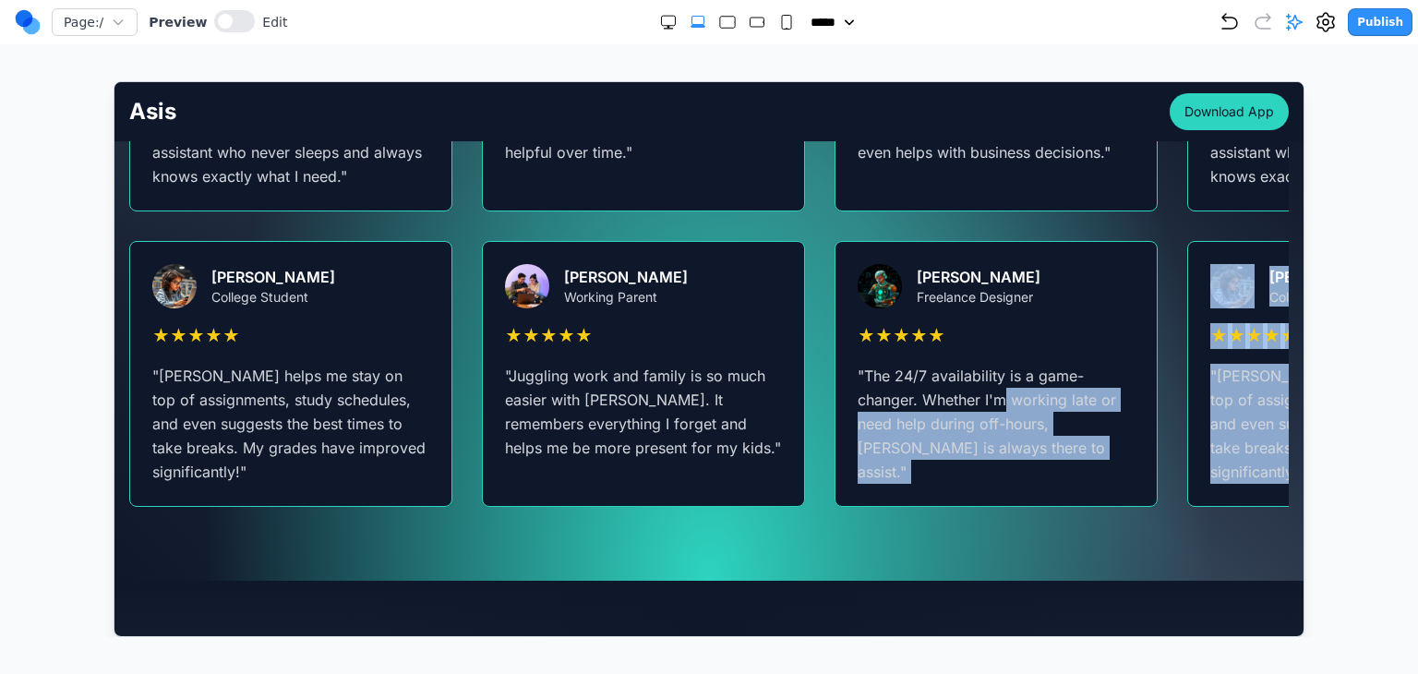
drag, startPoint x: 398, startPoint y: 356, endPoint x: 1019, endPoint y: 364, distance: 621.5
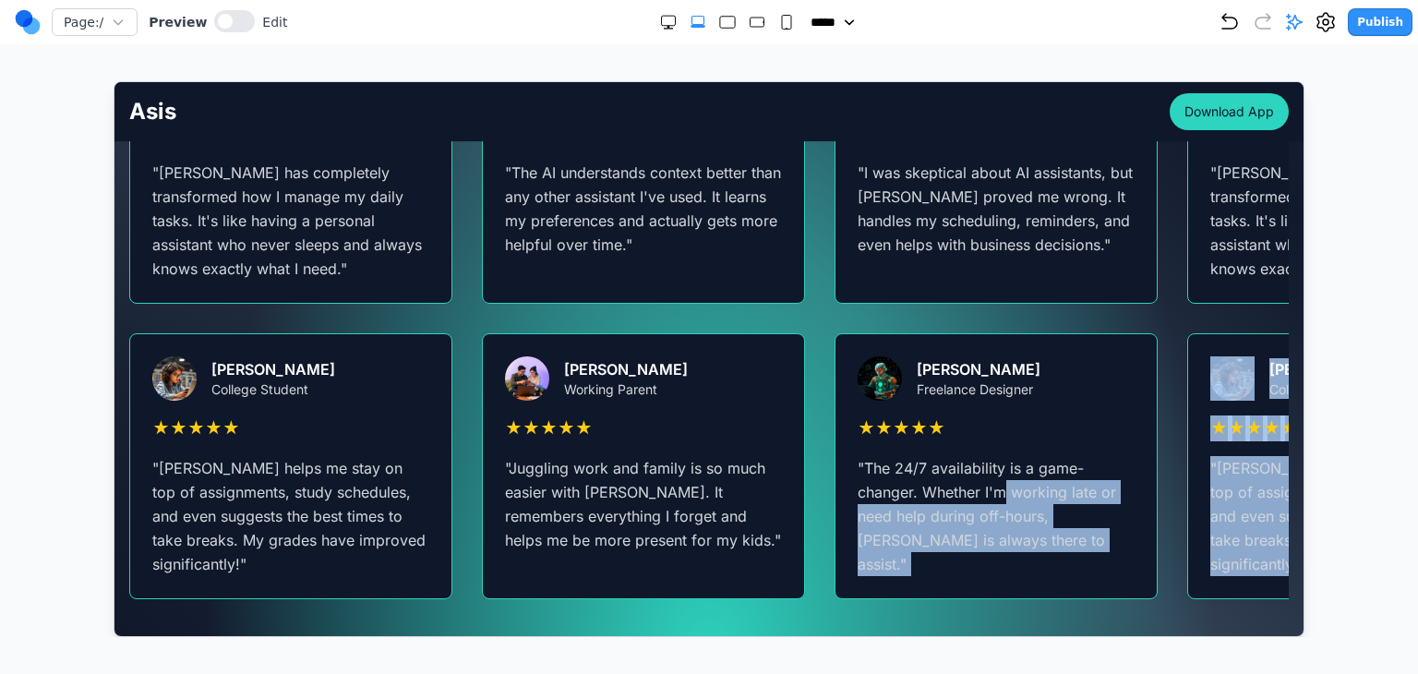
click at [349, 360] on div "David Thompson College Student ★ ★ ★ ★ ★ " Asis helps me stay on top of assignm…" at bounding box center [188, 465] width 321 height 264
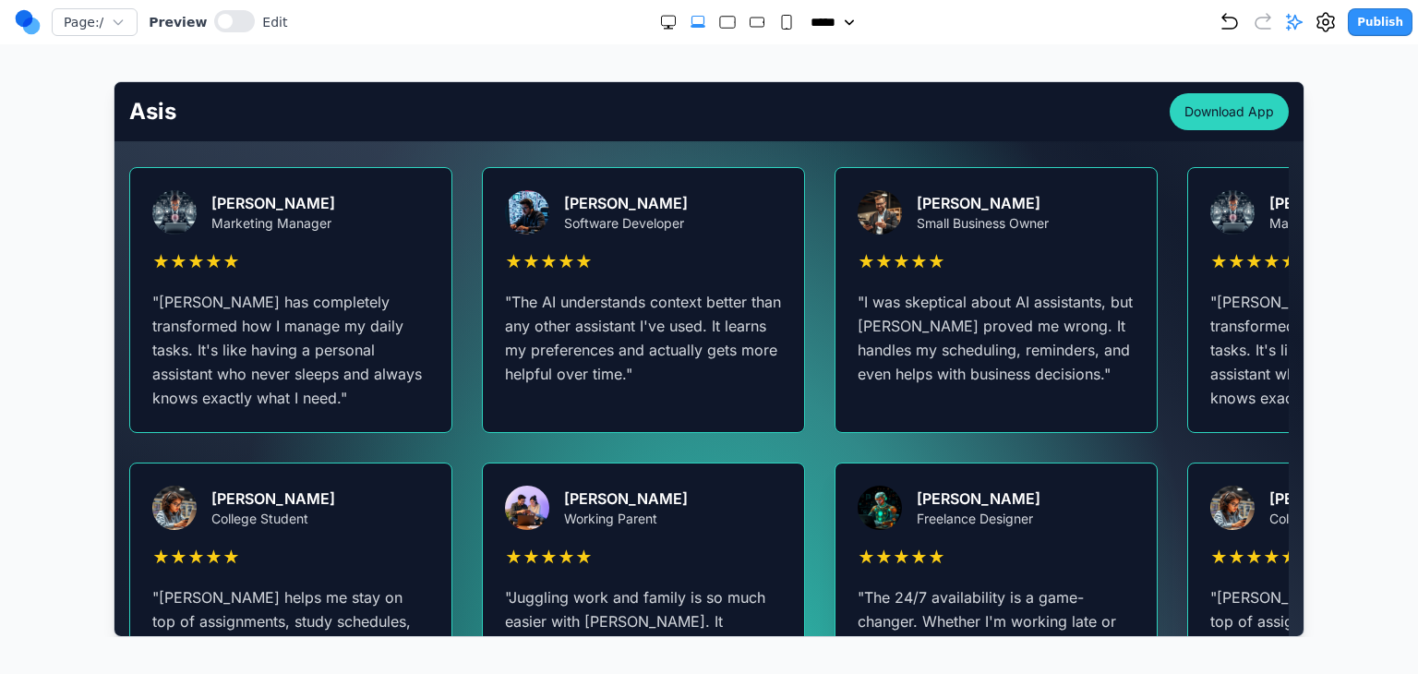
scroll to position [3232, 0]
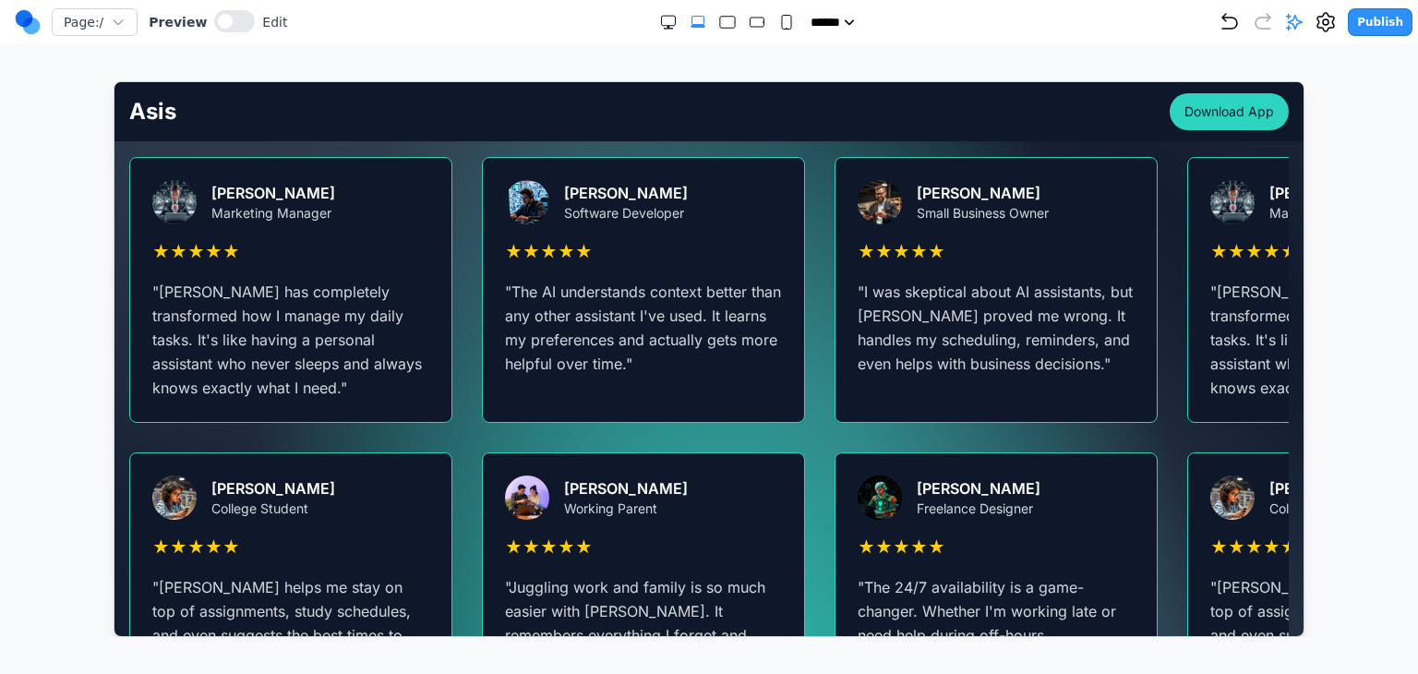
scroll to position [3324, 0]
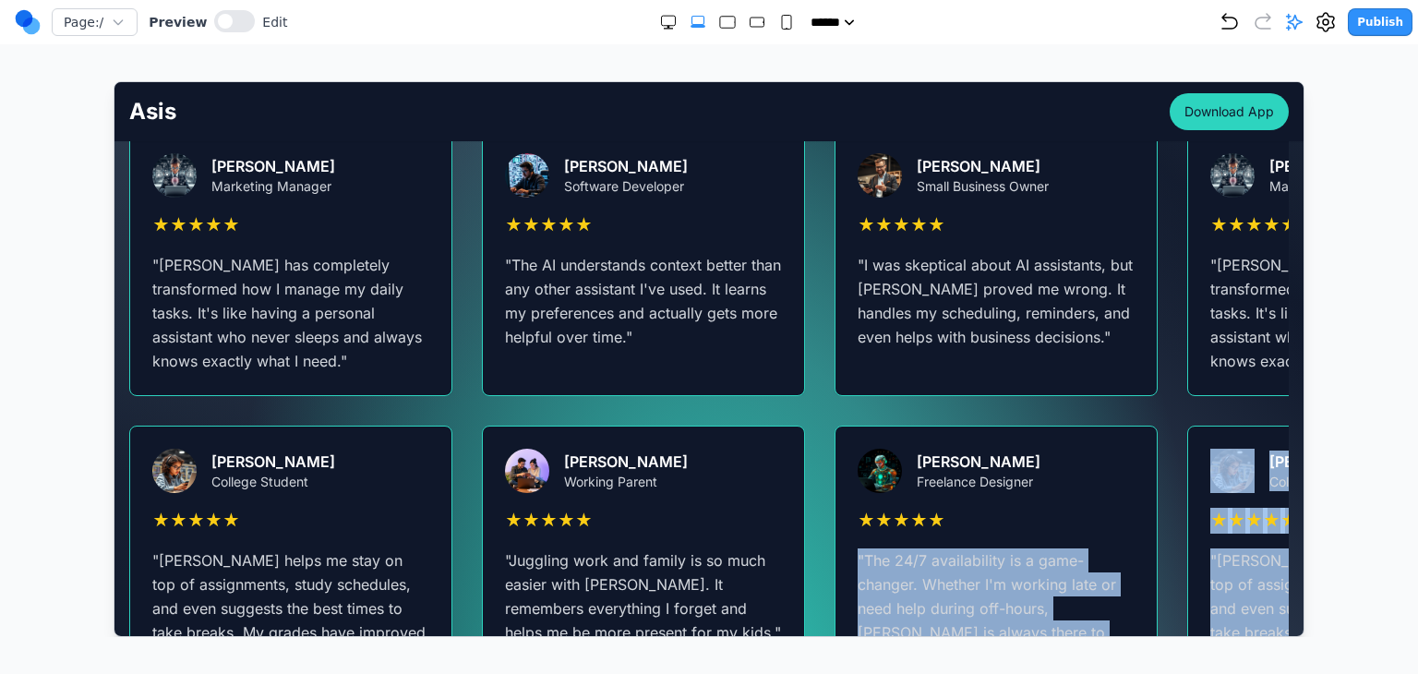
drag, startPoint x: 455, startPoint y: 448, endPoint x: 942, endPoint y: 437, distance: 486.8
click at [337, 448] on div "David Thompson College Student" at bounding box center [198, 470] width 277 height 44
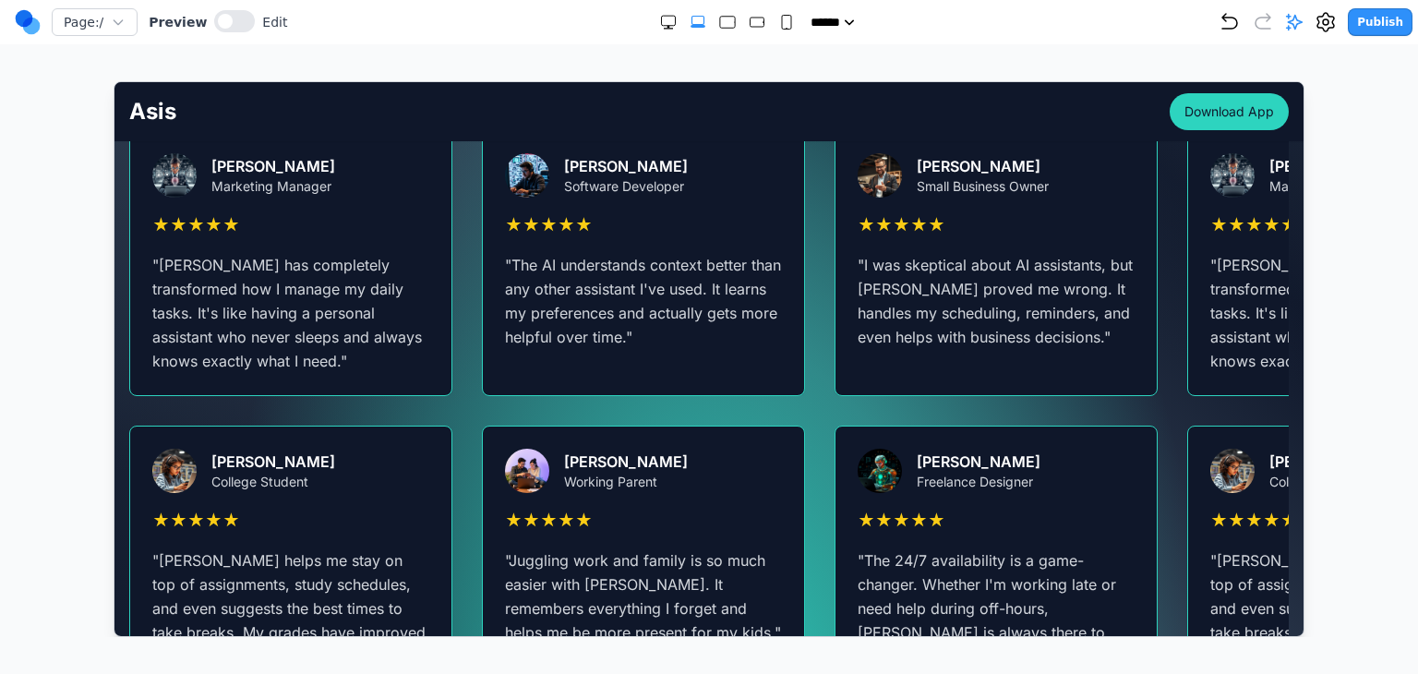
click at [735, 355] on div "Sarah Johnson Marketing Manager ★ ★ ★ ★ ★ " Asis has completely transformed how…" at bounding box center [708, 409] width 1160 height 561
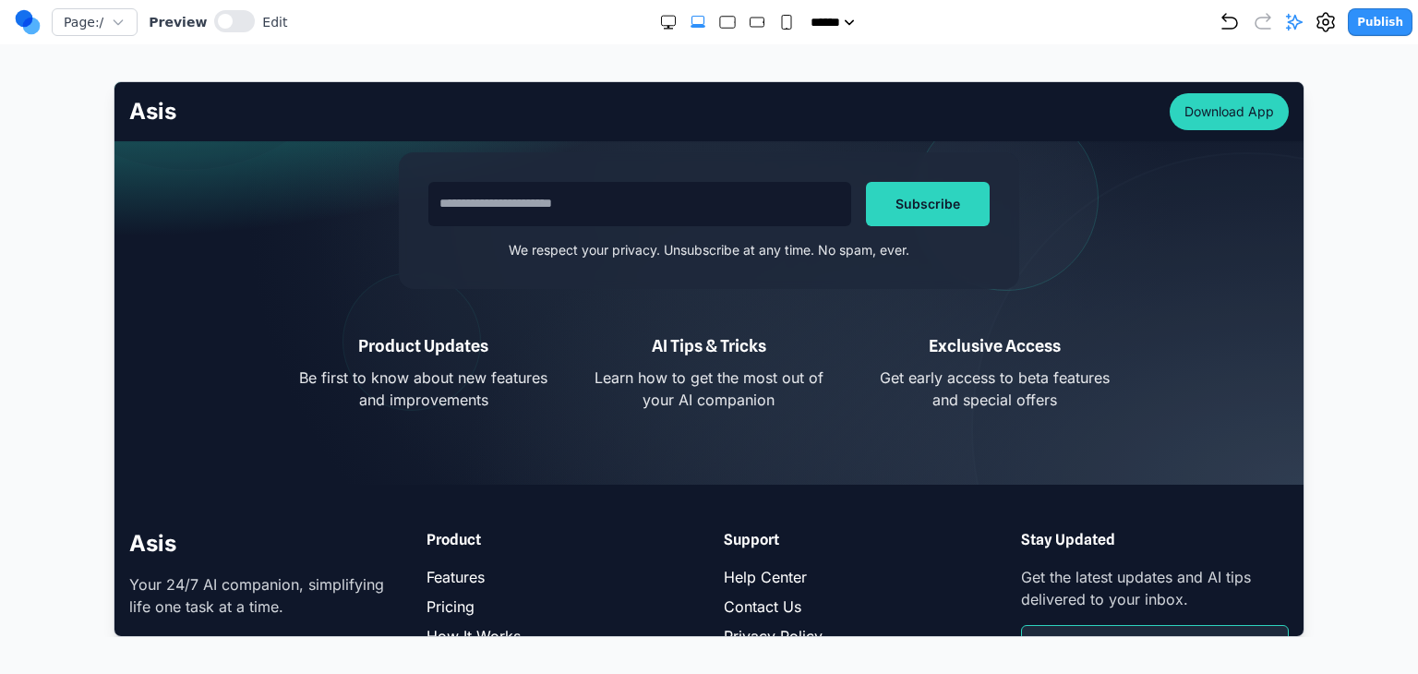
scroll to position [6416, 0]
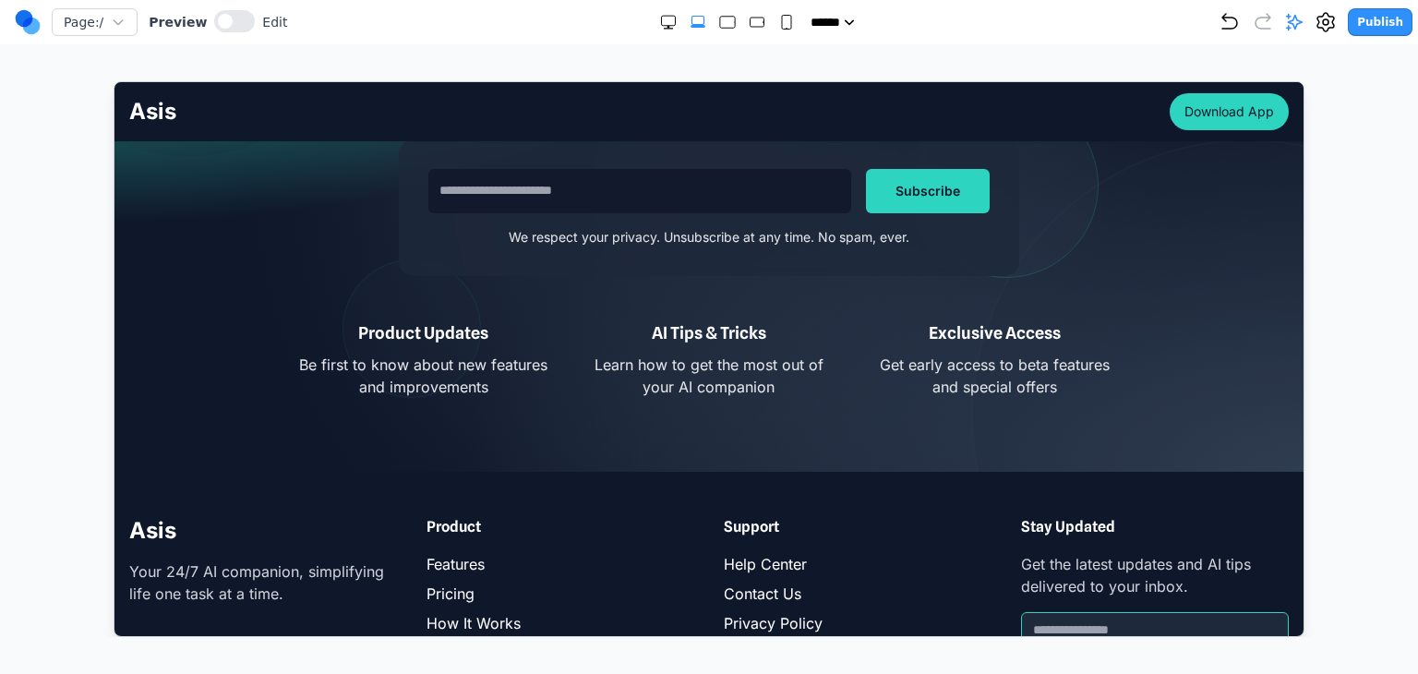
click at [719, 29] on icon "Large" at bounding box center [727, 22] width 18 height 18
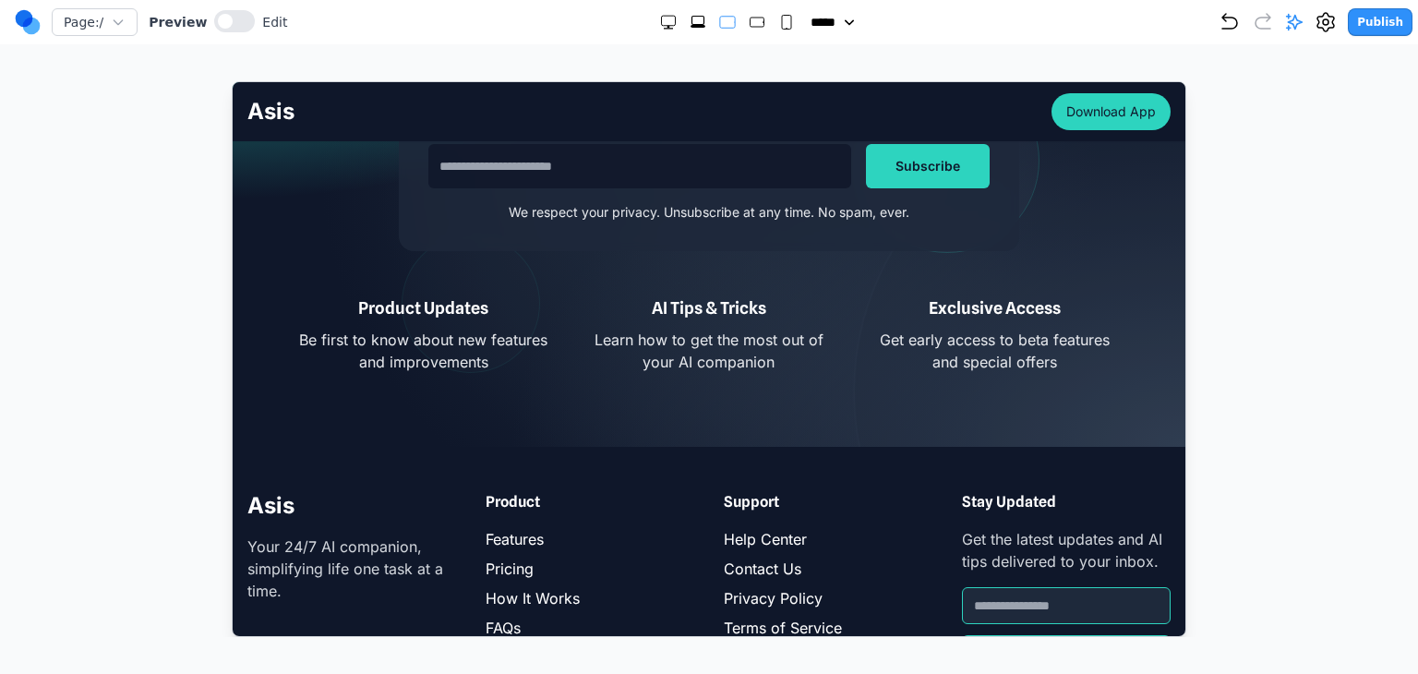
click at [751, 27] on icon "Medium" at bounding box center [757, 22] width 18 height 18
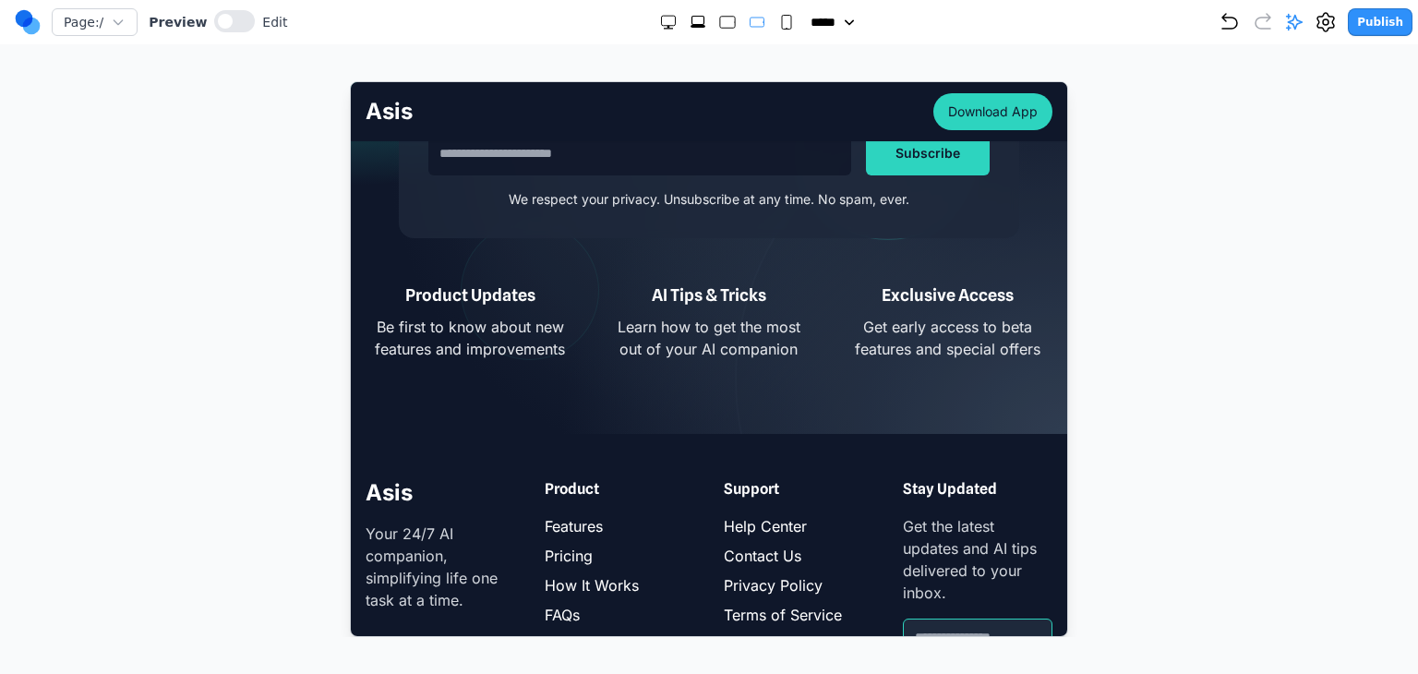
click at [782, 25] on rect "Small" at bounding box center [786, 23] width 9 height 14
select select "**"
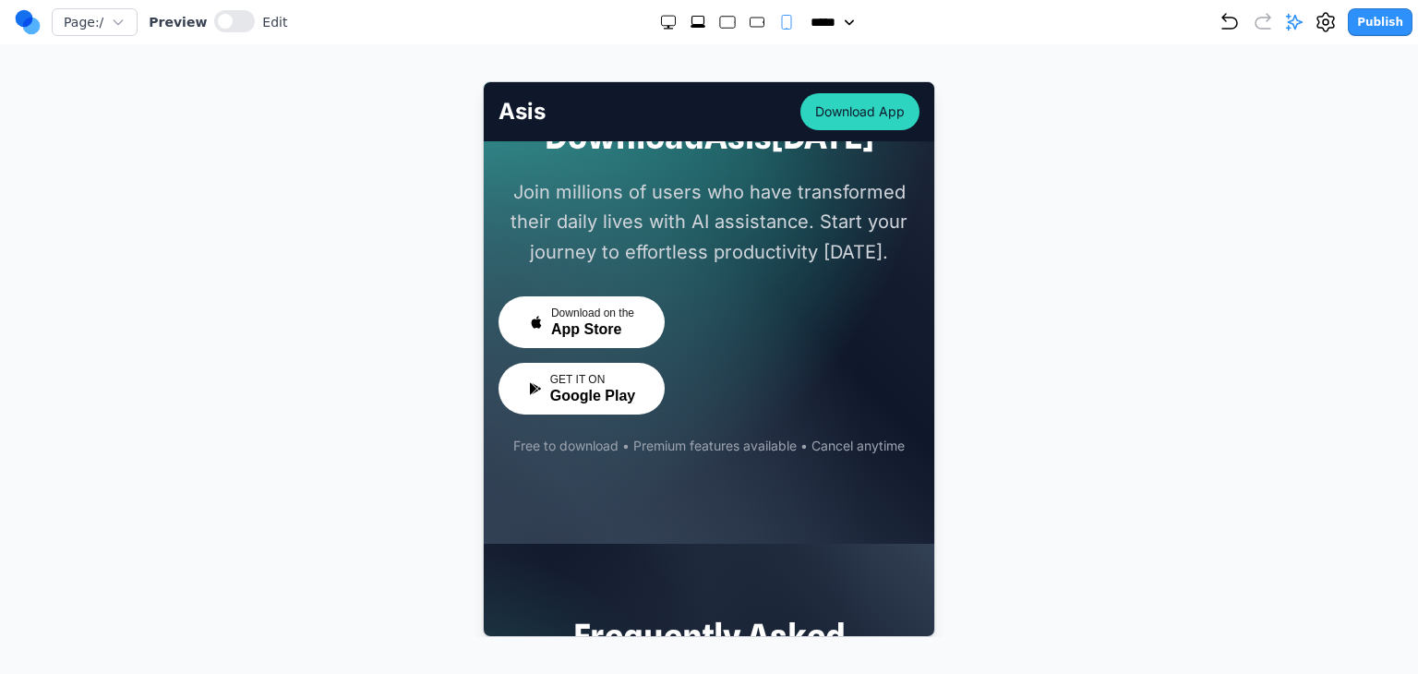
scroll to position [8539, 0]
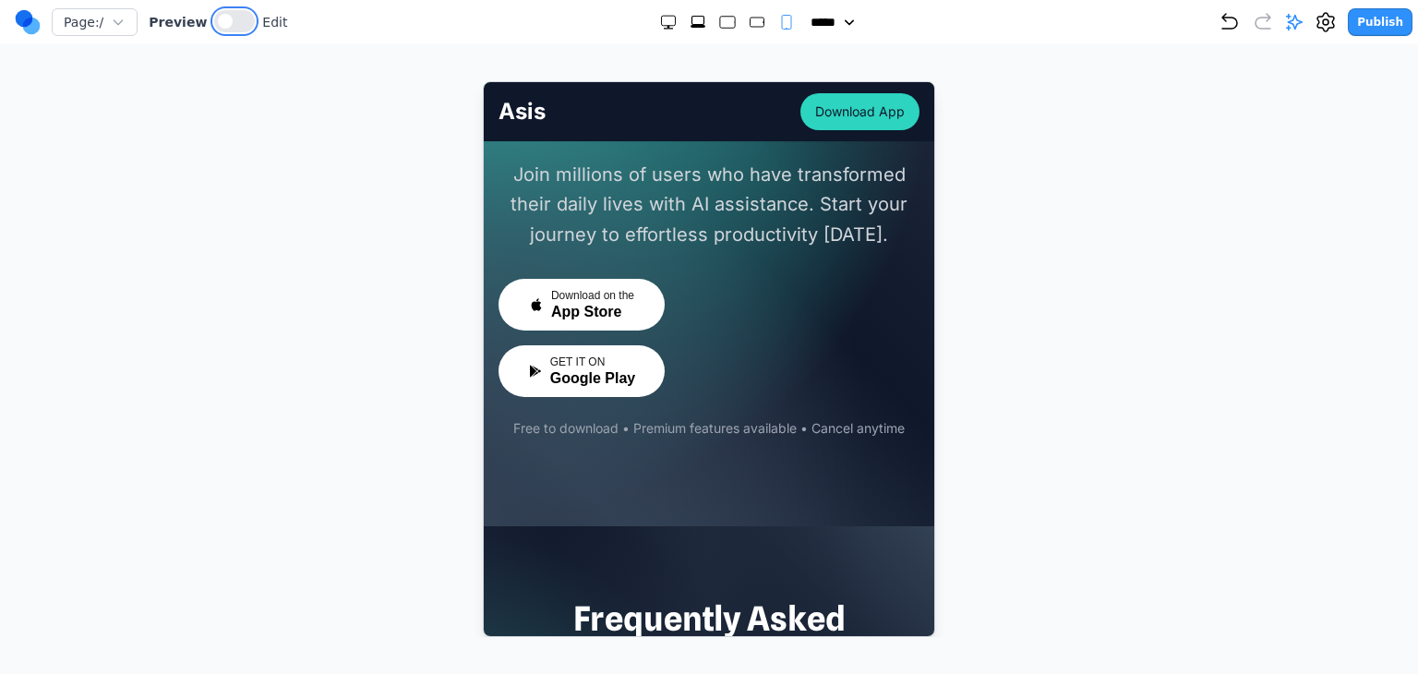
click at [223, 21] on button at bounding box center [234, 21] width 41 height 22
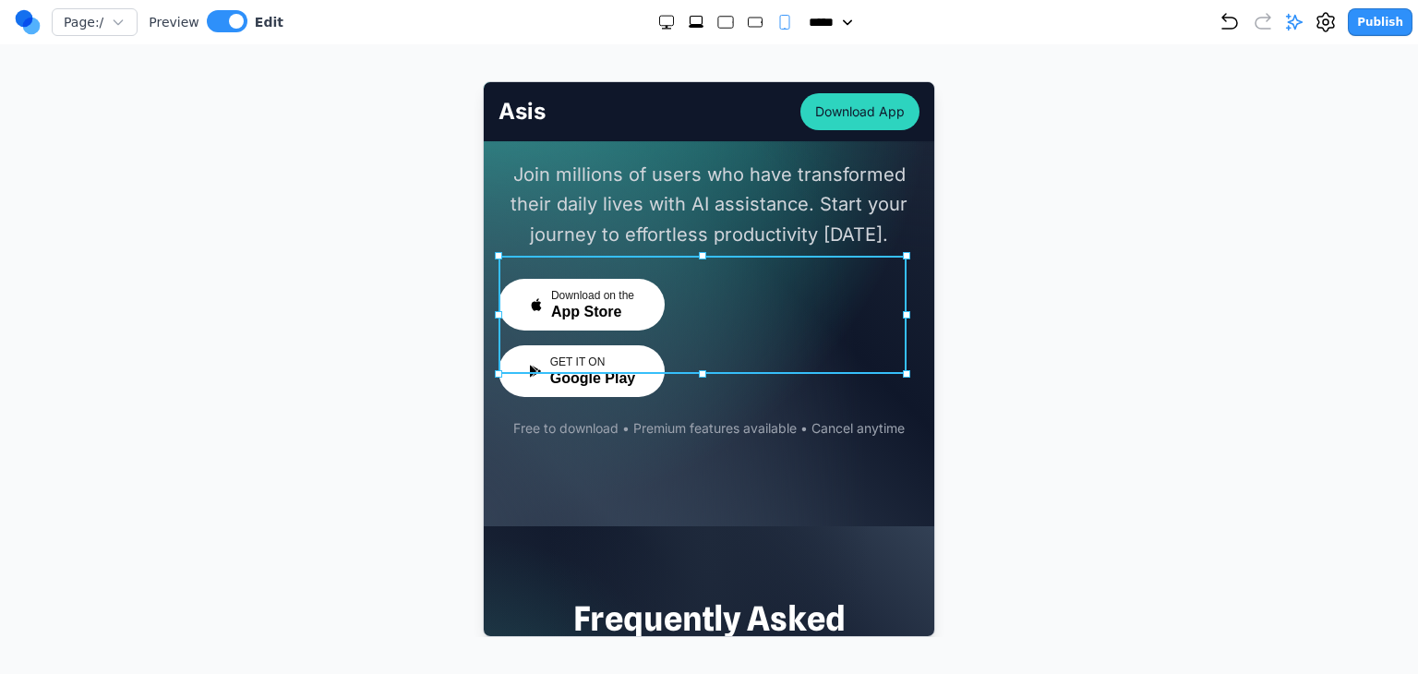
click at [696, 278] on div "Download on the App Store GET IT ON Google Play" at bounding box center [708, 337] width 421 height 118
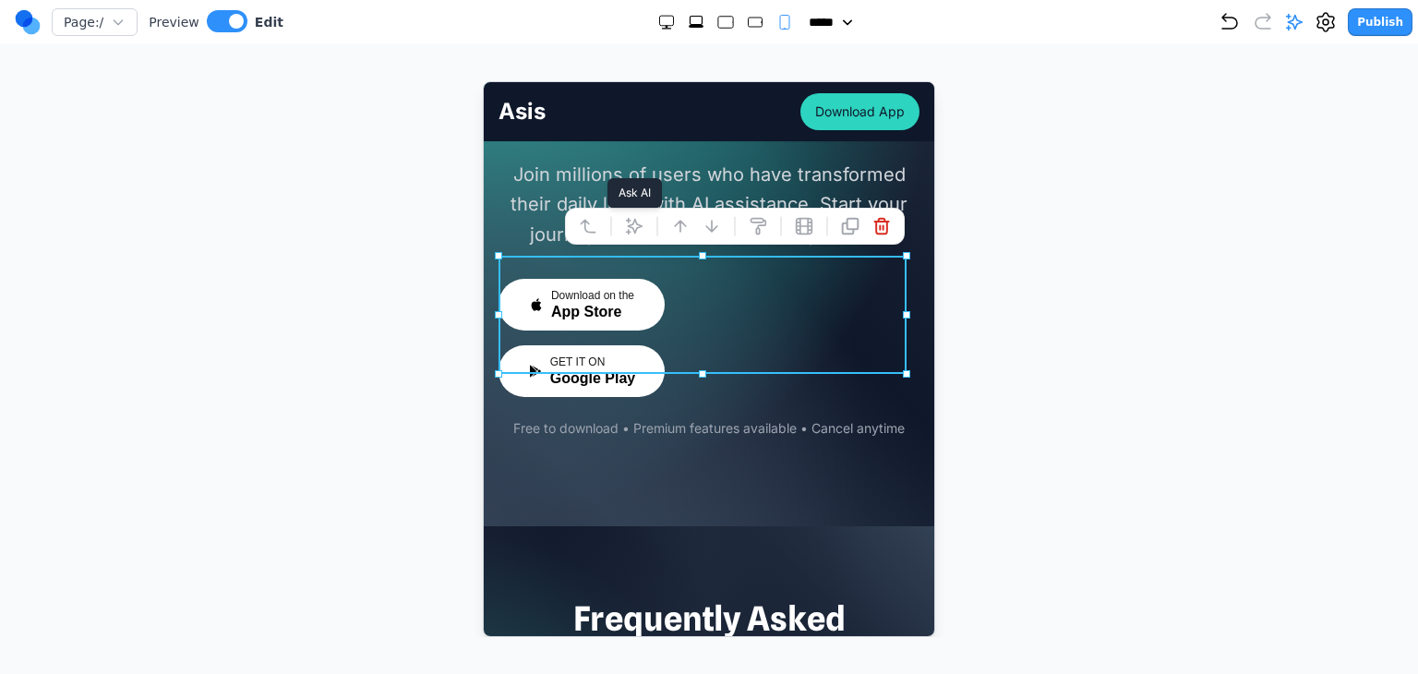
drag, startPoint x: 626, startPoint y: 228, endPoint x: 662, endPoint y: 247, distance: 40.9
click at [625, 228] on icon at bounding box center [633, 225] width 18 height 18
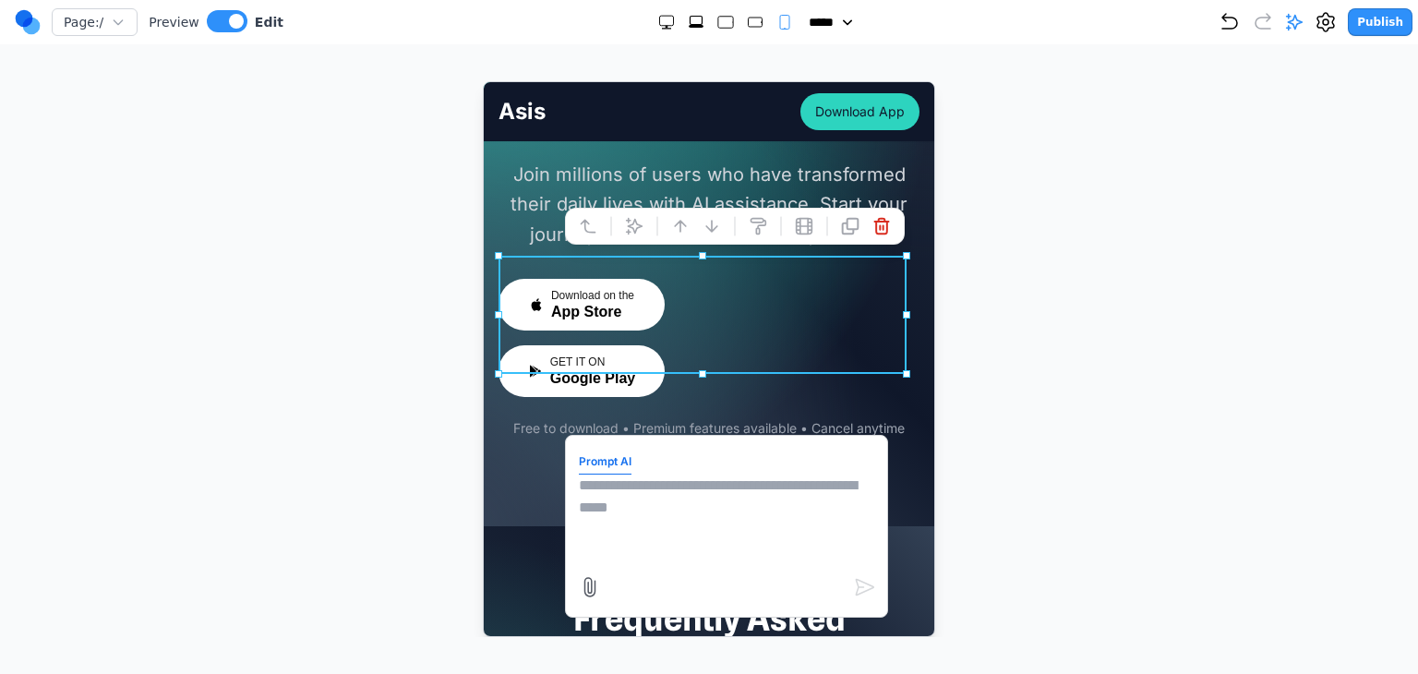
click at [745, 493] on textarea at bounding box center [725, 520] width 295 height 92
type textarea "**********"
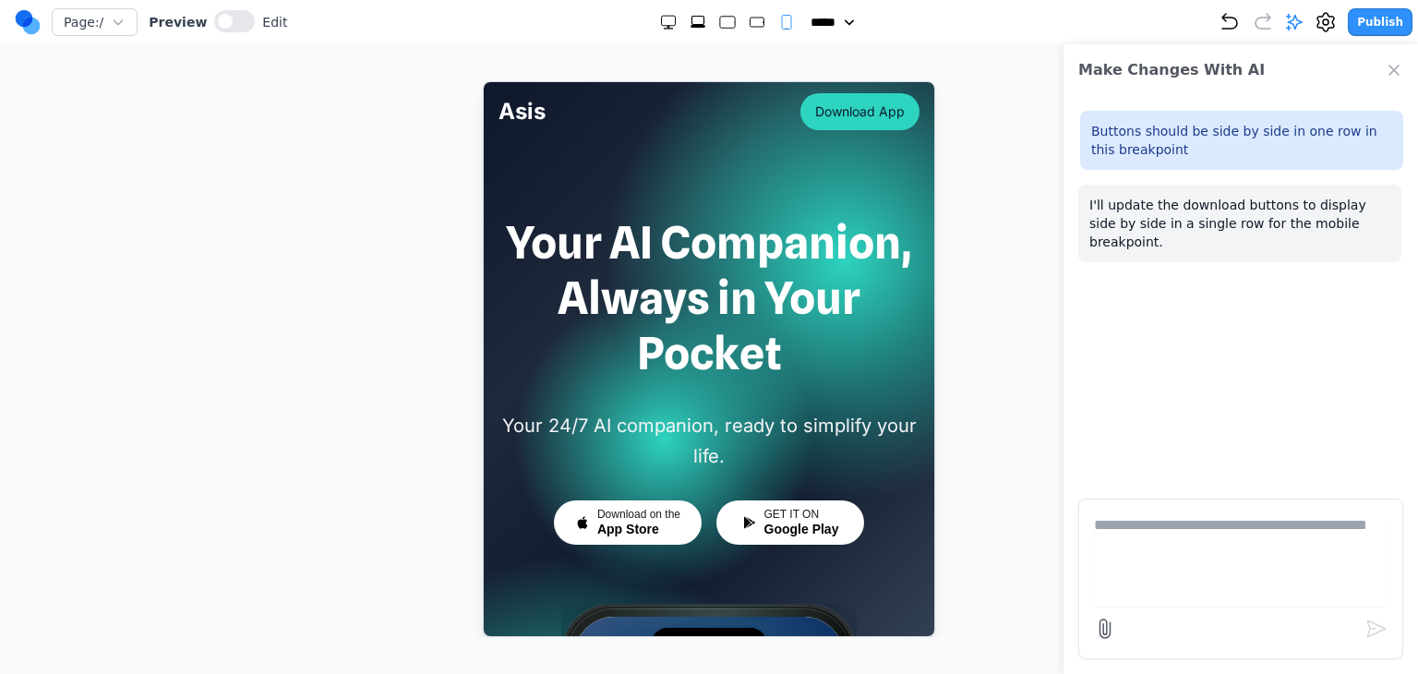
scroll to position [0, 0]
click at [1389, 71] on icon "Close Chat" at bounding box center [1394, 70] width 18 height 18
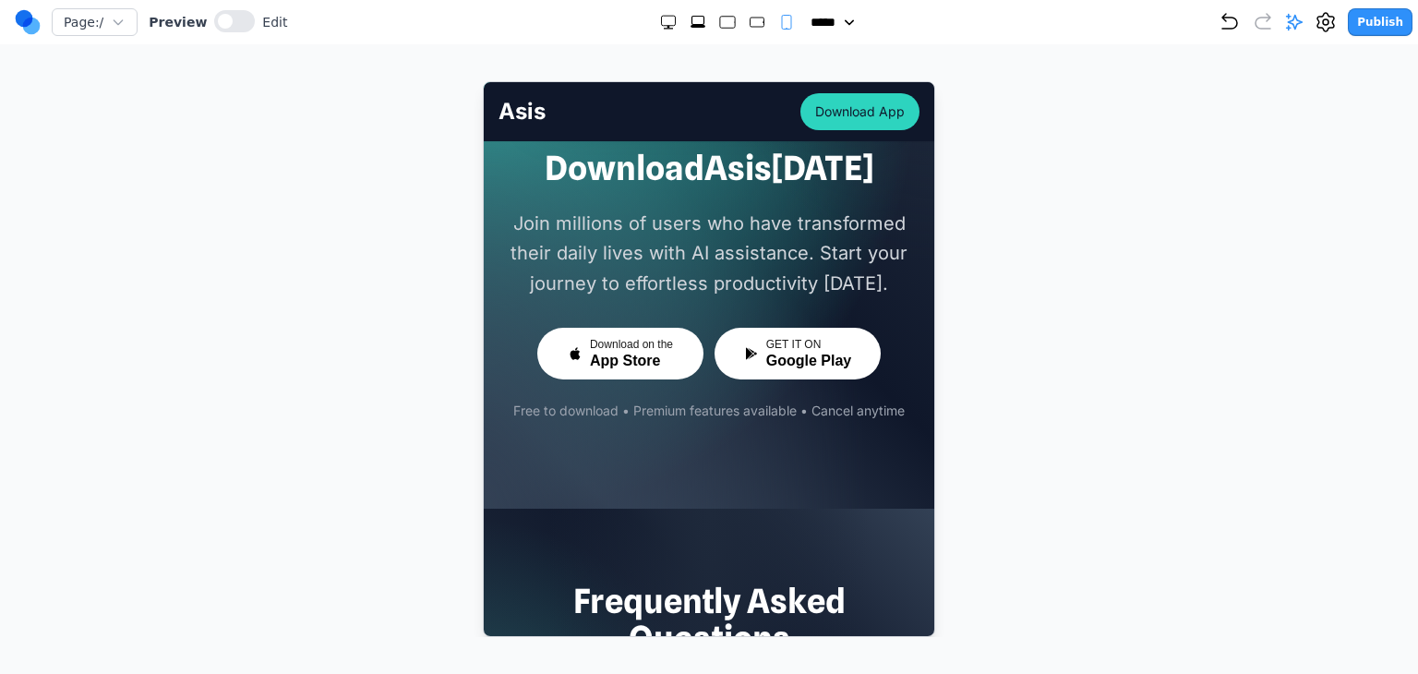
scroll to position [8495, 0]
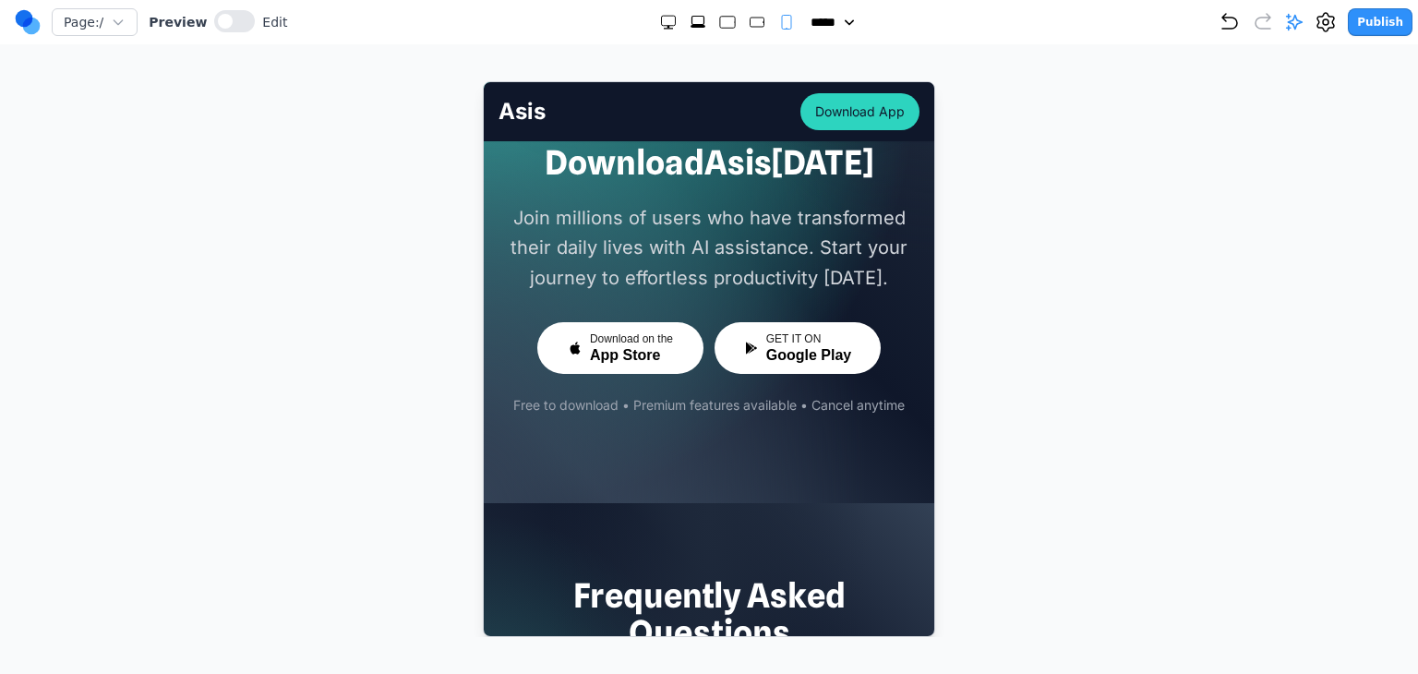
click at [760, 27] on div at bounding box center [727, 22] width 137 height 18
click at [750, 24] on rect "Medium" at bounding box center [757, 22] width 14 height 9
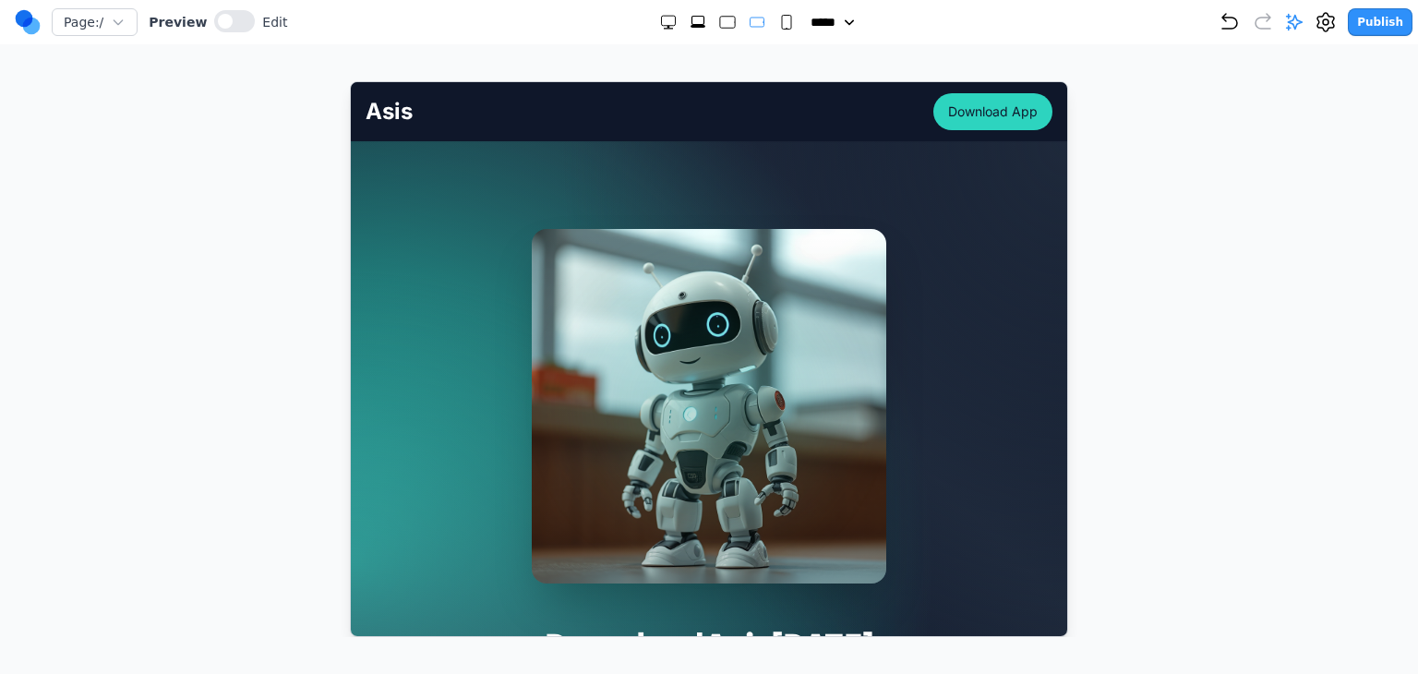
scroll to position [6076, 0]
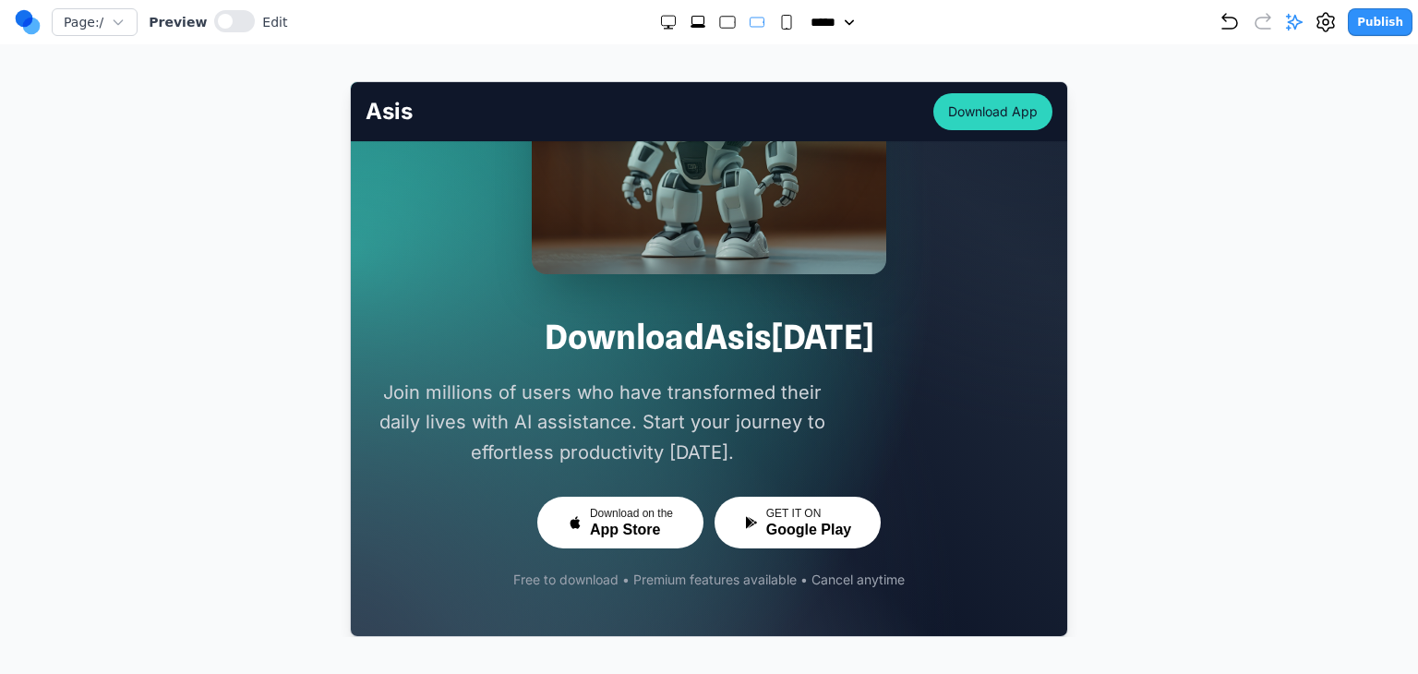
click at [780, 39] on nav "Page: / Preview Edit ***** ***** ****** ****** ****** Publish" at bounding box center [709, 22] width 1418 height 44
click at [782, 28] on rect "Small" at bounding box center [786, 23] width 9 height 14
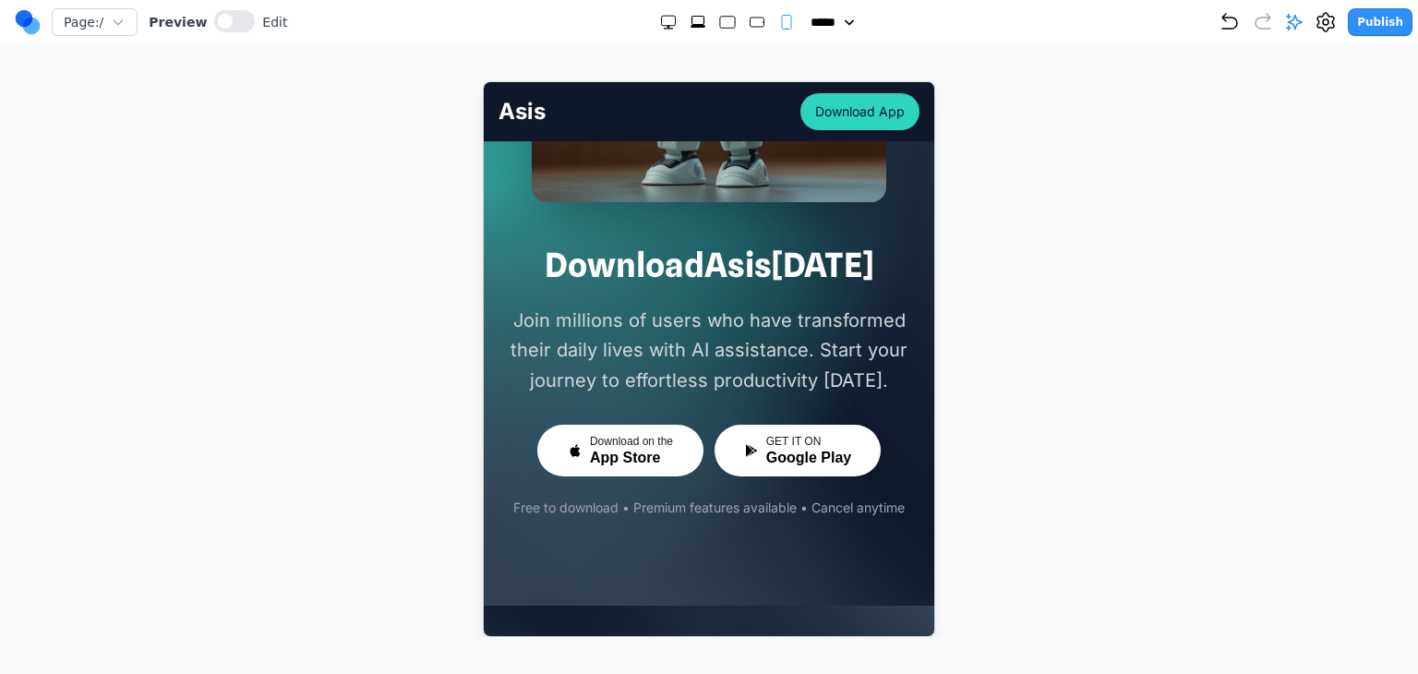
scroll to position [8403, 0]
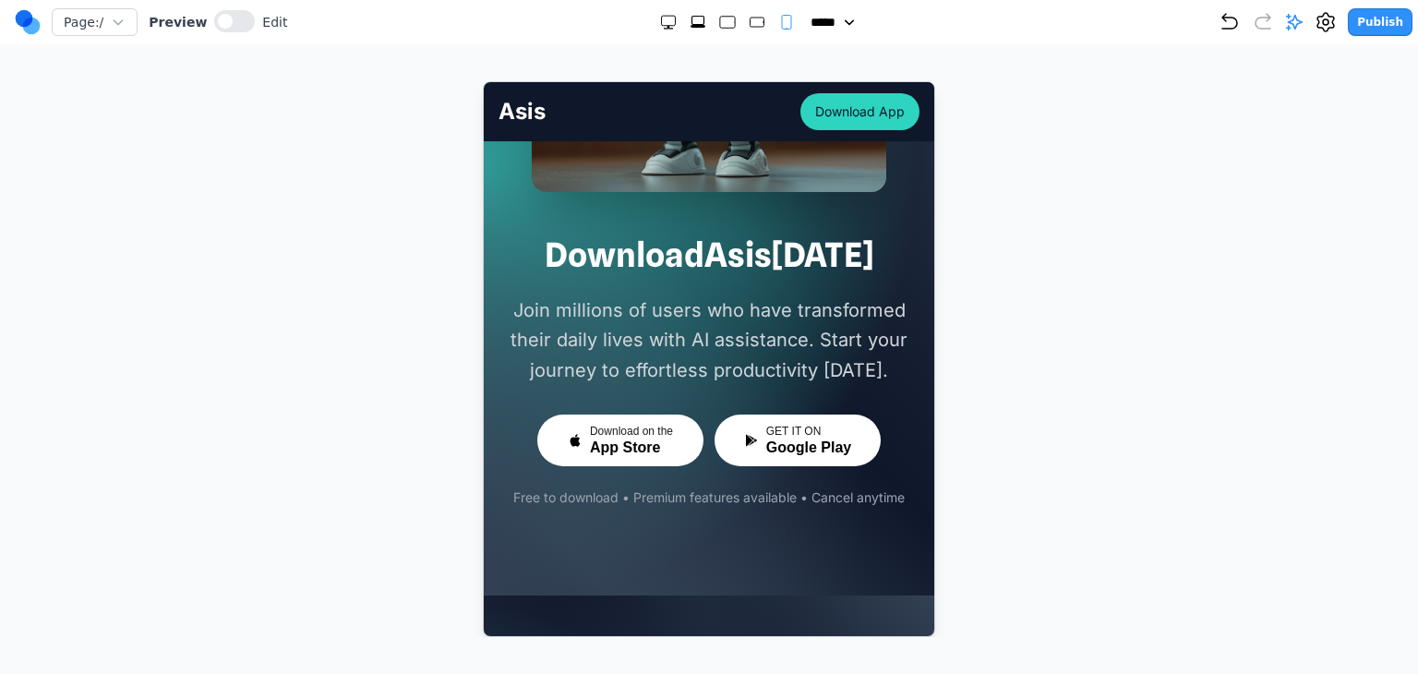
click at [746, 34] on div "Page: / Preview Edit ***** ***** ****** ****** ****** Publish" at bounding box center [714, 22] width 1398 height 30
click at [754, 27] on icon "Medium" at bounding box center [757, 22] width 18 height 18
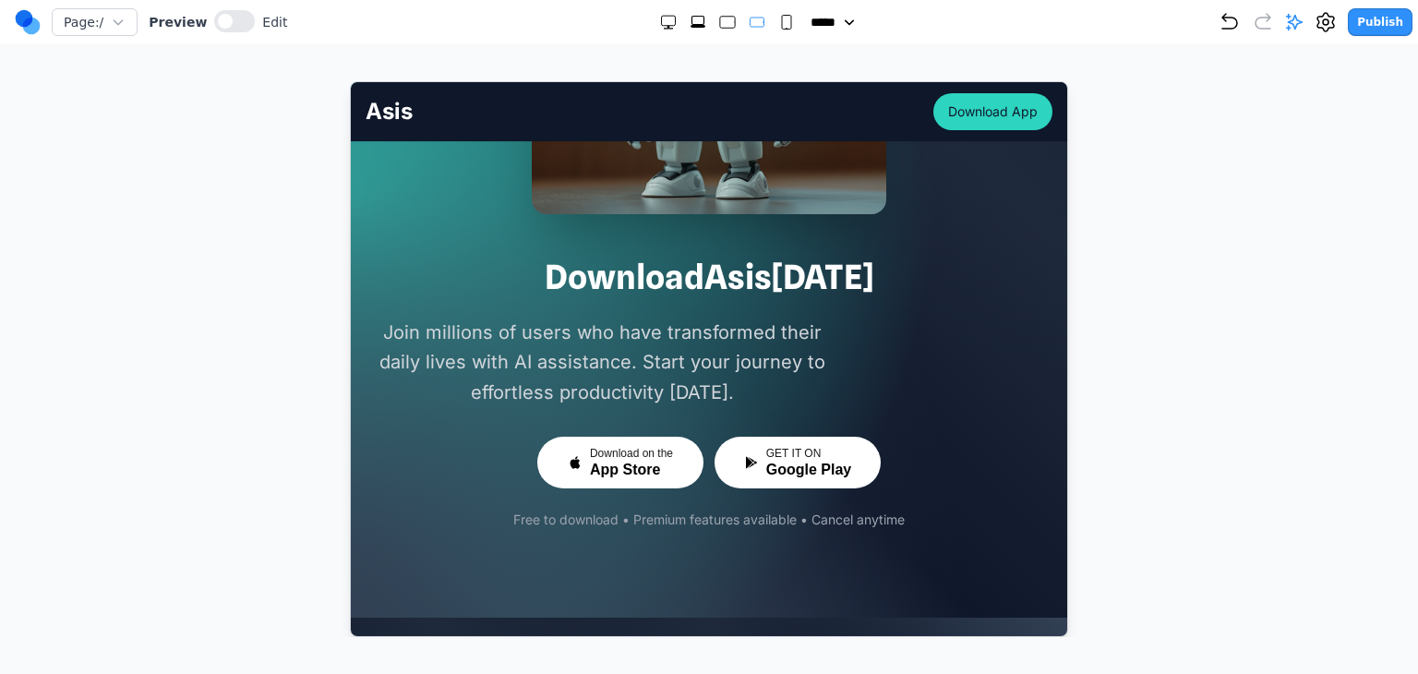
scroll to position [6168, 0]
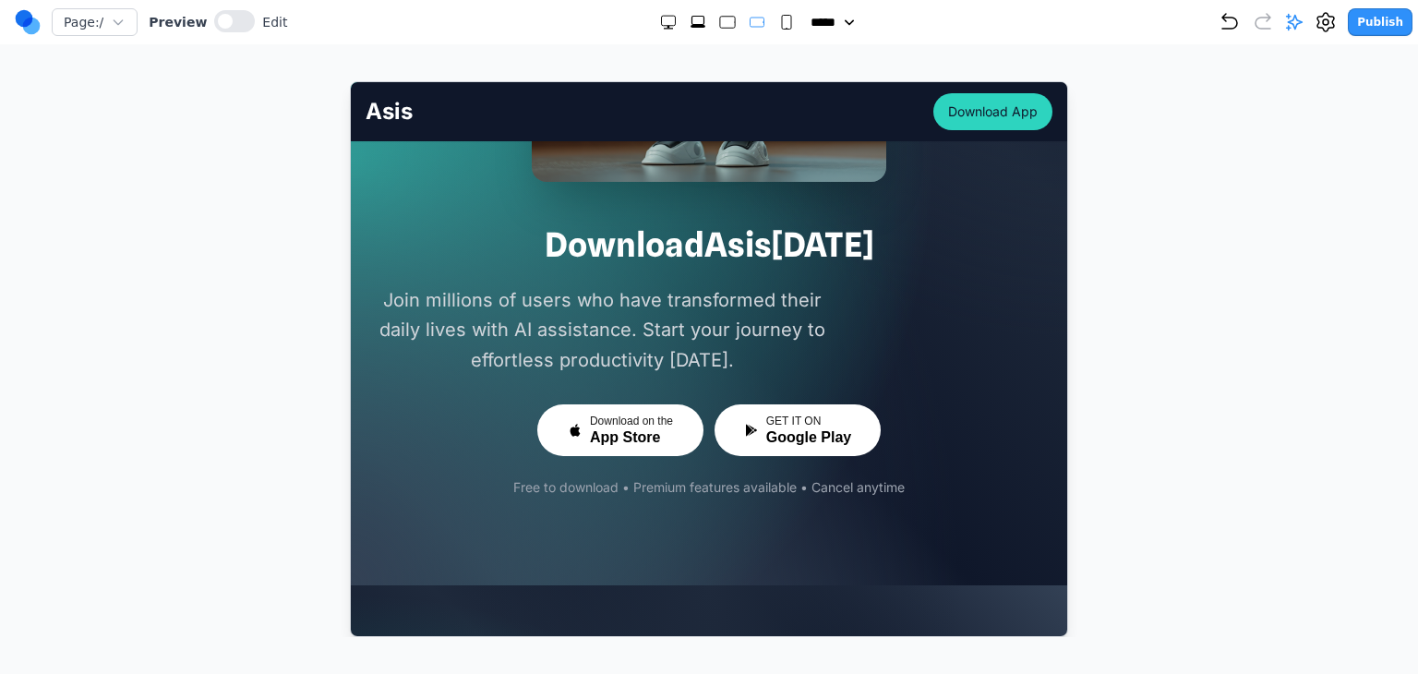
click at [720, 23] on rect "Large" at bounding box center [727, 23] width 15 height 12
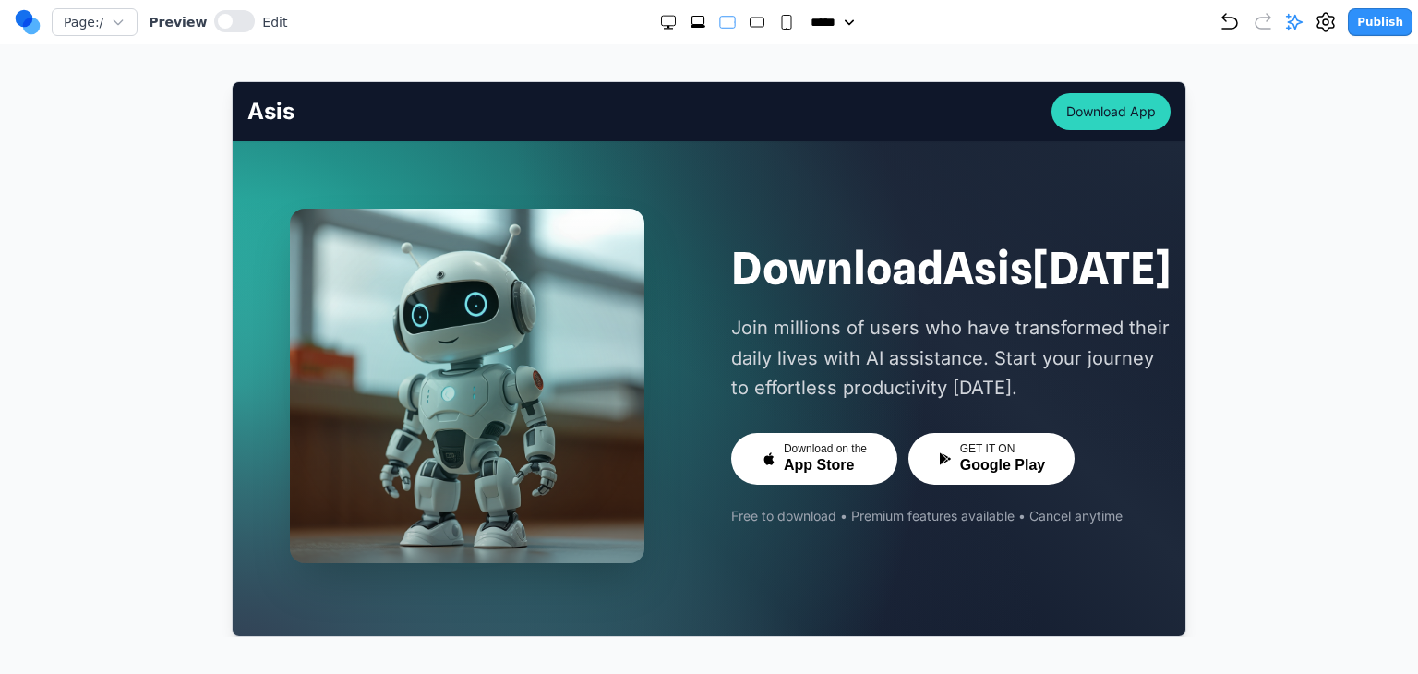
click at [748, 29] on icon "Medium" at bounding box center [757, 22] width 18 height 18
select select "**"
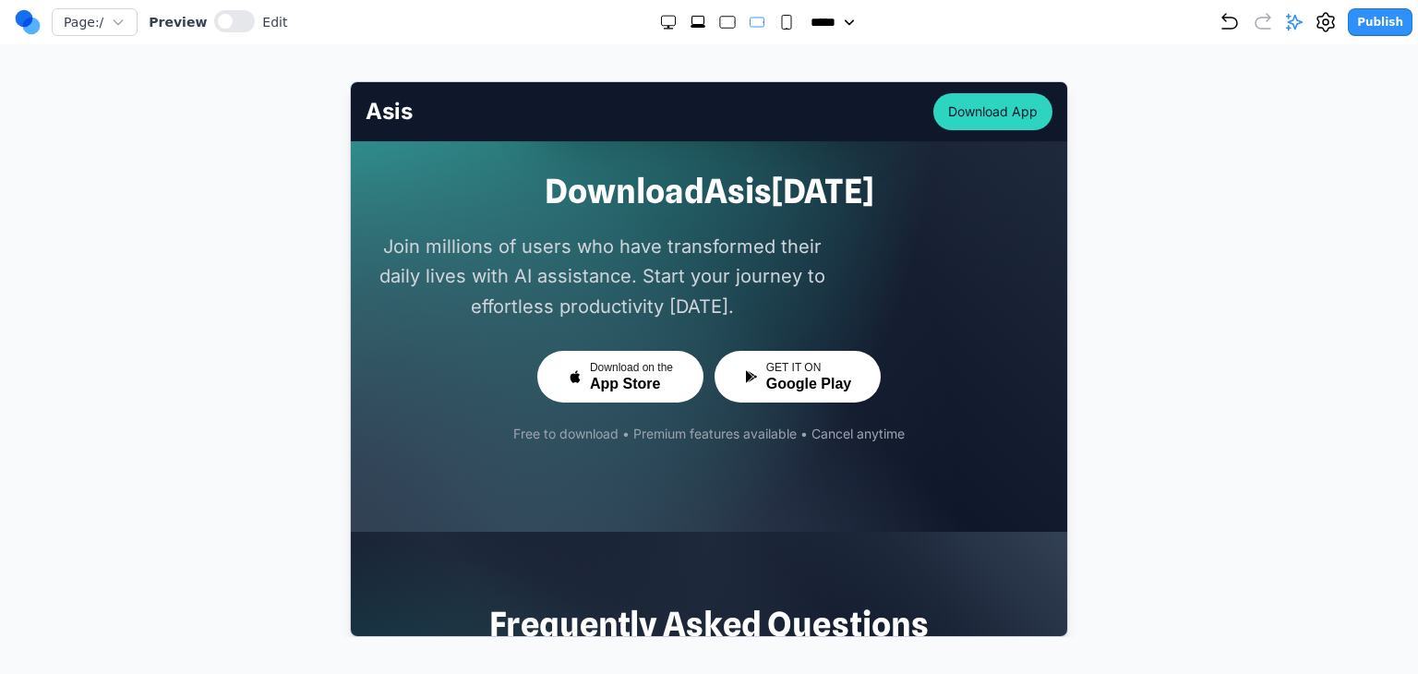
scroll to position [6229, 0]
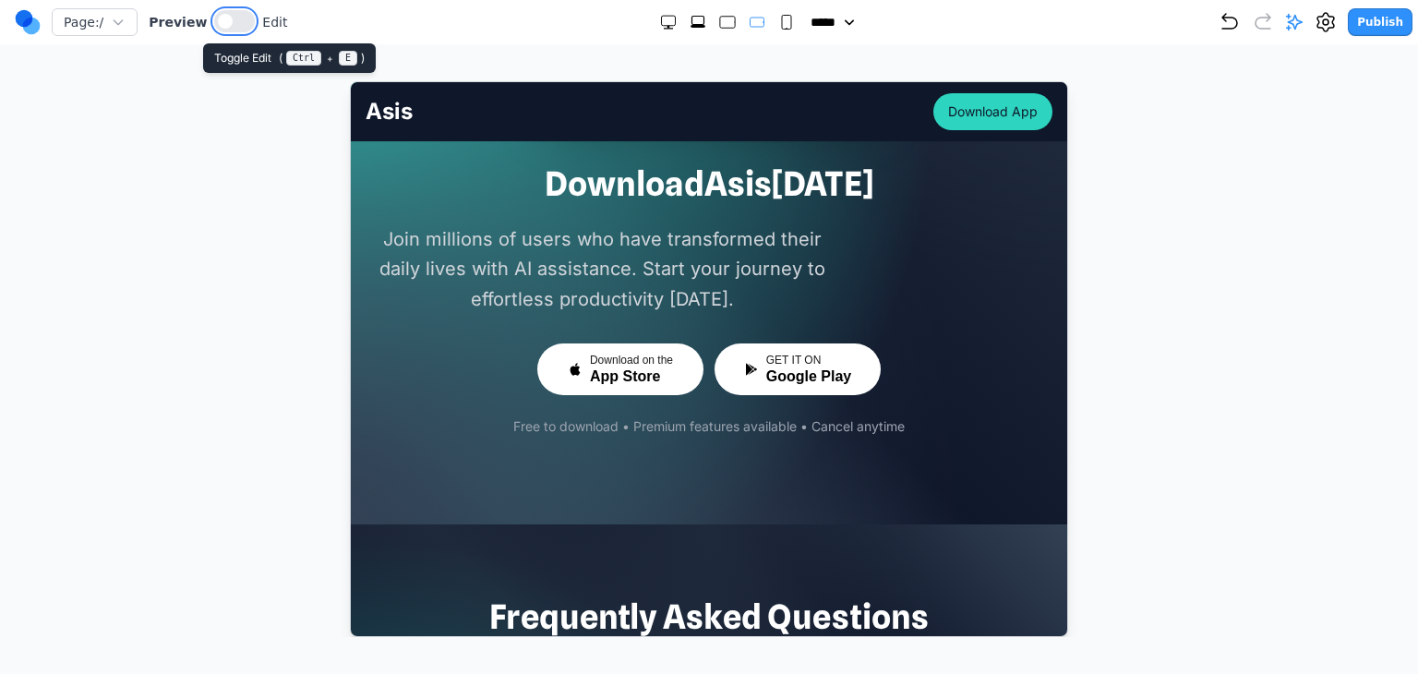
click at [236, 30] on button at bounding box center [234, 21] width 41 height 22
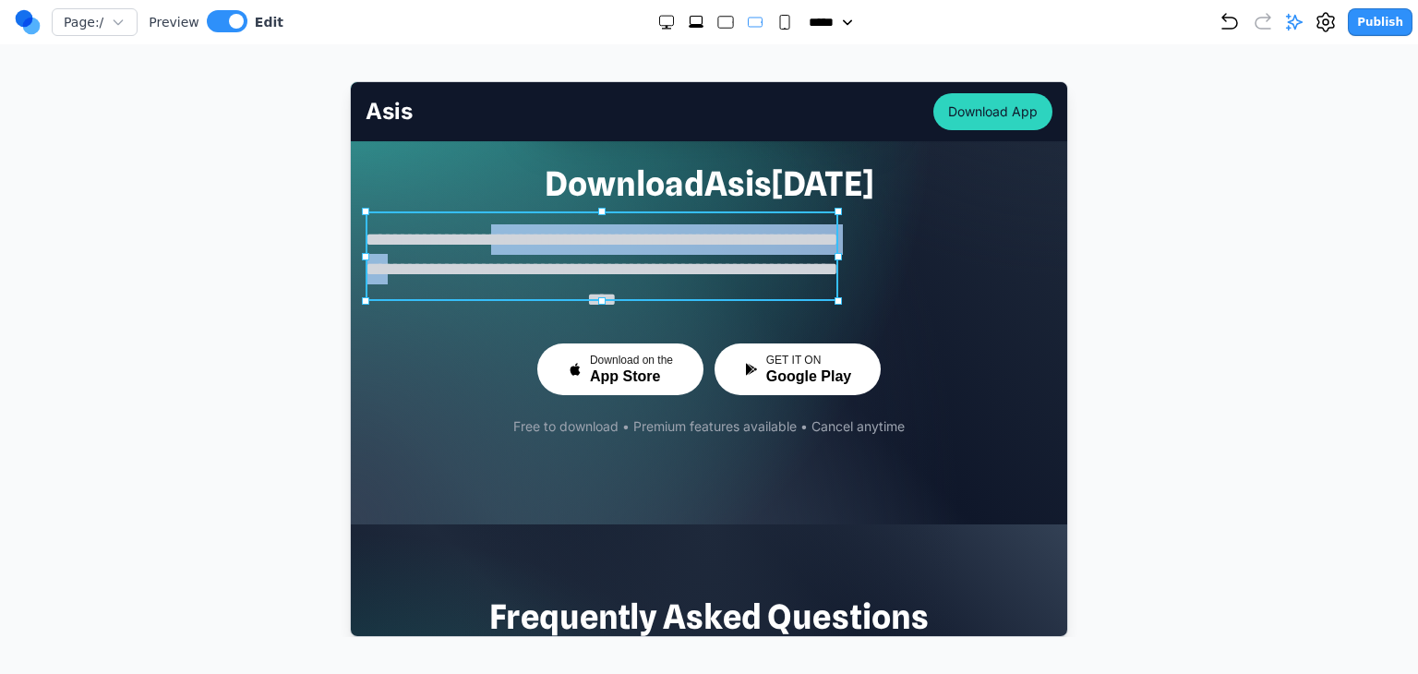
click at [523, 241] on p "**********" at bounding box center [601, 268] width 473 height 90
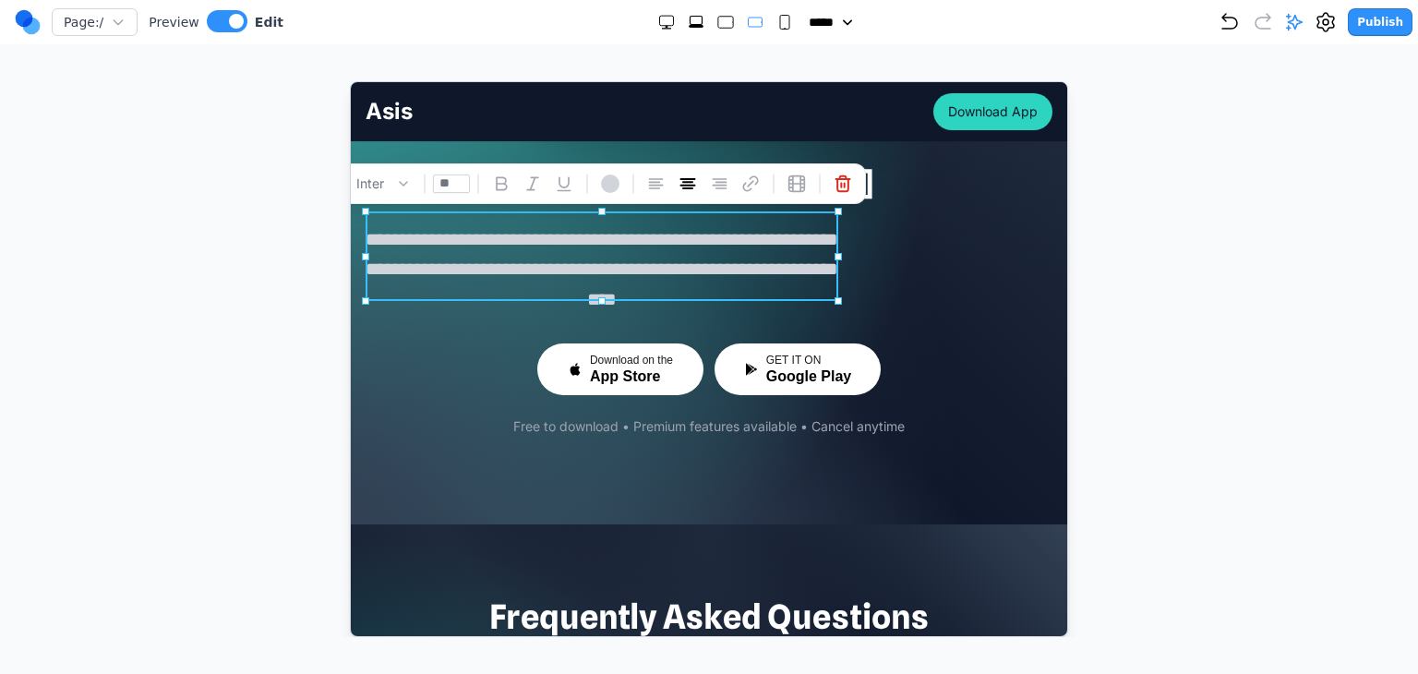
click at [857, 291] on div "**********" at bounding box center [708, 299] width 687 height 271
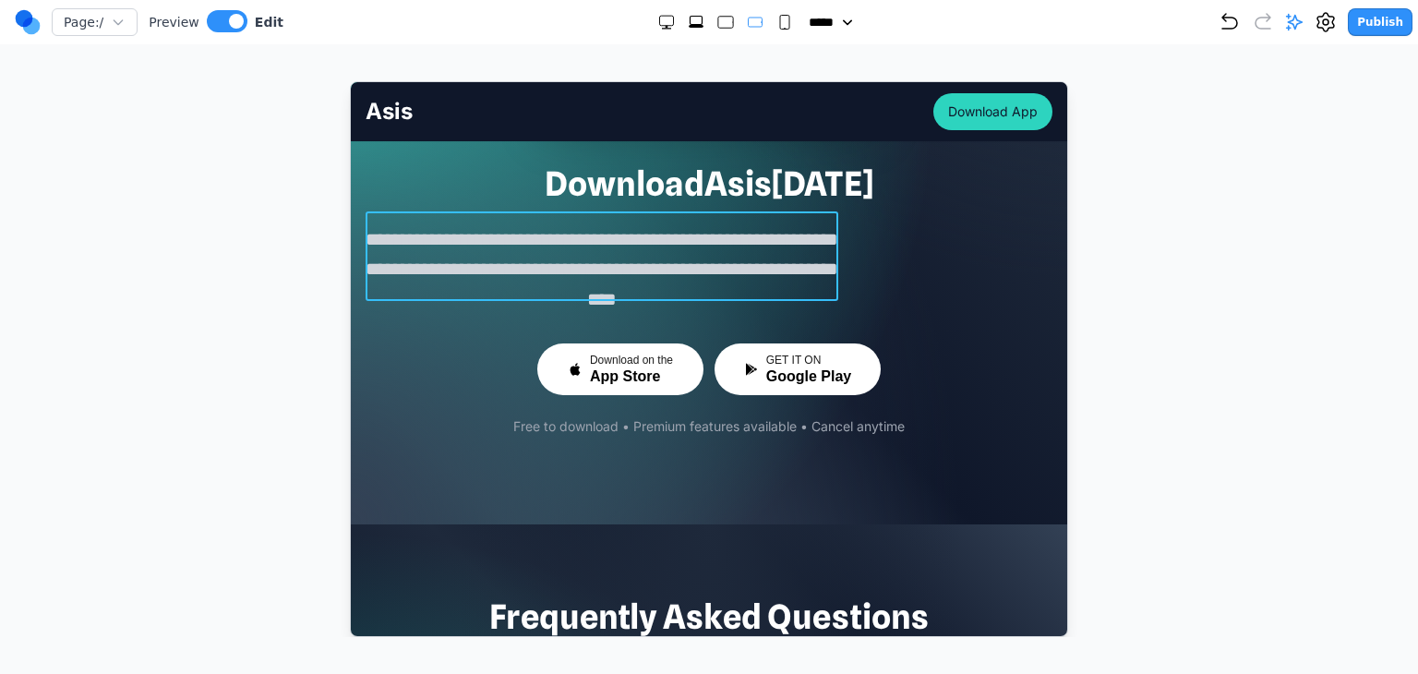
click at [807, 250] on p "**********" at bounding box center [601, 268] width 473 height 90
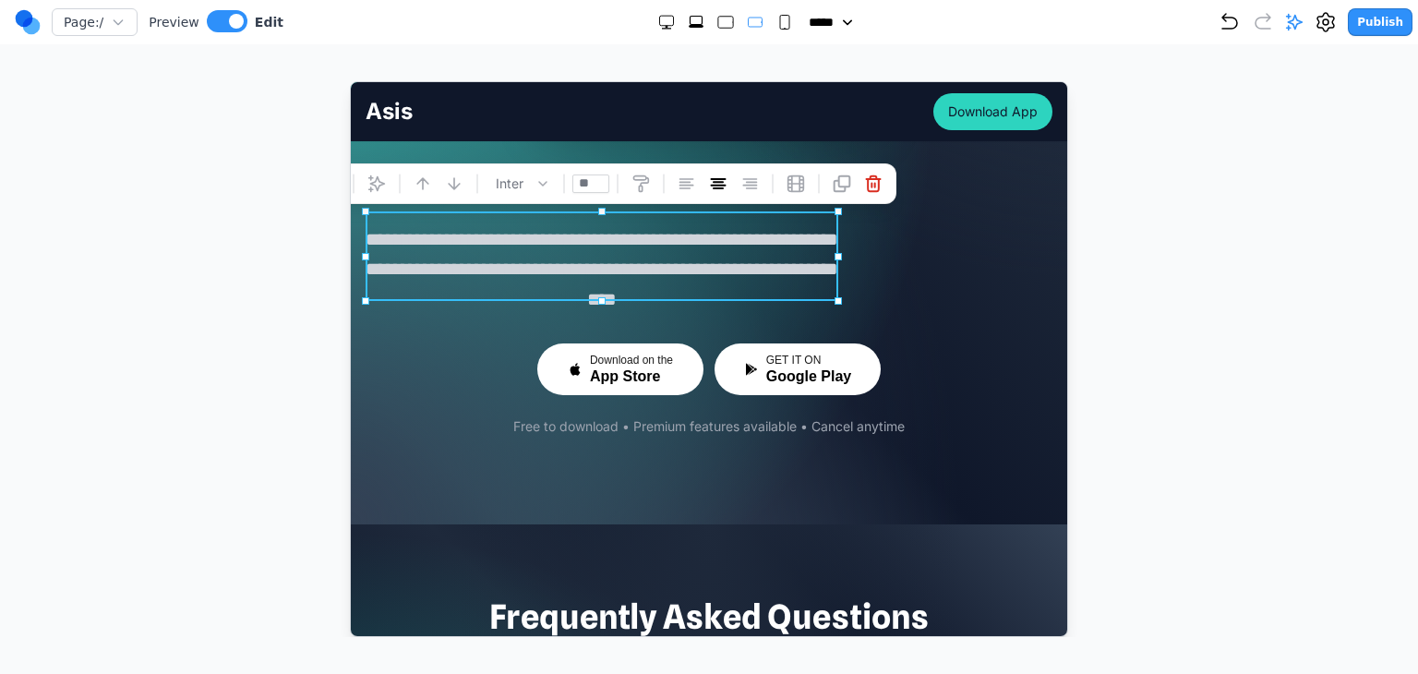
click at [386, 176] on button at bounding box center [376, 183] width 30 height 30
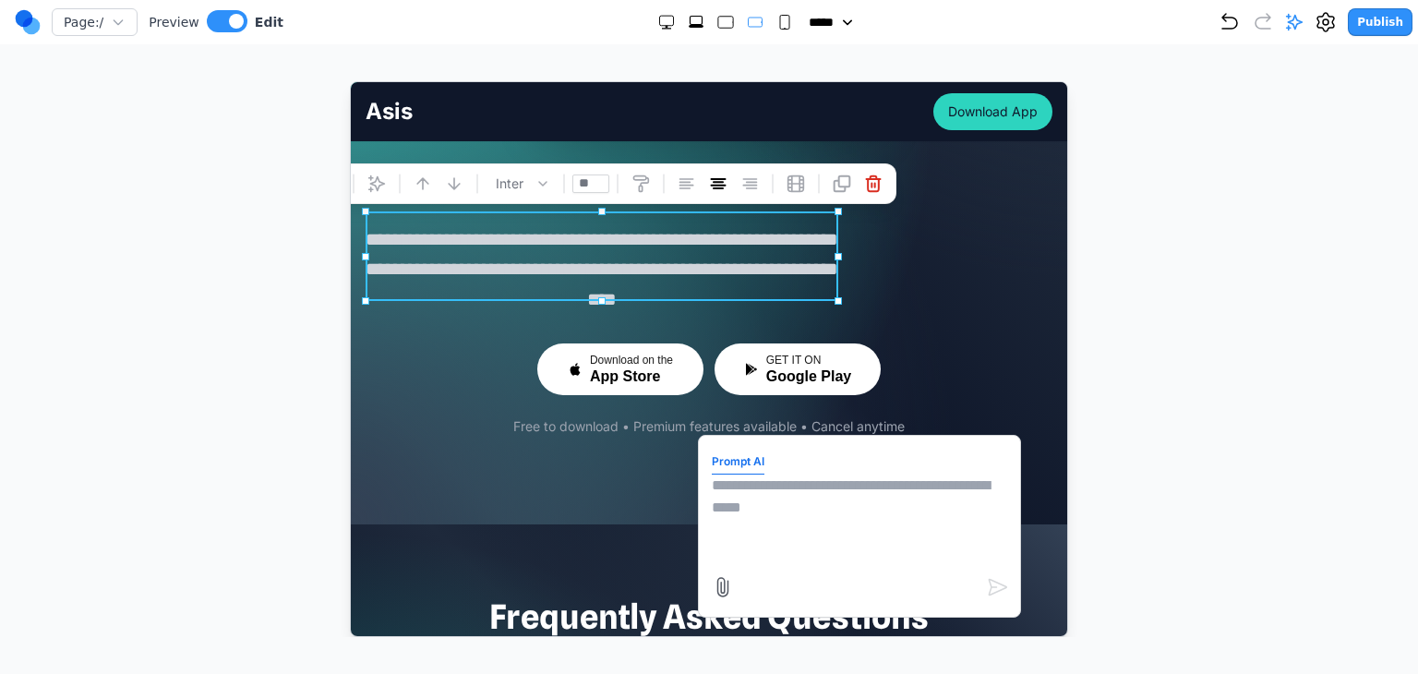
click at [798, 496] on textarea at bounding box center [858, 520] width 295 height 92
type textarea "**********"
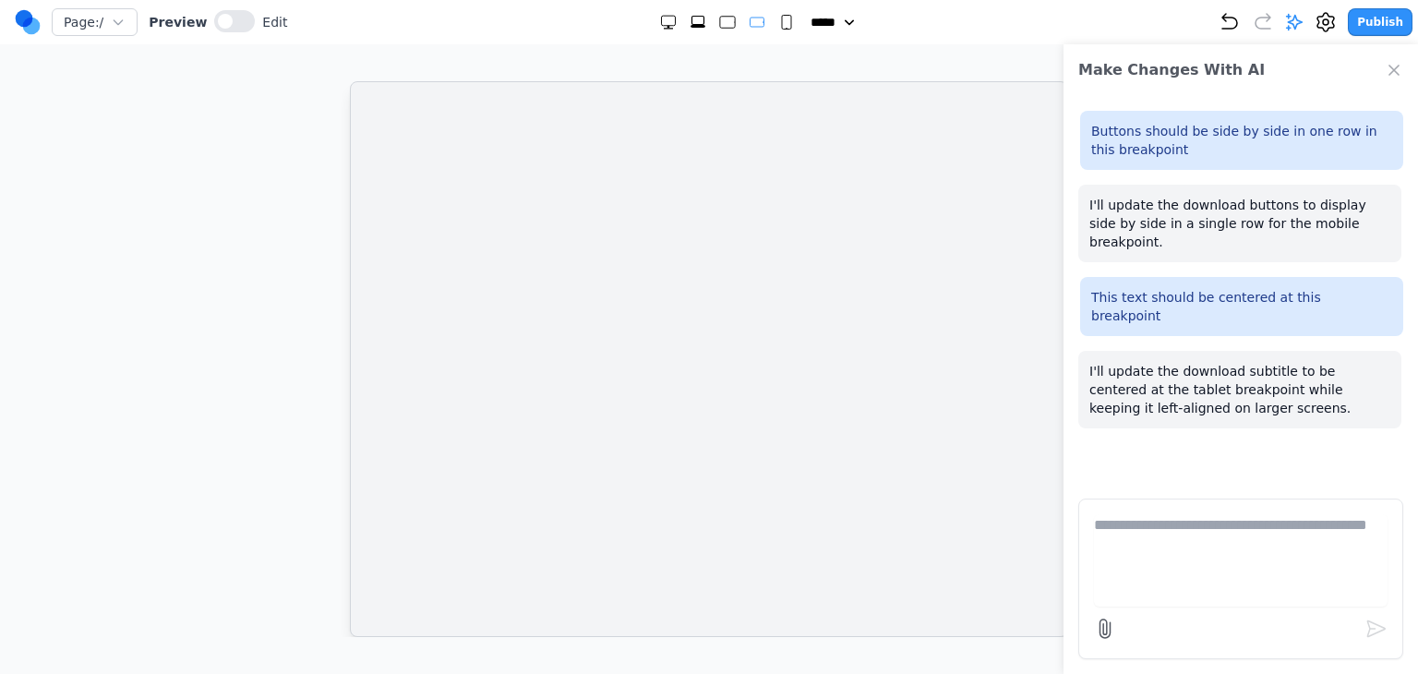
scroll to position [0, 0]
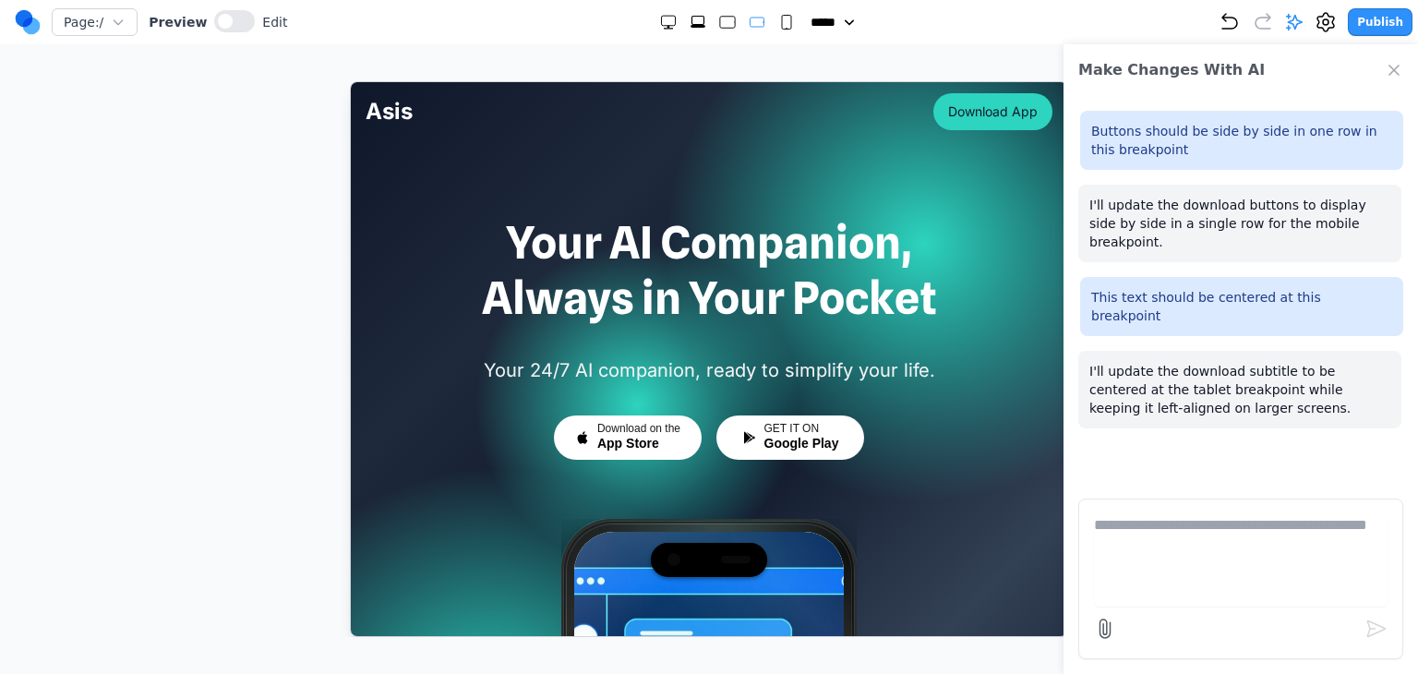
click at [1393, 76] on icon "Close Chat" at bounding box center [1394, 70] width 18 height 18
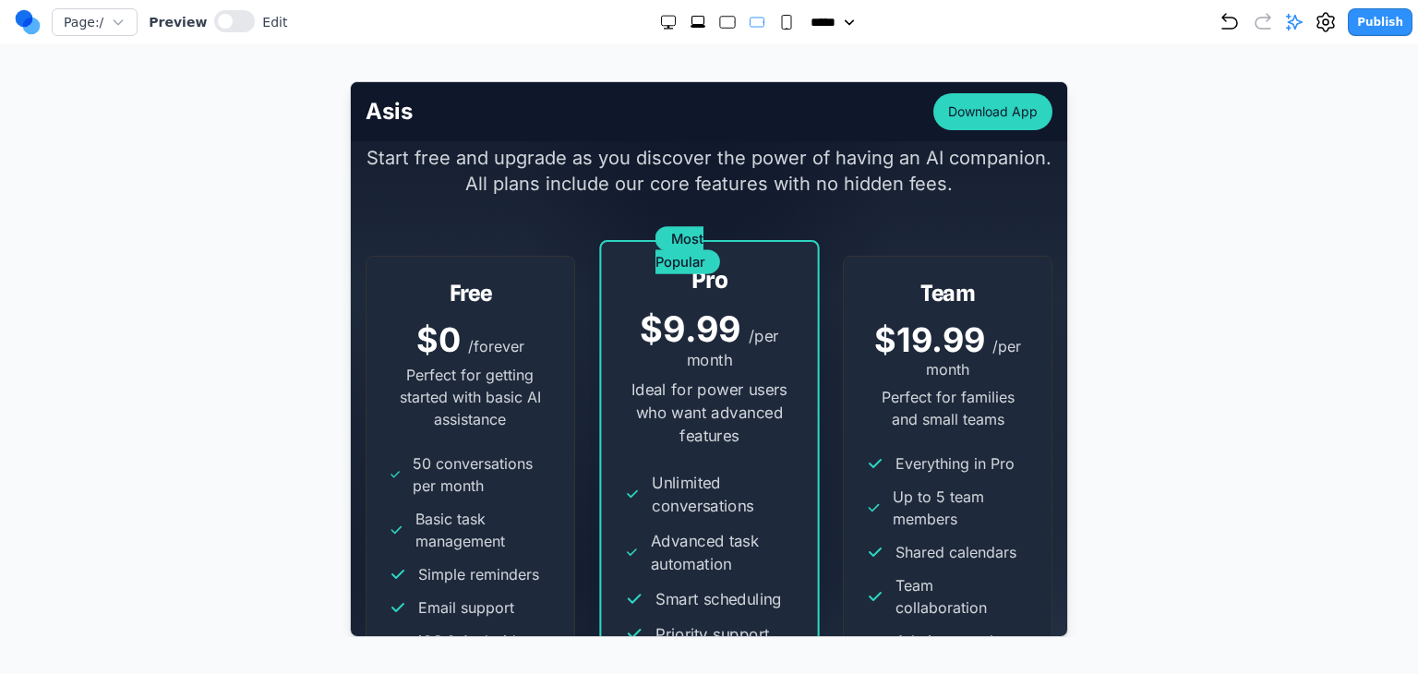
scroll to position [4986, 0]
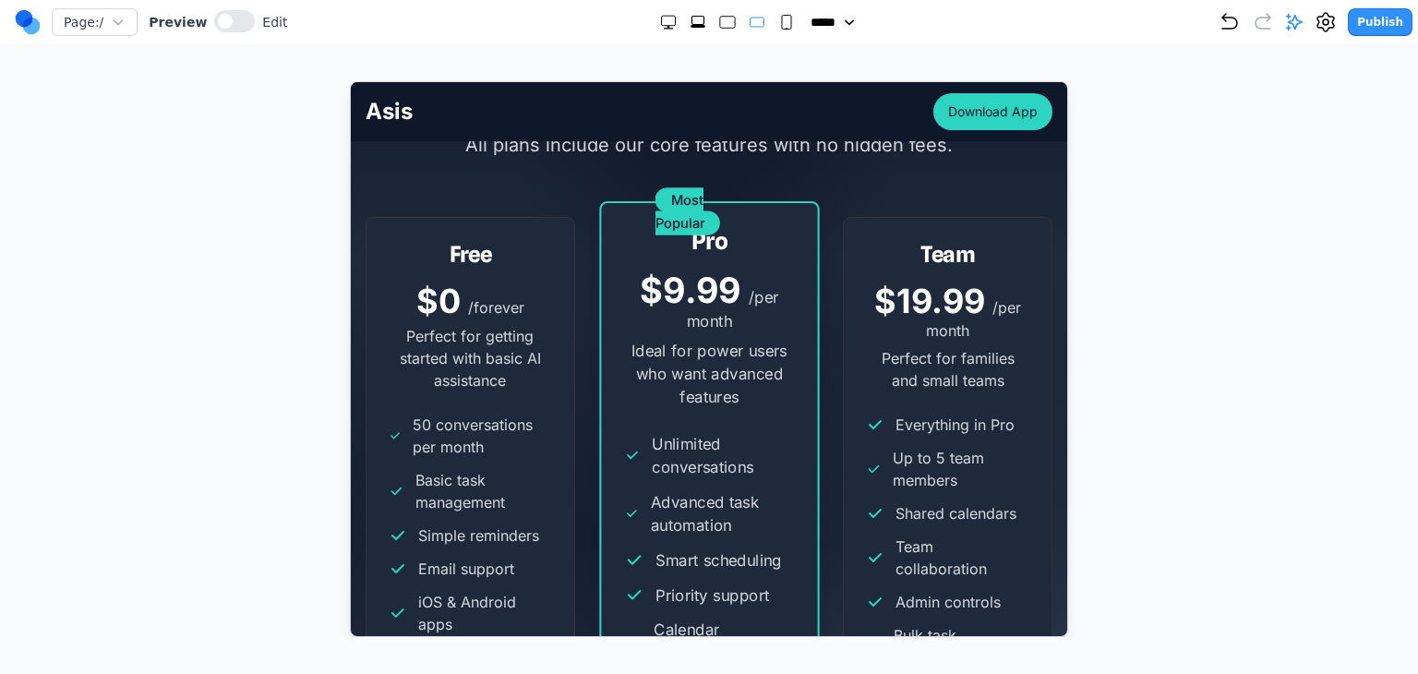
click at [720, 23] on rect "Large" at bounding box center [727, 23] width 15 height 12
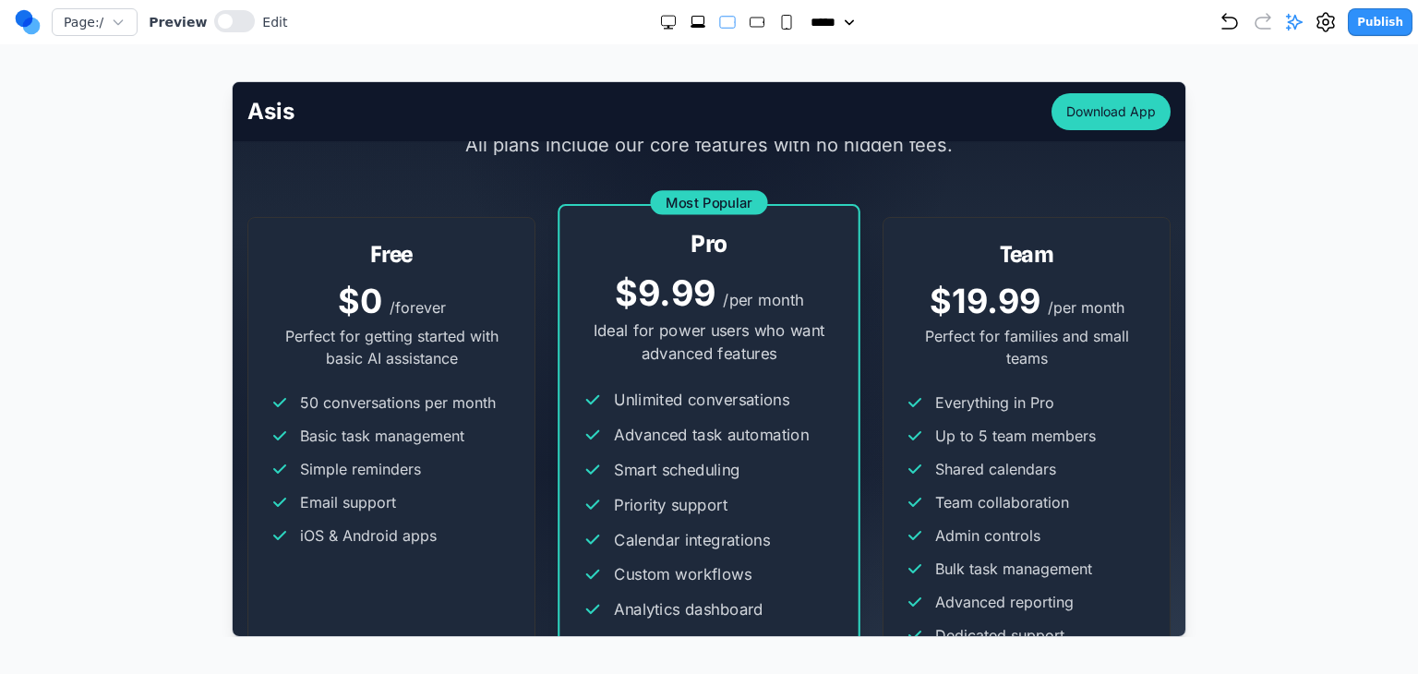
click at [751, 26] on rect "Medium" at bounding box center [757, 22] width 14 height 9
select select "**"
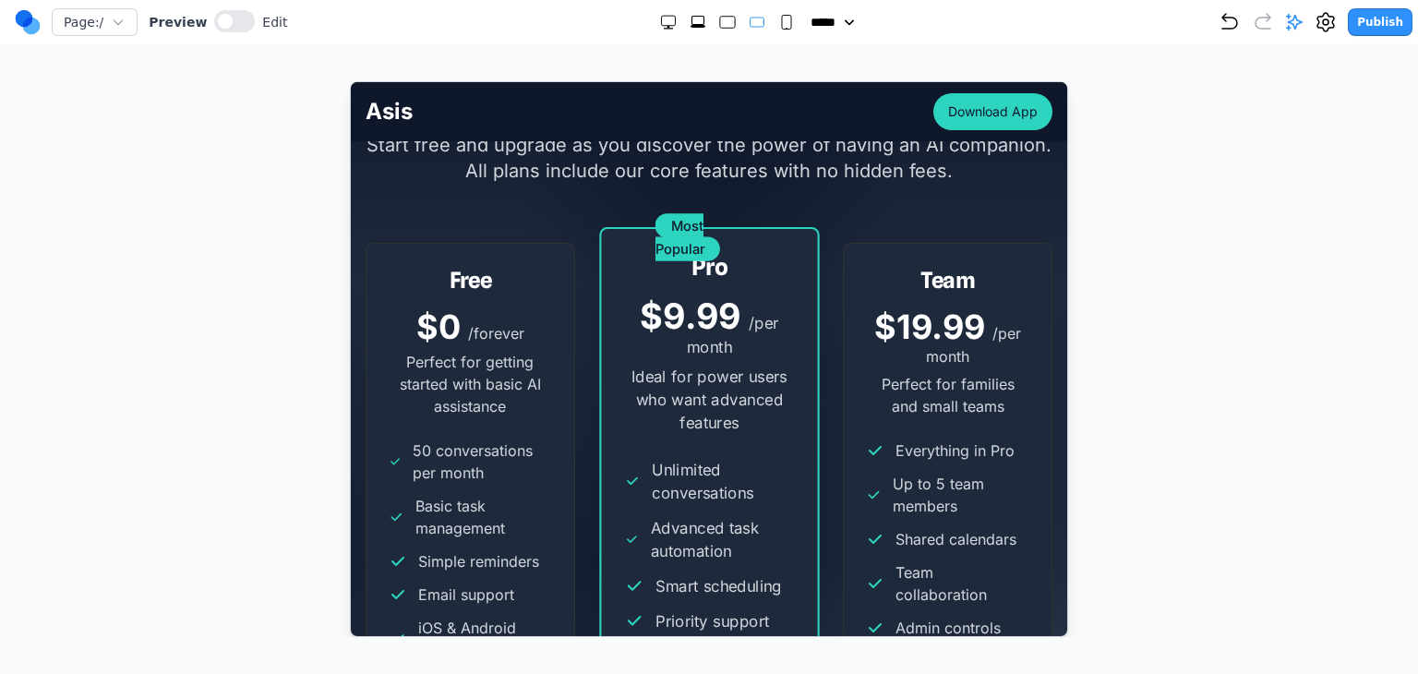
scroll to position [4894, 0]
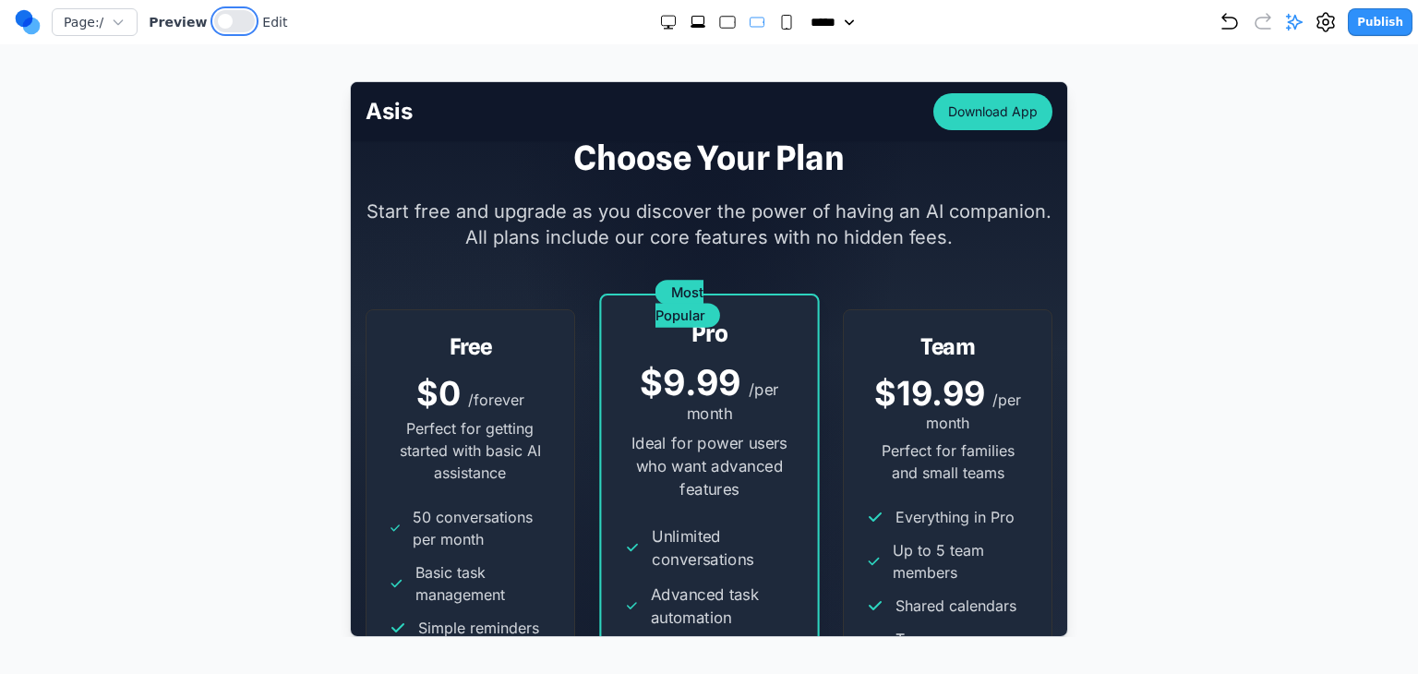
click at [228, 23] on button at bounding box center [234, 21] width 41 height 22
click at [671, 282] on span "**********" at bounding box center [708, 292] width 91 height 21
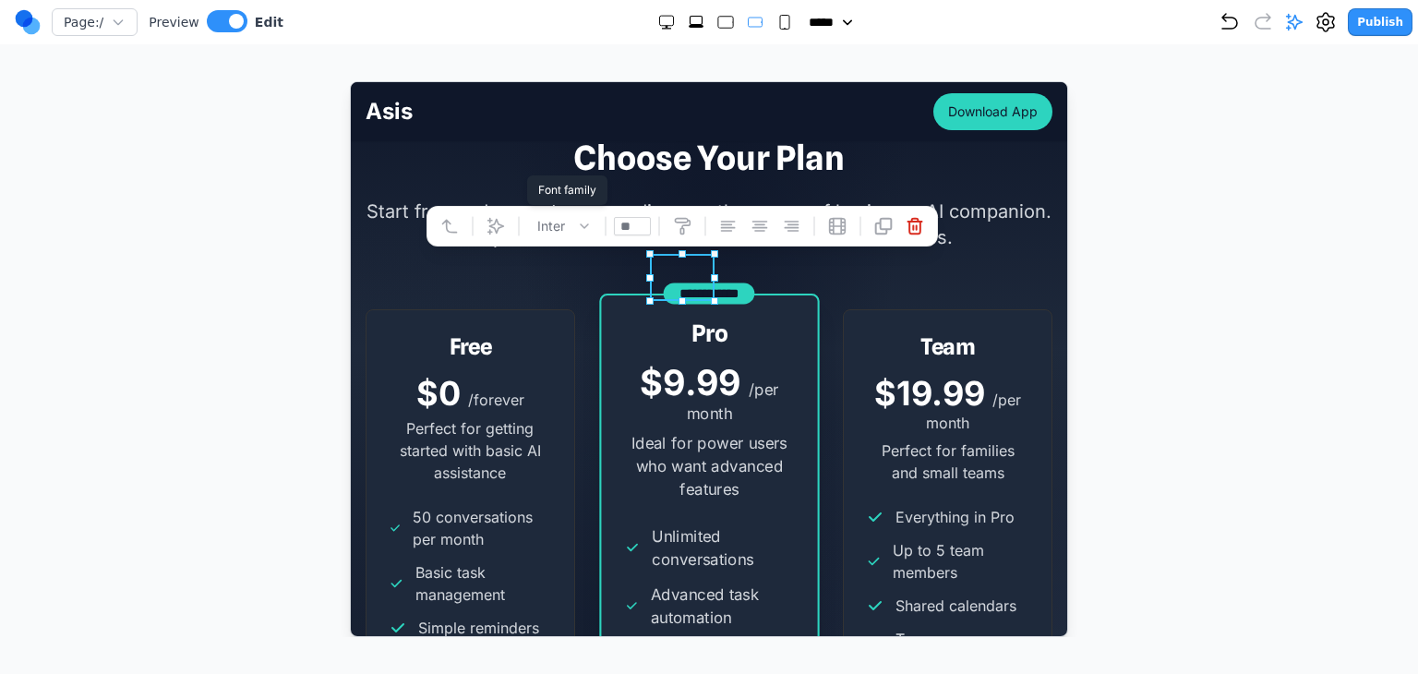
click at [491, 226] on icon at bounding box center [496, 226] width 16 height 16
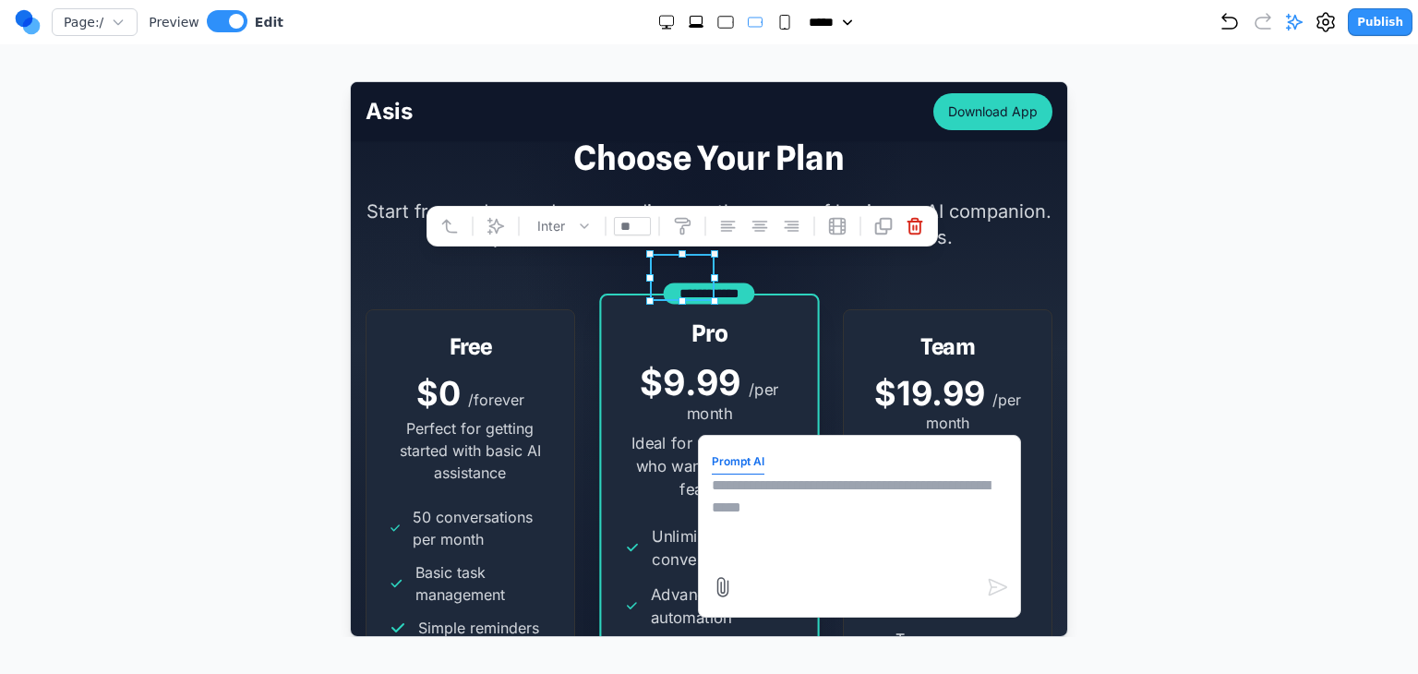
click at [886, 507] on textarea at bounding box center [858, 520] width 295 height 92
type textarea "**********"
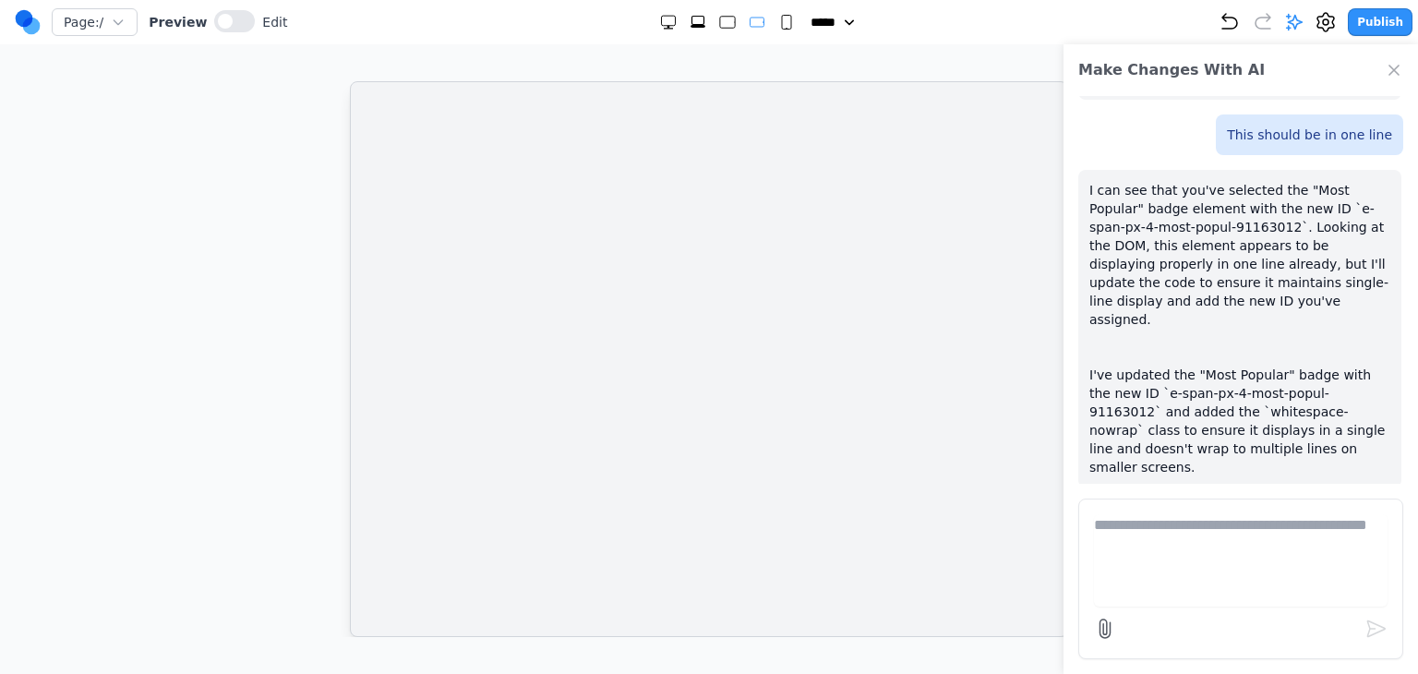
scroll to position [0, 0]
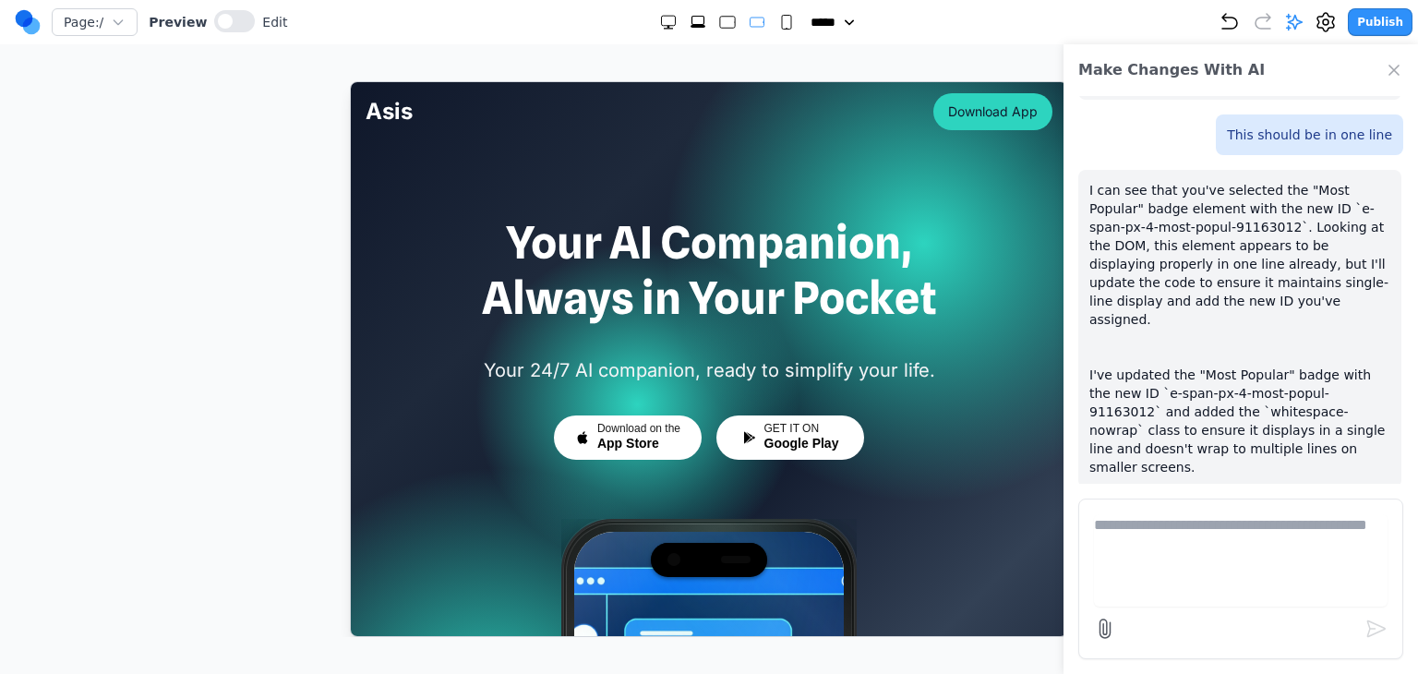
click at [1391, 78] on icon "Close Chat" at bounding box center [1394, 70] width 18 height 18
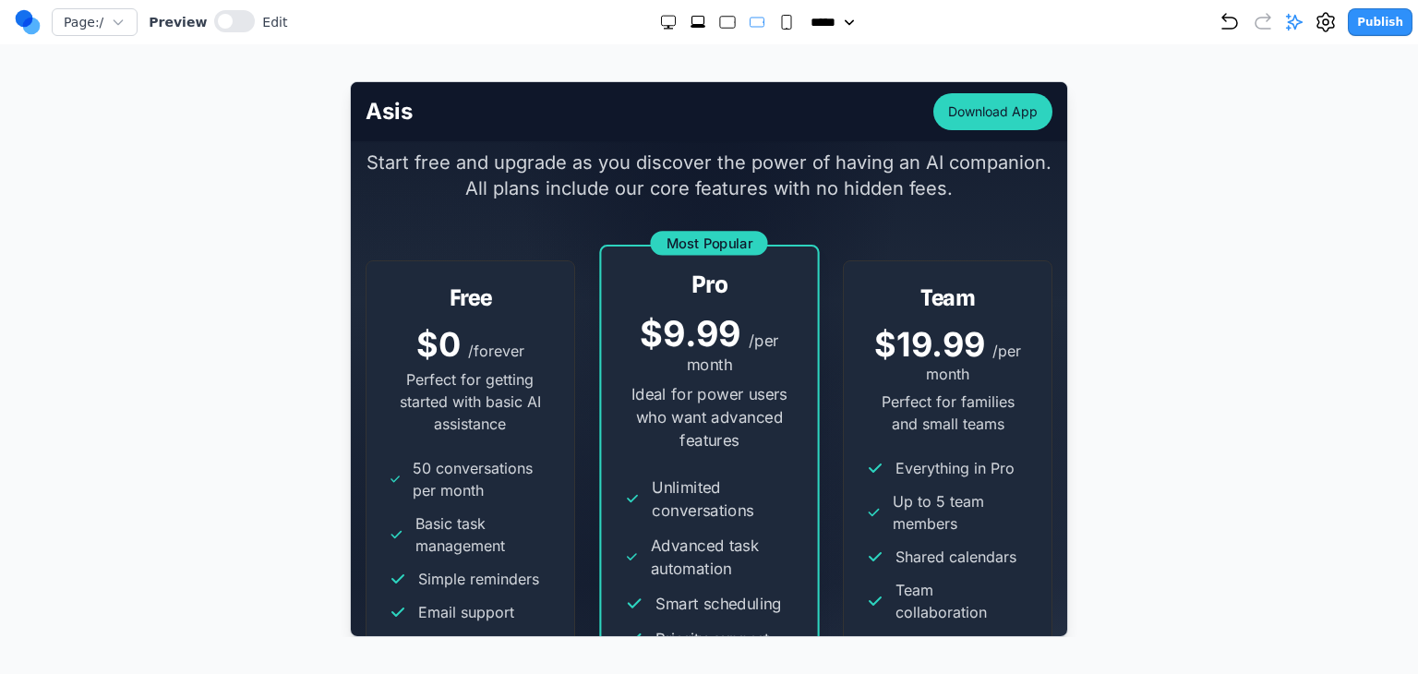
scroll to position [4894, 0]
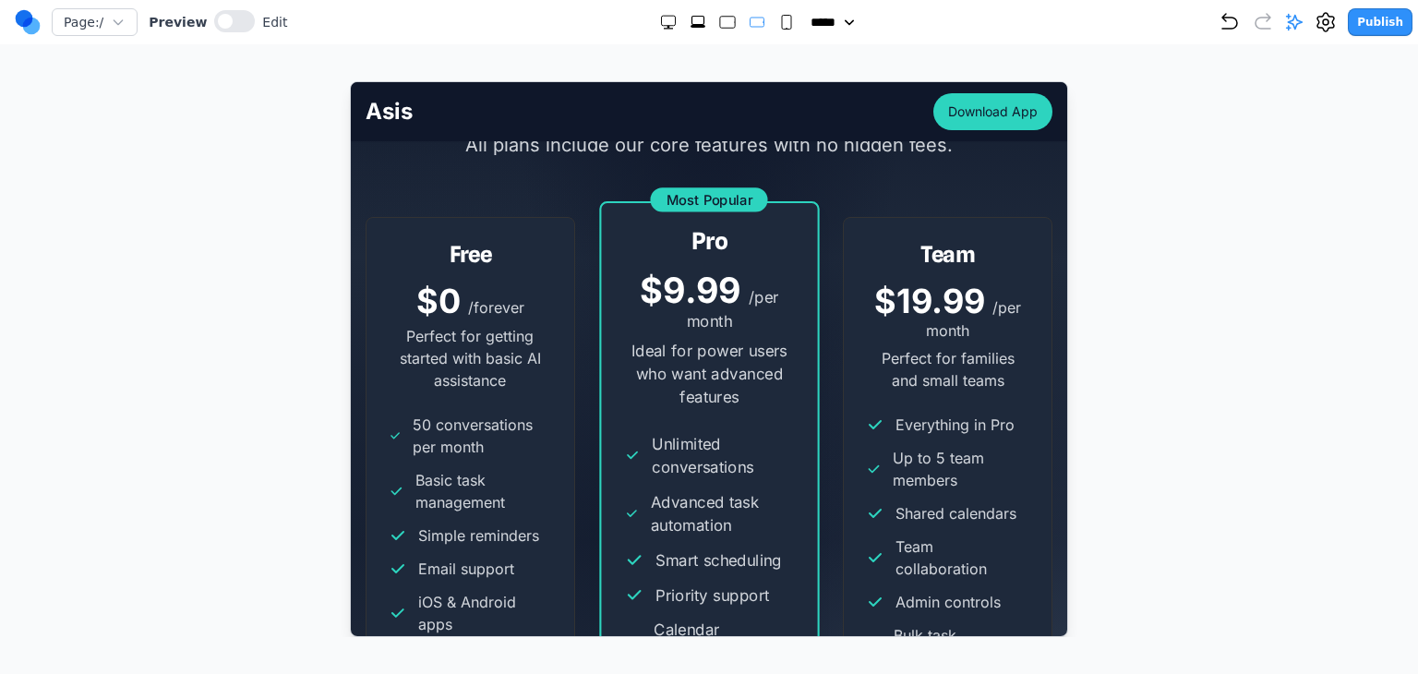
click at [720, 27] on rect "Large" at bounding box center [727, 23] width 15 height 12
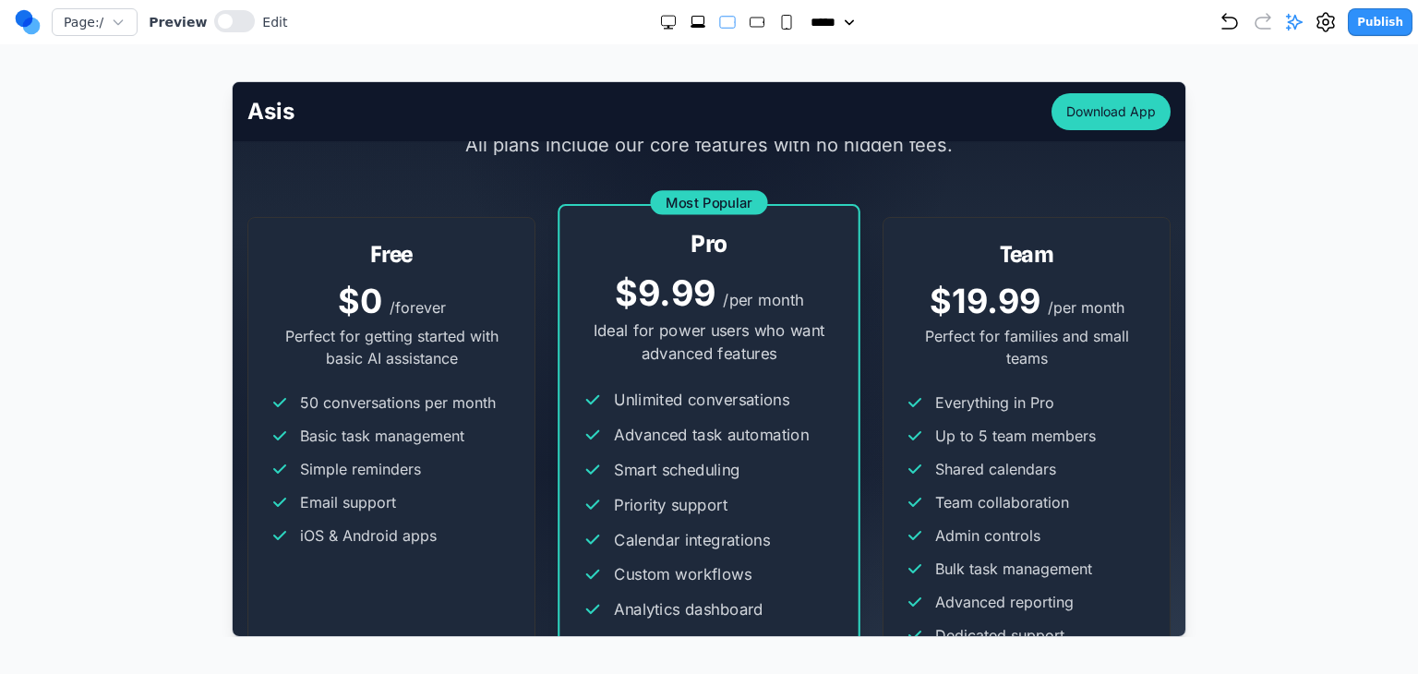
drag, startPoint x: 802, startPoint y: 27, endPoint x: 778, endPoint y: 23, distance: 24.3
click at [811, 27] on select "***** ***** ****** ****** ******" at bounding box center [837, 22] width 52 height 18
click at [782, 23] on rect "Small" at bounding box center [786, 23] width 9 height 14
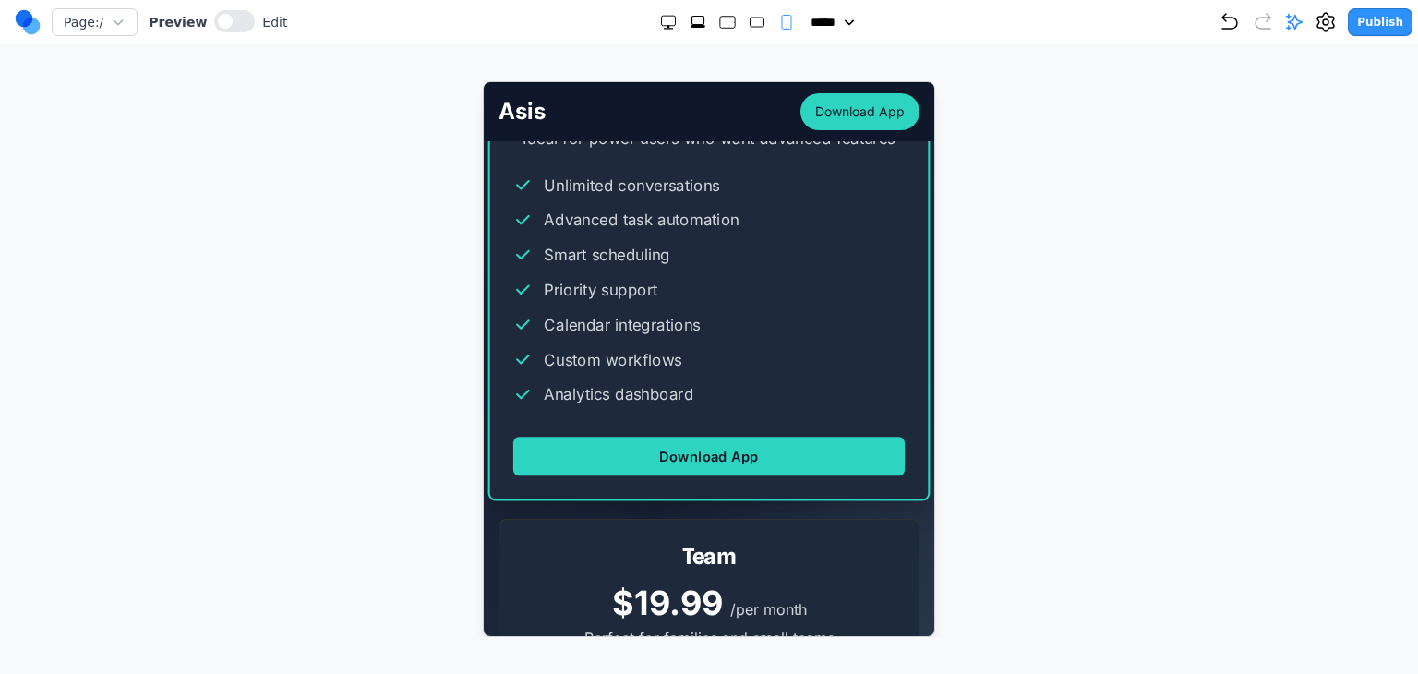
scroll to position [6789, 0]
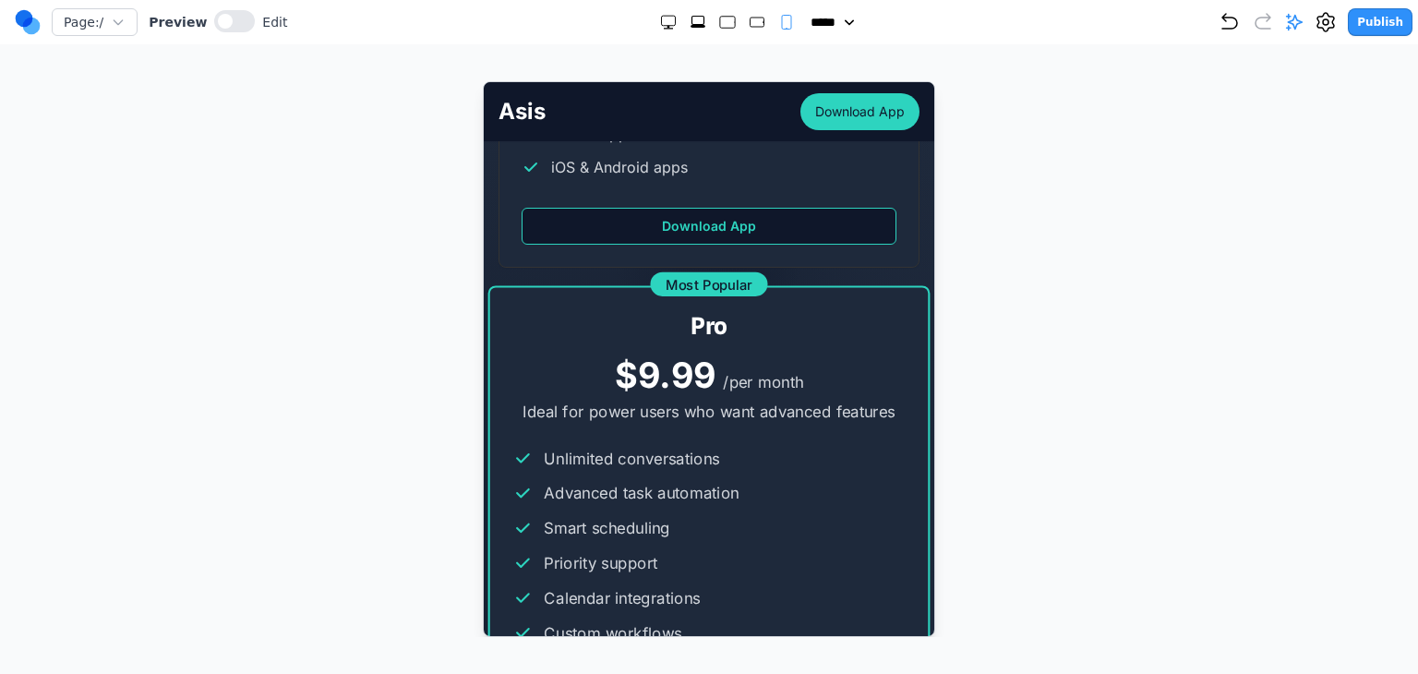
click at [746, 31] on div "Page: / Preview Edit ***** ***** ****** ****** ****** Publish" at bounding box center [714, 22] width 1398 height 30
click at [750, 24] on rect "Medium" at bounding box center [757, 22] width 14 height 9
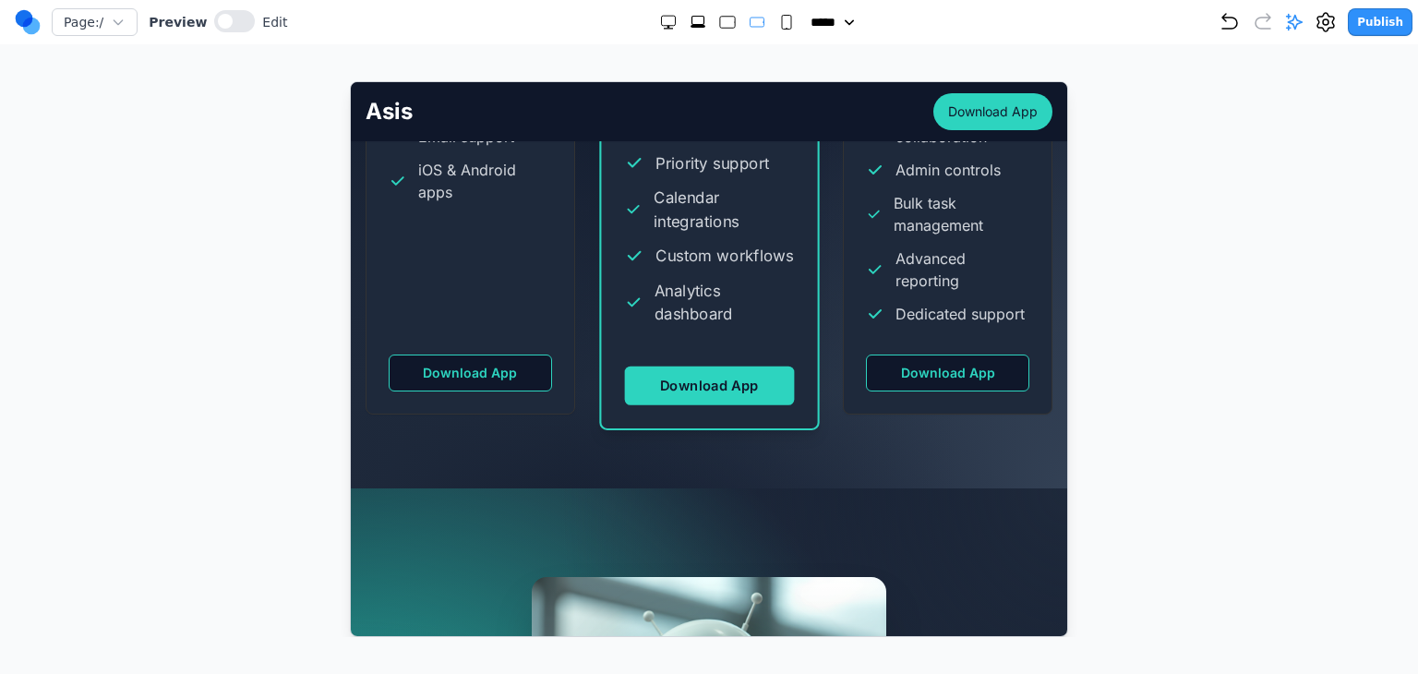
click at [724, 23] on rect "Large" at bounding box center [727, 23] width 15 height 12
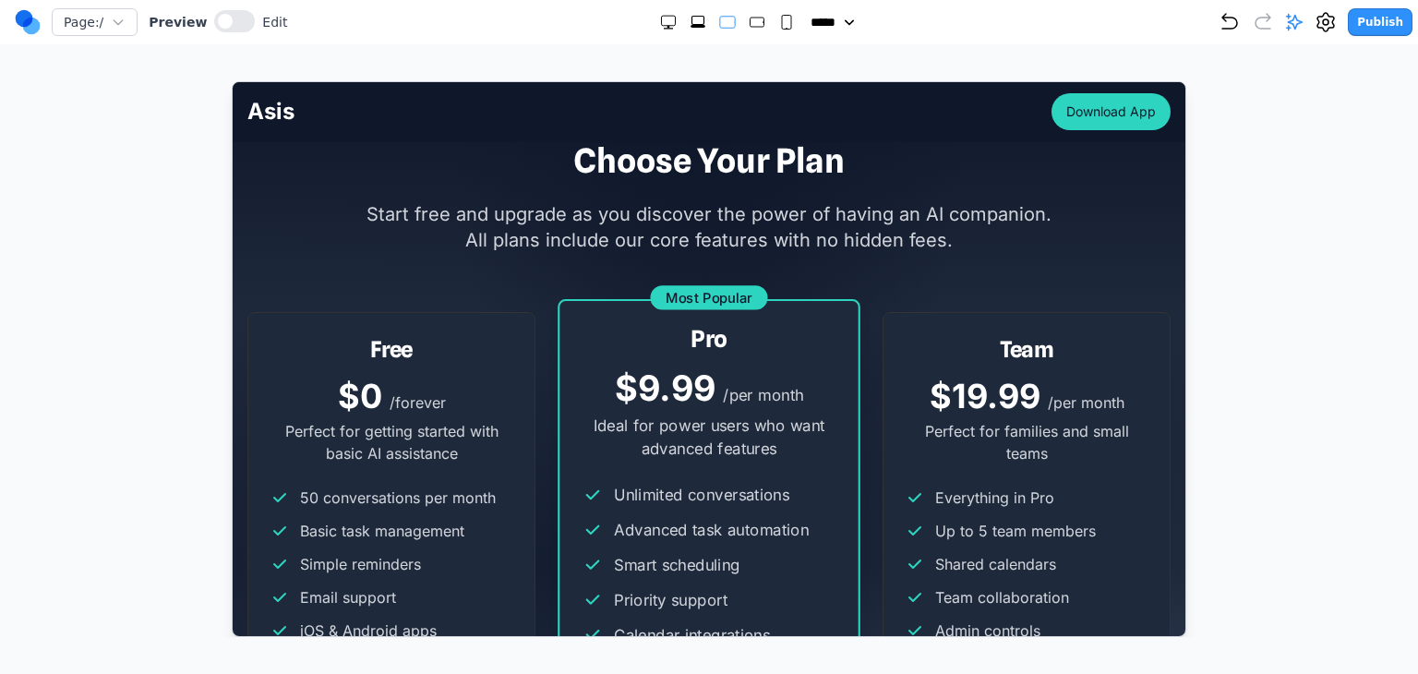
click at [686, 31] on div "Page: / Preview Edit ***** ***** ****** ****** ****** Publish" at bounding box center [714, 22] width 1398 height 30
click at [691, 25] on icon "Extra Large" at bounding box center [698, 26] width 15 height 3
select select "**"
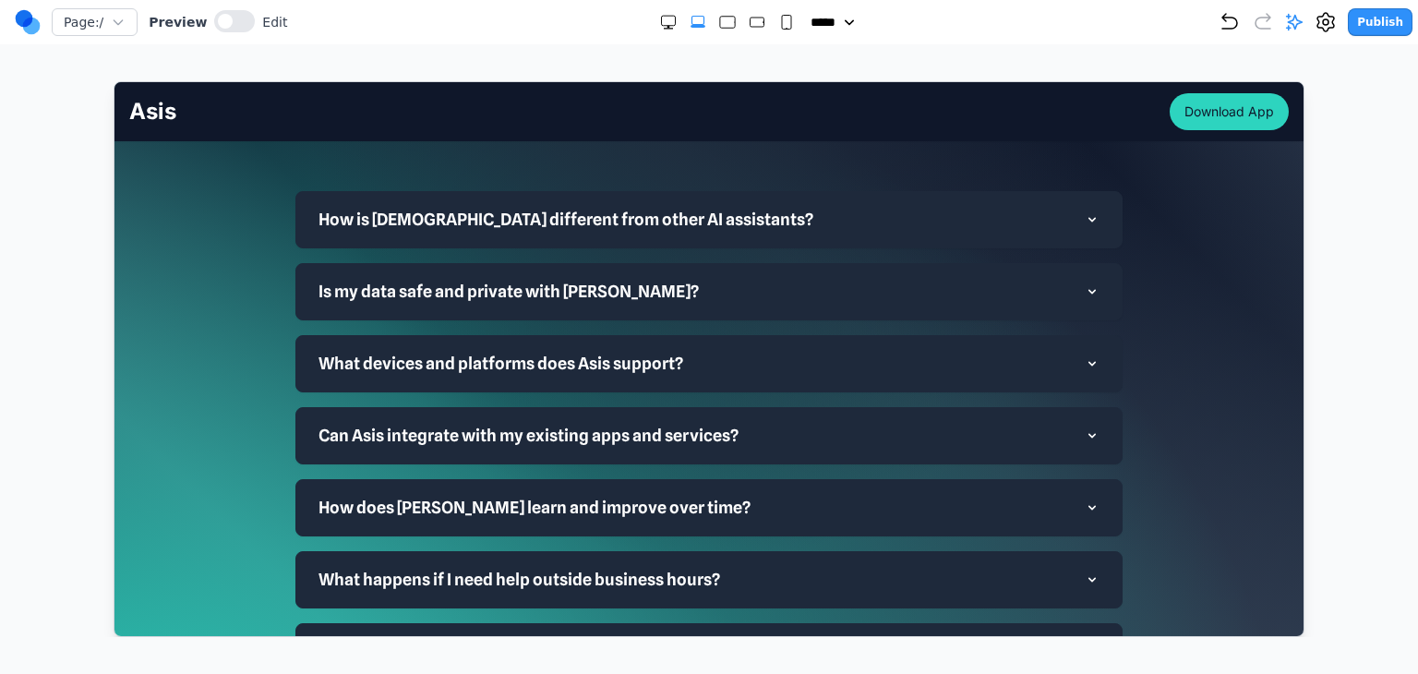
scroll to position [5566, 0]
